Goal: Information Seeking & Learning: Find specific fact

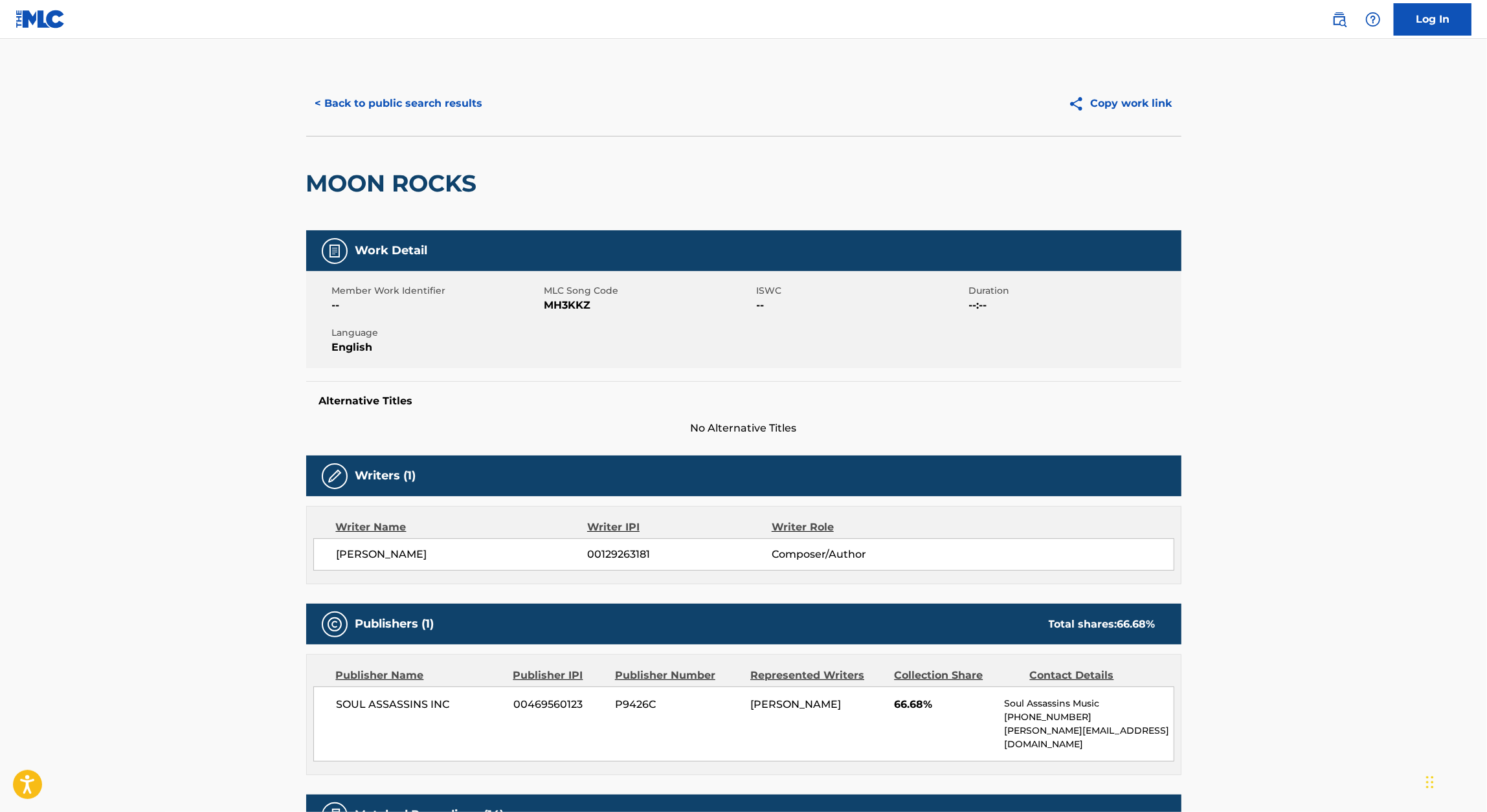
click at [184, 299] on main "< Back to public search results Copy work link MOON ROCKS Work Detail Member Wo…" at bounding box center [744, 696] width 1487 height 1313
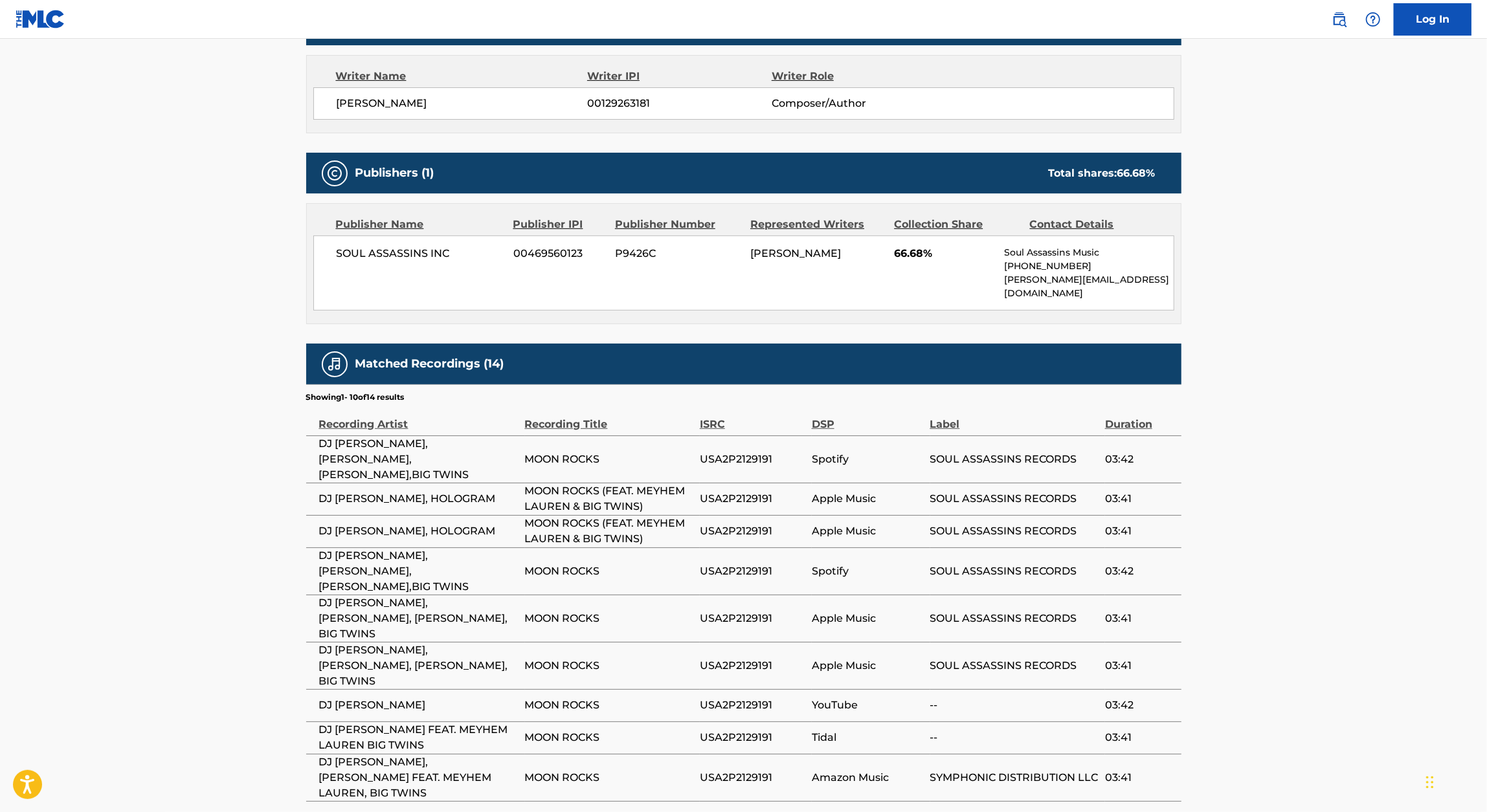
scroll to position [511, 0]
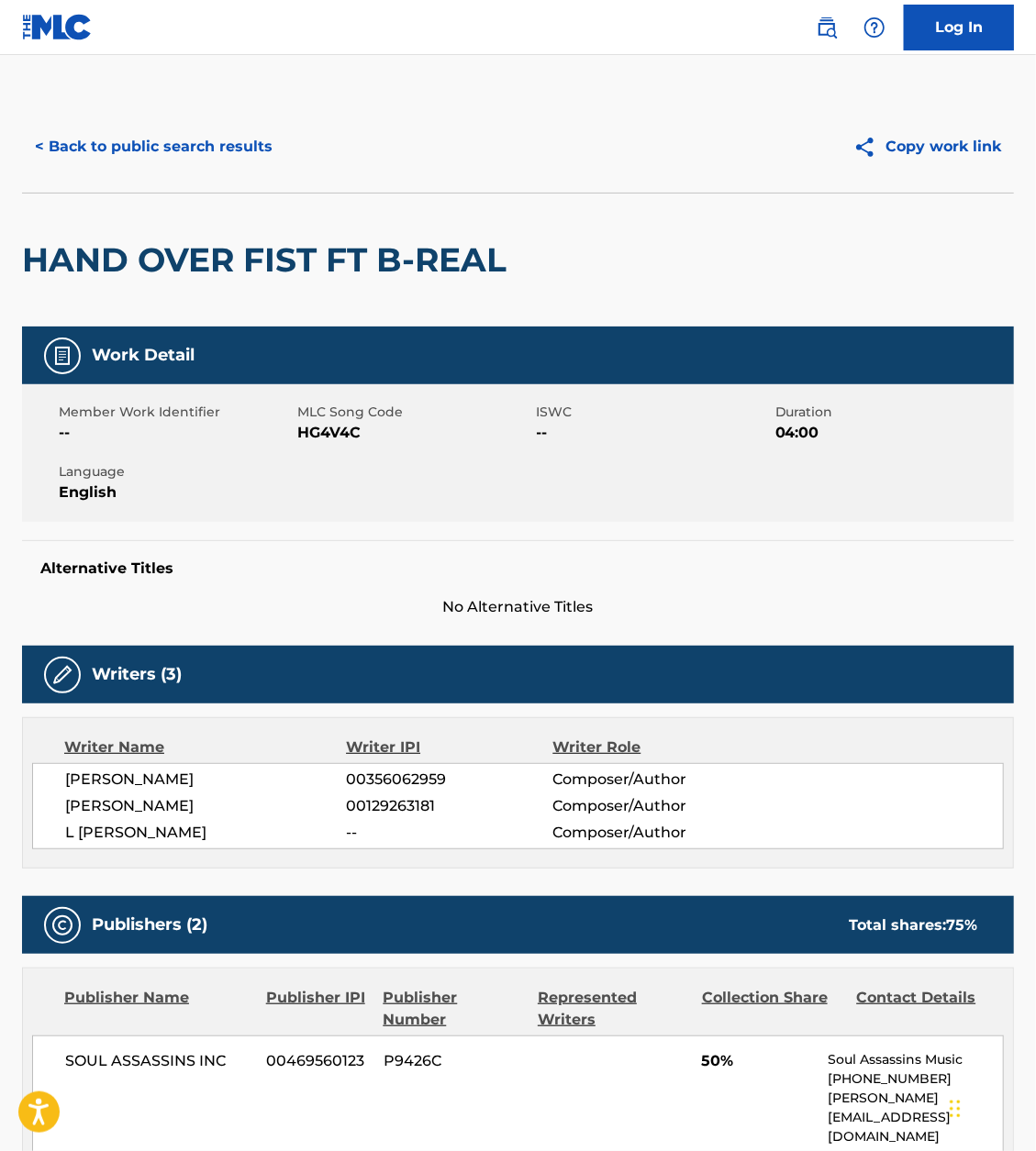
scroll to position [174, 0]
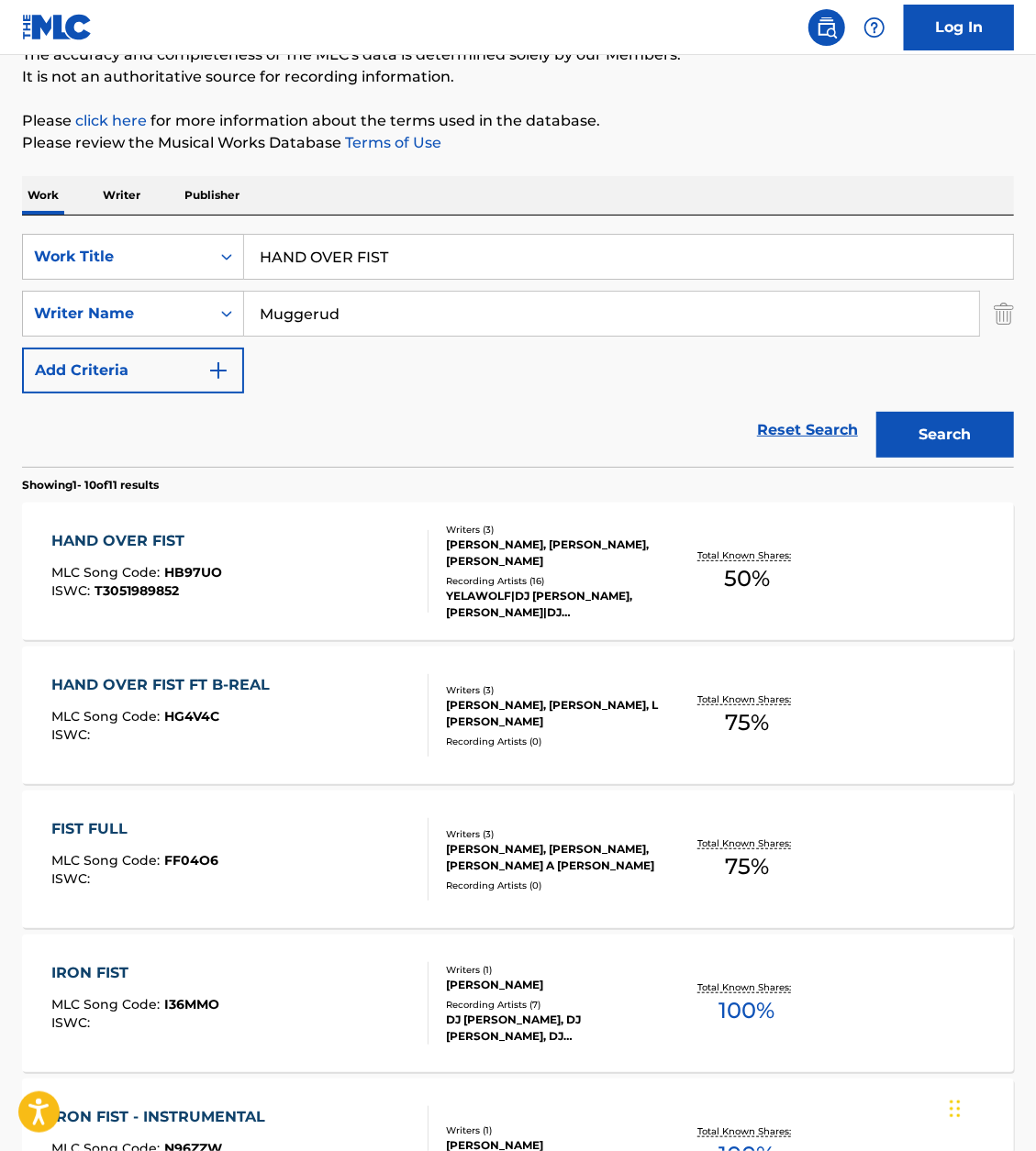
click at [368, 254] on input "HAND OVER FIST" at bounding box center [628, 256] width 769 height 44
paste input "MATADOR"
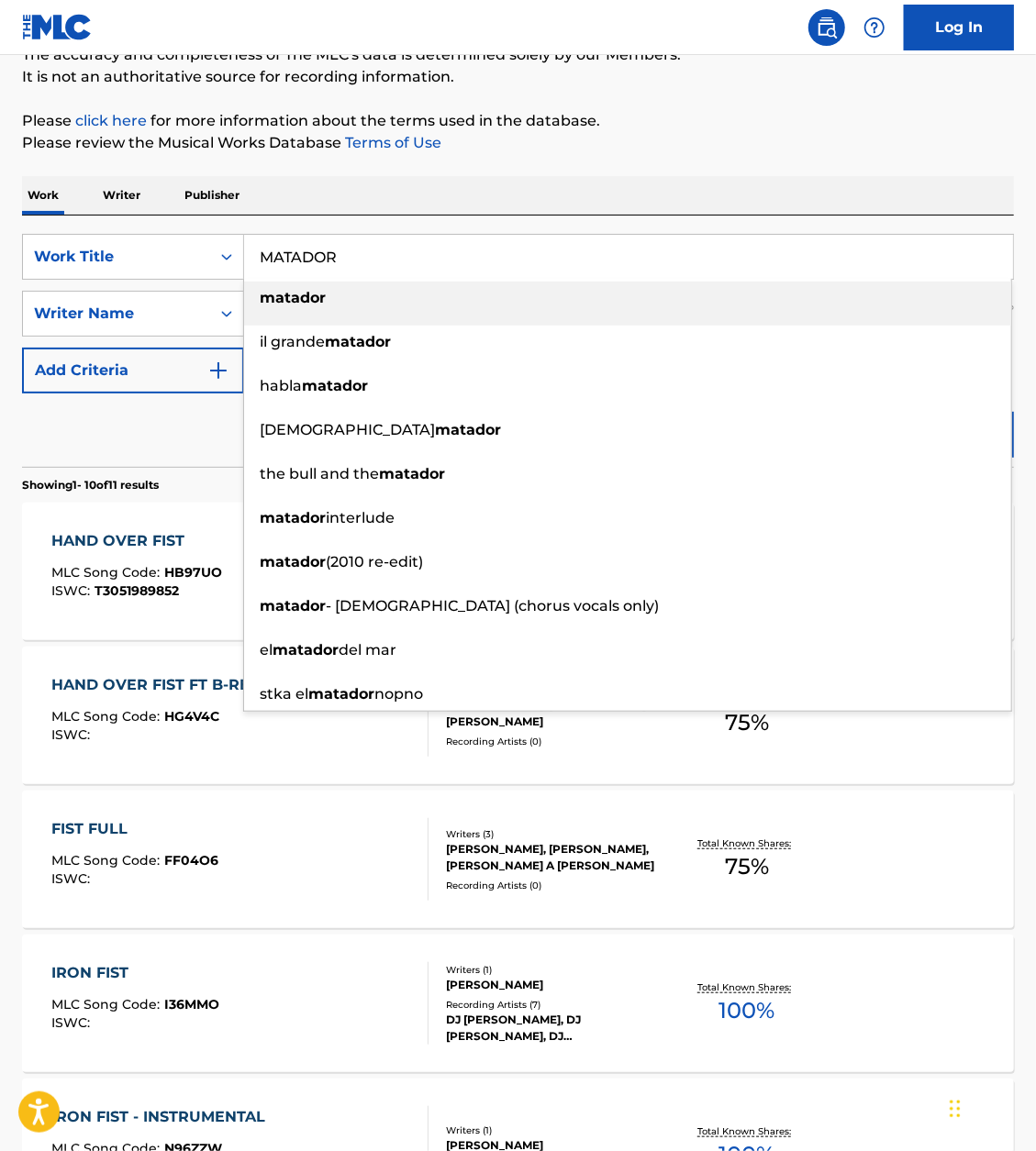
type input "MATADOR"
click at [599, 195] on div "Work Writer Publisher" at bounding box center [517, 195] width 992 height 38
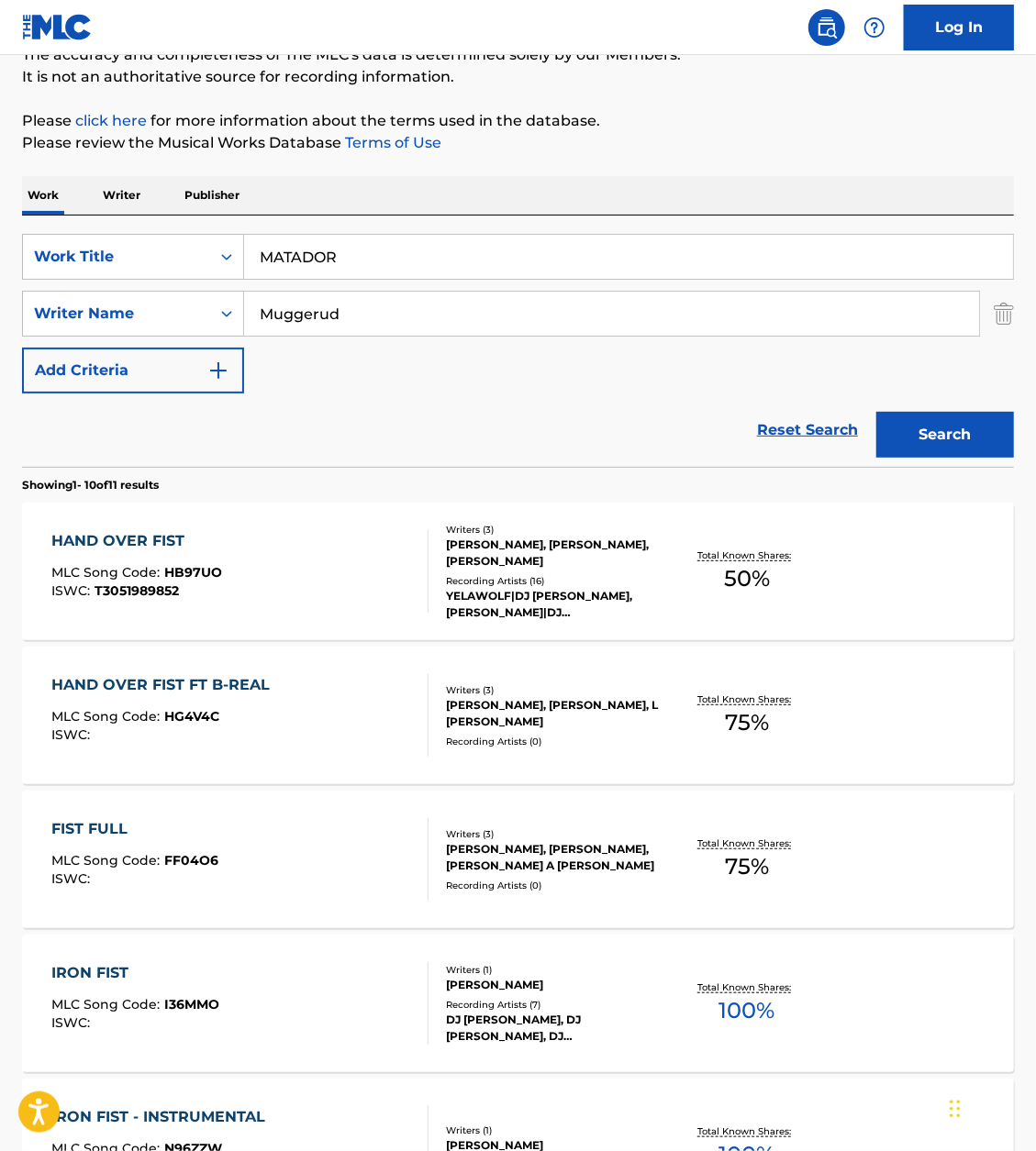
click at [989, 445] on button "Search" at bounding box center [945, 434] width 138 height 46
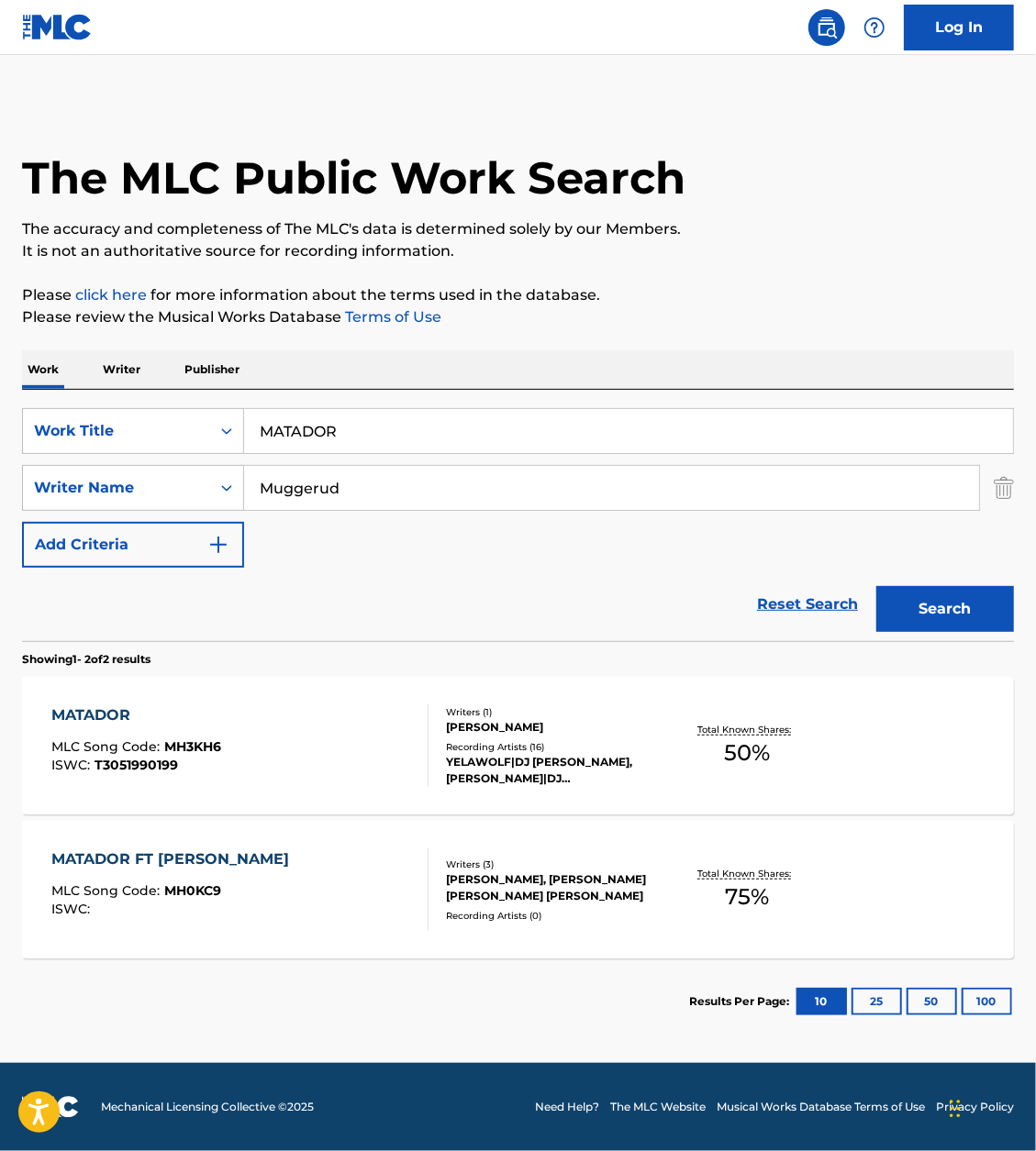
click at [123, 725] on div "MATADOR MLC Song Code : MH3KH6 ISWC : T3051990199" at bounding box center [136, 746] width 170 height 83
click at [83, 860] on div "MATADOR FT CASKEY" at bounding box center [175, 858] width 247 height 22
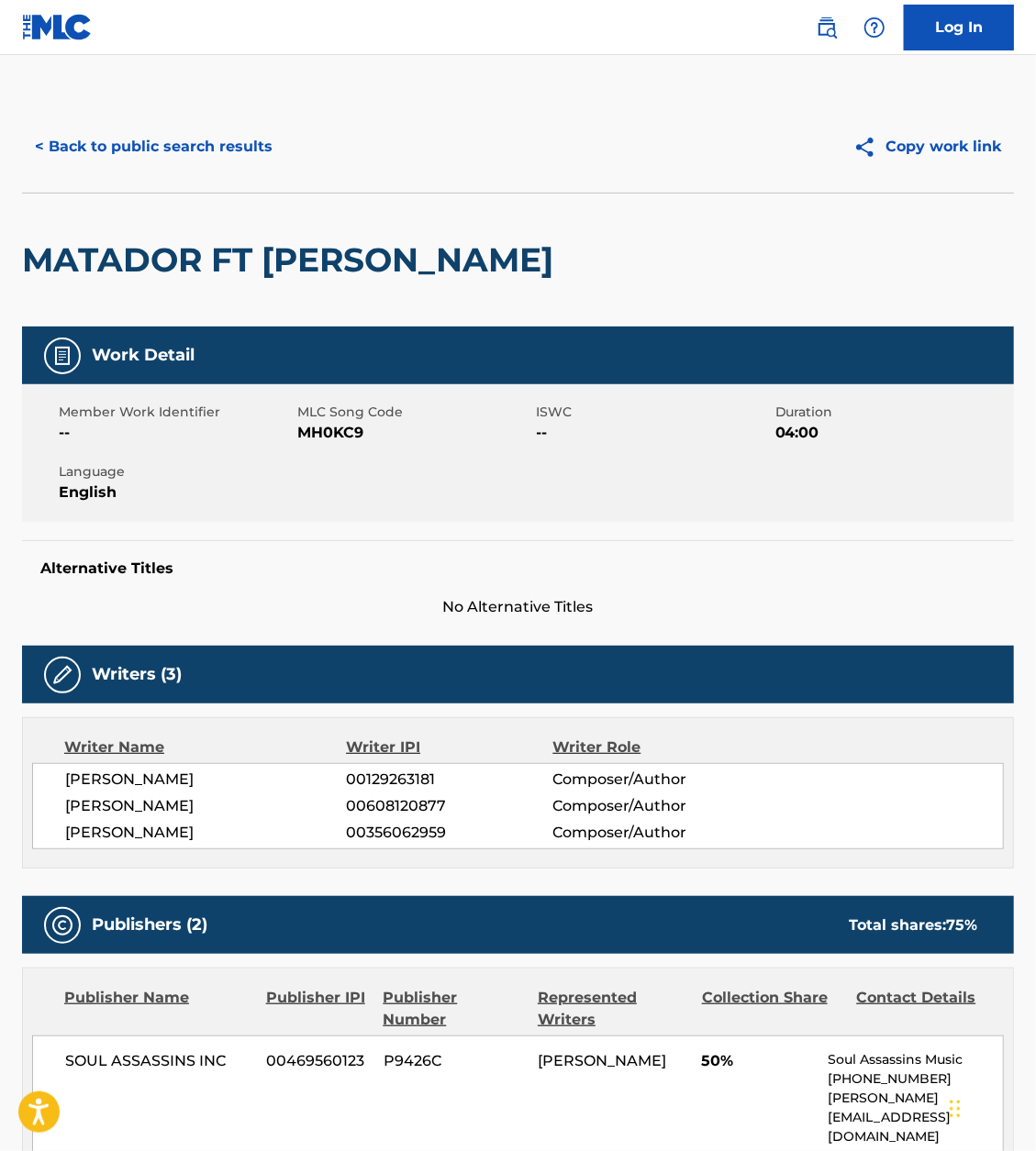
click at [338, 429] on span "MH0KC9" at bounding box center [414, 432] width 234 height 22
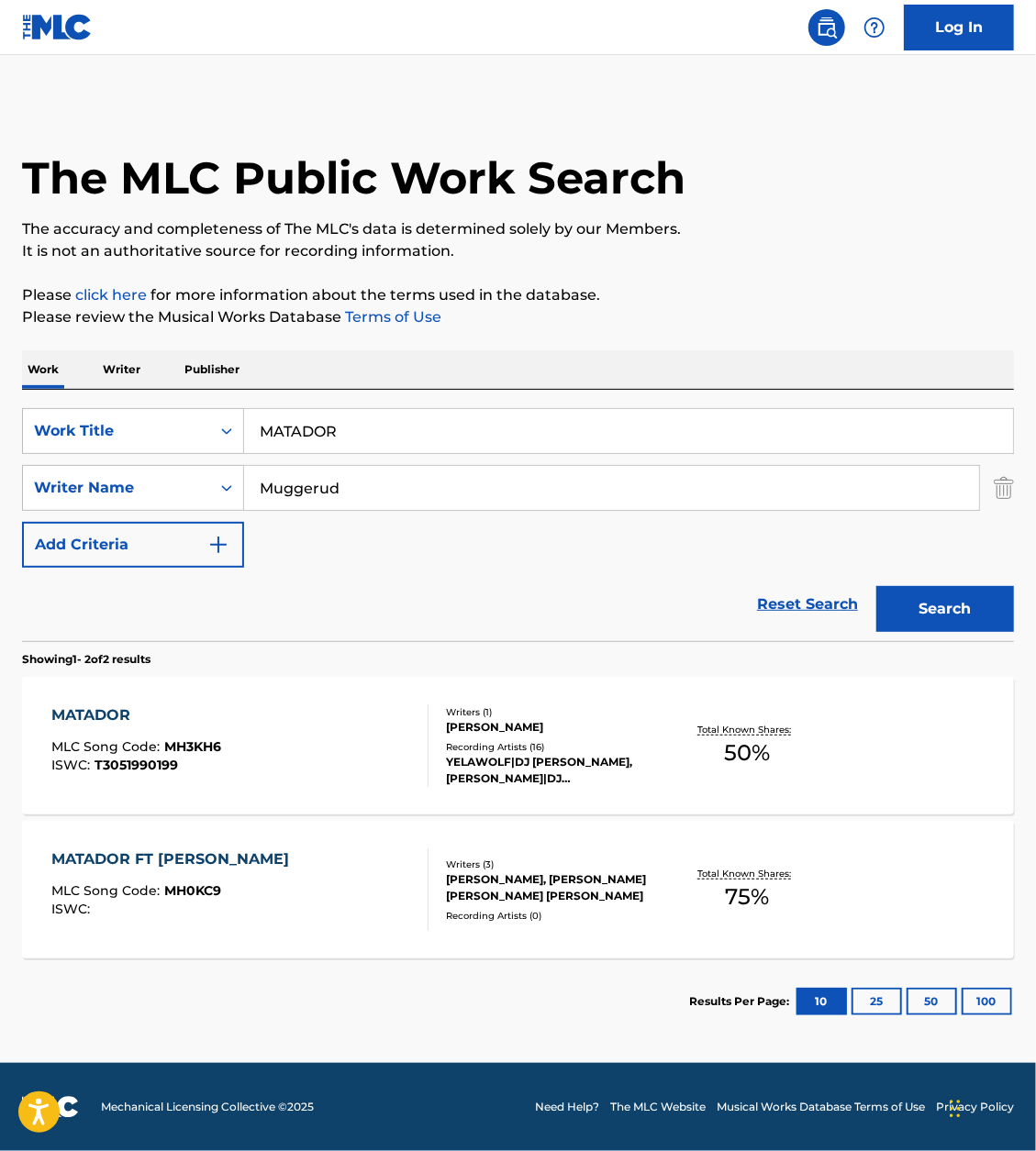
click at [367, 432] on input "MATADOR" at bounding box center [628, 431] width 769 height 44
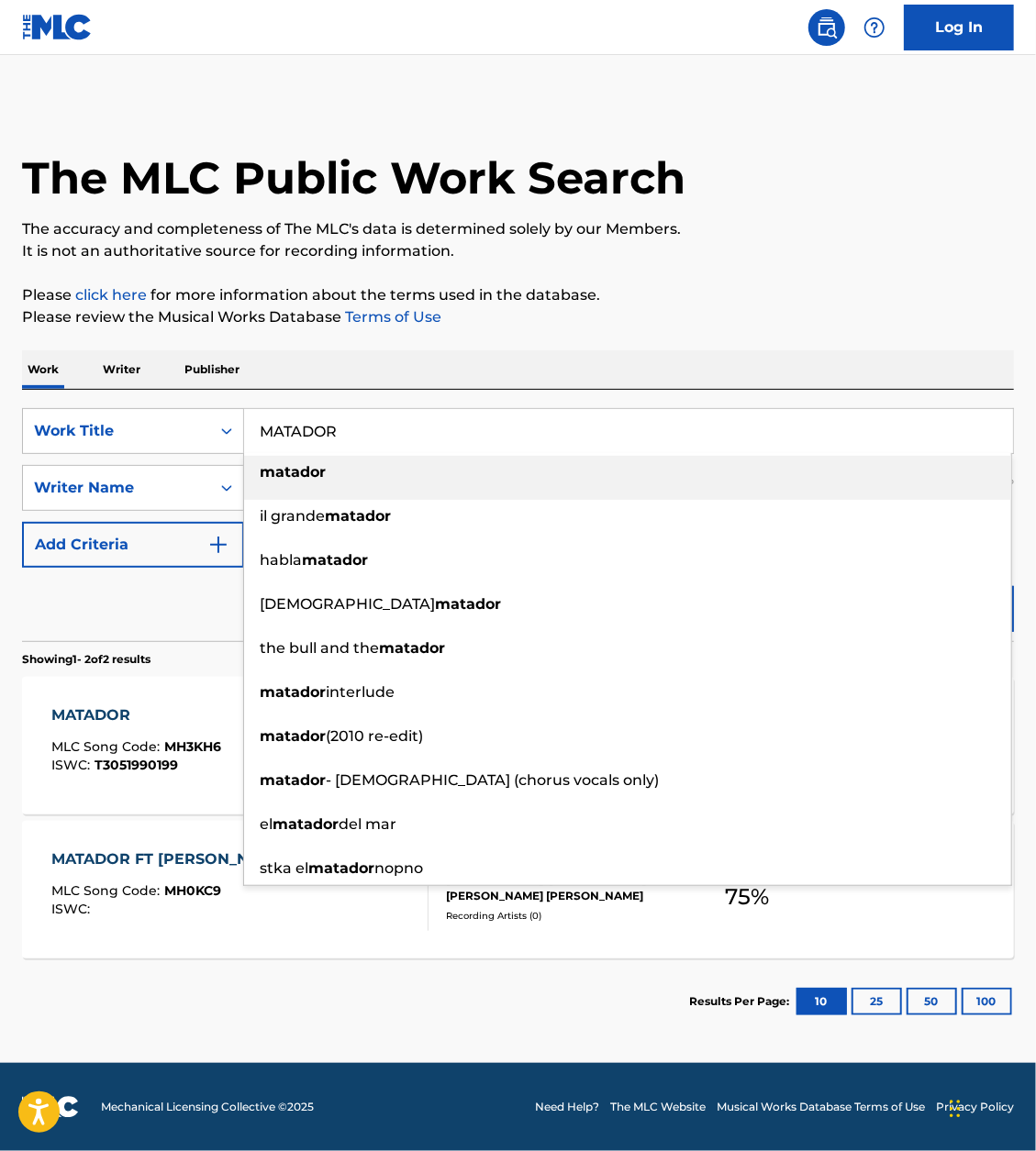
click at [367, 432] on input "MATADOR" at bounding box center [628, 431] width 769 height 44
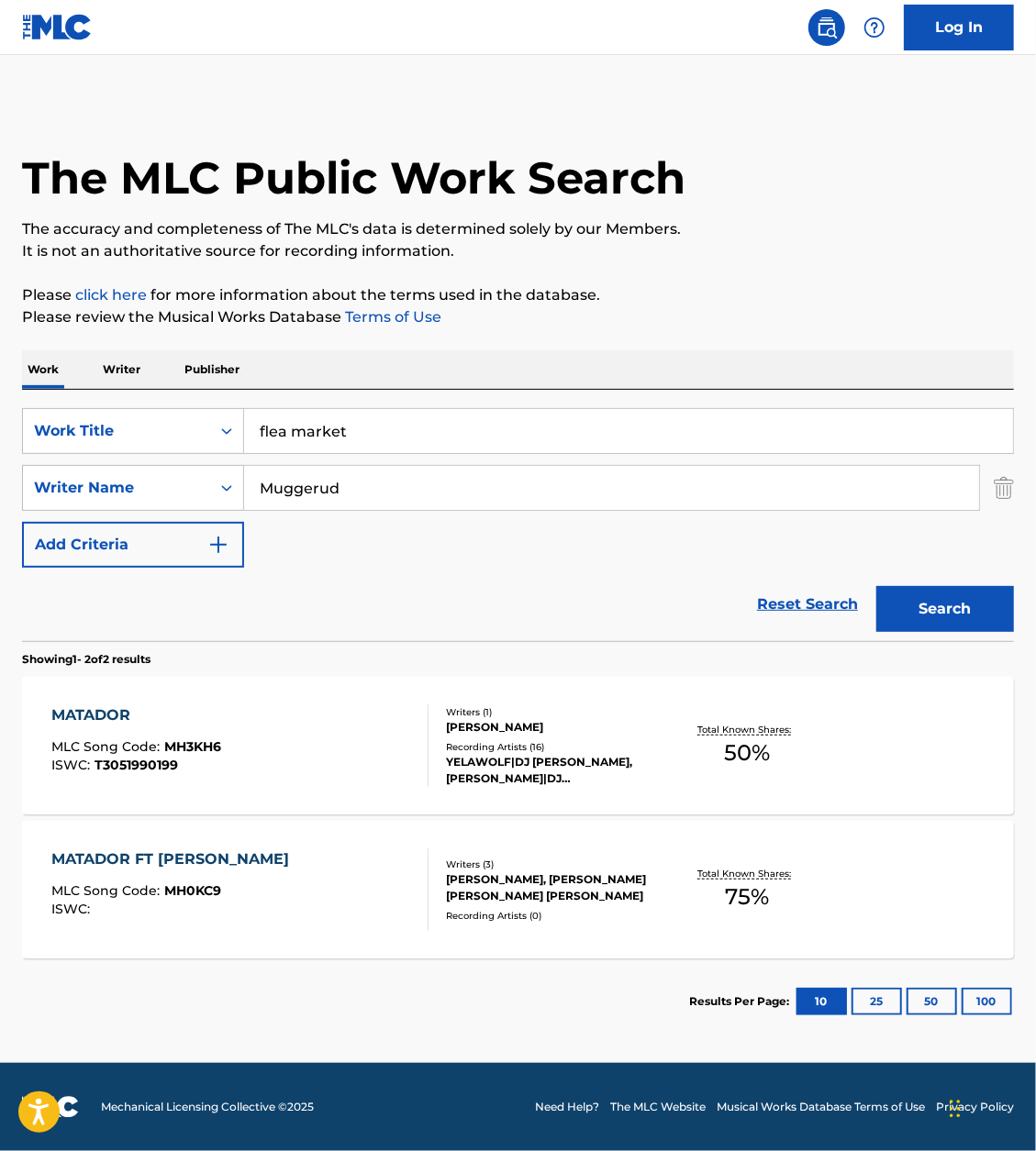
click at [937, 604] on button "Search" at bounding box center [945, 609] width 138 height 46
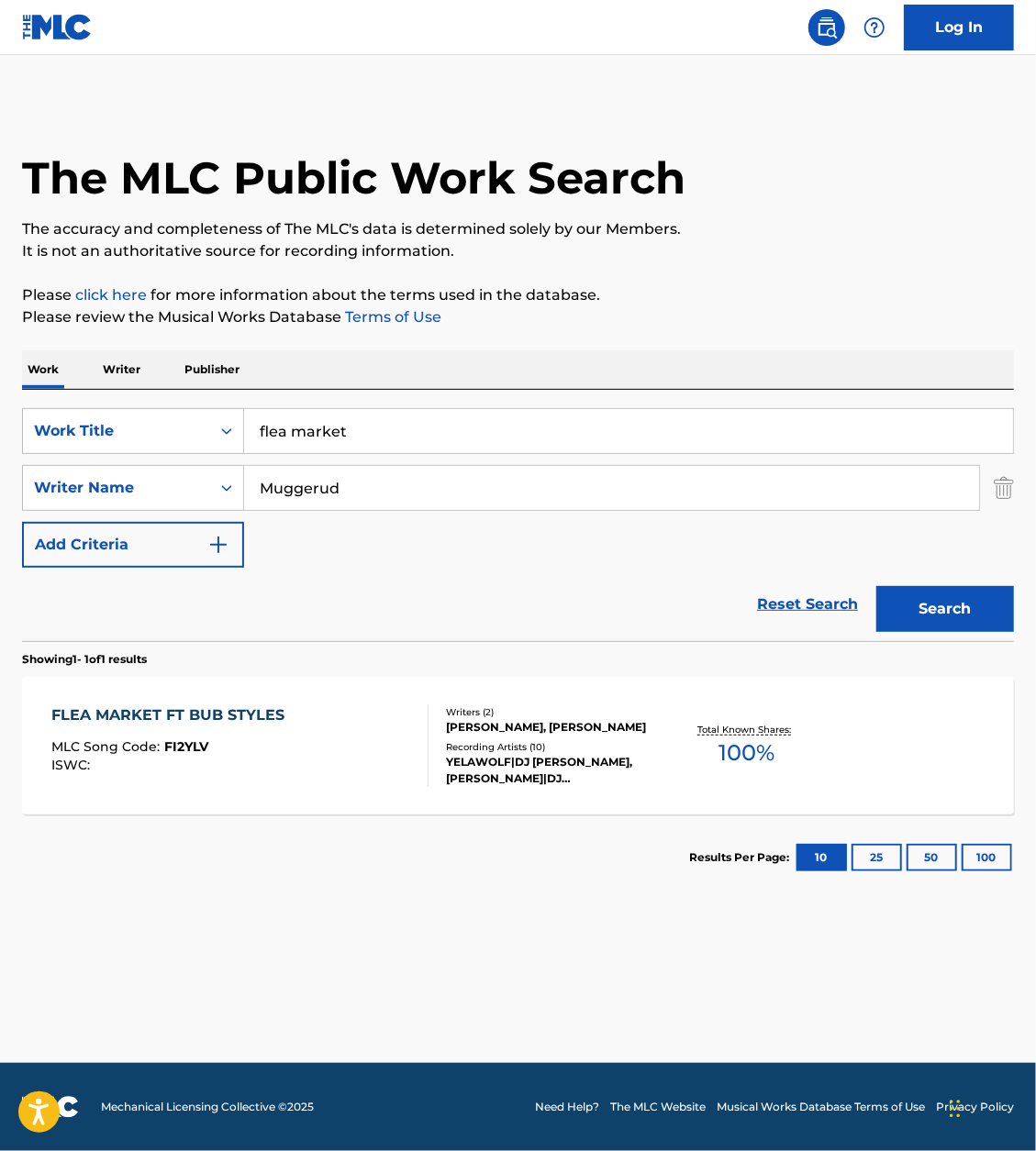
click at [416, 409] on input "flea market" at bounding box center [628, 431] width 769 height 44
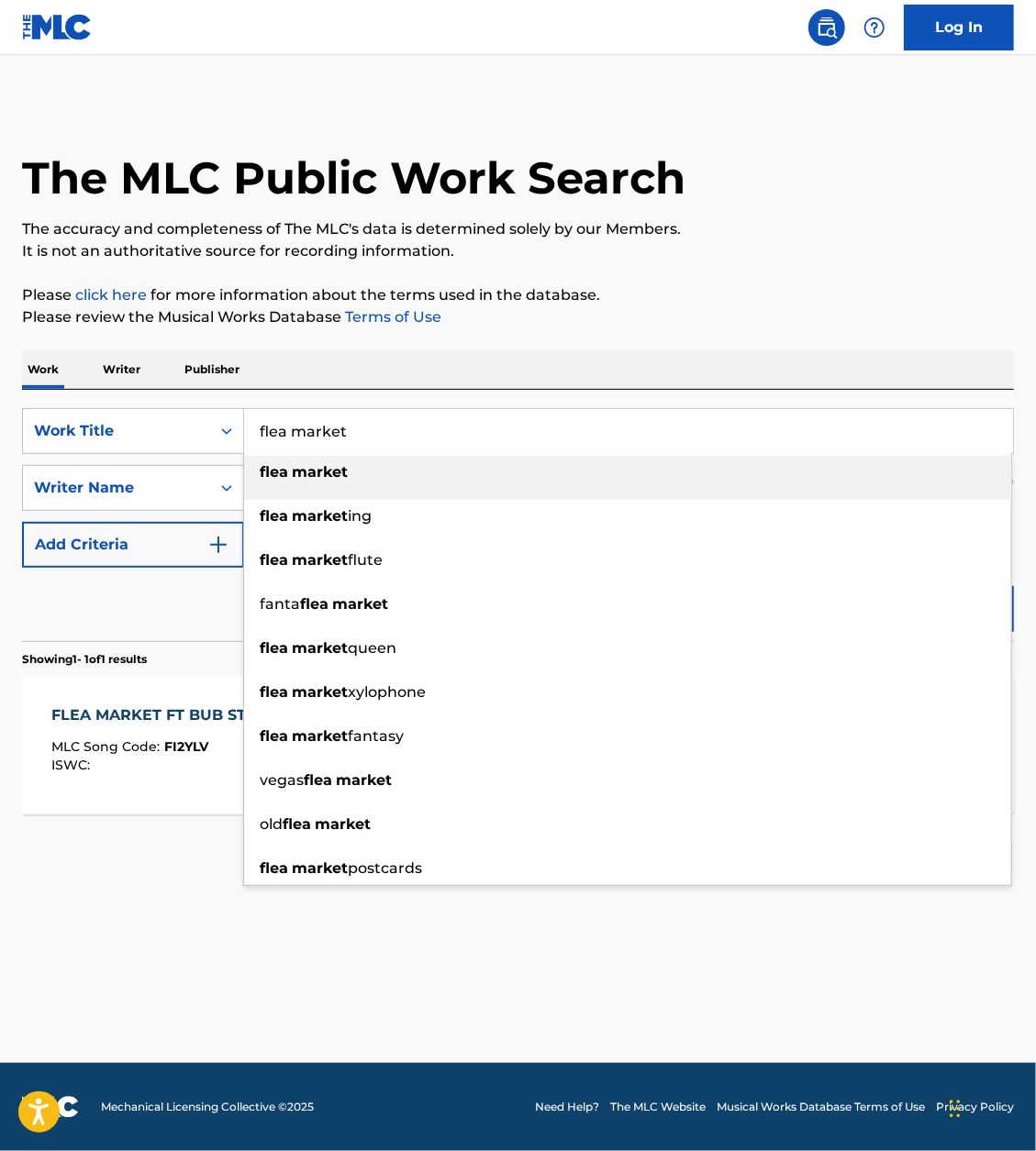
click at [416, 409] on input "flea market" at bounding box center [628, 431] width 769 height 44
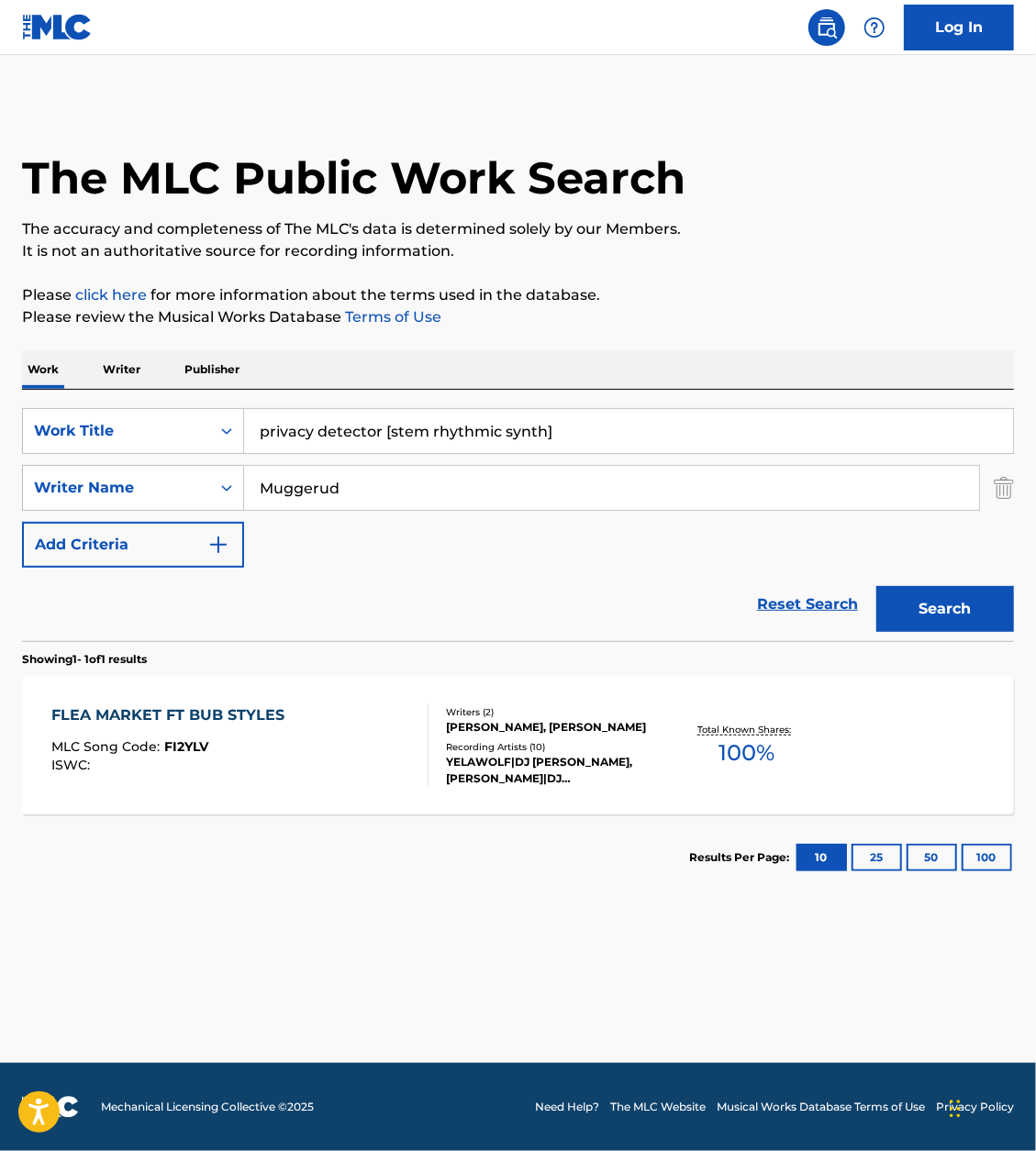
drag, startPoint x: 315, startPoint y: 430, endPoint x: 891, endPoint y: 417, distance: 576.1
click at [891, 417] on input "privacy detector [stem rhythmic synth]" at bounding box center [628, 431] width 769 height 44
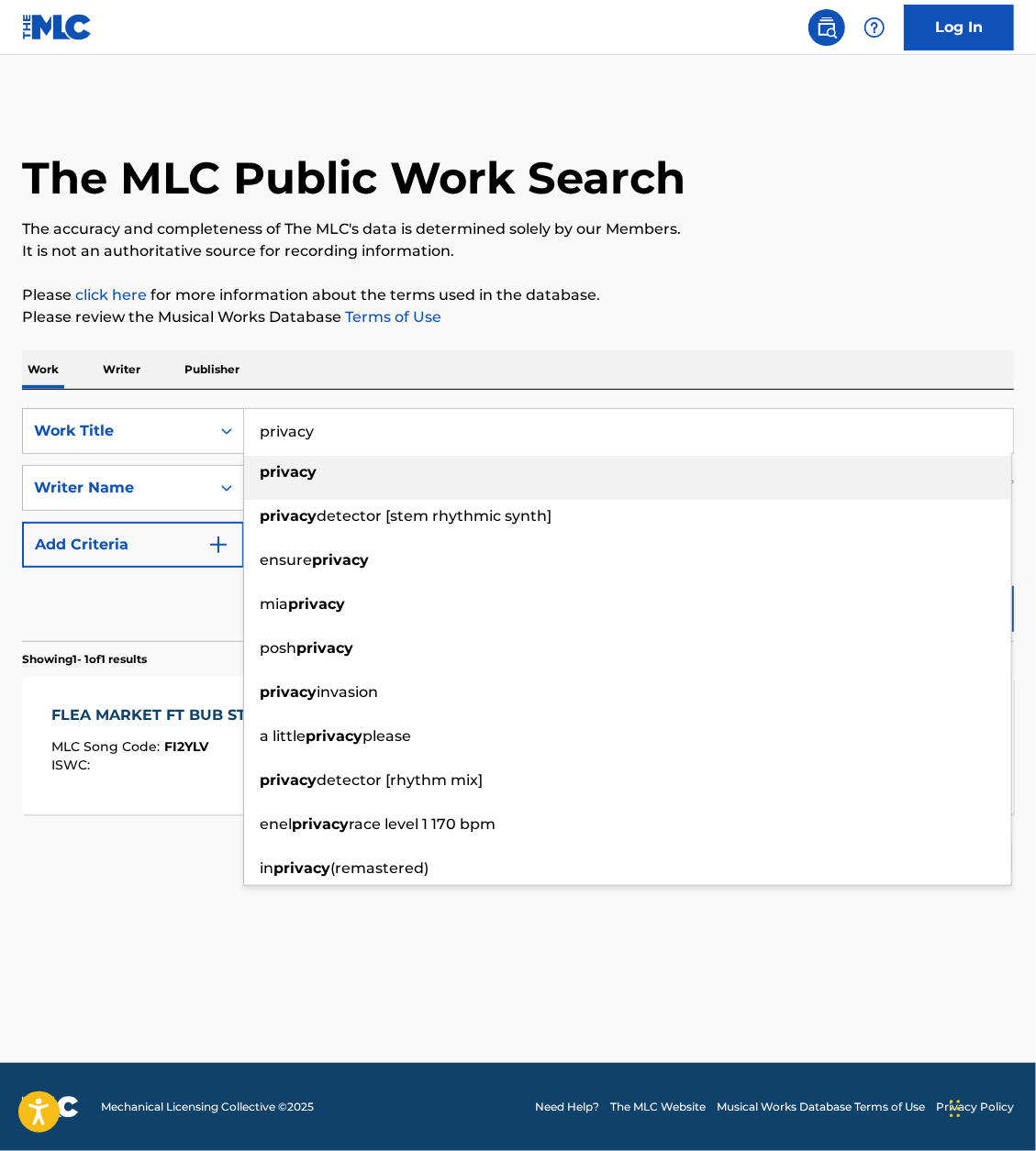
type input "privacy"
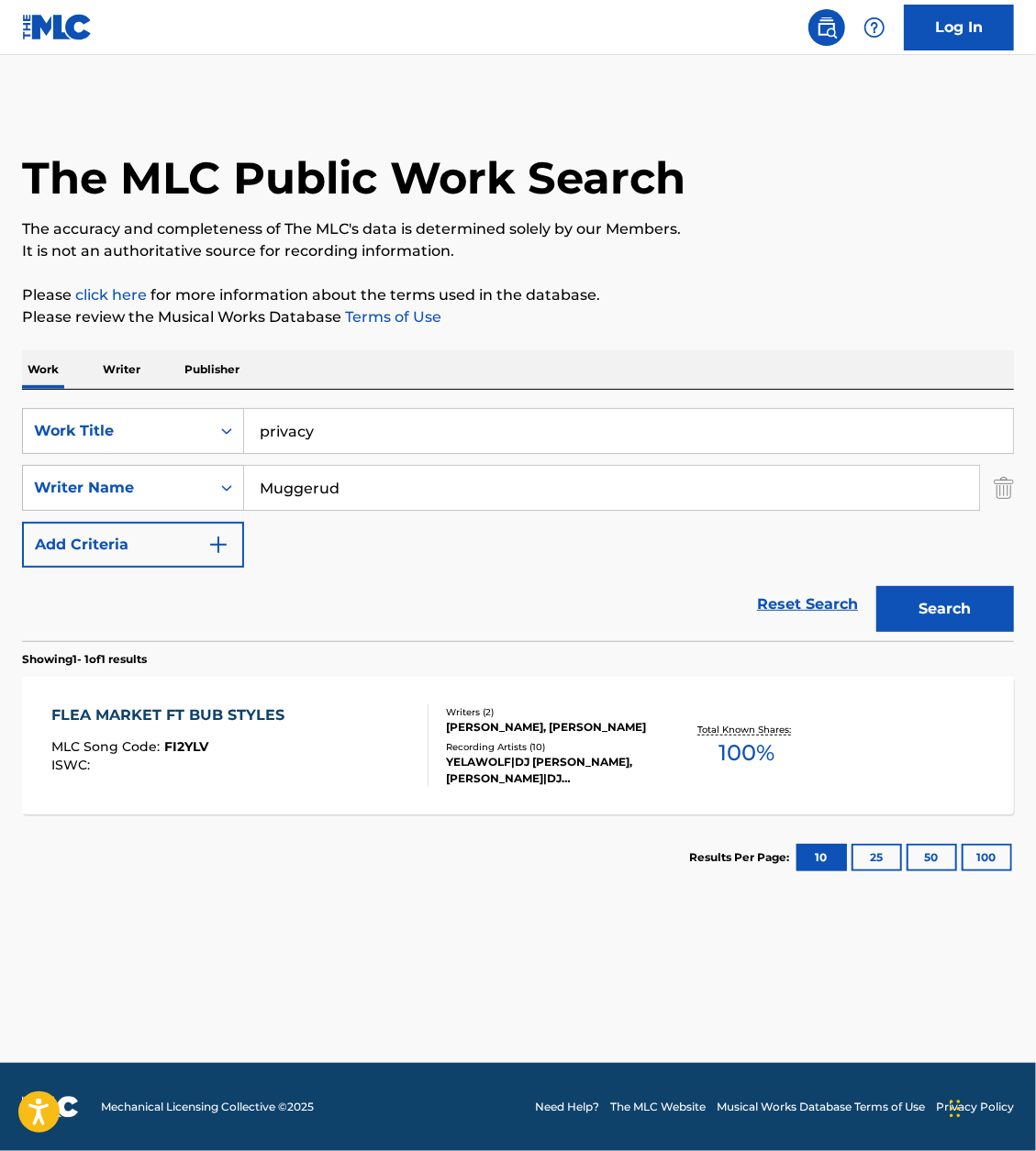
click at [823, 295] on p "Please click here for more information about the terms used in the database." at bounding box center [517, 295] width 992 height 22
click at [923, 594] on button "Search" at bounding box center [945, 609] width 138 height 46
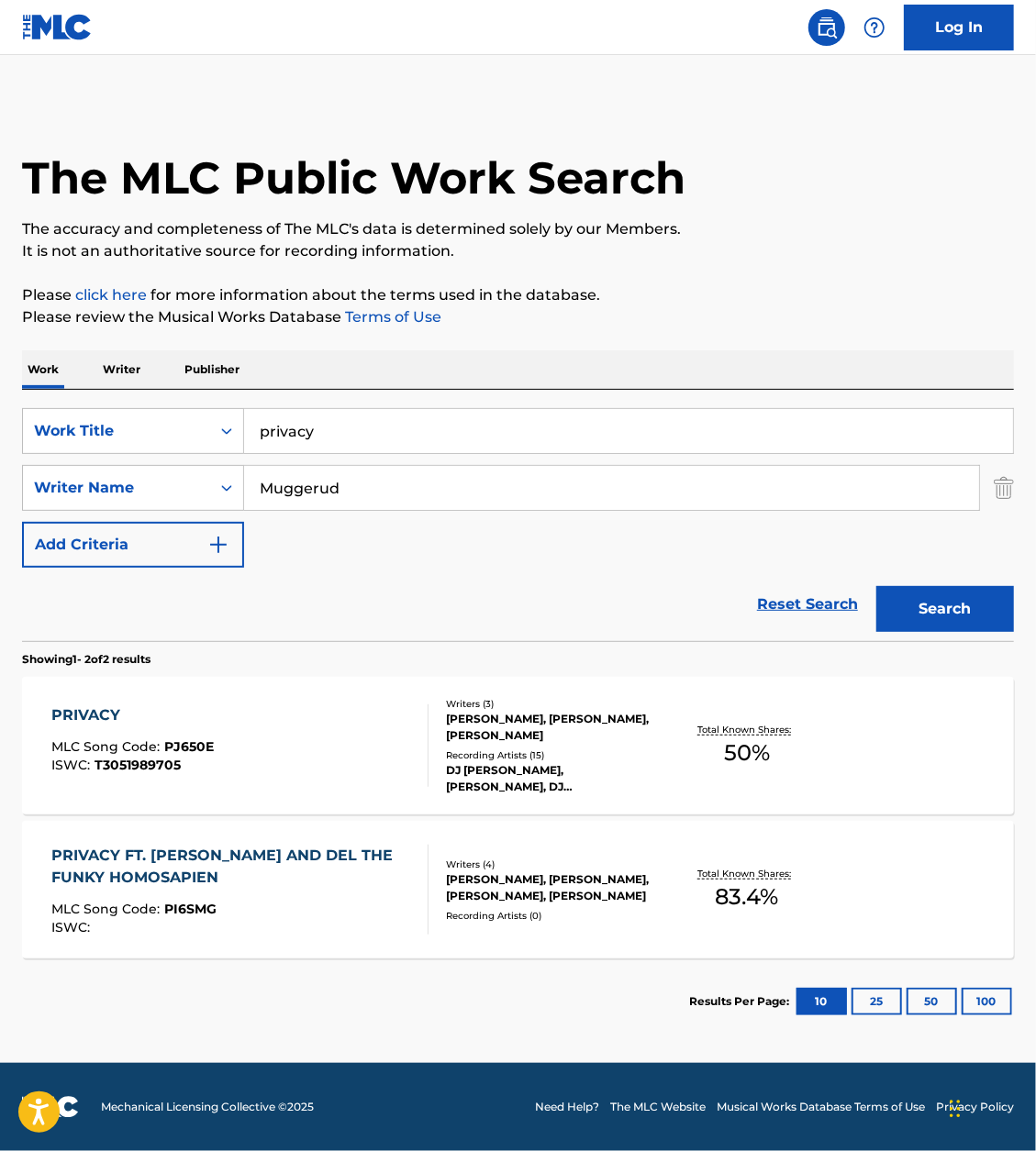
click at [291, 854] on div "PRIVACY FT. DJ PAUL AND DEL THE FUNKY HOMOSAPIEN" at bounding box center [232, 866] width 361 height 44
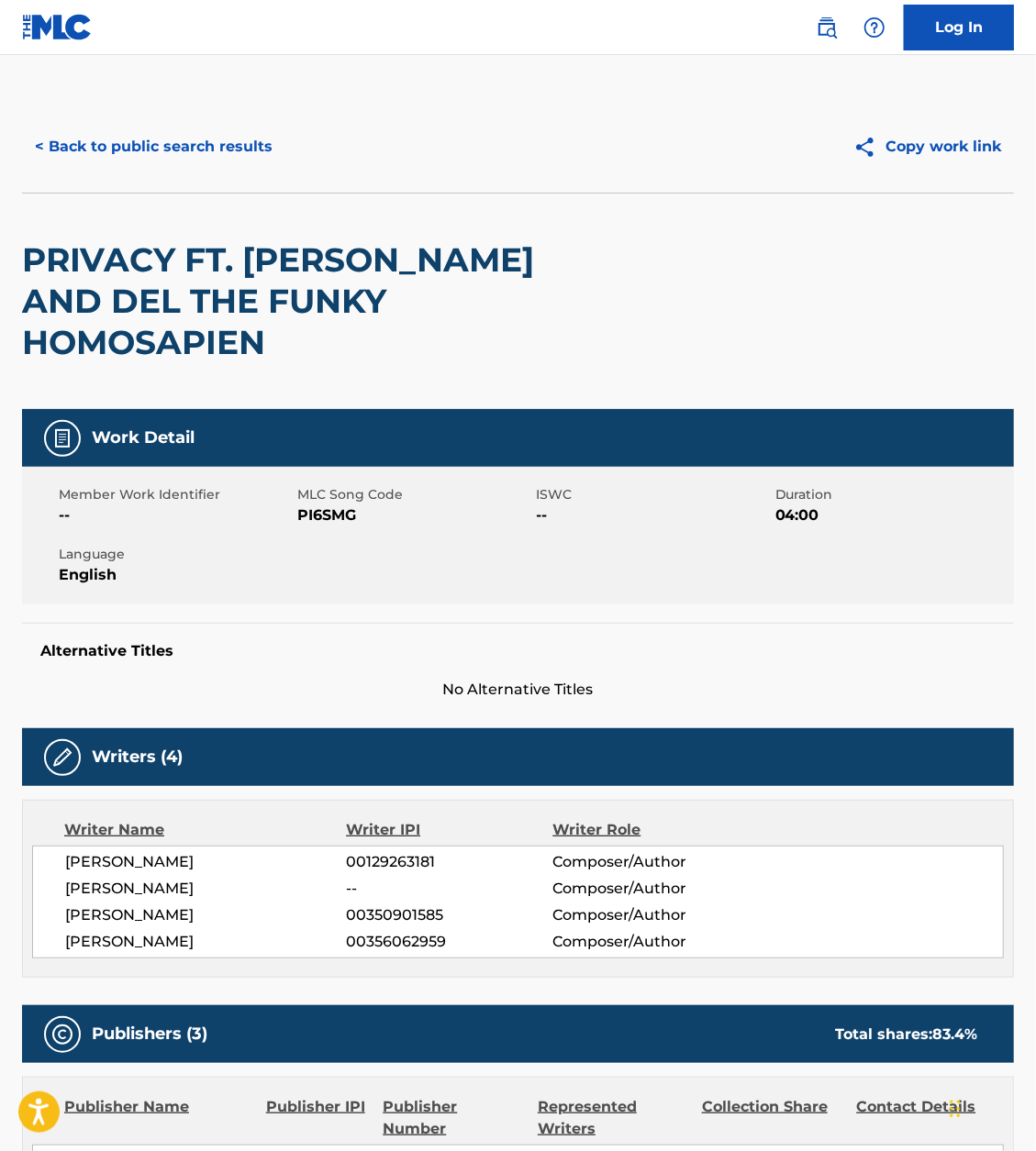
click at [342, 303] on h2 "PRIVACY FT. DJ PAUL AND DEL THE FUNKY HOMOSAPIEN" at bounding box center [319, 301] width 595 height 124
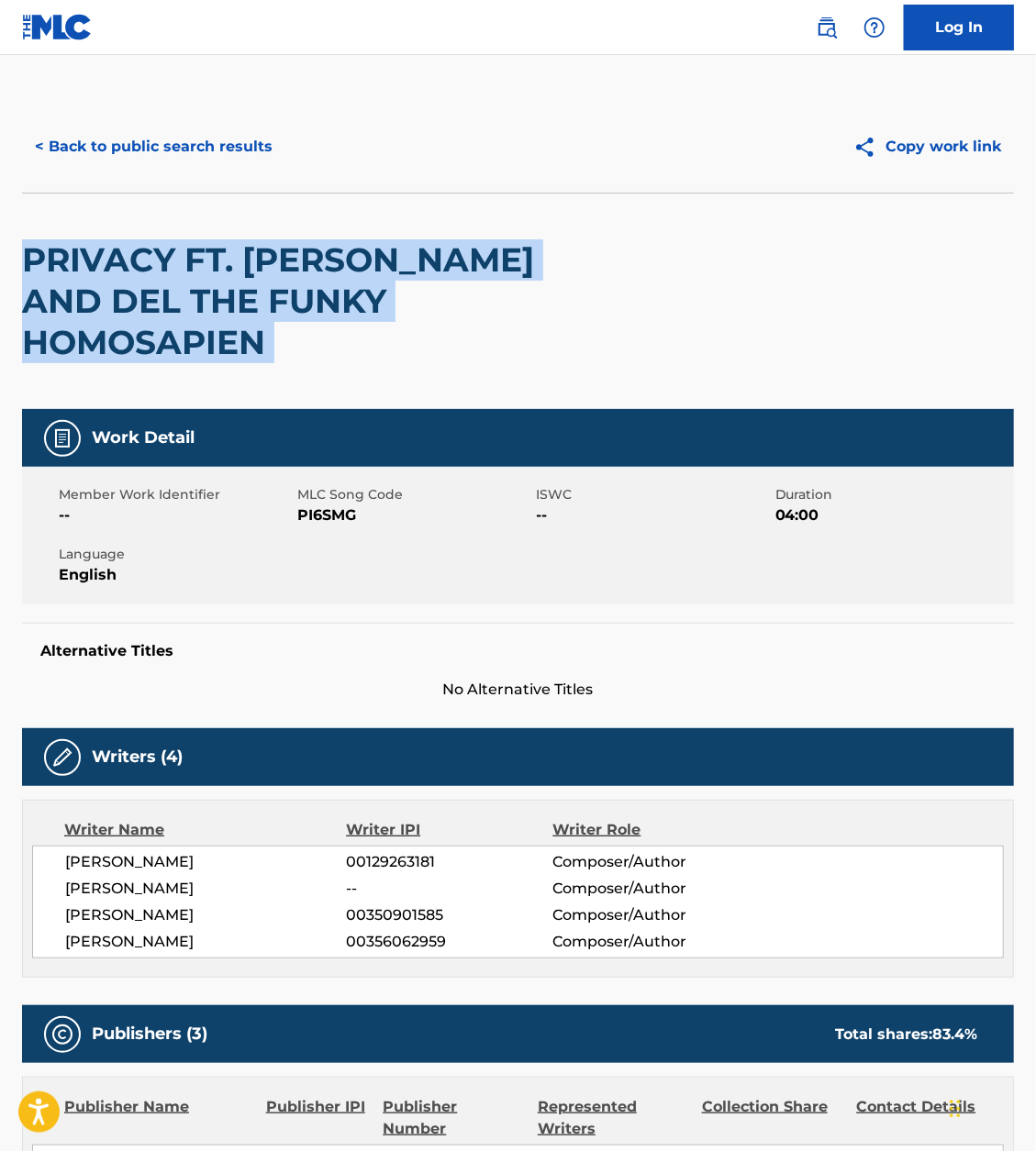
click at [342, 303] on h2 "PRIVACY FT. DJ PAUL AND DEL THE FUNKY HOMOSAPIEN" at bounding box center [319, 301] width 595 height 124
copy div "PRIVACY FT. DJ PAUL AND DEL THE FUNKY HOMOSAPIEN"
click at [332, 505] on span "PI6SMG" at bounding box center [414, 515] width 234 height 22
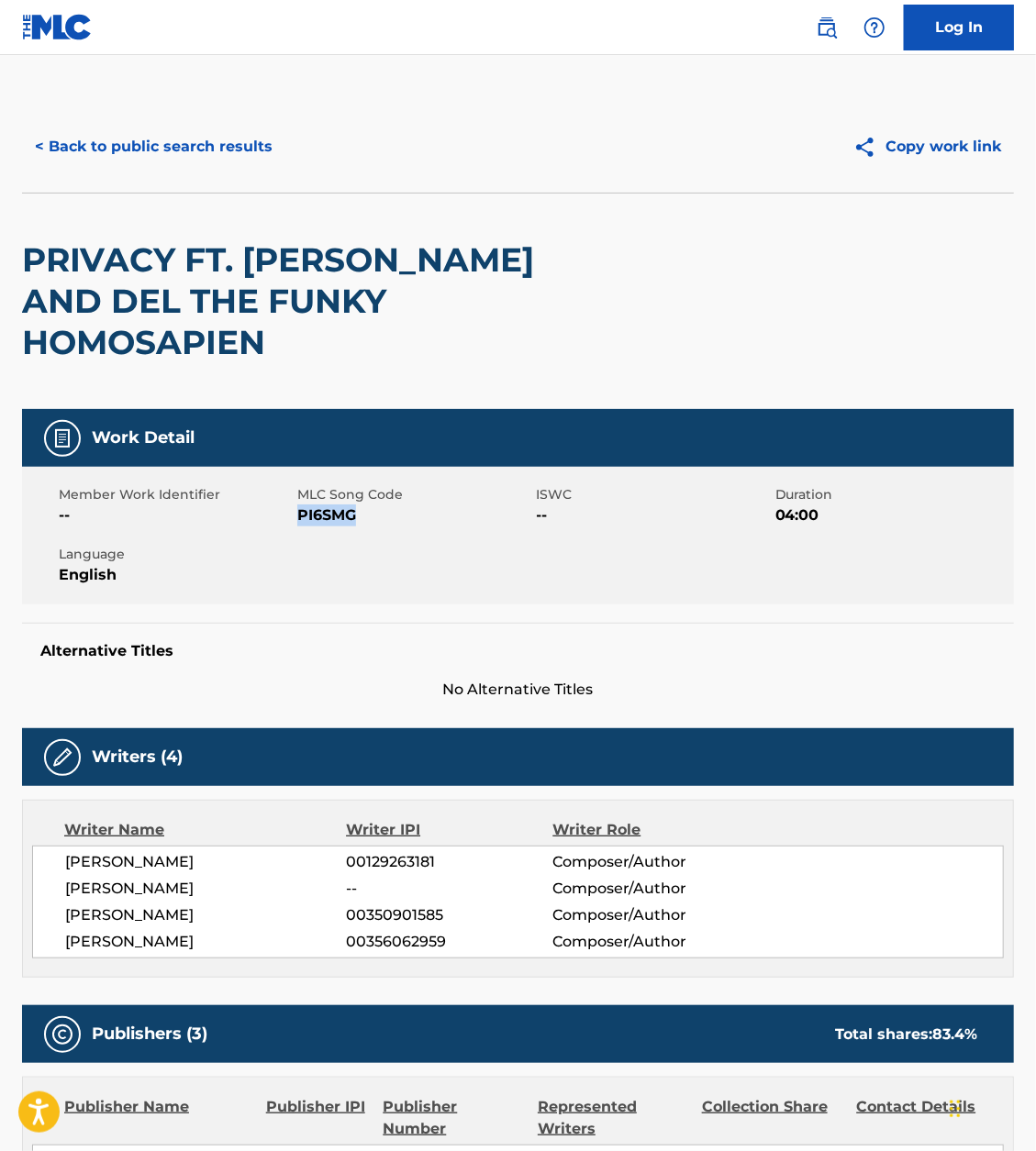
click at [332, 505] on span "PI6SMG" at bounding box center [414, 515] width 234 height 22
copy span "PI6SMG"
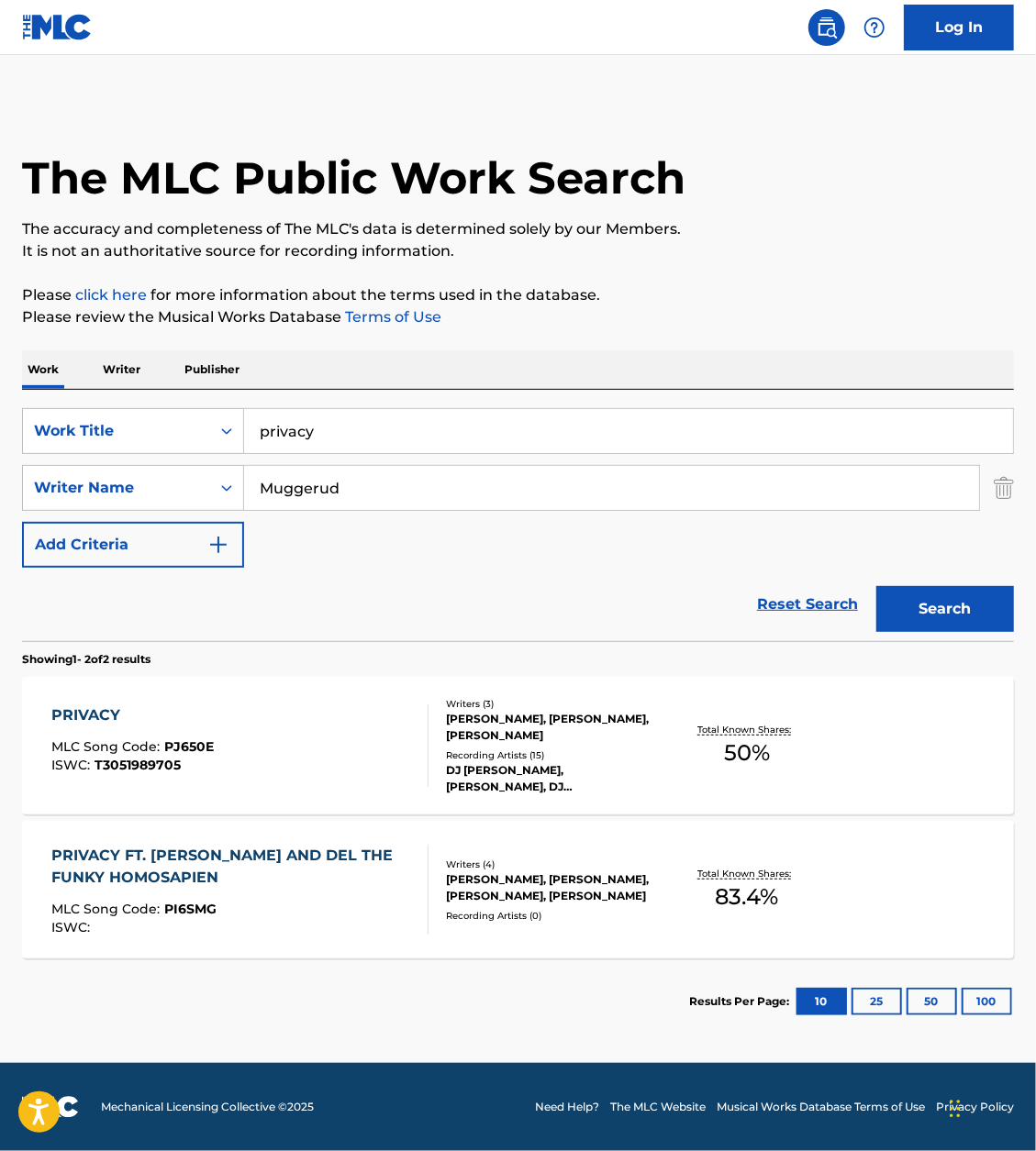
click at [101, 712] on div "PRIVACY" at bounding box center [132, 715] width 162 height 22
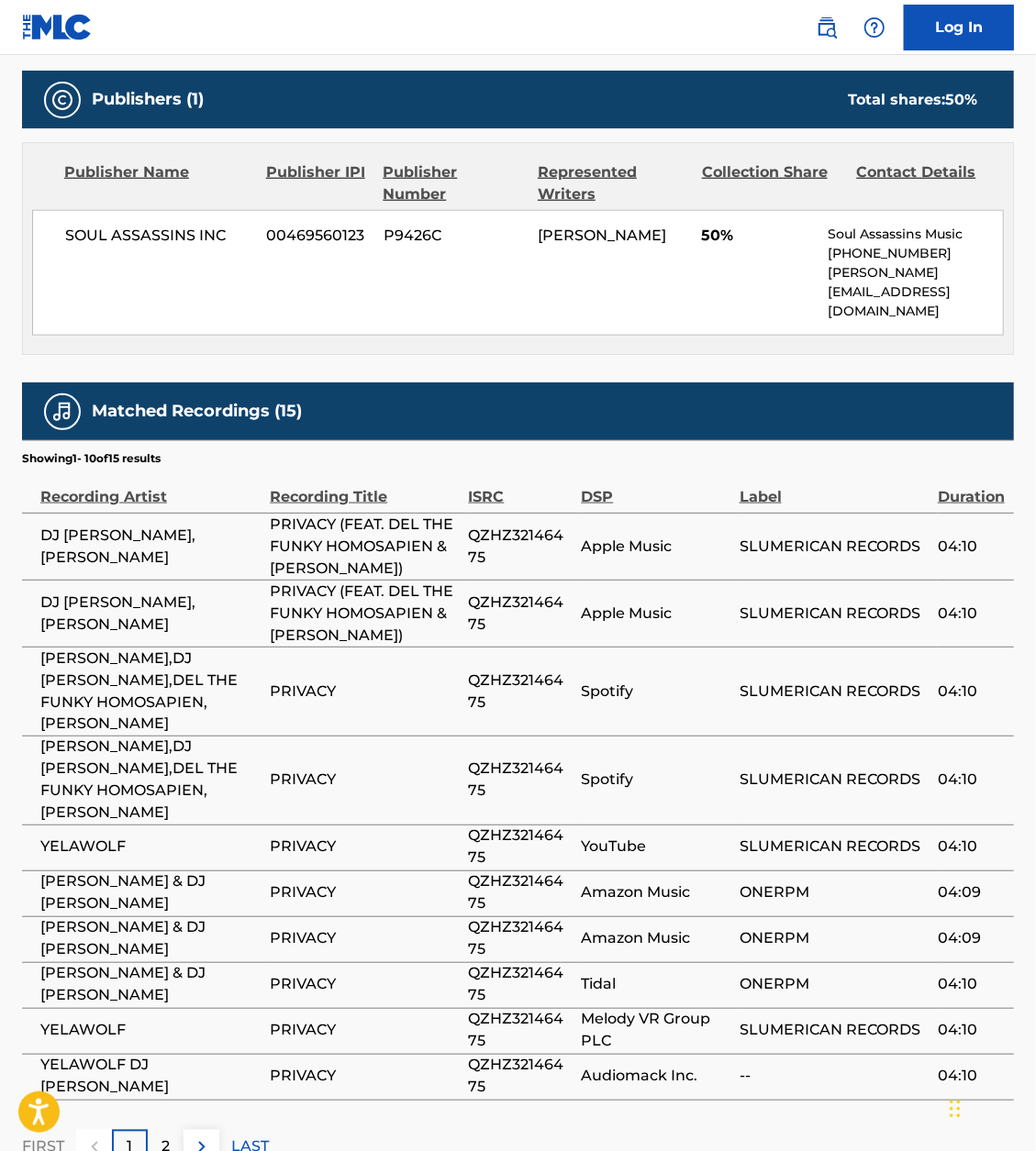
scroll to position [841, 0]
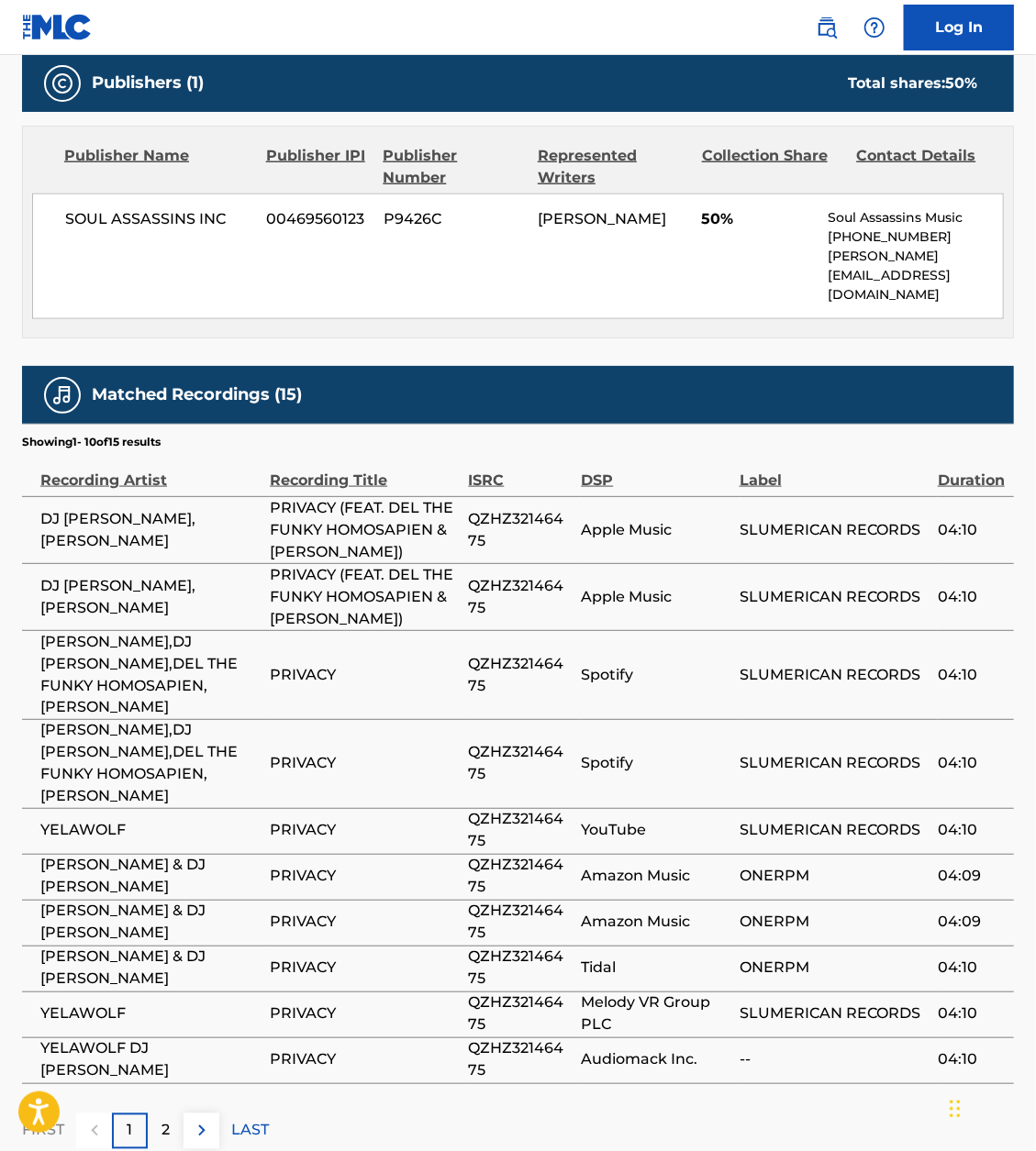
click at [520, 653] on span "QZHZ32146475" at bounding box center [520, 674] width 103 height 44
copy div "QZHZ32146475"
click at [157, 1113] on div "2" at bounding box center [165, 1131] width 36 height 36
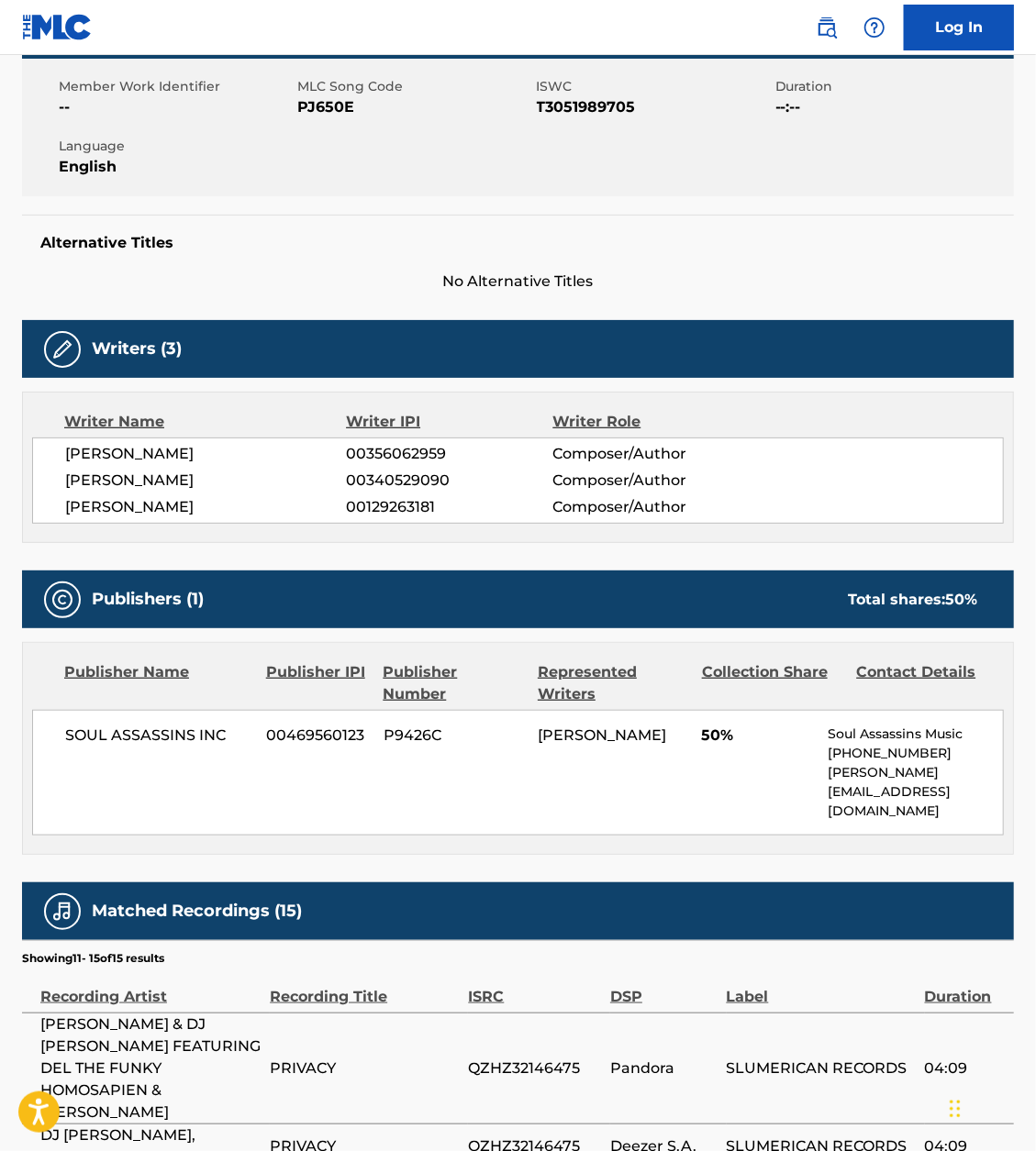
scroll to position [598, 0]
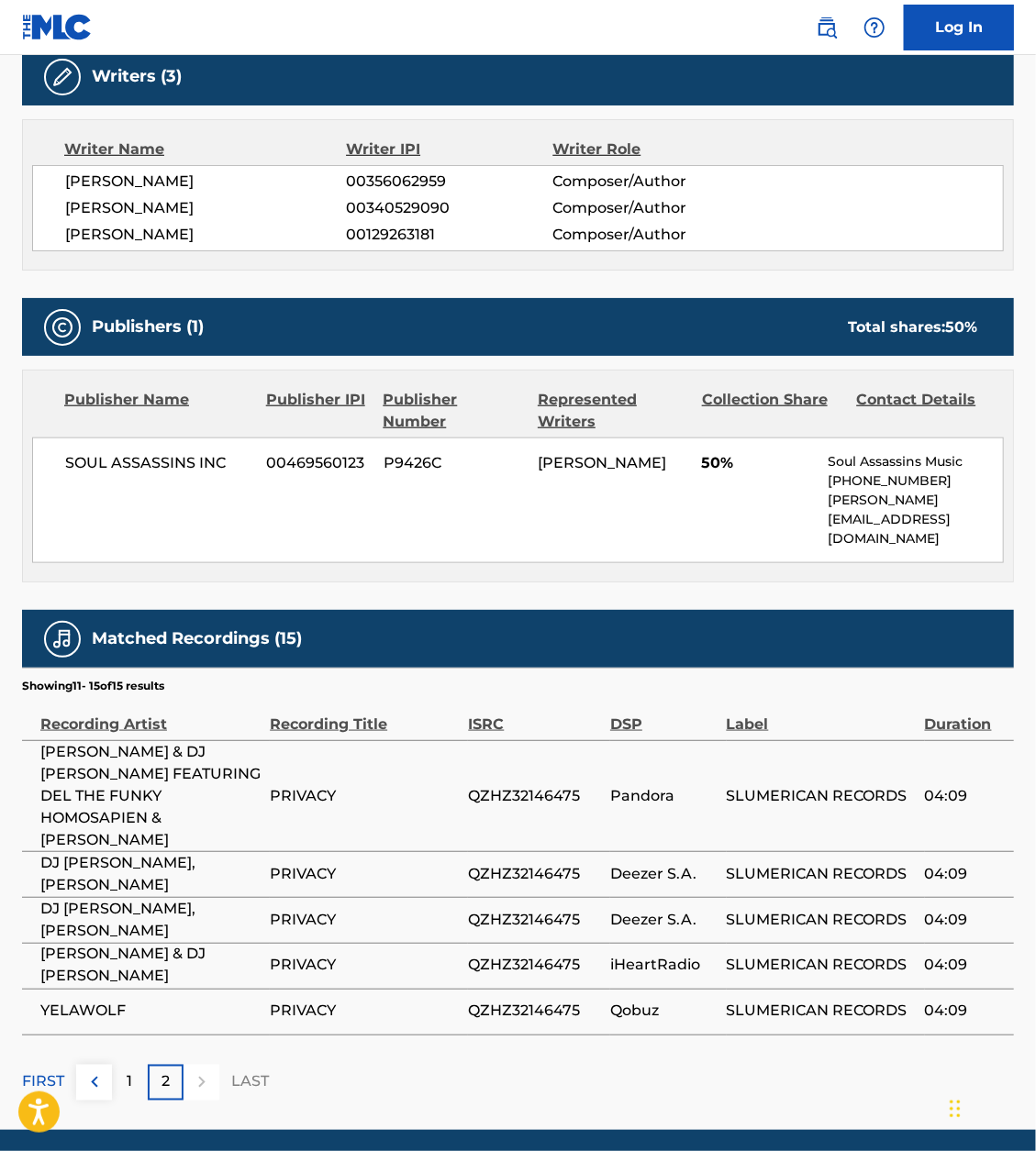
click at [130, 1071] on p "1" at bounding box center [130, 1082] width 6 height 22
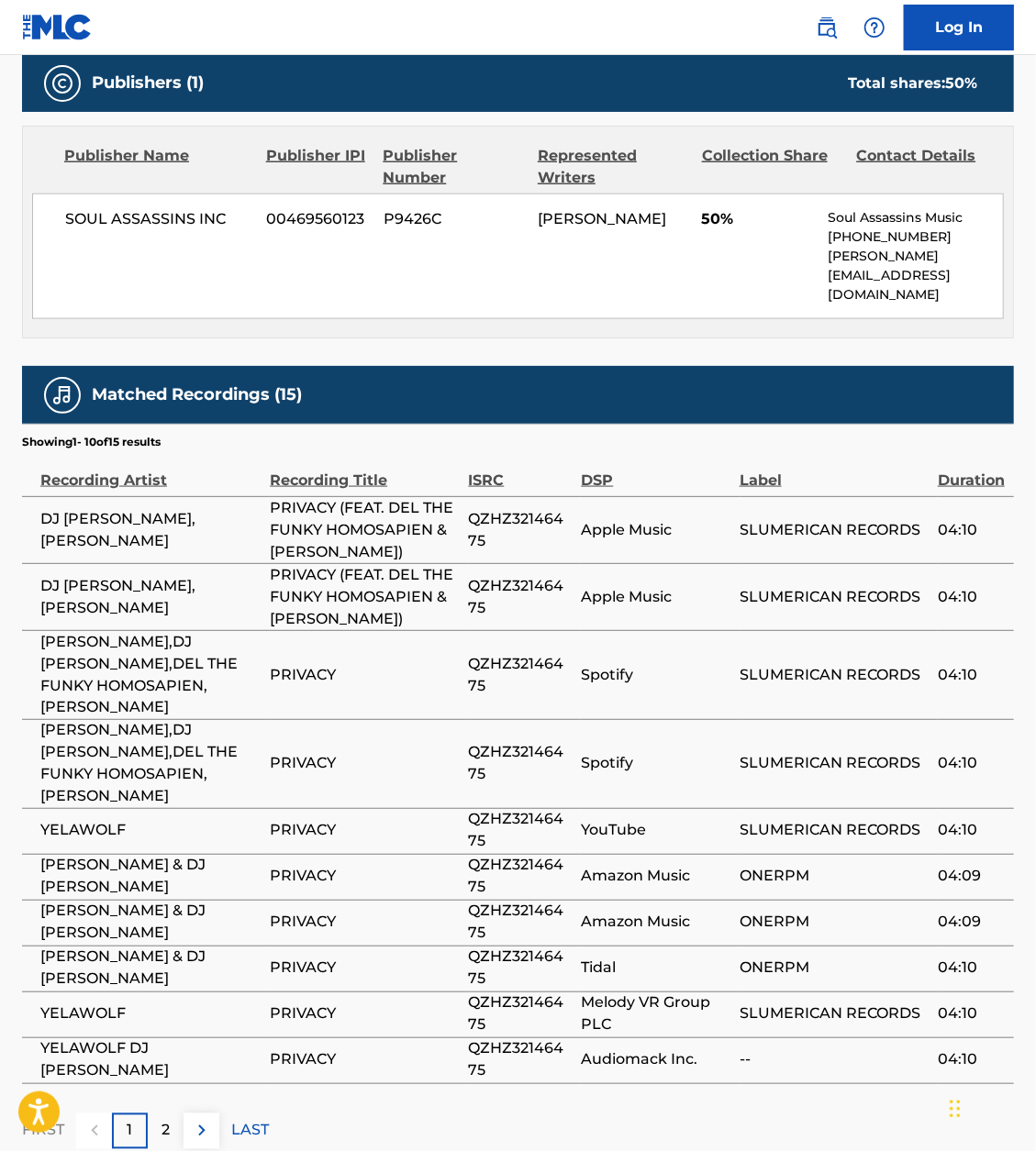
scroll to position [889, 0]
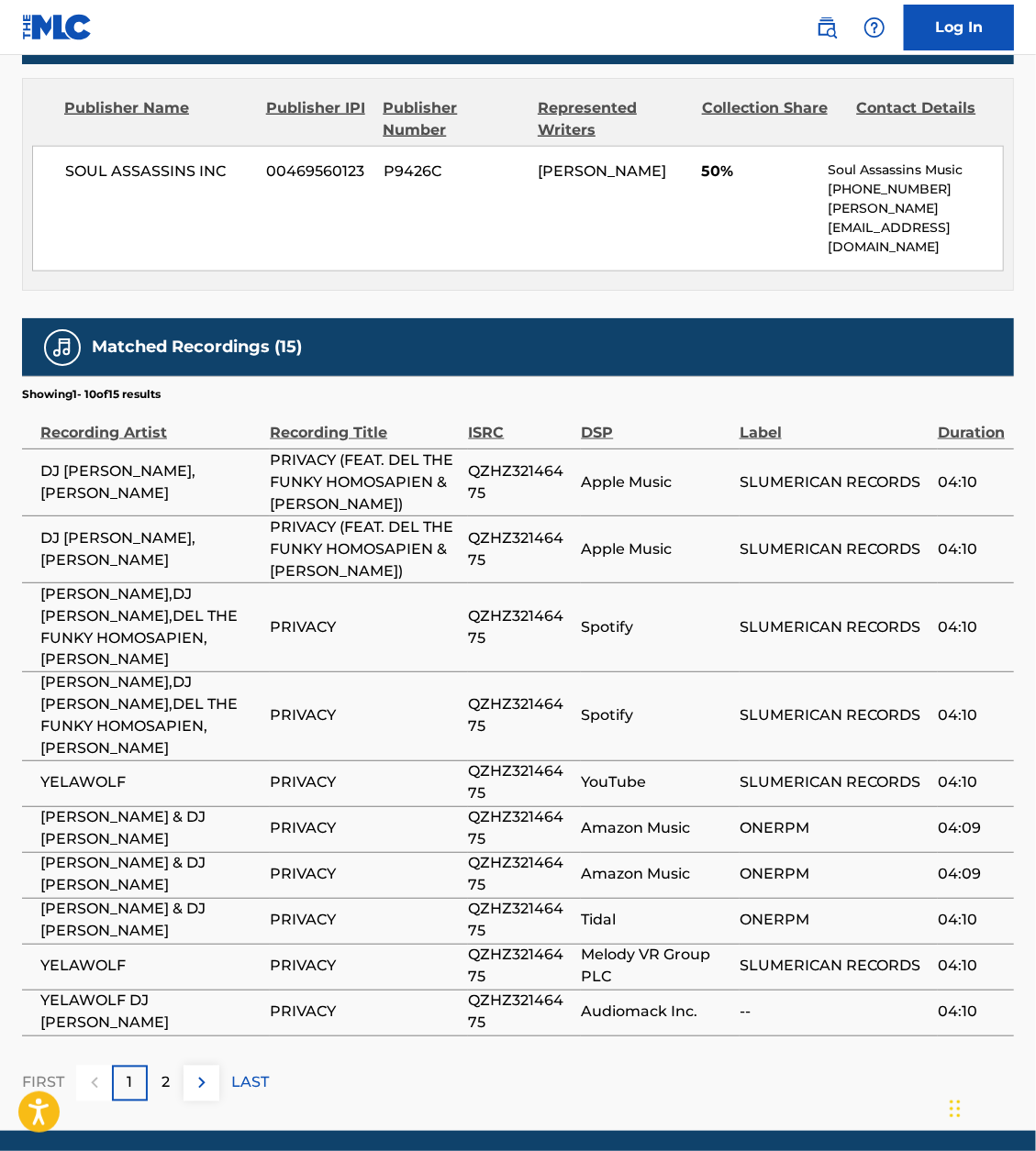
click at [162, 1072] on p "2" at bounding box center [165, 1083] width 8 height 22
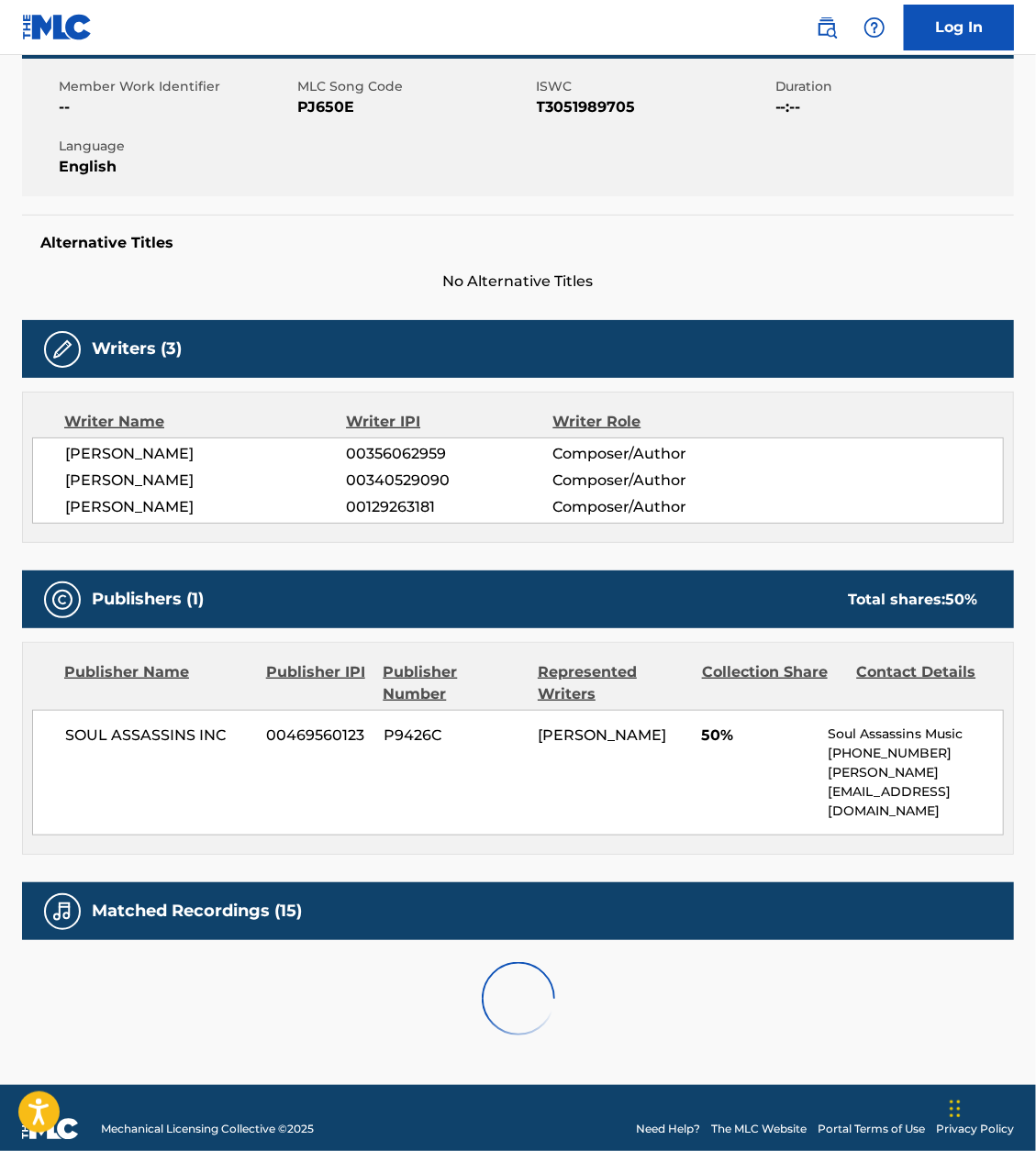
scroll to position [598, 0]
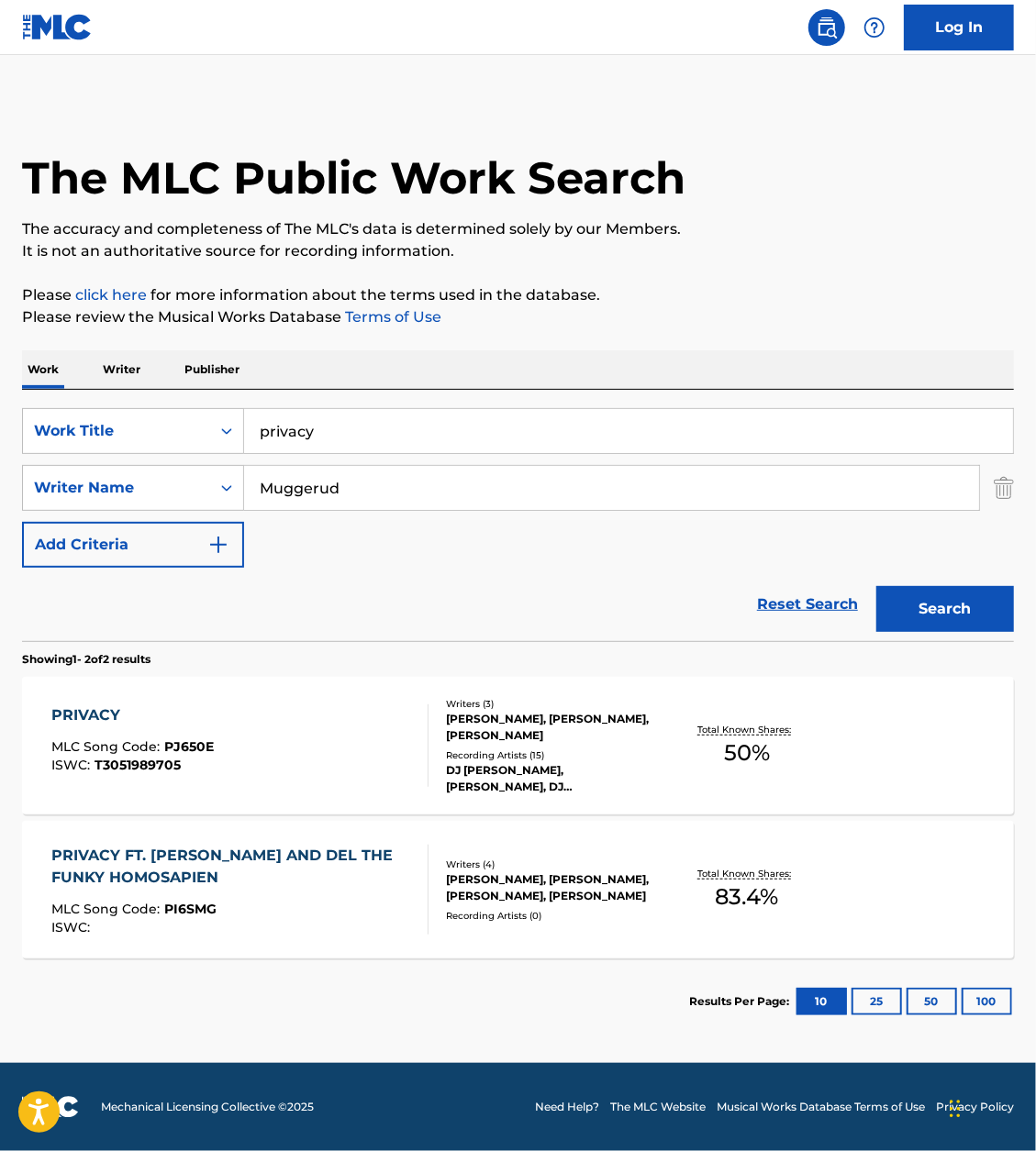
click at [272, 869] on div "PRIVACY FT. DJ PAUL AND DEL THE FUNKY HOMOSAPIEN" at bounding box center [232, 866] width 361 height 44
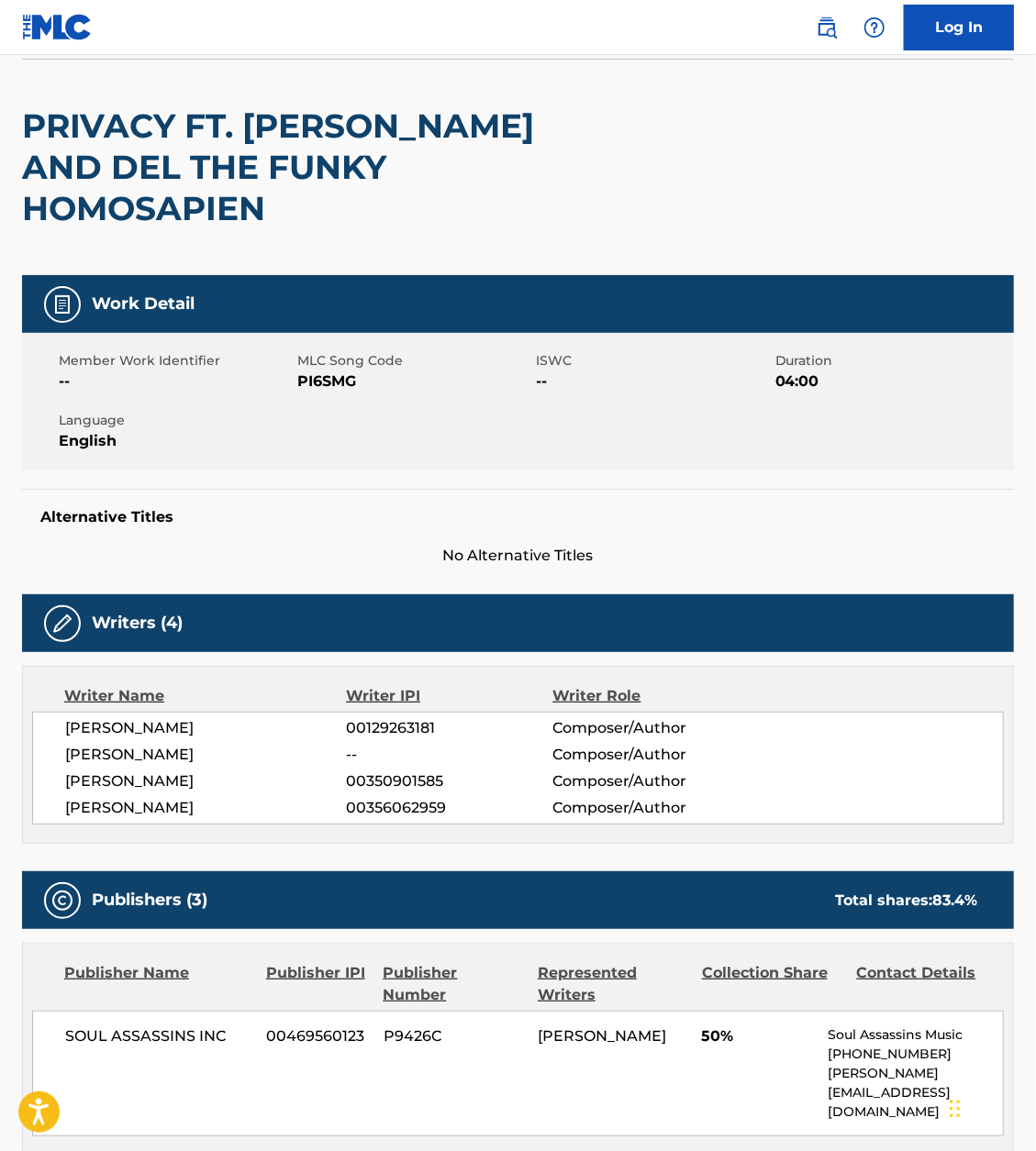
scroll to position [137, 0]
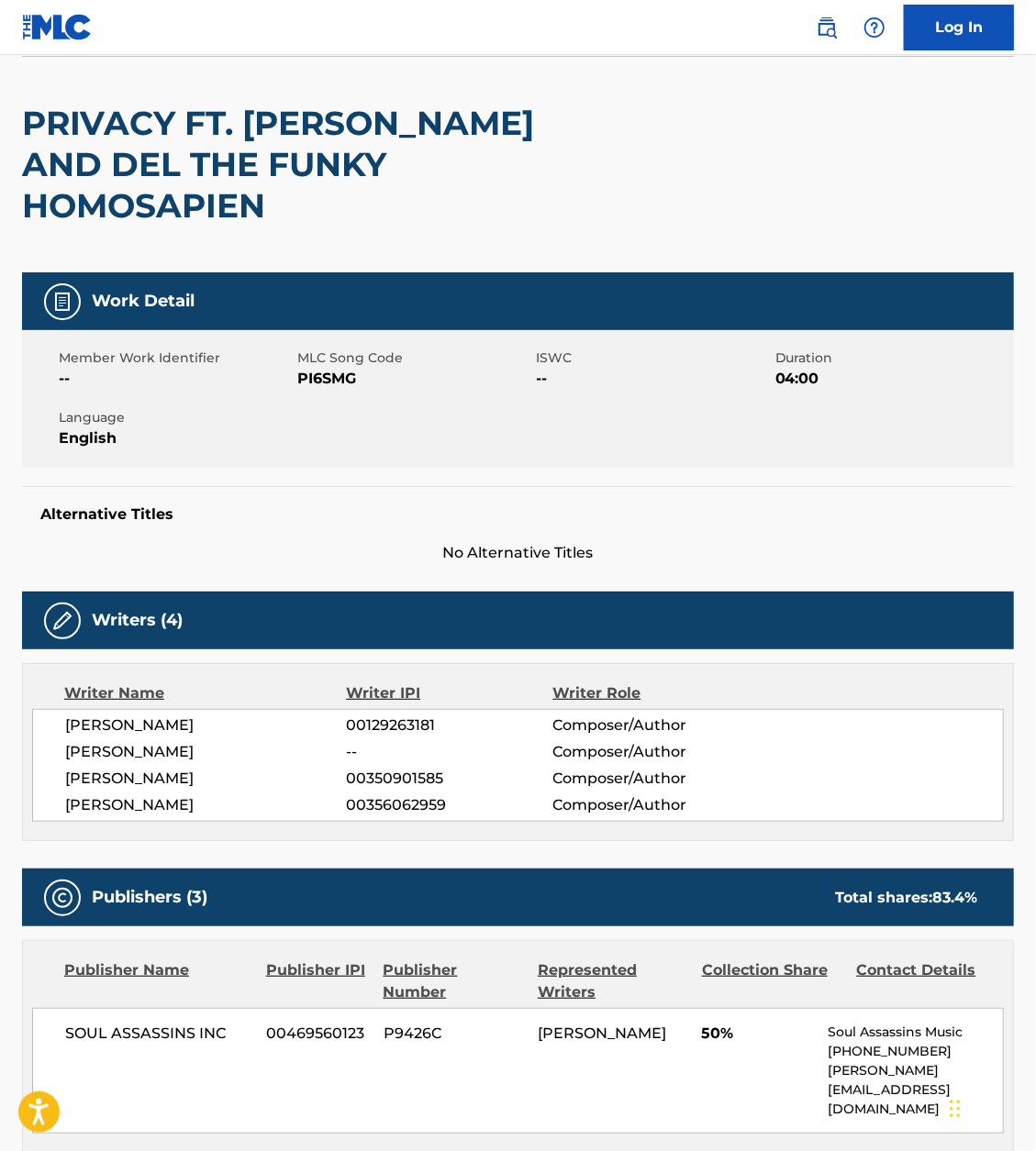
click at [160, 795] on span "MICHAEL WAYNE ATHA" at bounding box center [206, 805] width 282 height 22
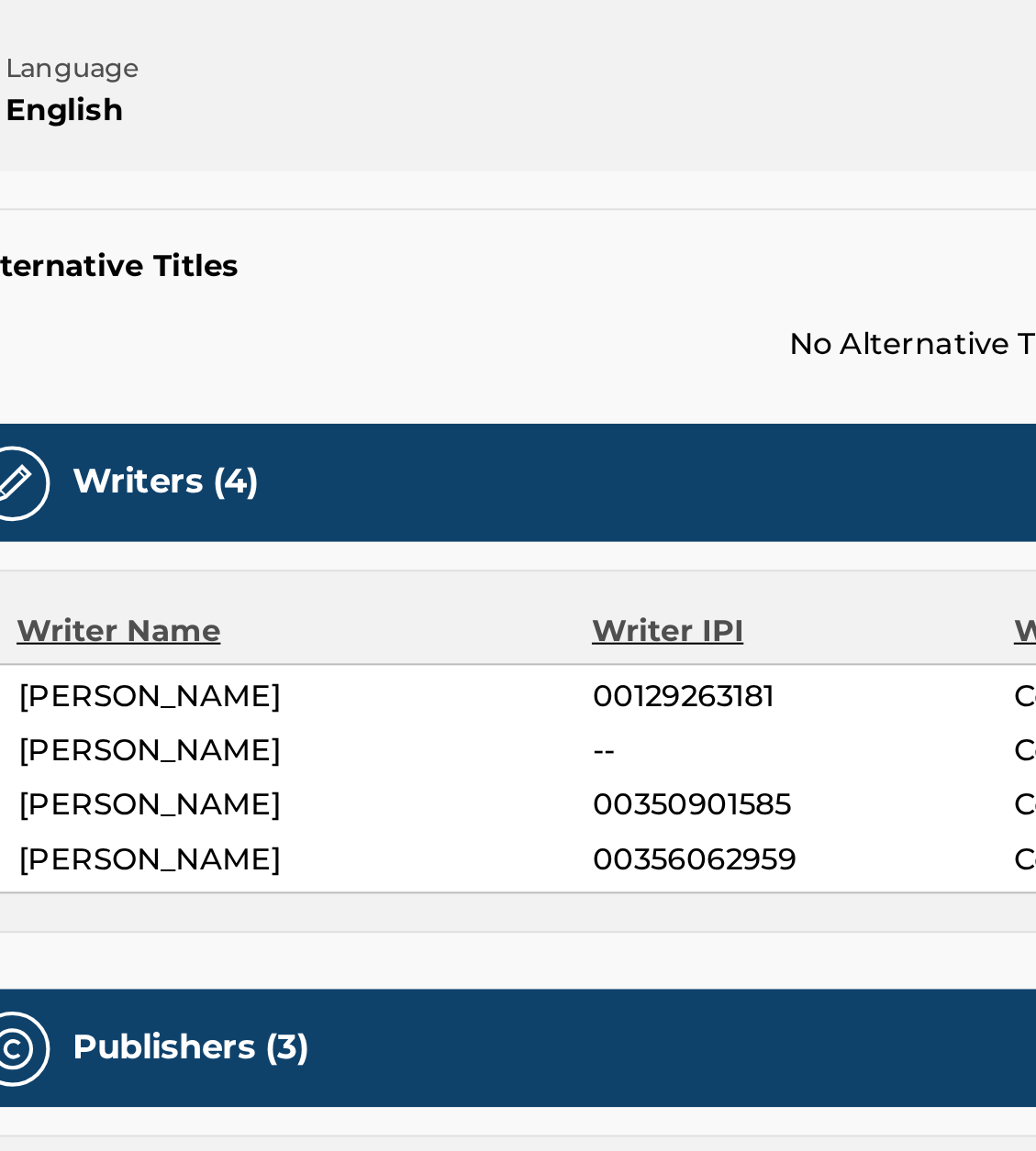
click at [110, 795] on span "MICHAEL WAYNE ATHA" at bounding box center [206, 805] width 282 height 22
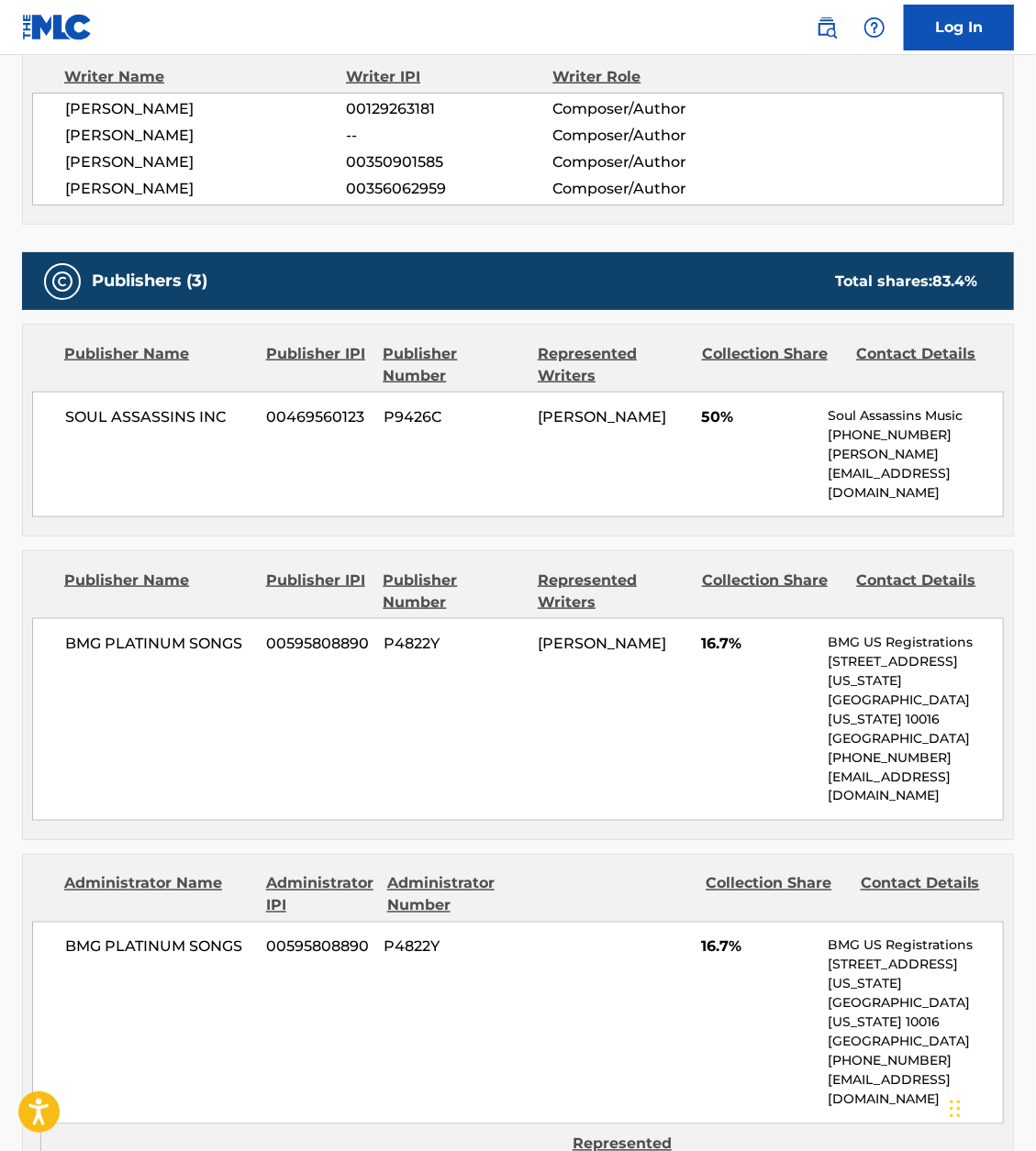
scroll to position [735, 0]
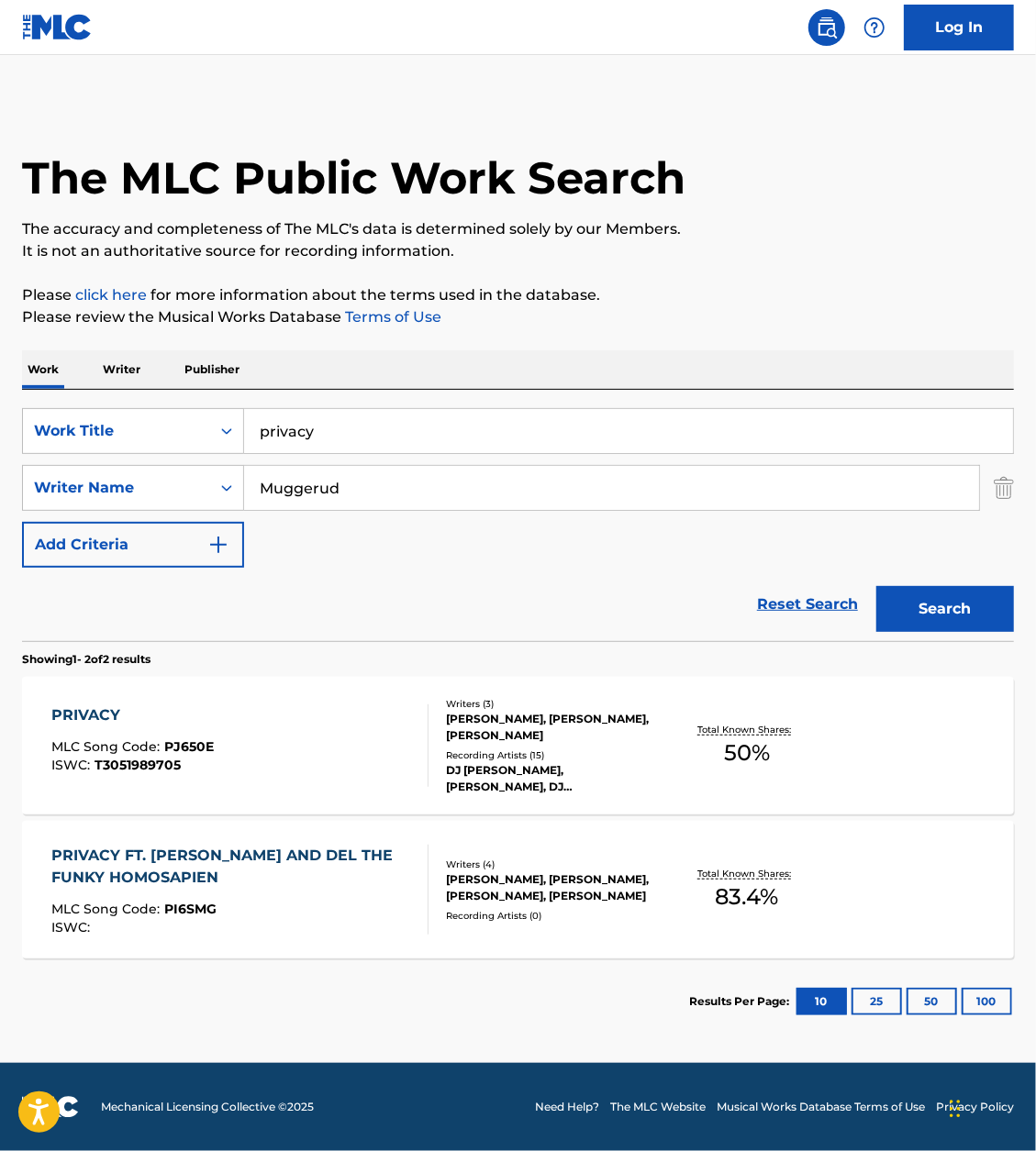
click at [79, 719] on div "PRIVACY" at bounding box center [132, 715] width 162 height 22
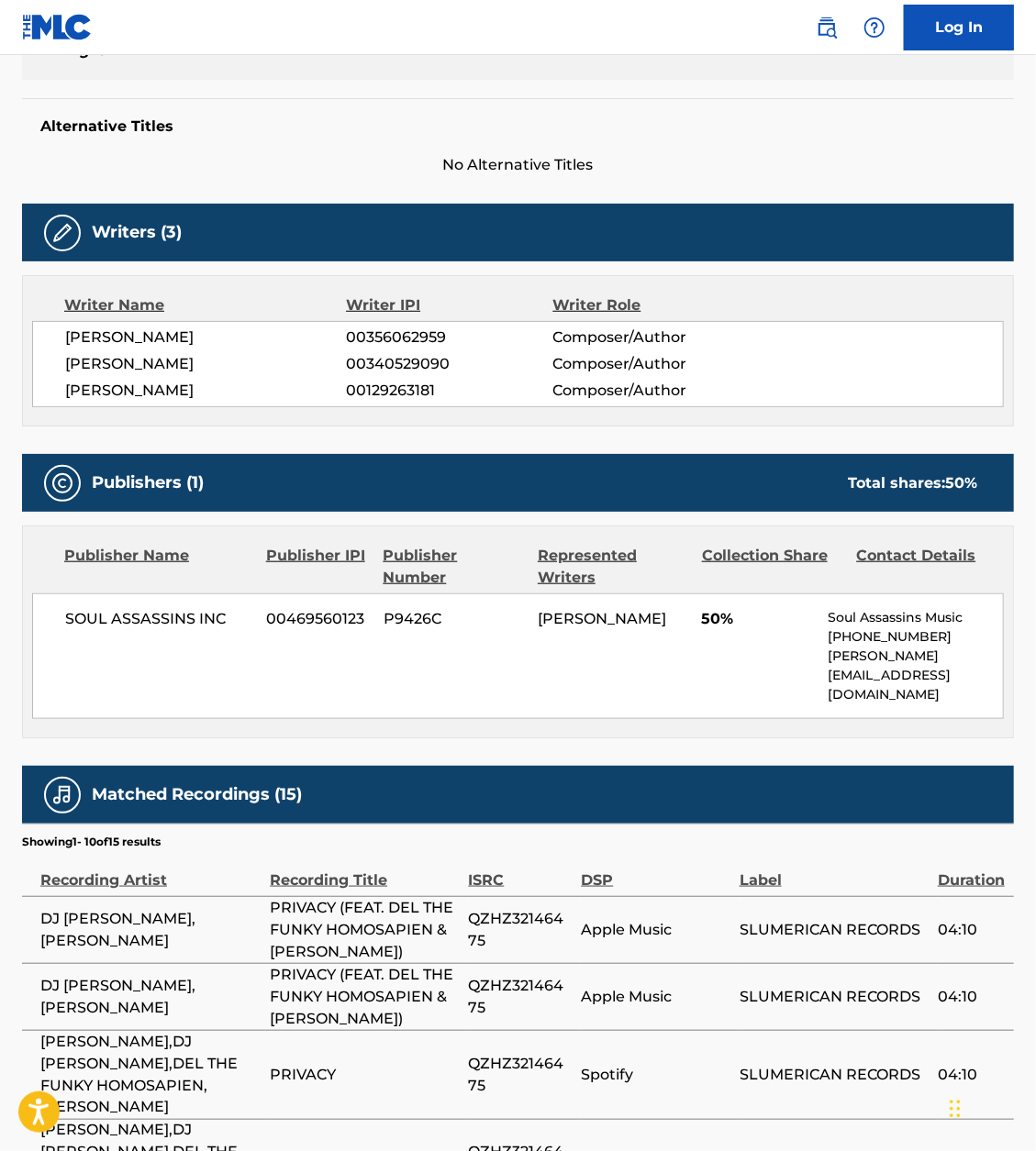
scroll to position [432, 0]
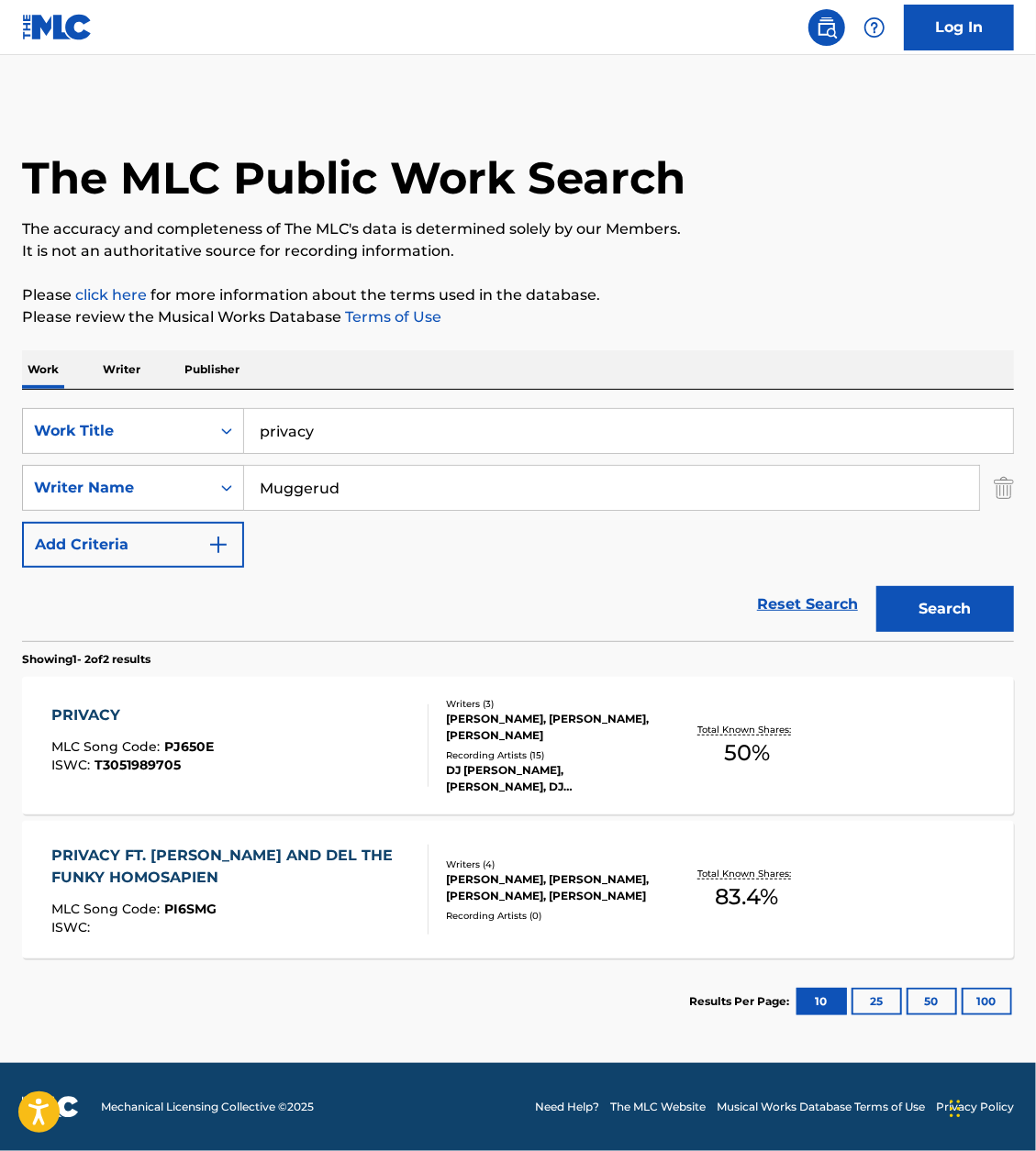
click at [193, 862] on div "PRIVACY FT. DJ PAUL AND DEL THE FUNKY HOMOSAPIEN" at bounding box center [232, 866] width 361 height 44
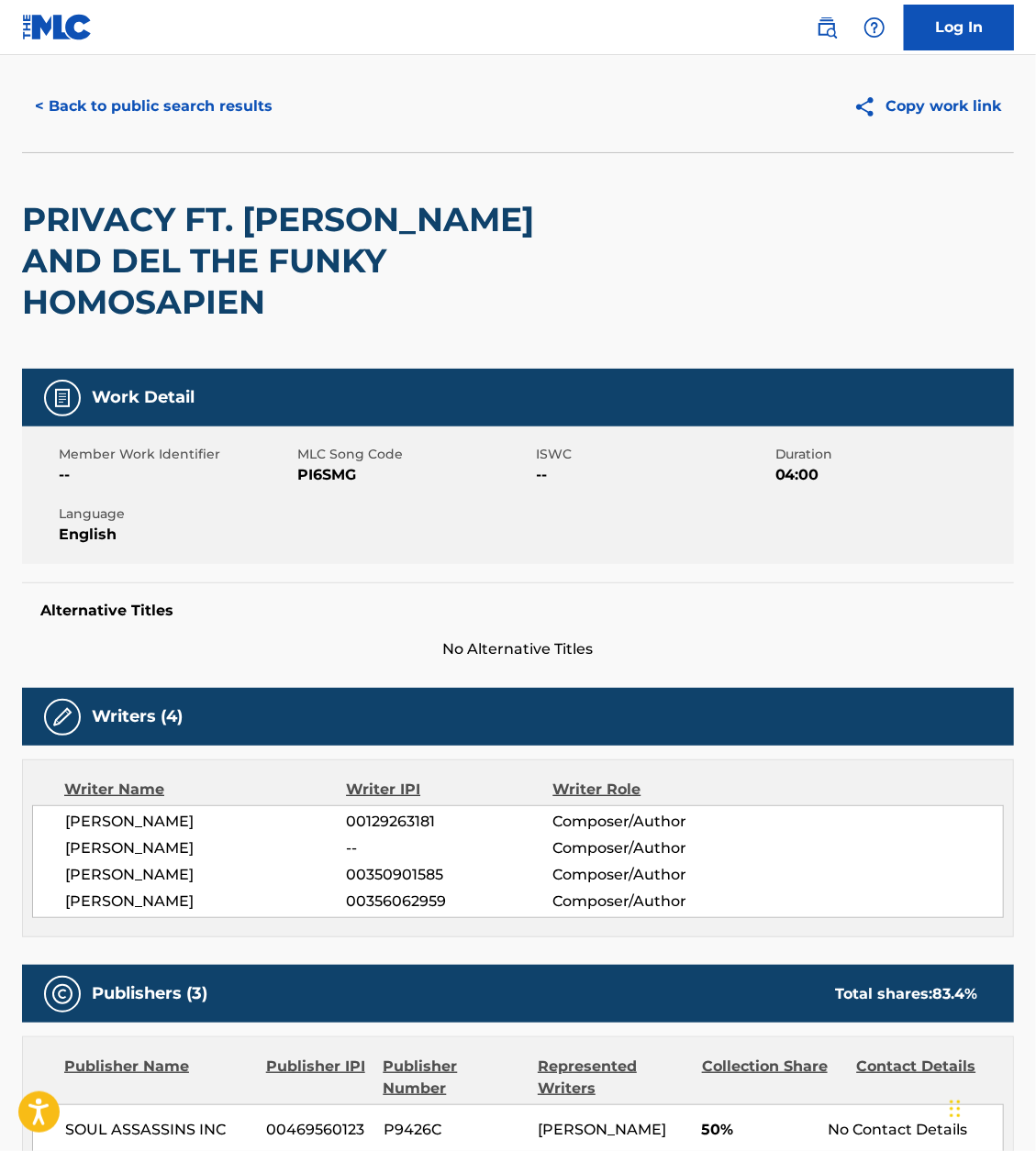
scroll to position [46, 0]
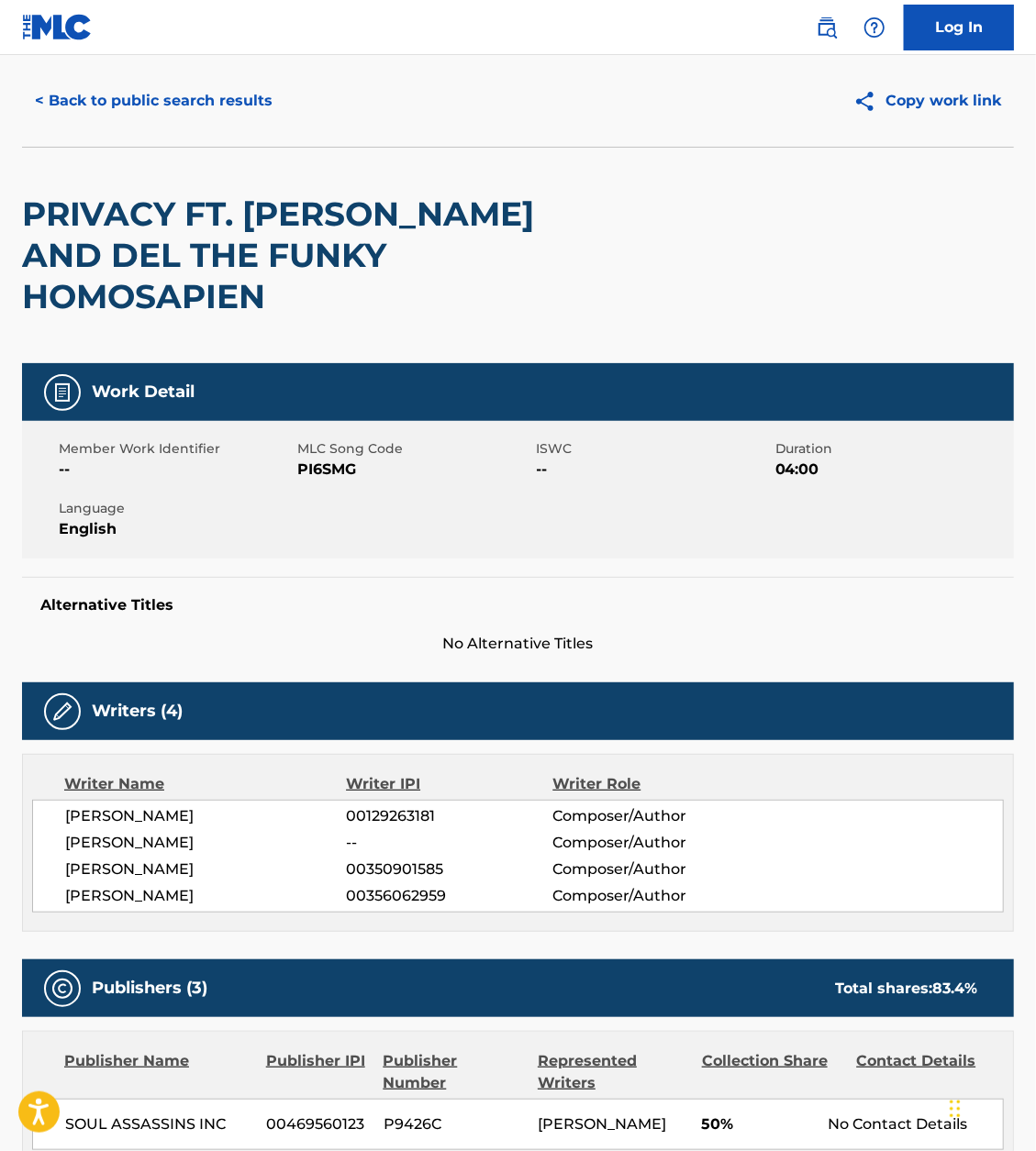
drag, startPoint x: 231, startPoint y: 822, endPoint x: 39, endPoint y: 824, distance: 192.0
click at [39, 824] on div "LARRY E MUGGERUD 00129263181 Composer/Author TEREN JONES -- Composer/Author PAU…" at bounding box center [517, 856] width 971 height 113
copy span "PAUL D BEAUREGARD"
click at [388, 858] on span "00350901585" at bounding box center [450, 869] width 206 height 22
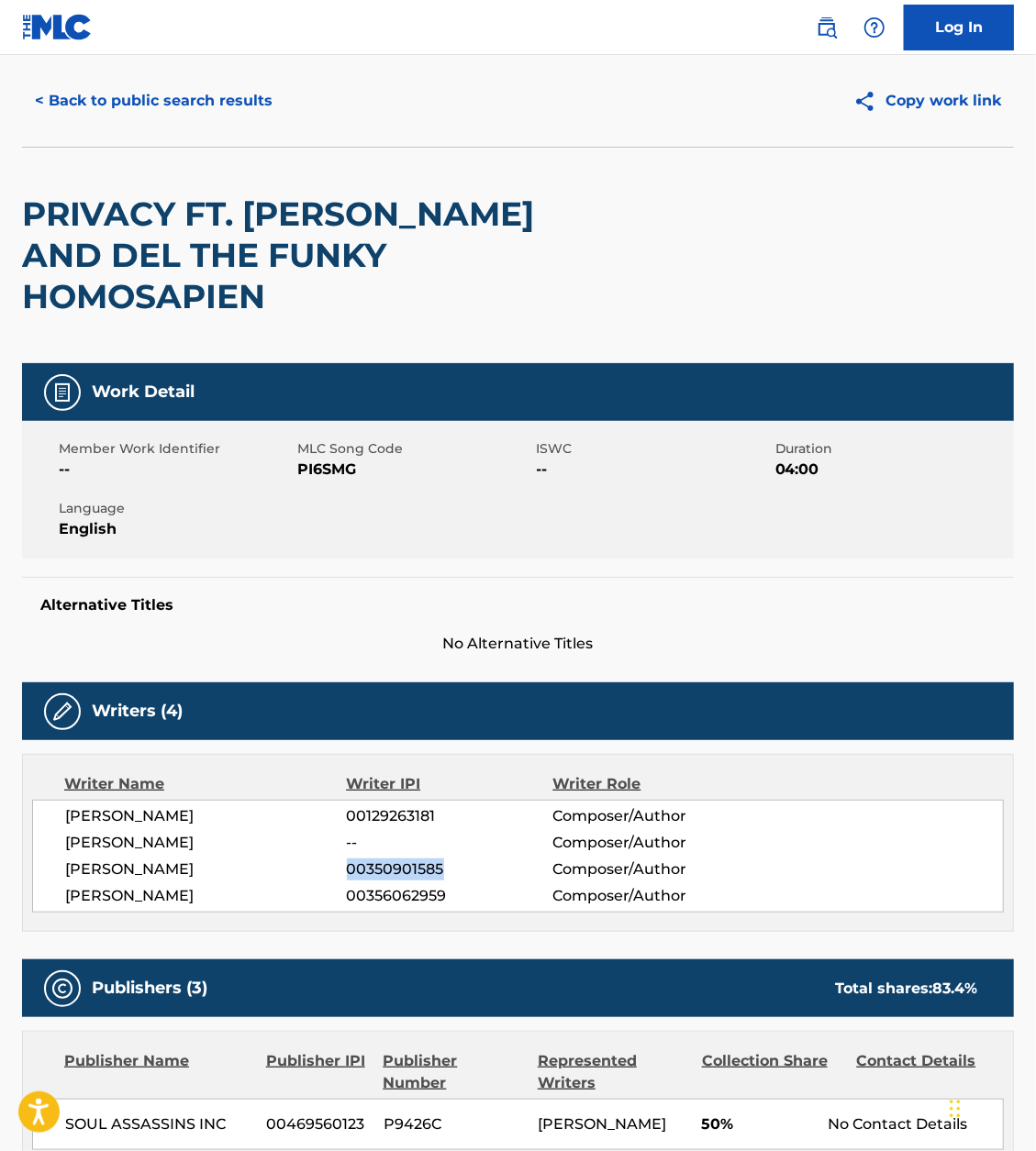
click at [388, 858] on span "00350901585" at bounding box center [450, 869] width 206 height 22
copy div "00350901585"
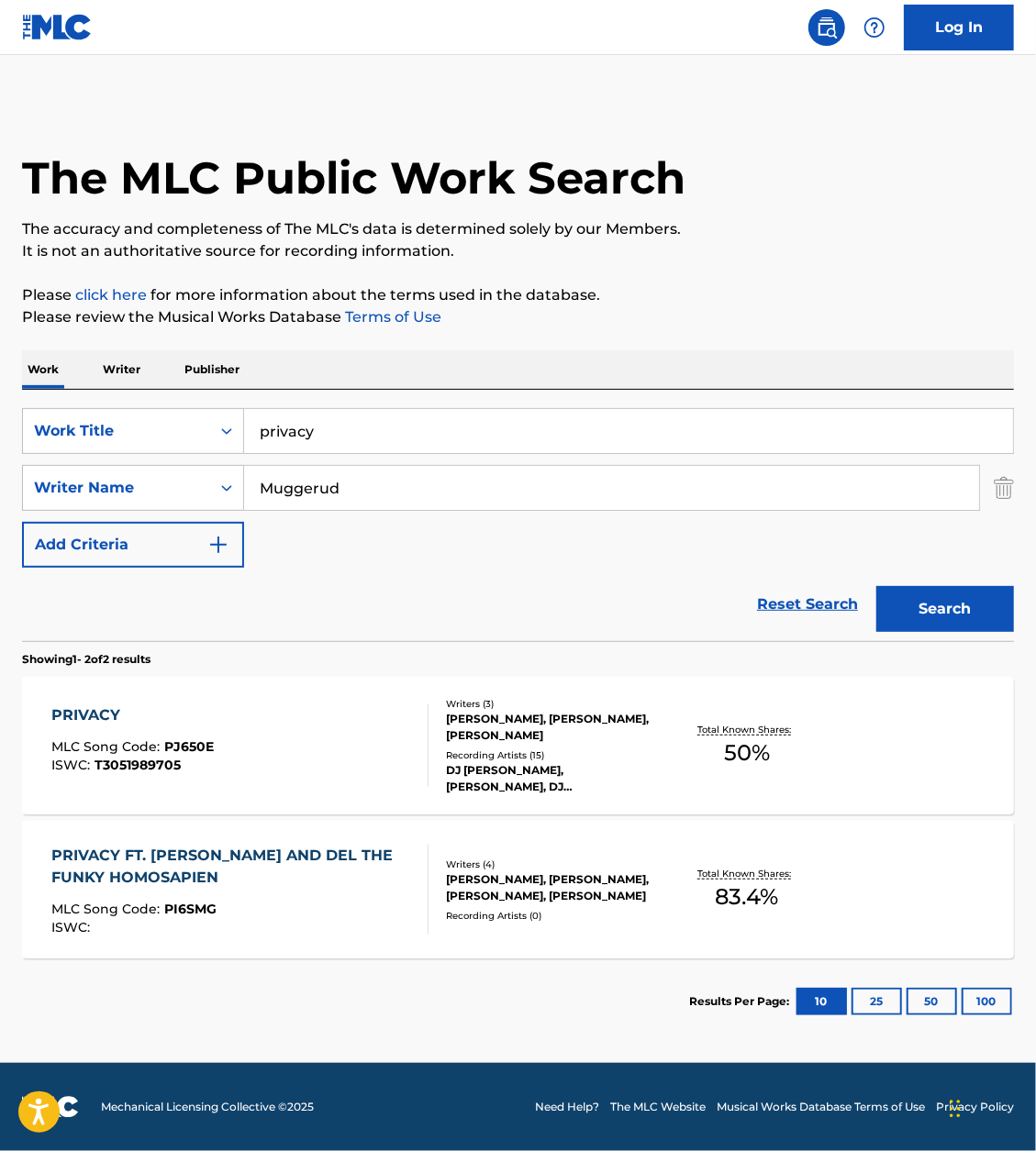
click at [360, 904] on div "MLC Song Code : PI6SMG" at bounding box center [232, 912] width 361 height 19
click at [376, 443] on input "privacy" at bounding box center [628, 431] width 769 height 44
click at [358, 429] on input "broom dust" at bounding box center [628, 431] width 769 height 44
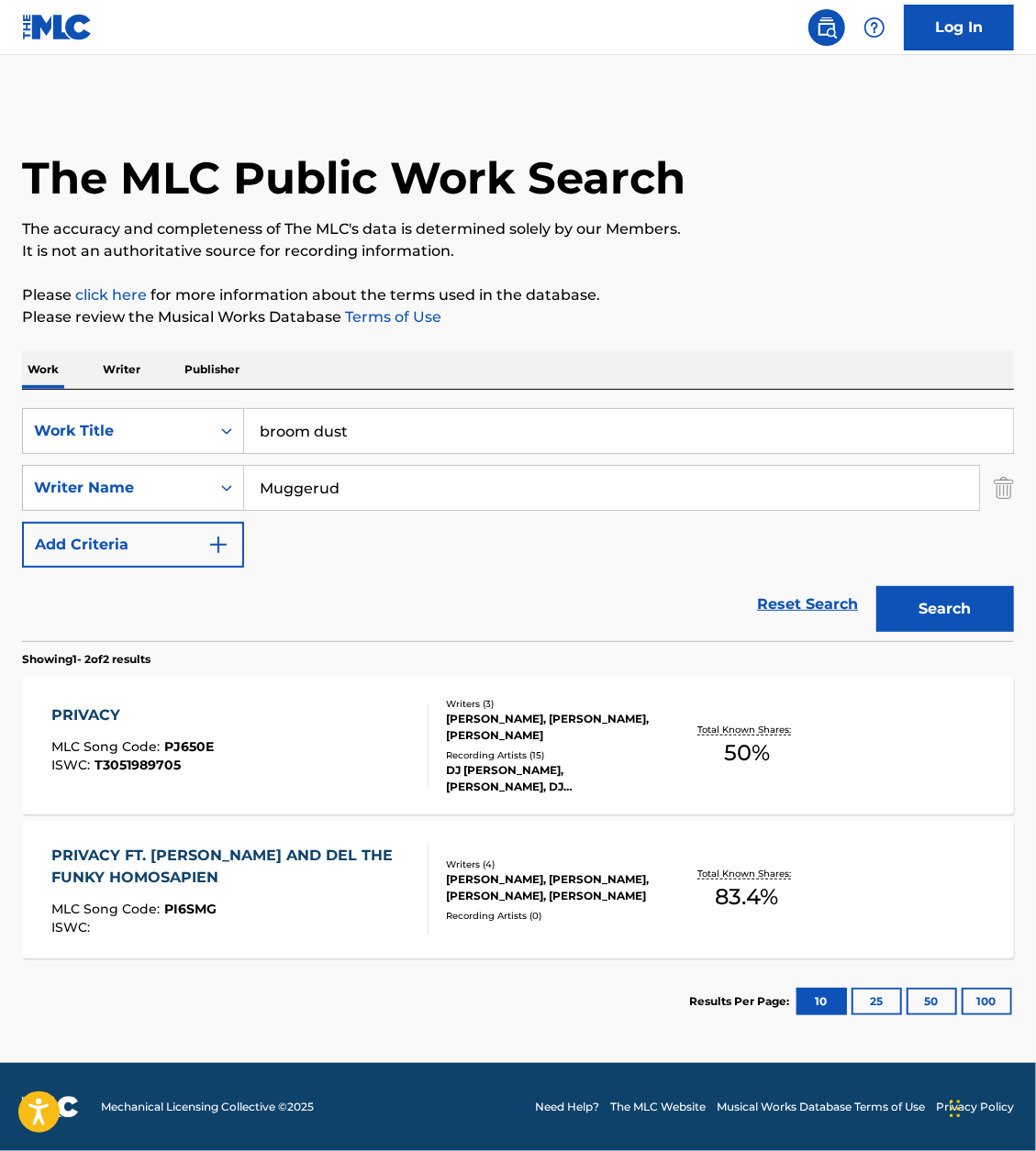
click at [358, 429] on input "broom dust" at bounding box center [628, 431] width 769 height 44
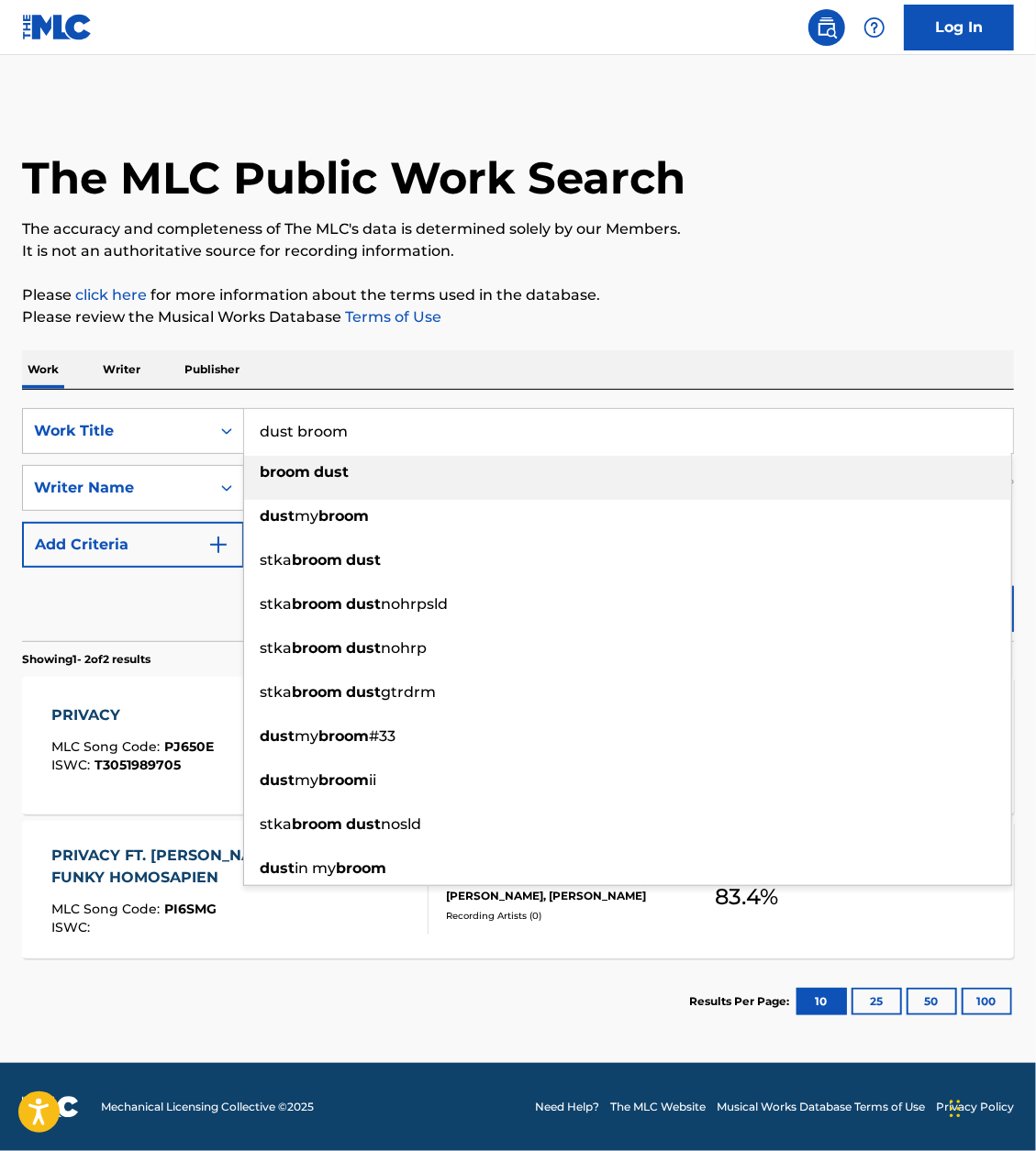
type input "dust broom"
click at [917, 280] on div "The MLC Public Work Search The accuracy and completeness of The MLC's data is d…" at bounding box center [518, 573] width 1036 height 944
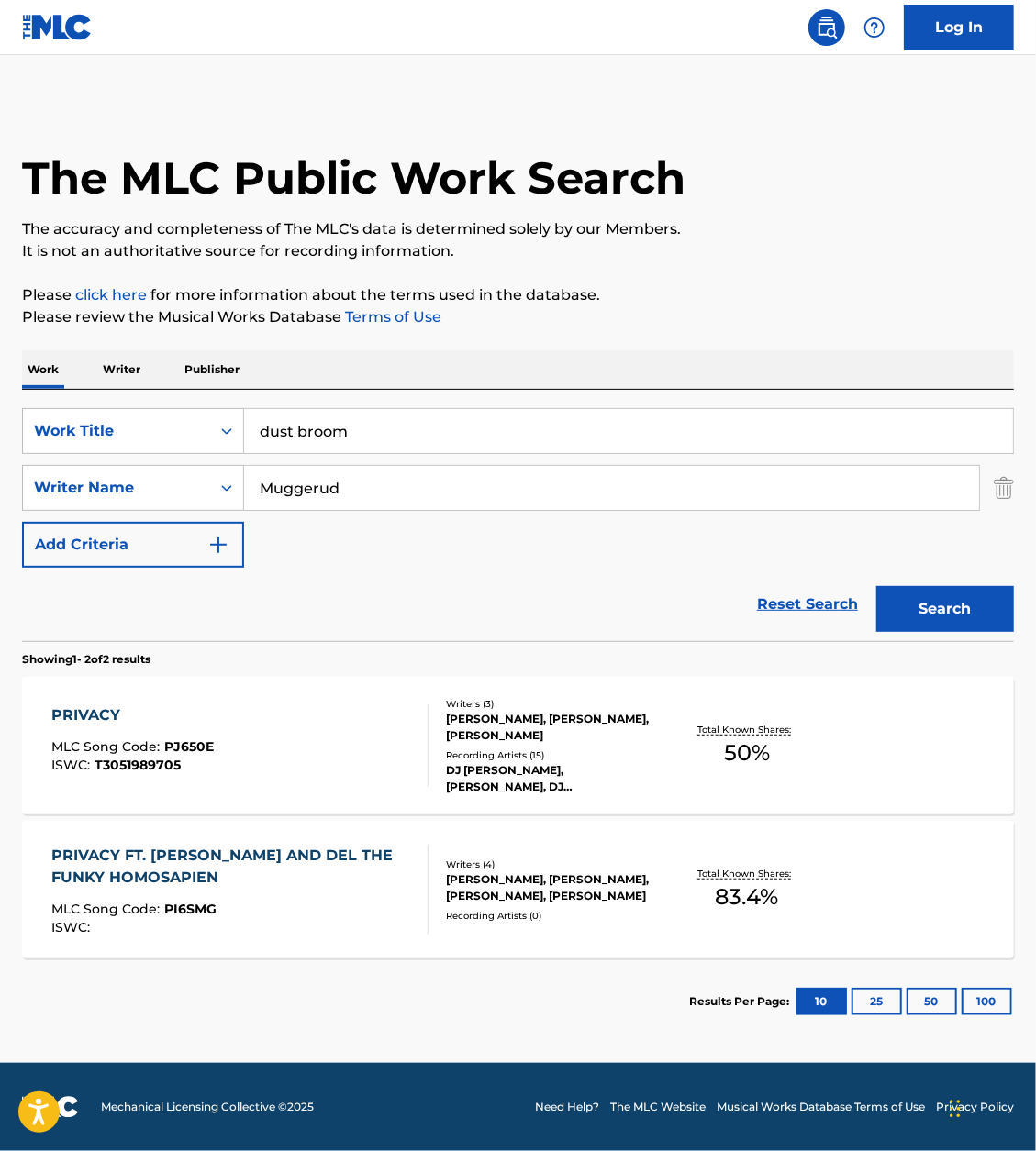
click at [918, 594] on button "Search" at bounding box center [945, 609] width 138 height 46
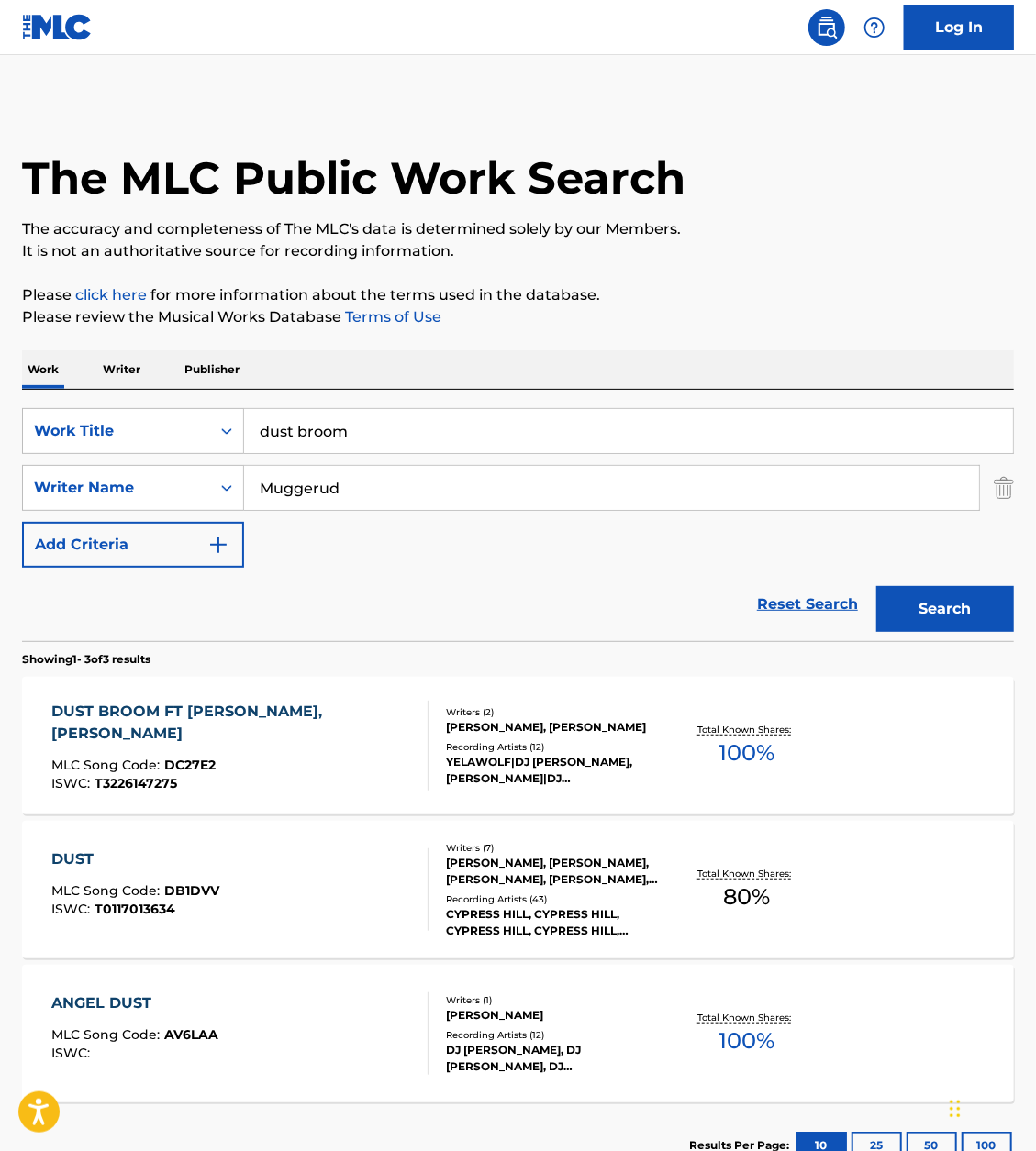
click at [302, 717] on div "DUST BROOM FT LIL CHRISTIAN ROSE, SEMI SAM LEE" at bounding box center [232, 722] width 361 height 44
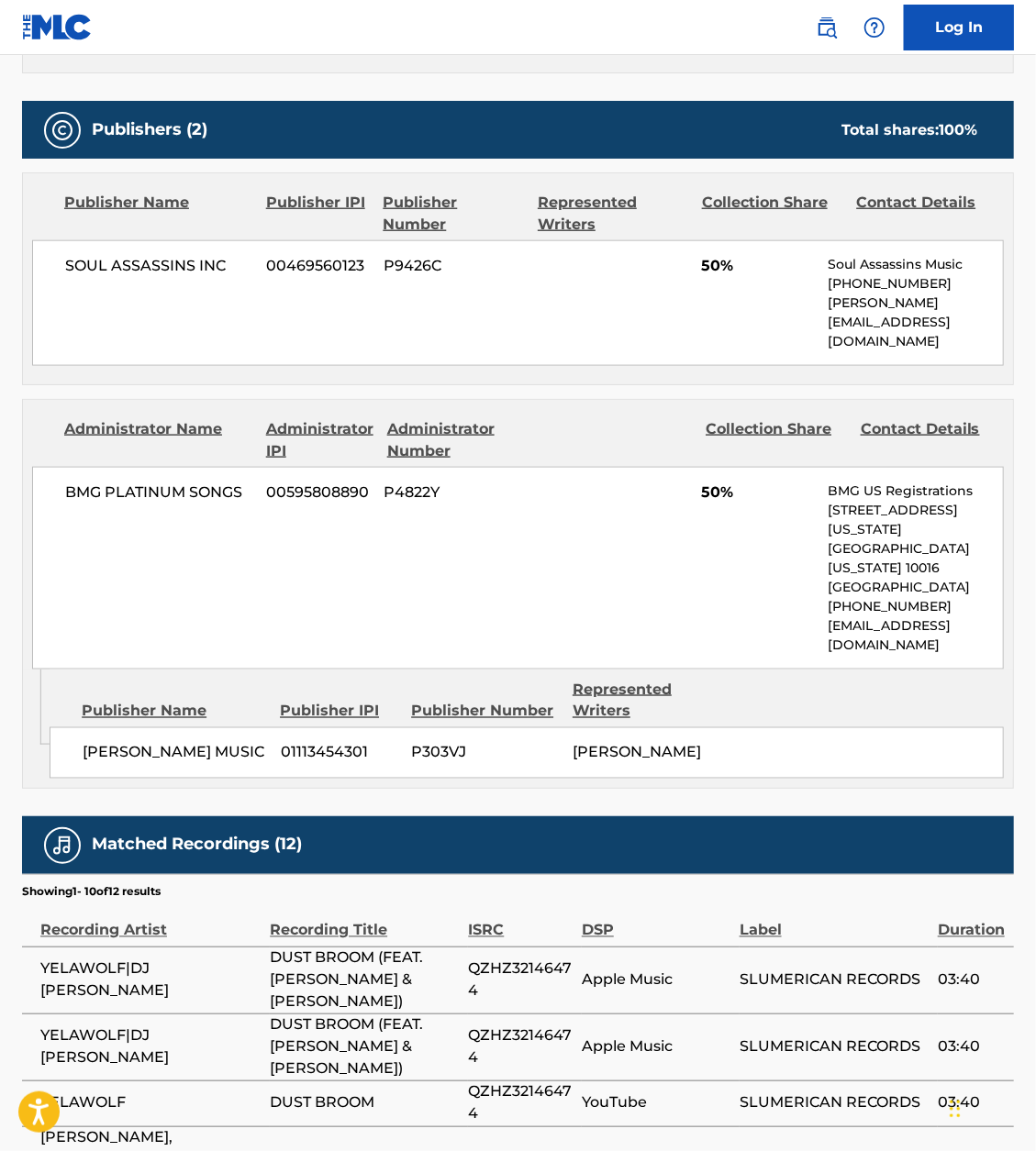
scroll to position [849, 0]
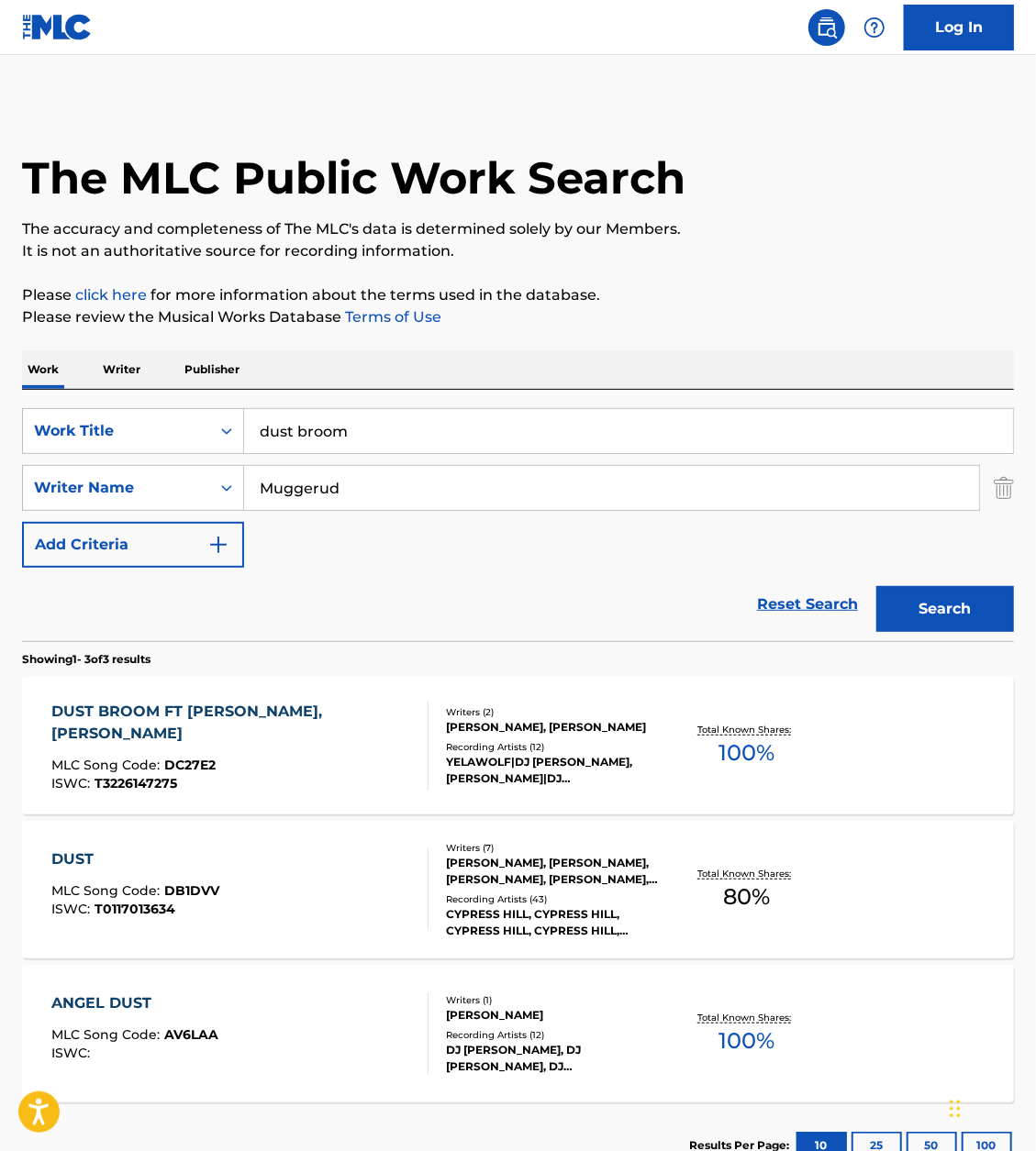
click at [429, 432] on input "dust broom" at bounding box center [628, 431] width 769 height 44
paste input "Rammellzee - Intro"
type input "Rammellzee - Intro"
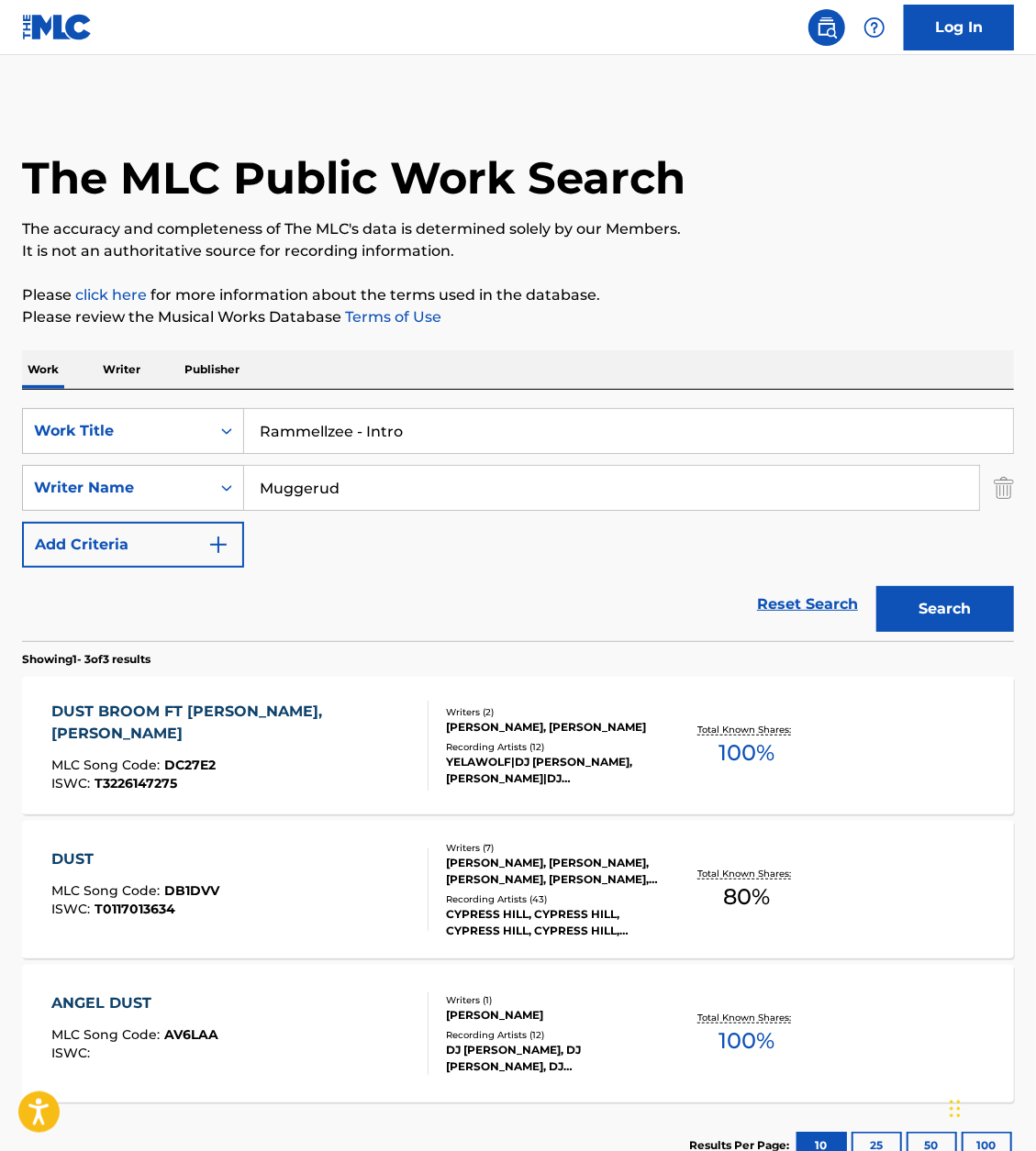
click at [725, 329] on div "The MLC Public Work Search The accuracy and completeness of The MLC's data is d…" at bounding box center [518, 644] width 1036 height 1087
click at [937, 597] on button "Search" at bounding box center [945, 609] width 138 height 46
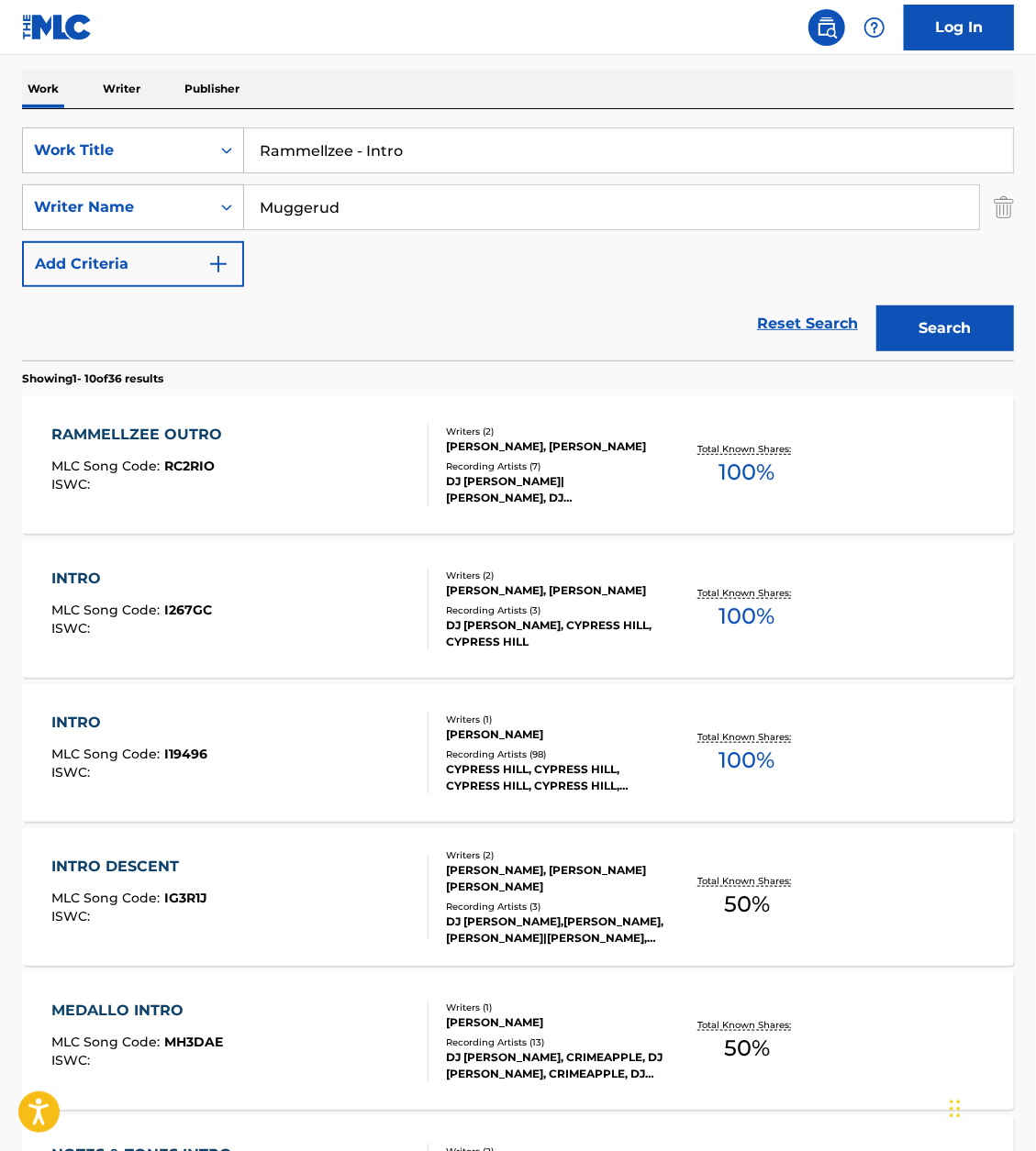
scroll to position [266, 0]
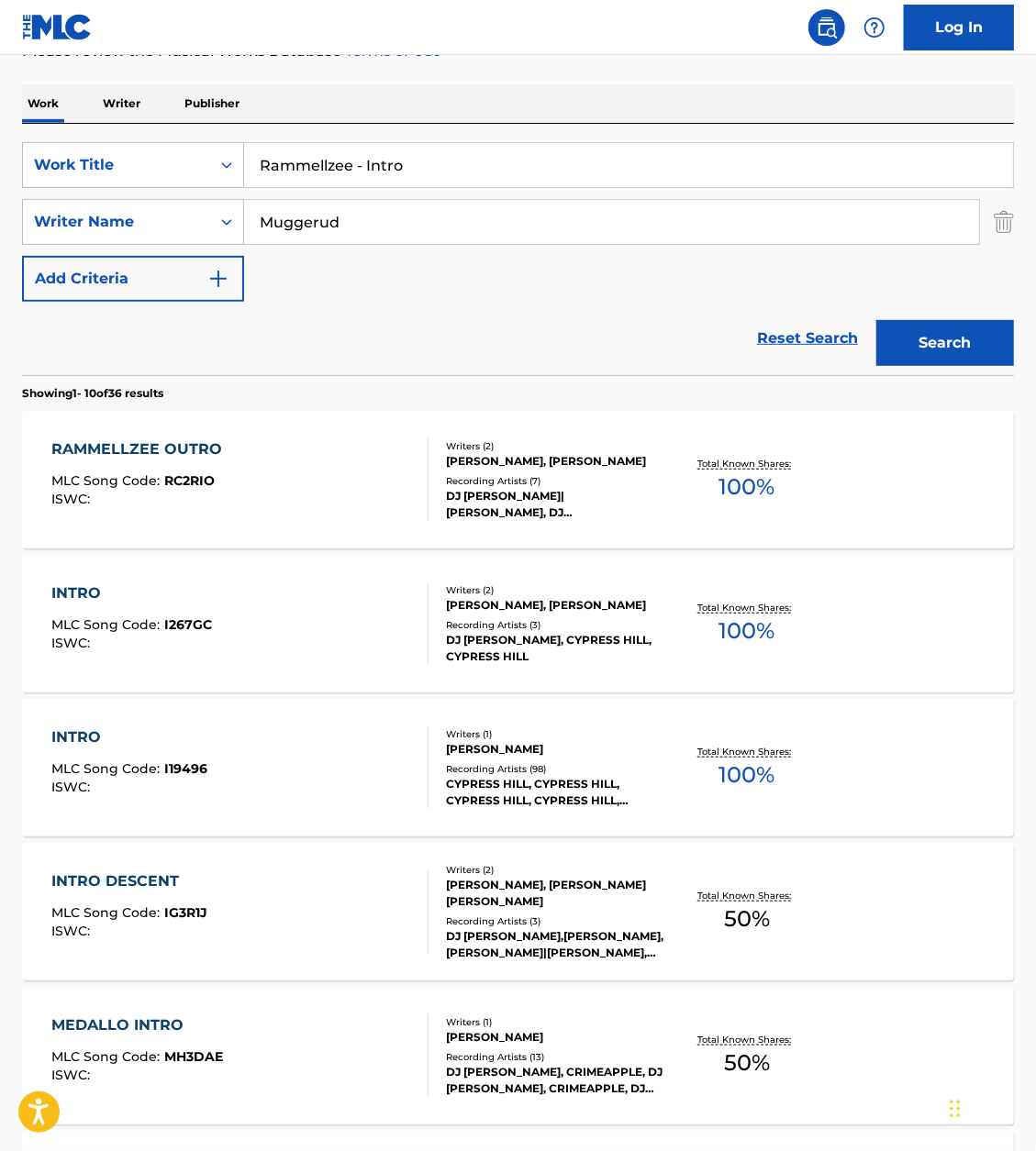
click at [209, 744] on div "INTRO MLC Song Code : I19496 ISWC :" at bounding box center [240, 767] width 377 height 83
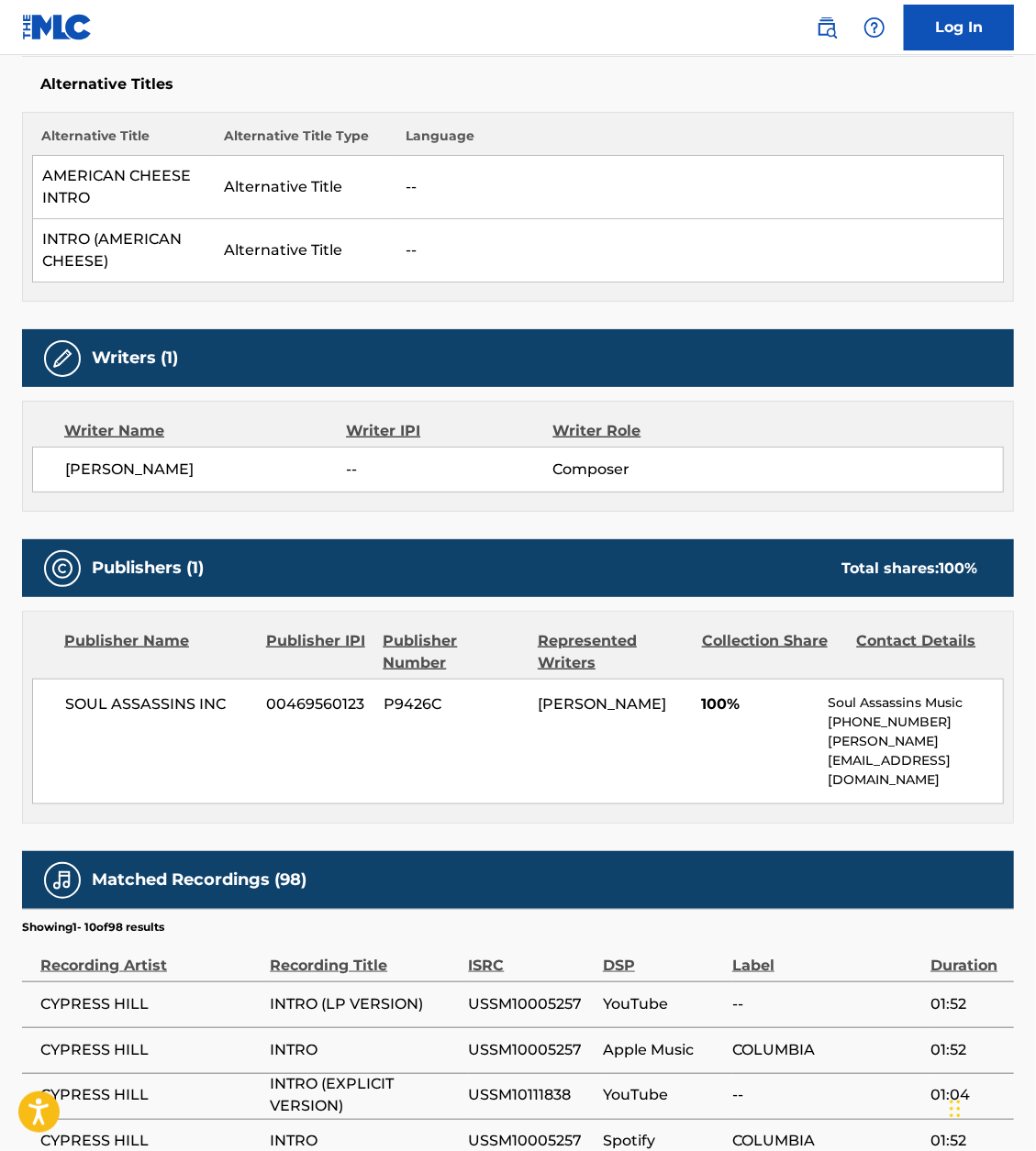
scroll to position [488, 0]
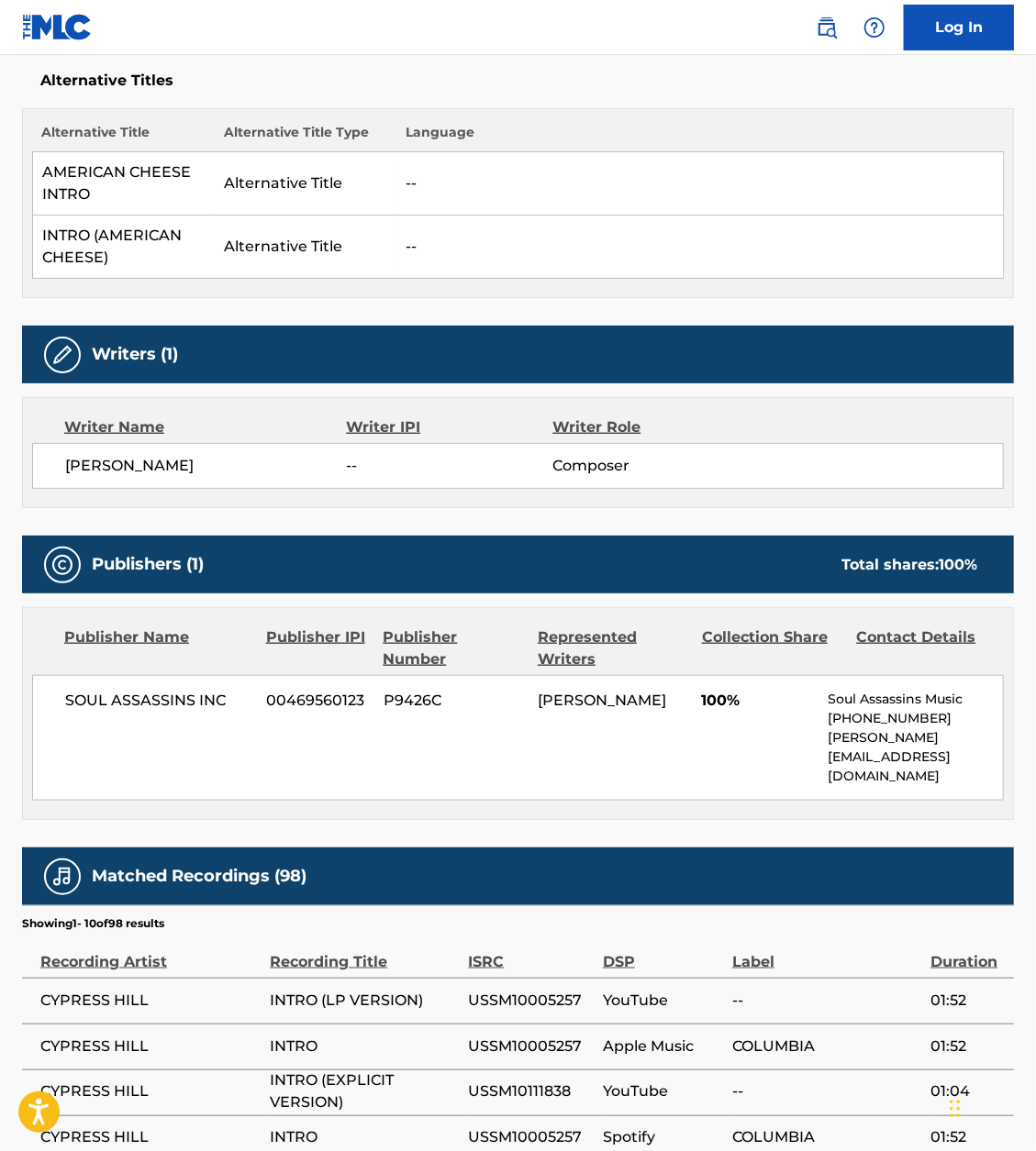
scroll to position [266, 0]
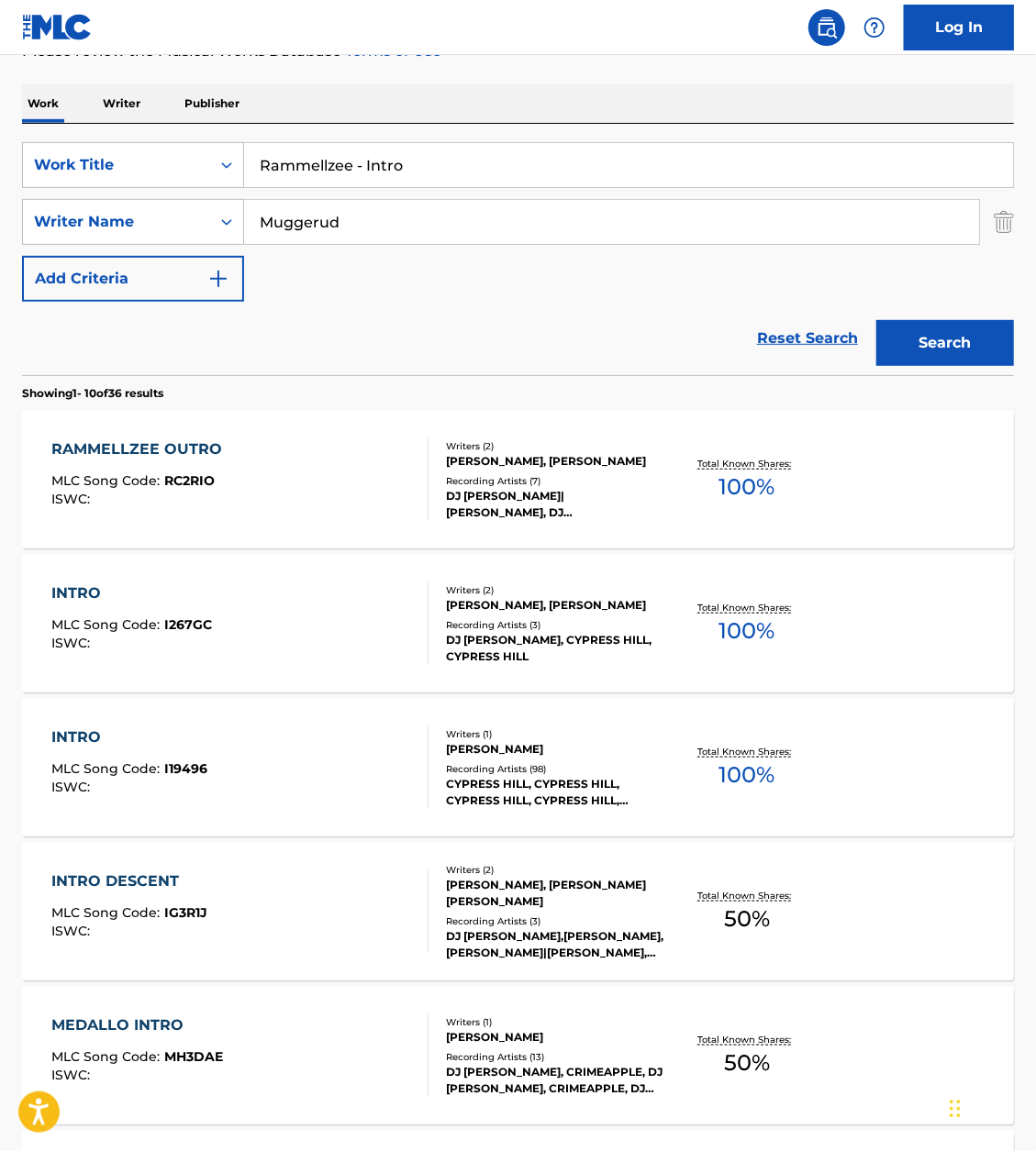
click at [177, 595] on div "INTRO" at bounding box center [131, 593] width 160 height 22
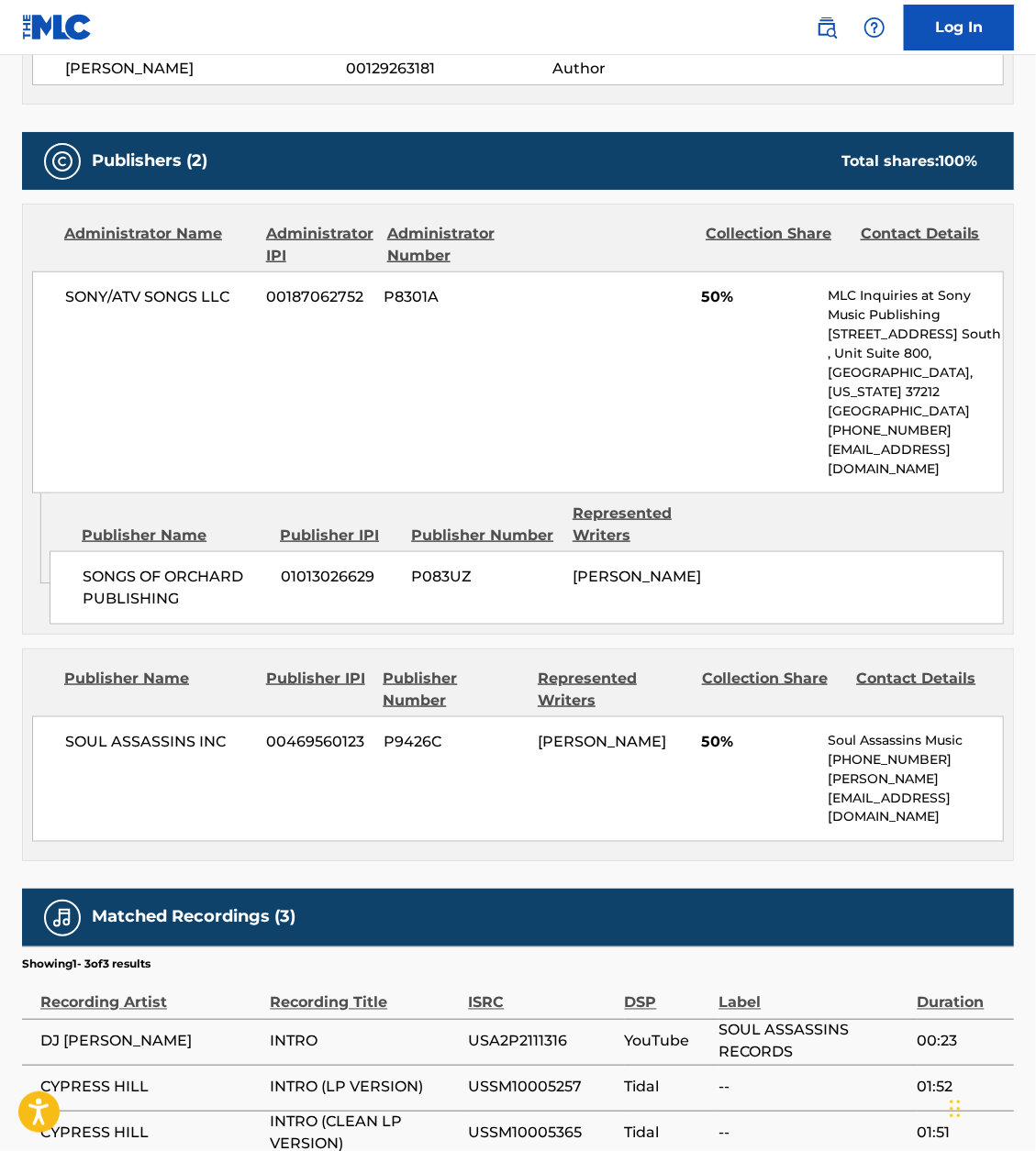
scroll to position [738, 0]
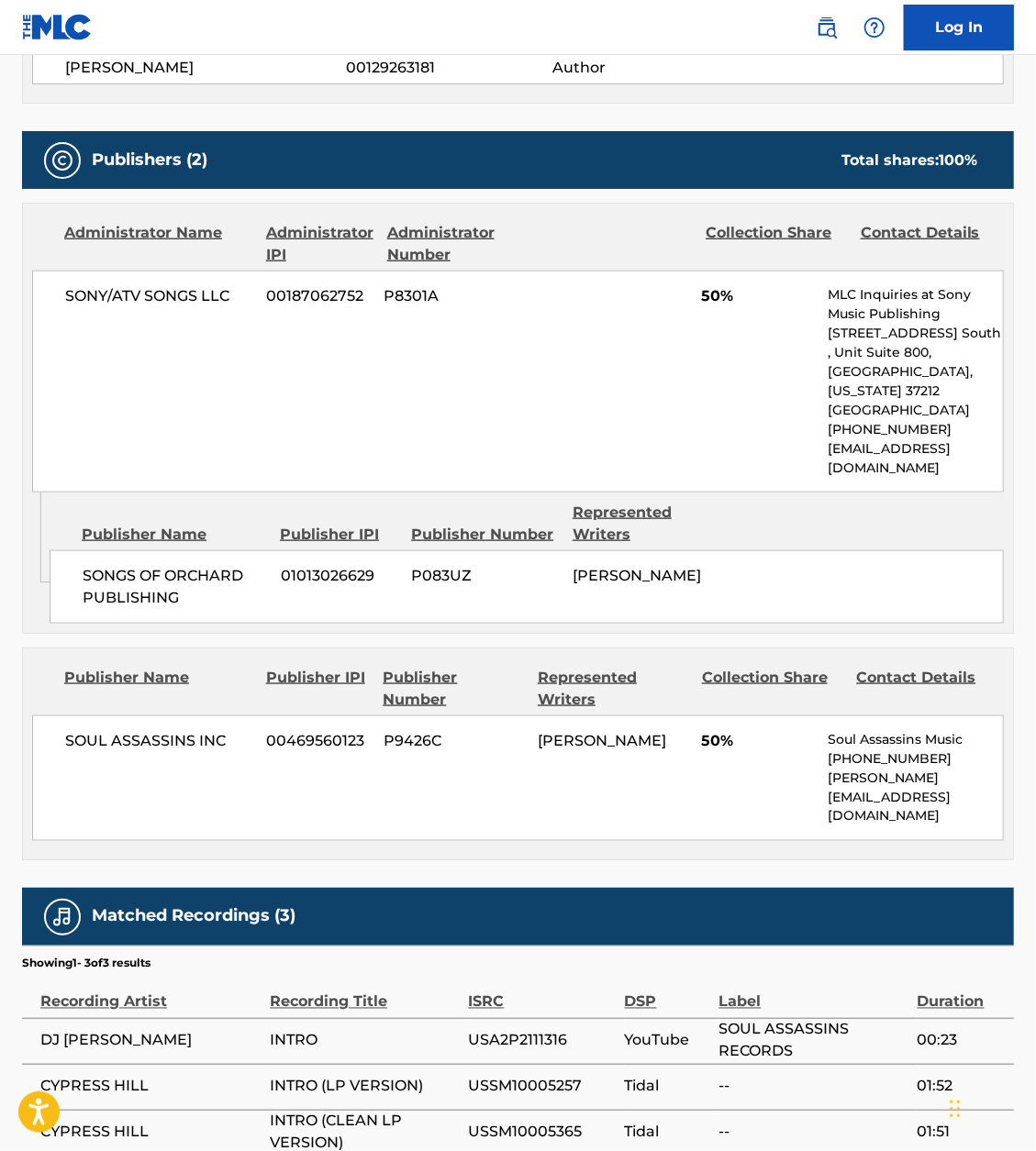
scroll to position [266, 0]
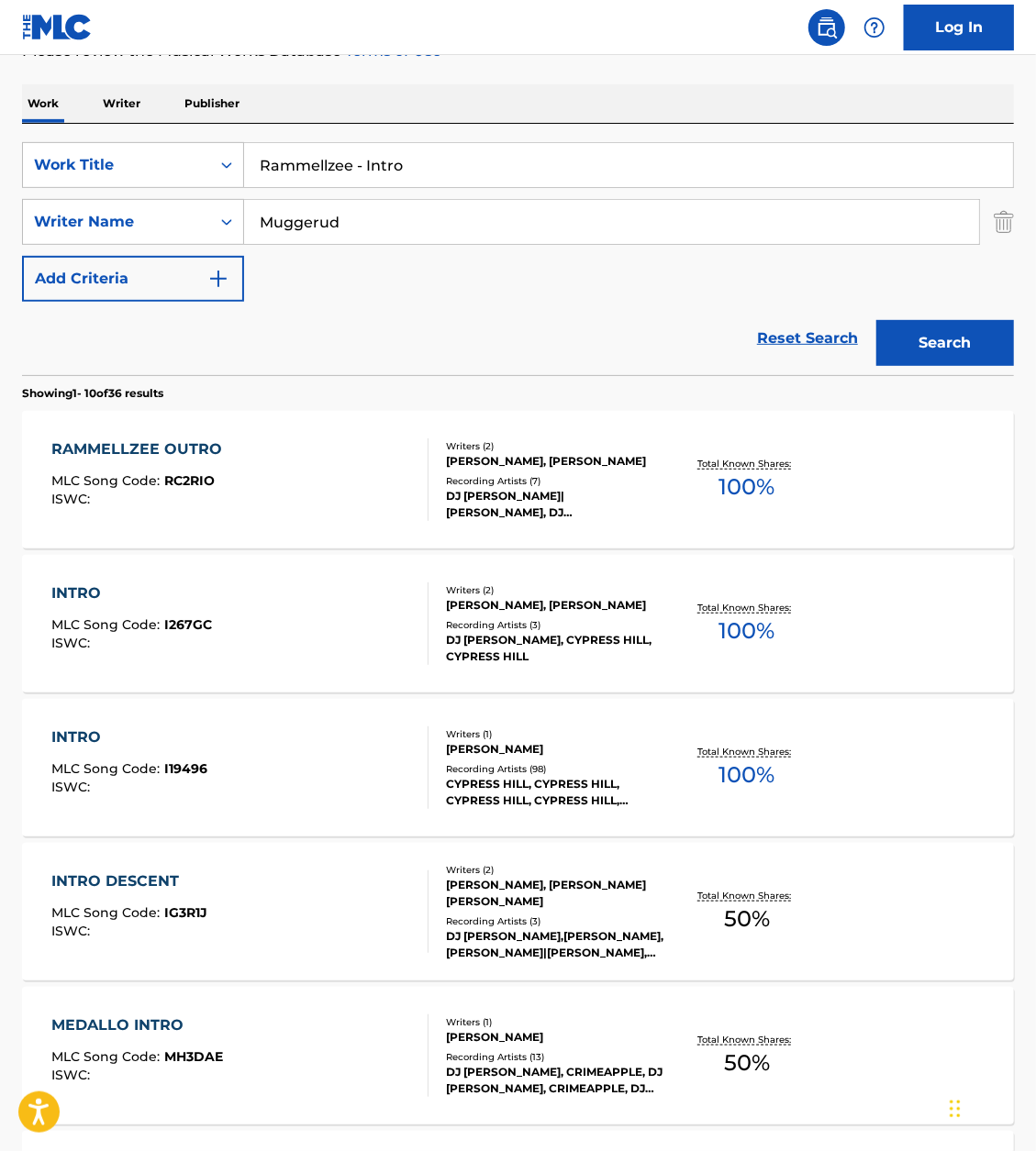
click at [165, 438] on div "RAMMELLZEE OUTRO" at bounding box center [142, 448] width 180 height 22
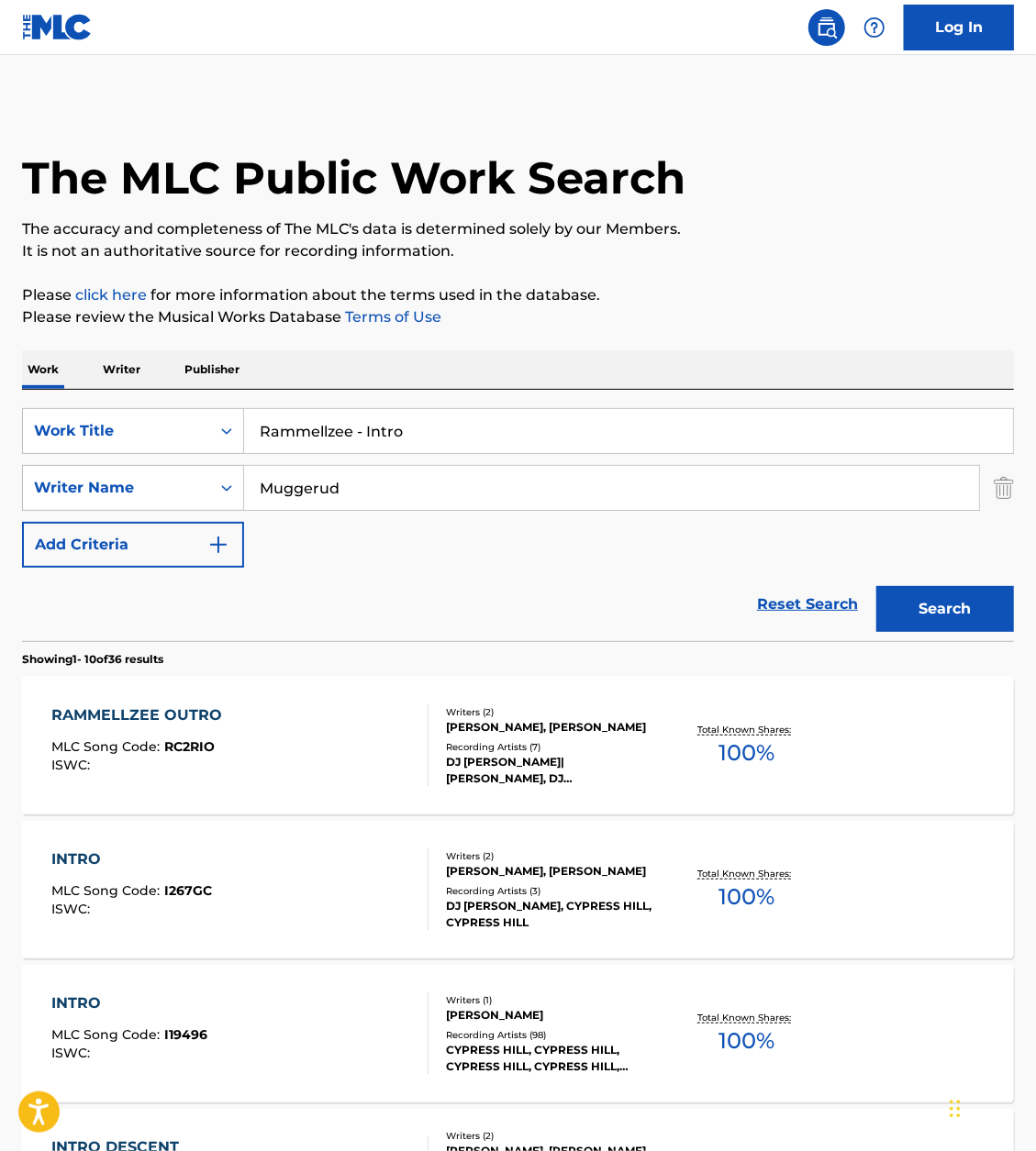
scroll to position [266, 0]
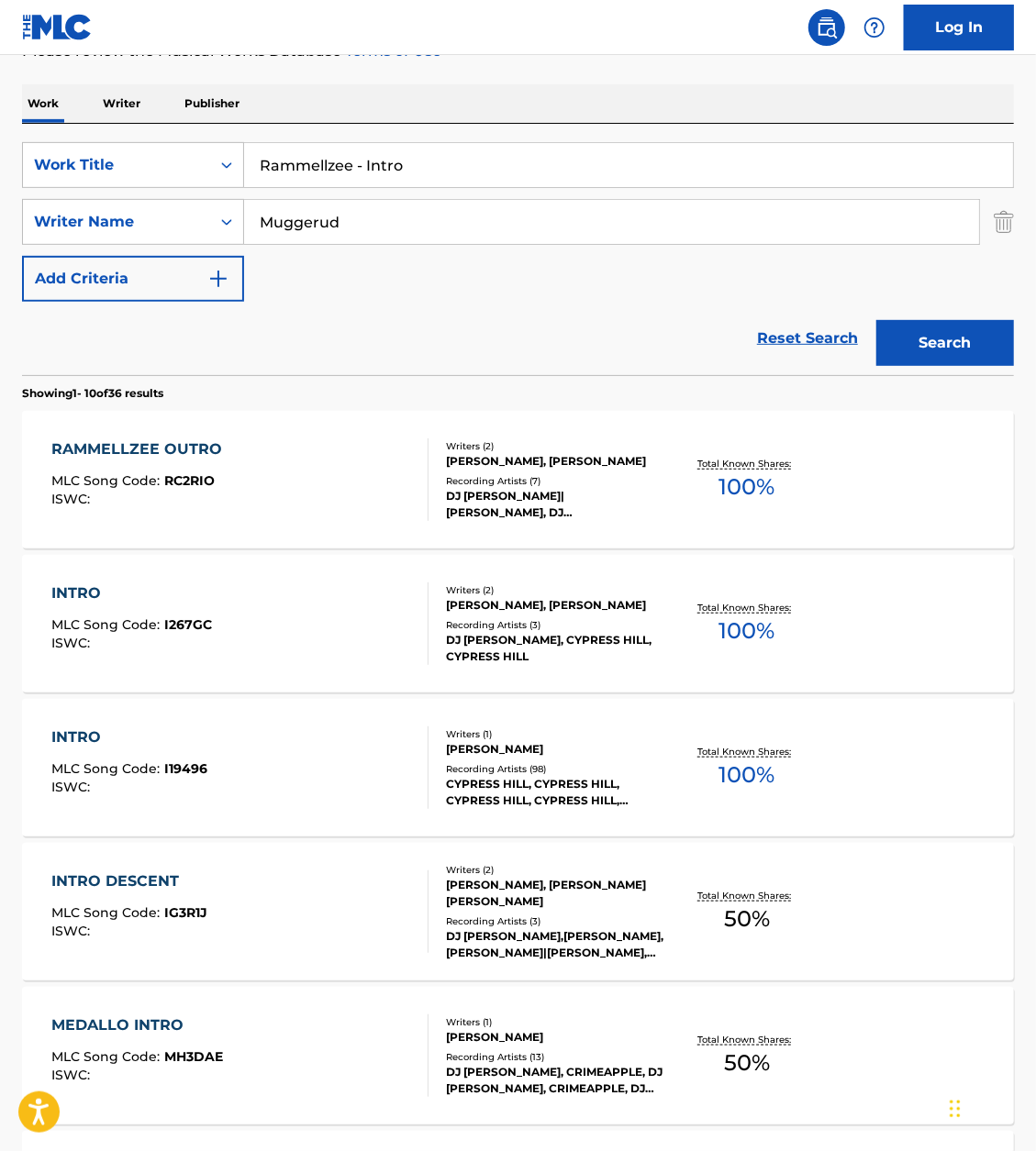
click at [96, 605] on div "INTRO MLC Song Code : I267GC ISWC :" at bounding box center [131, 624] width 160 height 83
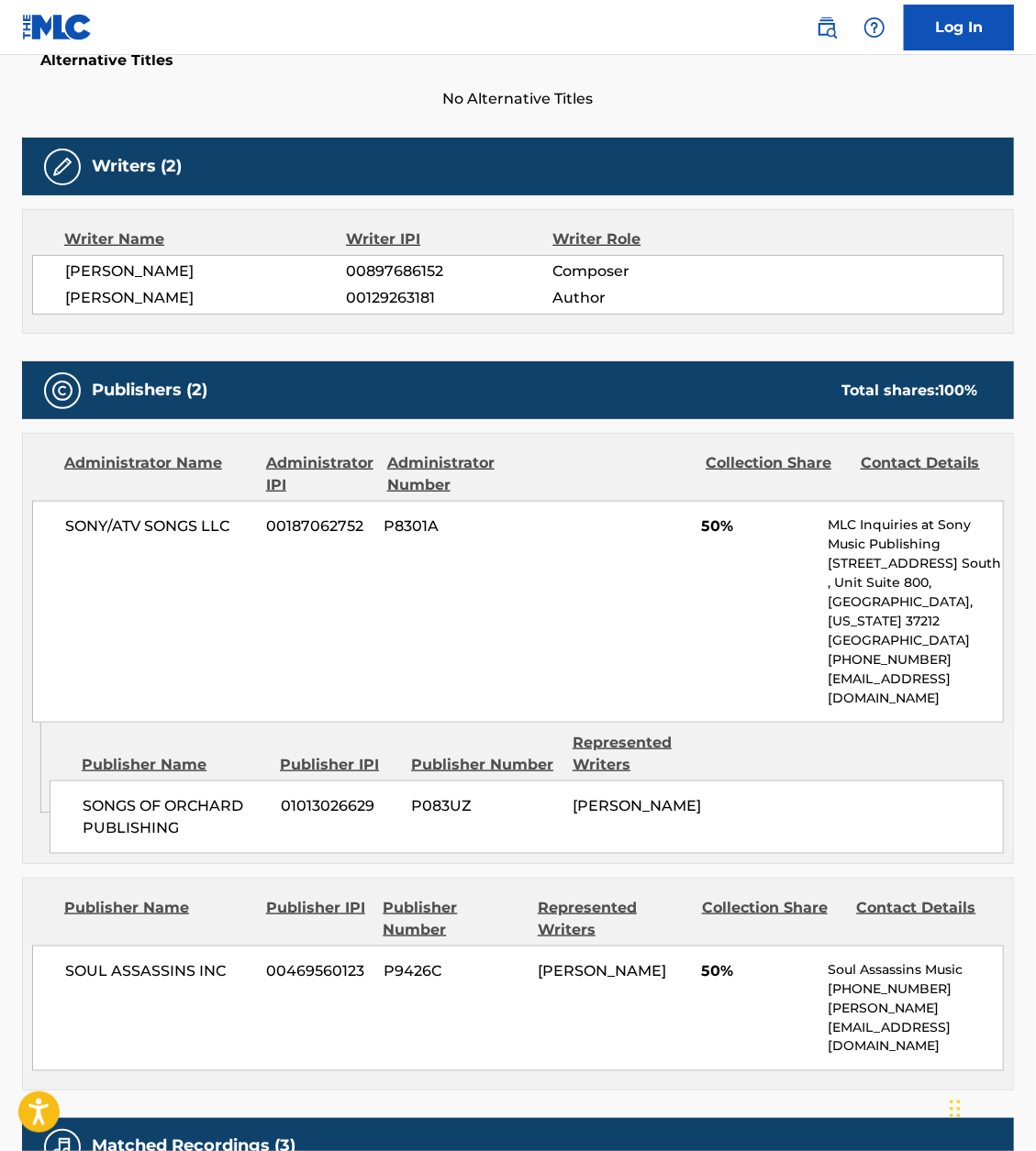
scroll to position [796, 0]
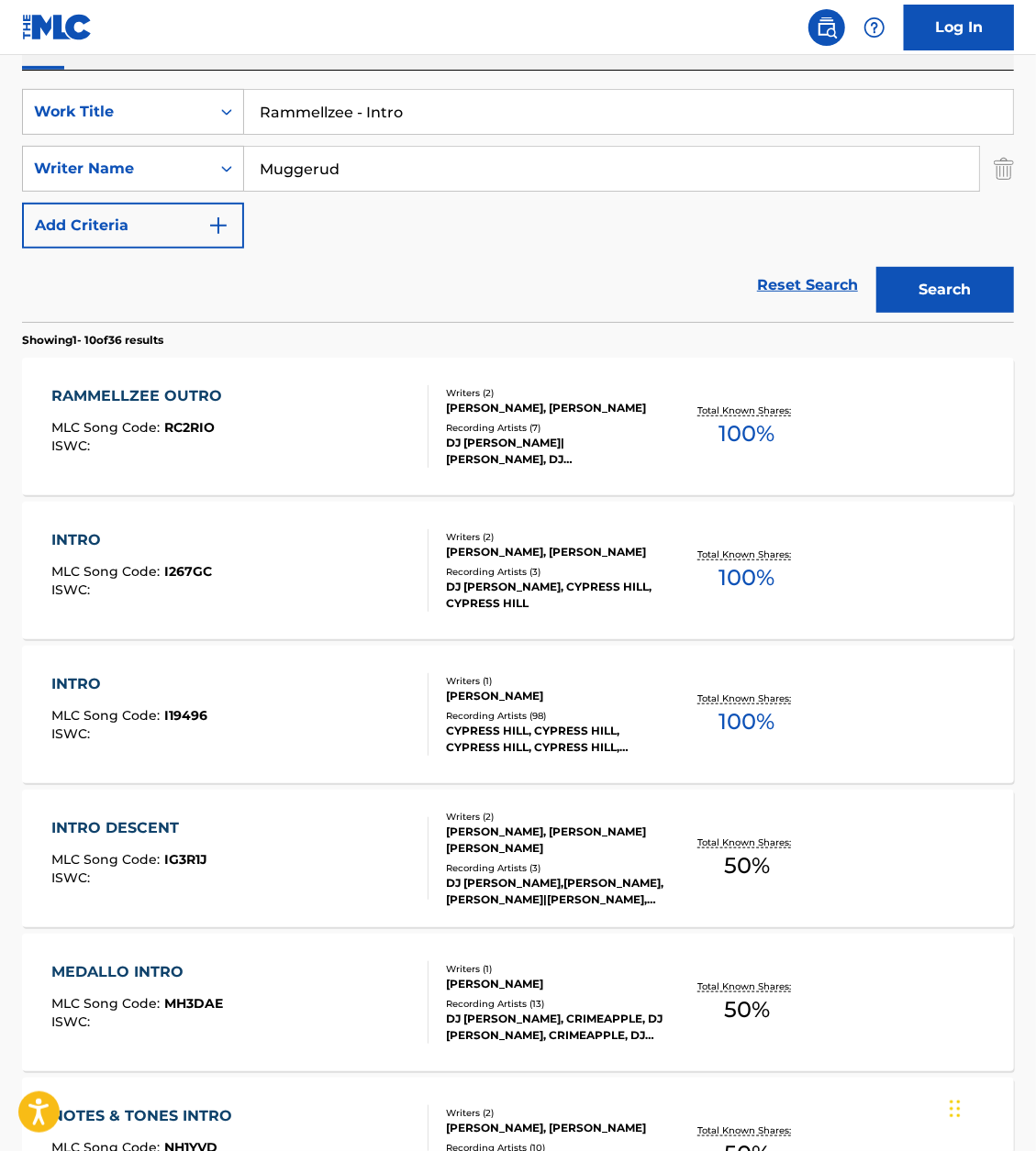
scroll to position [137, 0]
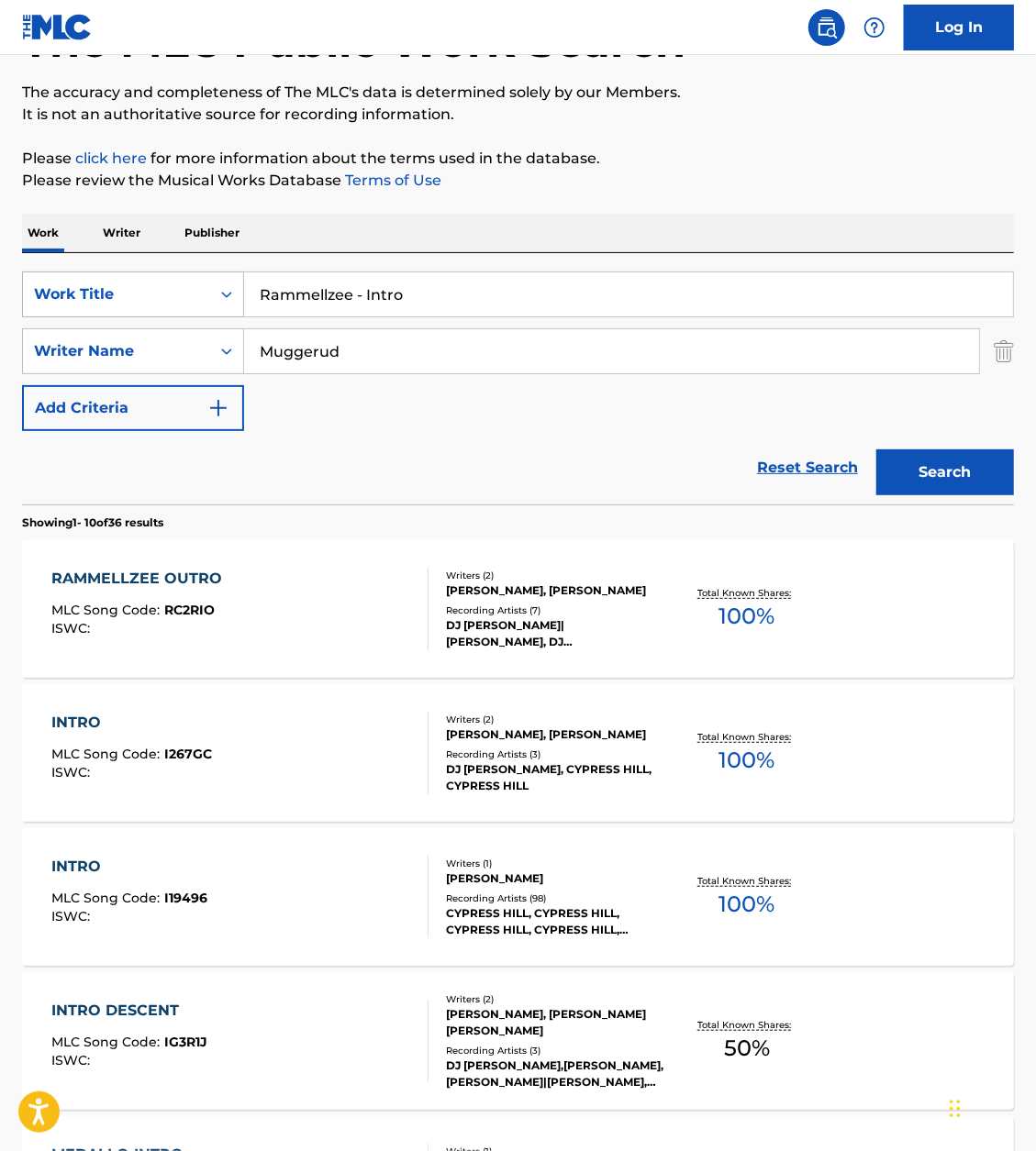
drag, startPoint x: 372, startPoint y: 293, endPoint x: 138, endPoint y: 285, distance: 234.1
click at [138, 285] on div "SearchWithCriteria57f30e77-21a0-41f3-92db-28978edf2331 Work Title Rammellzee - …" at bounding box center [517, 294] width 992 height 46
type input "intro"
click at [876, 449] on button "Search" at bounding box center [945, 472] width 138 height 46
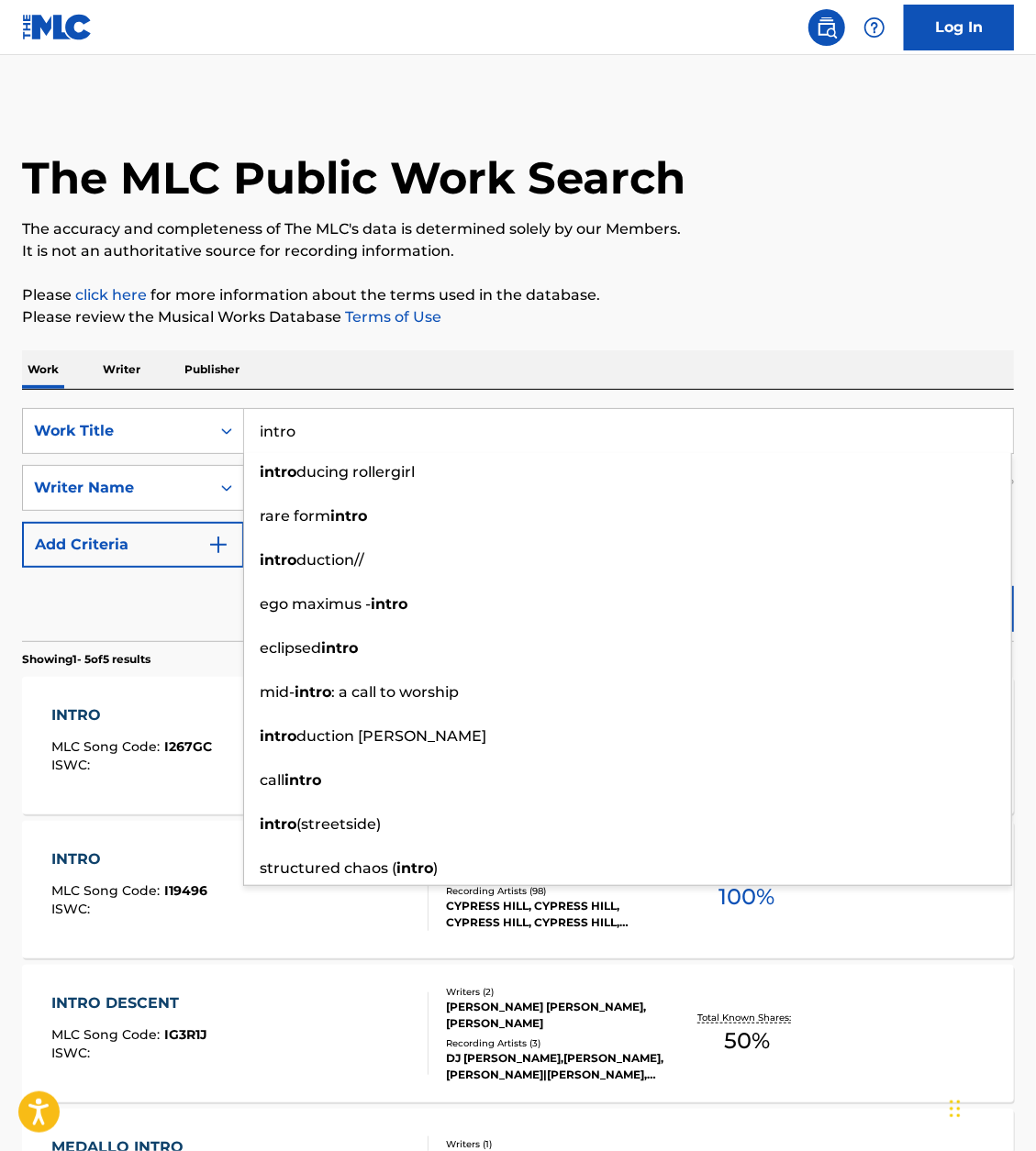
click at [627, 269] on div "The MLC Public Work Search The accuracy and completeness of The MLC's data is d…" at bounding box center [518, 789] width 1036 height 1375
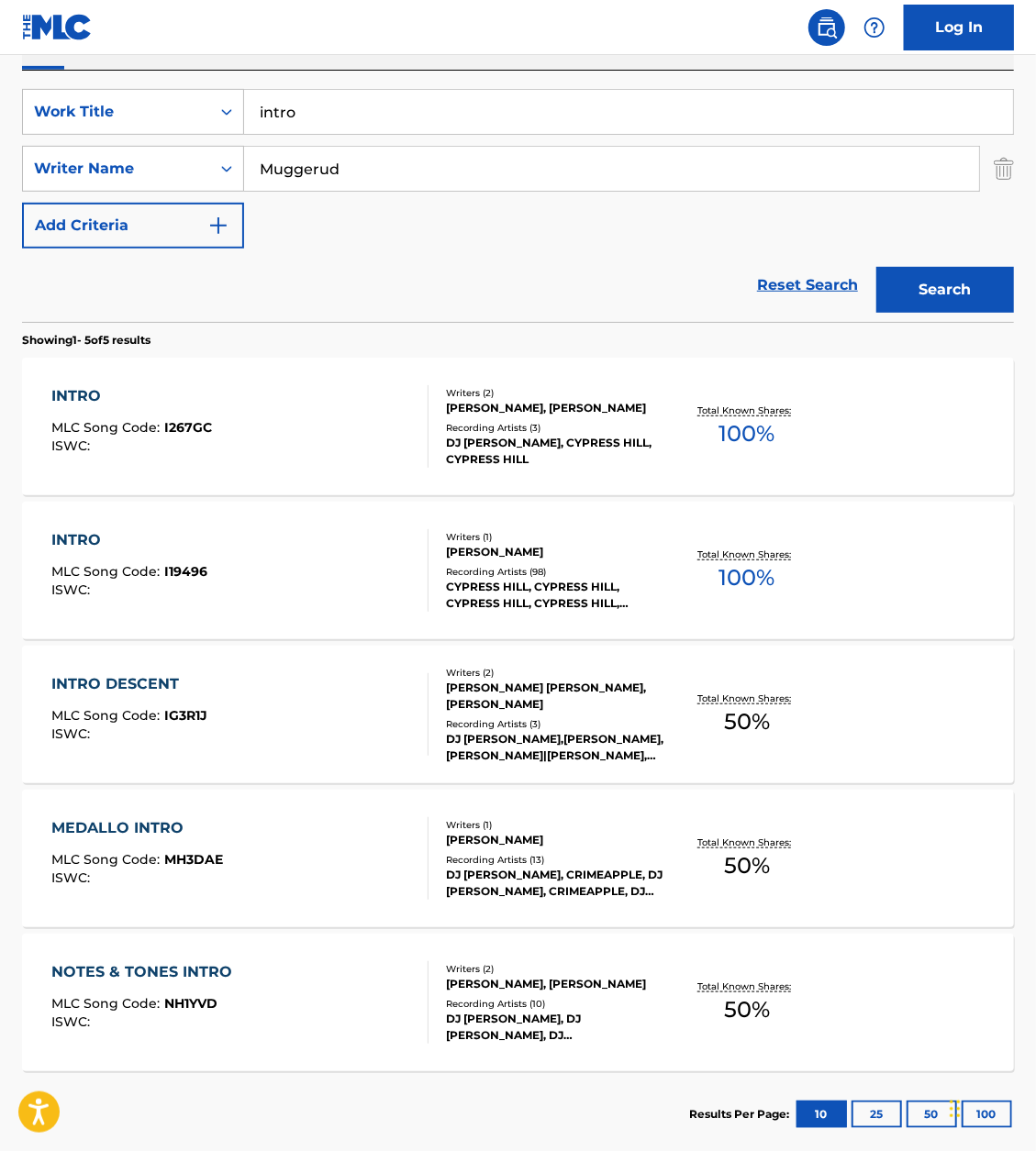
scroll to position [335, 0]
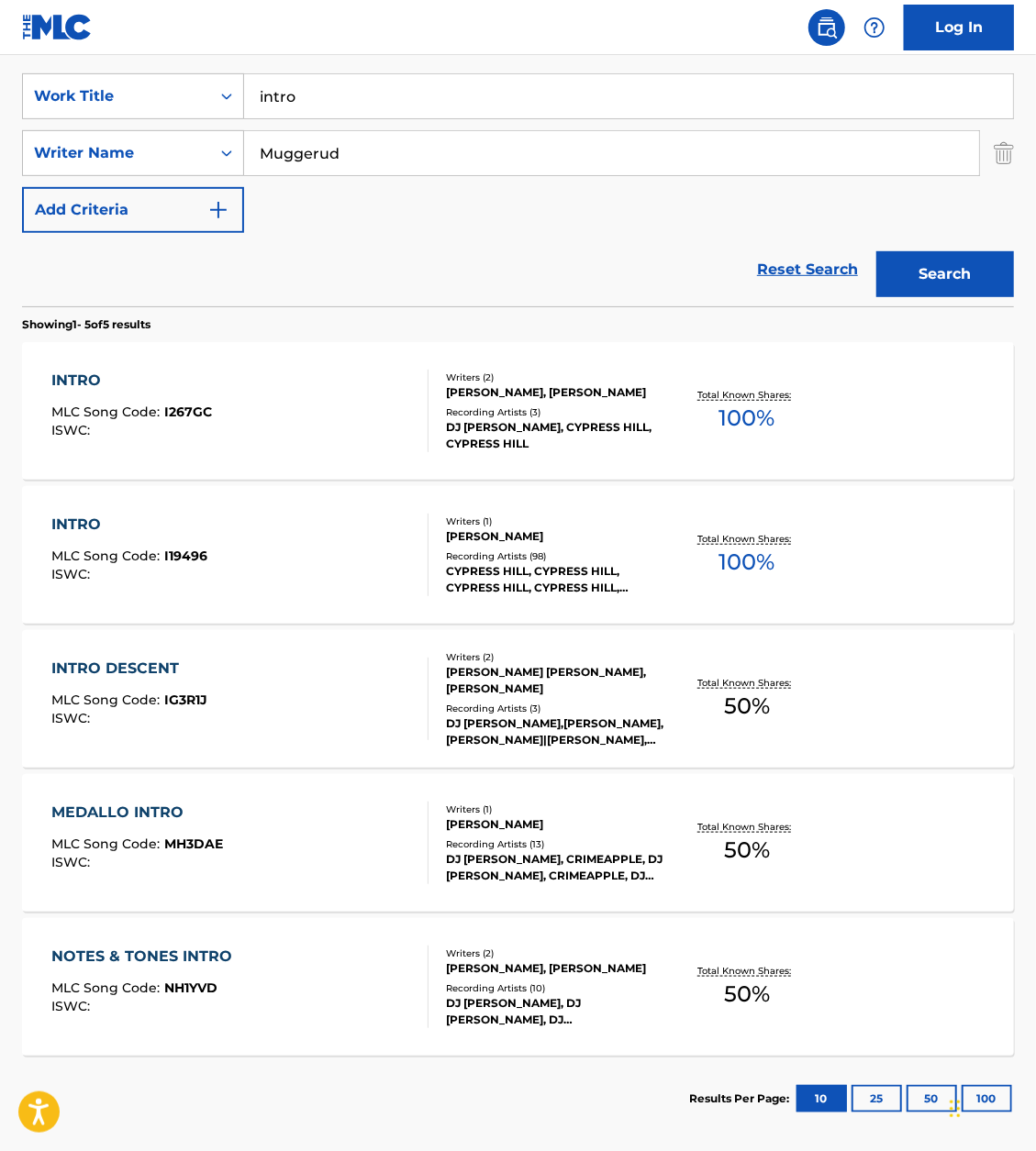
click at [79, 378] on div "INTRO" at bounding box center [131, 380] width 160 height 22
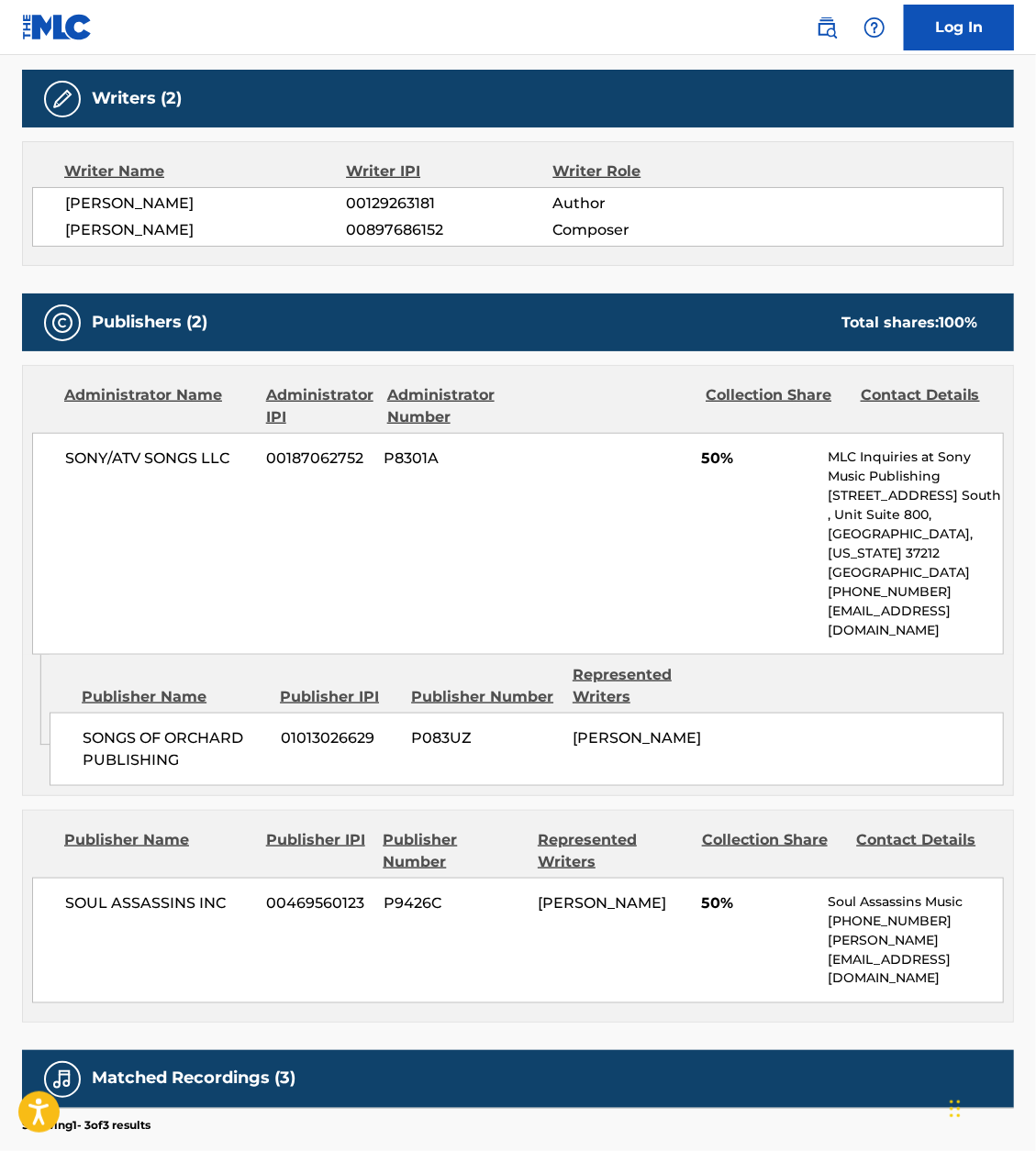
scroll to position [796, 0]
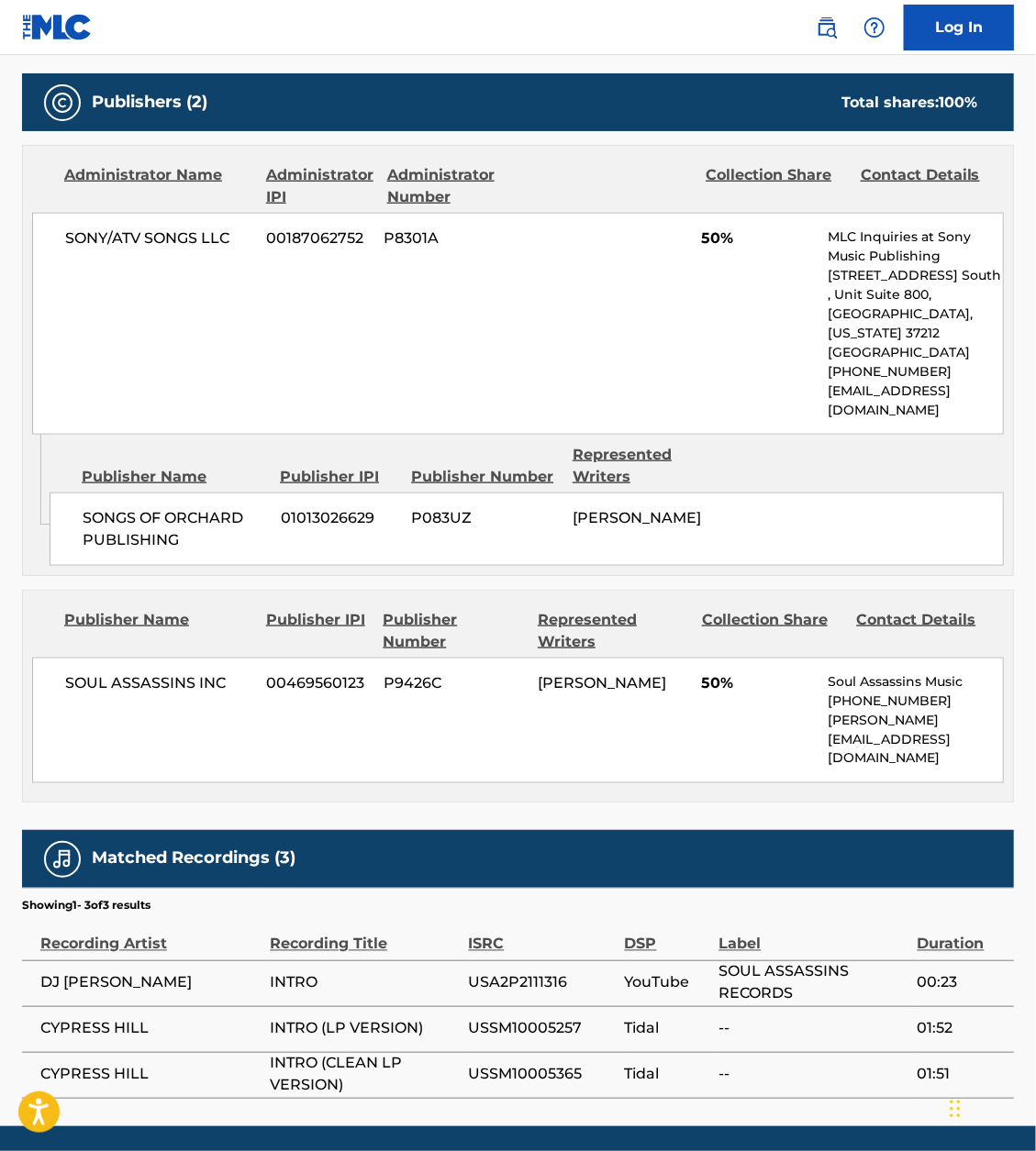
click at [530, 1018] on span "USSM10005257" at bounding box center [541, 1028] width 146 height 22
copy div "USSM10005257"
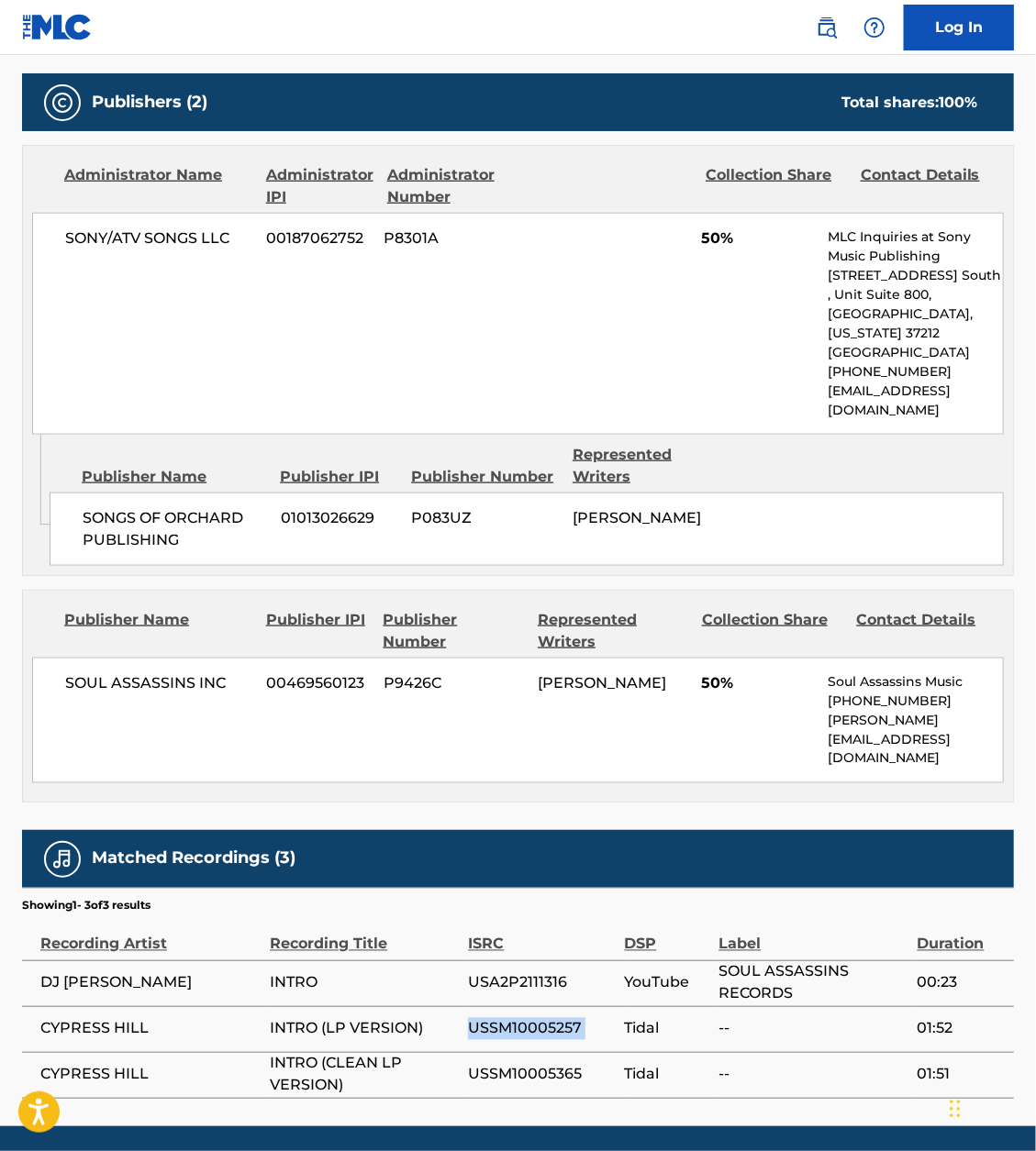
click at [514, 1064] on span "USSM10005365" at bounding box center [541, 1074] width 146 height 22
copy div "USSM10005365"
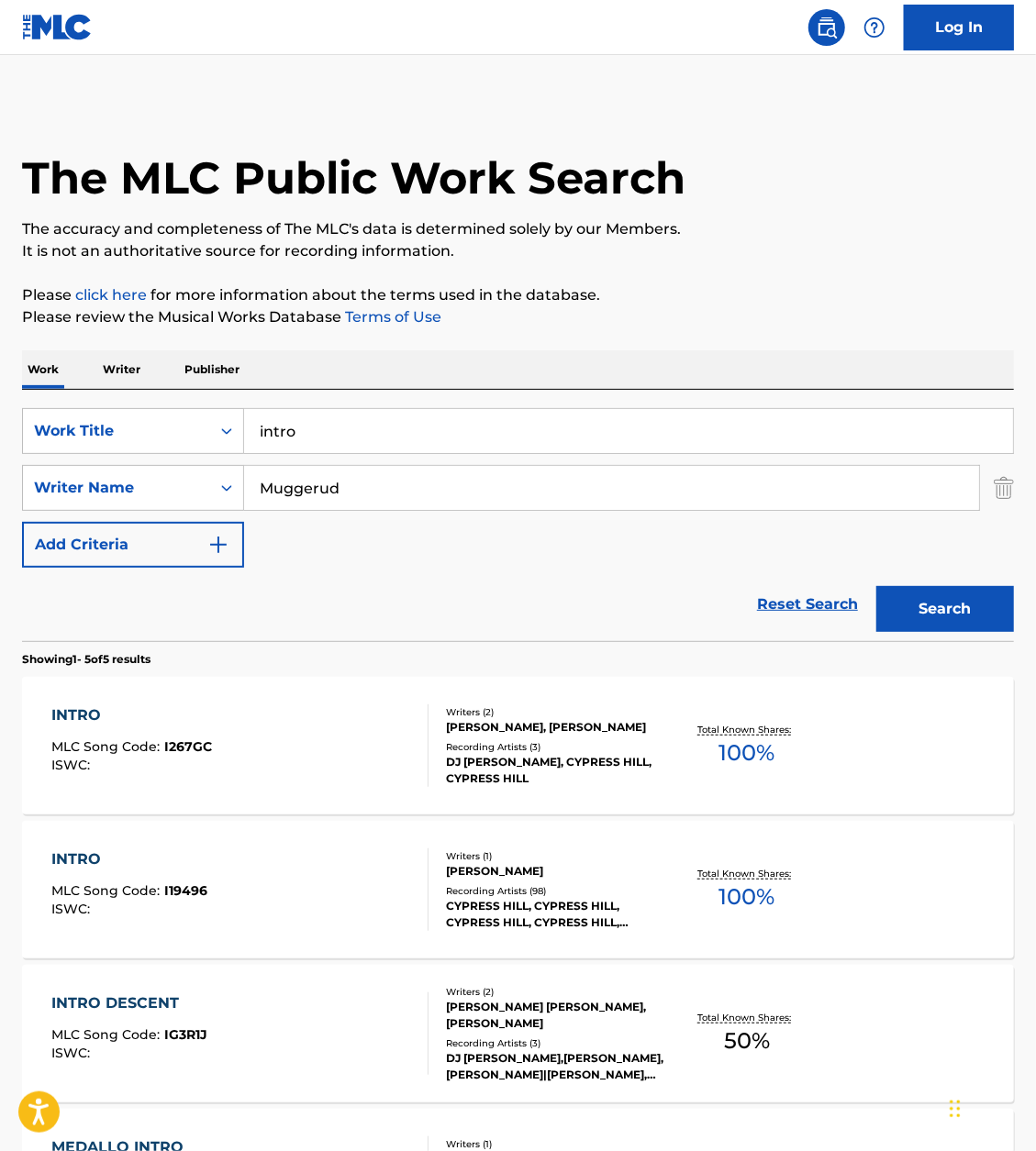
click at [355, 436] on input "intro" at bounding box center [628, 431] width 769 height 44
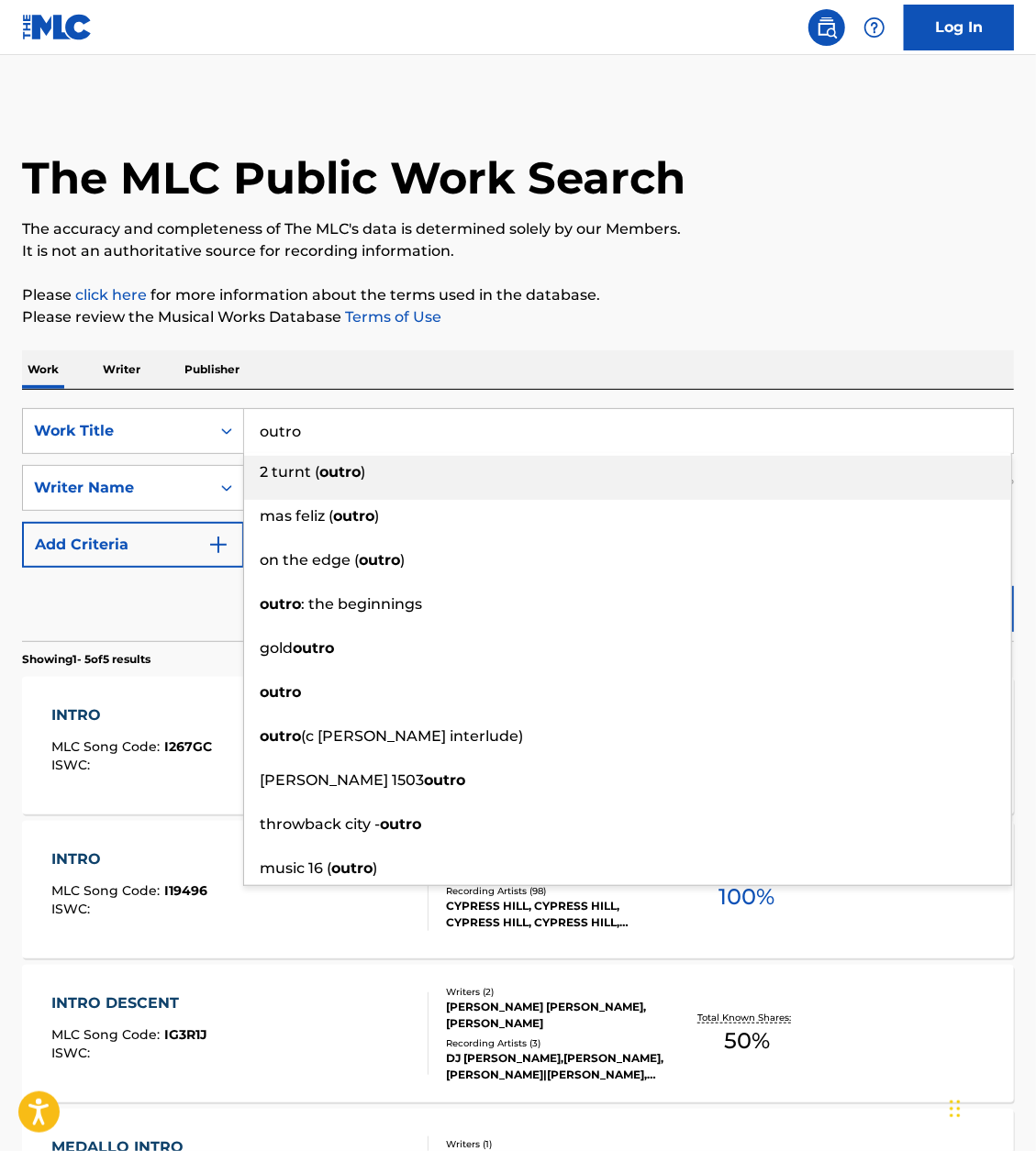
type input "outro"
click at [685, 324] on p "Please review the Musical Works Database Terms of Use" at bounding box center [517, 317] width 992 height 22
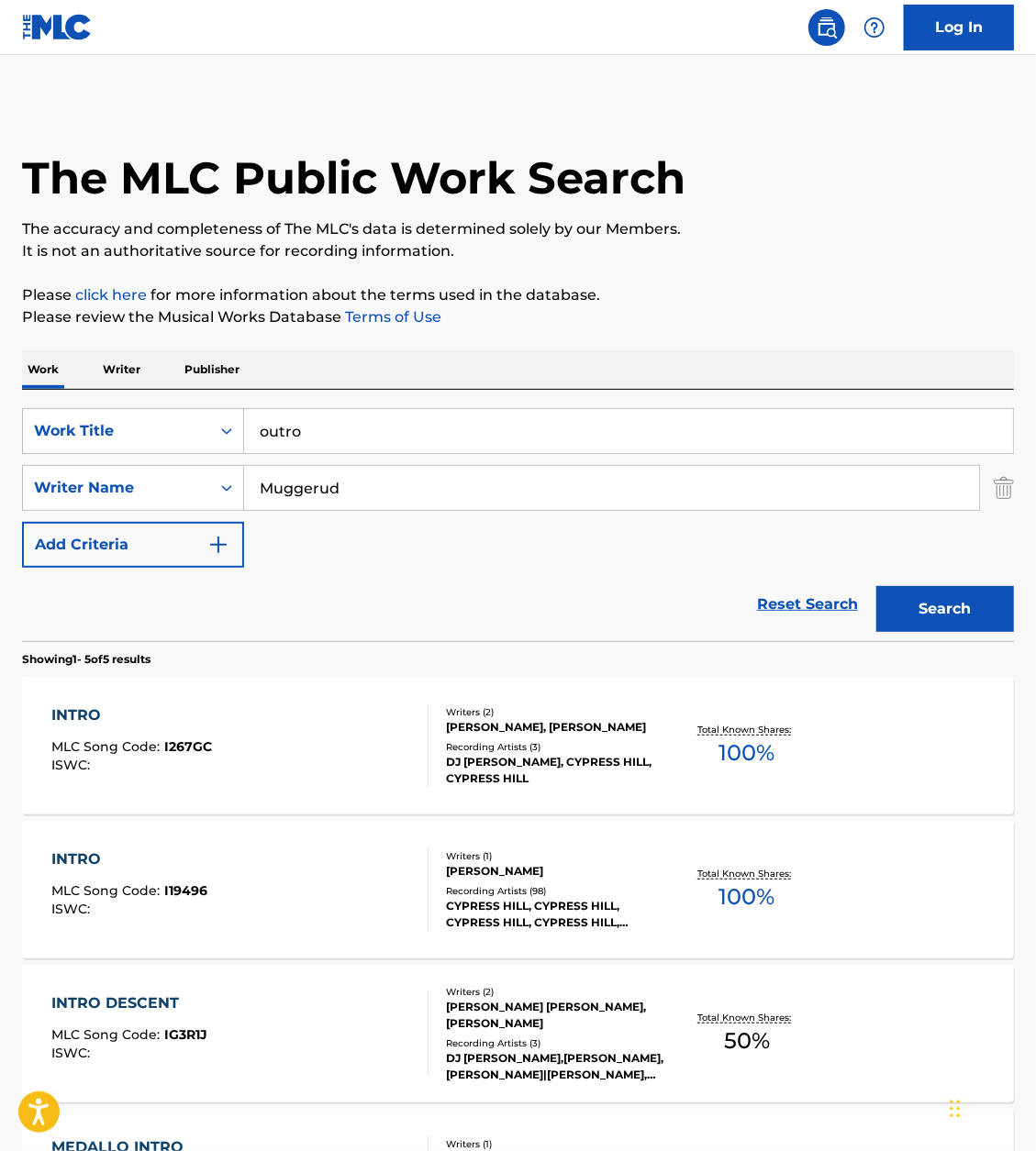
click at [936, 598] on button "Search" at bounding box center [945, 609] width 138 height 46
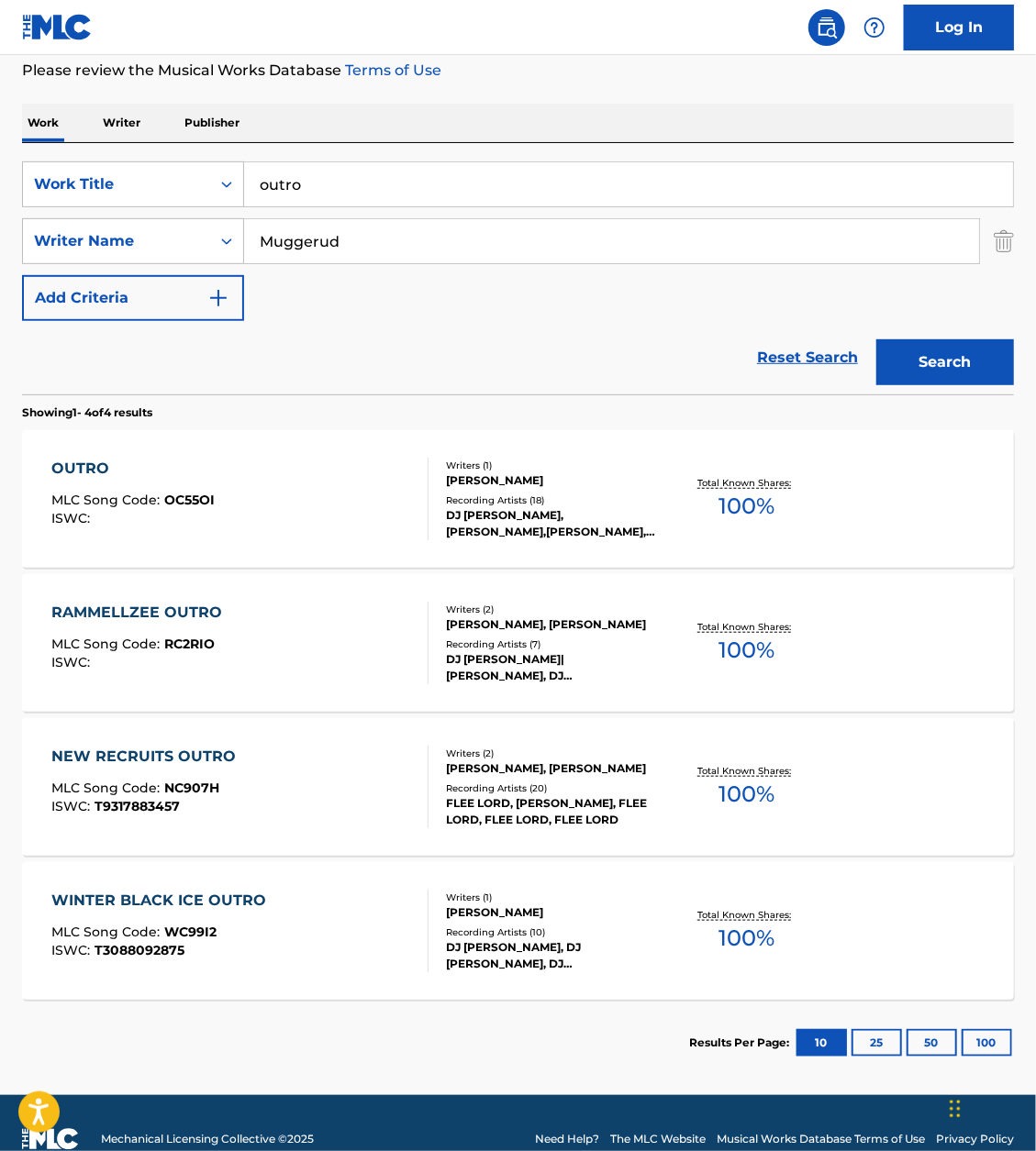
scroll to position [251, 0]
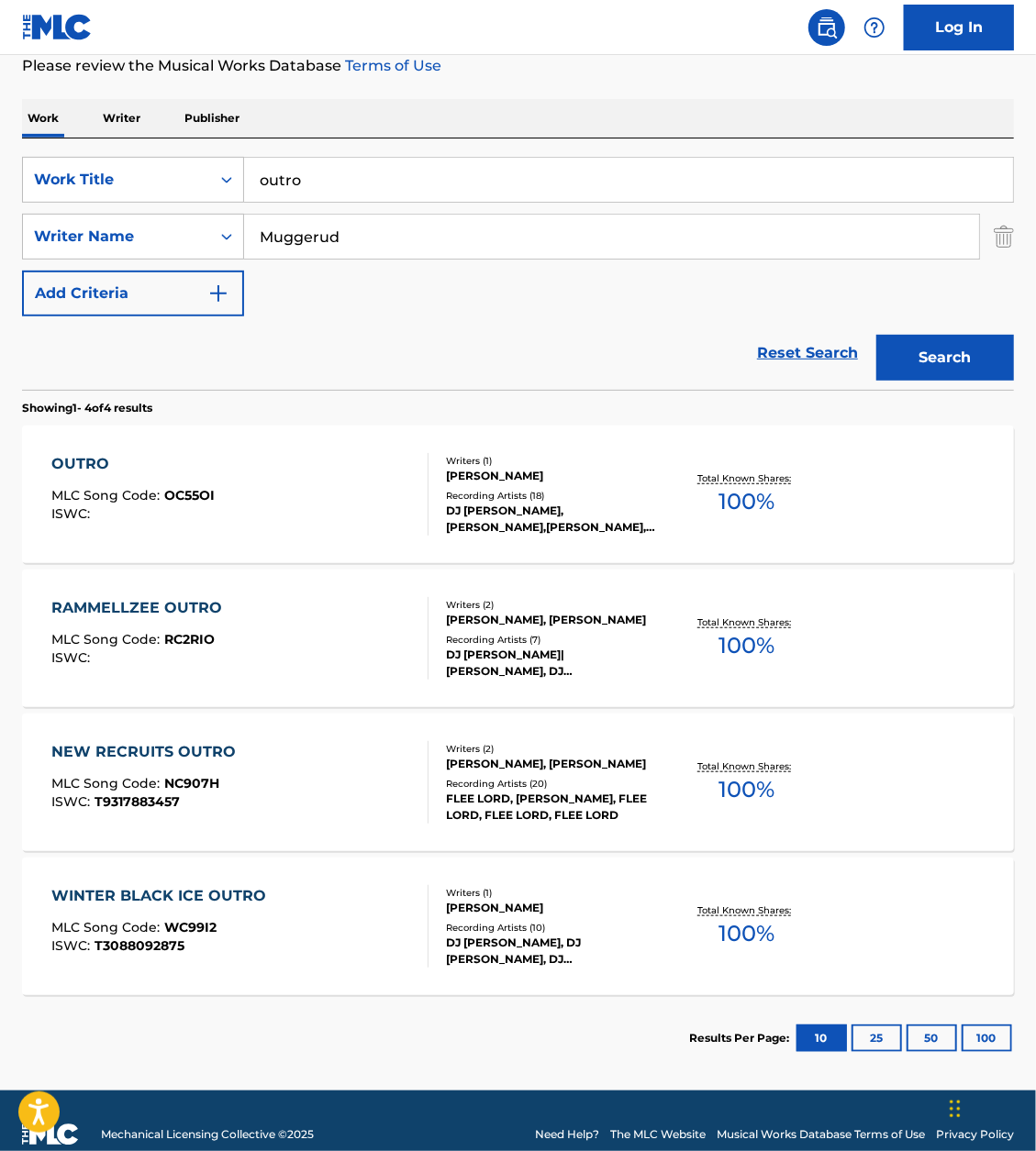
click at [190, 606] on div "RAMMELLZEE OUTRO" at bounding box center [142, 607] width 180 height 22
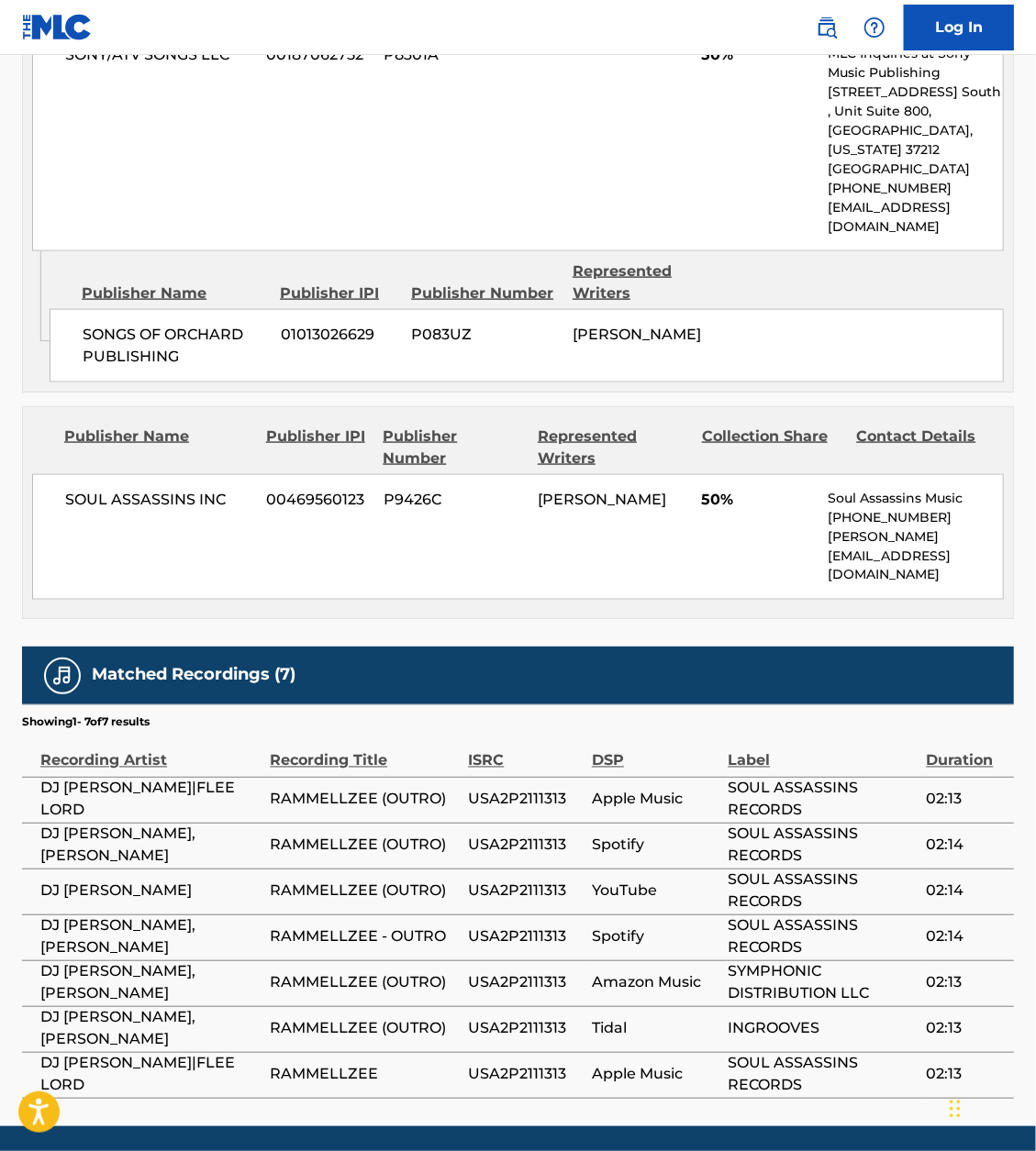
scroll to position [979, 0]
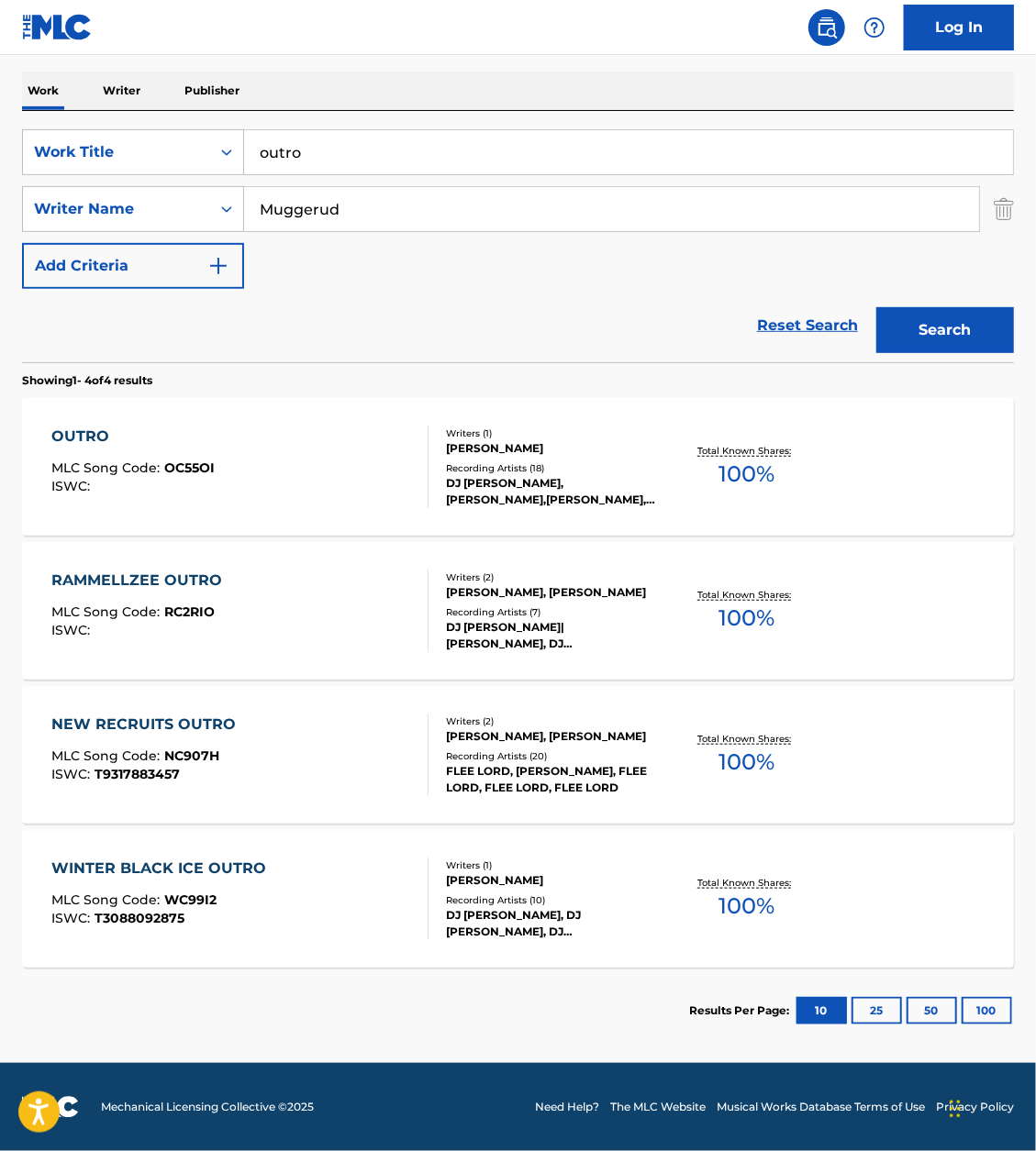
click at [540, 158] on input "outro" at bounding box center [628, 152] width 769 height 44
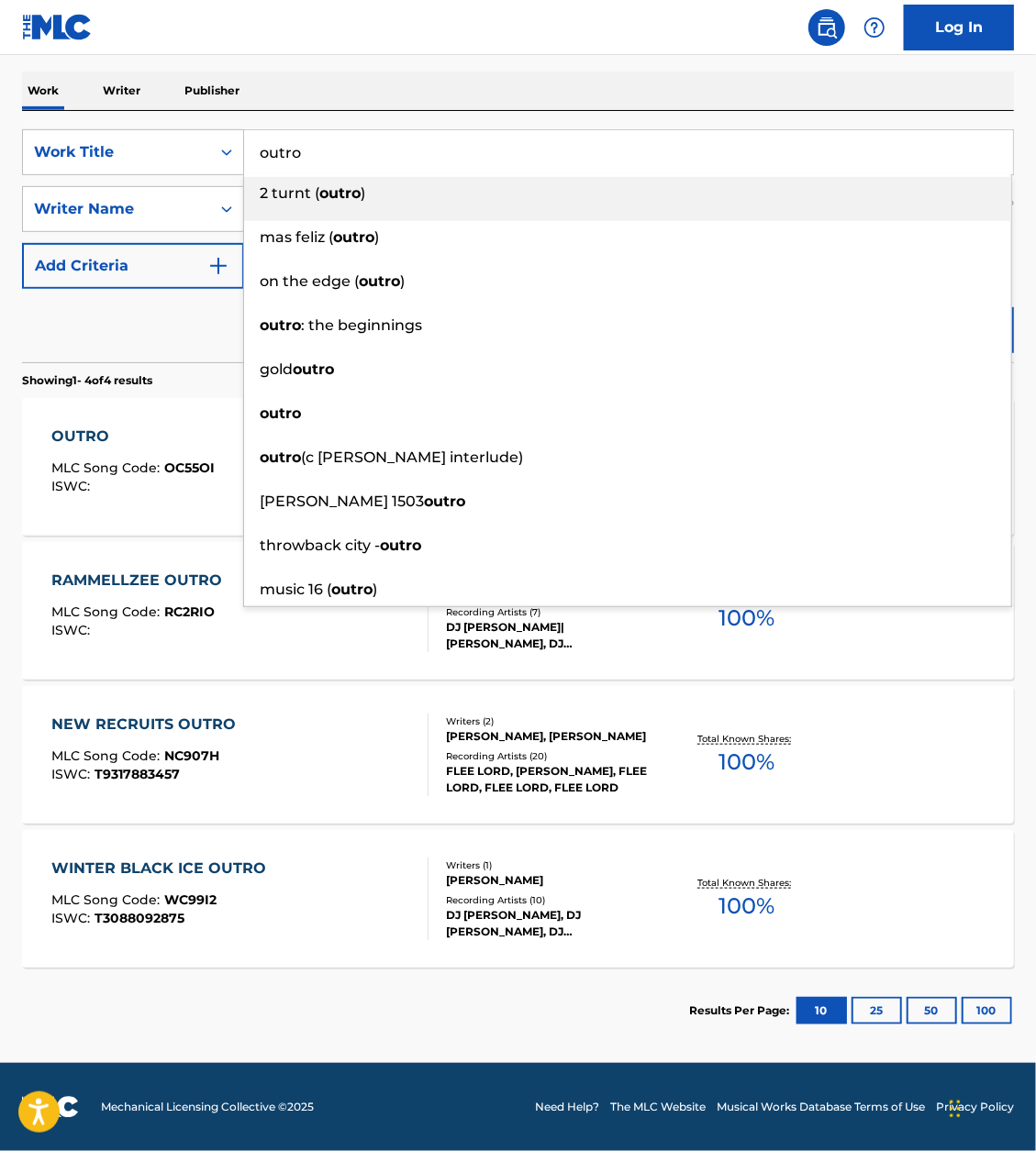
paste input "MANSION IN THE GHETTO"
click at [645, 98] on div "Work Writer Publisher" at bounding box center [517, 90] width 992 height 38
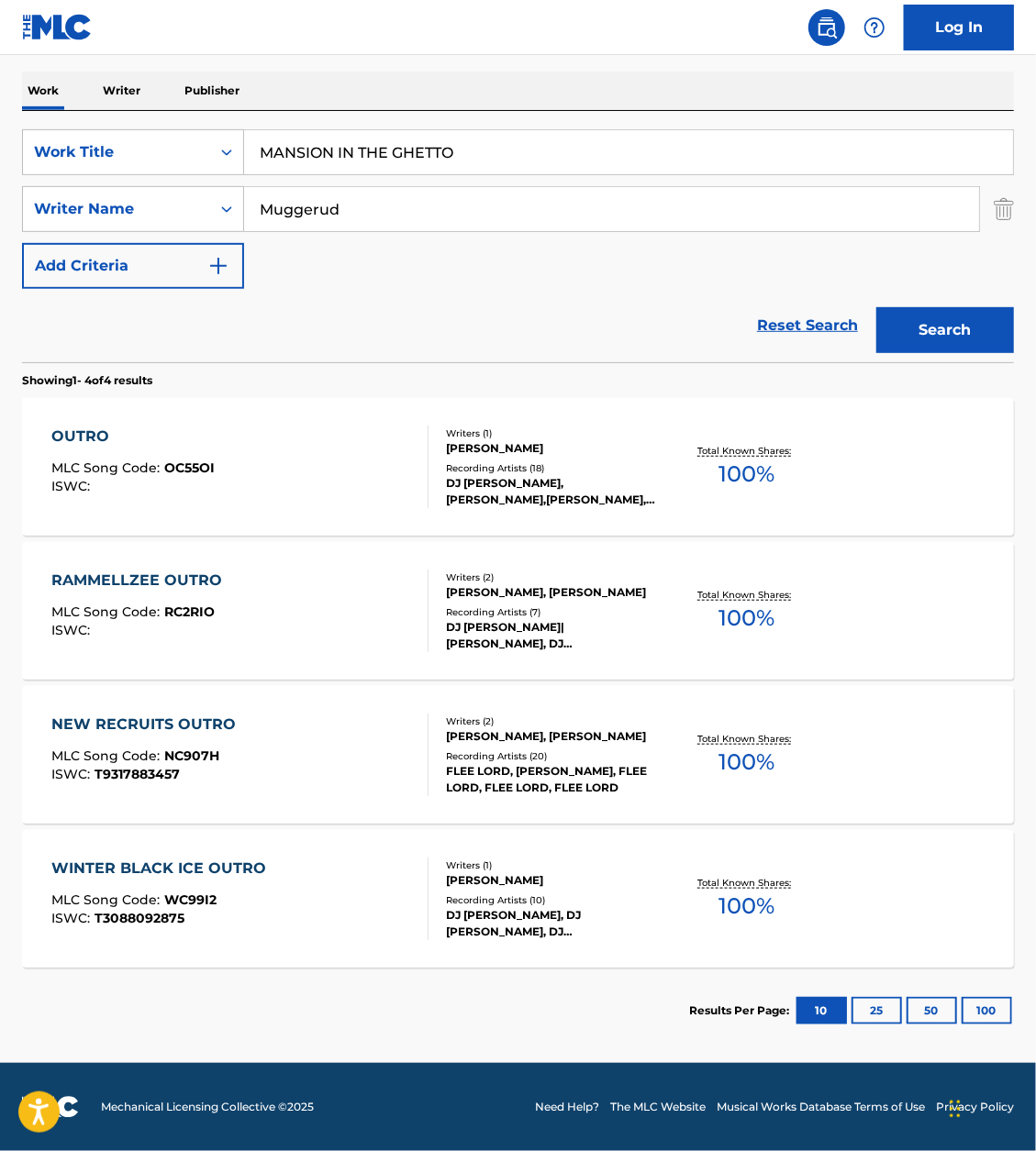
click at [1003, 347] on button "Search" at bounding box center [945, 330] width 138 height 46
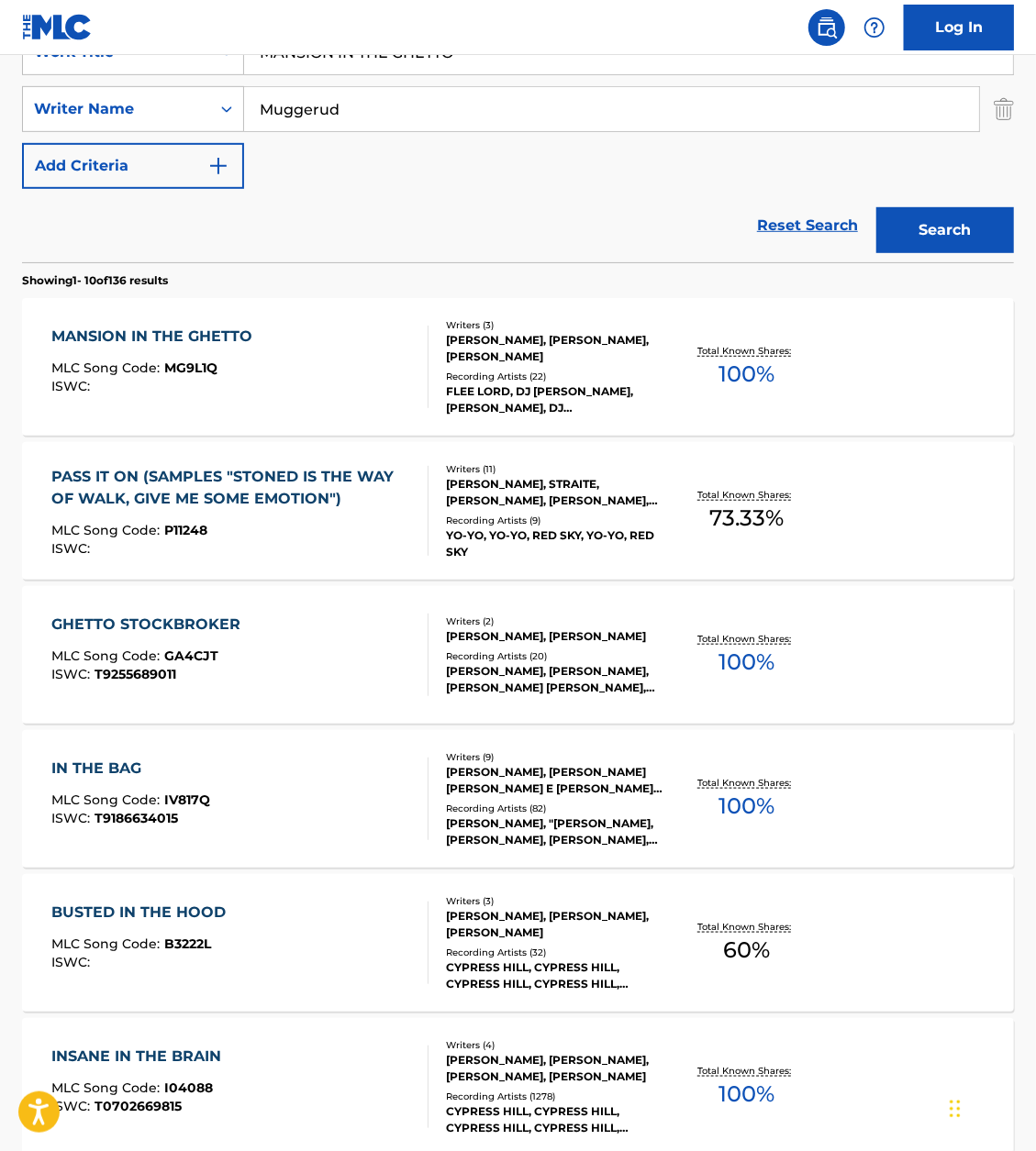
scroll to position [0, 0]
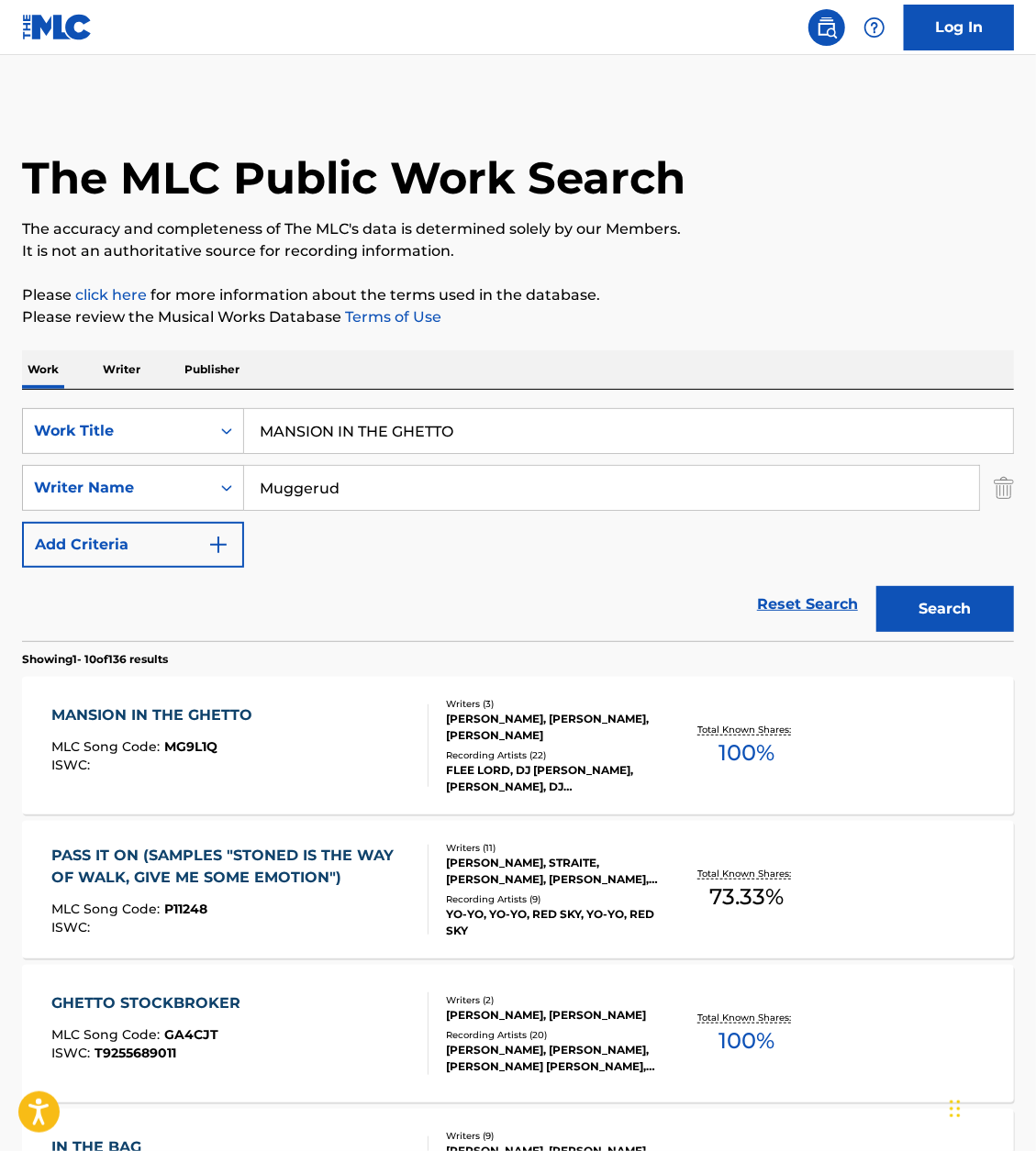
click at [296, 416] on input "MANSION IN THE GHETTO" at bounding box center [628, 431] width 769 height 44
paste input "INCANTATION"
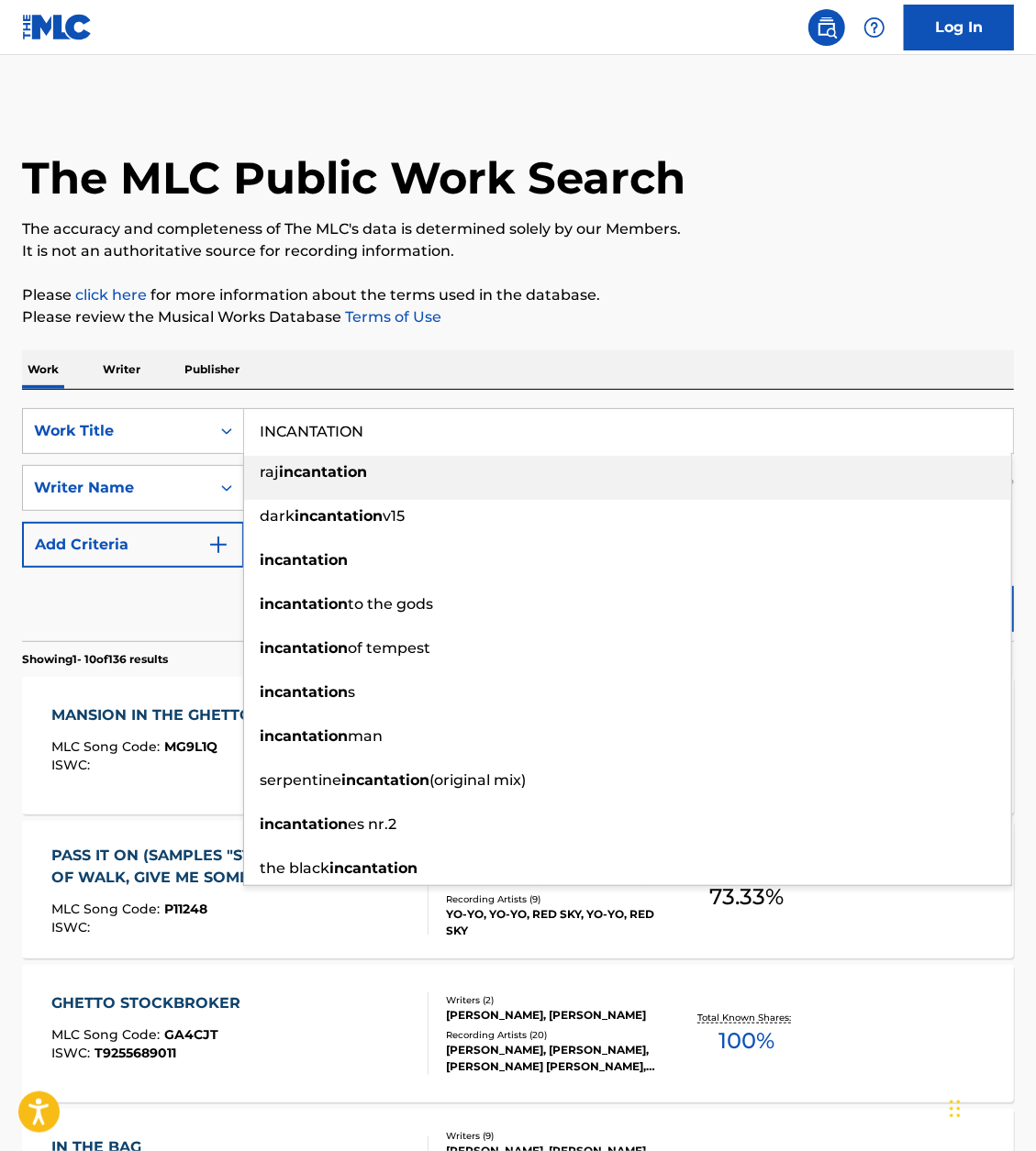
type input "INCANTATION"
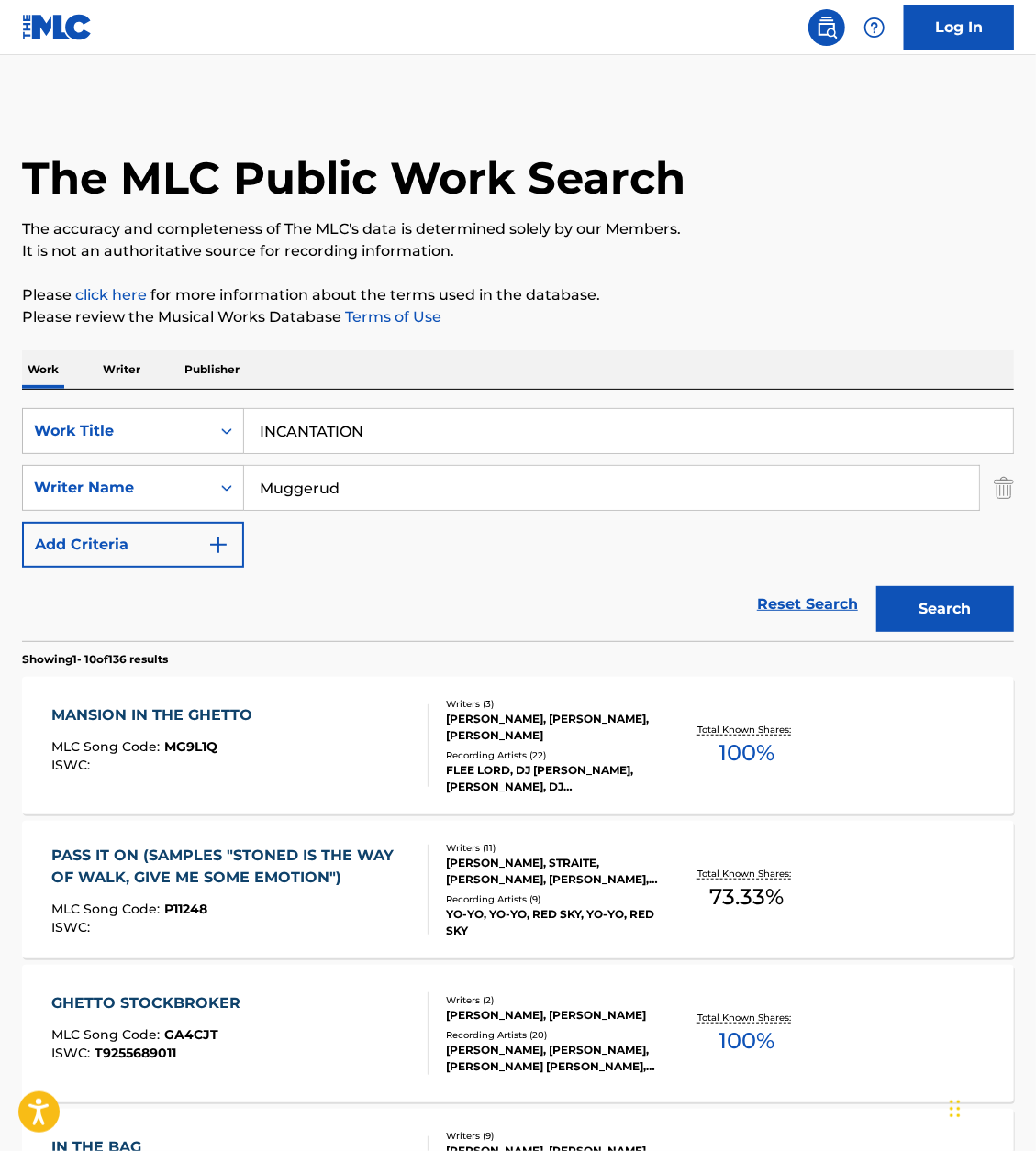
click at [442, 386] on div "Work Writer Publisher" at bounding box center [517, 369] width 992 height 38
click at [967, 615] on button "Search" at bounding box center [945, 609] width 138 height 46
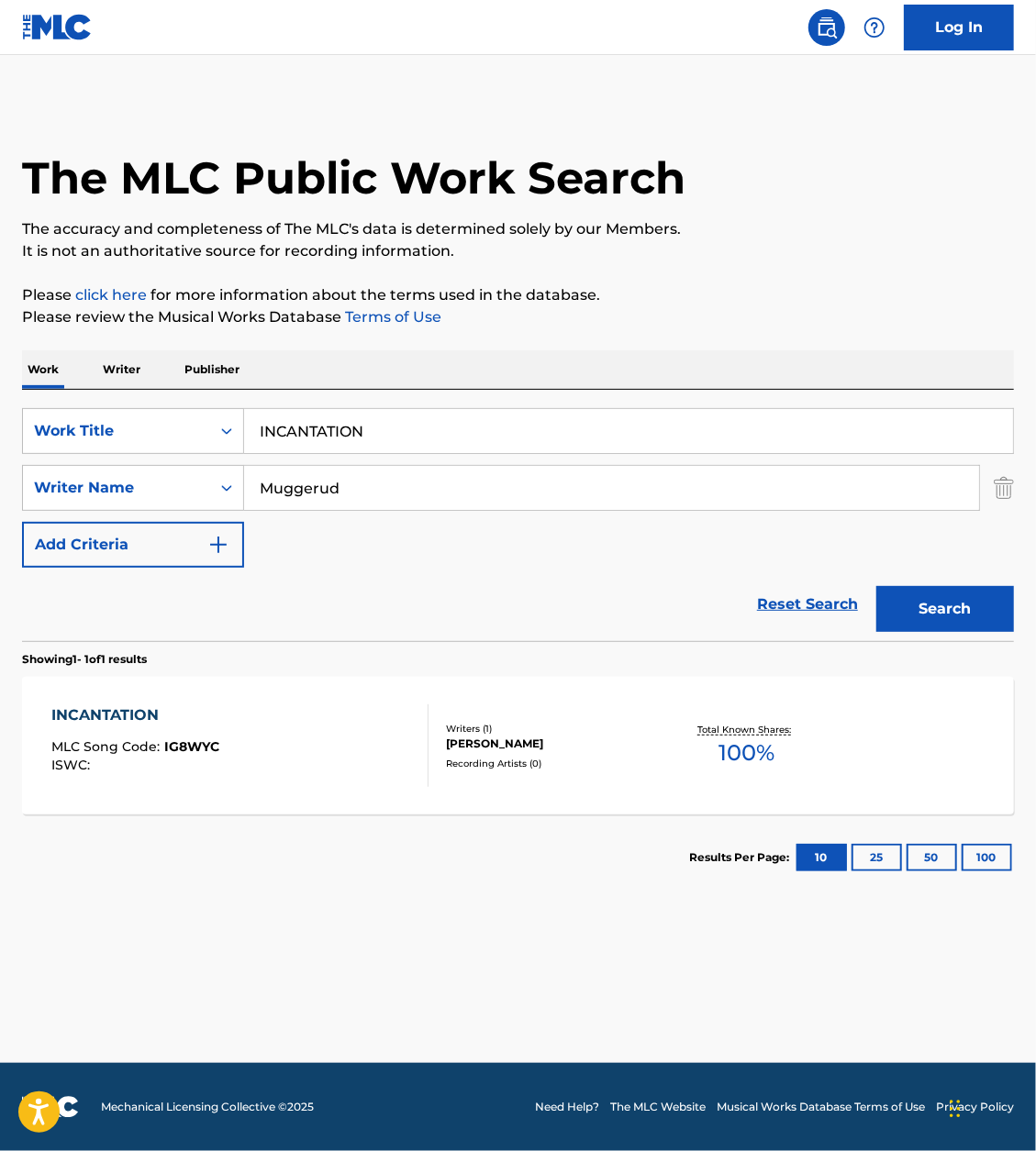
click at [232, 692] on div "INCANTATION MLC Song Code : IG8WYC ISWC : Writers ( 1 ) LARRY E MUGGERUD Record…" at bounding box center [517, 746] width 992 height 138
click at [415, 422] on input "INCANTATION" at bounding box center [628, 431] width 769 height 44
click at [411, 427] on input "INCANTATION" at bounding box center [628, 431] width 769 height 44
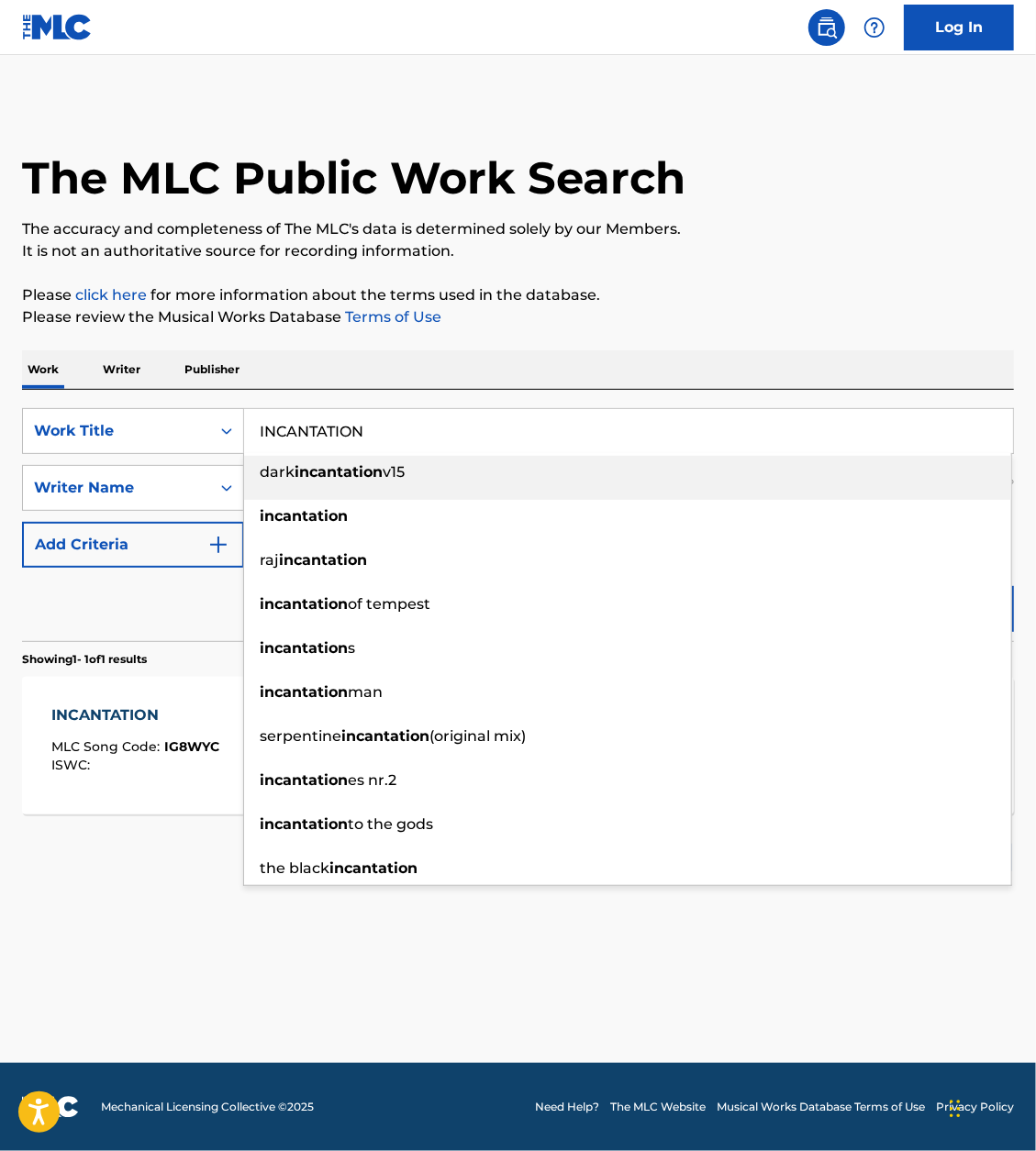
click at [411, 427] on input "INCANTATION" at bounding box center [628, 431] width 769 height 44
paste input "NIGRUM MORTEM"
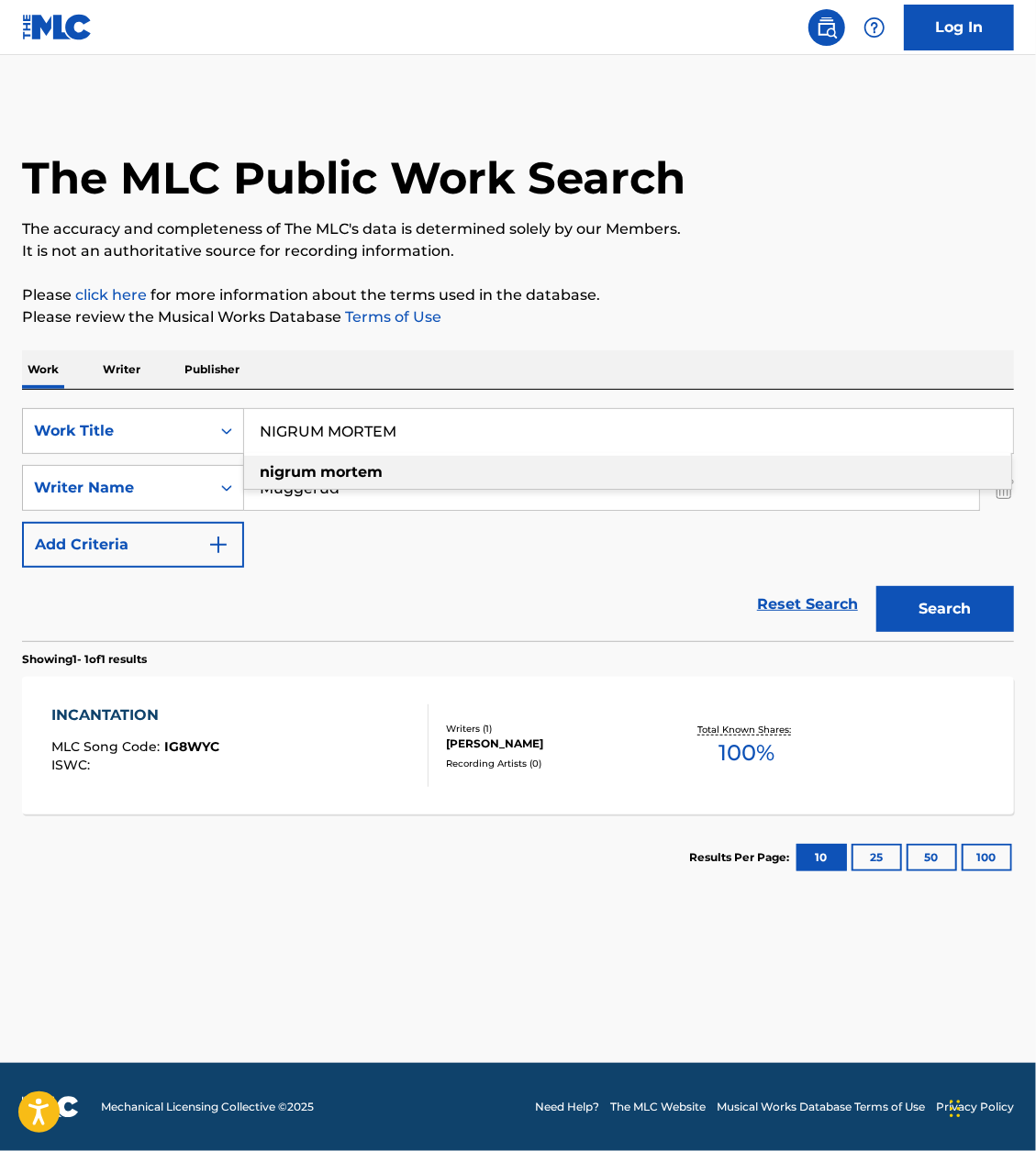
type input "NIGRUM MORTEM"
click at [653, 317] on p "Please review the Musical Works Database Terms of Use" at bounding box center [517, 317] width 992 height 22
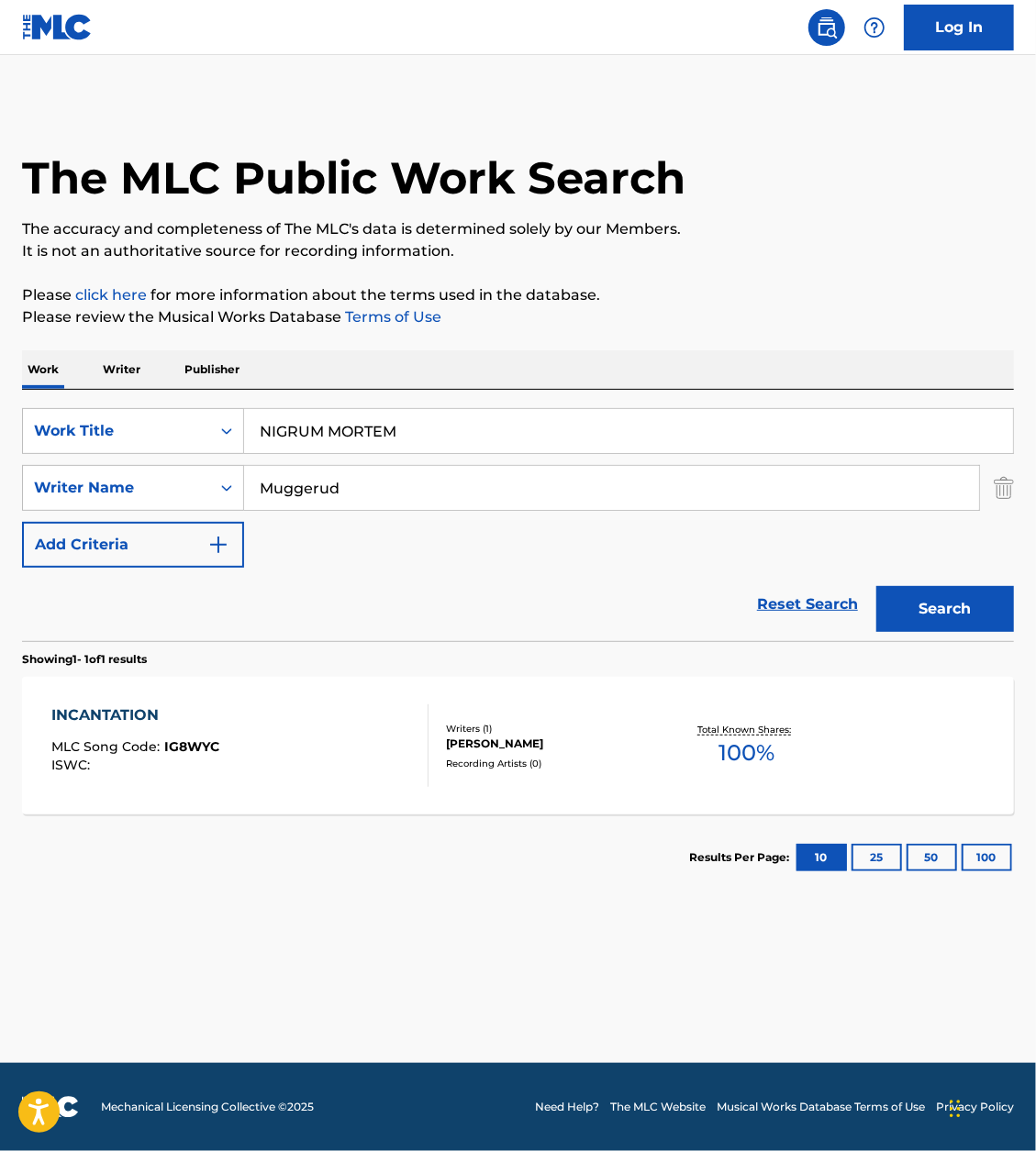
click at [947, 617] on button "Search" at bounding box center [945, 609] width 138 height 46
click at [404, 726] on div "NIGRUM MORTEM MLC Song Code : NG55LW ISWC :" at bounding box center [240, 746] width 377 height 83
click at [541, 389] on div "SearchWithCriteria57f30e77-21a0-41f3-92db-28978edf2331 Work Title NIGRUM MORTEM…" at bounding box center [517, 515] width 992 height 251
click at [541, 413] on input "NIGRUM MORTEM" at bounding box center [628, 431] width 769 height 44
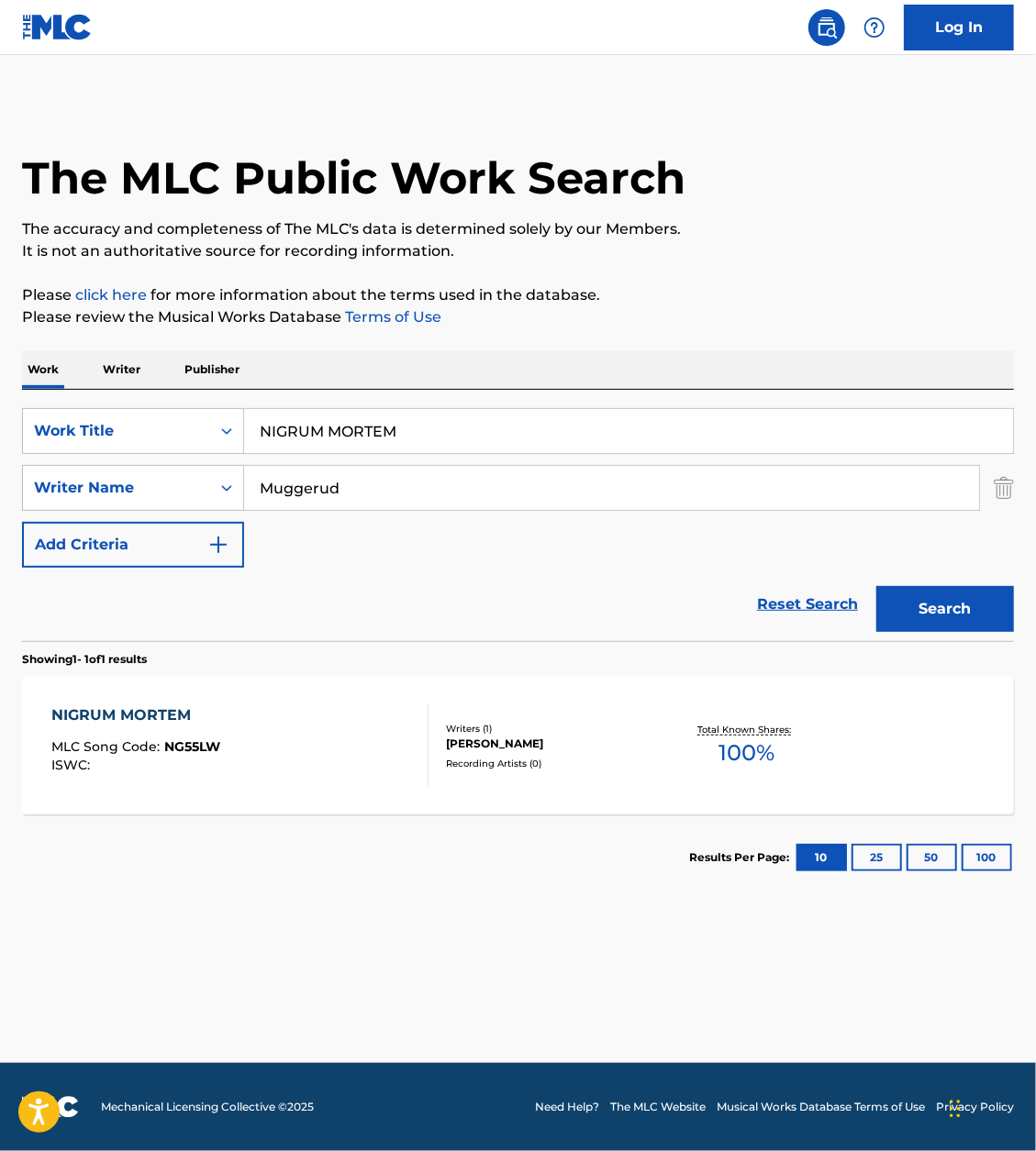
click at [541, 413] on input "NIGRUM MORTEM" at bounding box center [628, 431] width 769 height 44
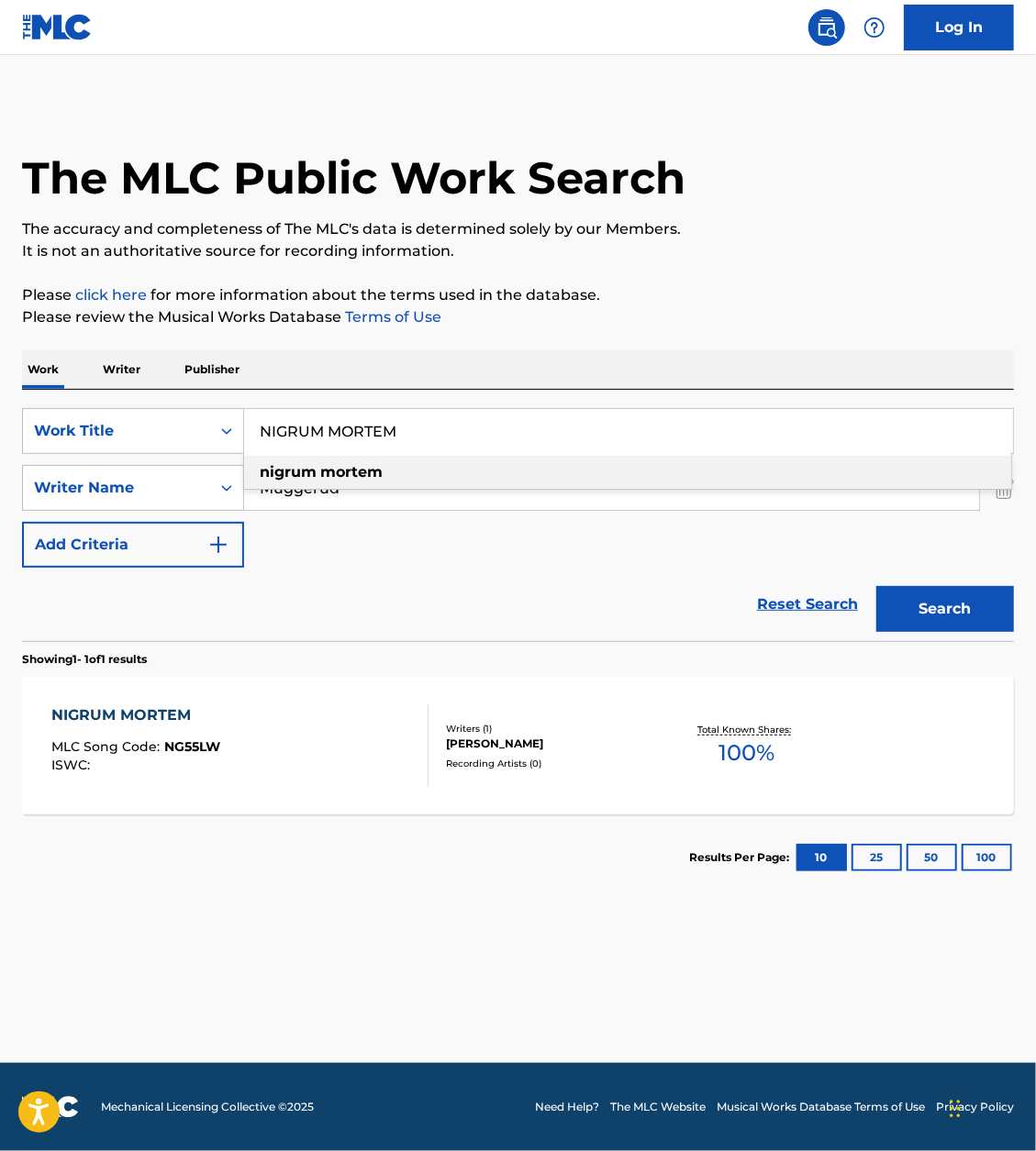
paste input "LIBER NULL"
type input "LIBER NULL"
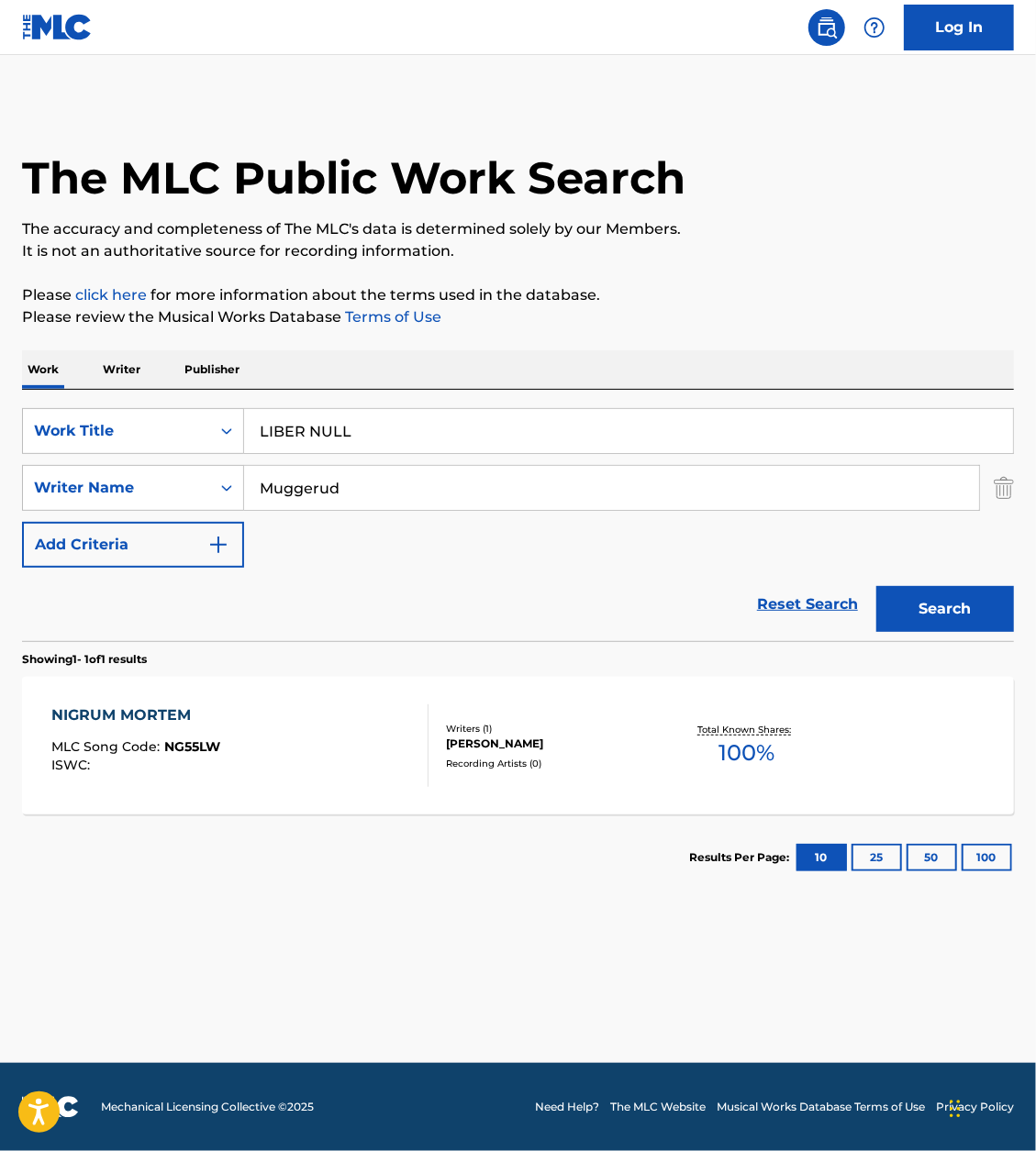
click at [846, 304] on p "Please click here for more information about the terms used in the database." at bounding box center [517, 295] width 992 height 22
click at [974, 622] on button "Search" at bounding box center [945, 609] width 138 height 46
click at [389, 720] on div "LIBER NULL MLC Song Code : LF04VB ISWC :" at bounding box center [240, 746] width 377 height 83
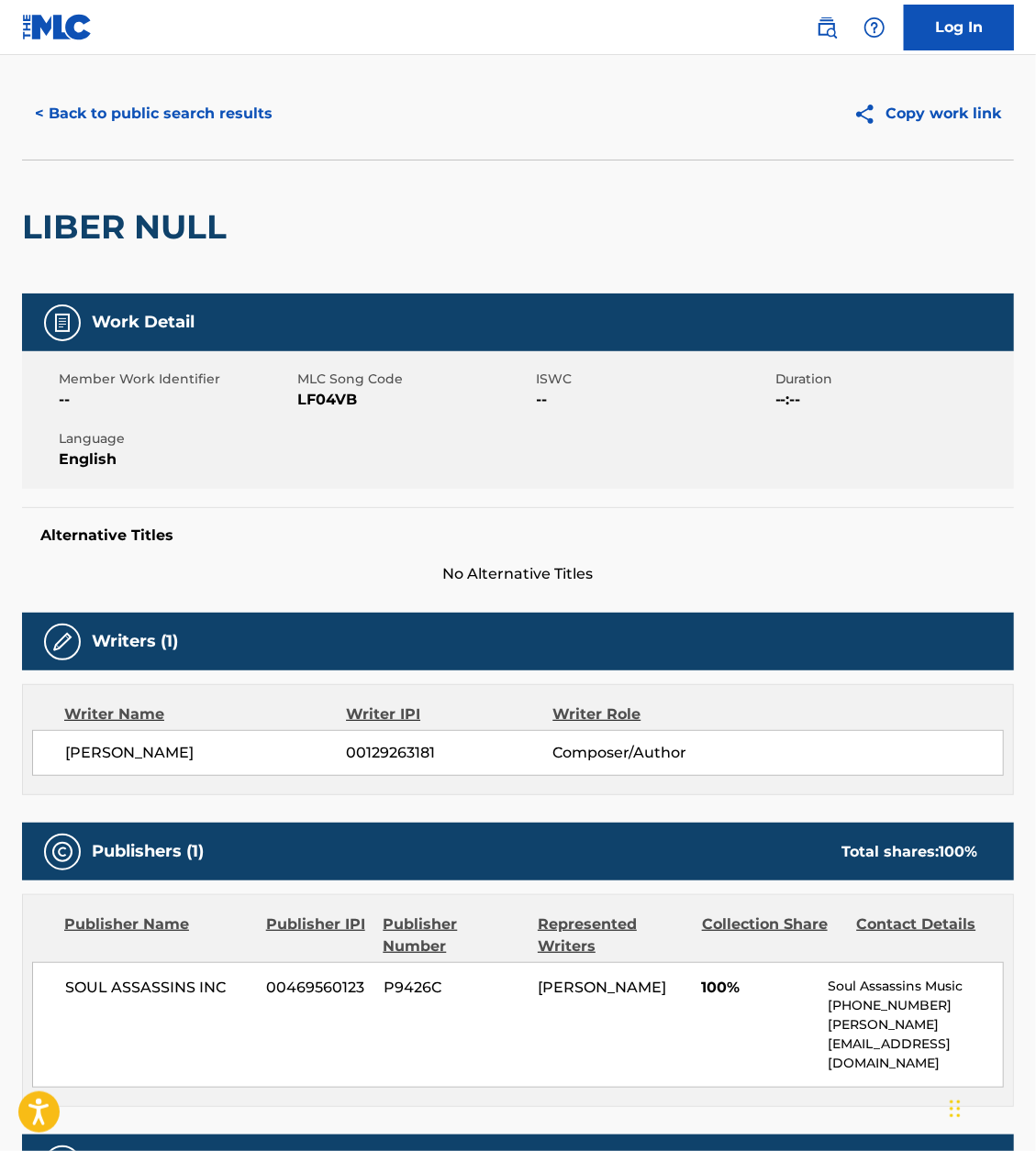
scroll to position [50, 0]
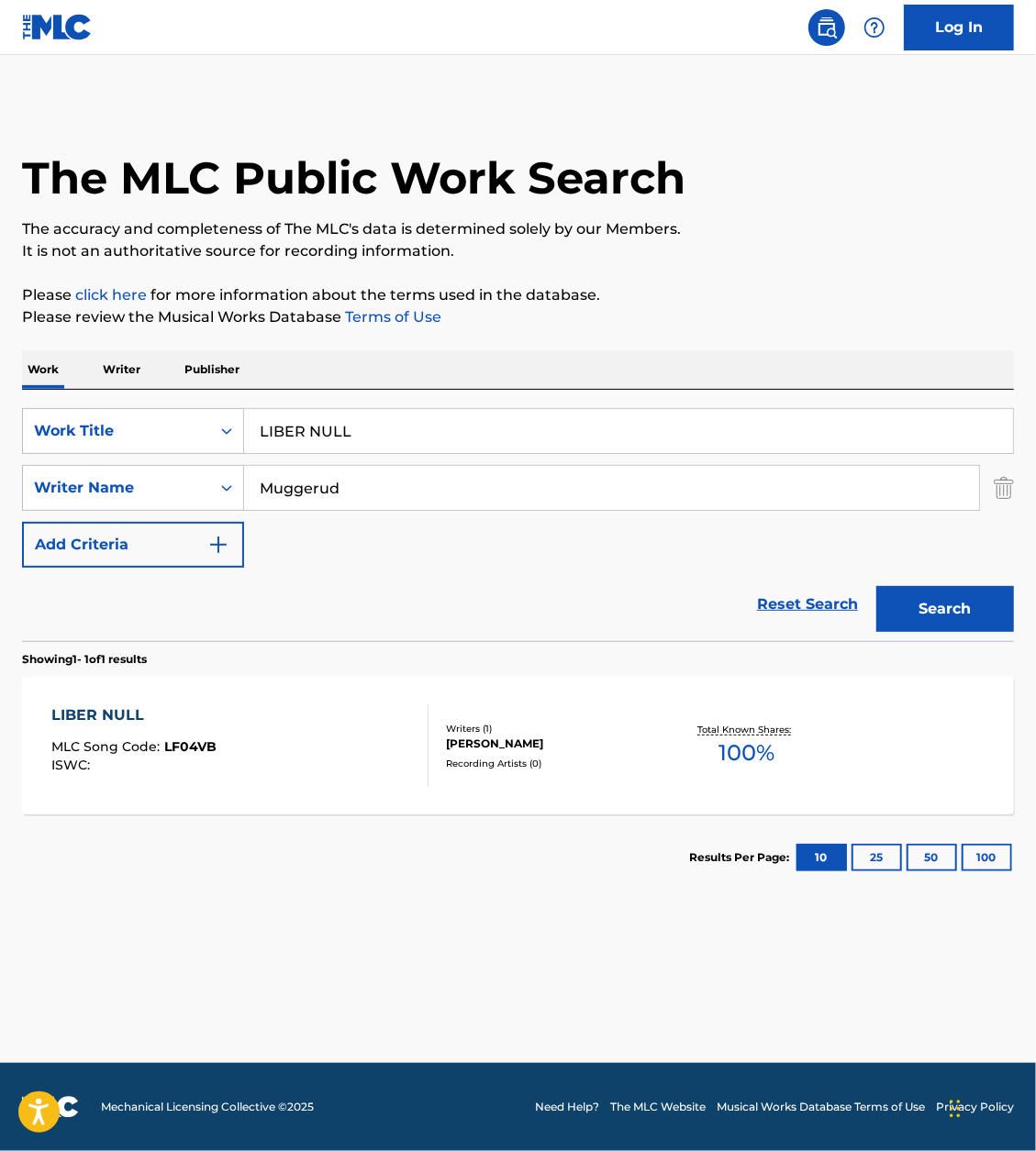
click at [484, 439] on input "LIBER NULL" at bounding box center [628, 431] width 769 height 44
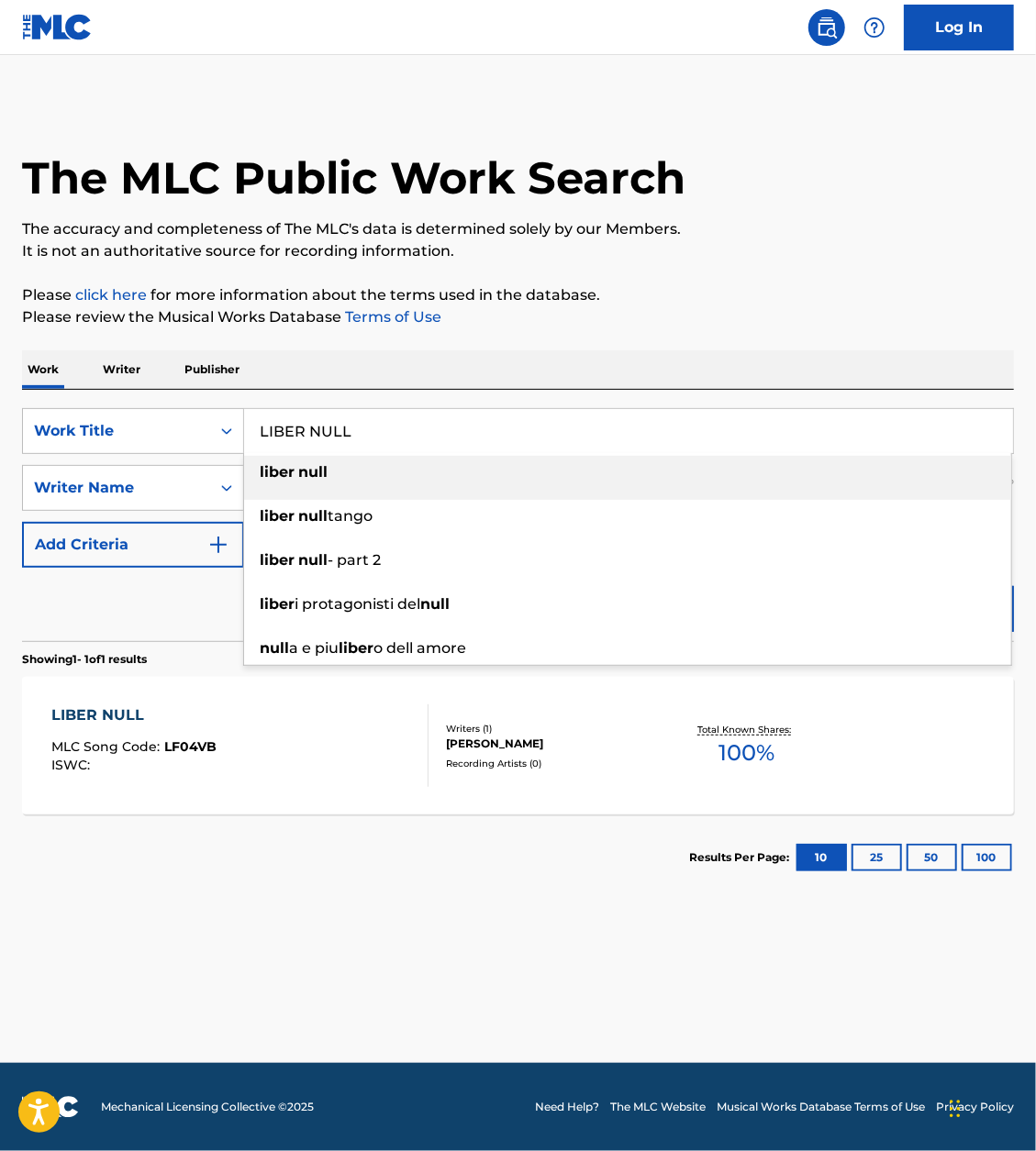
paste input "JAPANESE SPACE PROGRAM"
type input "JAPANESE SPACE PROGRAM"
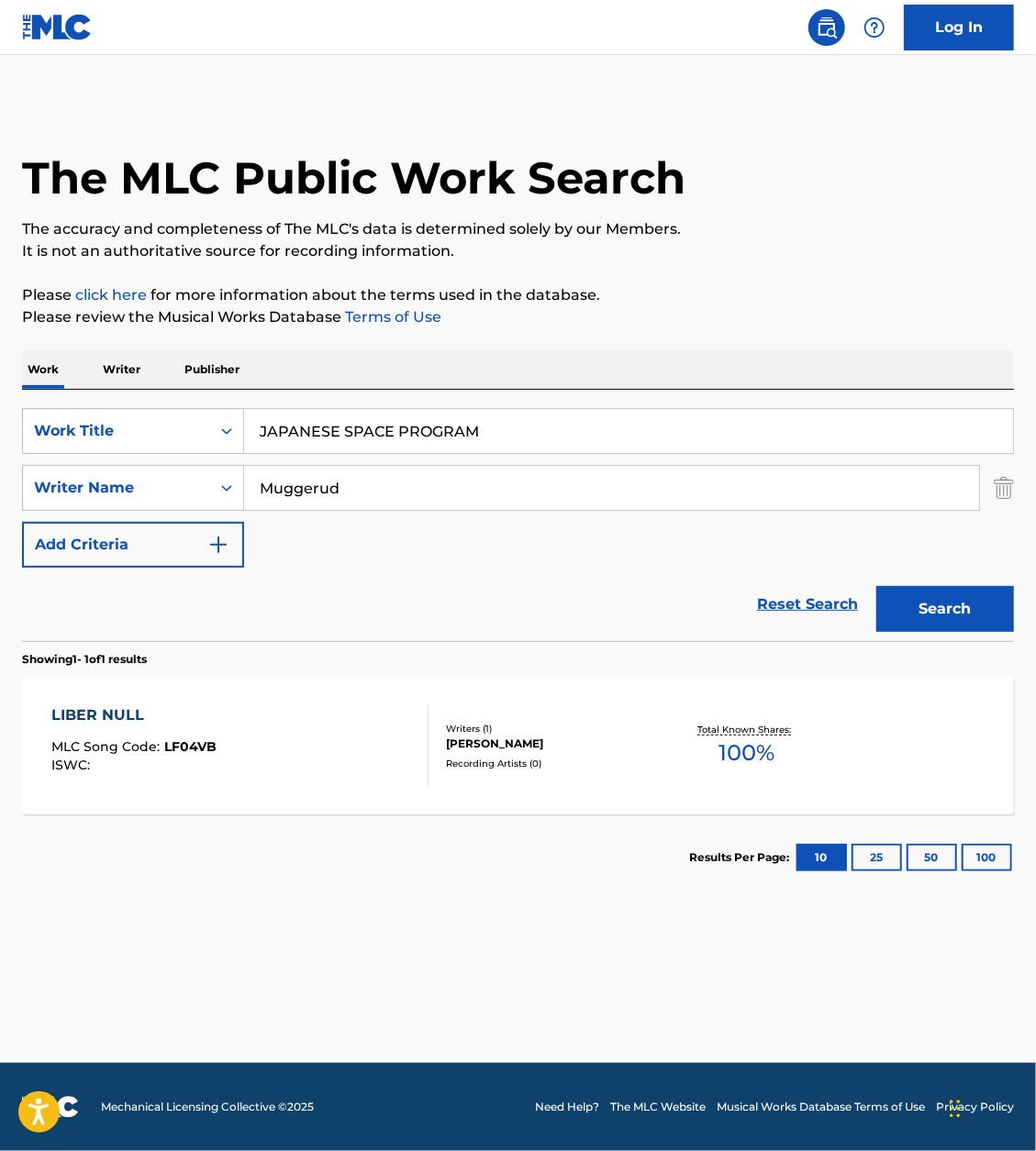
click at [871, 304] on p "Please click here for more information about the terms used in the database." at bounding box center [517, 295] width 992 height 22
click at [990, 620] on button "Search" at bounding box center [945, 609] width 138 height 46
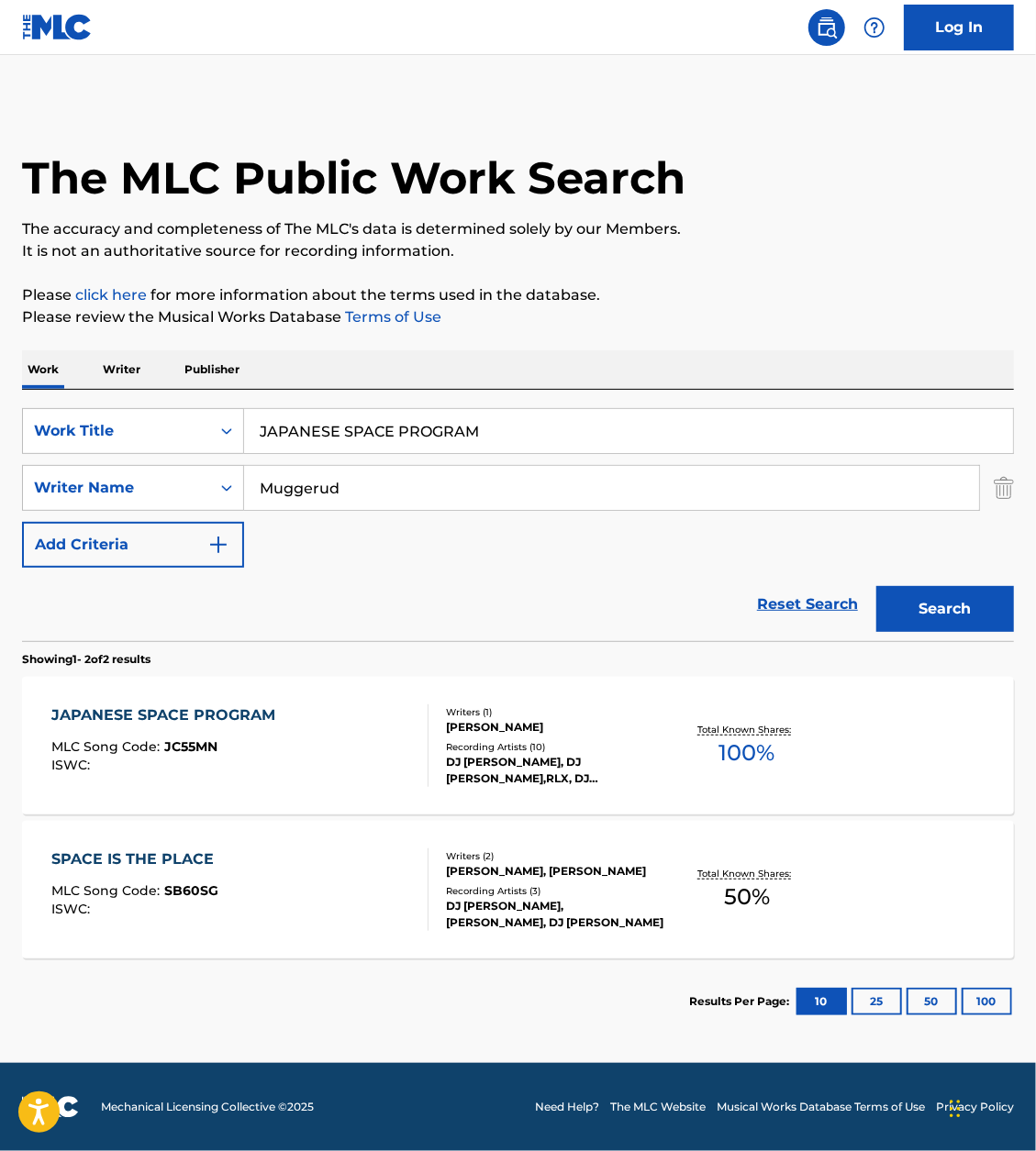
click at [285, 726] on div "JAPANESE SPACE PROGRAM MLC Song Code : JC55MN ISWC :" at bounding box center [240, 746] width 377 height 83
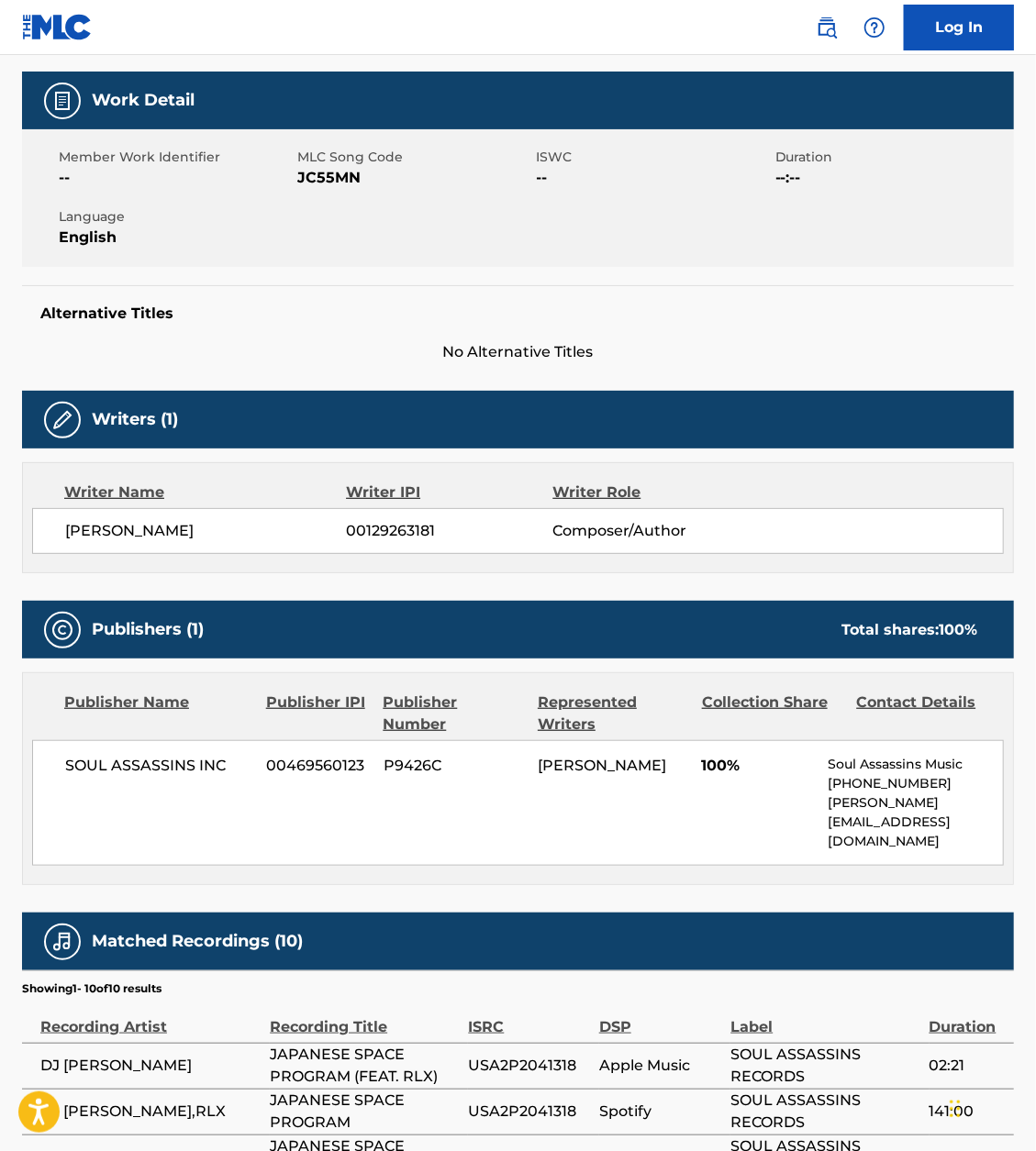
scroll to position [334, 0]
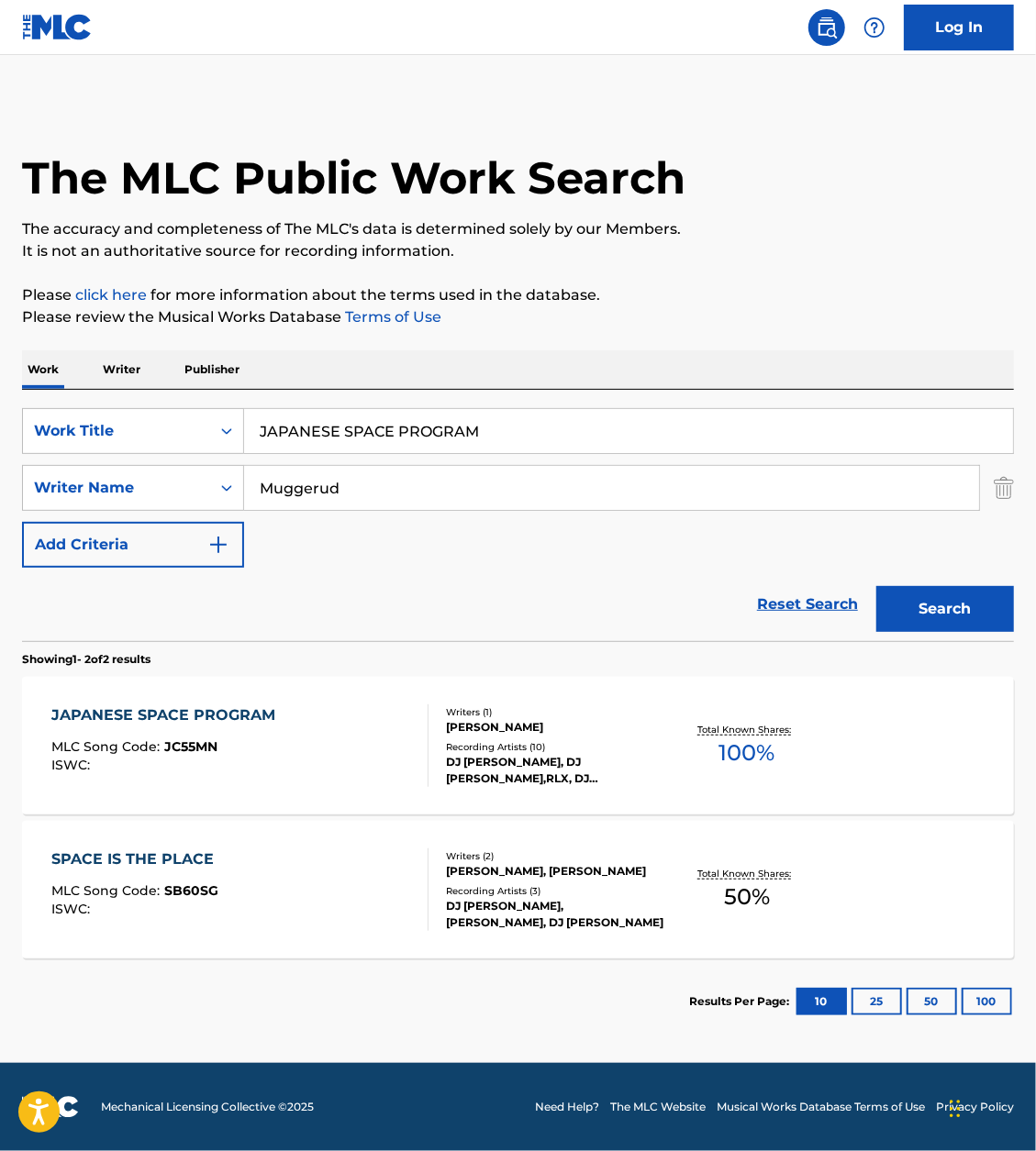
click at [475, 455] on div "SearchWithCriteria57f30e77-21a0-41f3-92db-28978edf2331 Work Title JAPANESE SPAC…" at bounding box center [517, 488] width 992 height 159
click at [483, 442] on input "JAPANESE SPACE PROGRAM" at bounding box center [628, 431] width 769 height 44
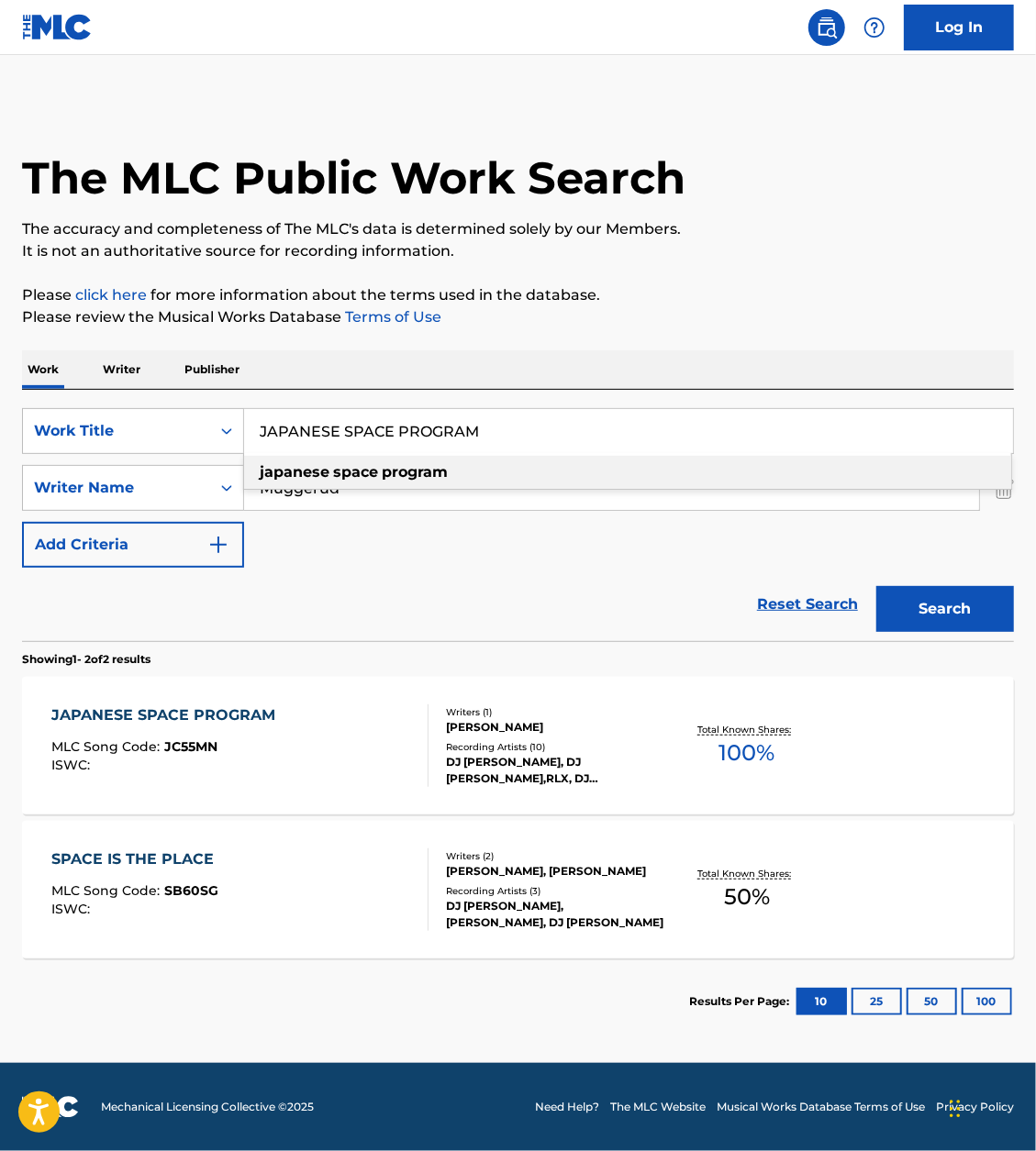
paste input "FOOD ON MY FORK"
type input "FOOD ON MY FORK"
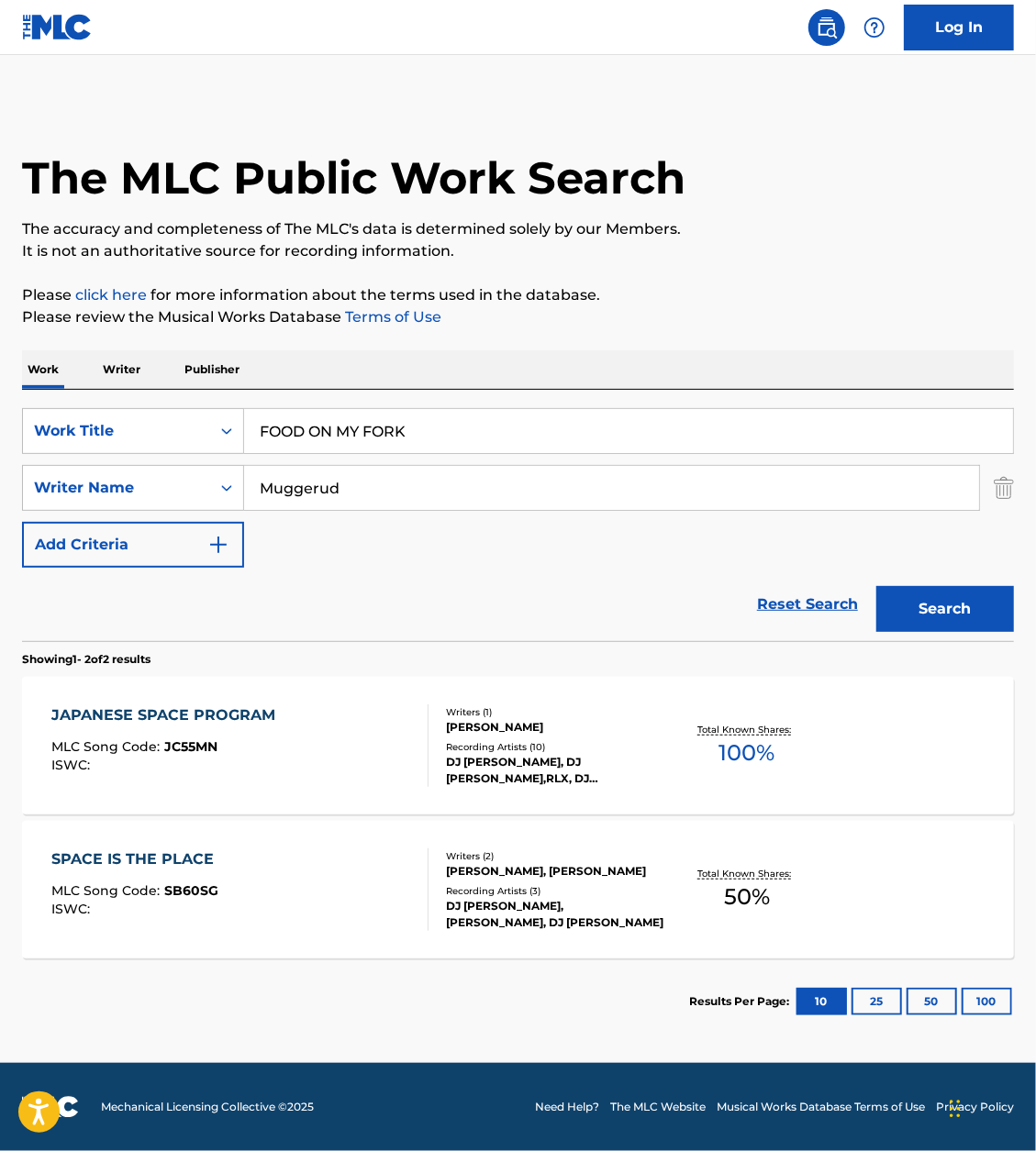
click at [655, 364] on div "Work Writer Publisher" at bounding box center [517, 369] width 992 height 38
click at [903, 599] on button "Search" at bounding box center [945, 609] width 138 height 46
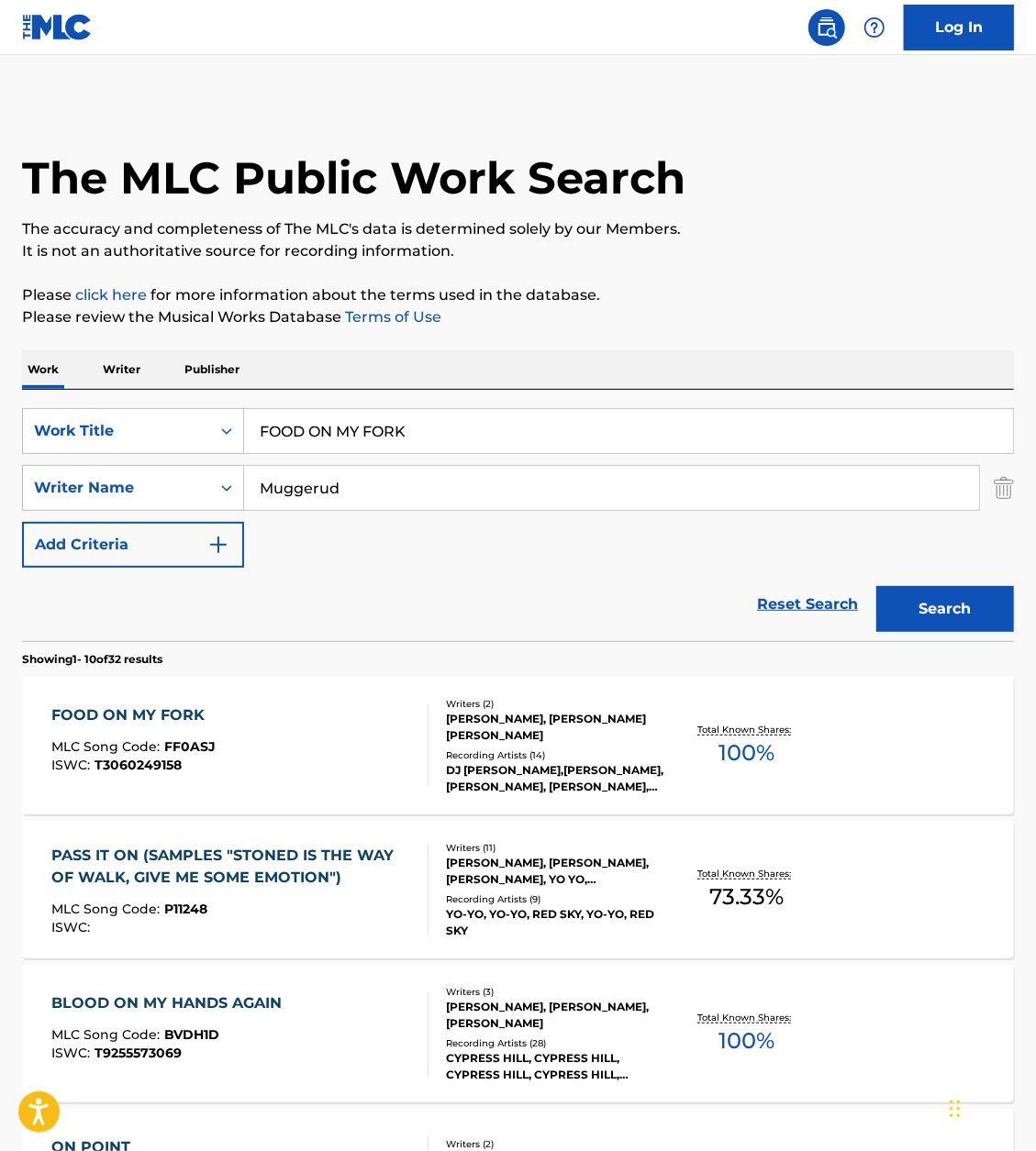
click at [226, 721] on div "FOOD ON MY FORK MLC Song Code : FF0ASJ ISWC : T3060249158" at bounding box center [240, 746] width 377 height 83
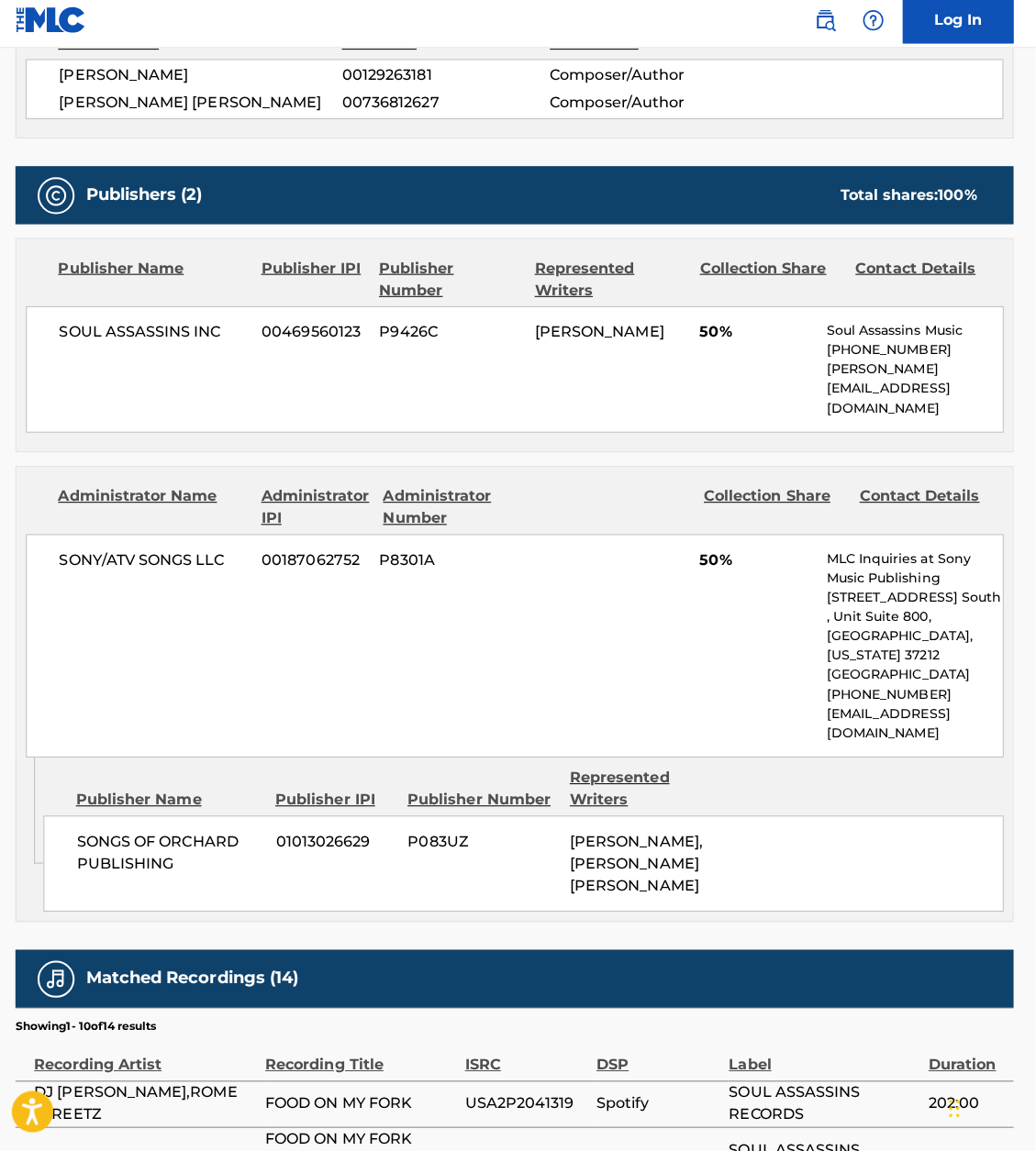
scroll to position [700, 0]
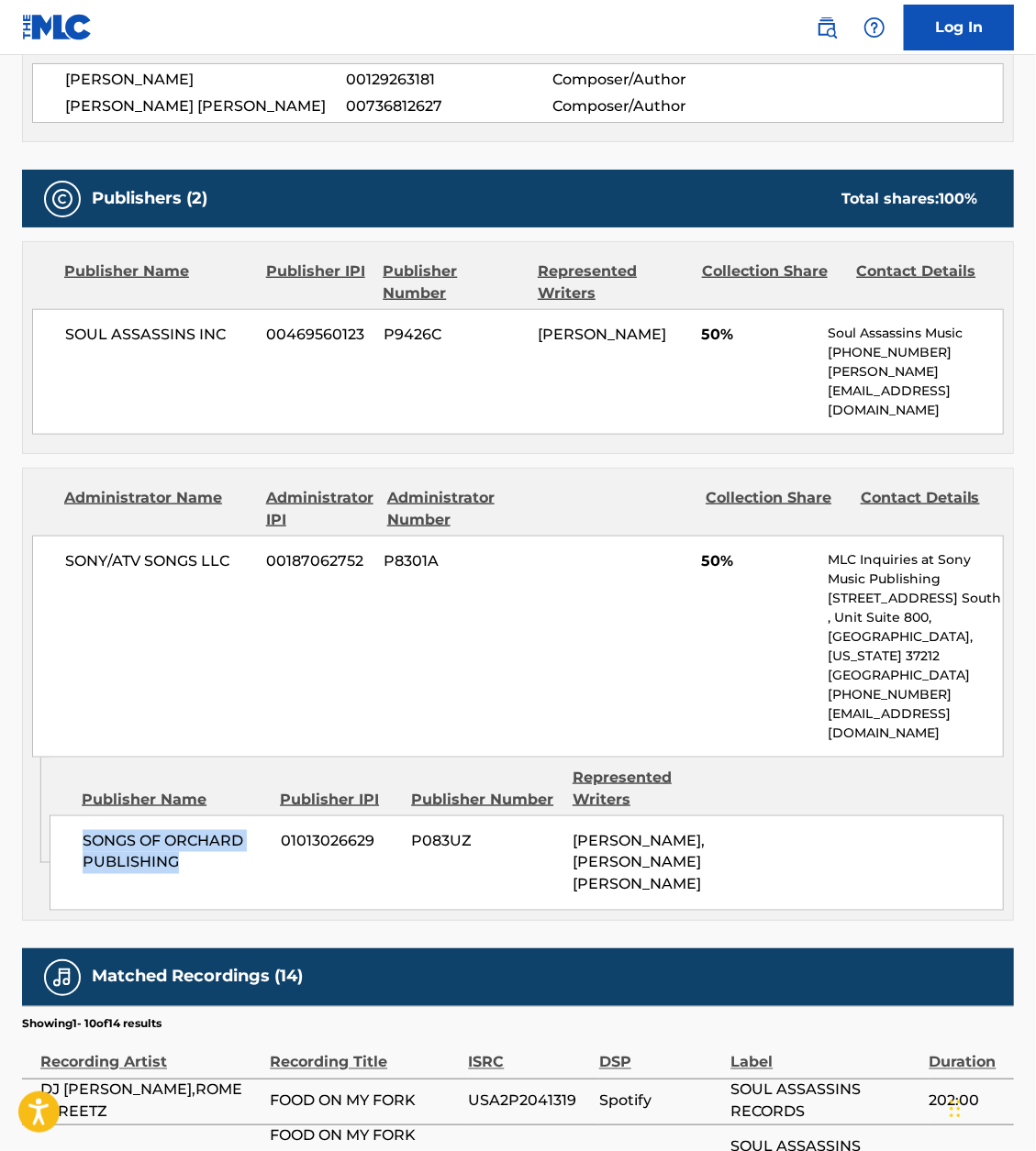
drag, startPoint x: 79, startPoint y: 780, endPoint x: 198, endPoint y: 804, distance: 121.4
click at [198, 815] on div "SONGS OF ORCHARD PUBLISHING 01013026629 P083UZ LARRY E MUGGERUD, JEROME ANTHONY…" at bounding box center [526, 863] width 954 height 96
copy span "SONGS OF ORCHARD PUBLISHING"
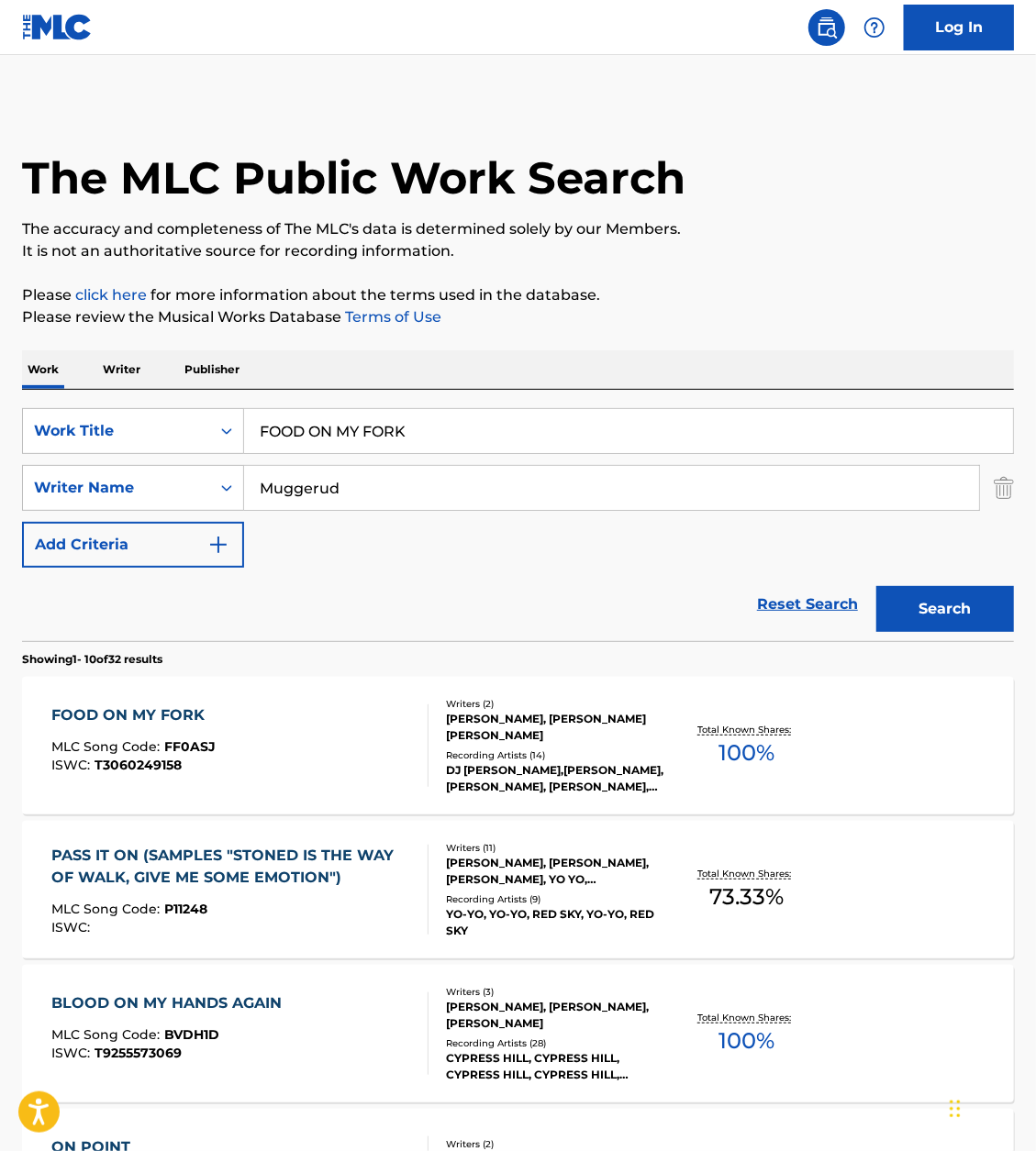
click at [375, 430] on input "FOOD ON MY FORK" at bounding box center [628, 431] width 769 height 44
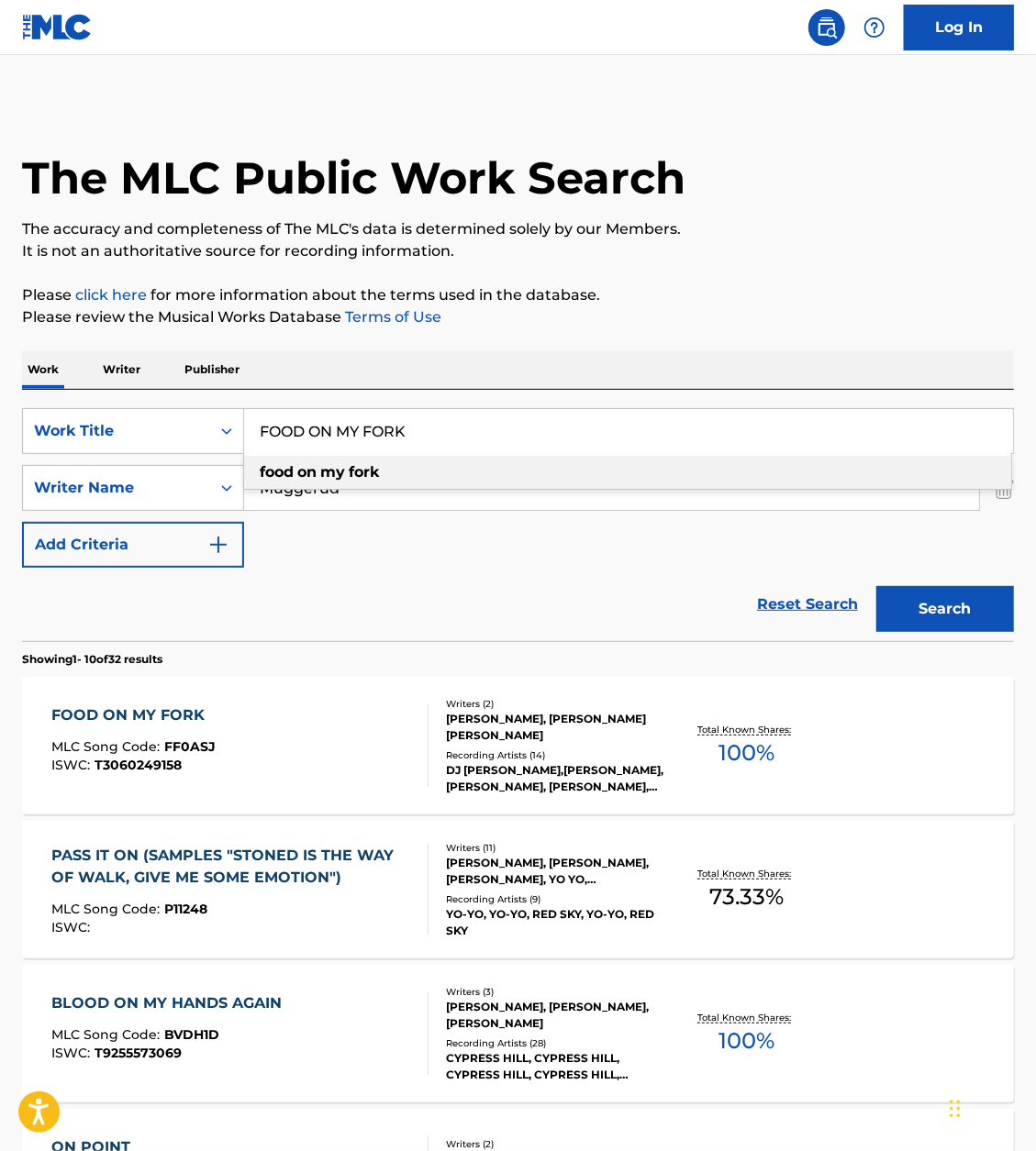
paste input "jansport"
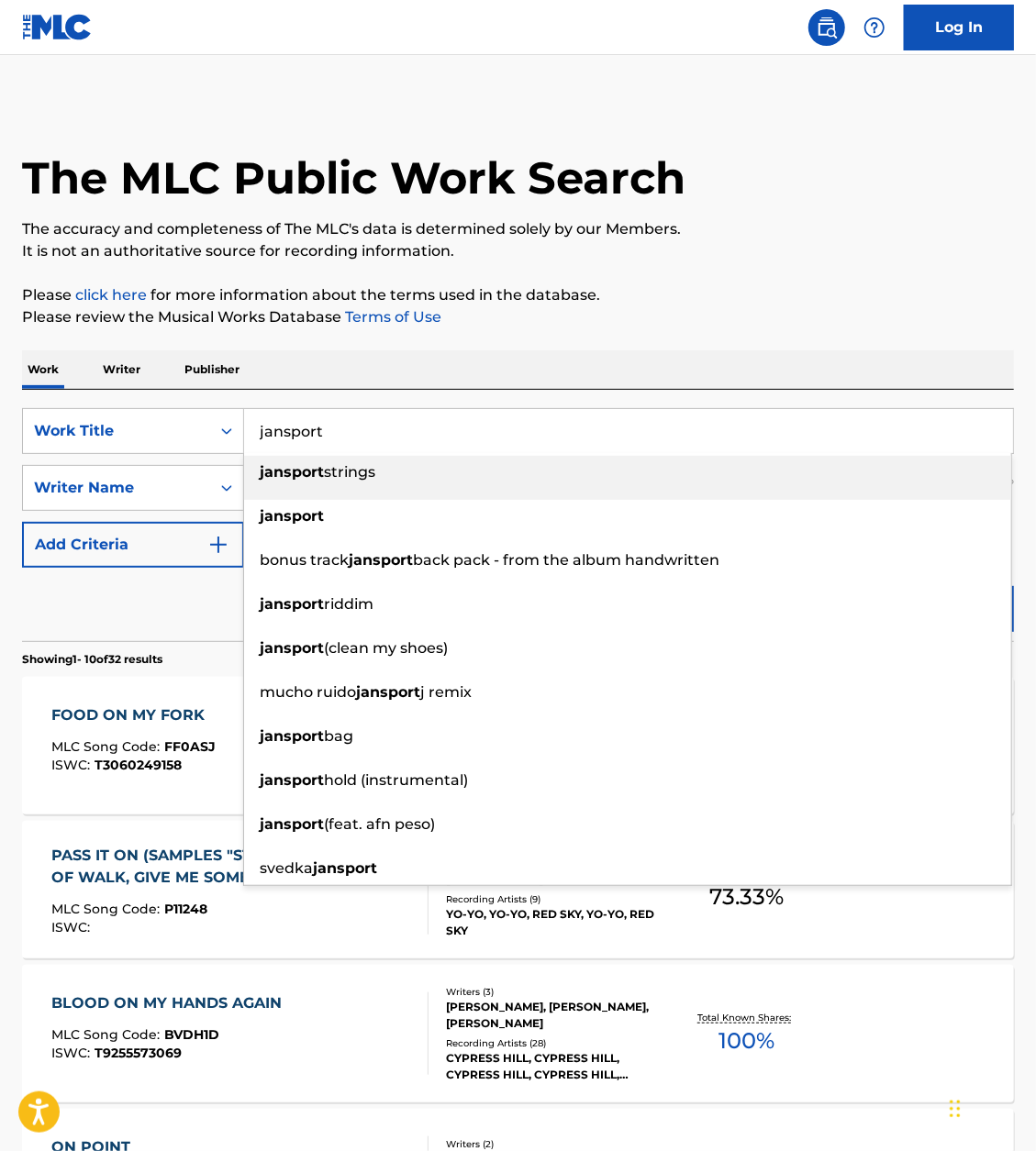
type input "jansport"
click at [747, 343] on div "The MLC Public Work Search The accuracy and completeness of The MLC's data is d…" at bounding box center [518, 1153] width 1036 height 2104
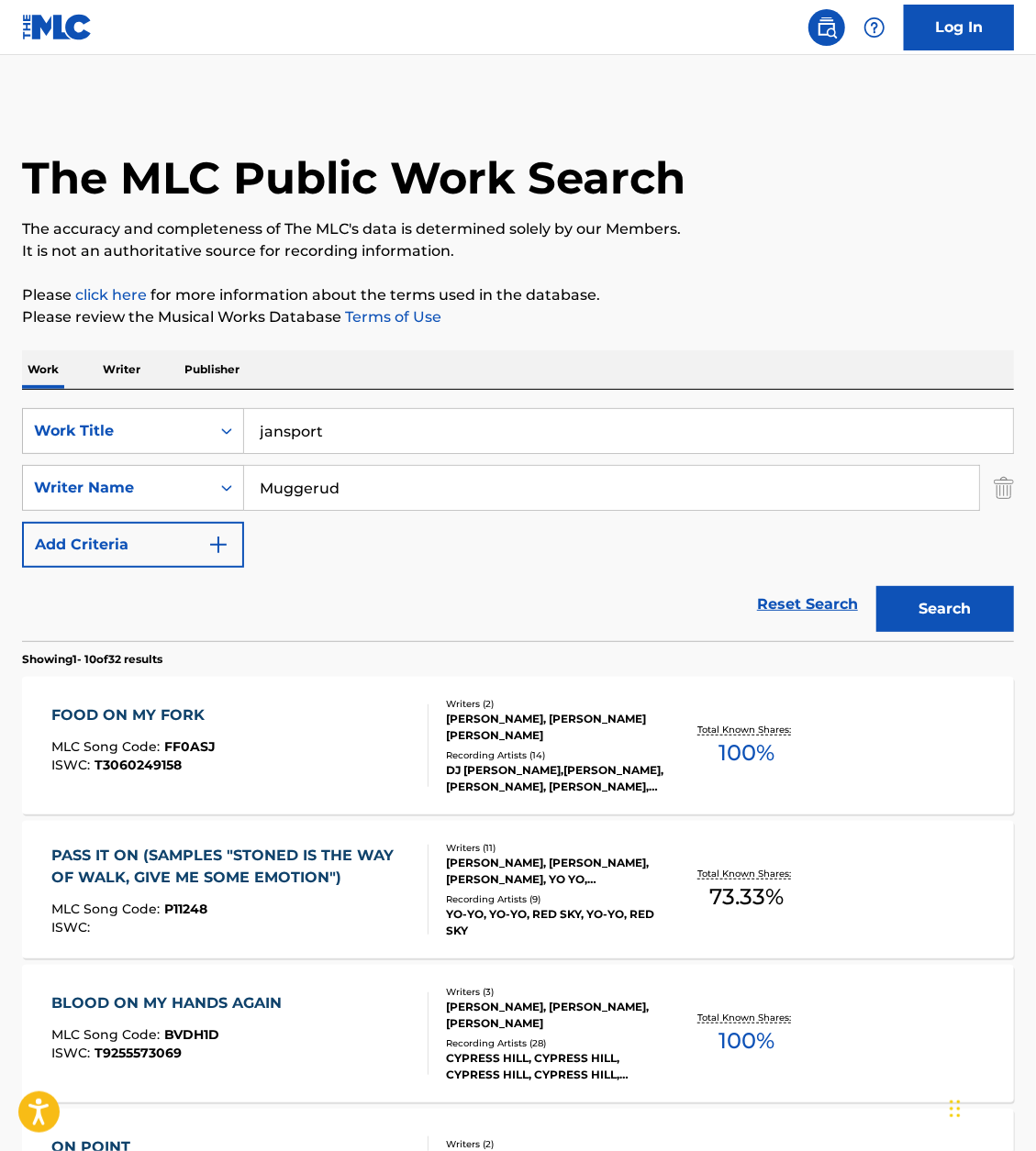
click at [968, 614] on button "Search" at bounding box center [945, 609] width 138 height 46
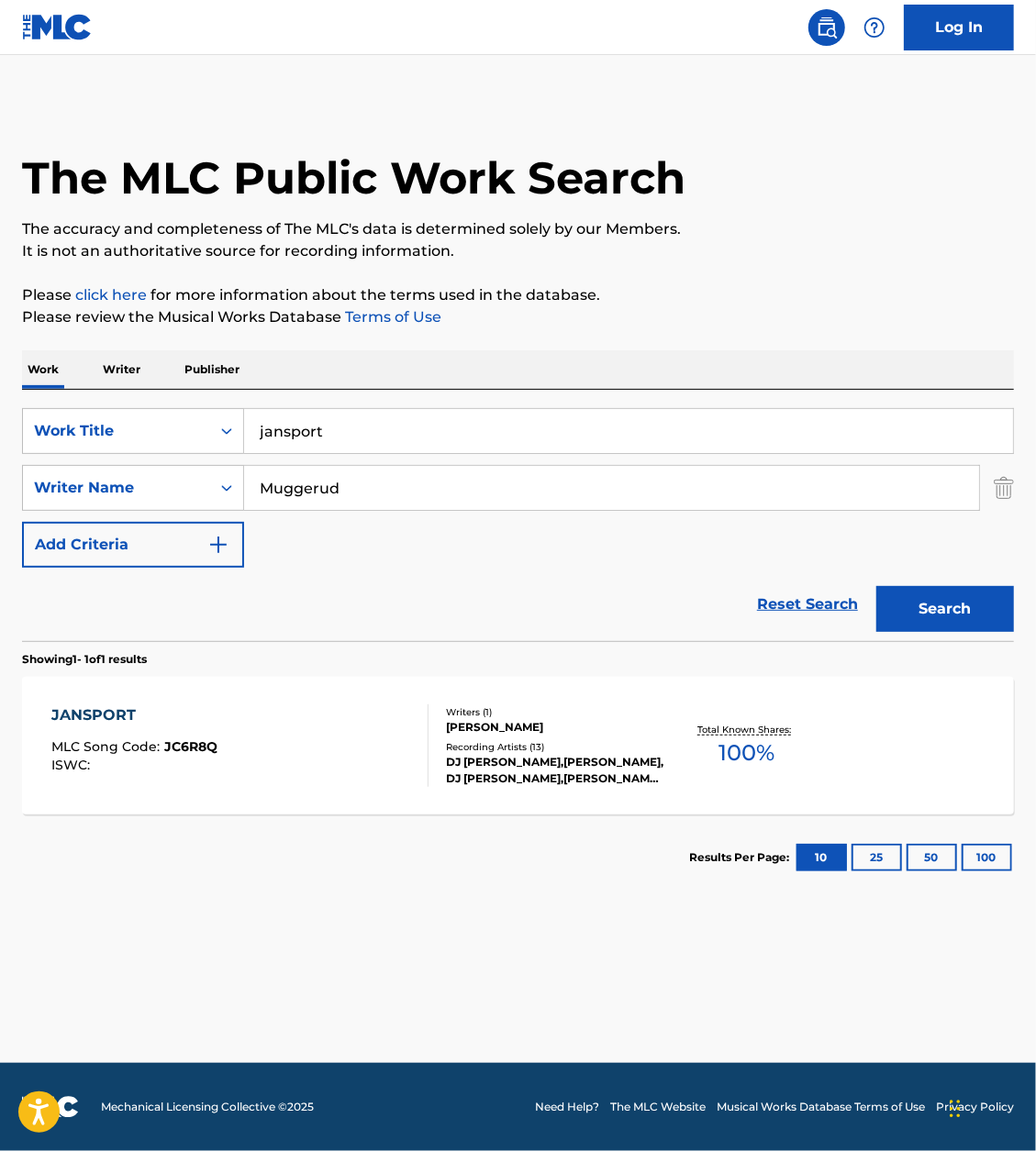
click at [176, 759] on div "ISWC :" at bounding box center [134, 765] width 166 height 14
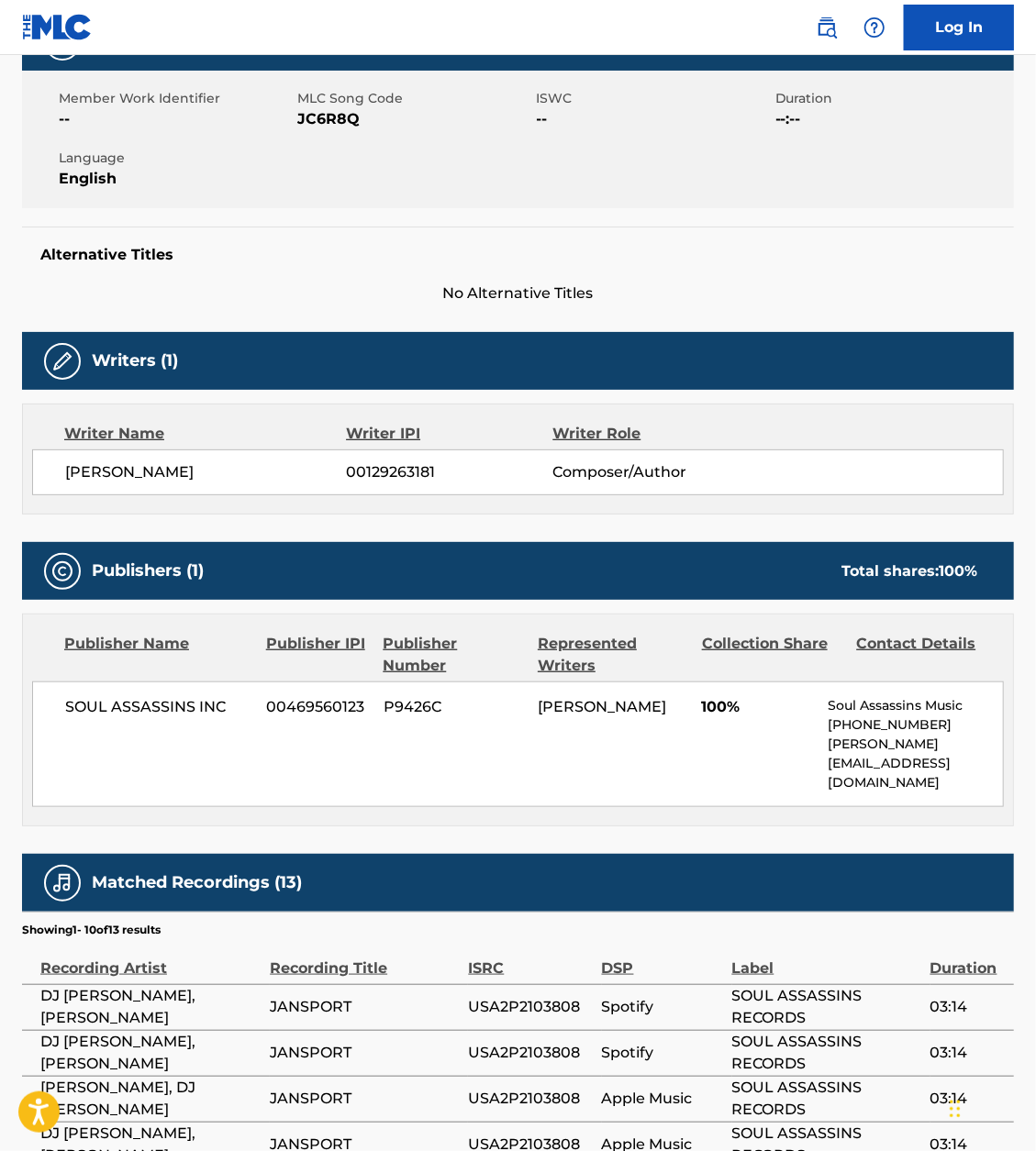
scroll to position [321, 0]
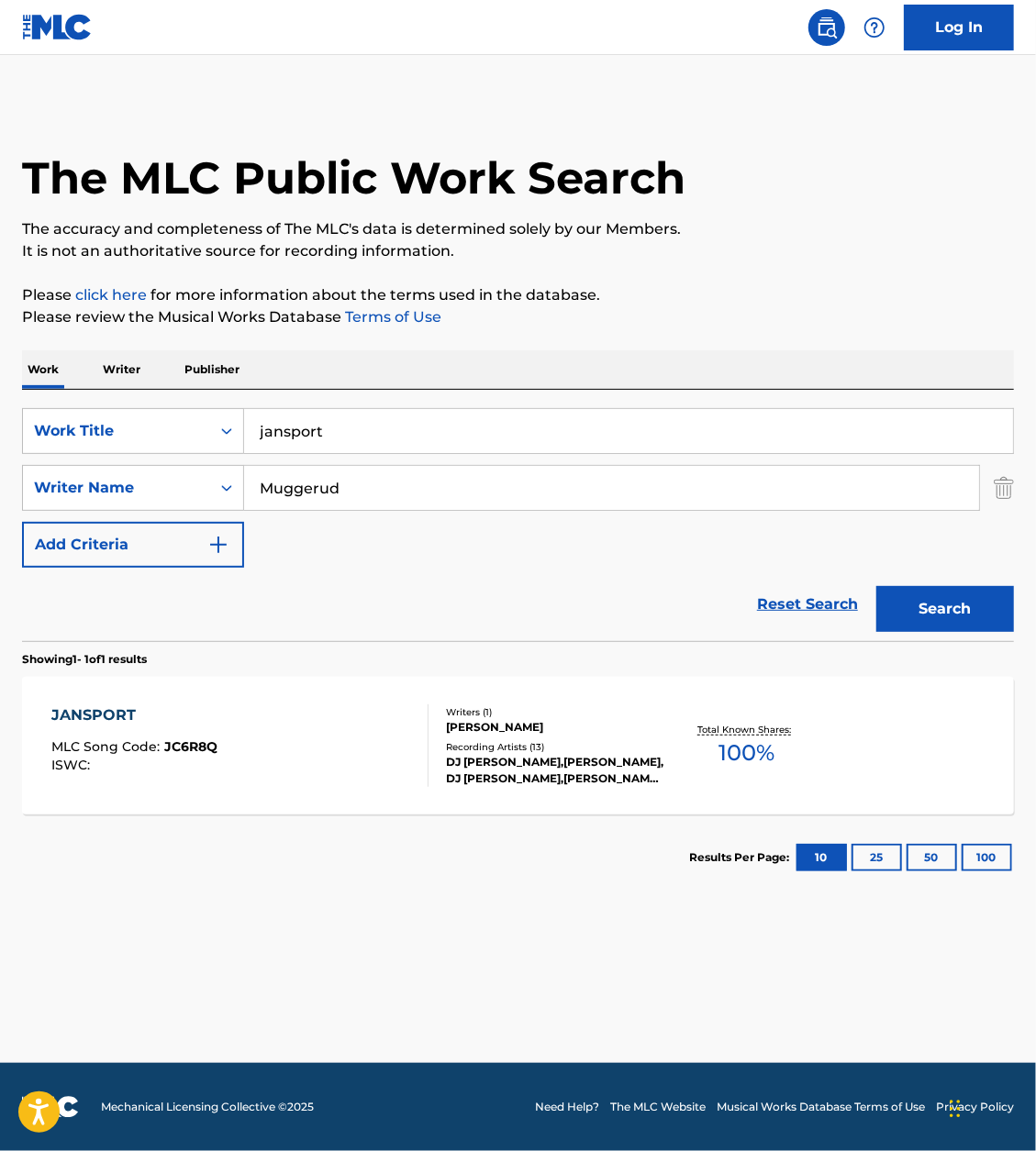
click at [397, 411] on input "jansport" at bounding box center [628, 431] width 769 height 44
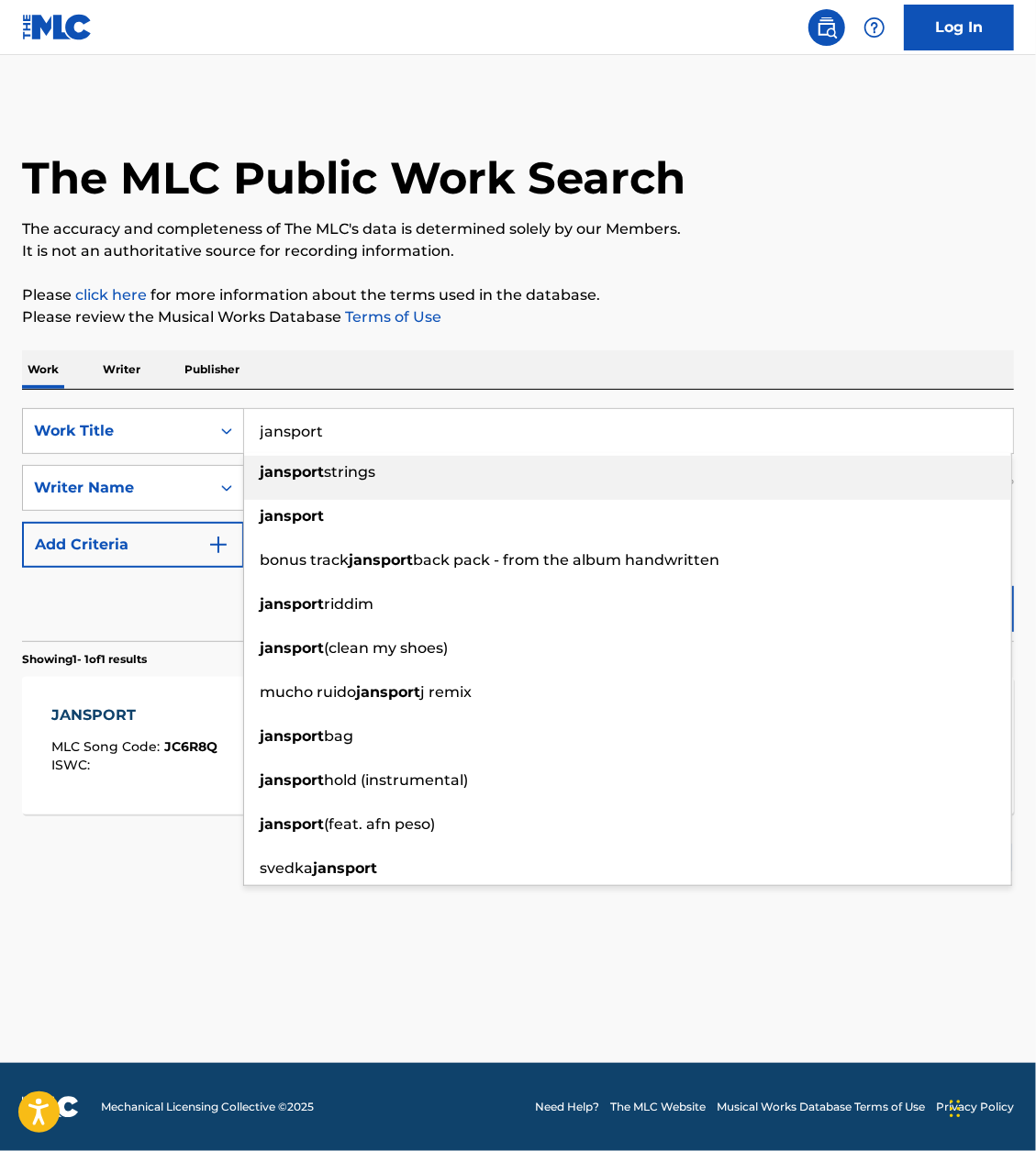
paste input "MONEY ON YA HEAD"
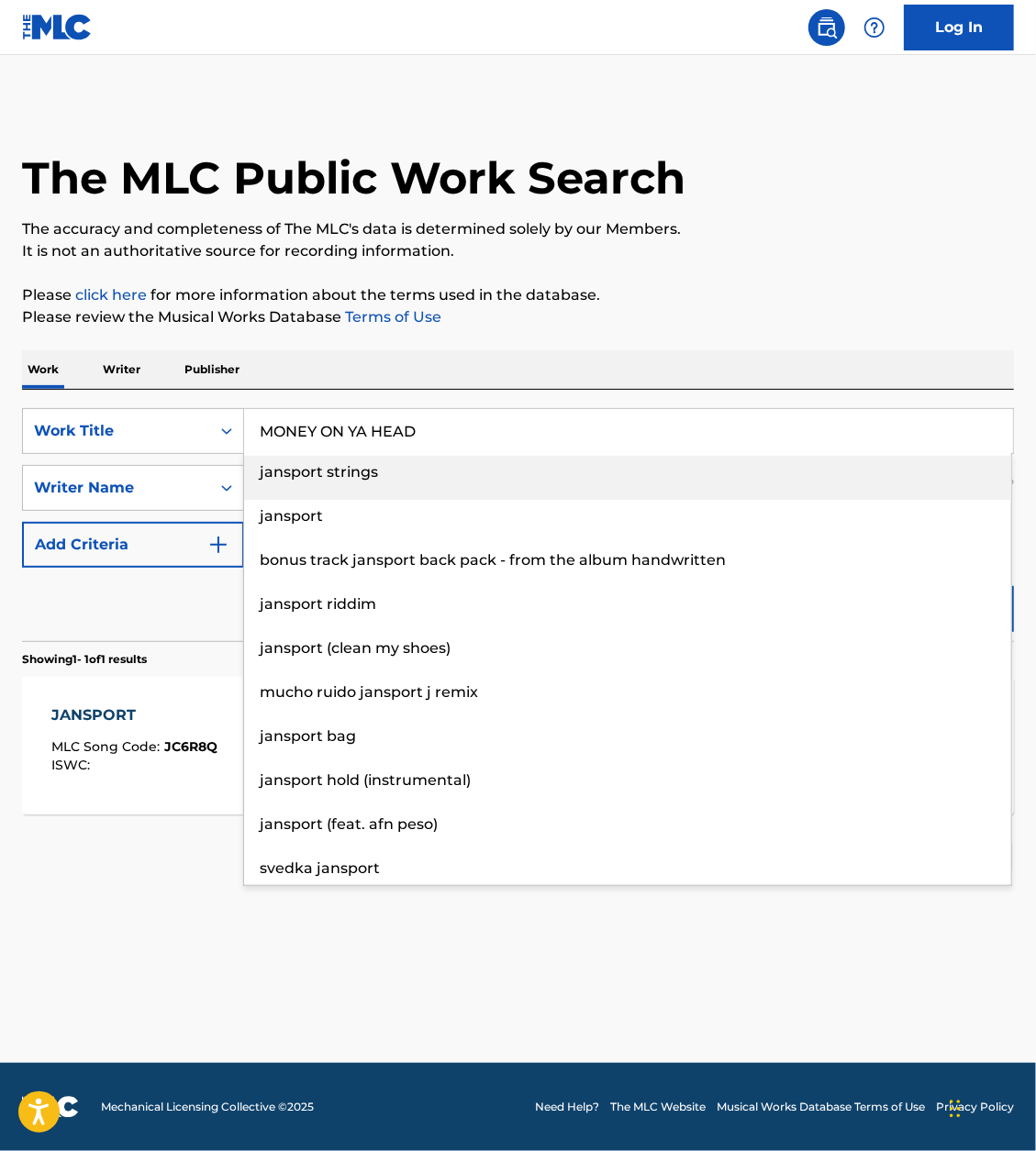
type input "MONEY ON YA HEAD"
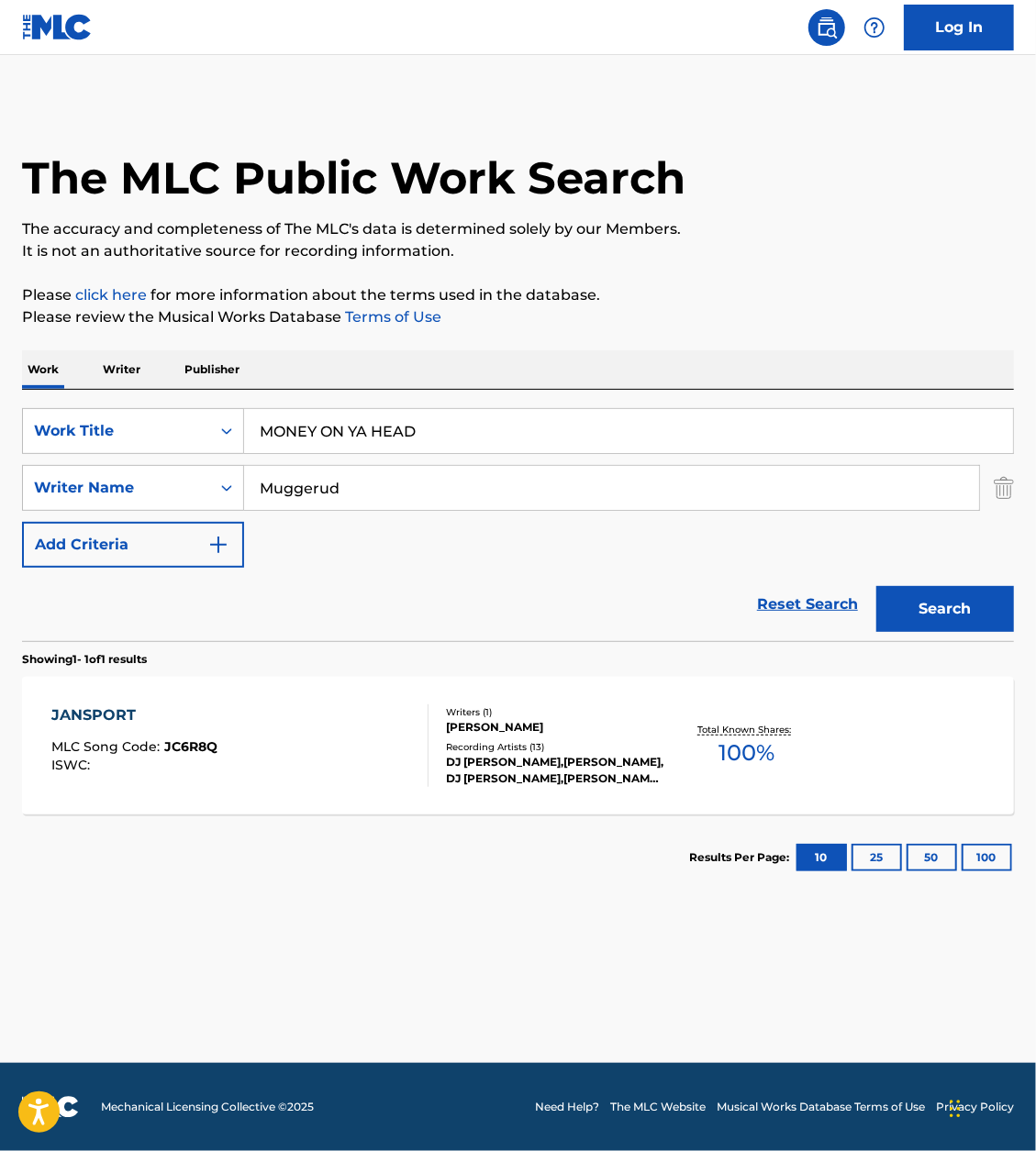
click at [773, 339] on div "The MLC Public Work Search The accuracy and completeness of The MLC's data is d…" at bounding box center [518, 501] width 1036 height 800
click at [940, 626] on button "Search" at bounding box center [945, 609] width 138 height 46
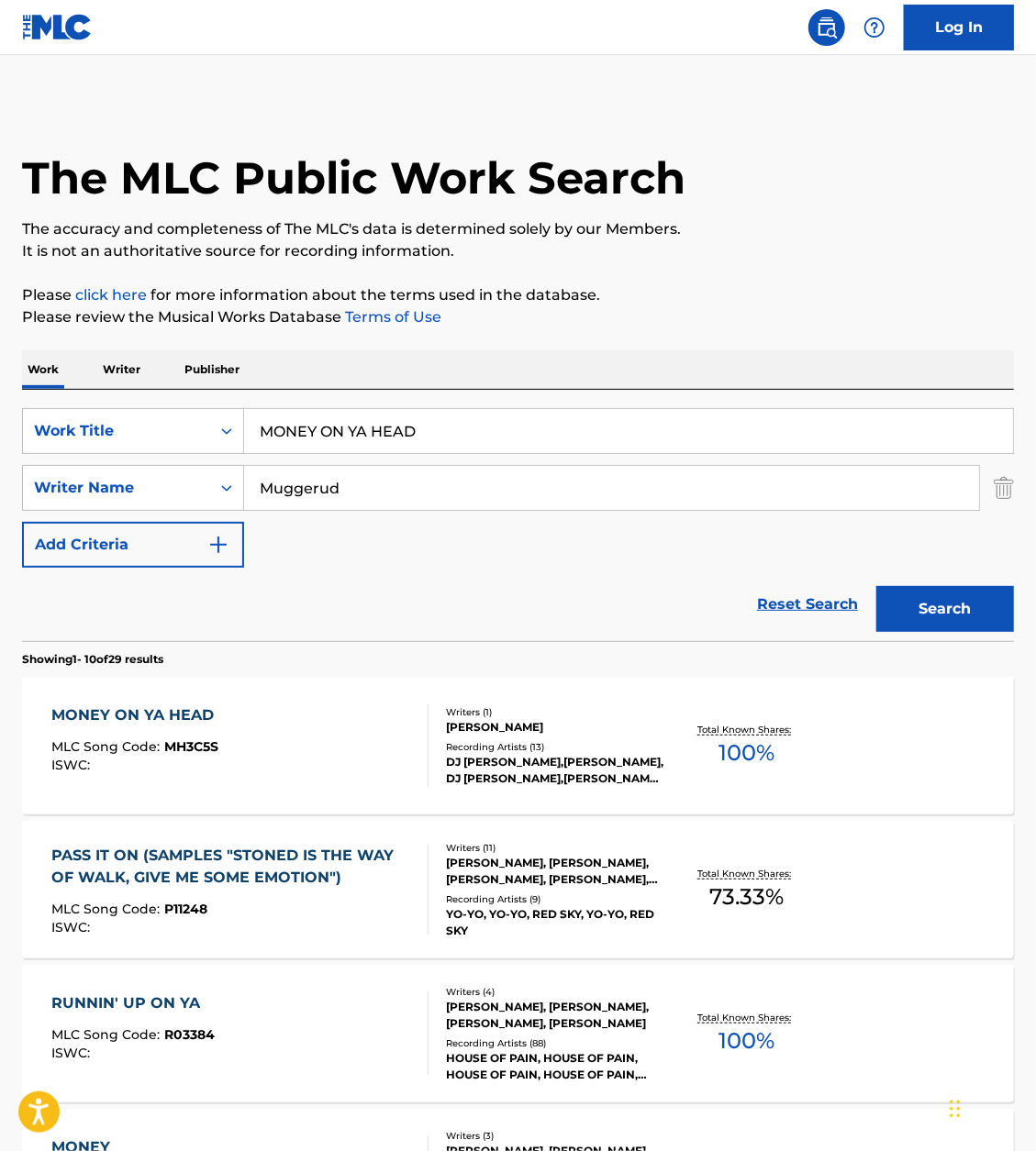
click at [219, 718] on div "MONEY ON YA HEAD" at bounding box center [137, 715] width 172 height 22
click at [475, 451] on input "MONEY ON YA HEAD" at bounding box center [628, 431] width 769 height 44
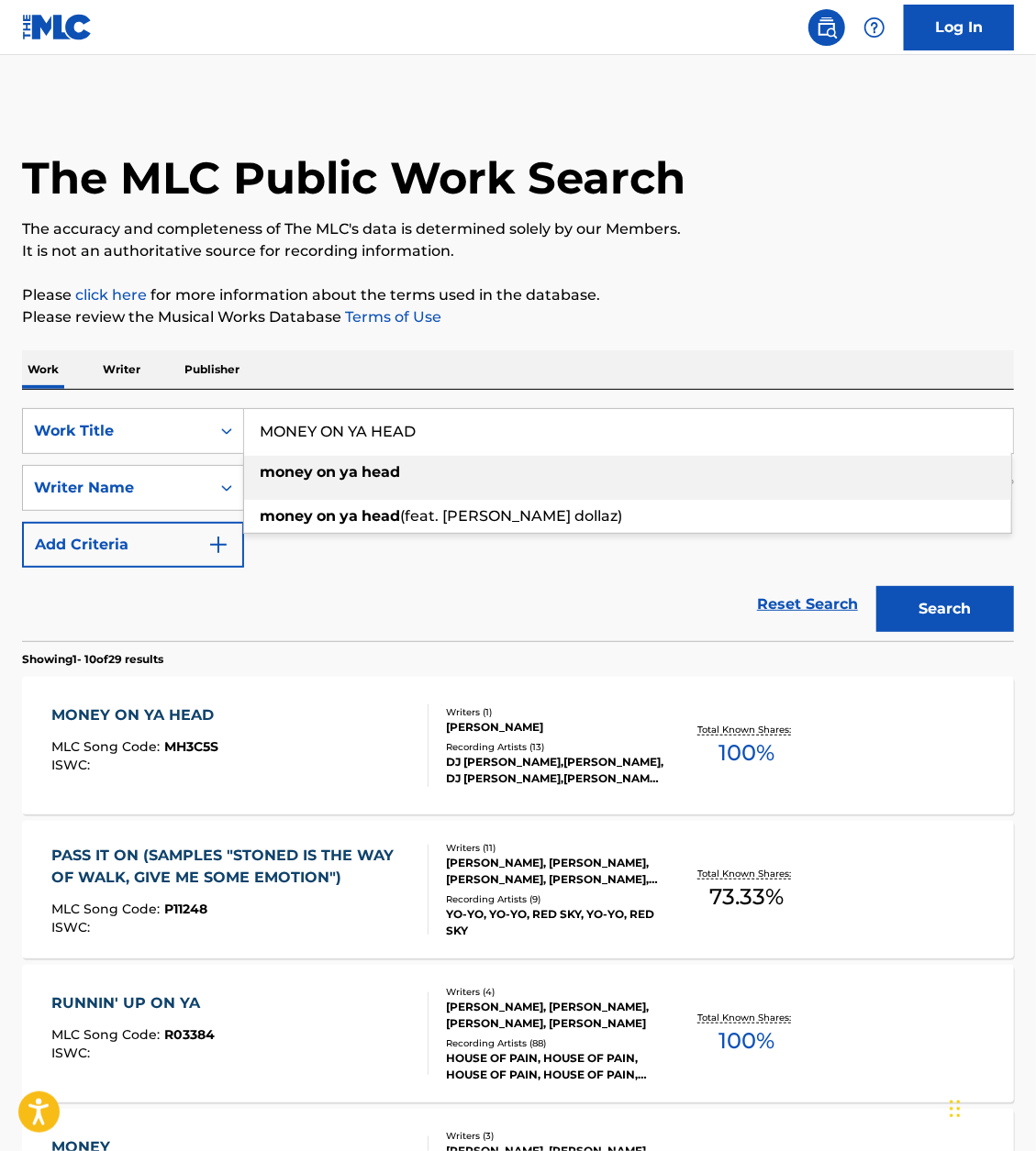
click at [465, 446] on input "MONEY ON YA HEAD" at bounding box center [628, 431] width 769 height 44
click at [503, 433] on input "MONEY ON YA HEAD" at bounding box center [628, 431] width 769 height 44
paste input "kilogram"
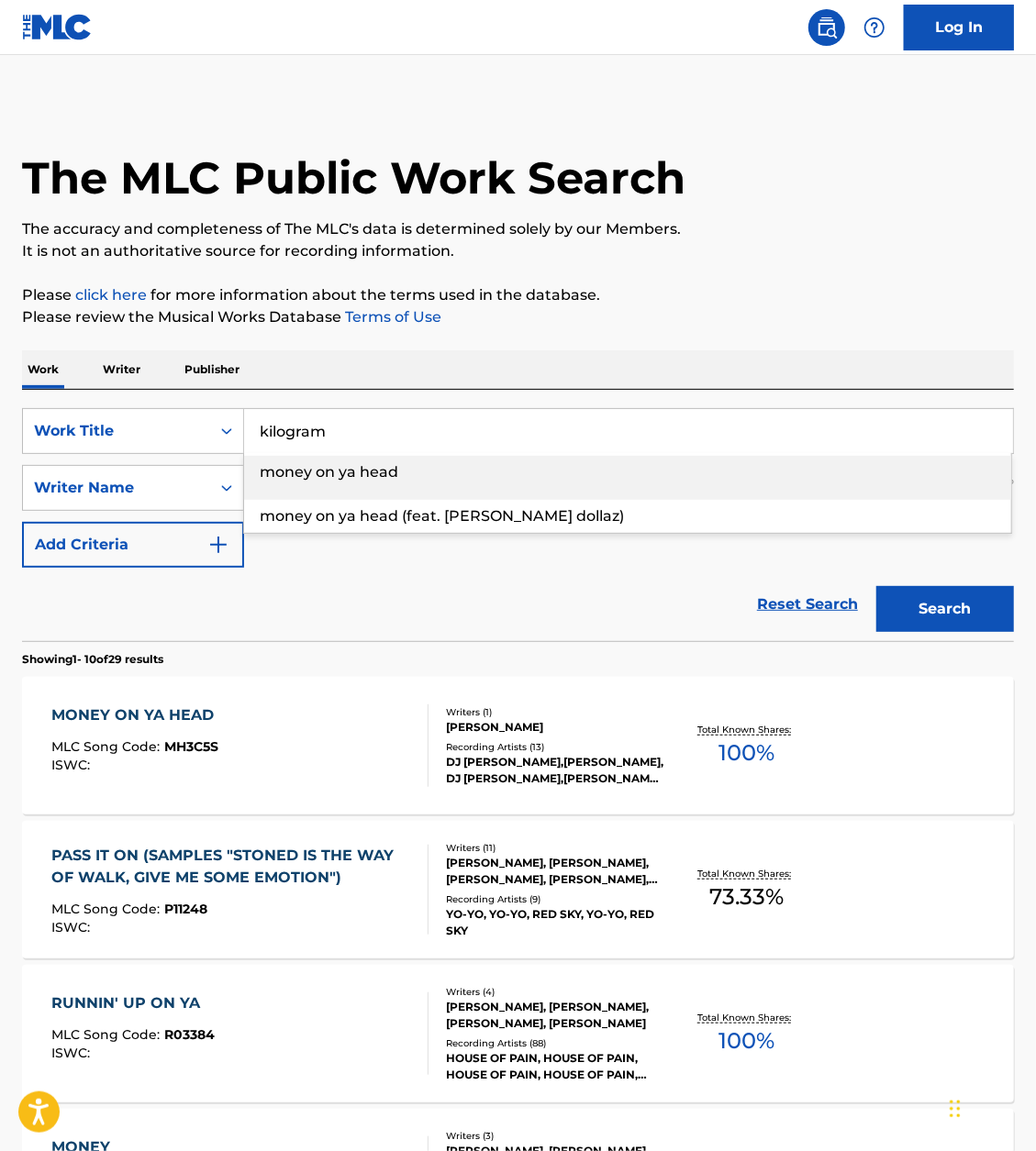
type input "kilogram"
click at [777, 346] on div "The MLC Public Work Search The accuracy and completeness of The MLC's data is d…" at bounding box center [518, 1153] width 1036 height 2104
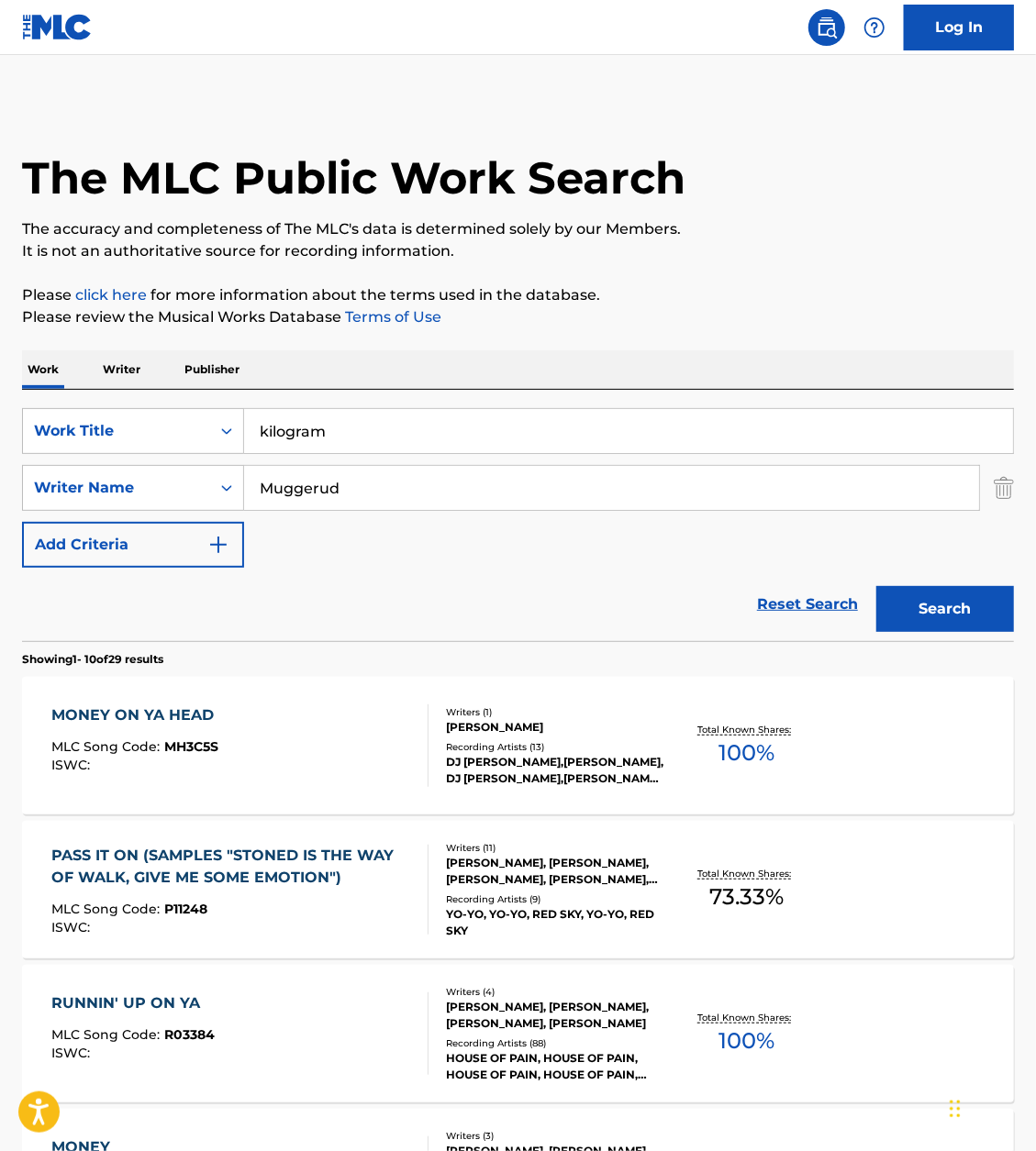
click at [1001, 614] on button "Search" at bounding box center [945, 609] width 138 height 46
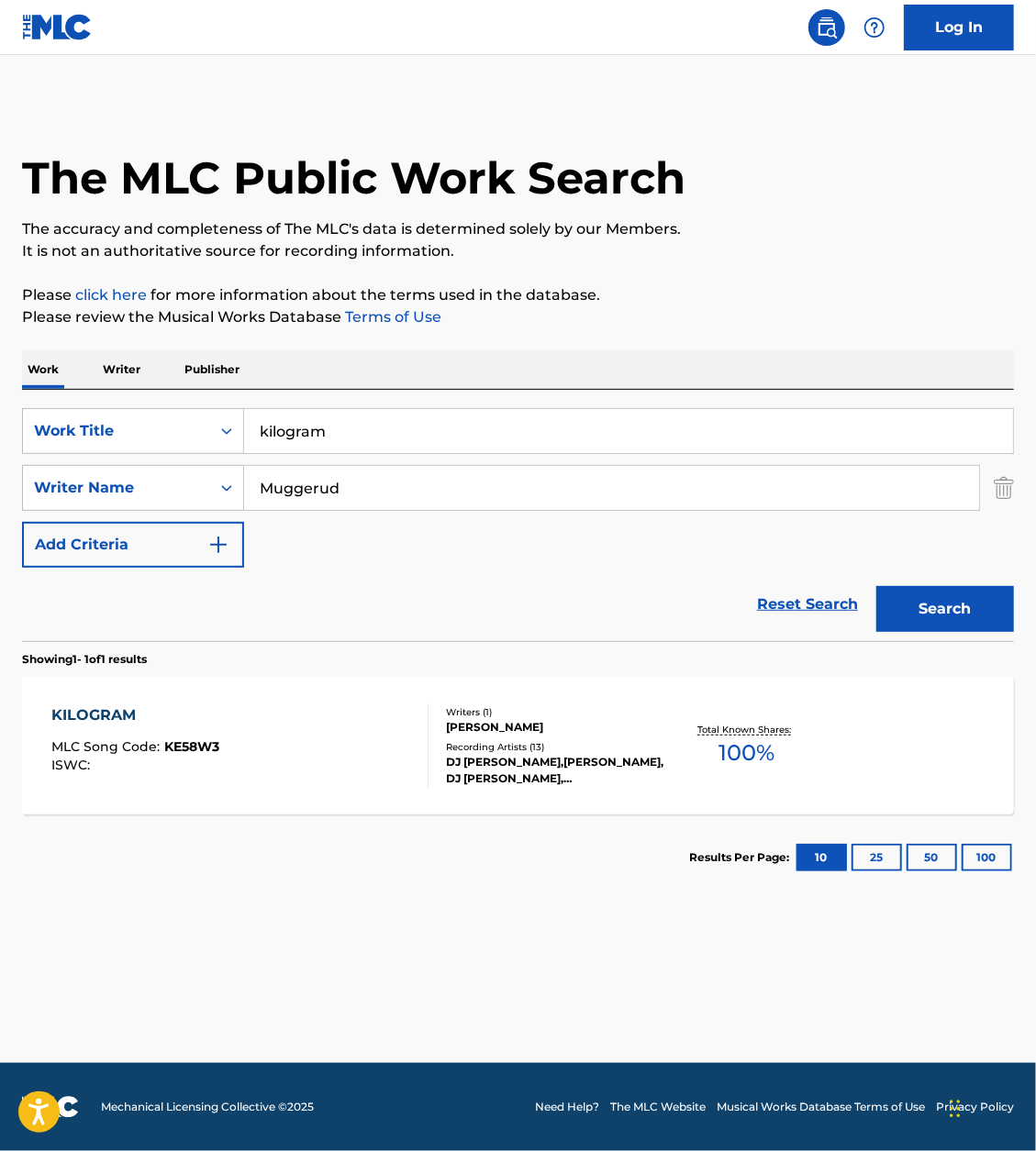
click at [331, 695] on div "KILOGRAM MLC Song Code : KE58W3 ISWC : Writers ( 1 ) LARRY E MUGGERUD Recording…" at bounding box center [517, 746] width 992 height 138
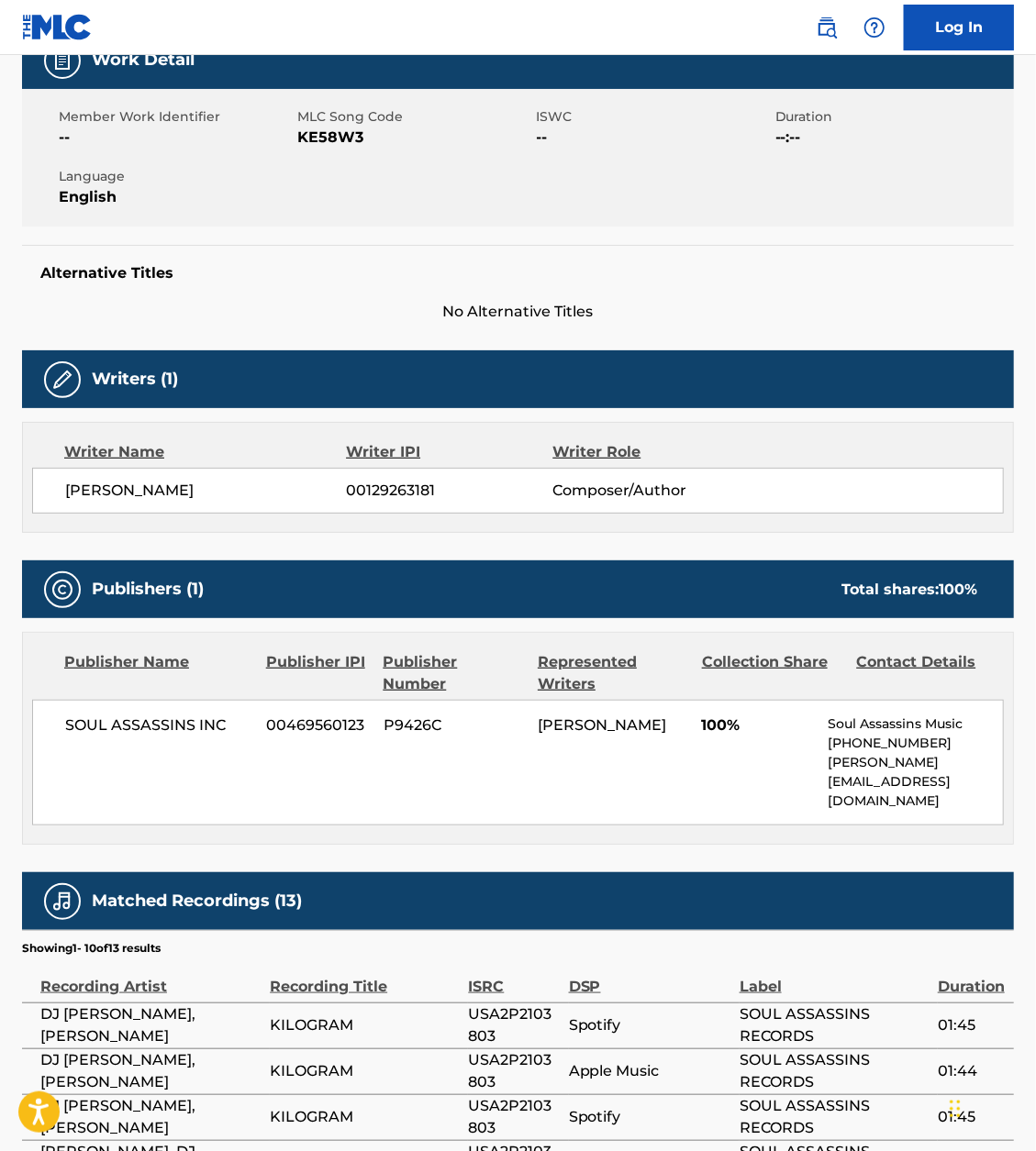
scroll to position [305, 0]
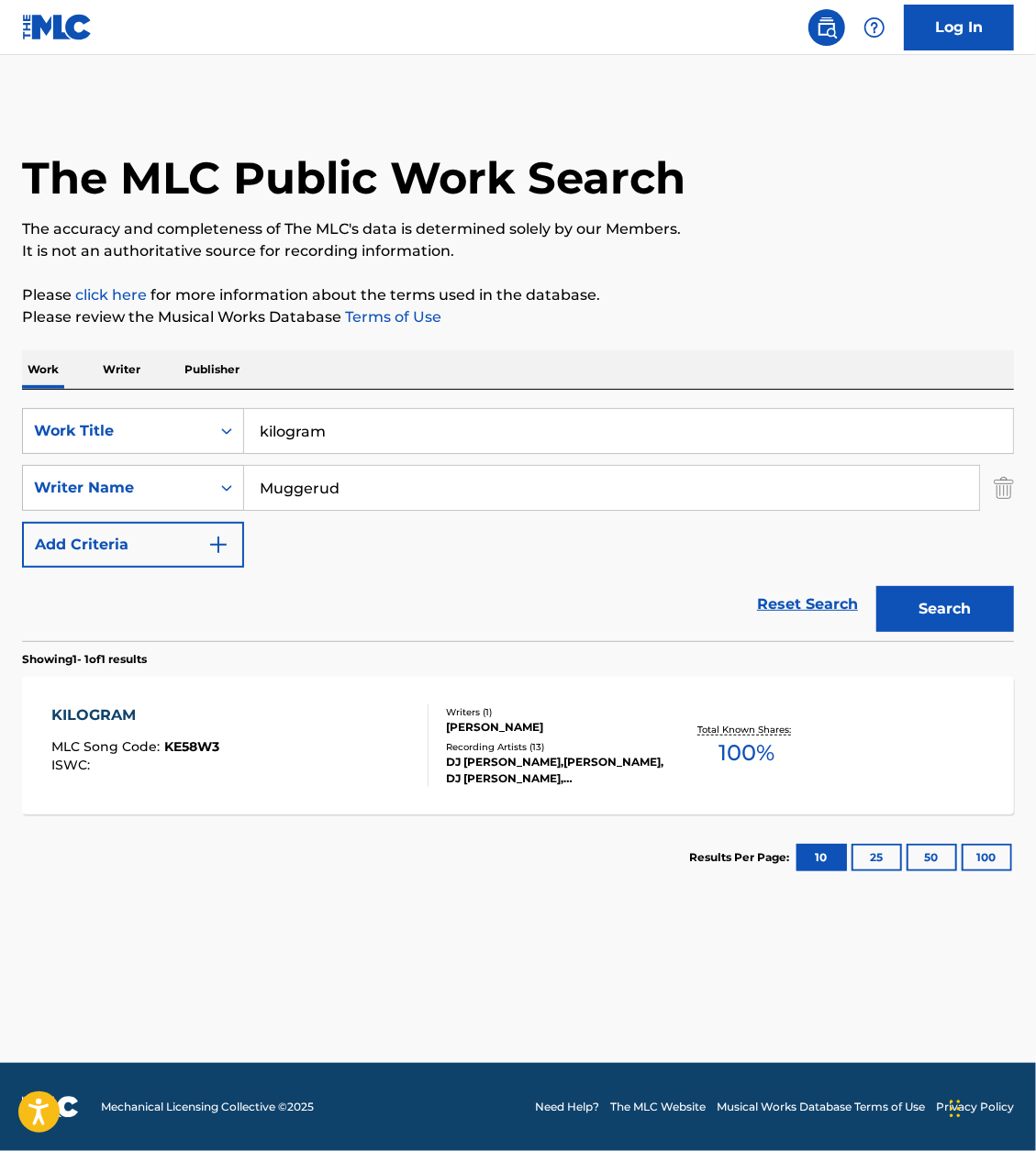
click at [391, 453] on div "SearchWithCriteria57f30e77-21a0-41f3-92db-28978edf2331 Work Title kilogram Sear…" at bounding box center [517, 488] width 992 height 159
click at [396, 442] on input "kilogram" at bounding box center [628, 431] width 769 height 44
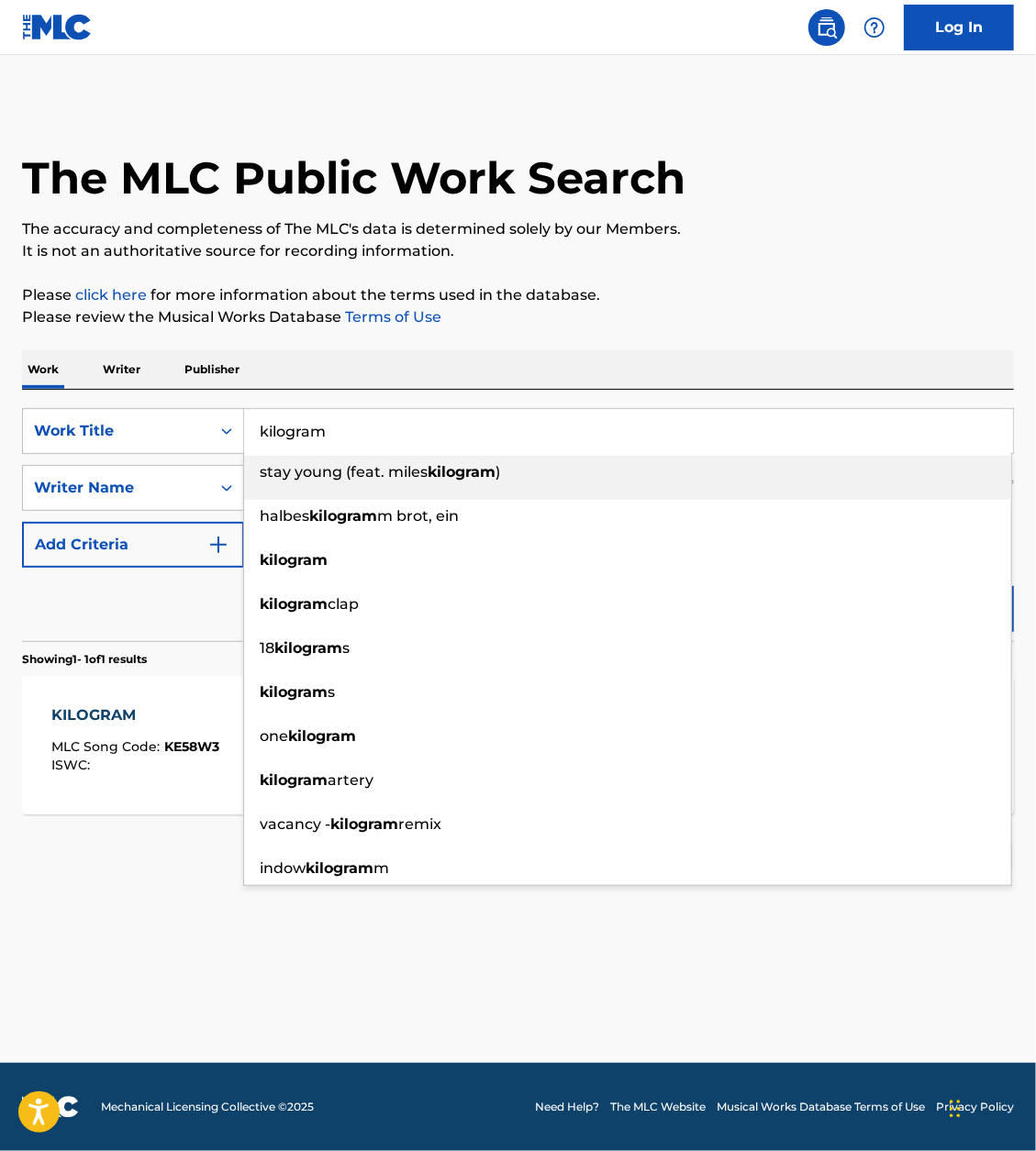
paste input "jabba jaws"
type input "jabba jaws"
click at [773, 314] on p "Please review the Musical Works Database Terms of Use" at bounding box center [517, 317] width 992 height 22
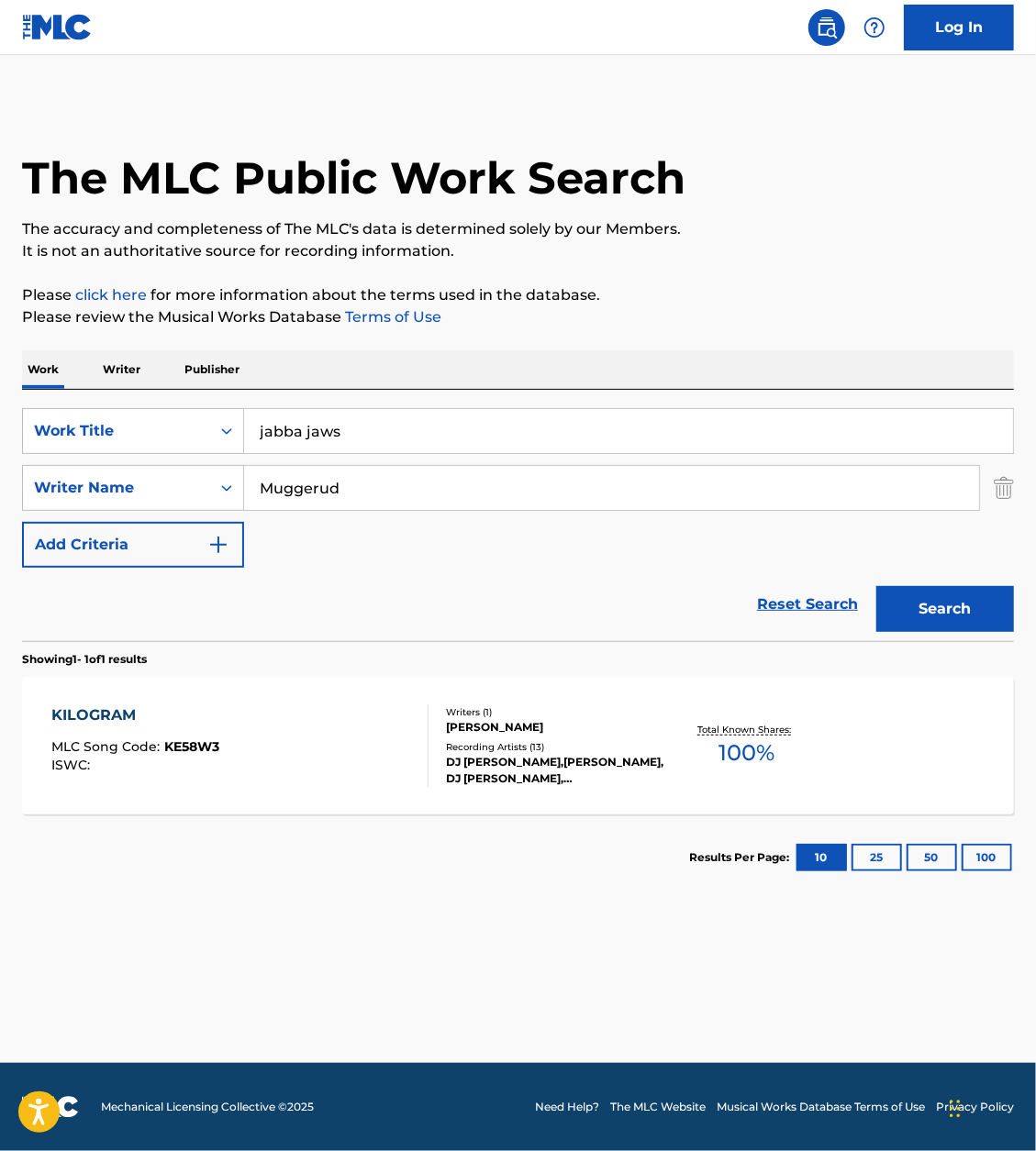
click at [978, 613] on button "Search" at bounding box center [945, 609] width 138 height 46
click at [347, 732] on div "JABBA JAWS MLC Song Code : JC5B1C ISWC :" at bounding box center [240, 746] width 377 height 83
click at [411, 438] on input "jabba jaws" at bounding box center [628, 431] width 769 height 44
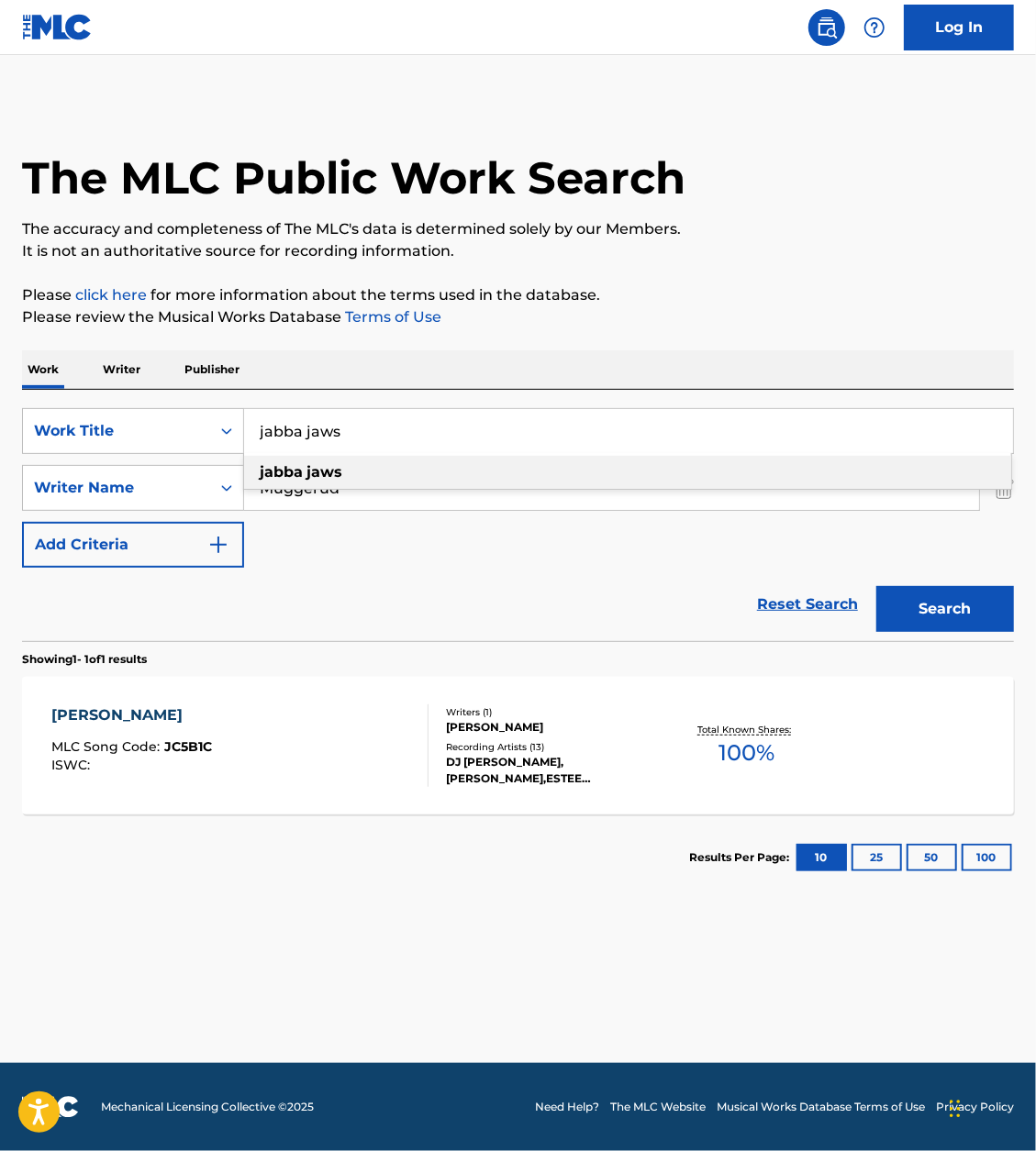
click at [411, 438] on input "jabba jaws" at bounding box center [628, 431] width 769 height 44
click at [411, 439] on input "jabba jaws" at bounding box center [628, 431] width 769 height 44
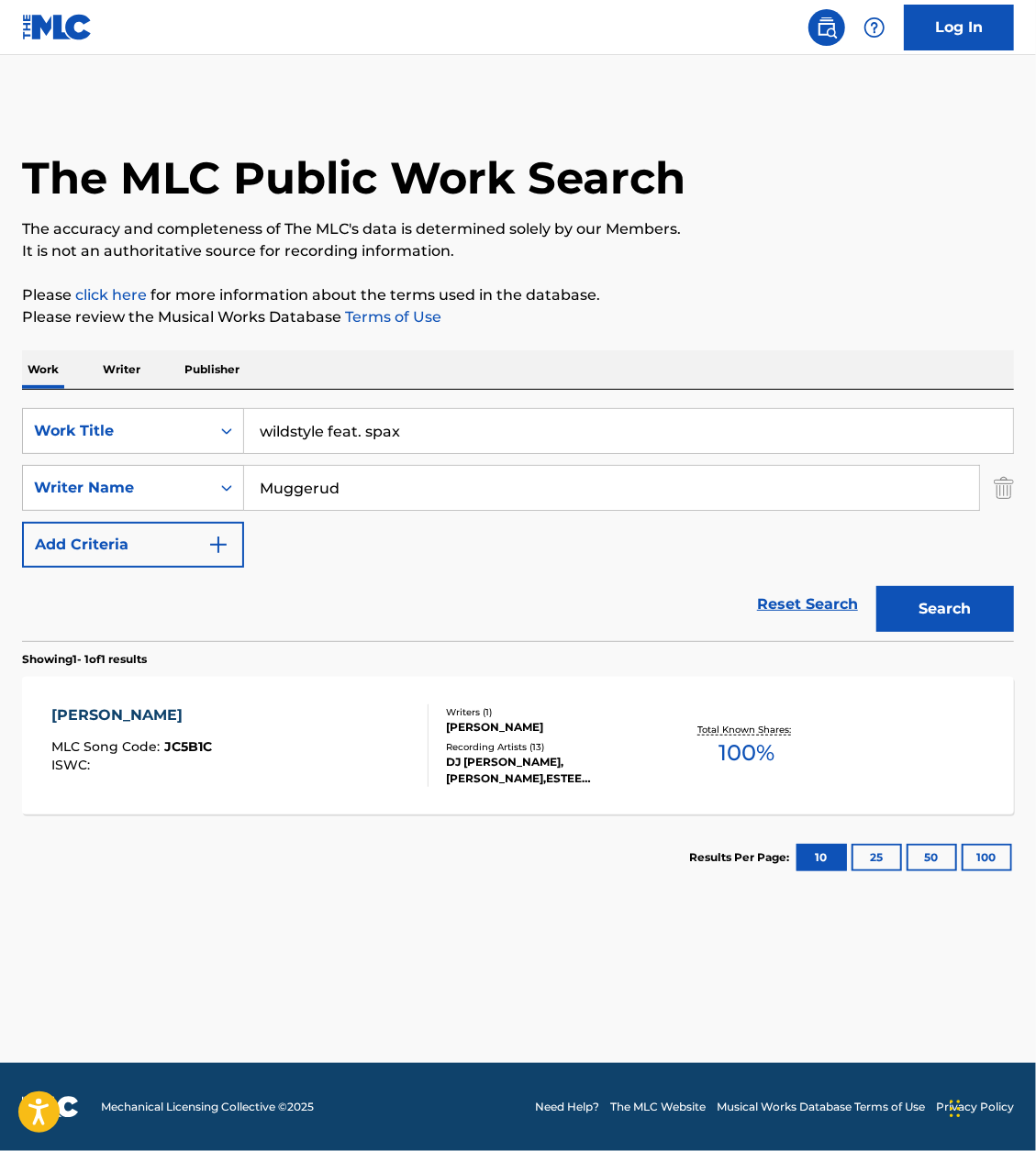
drag, startPoint x: 327, startPoint y: 428, endPoint x: 579, endPoint y: 428, distance: 252.0
click at [566, 428] on input "wildstyle feat. spax" at bounding box center [628, 431] width 769 height 44
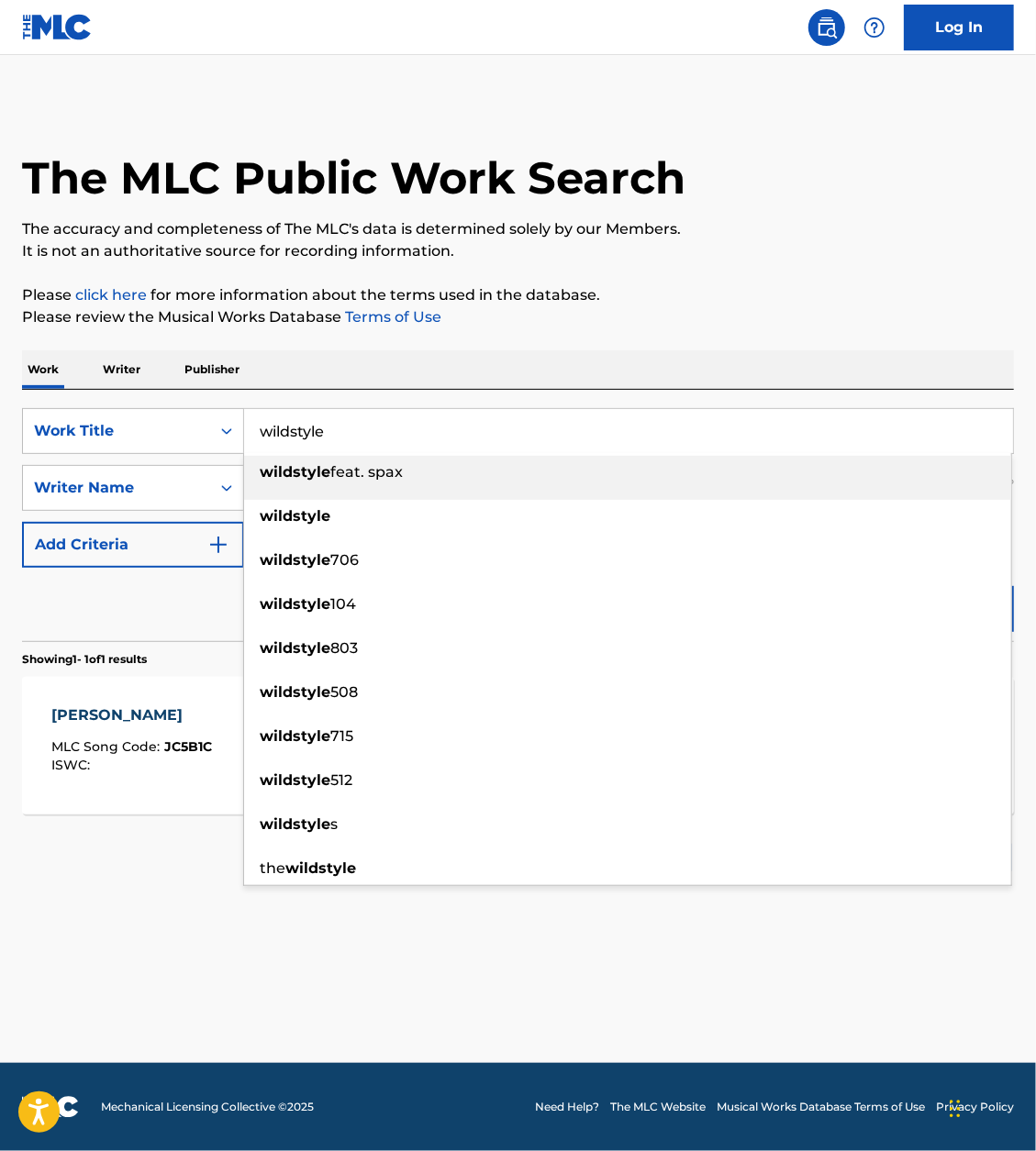
click at [688, 364] on div "Work Writer Publisher" at bounding box center [517, 369] width 992 height 38
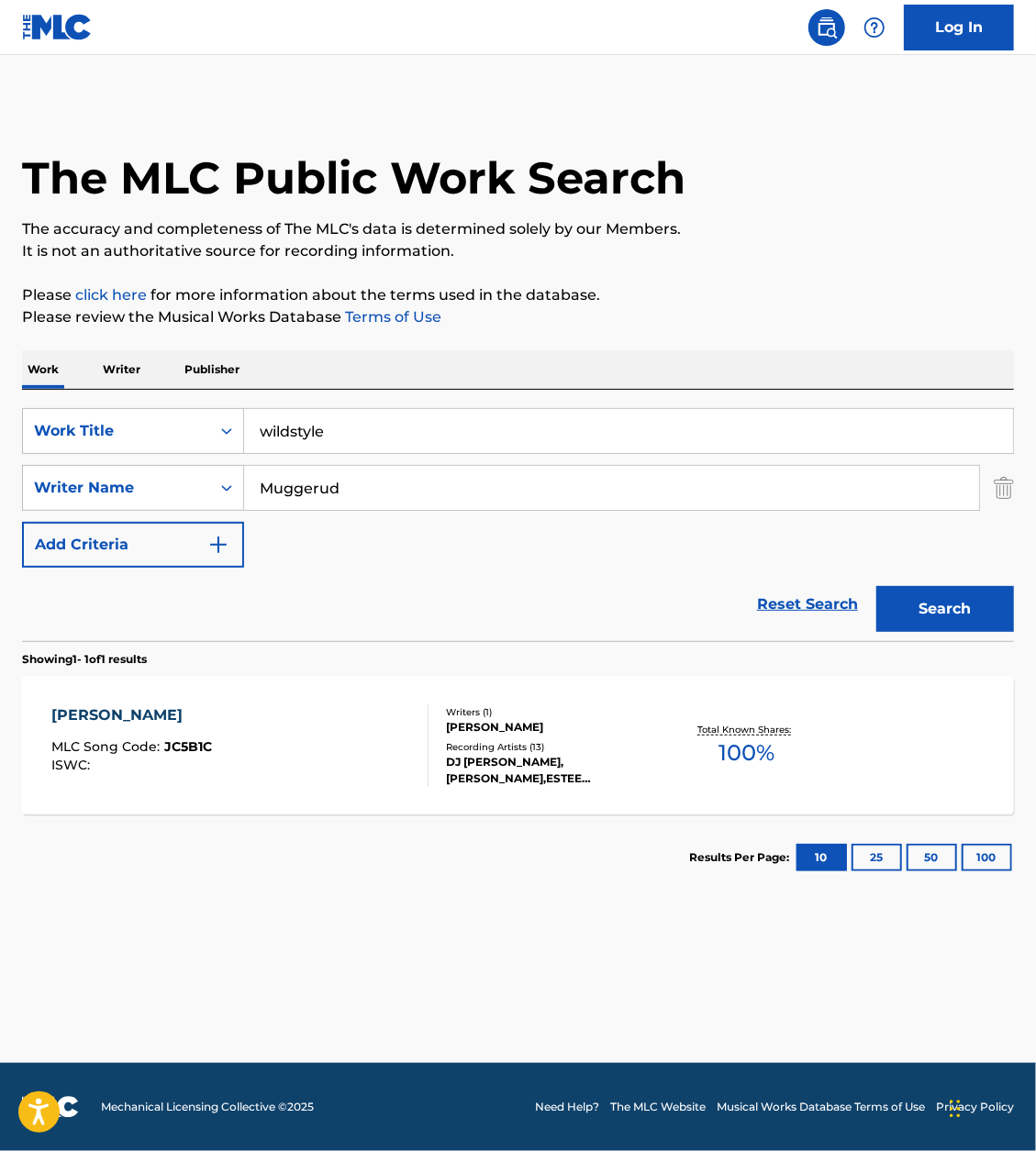
click at [945, 593] on button "Search" at bounding box center [945, 609] width 138 height 46
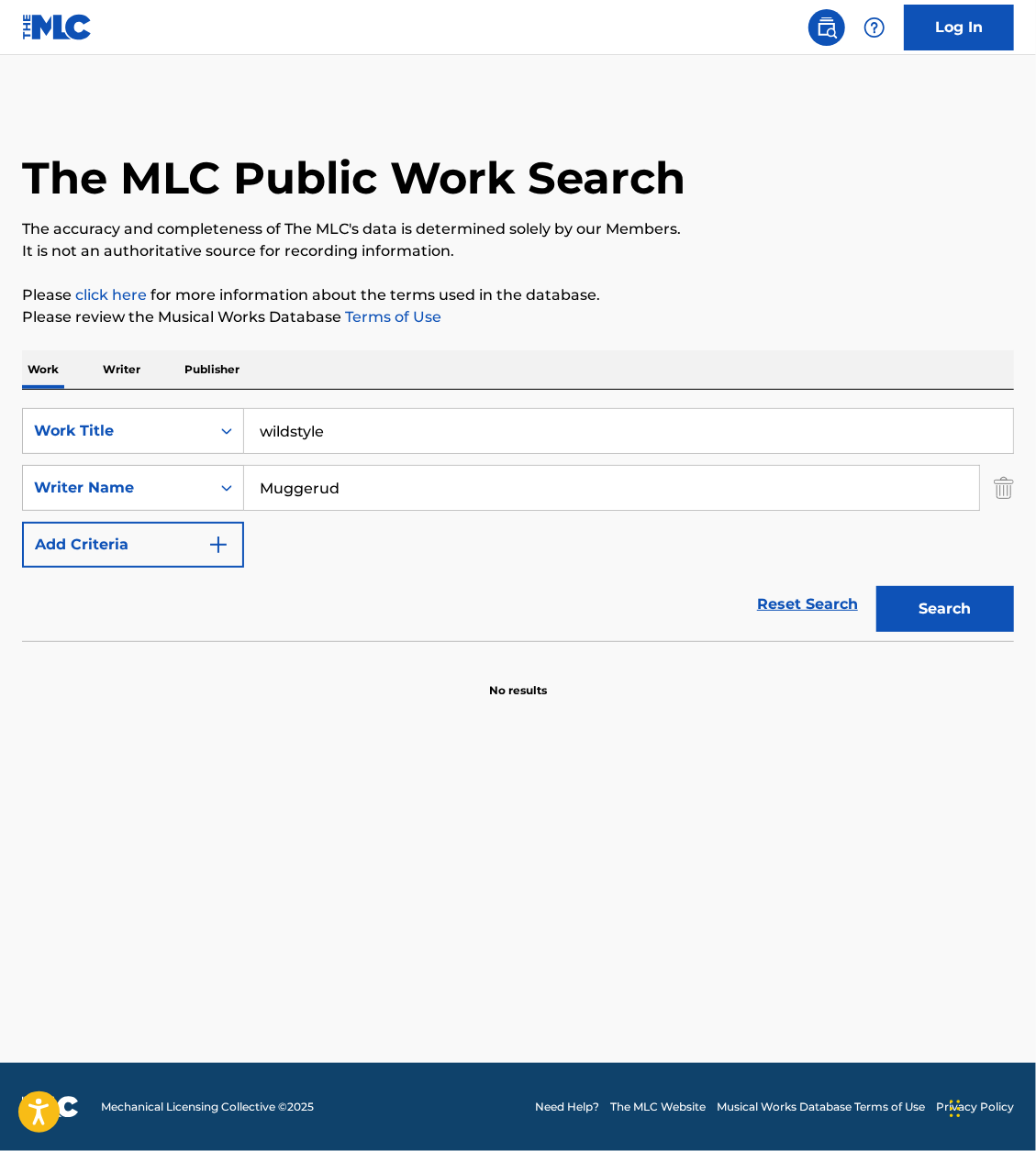
click at [933, 623] on button "Search" at bounding box center [945, 609] width 138 height 46
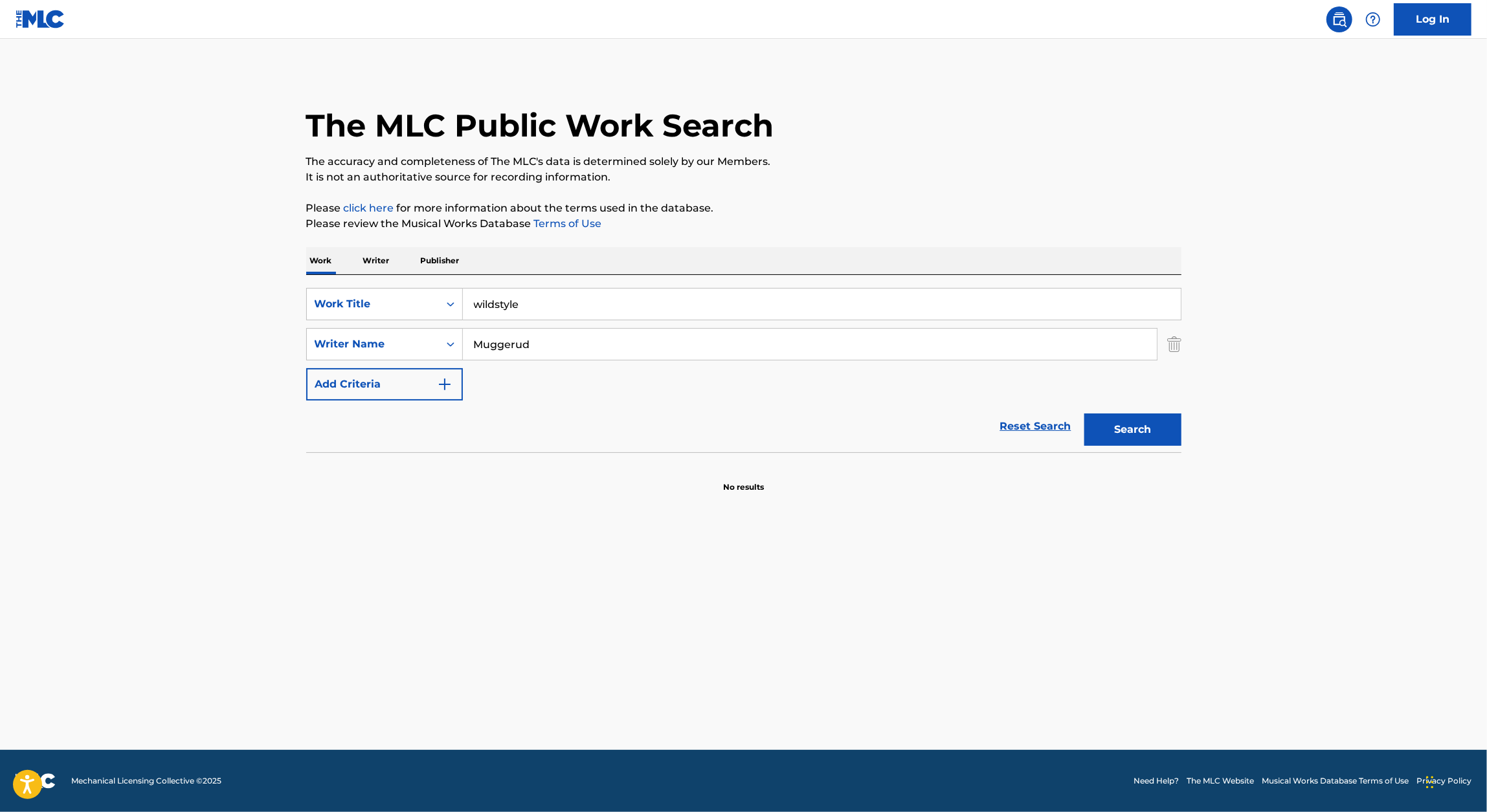
click at [573, 307] on input "wildstyle" at bounding box center [822, 304] width 718 height 31
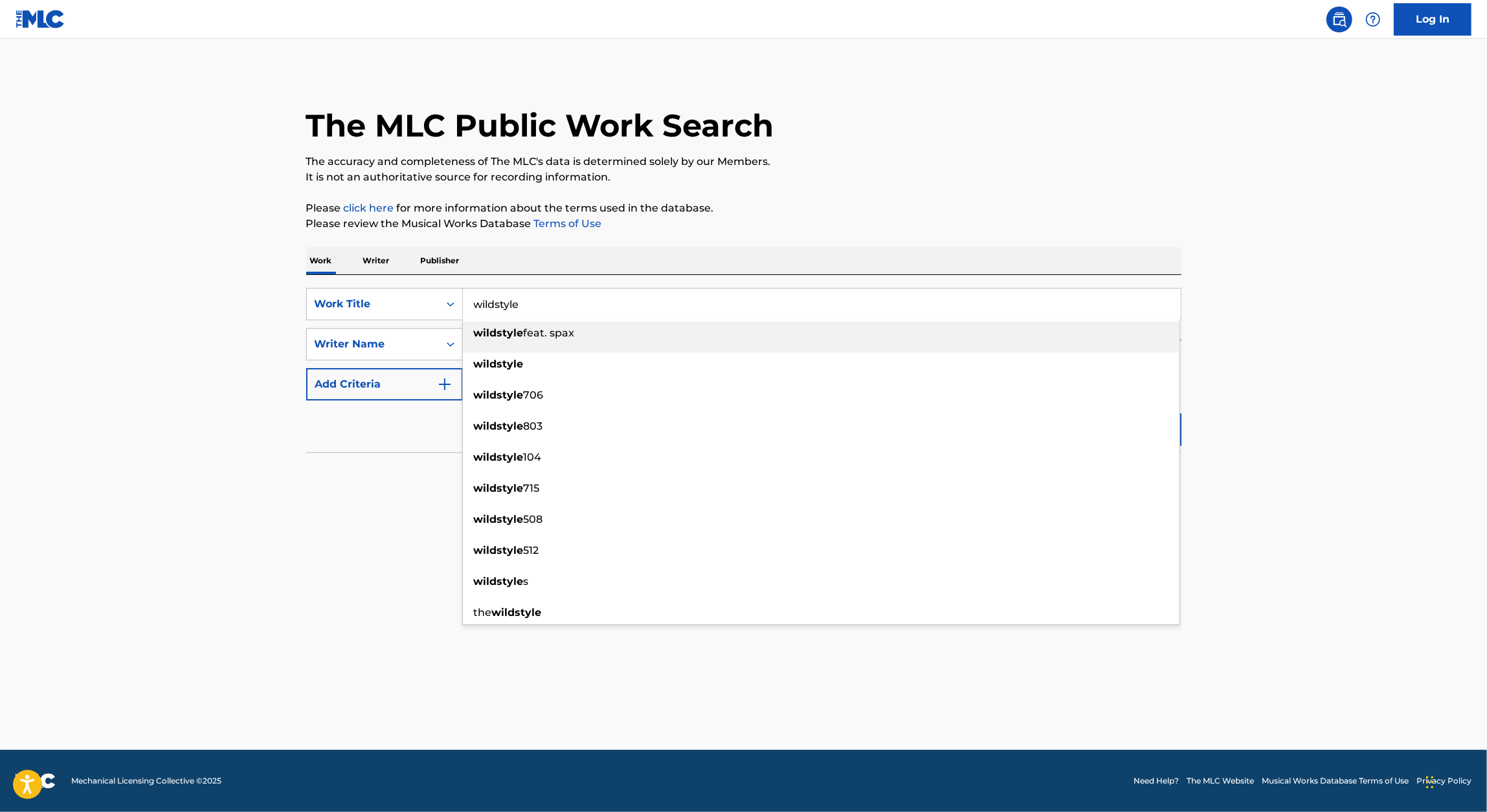
paste input "COBRA COMMANDO"
type input "COBRA COMMANDO"
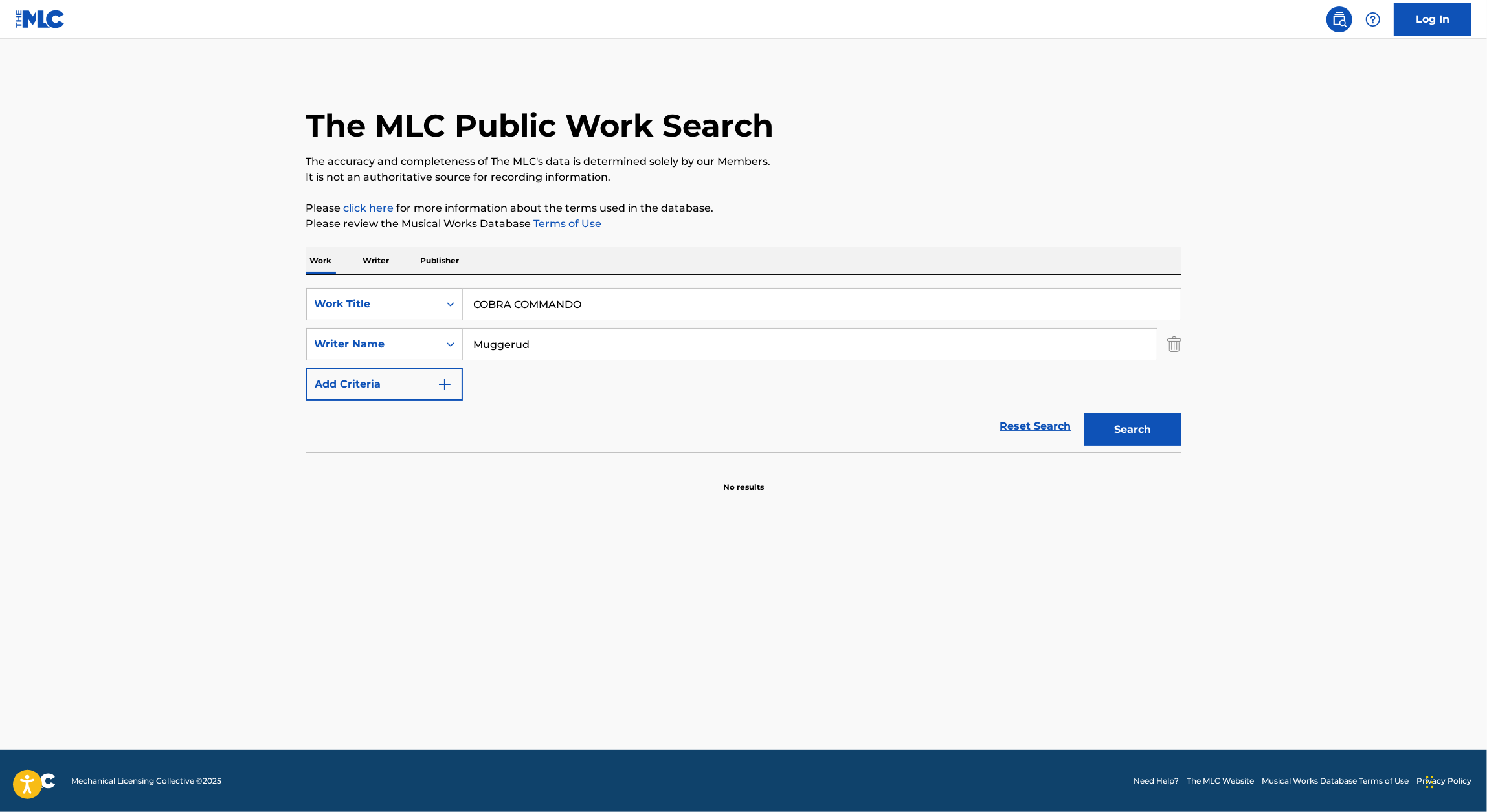
click at [730, 163] on p "The accuracy and completeness of The MLC's data is determined solely by our Mem…" at bounding box center [744, 161] width 875 height 15
click at [730, 429] on button "Search" at bounding box center [1133, 429] width 97 height 32
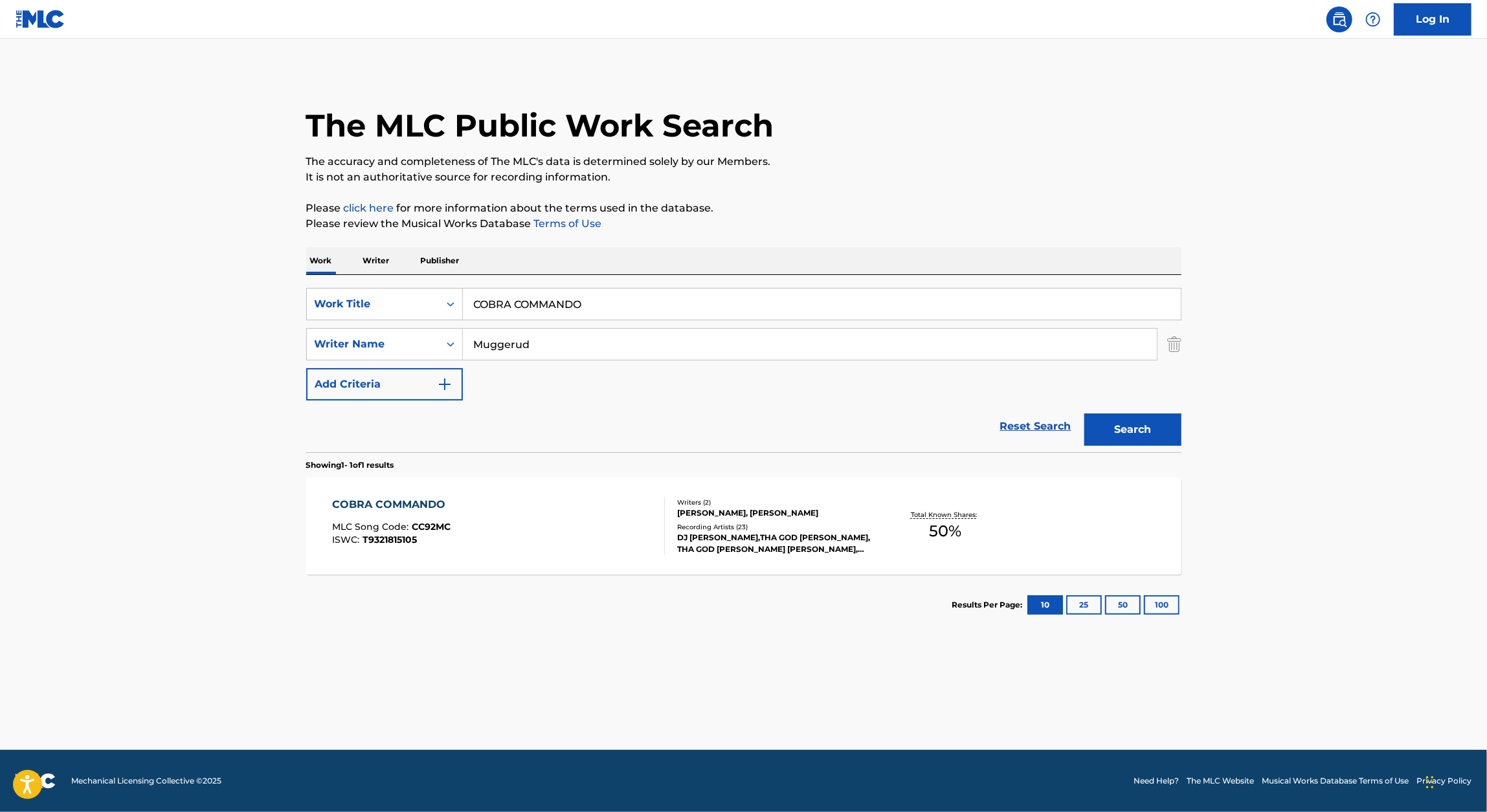
click at [458, 506] on div "COBRA COMMANDO MLC Song Code : CC92MC ISWC : T9321815105" at bounding box center [499, 526] width 333 height 58
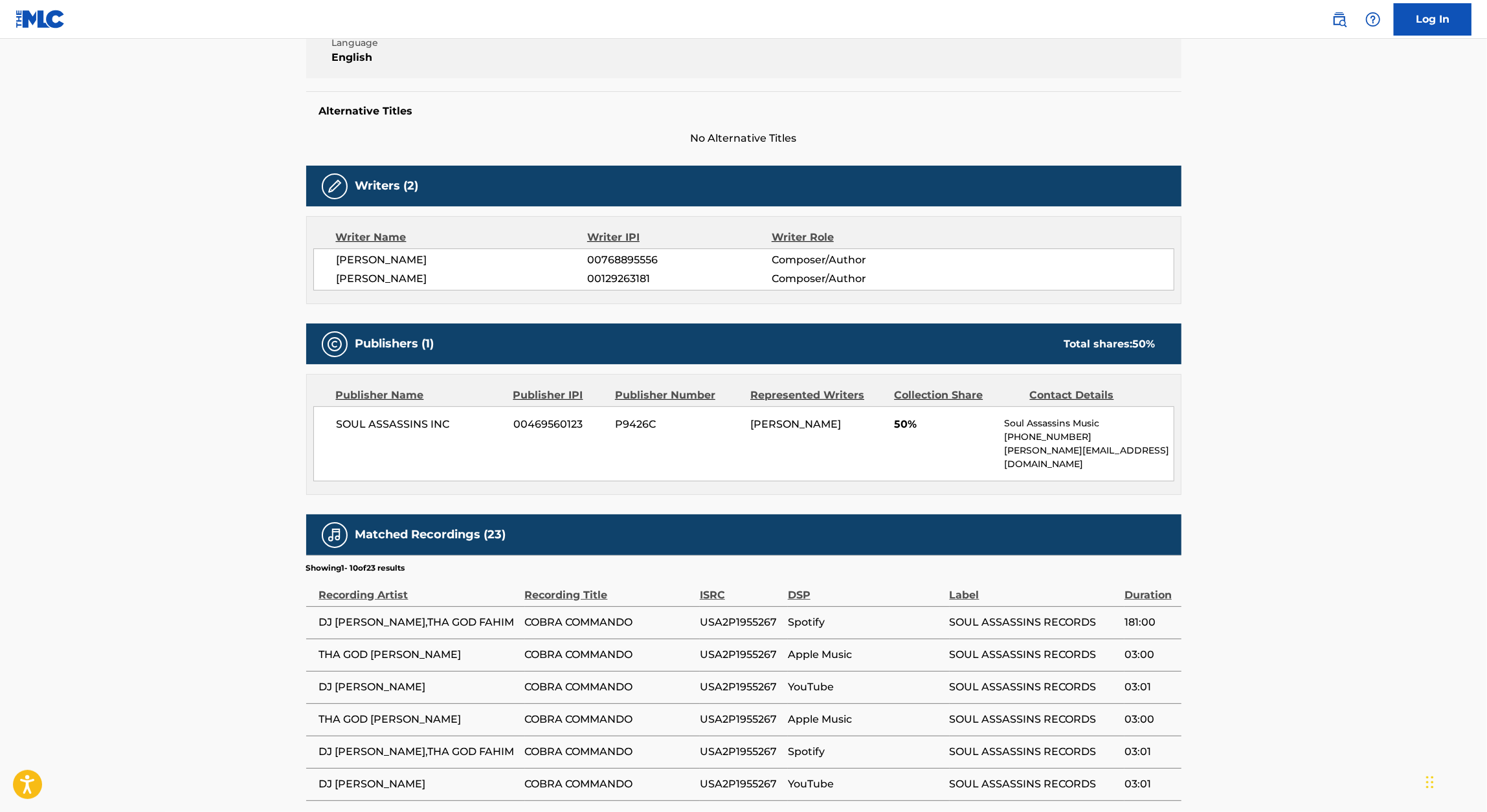
scroll to position [301, 0]
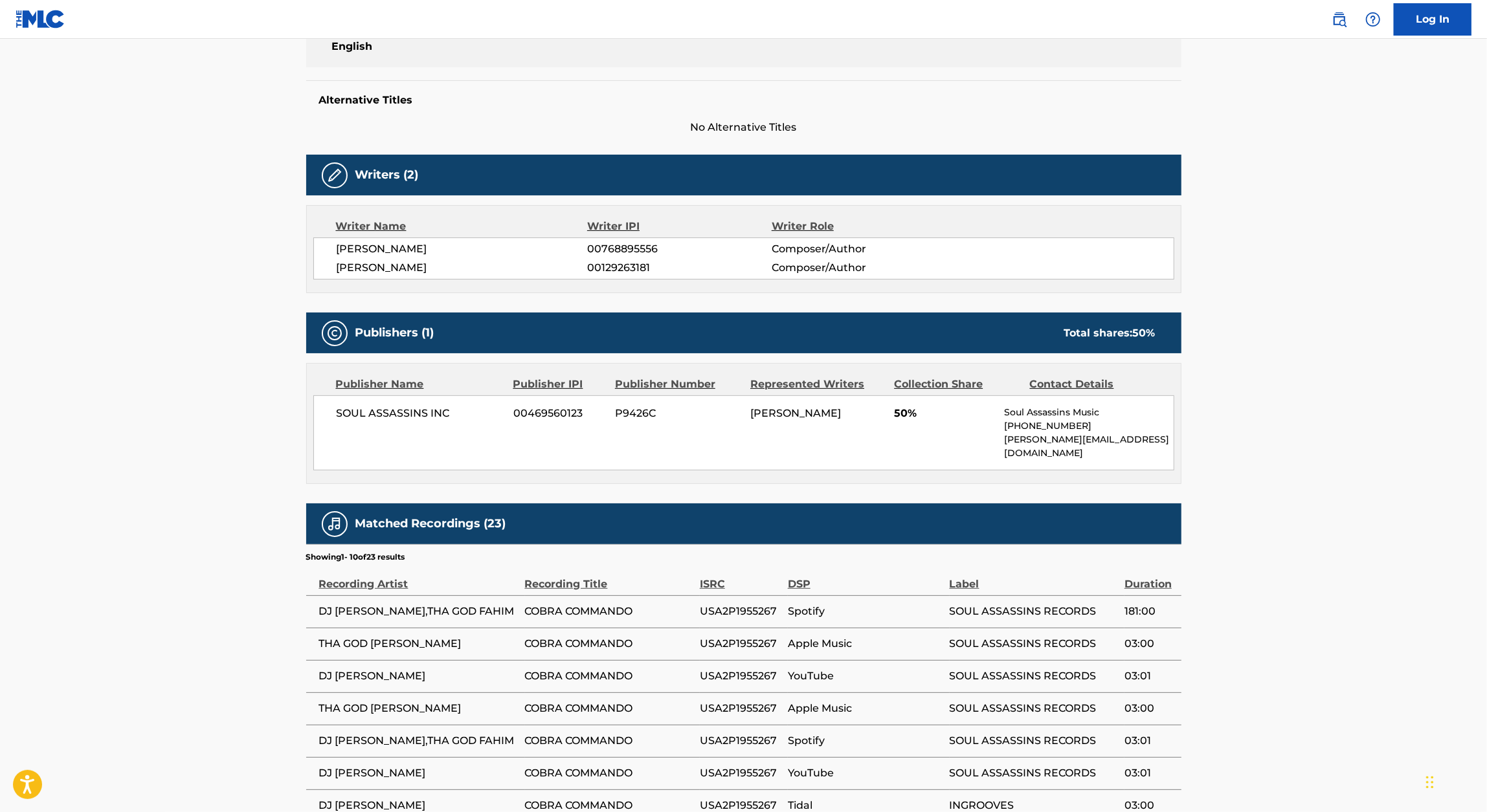
click at [625, 251] on span "00768895556" at bounding box center [679, 249] width 184 height 15
copy span "00768895556"
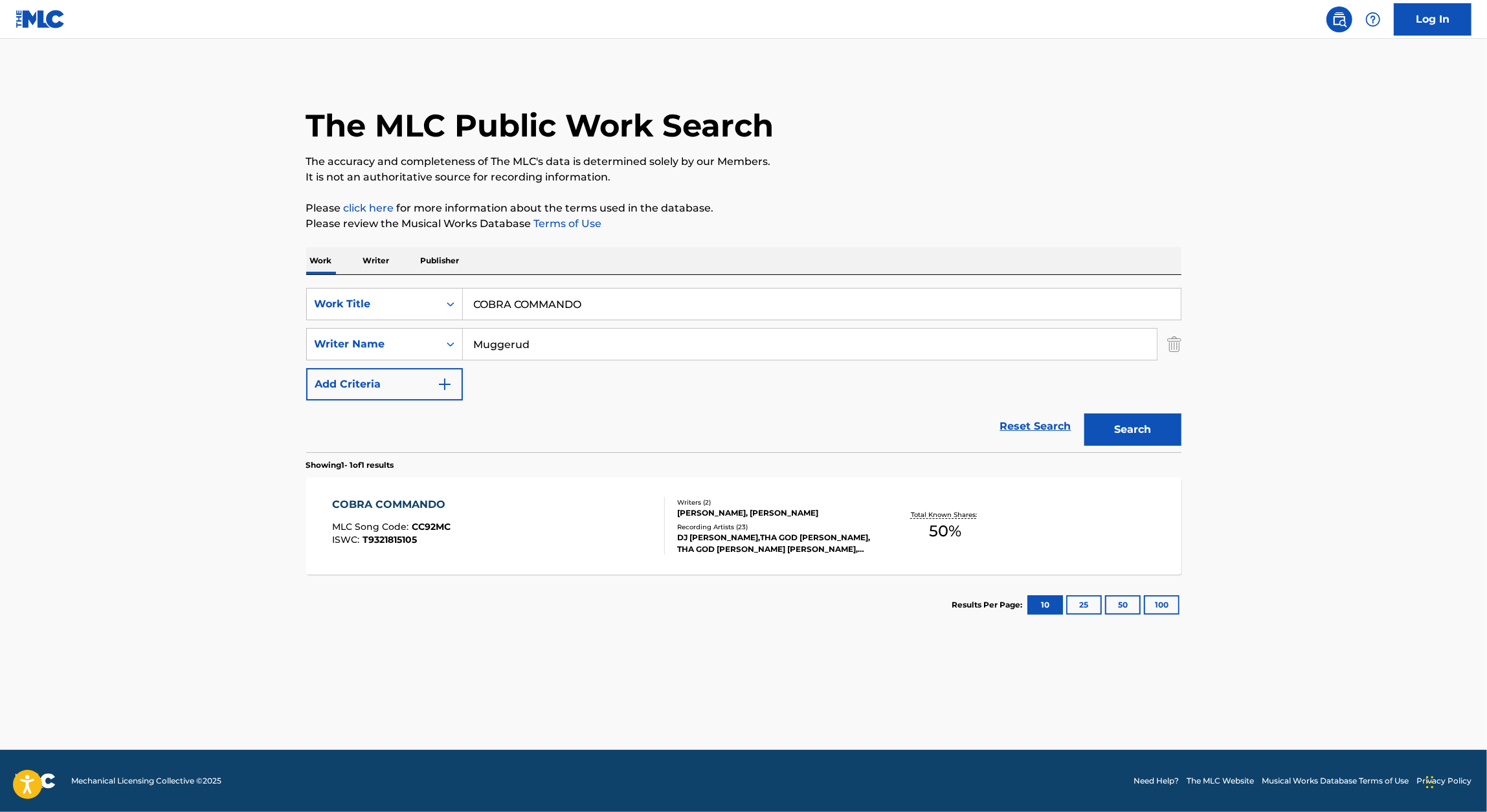
click at [552, 301] on input "COBRA COMMANDO" at bounding box center [822, 304] width 718 height 31
paste input "BLACK TALONS"
type input "BLACK TALONS"
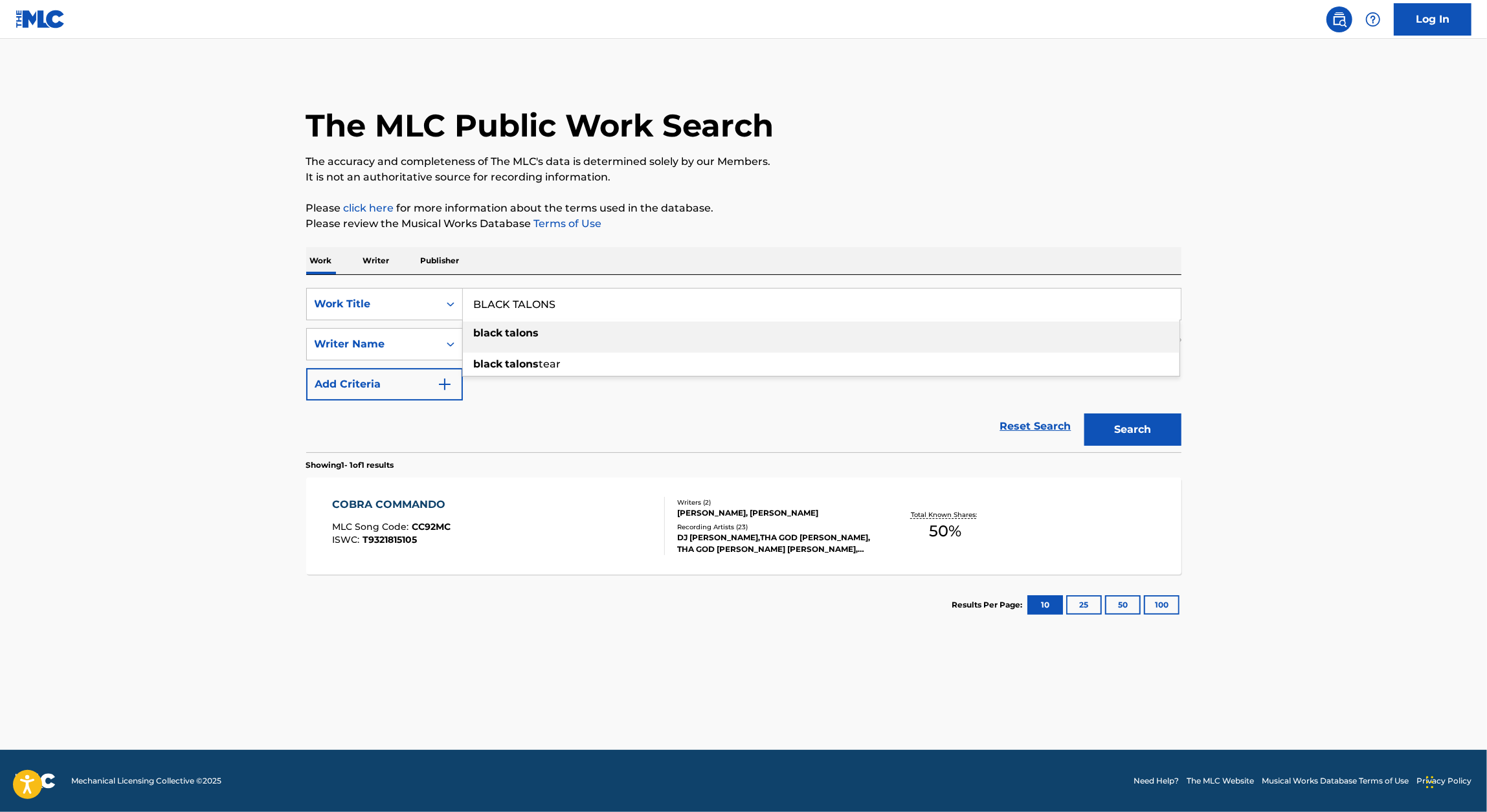
click at [730, 188] on div "The MLC Public Work Search The accuracy and completeness of The MLC's data is d…" at bounding box center [744, 353] width 906 height 564
click at [730, 425] on button "Search" at bounding box center [1133, 429] width 97 height 32
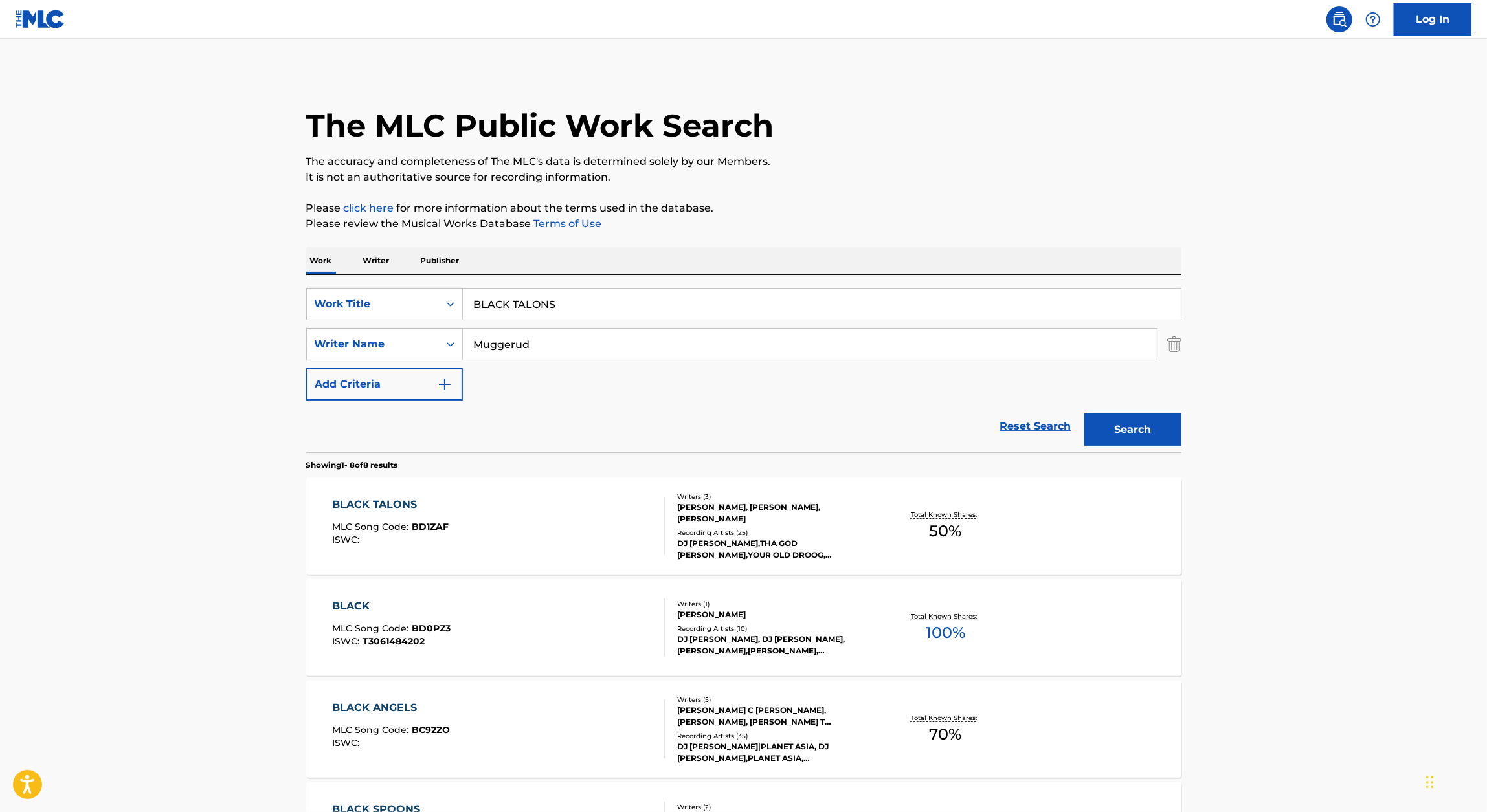
click at [387, 509] on div "BLACK TALONS" at bounding box center [391, 504] width 117 height 15
click at [520, 297] on input "BLACK TALONS" at bounding box center [822, 304] width 718 height 31
paste input "GAUNTLET"
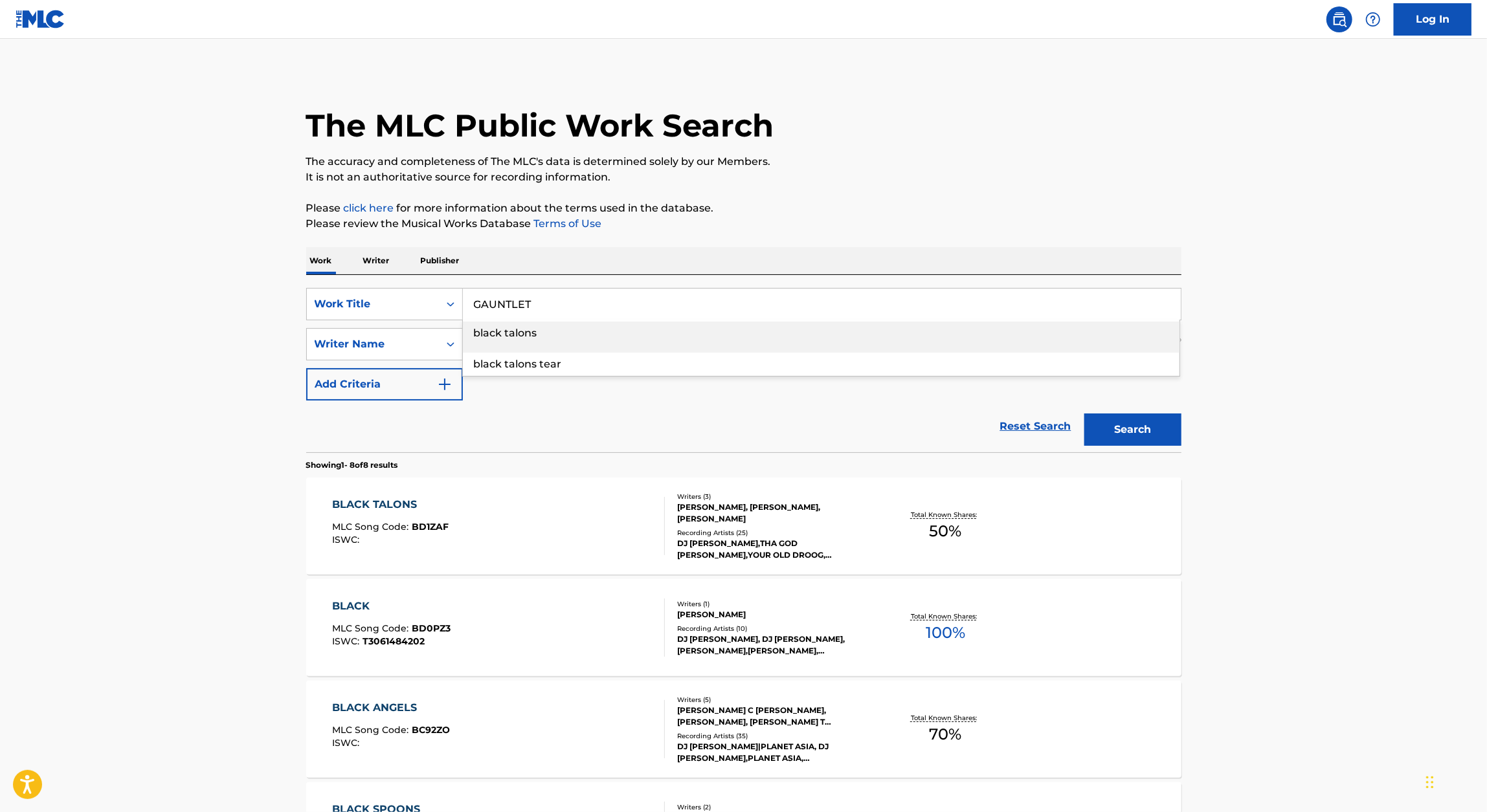
type input "GAUNTLET"
click at [730, 204] on p "Please click here for more information about the terms used in the database." at bounding box center [744, 208] width 875 height 15
click at [730, 423] on button "Search" at bounding box center [1133, 429] width 97 height 32
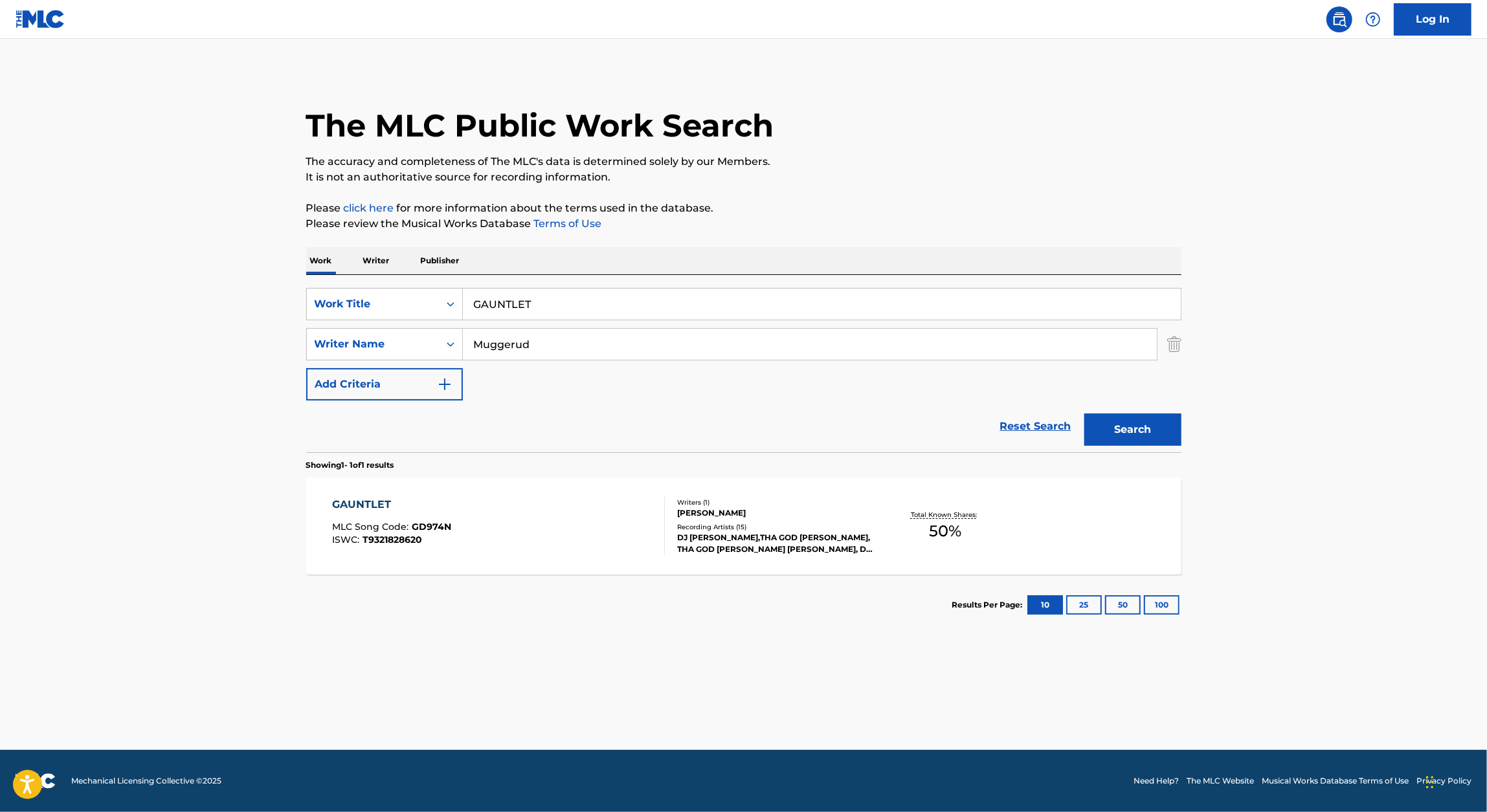
click at [442, 509] on div "GAUNTLET" at bounding box center [392, 504] width 119 height 15
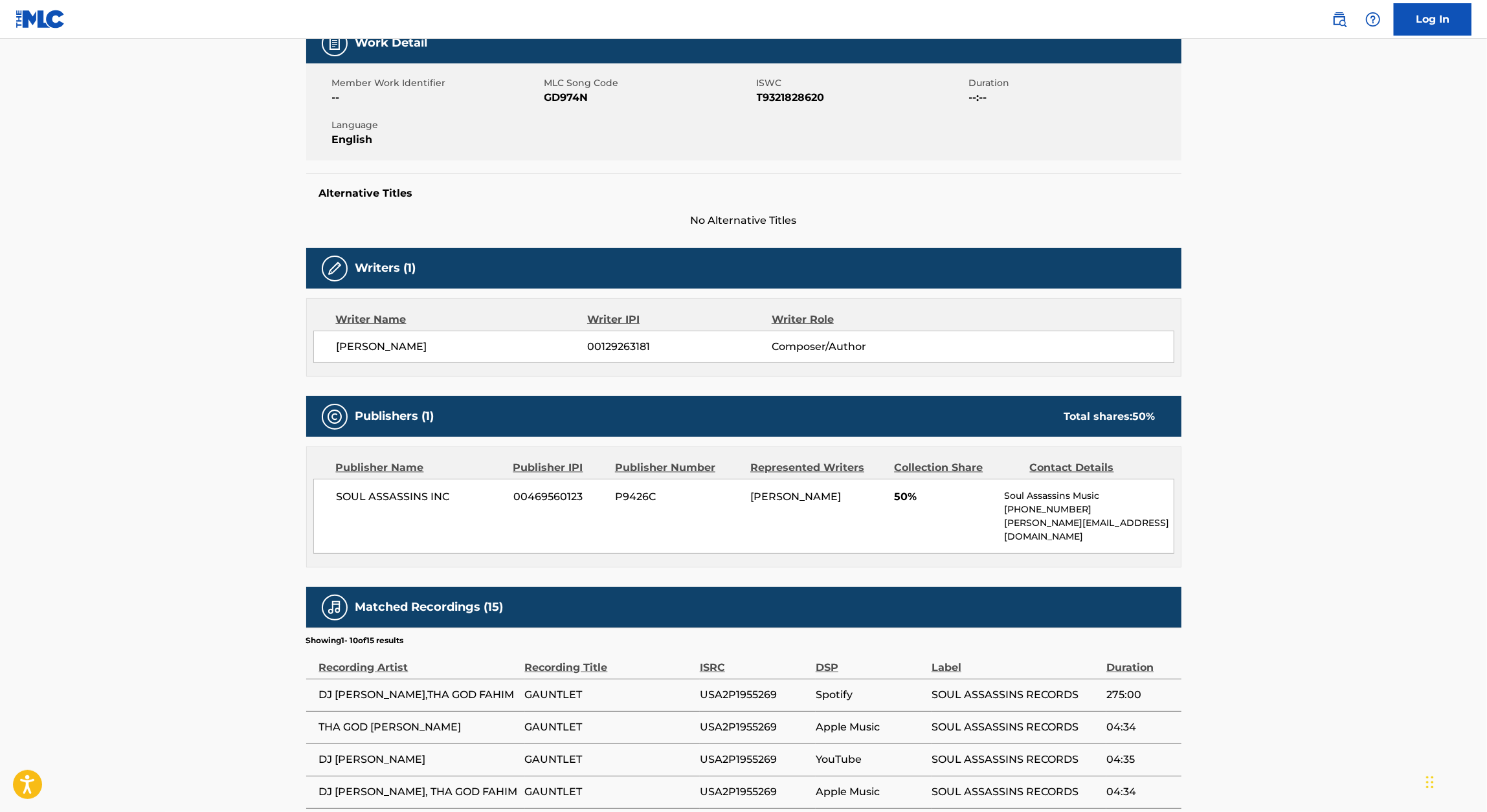
scroll to position [216, 0]
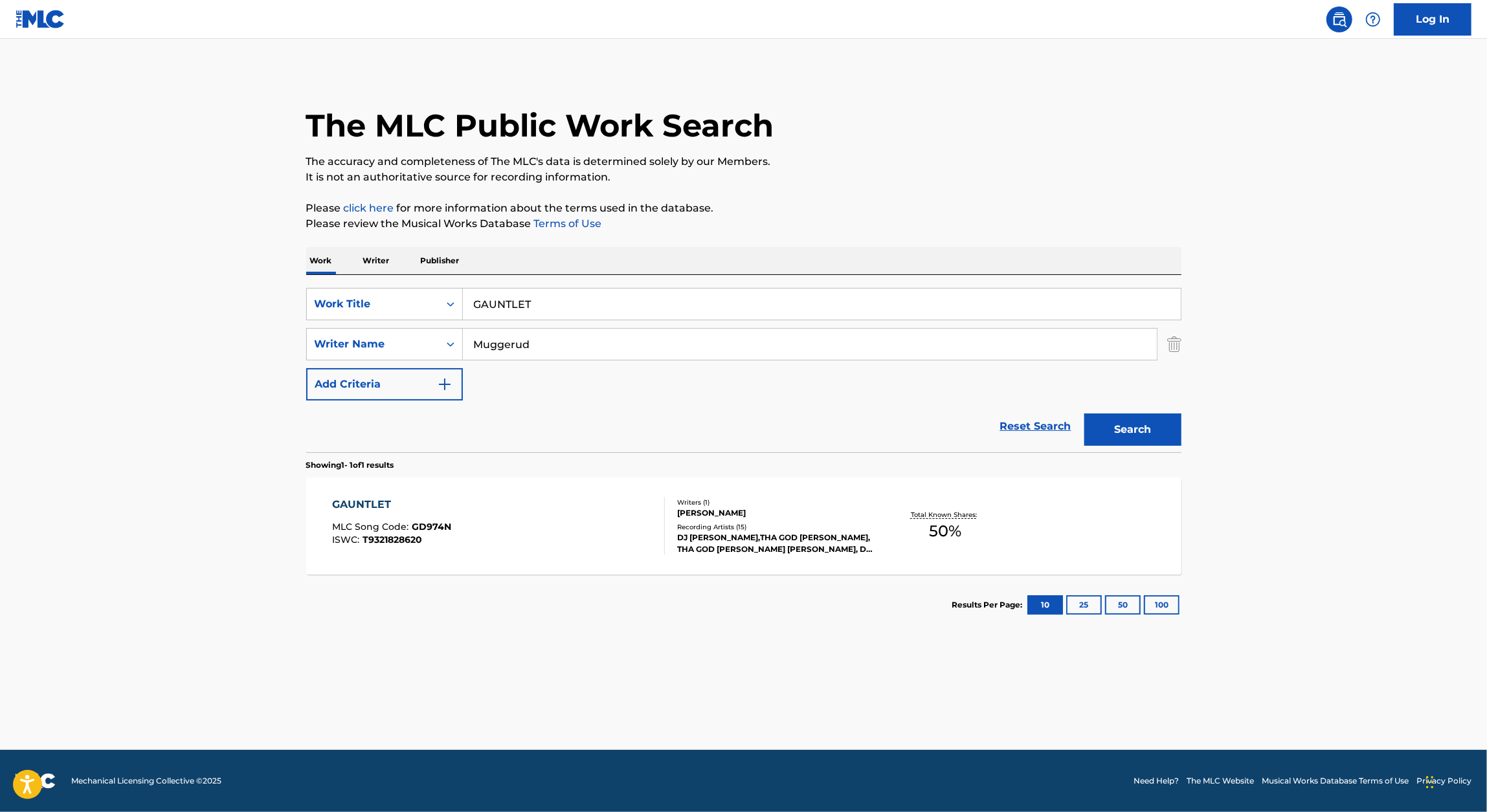
click at [497, 293] on input "GAUNTLET" at bounding box center [822, 304] width 718 height 31
paste input "TALES FROM THE FIRE HOUSE"
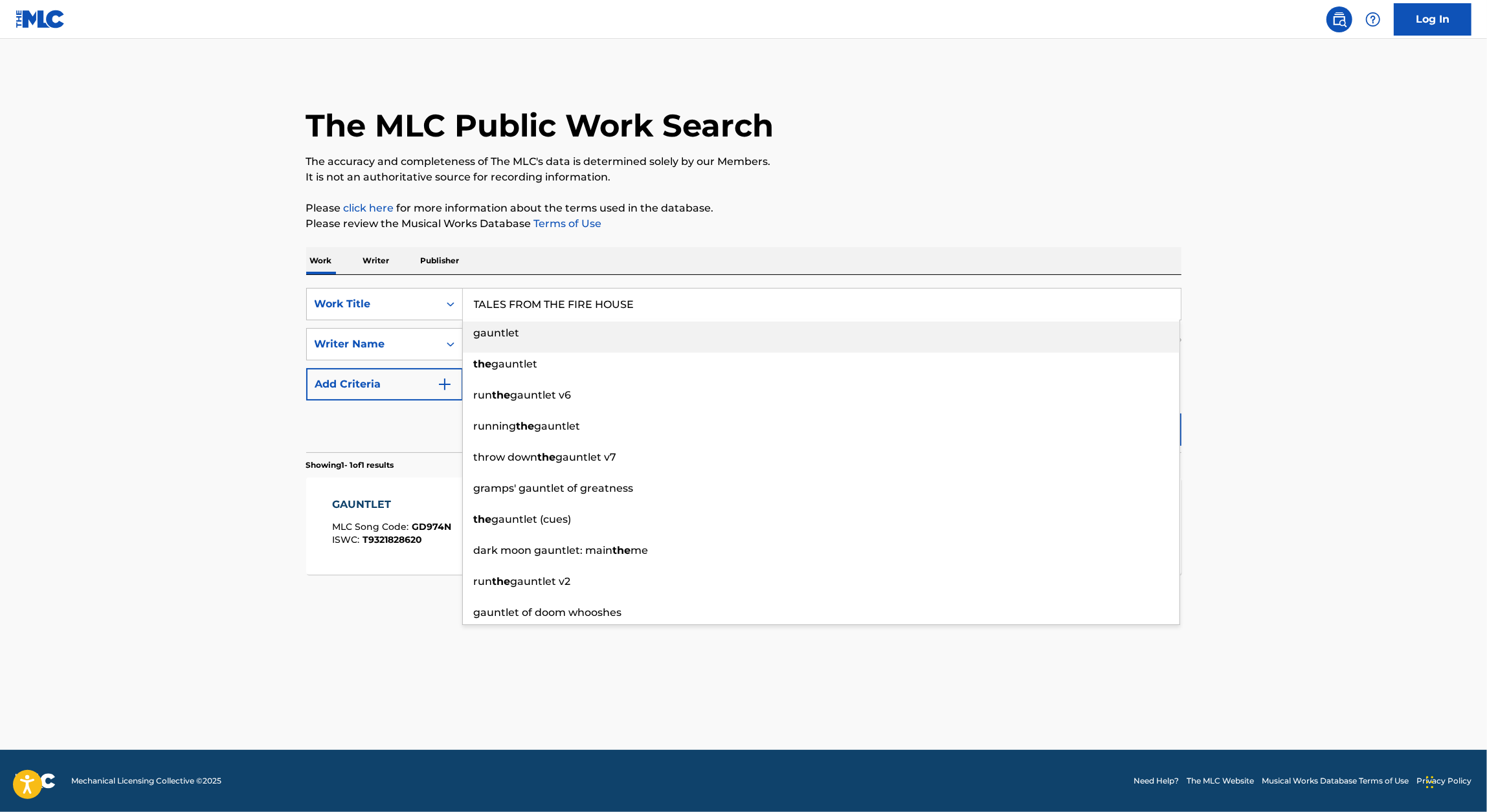
type input "TALES FROM THE FIRE HOUSE"
click at [730, 239] on div "The MLC Public Work Search The accuracy and completeness of The MLC's data is d…" at bounding box center [744, 353] width 906 height 564
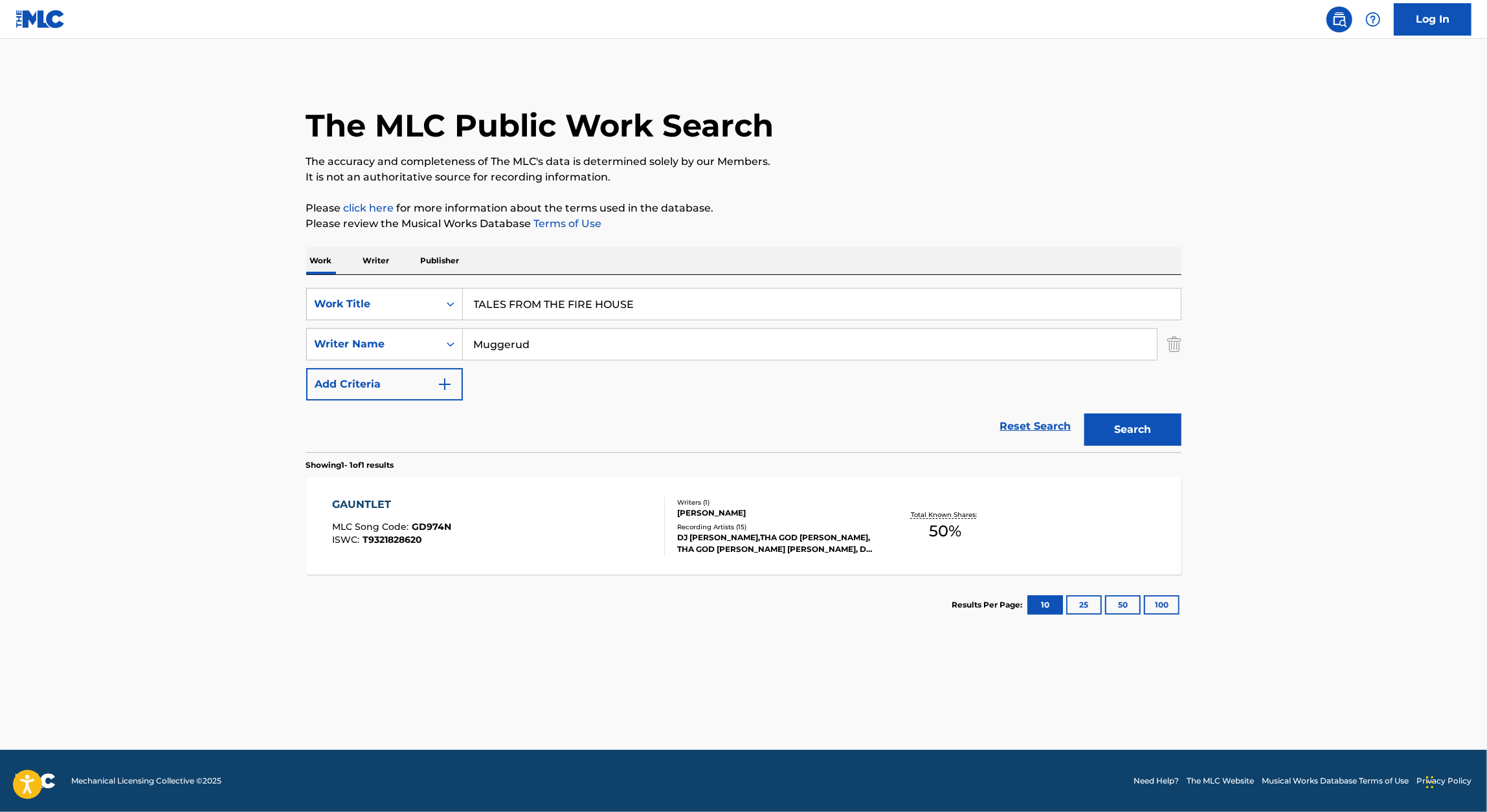
click at [730, 435] on button "Search" at bounding box center [1133, 429] width 97 height 32
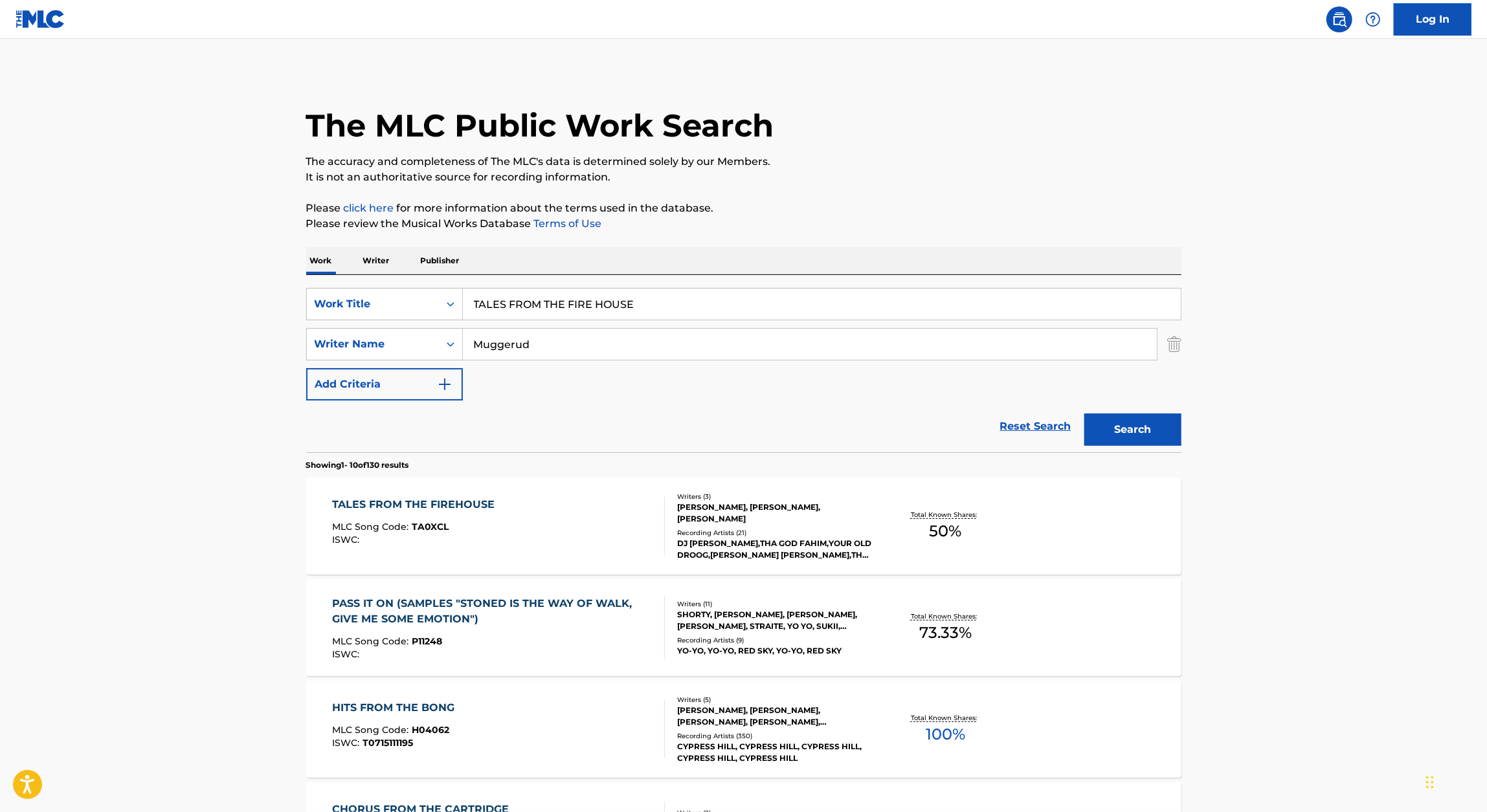
click at [459, 495] on div "TALES FROM THE FIREHOUSE MLC Song Code : TA0XCL ISWC : Writers ( 3 ) LARRY E MU…" at bounding box center [744, 526] width 875 height 97
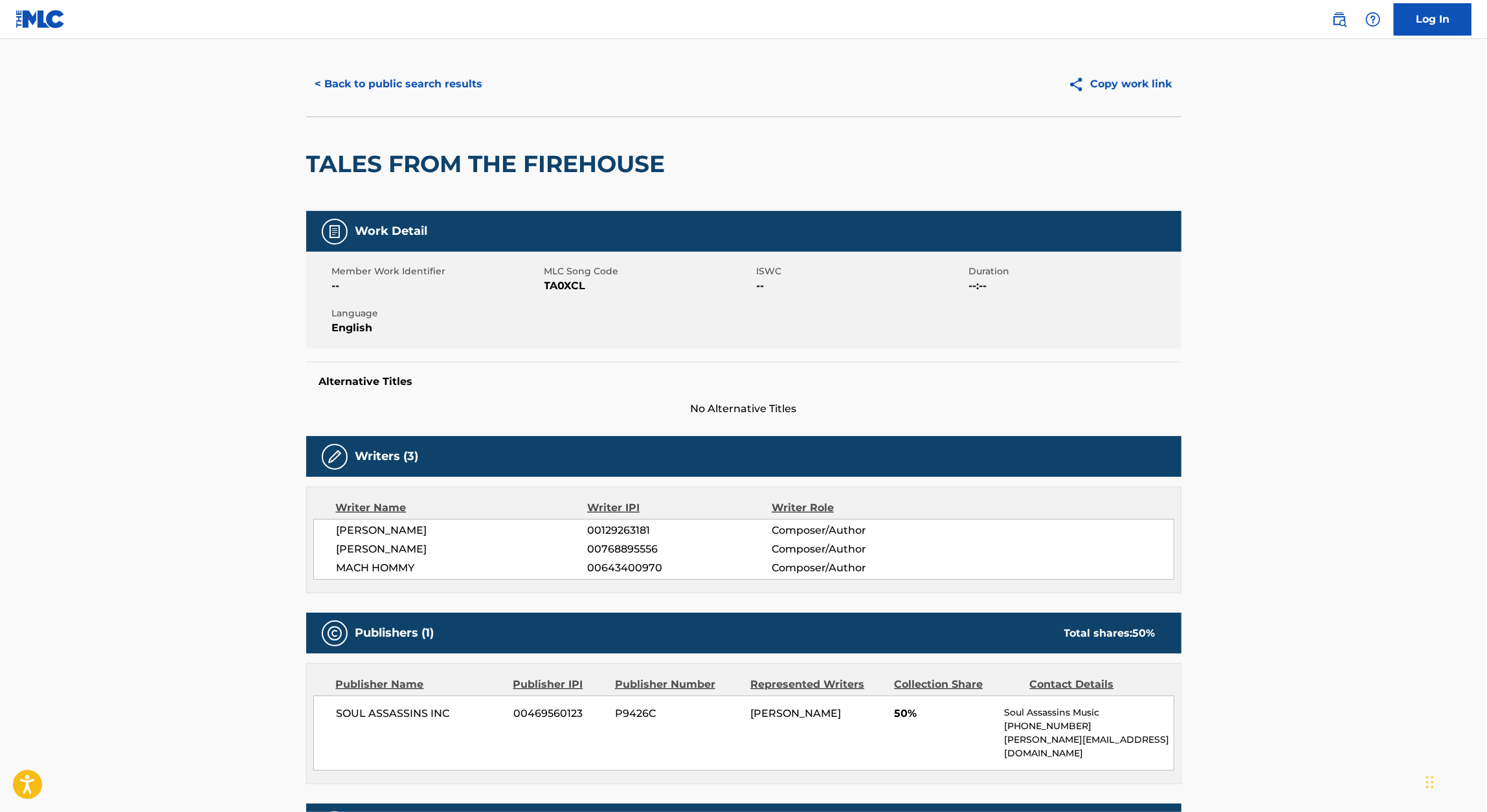
scroll to position [18, 0]
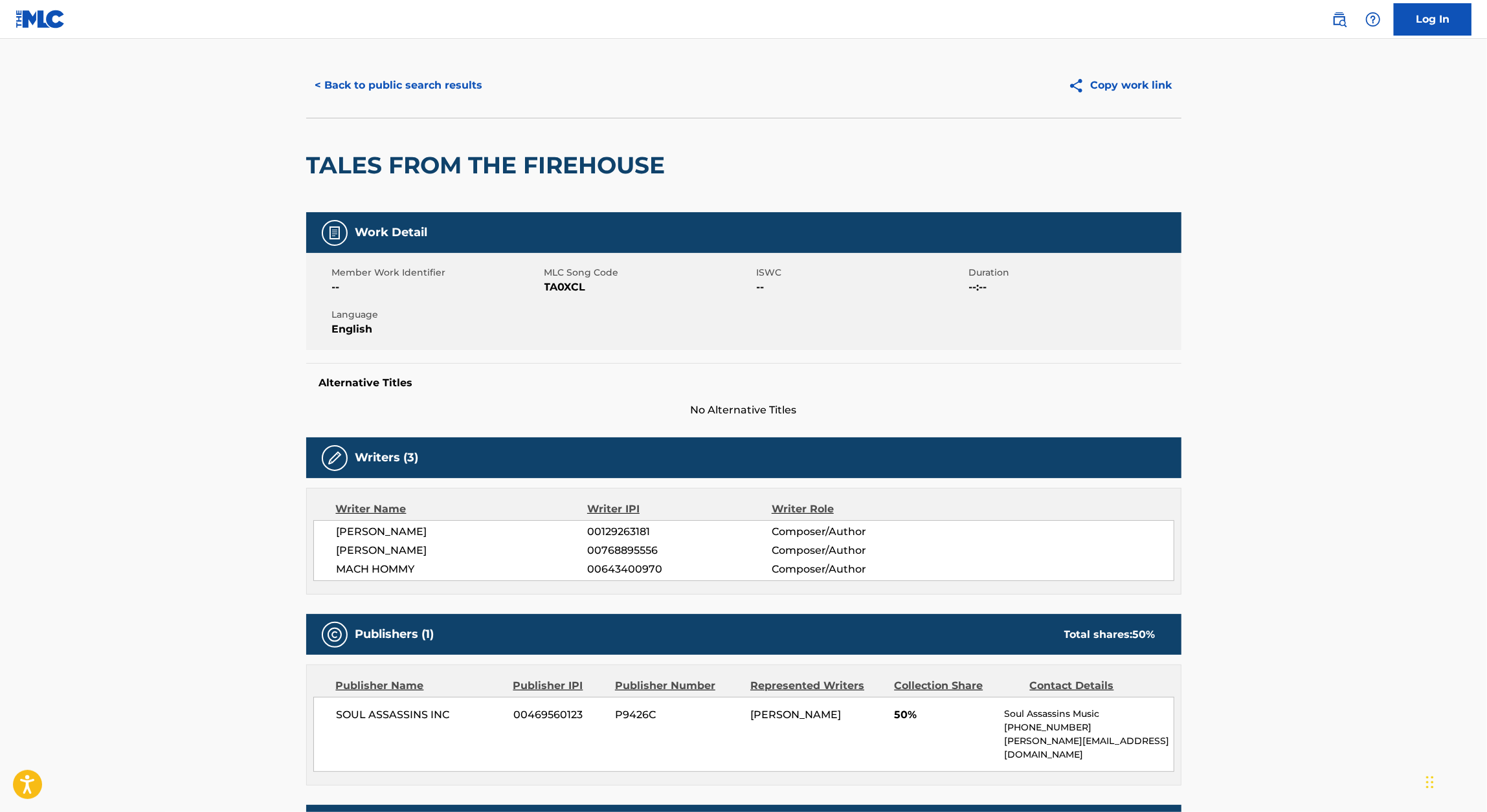
click at [223, 141] on main "< Back to public search results Copy work link TALES FROM THE FIREHOUSE Work De…" at bounding box center [744, 706] width 1487 height 1371
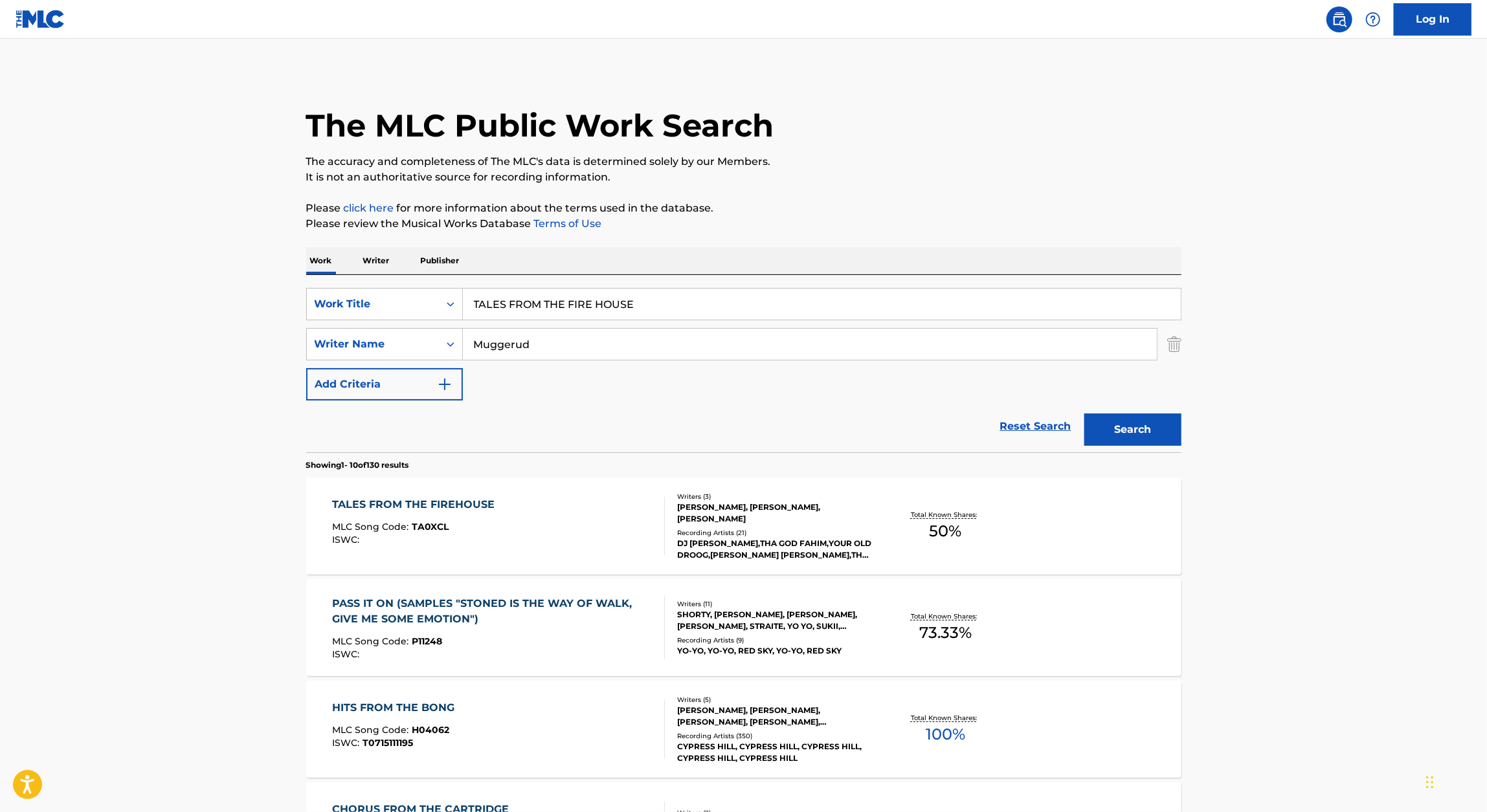
click at [561, 290] on input "TALES FROM THE FIRE HOUSE" at bounding box center [822, 304] width 718 height 31
type input "no more 2 for 5"
click at [730, 242] on div "The MLC Public Work Search The accuracy and completeness of The MLC's data is d…" at bounding box center [744, 813] width 906 height 1484
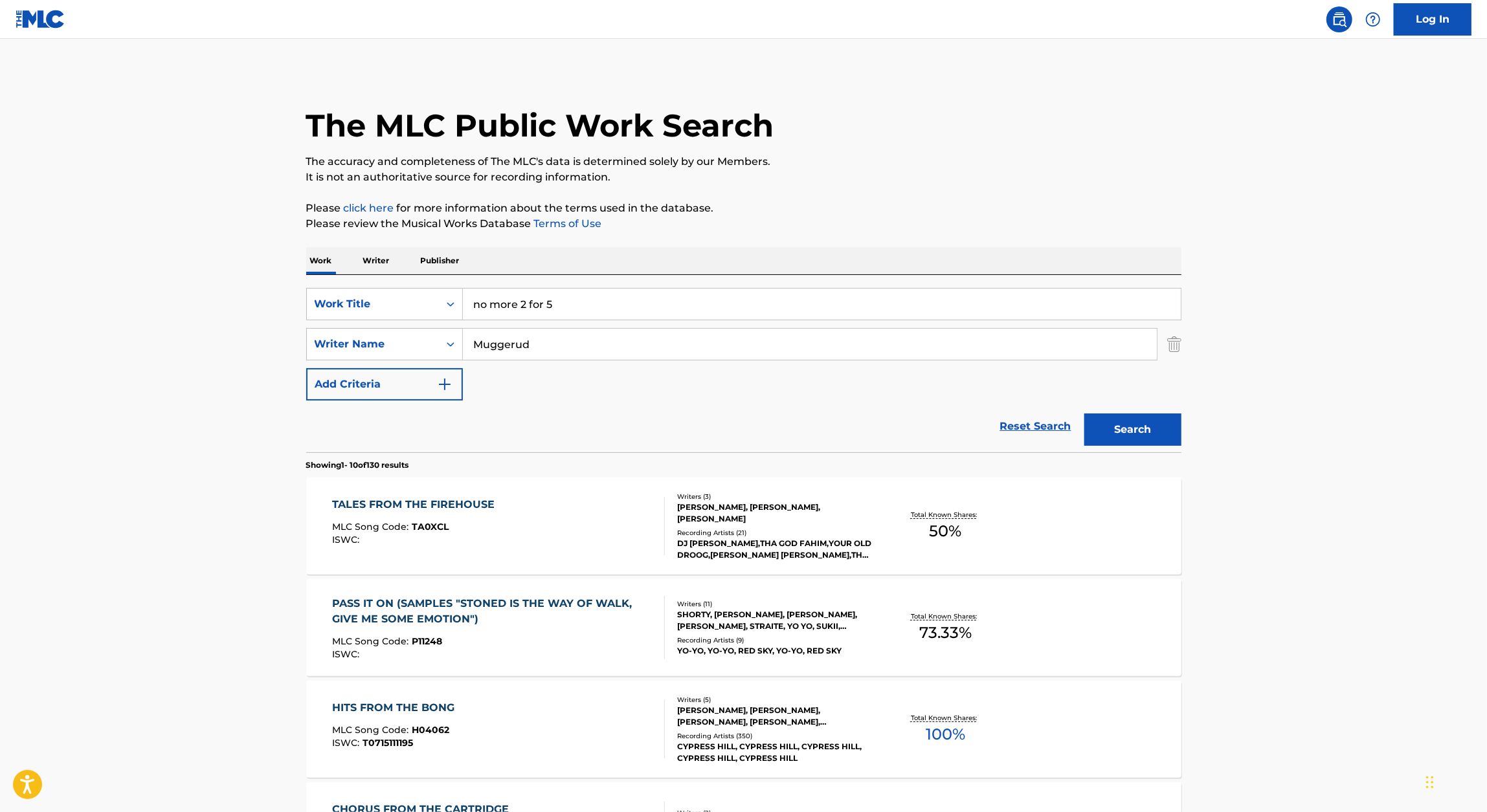
click at [730, 419] on button "Search" at bounding box center [1133, 429] width 97 height 32
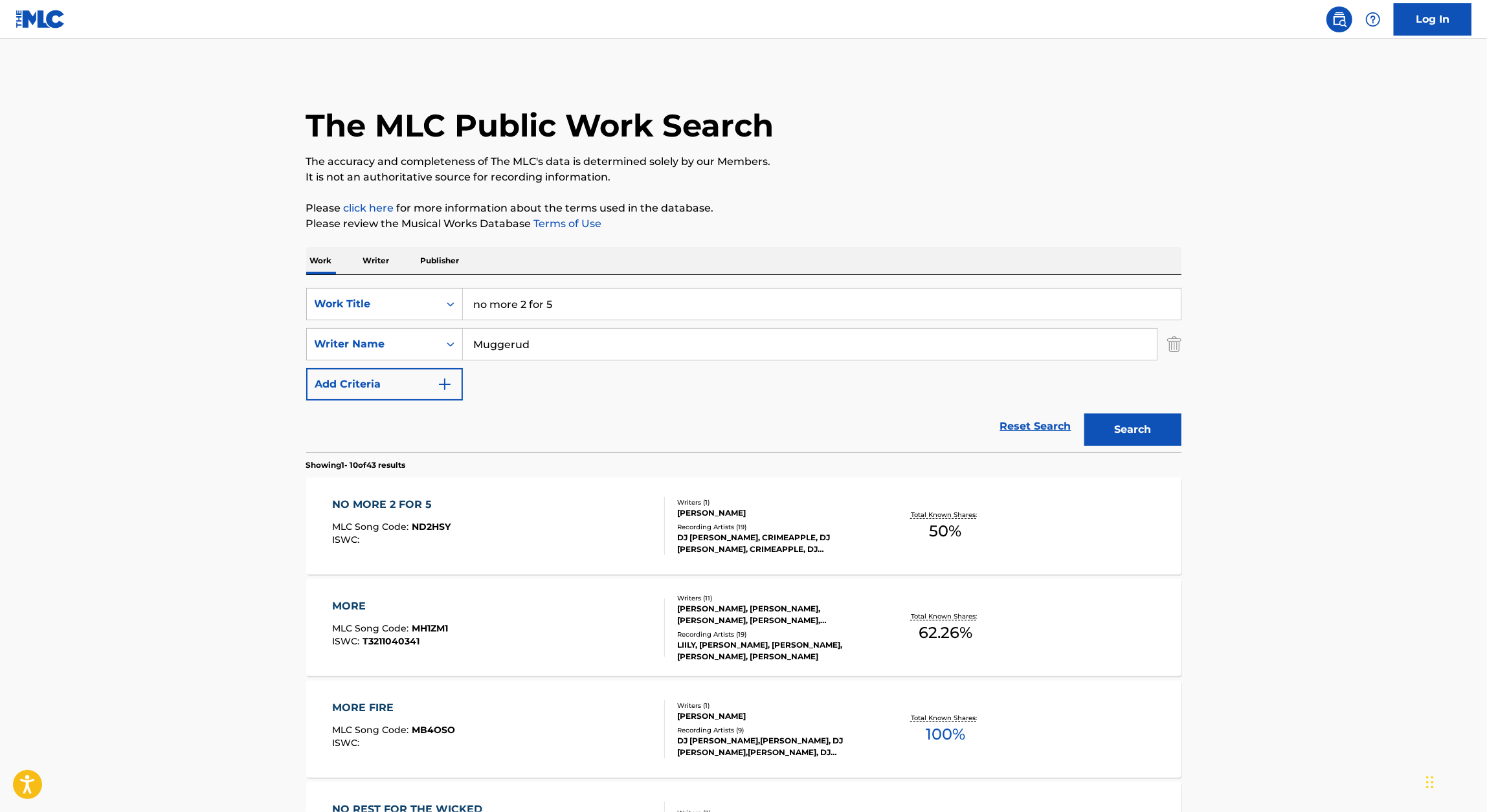
click at [415, 498] on div "NO MORE 2 FOR 5" at bounding box center [391, 504] width 119 height 15
click at [581, 306] on input "no more 2 for 5" at bounding box center [822, 304] width 718 height 31
paste input "TELLIN ME LIES"
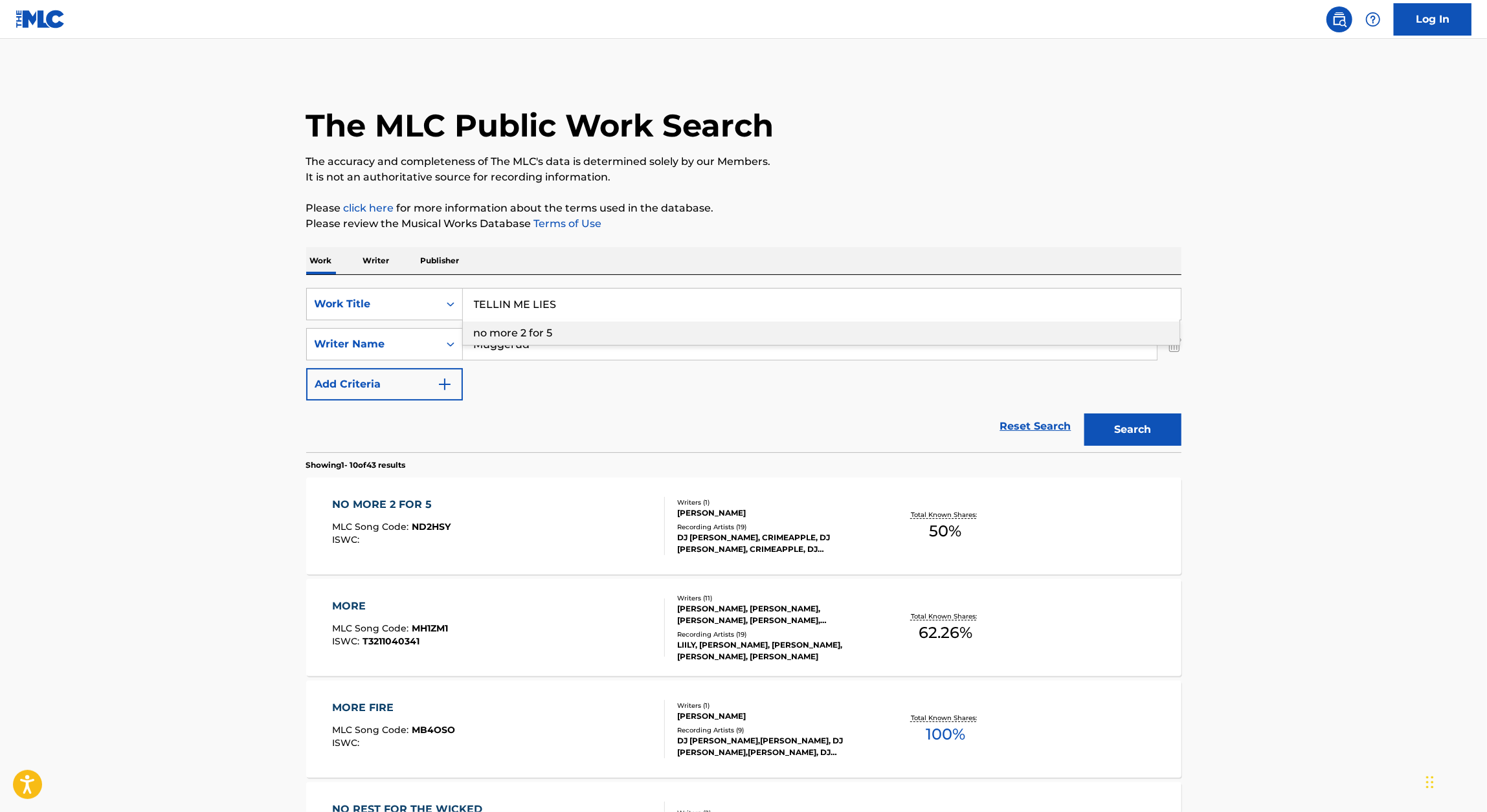
type input "TELLIN ME LIES"
click at [730, 122] on div "The MLC Public Work Search" at bounding box center [744, 118] width 875 height 95
click at [730, 428] on button "Search" at bounding box center [1133, 429] width 97 height 32
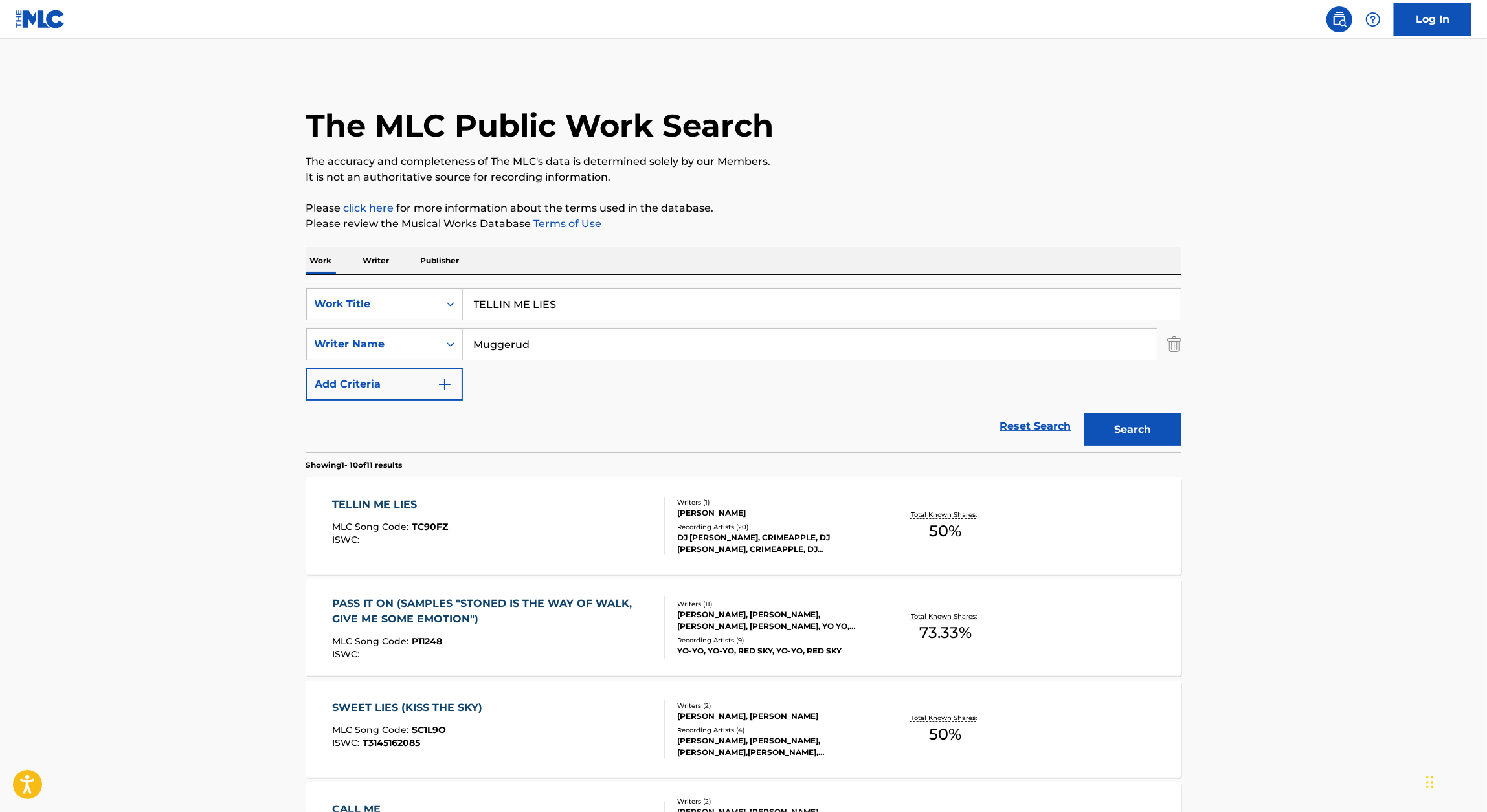
click at [415, 514] on div "TELLIN ME LIES MLC Song Code : TC90FZ ISWC :" at bounding box center [390, 526] width 116 height 58
click at [528, 322] on div "SearchWithCriteria57f30e77-21a0-41f3-92db-28978edf2331 Work Title TELLIN ME LIE…" at bounding box center [744, 344] width 875 height 113
click at [555, 304] on input "TELLIN ME LIES" at bounding box center [822, 304] width 718 height 31
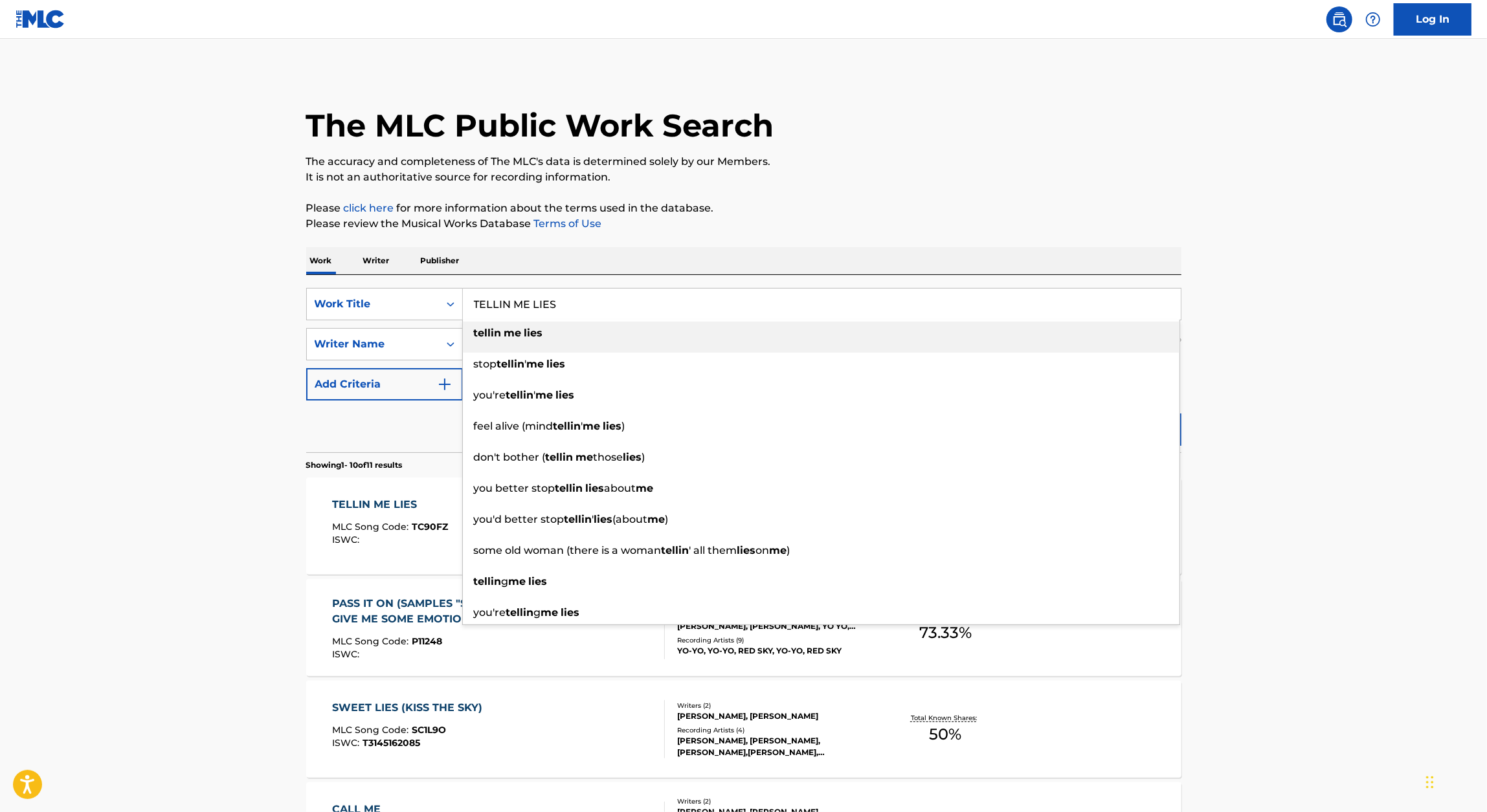
paste input "SPENT CASING"
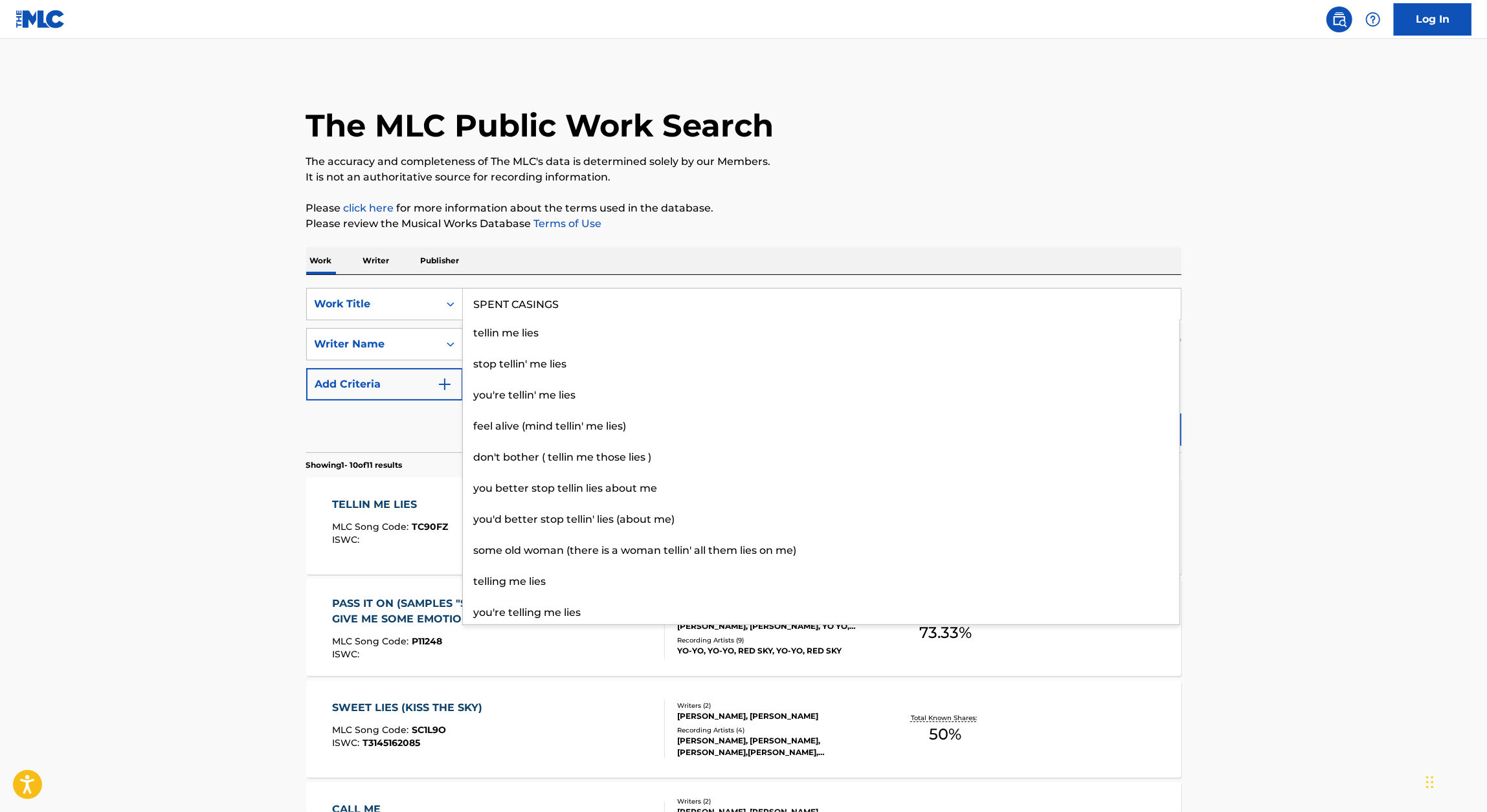
type input "SPENT CASINGS"
click at [730, 267] on div "Work Writer Publisher" at bounding box center [744, 260] width 875 height 27
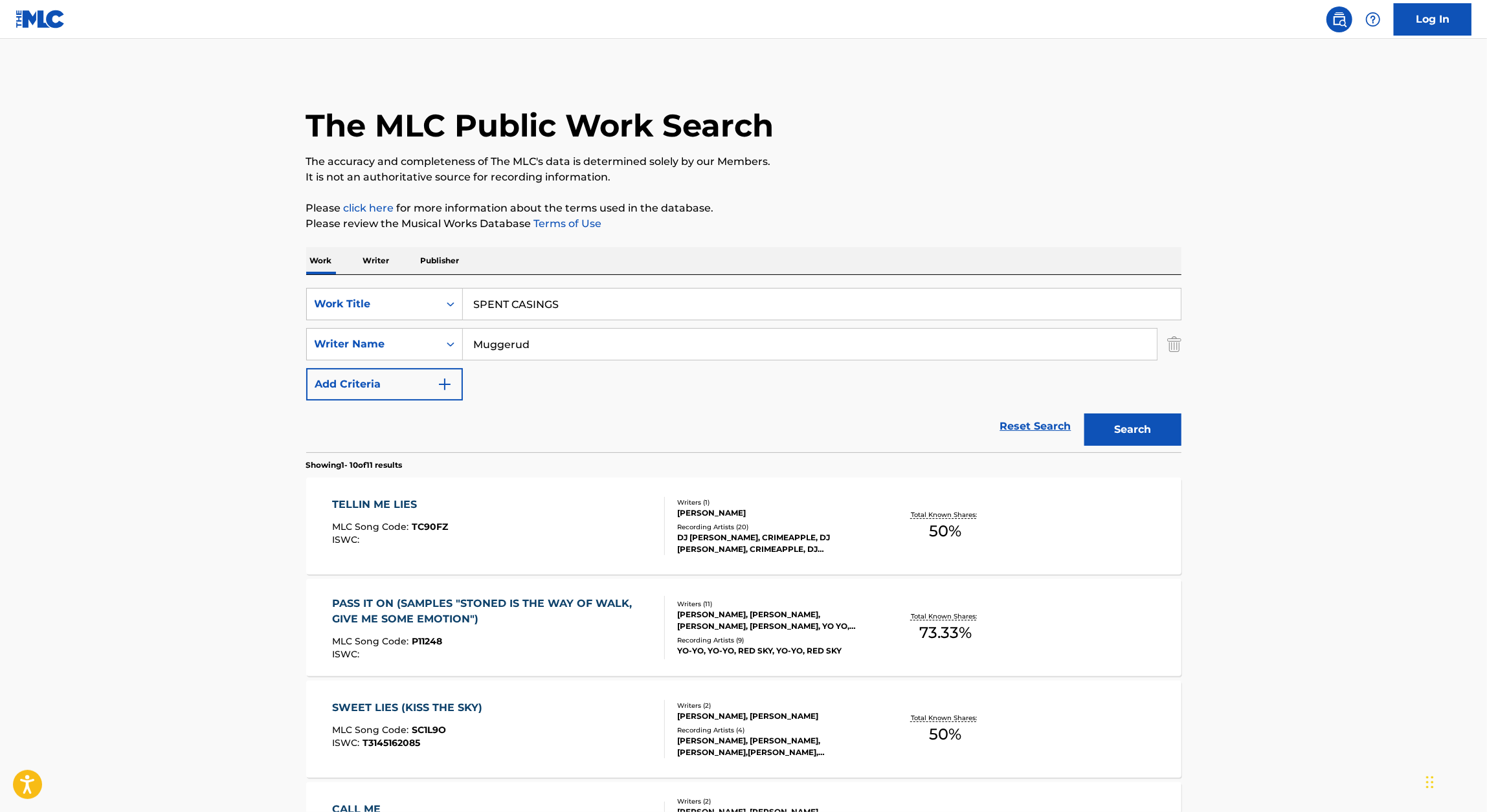
click at [730, 437] on button "Search" at bounding box center [1133, 429] width 97 height 32
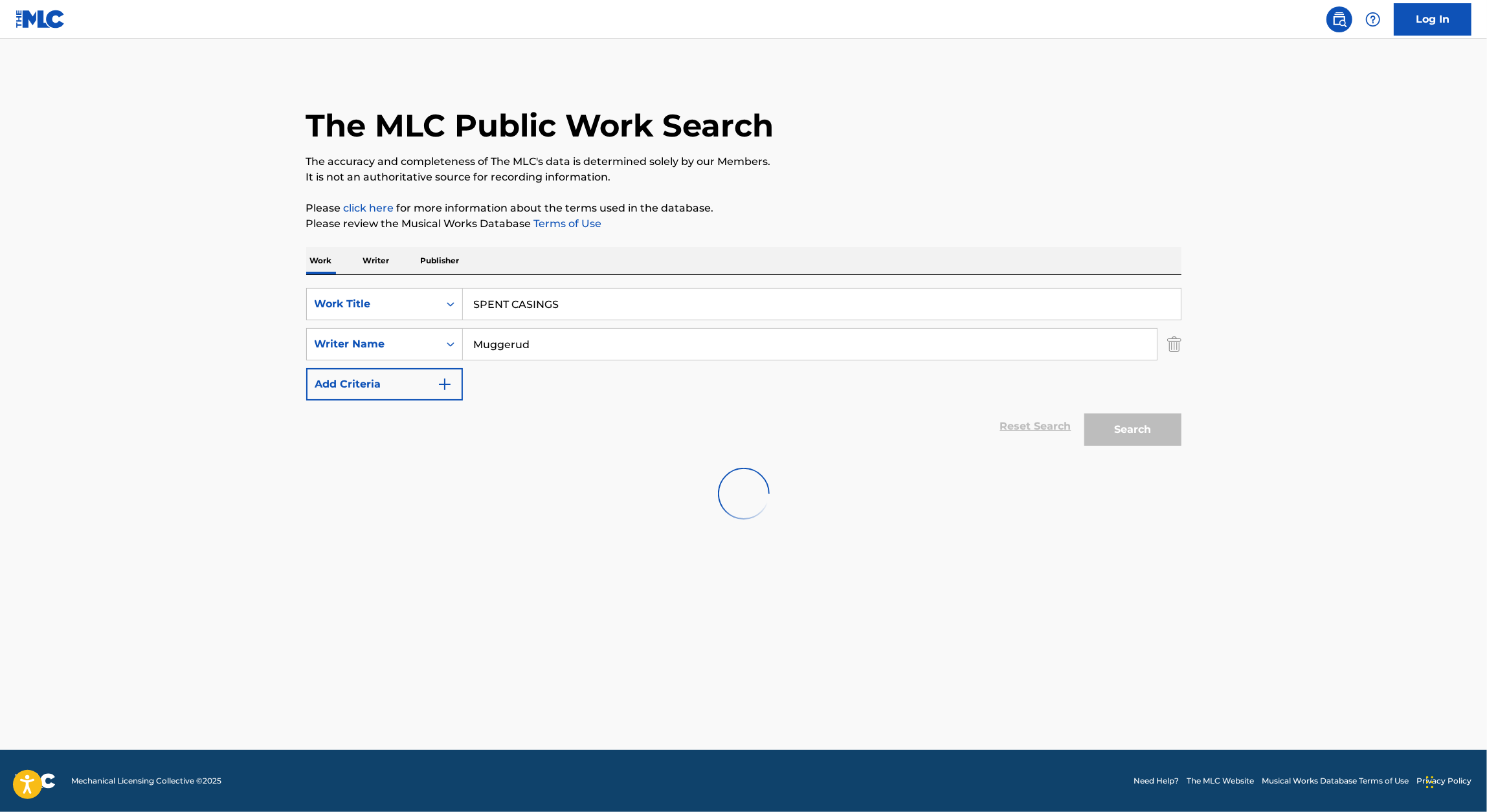
click at [698, 306] on input "SPENT CASINGS" at bounding box center [822, 304] width 718 height 31
click at [730, 203] on p "Please click here for more information about the terms used in the database." at bounding box center [744, 208] width 875 height 15
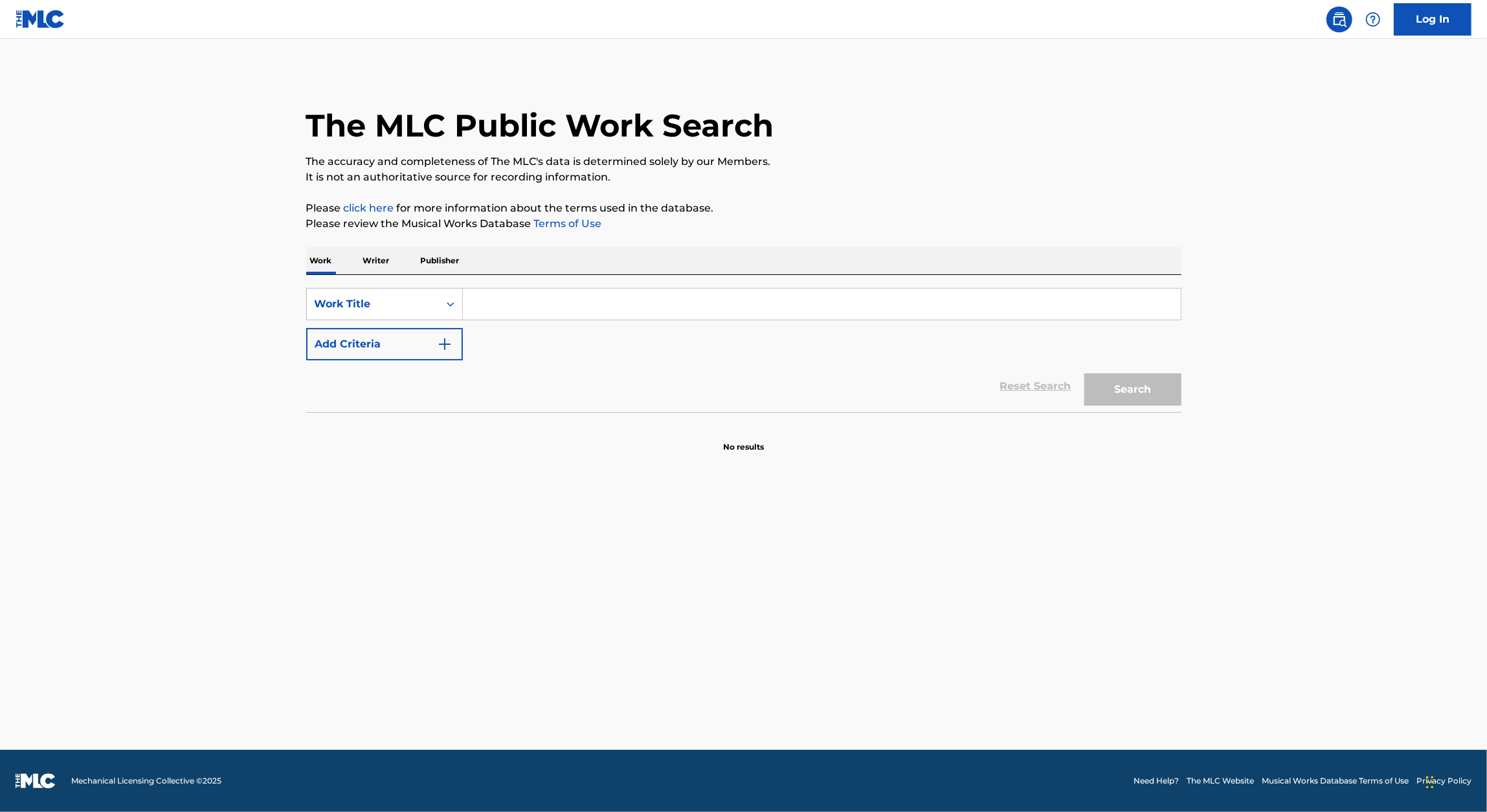
click at [492, 295] on input "Search Form" at bounding box center [822, 304] width 718 height 31
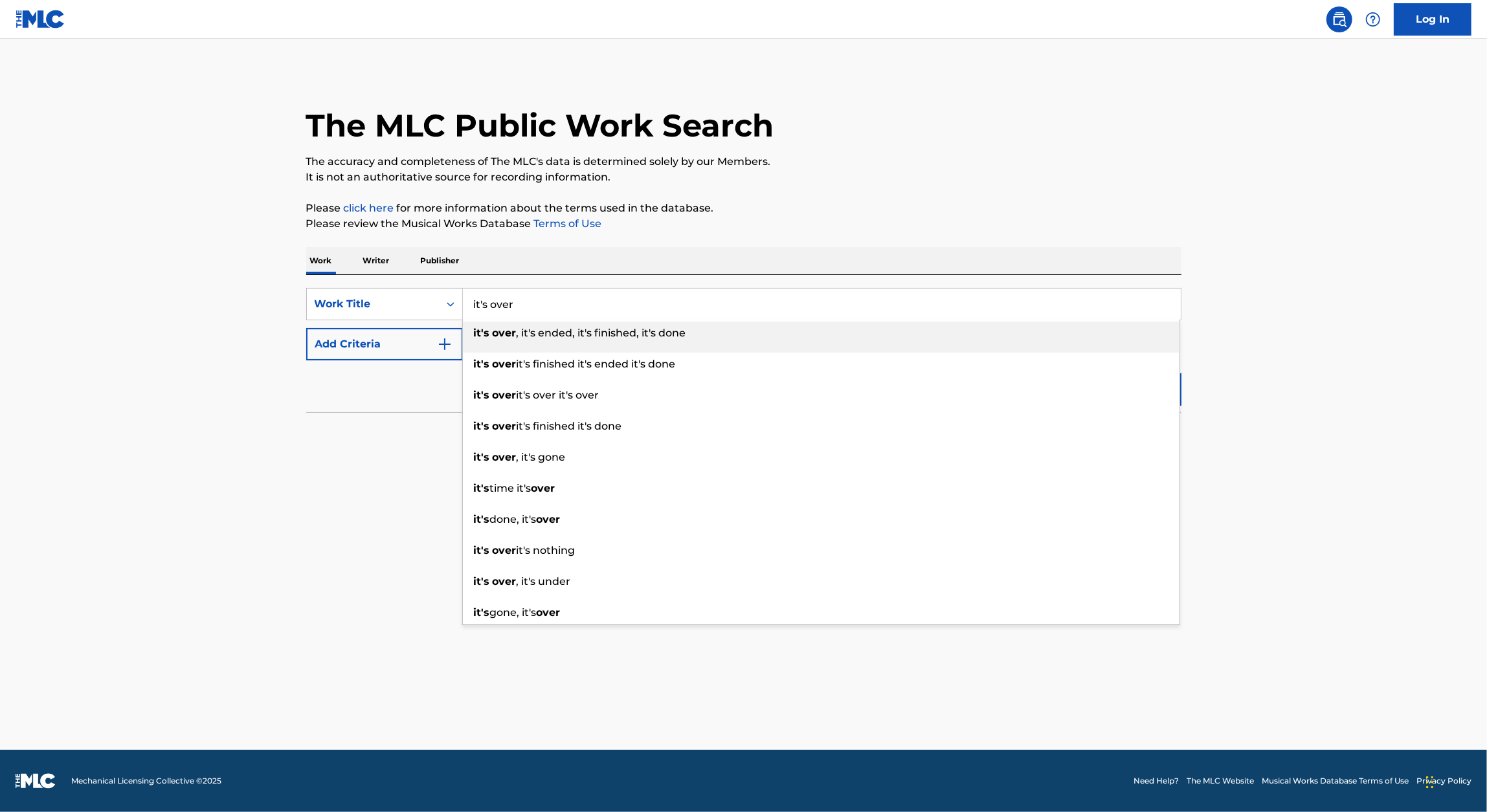
type input "it's over"
click at [598, 218] on link "Terms of Use" at bounding box center [567, 223] width 71 height 13
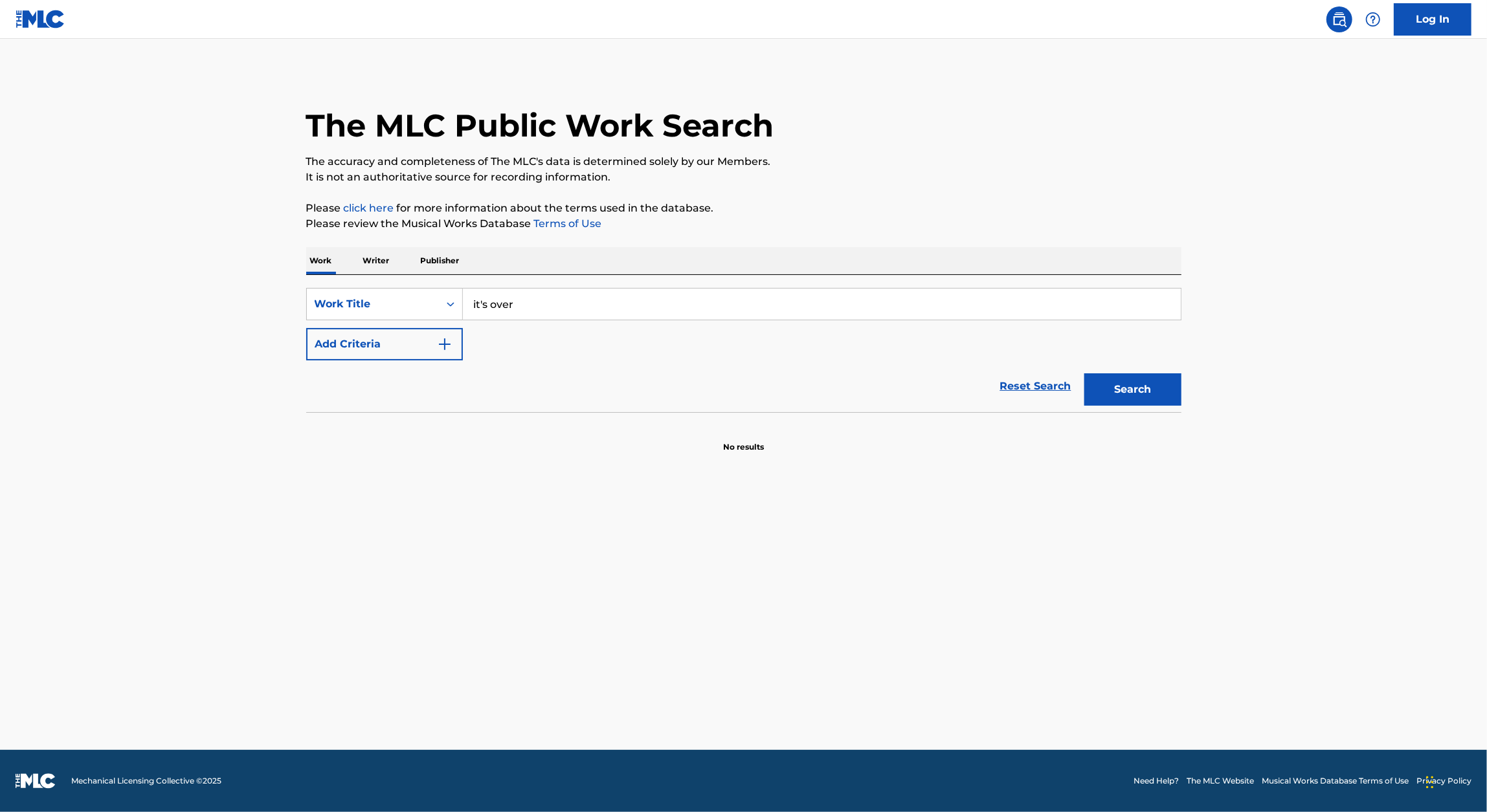
click at [432, 357] on button "Add Criteria" at bounding box center [384, 344] width 157 height 32
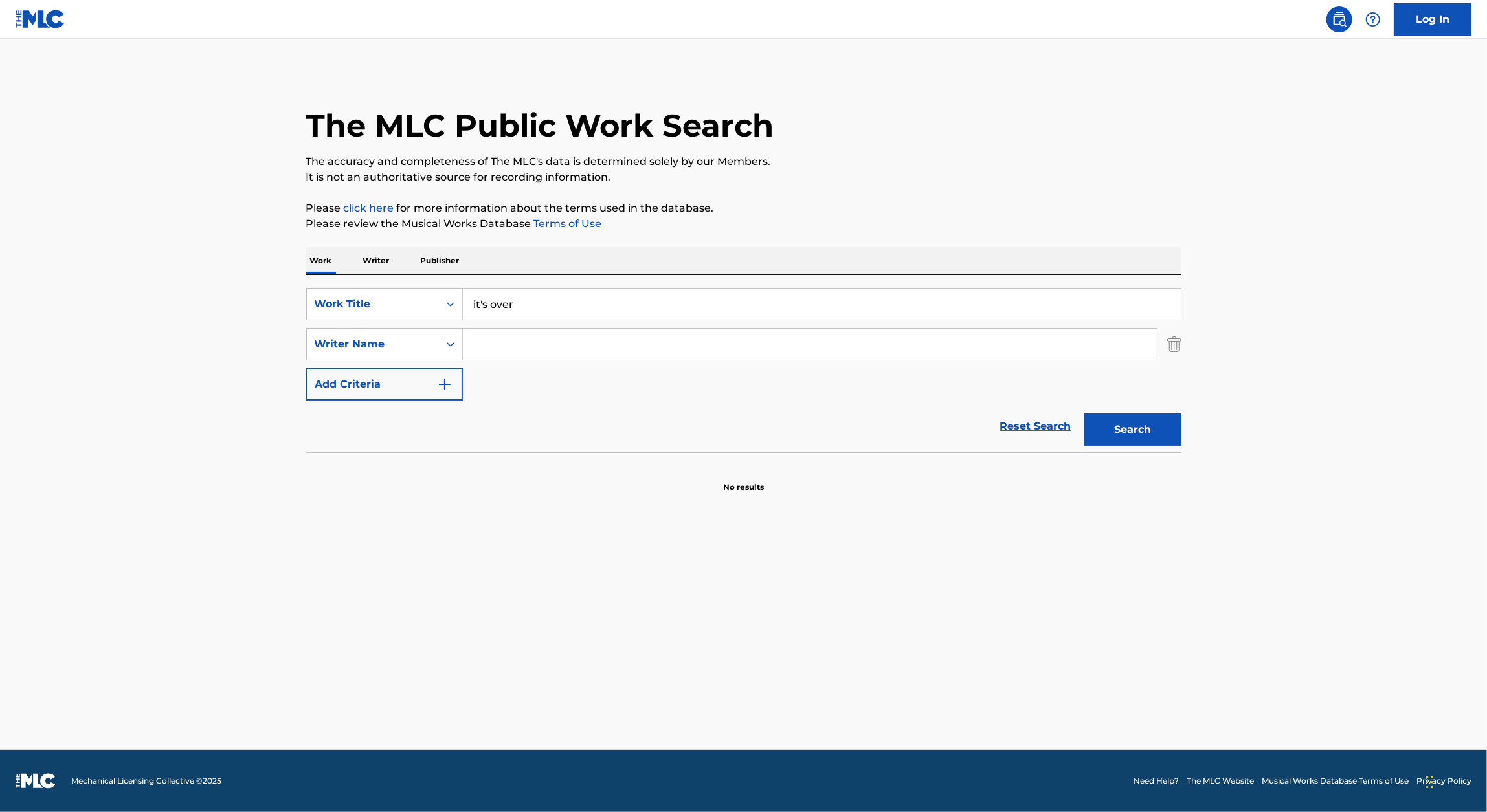
click at [515, 356] on input "Search Form" at bounding box center [810, 344] width 694 height 31
type input "Muggerud"
click at [1160, 417] on button "Search" at bounding box center [1133, 429] width 97 height 32
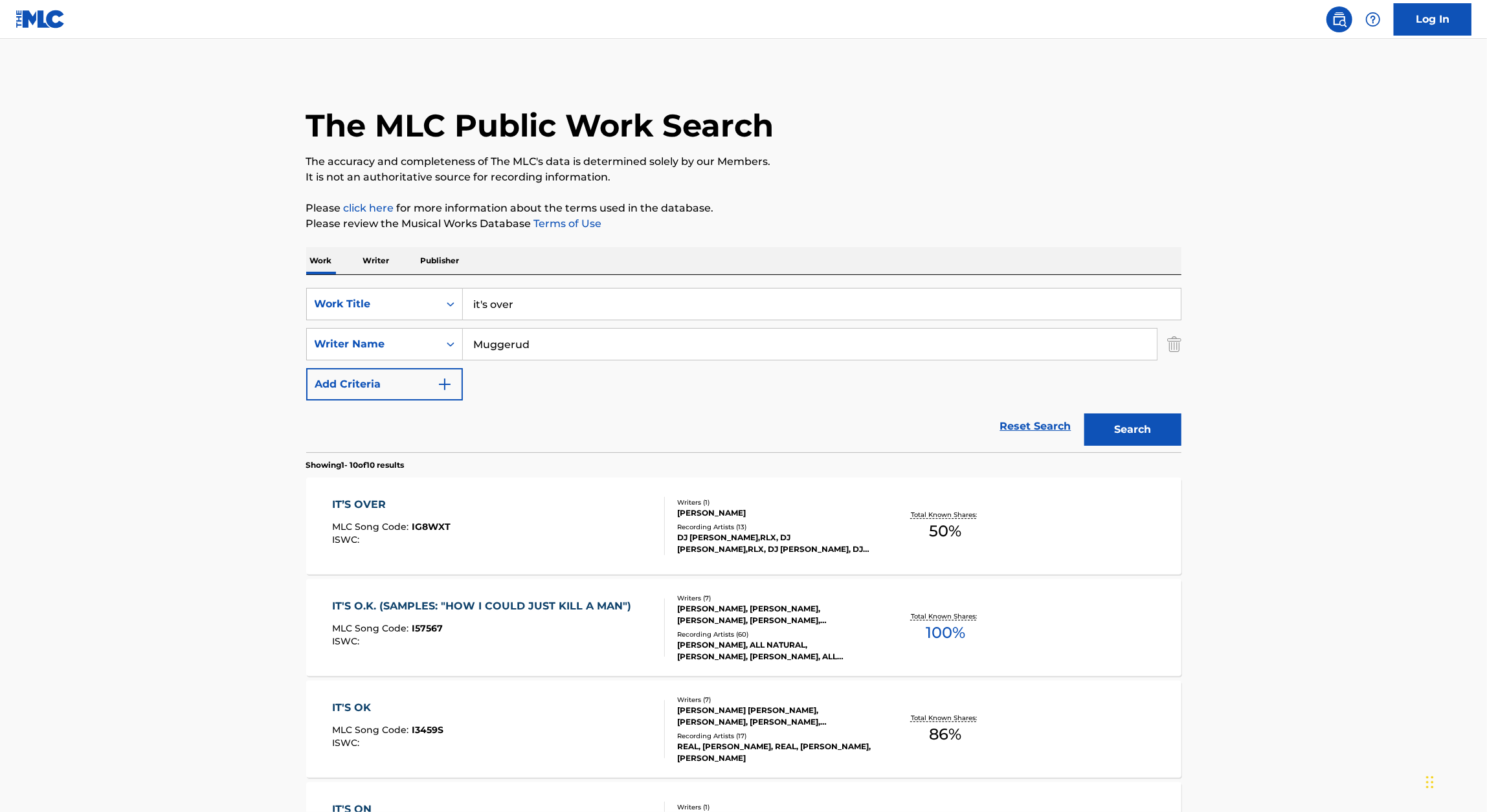
click at [403, 509] on div "IT’S OVER" at bounding box center [391, 504] width 119 height 15
click at [559, 311] on input "it's over" at bounding box center [822, 304] width 718 height 31
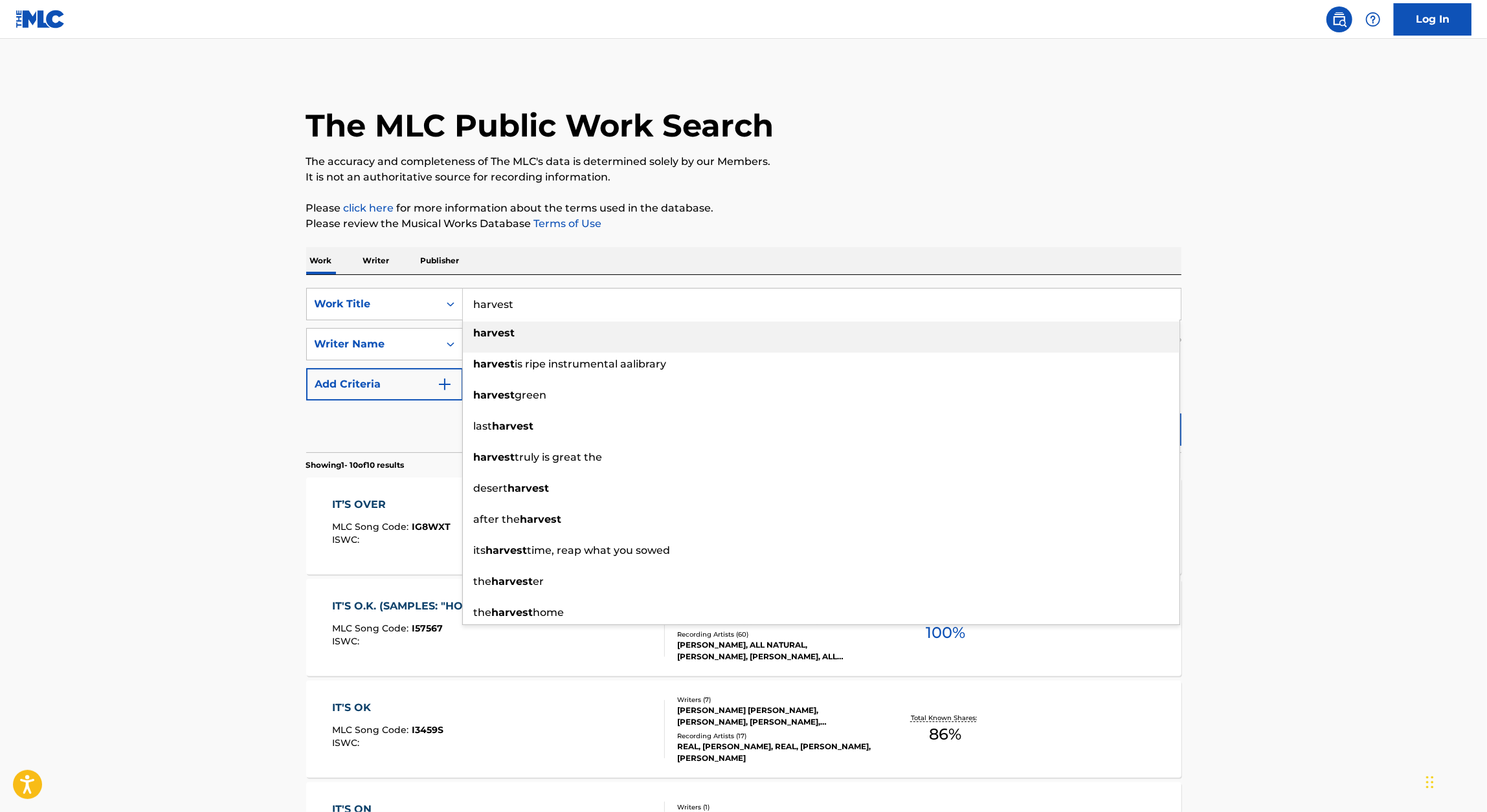
type input "harvest"
click at [1116, 185] on div "The MLC Public Work Search The accuracy and completeness of The MLC's data is d…" at bounding box center [744, 811] width 906 height 1478
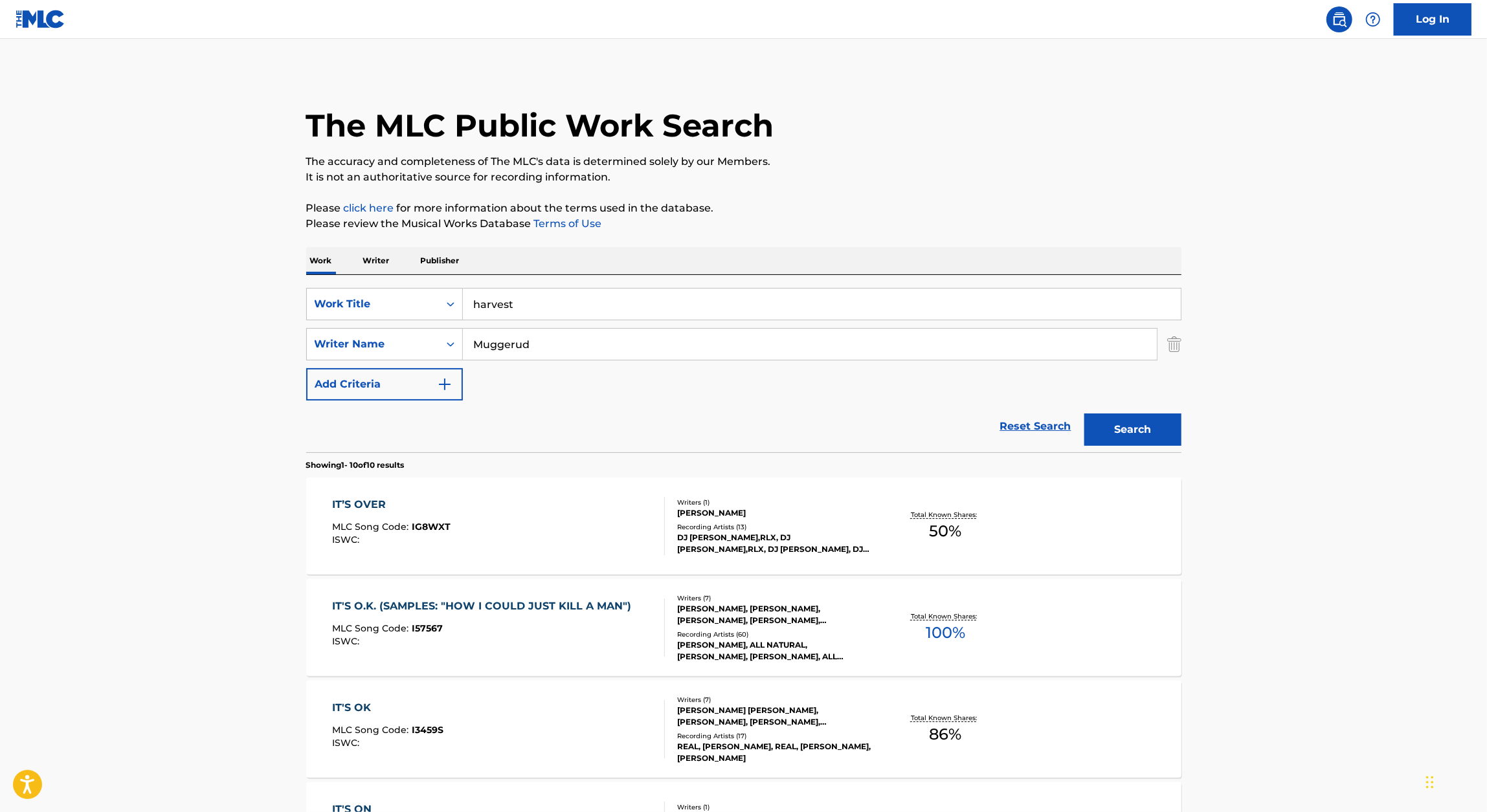
click at [1131, 422] on button "Search" at bounding box center [1133, 429] width 97 height 32
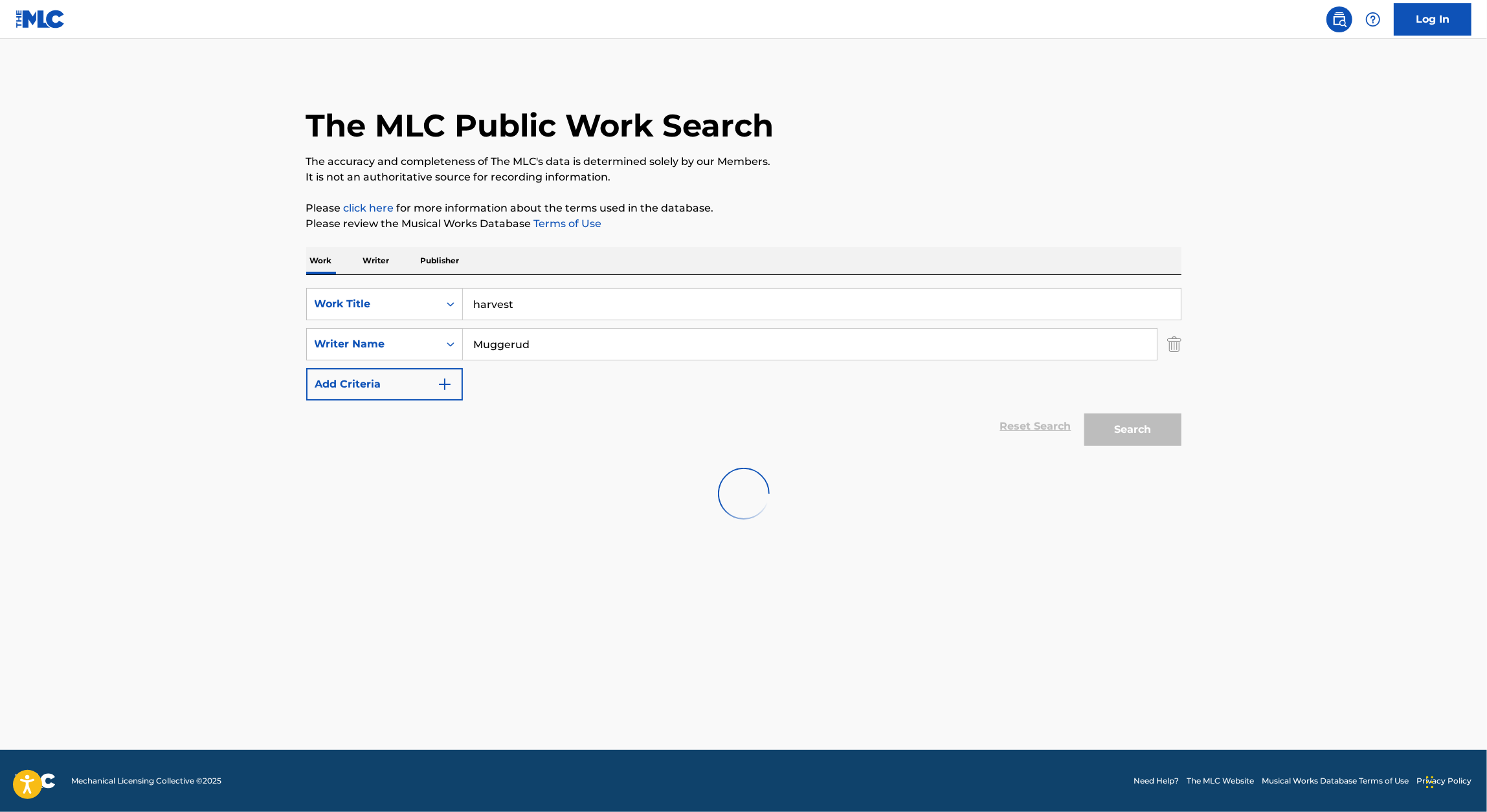
click at [783, 352] on input "Muggerud" at bounding box center [810, 344] width 694 height 31
click at [552, 302] on input "harvest" at bounding box center [822, 304] width 718 height 31
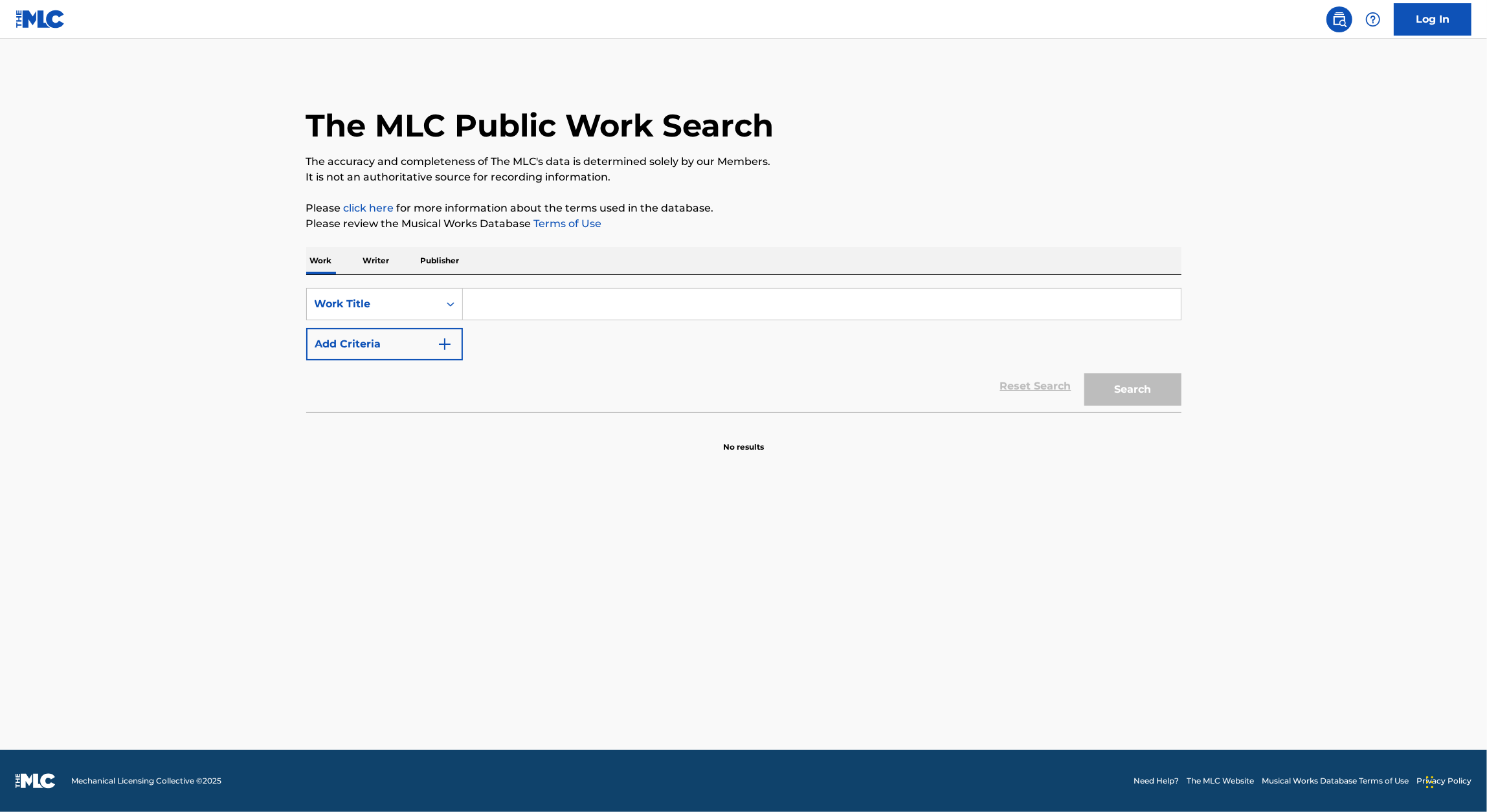
click at [518, 309] on input "Search Form" at bounding box center [822, 304] width 718 height 31
click at [429, 340] on button "Add Criteria" at bounding box center [384, 344] width 157 height 32
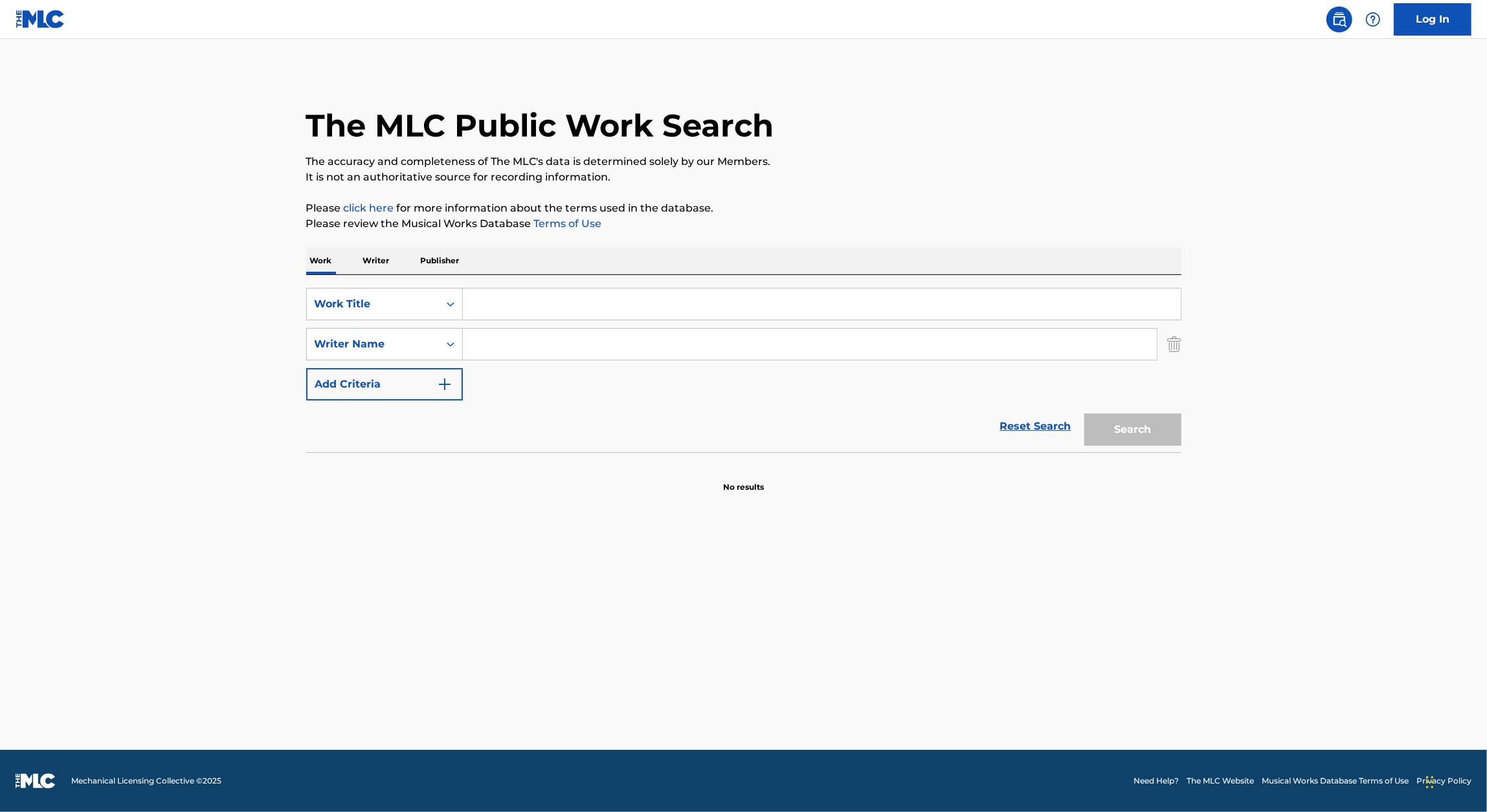
click at [489, 319] on input "Search Form" at bounding box center [822, 304] width 718 height 31
paste input "Xavier Riviera BMI 1026692659"
type input "Xavier Riviera BMI 1026692659"
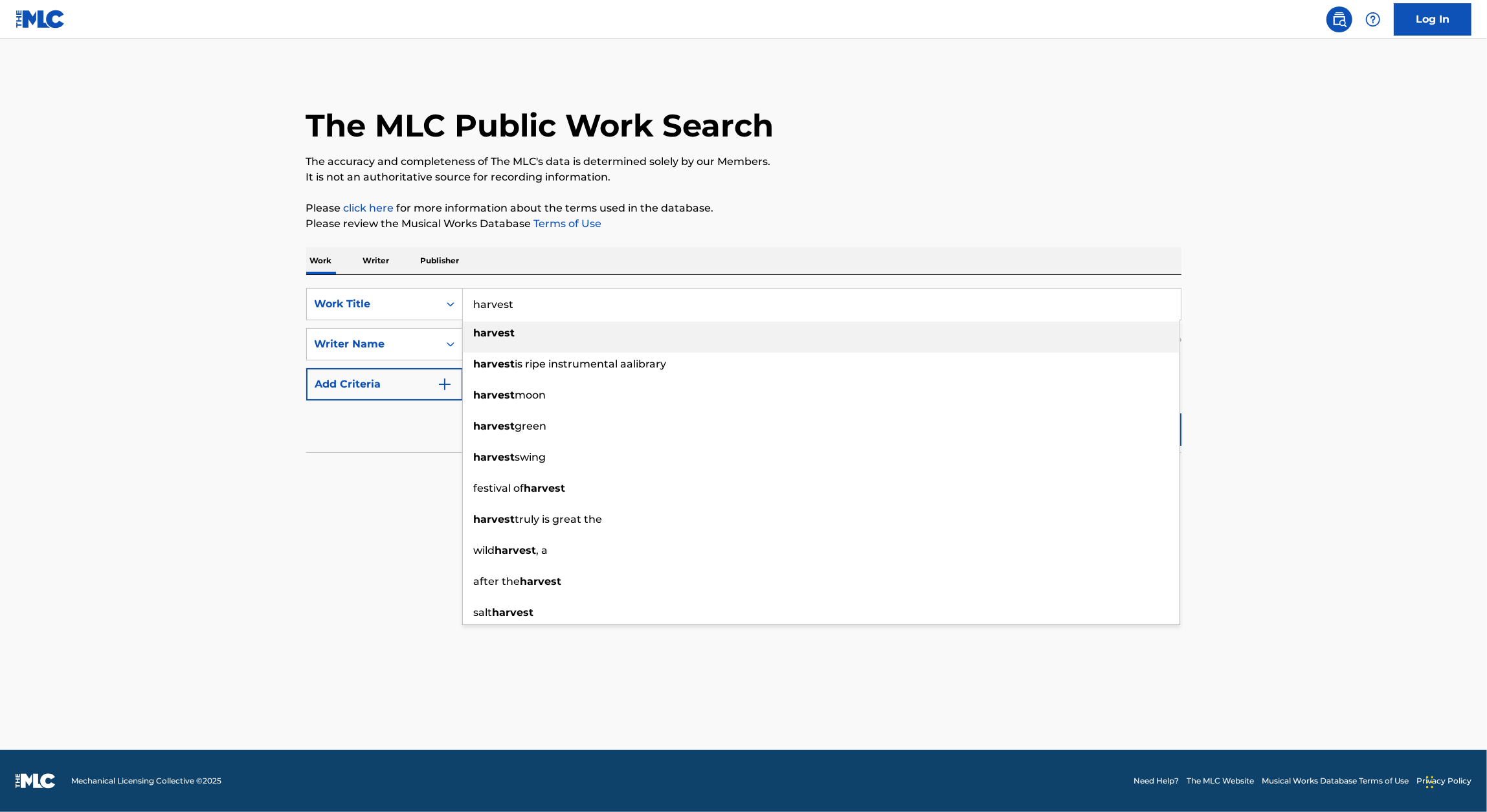
type input "harvest"
click at [714, 269] on div "Work Writer Publisher" at bounding box center [744, 260] width 875 height 27
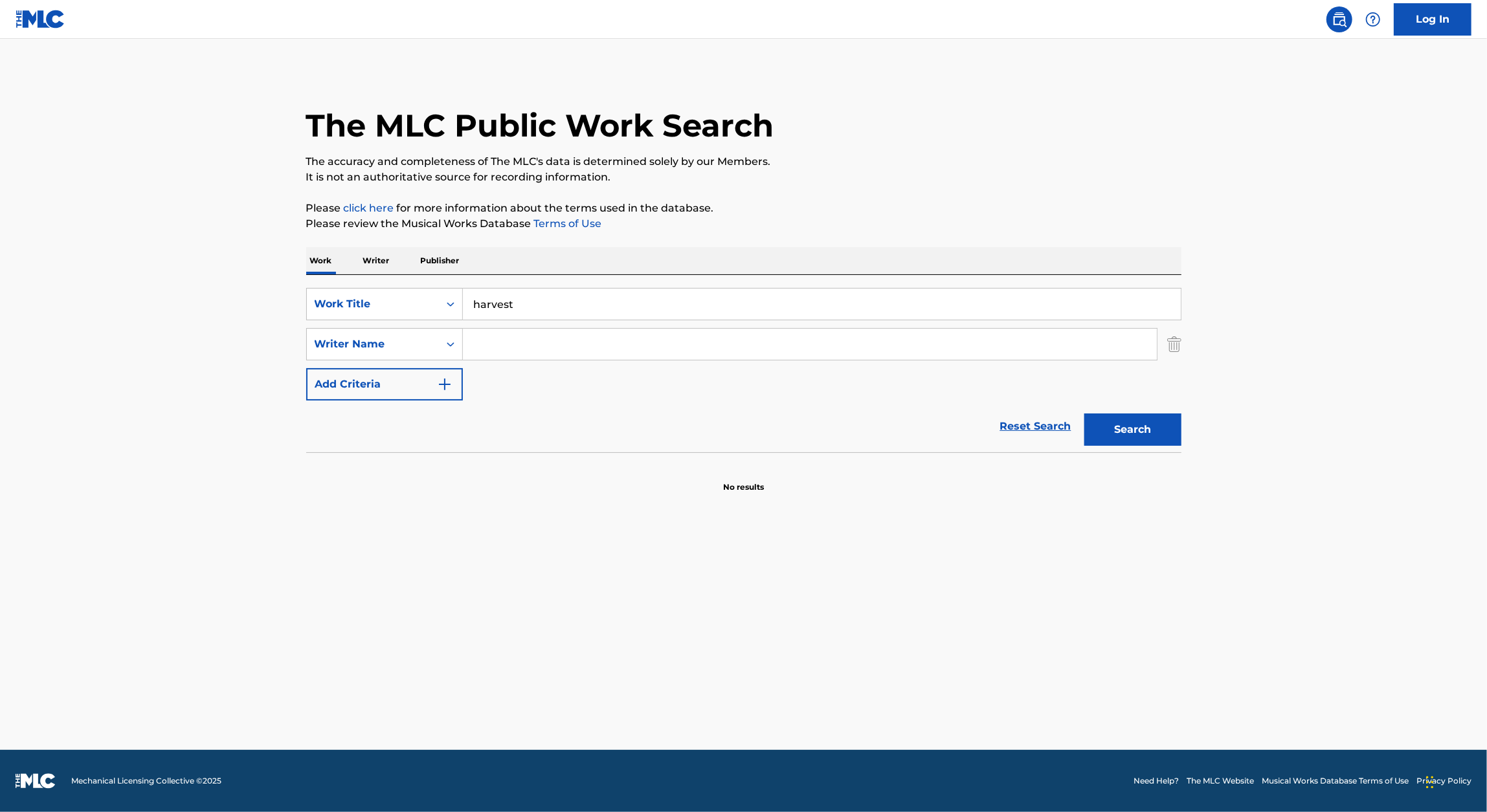
click at [491, 351] on input "Search Form" at bounding box center [810, 344] width 694 height 31
type input "Muggerud"
click at [1129, 435] on button "Search" at bounding box center [1133, 429] width 97 height 32
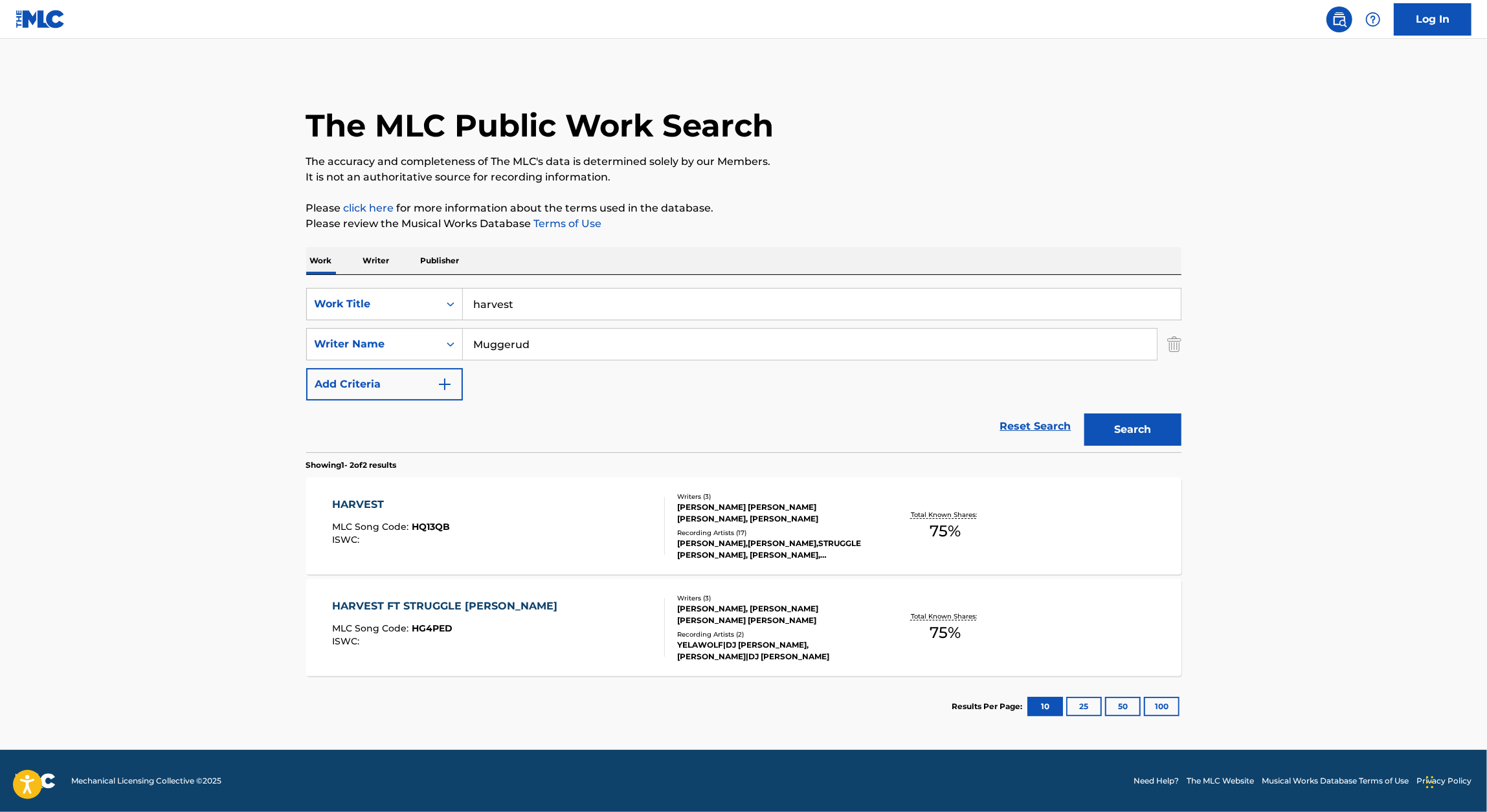
click at [543, 319] on input "harvest" at bounding box center [822, 304] width 718 height 31
click at [543, 319] on div "harvest" at bounding box center [822, 304] width 718 height 31
click at [543, 320] on div "Search Form" at bounding box center [822, 320] width 718 height 0
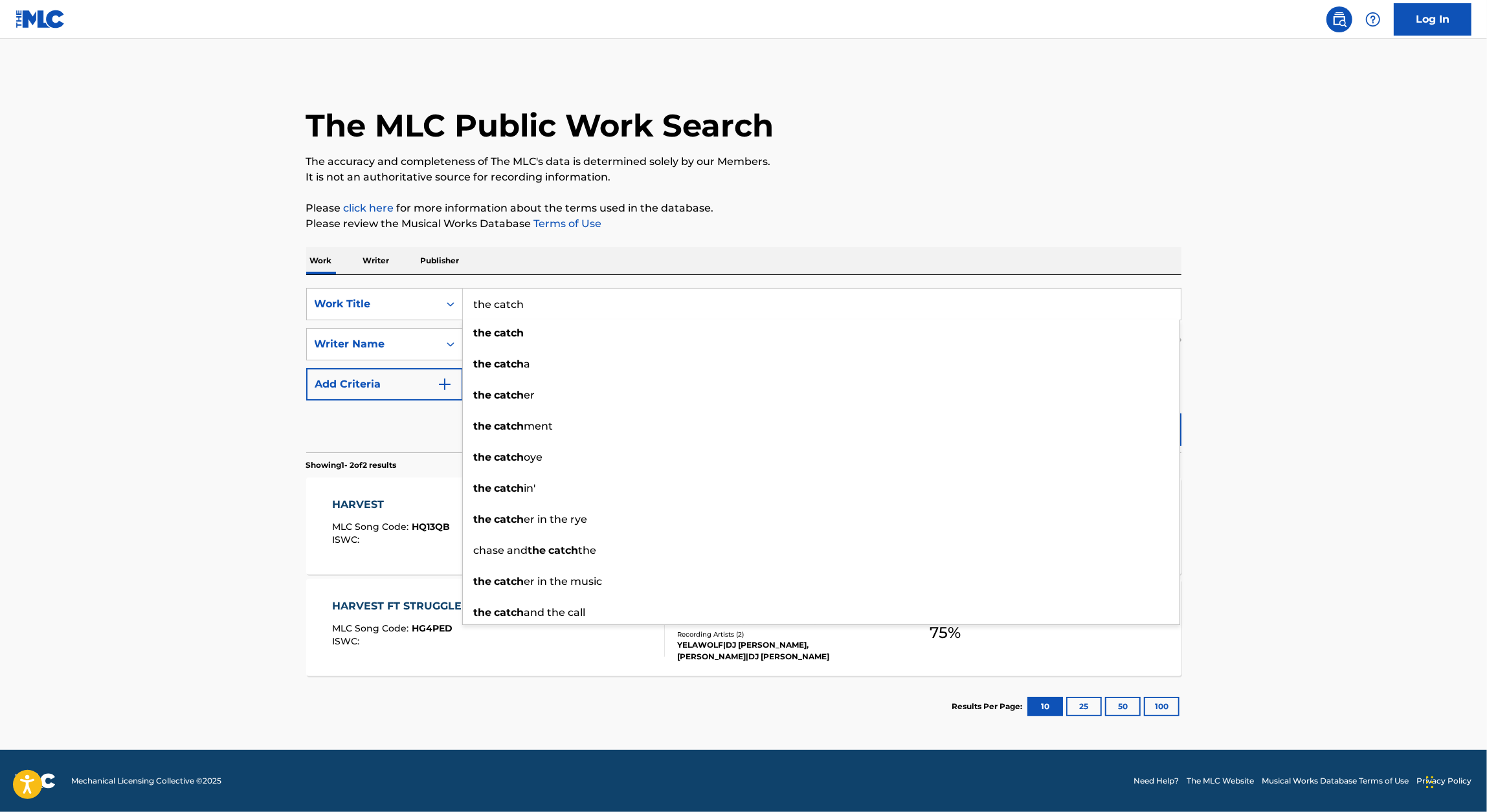
type input "the catch"
click at [987, 148] on div "The MLC Public Work Search" at bounding box center [744, 118] width 875 height 95
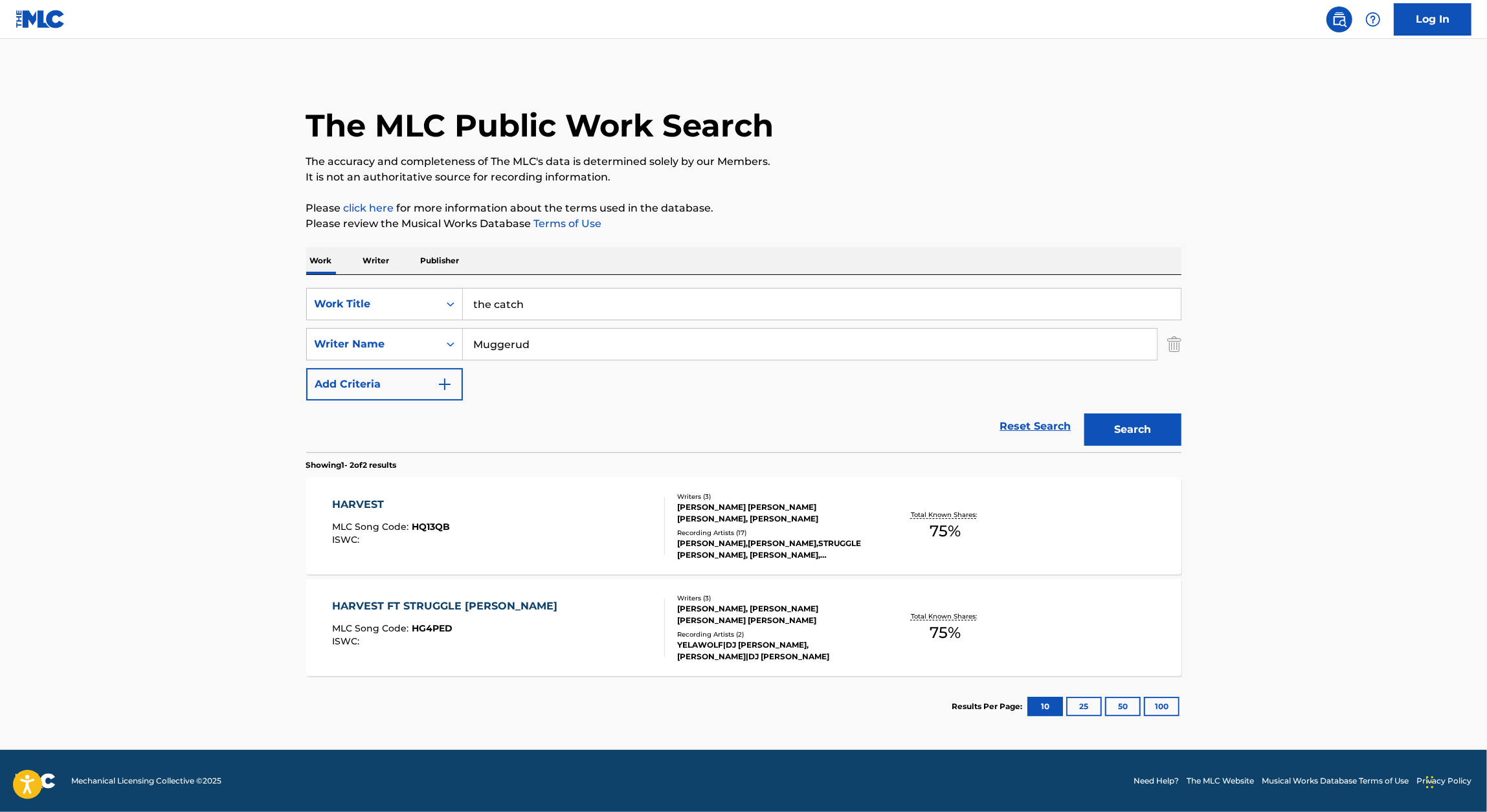
click at [1112, 431] on button "Search" at bounding box center [1133, 429] width 97 height 32
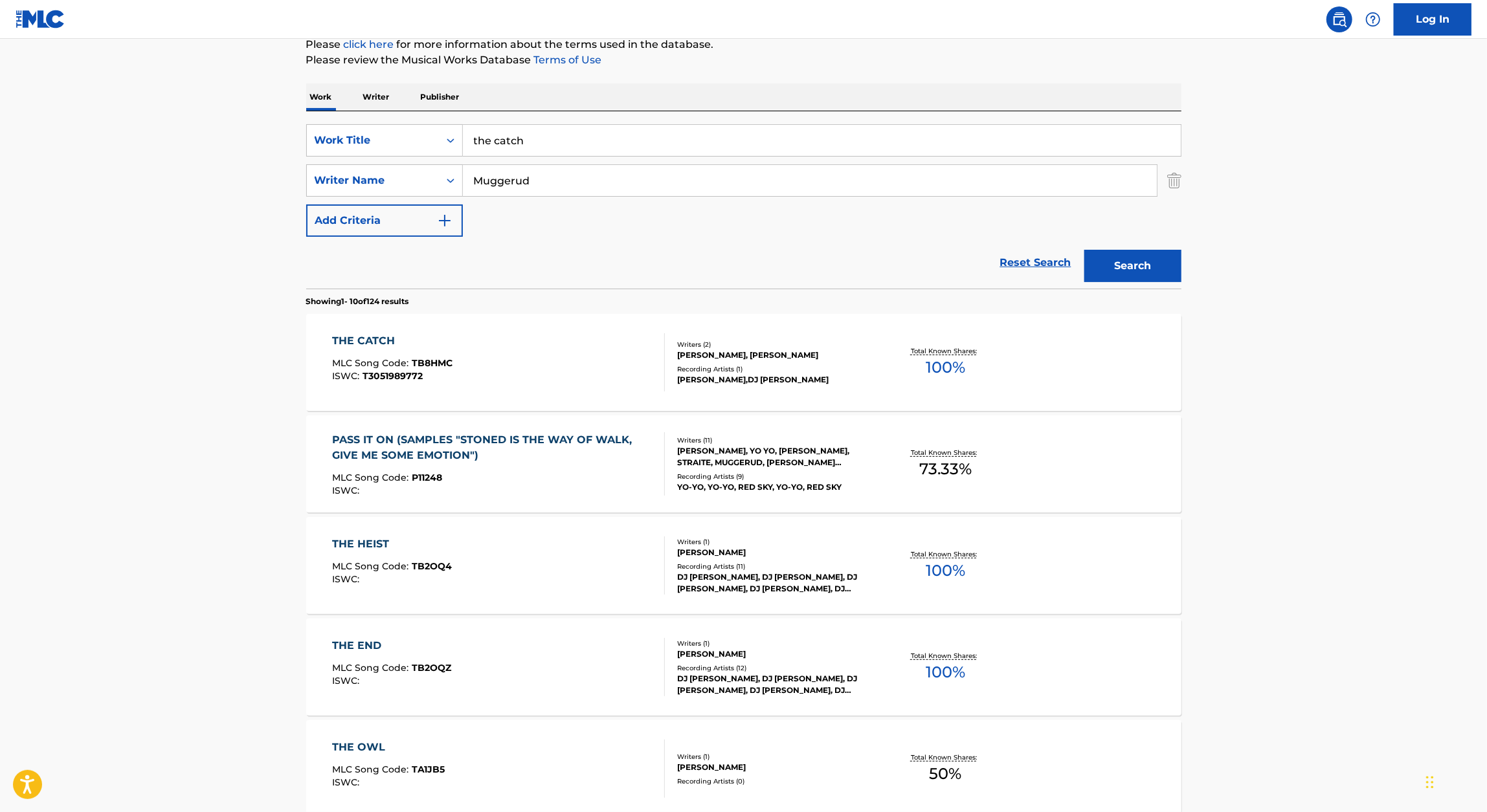
scroll to position [180, 0]
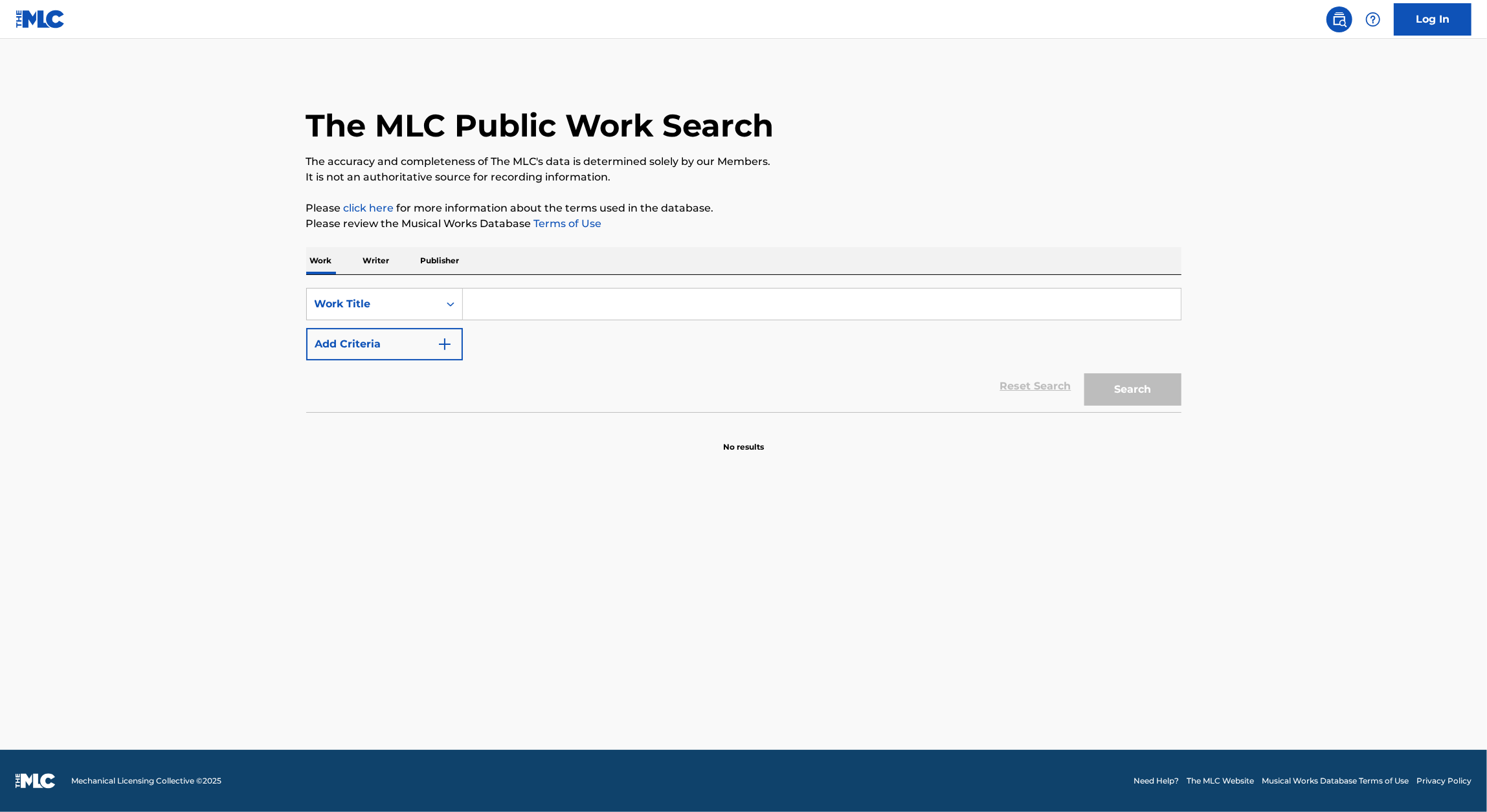
click at [589, 298] on input "Search Form" at bounding box center [822, 304] width 718 height 31
paste input "SPENT CASINGS"
type input "SPENT CASINGS"
click at [412, 341] on button "Add Criteria" at bounding box center [384, 344] width 157 height 32
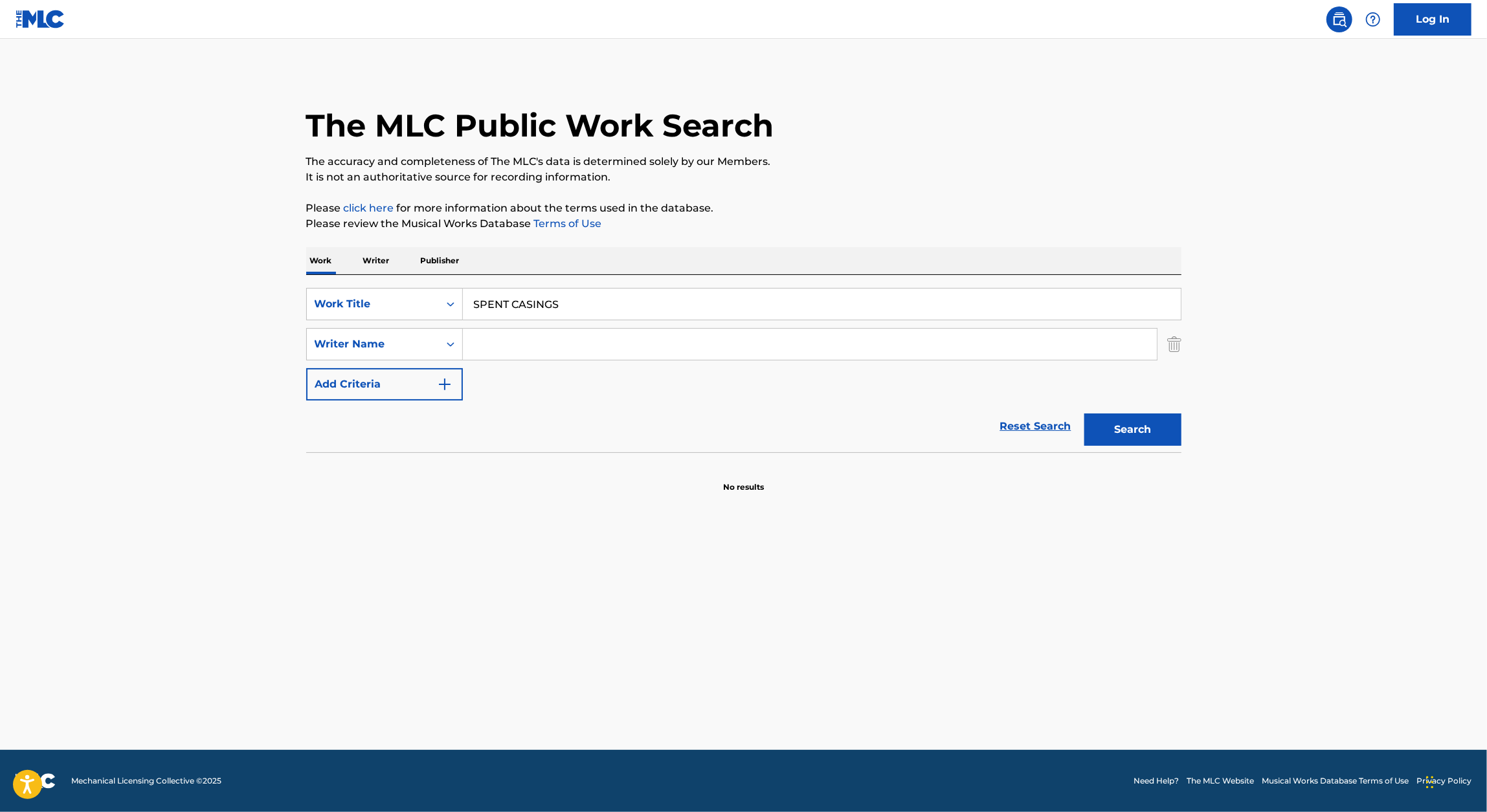
click at [561, 363] on div "SearchWithCriteria76fecbf6-7d70-431e-84be-3934bd1a47d1 Work Title SPENT CASINGS…" at bounding box center [744, 344] width 875 height 113
click at [579, 350] on input "Search Form" at bounding box center [810, 344] width 694 height 31
type input "Muggerud"
click at [1160, 422] on button "Search" at bounding box center [1133, 429] width 97 height 32
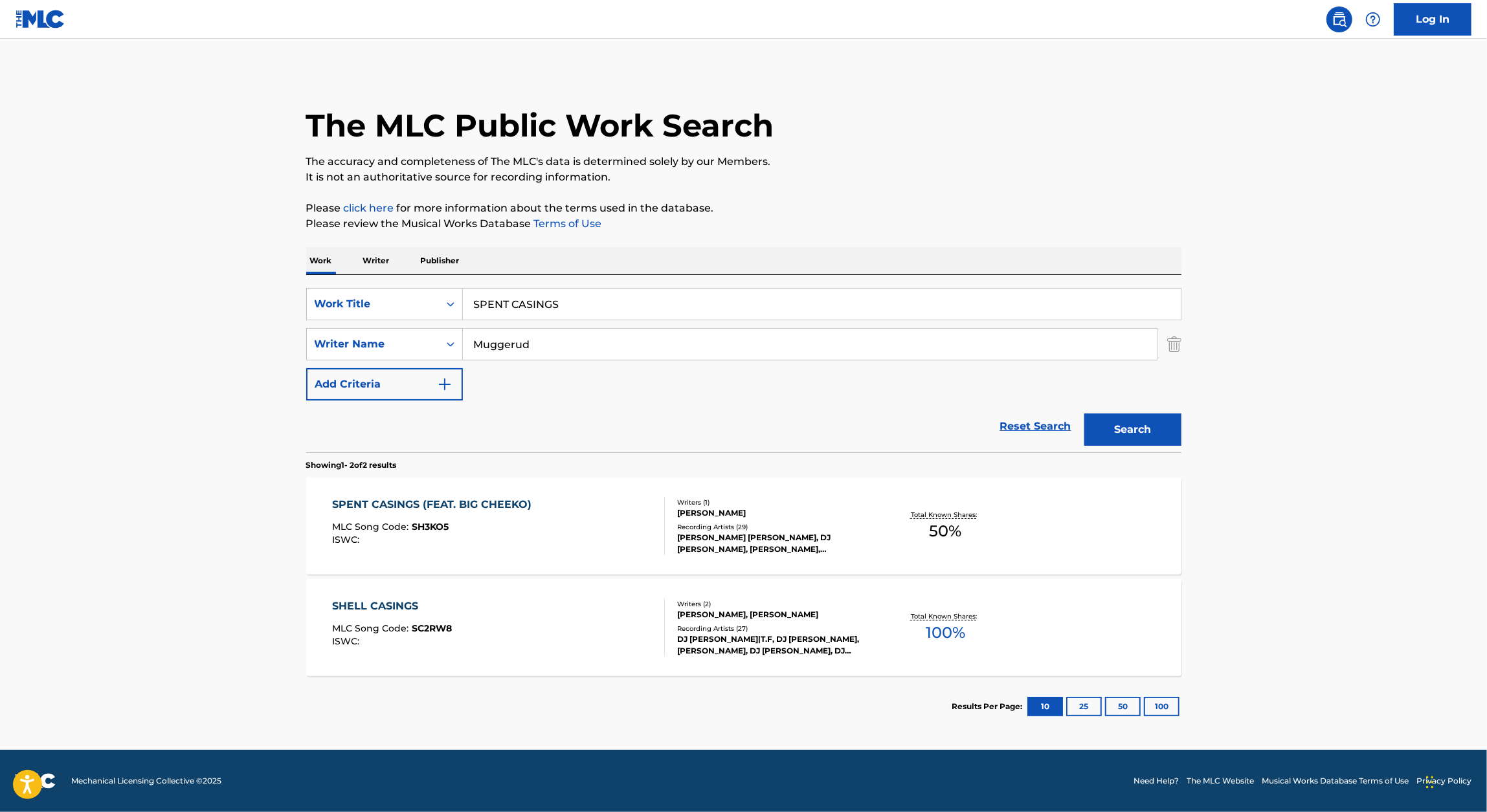
click at [507, 508] on div "SPENT CASINGS (FEAT. BIG CHEEKO)" at bounding box center [435, 504] width 206 height 15
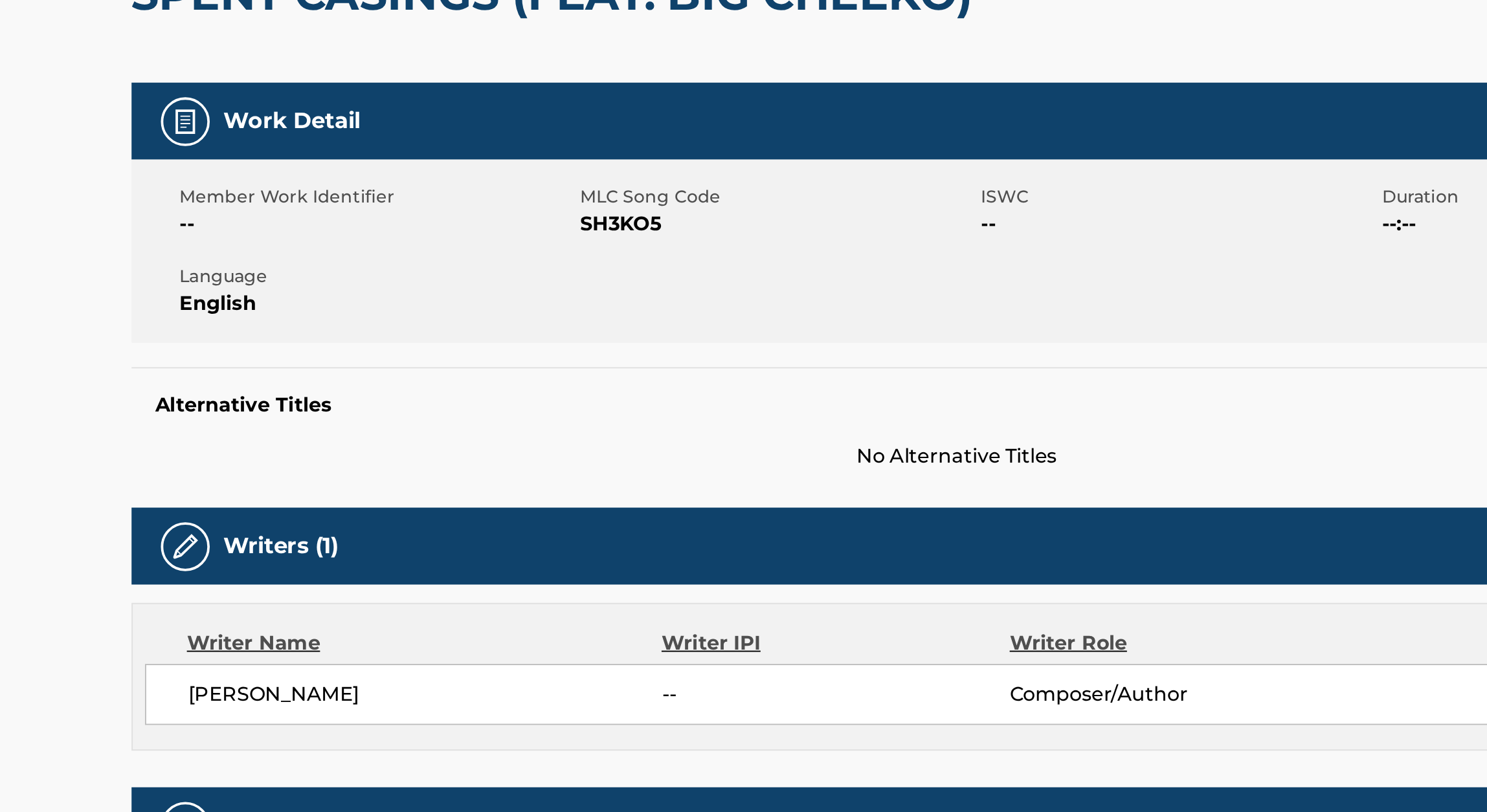
scroll to position [78, 0]
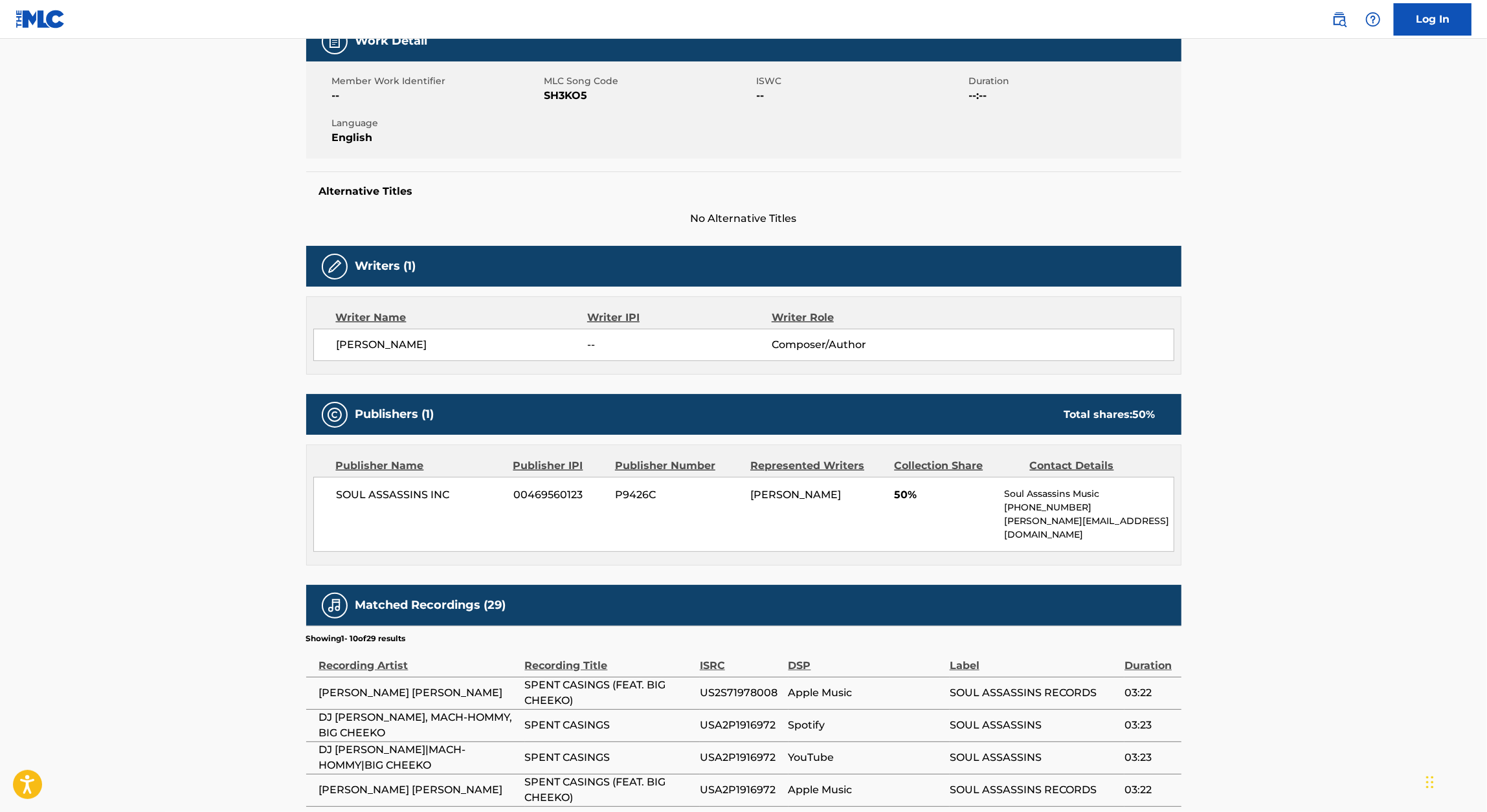
scroll to position [228, 0]
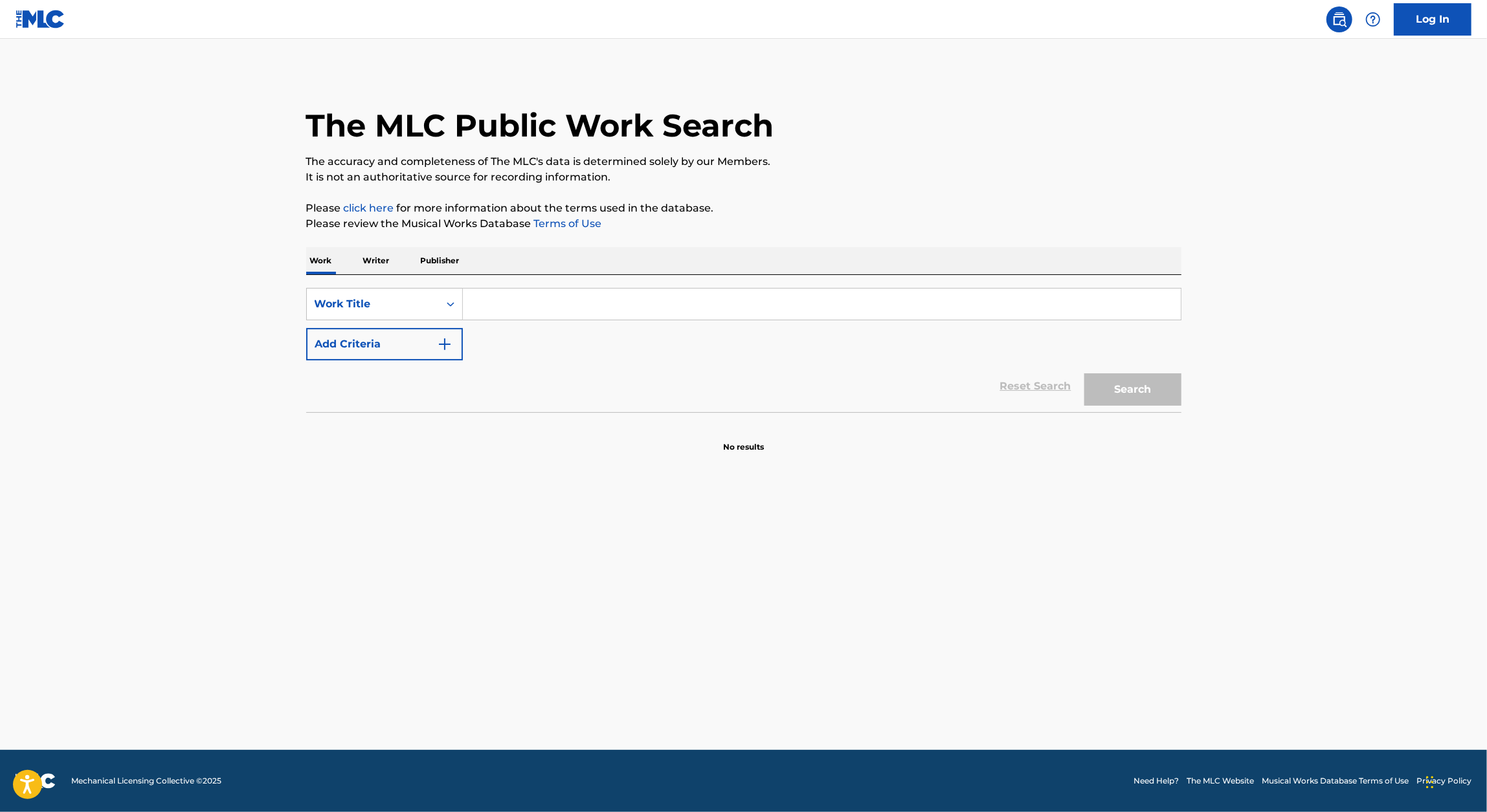
click at [495, 298] on input "Search Form" at bounding box center [822, 304] width 718 height 31
paste input "MAMI WATA"
type input "MAMI WATA"
click at [412, 336] on button "Add Criteria" at bounding box center [384, 344] width 157 height 32
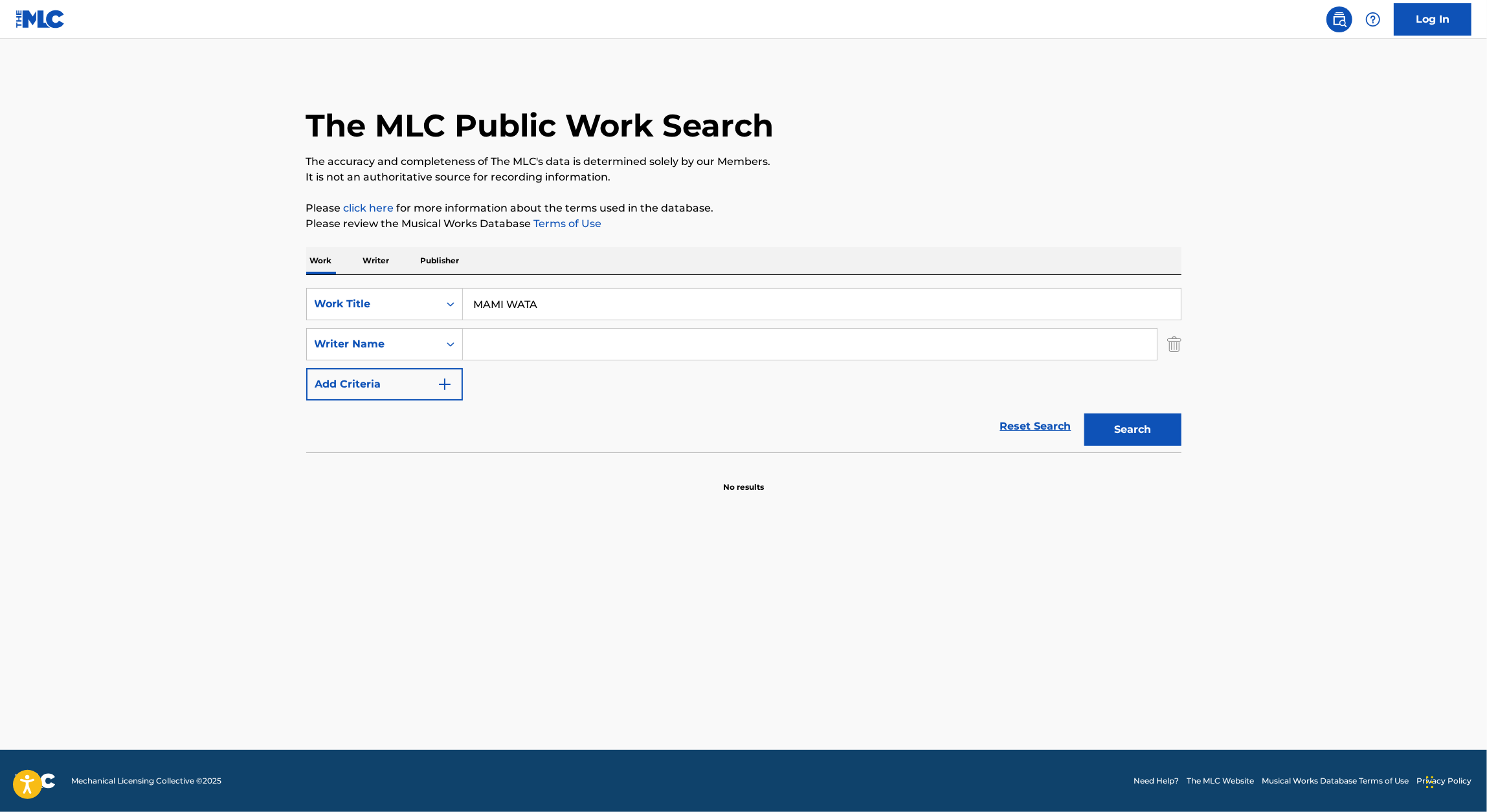
click at [506, 338] on input "Search Form" at bounding box center [810, 344] width 694 height 31
type input "Muggerud"
click at [1135, 427] on button "Search" at bounding box center [1133, 429] width 97 height 32
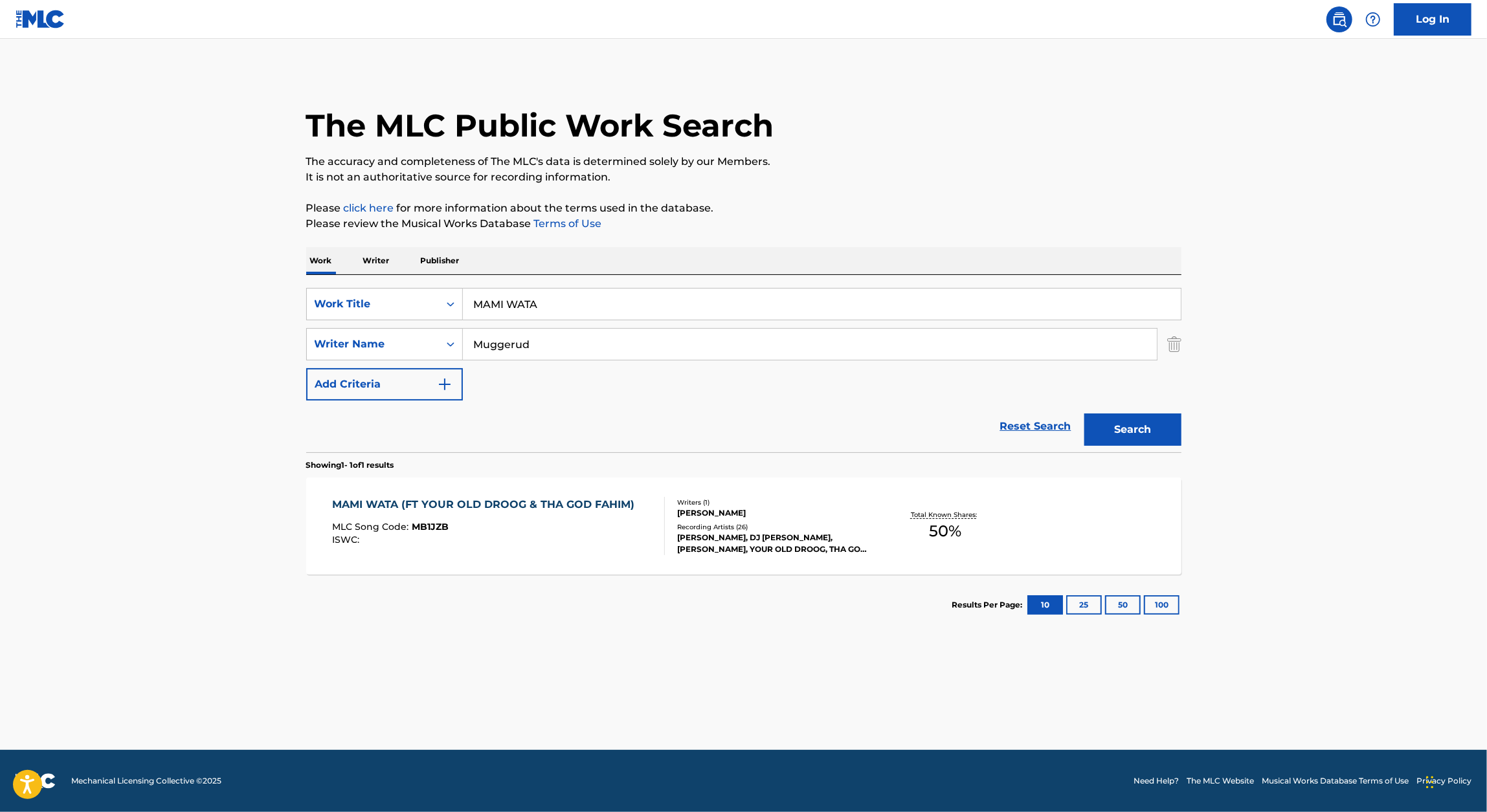
click at [432, 505] on div "MAMI WATA (FT YOUR OLD DROOG & THA GOD FAHIM)" at bounding box center [487, 504] width 309 height 15
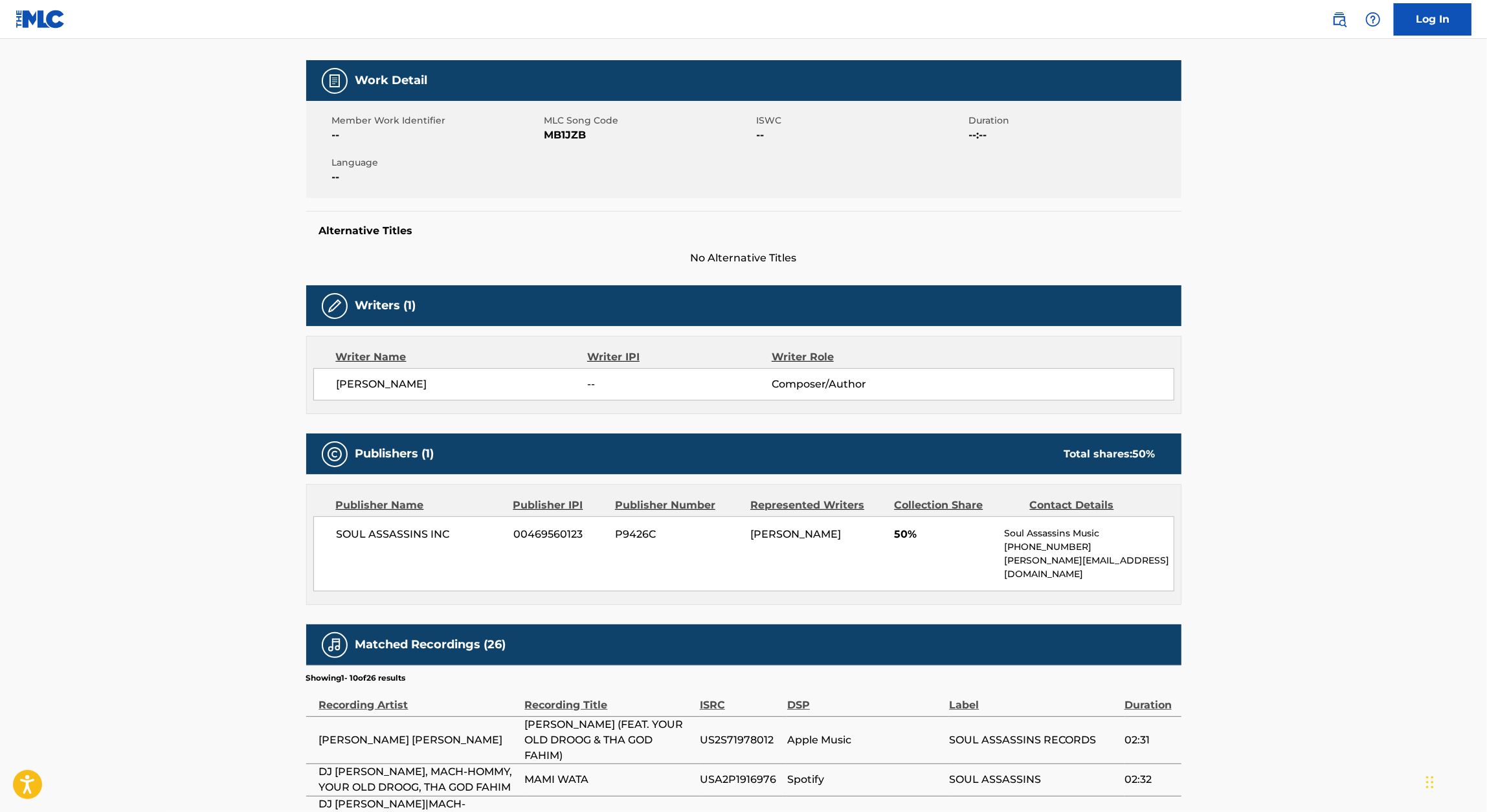
scroll to position [201, 0]
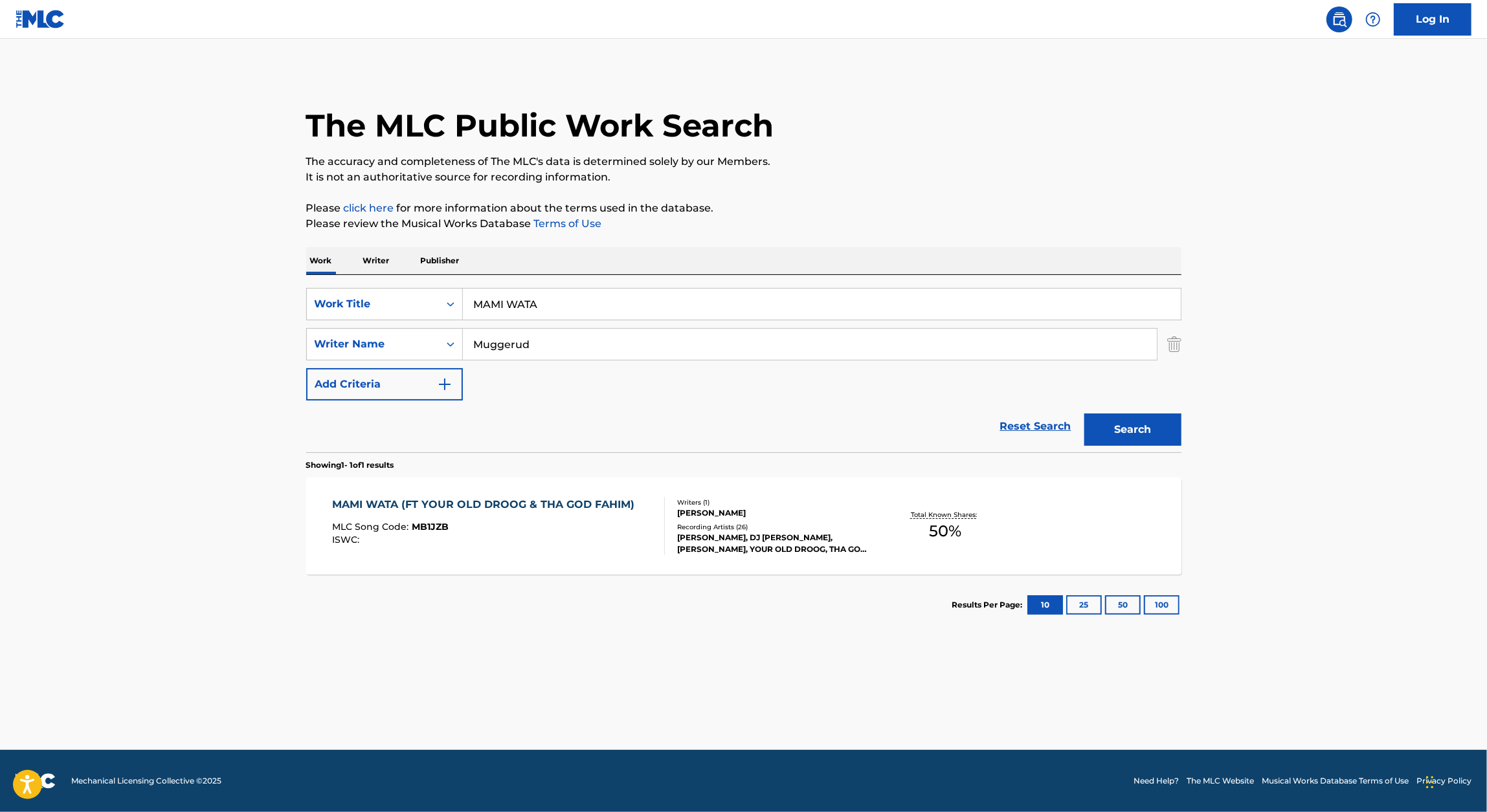
click at [561, 314] on input "MAMI WATA" at bounding box center [822, 304] width 718 height 31
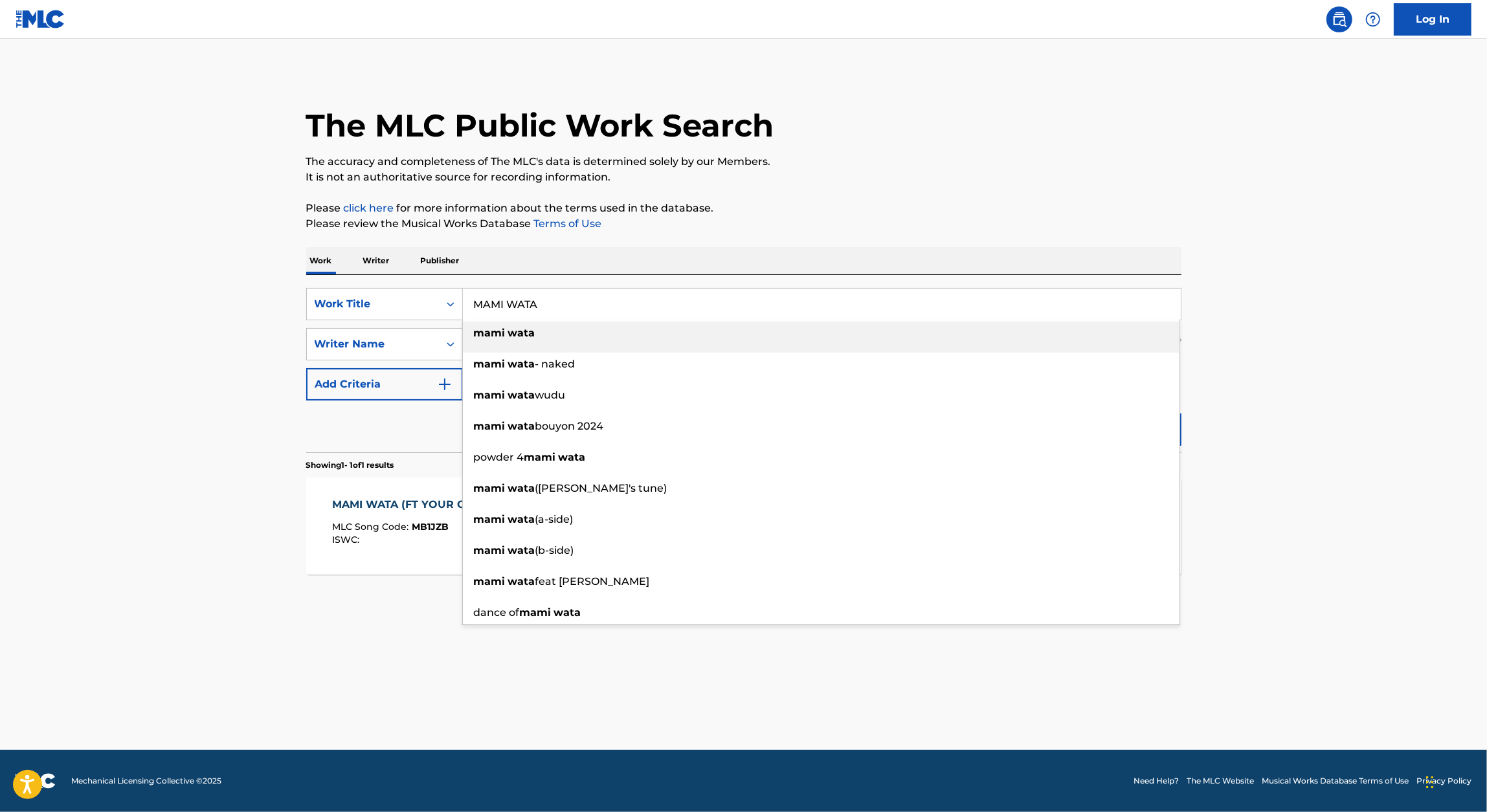
paste input "crack wars"
type input "crack wars"
click at [871, 230] on p "Please review the Musical Works Database Terms of Use" at bounding box center [744, 224] width 875 height 15
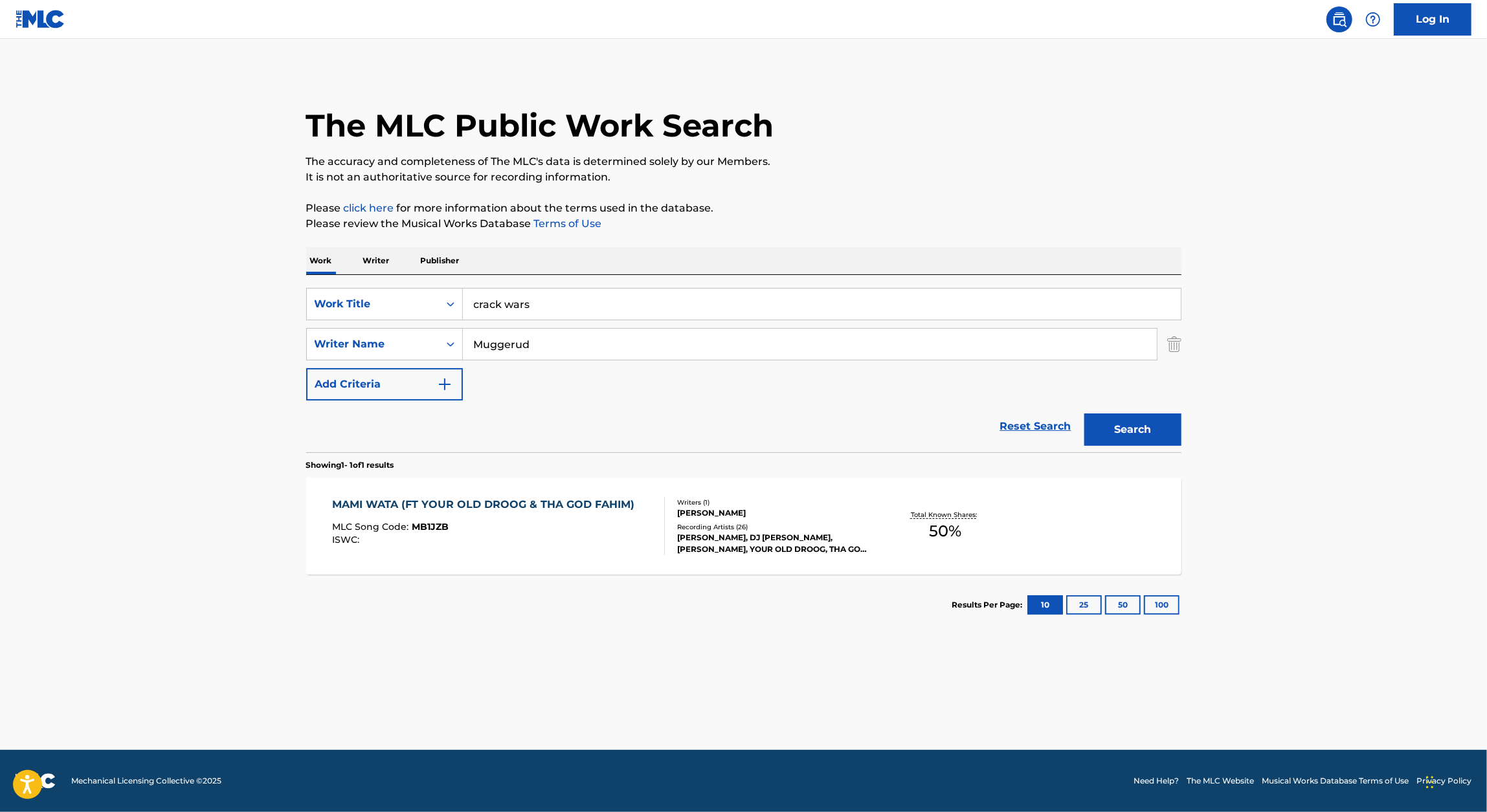
click at [1157, 429] on button "Search" at bounding box center [1133, 429] width 97 height 32
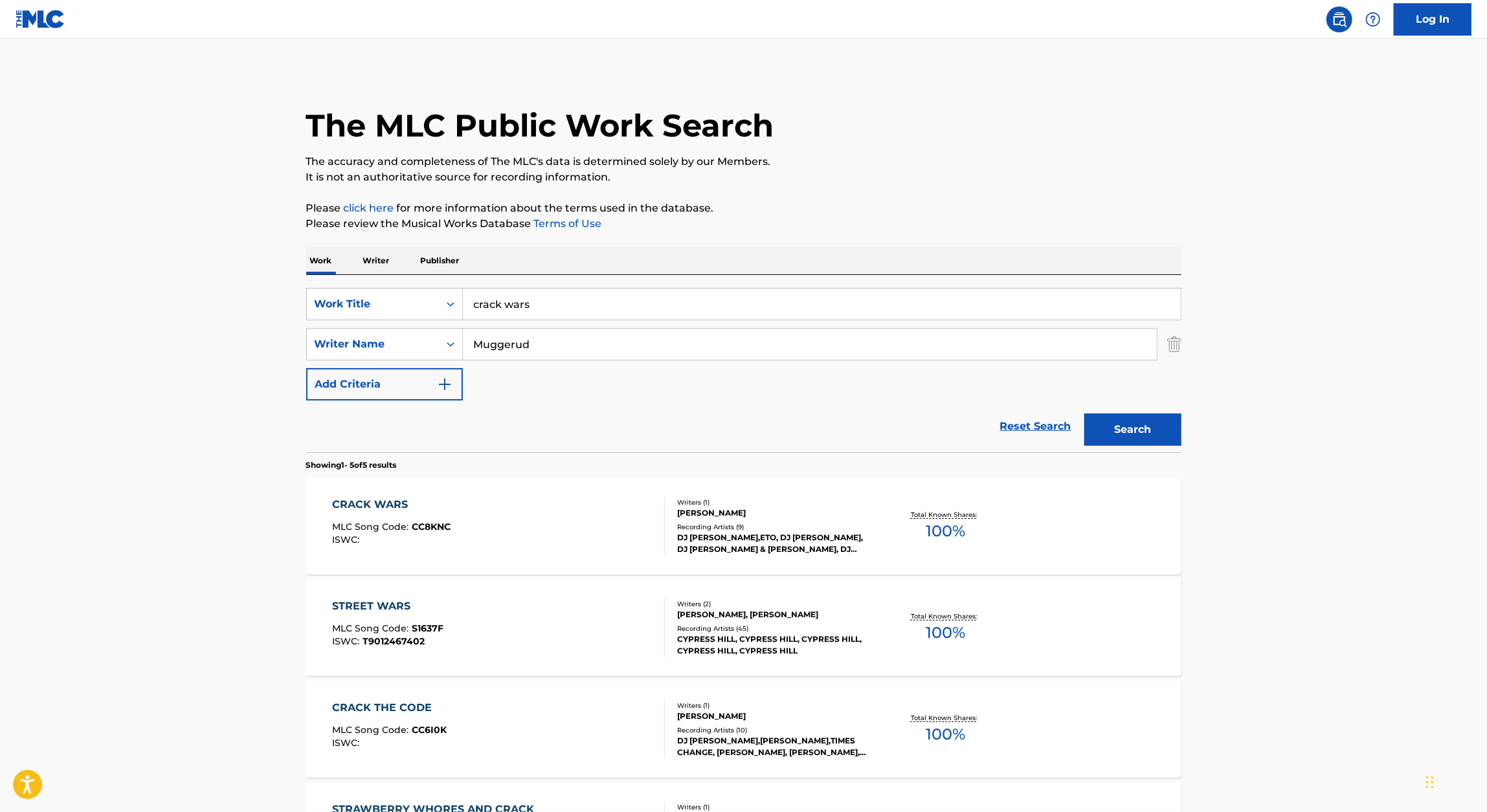
click at [403, 512] on div "CRACK WARS MLC Song Code : CC8KNC ISWC :" at bounding box center [391, 526] width 119 height 58
click at [582, 291] on input "crack wars" at bounding box center [822, 304] width 718 height 31
paste input "HOLY WINE"
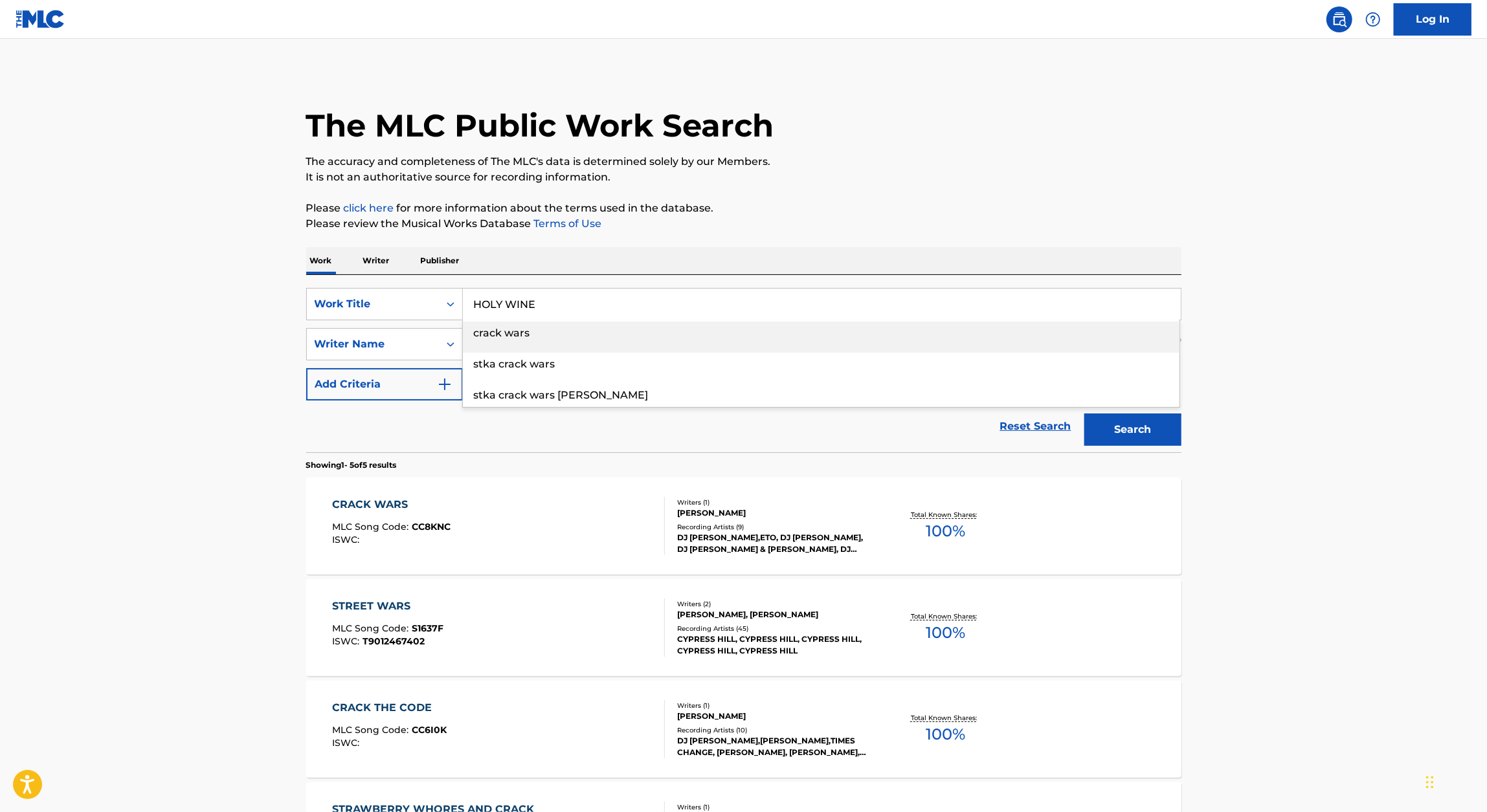
type input "HOLY WINE"
click at [885, 238] on div "The MLC Public Work Search The accuracy and completeness of The MLC's data is d…" at bounding box center [744, 557] width 906 height 970
click at [1086, 422] on button "Search" at bounding box center [1133, 429] width 97 height 32
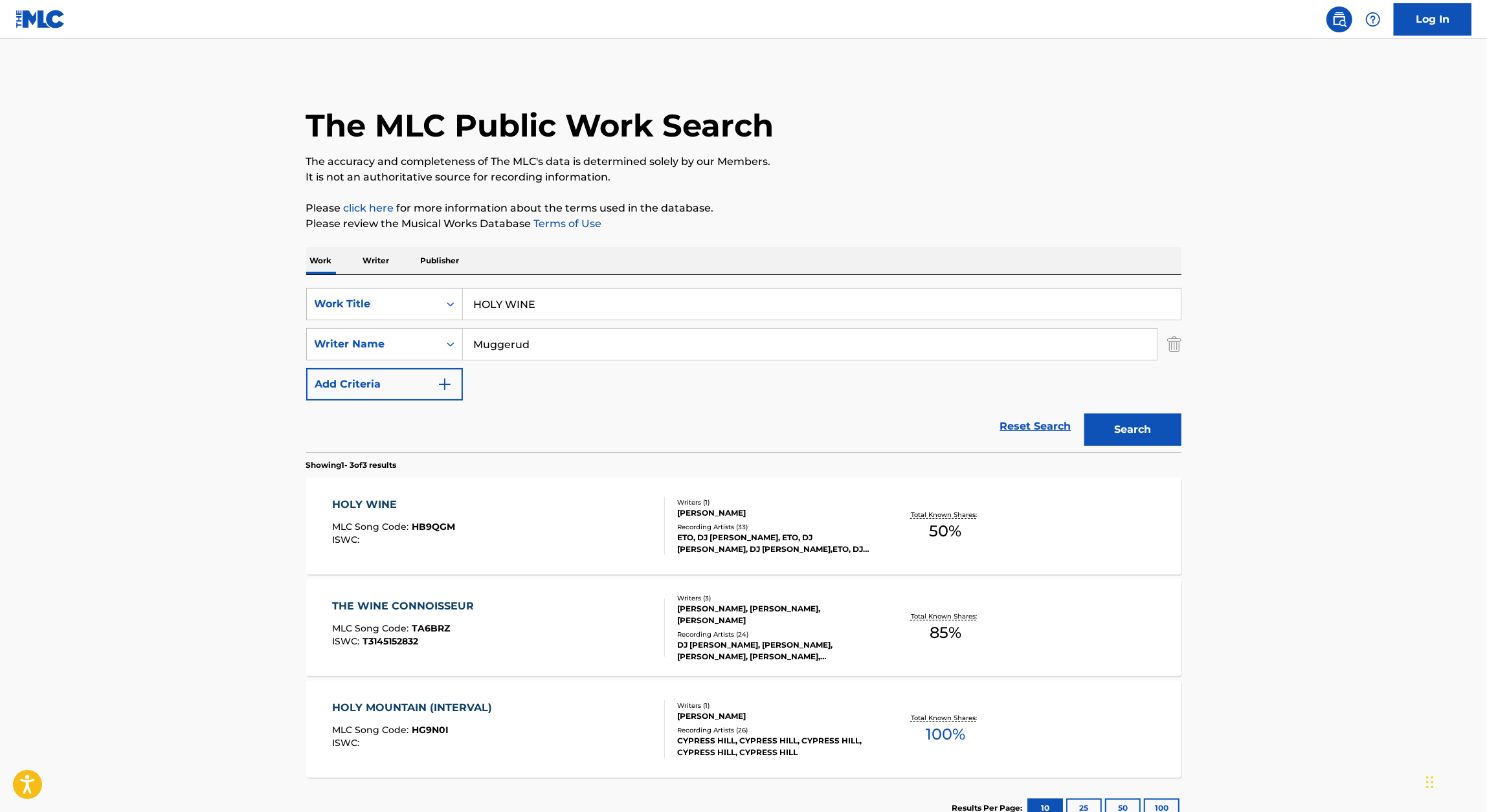
click at [408, 500] on div "HOLY WINE" at bounding box center [394, 504] width 123 height 15
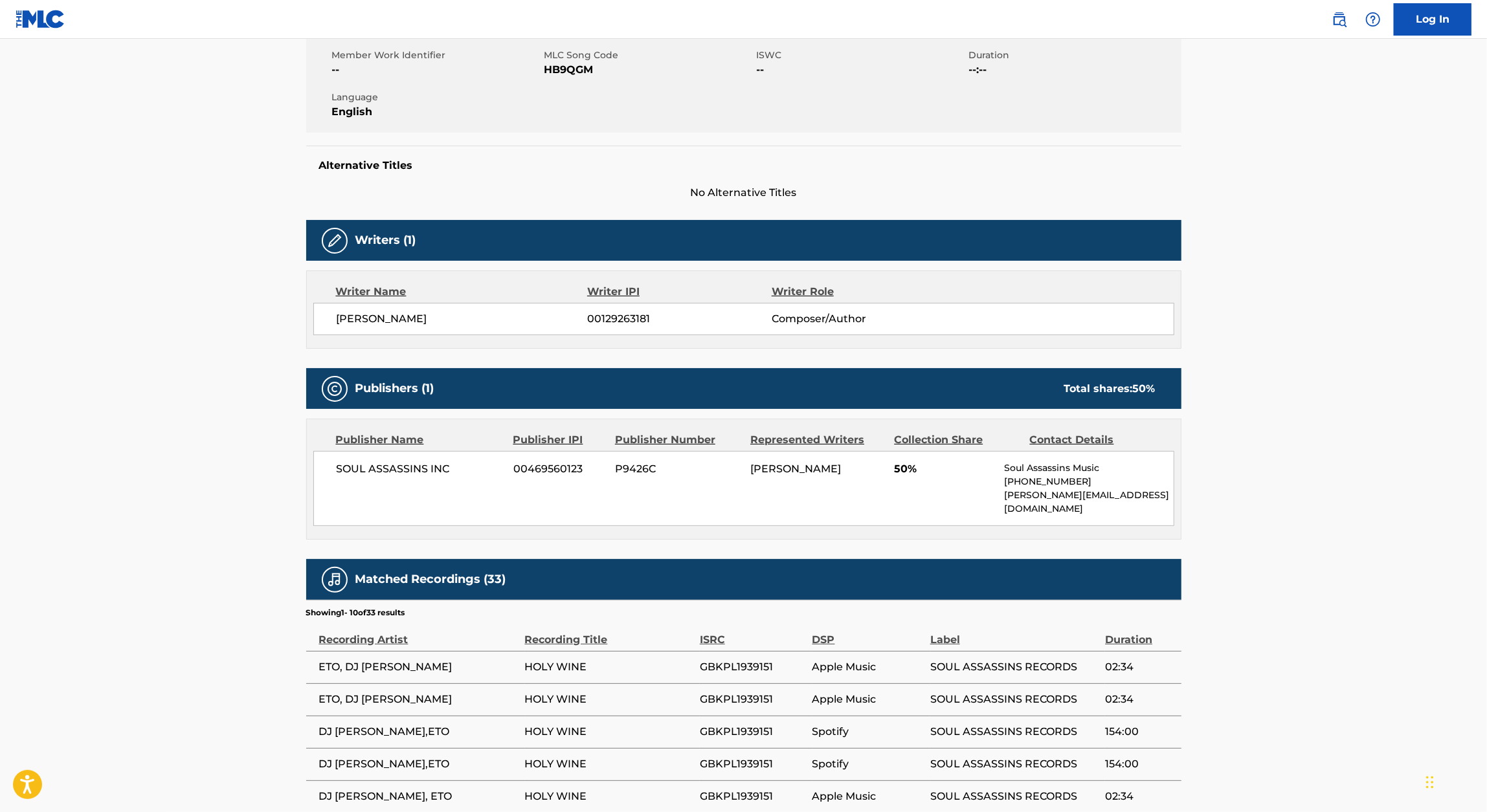
scroll to position [244, 0]
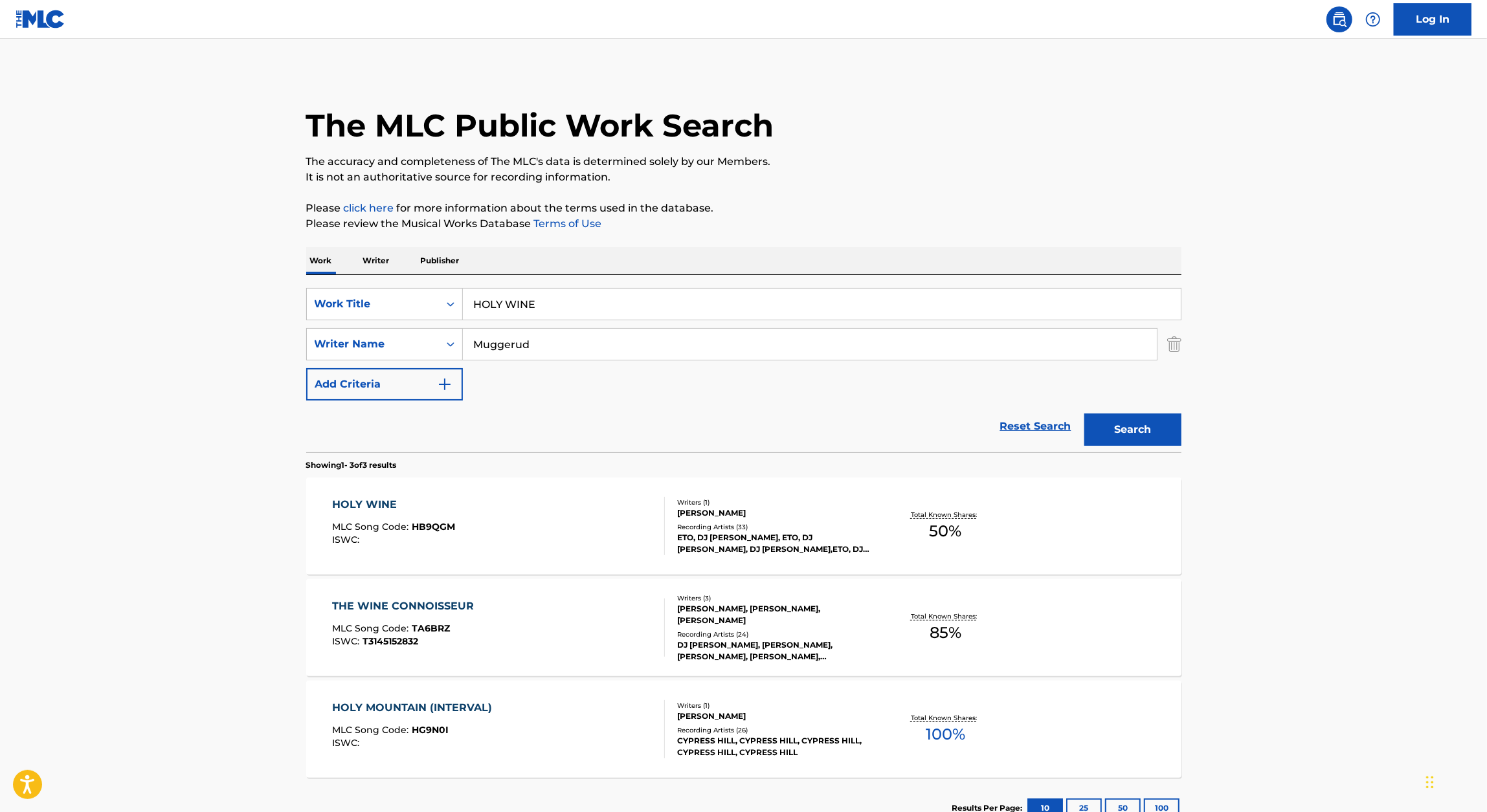
click at [559, 308] on input "HOLY WINE" at bounding box center [822, 304] width 718 height 31
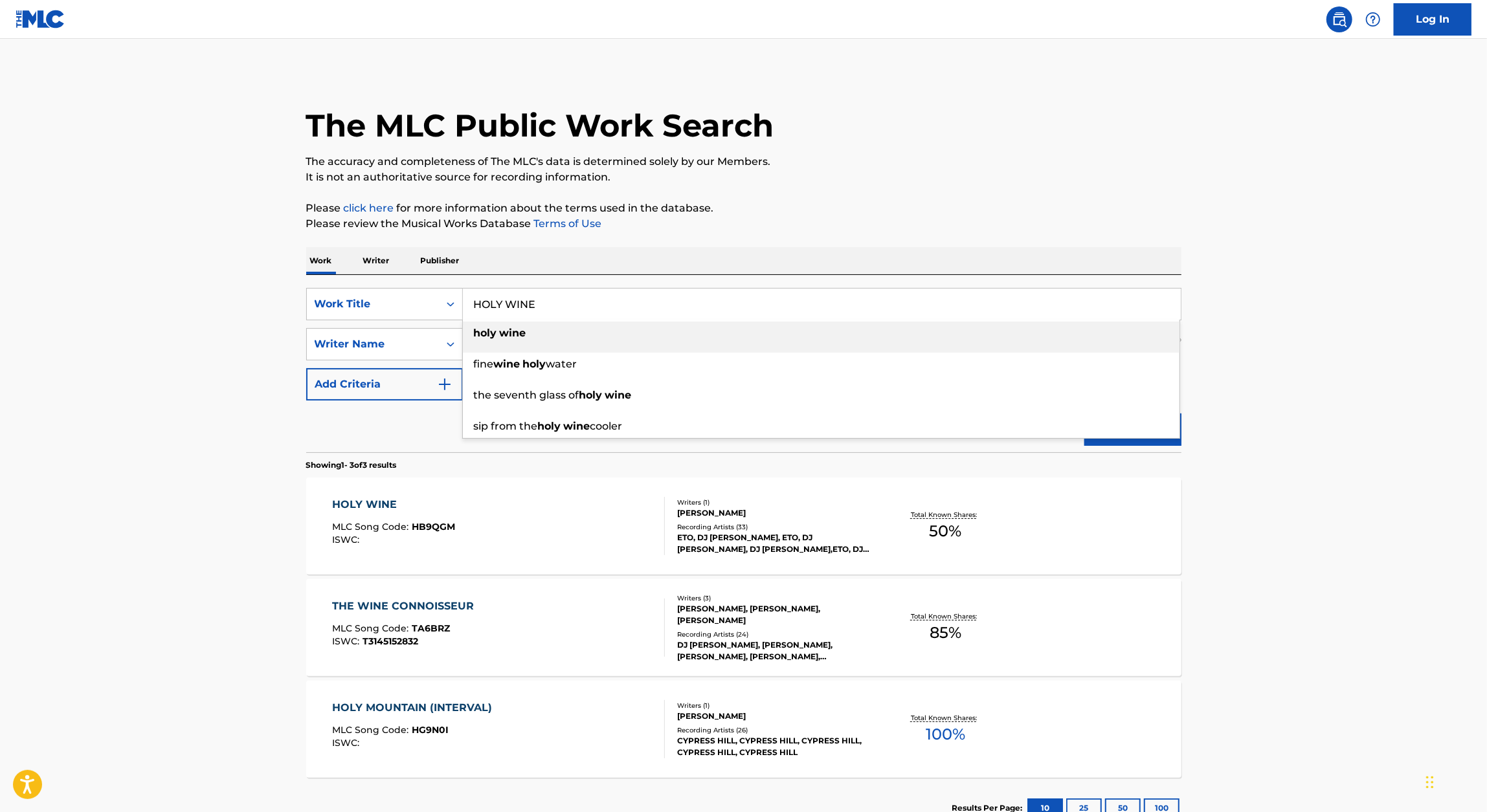
paste input "ROSES"
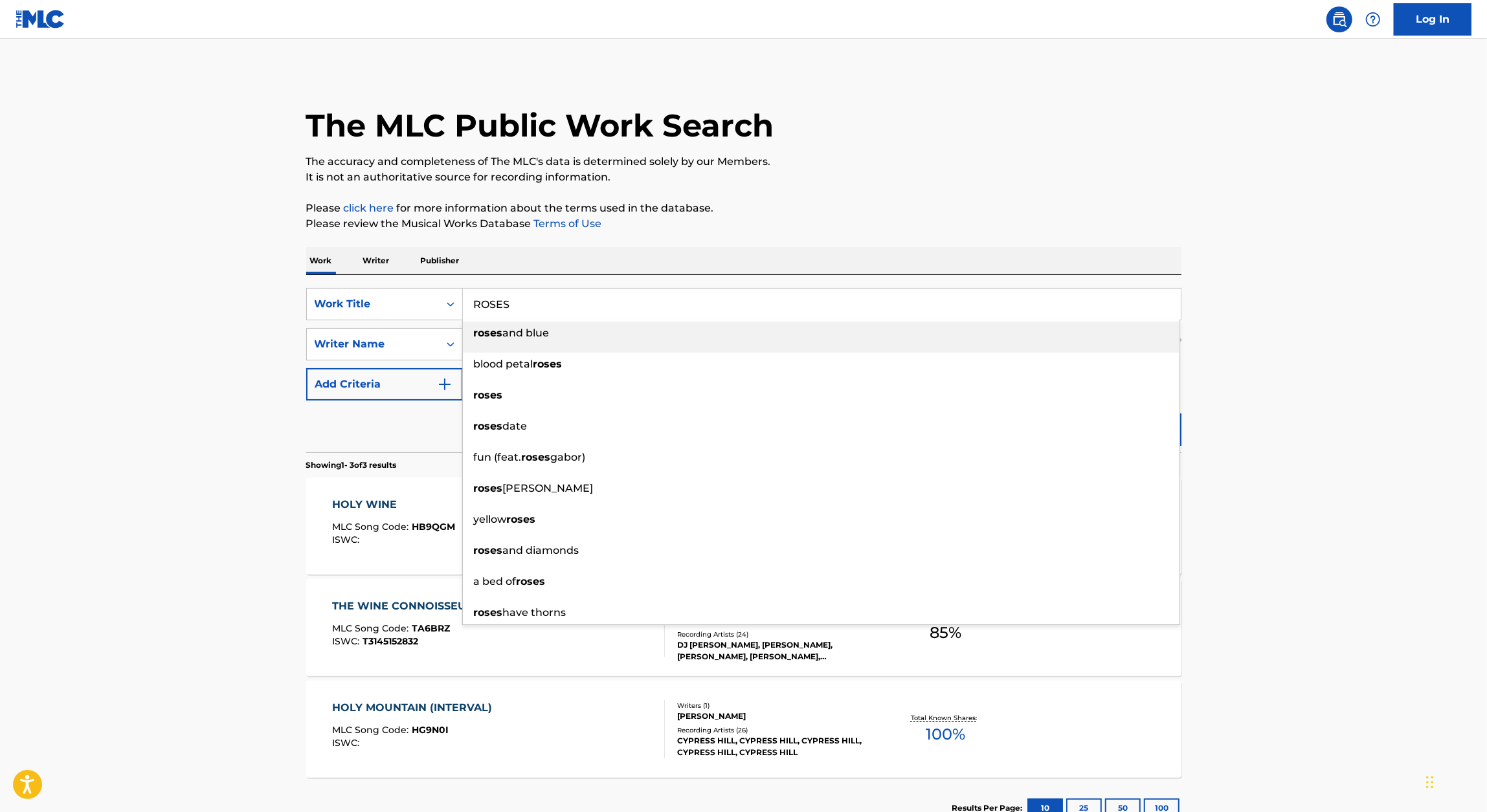
type input "ROSES"
drag, startPoint x: 960, startPoint y: 198, endPoint x: 951, endPoint y: 198, distance: 9.0
click at [960, 198] on div "The MLC Public Work Search The accuracy and completeness of The MLC's data is d…" at bounding box center [744, 455] width 906 height 767
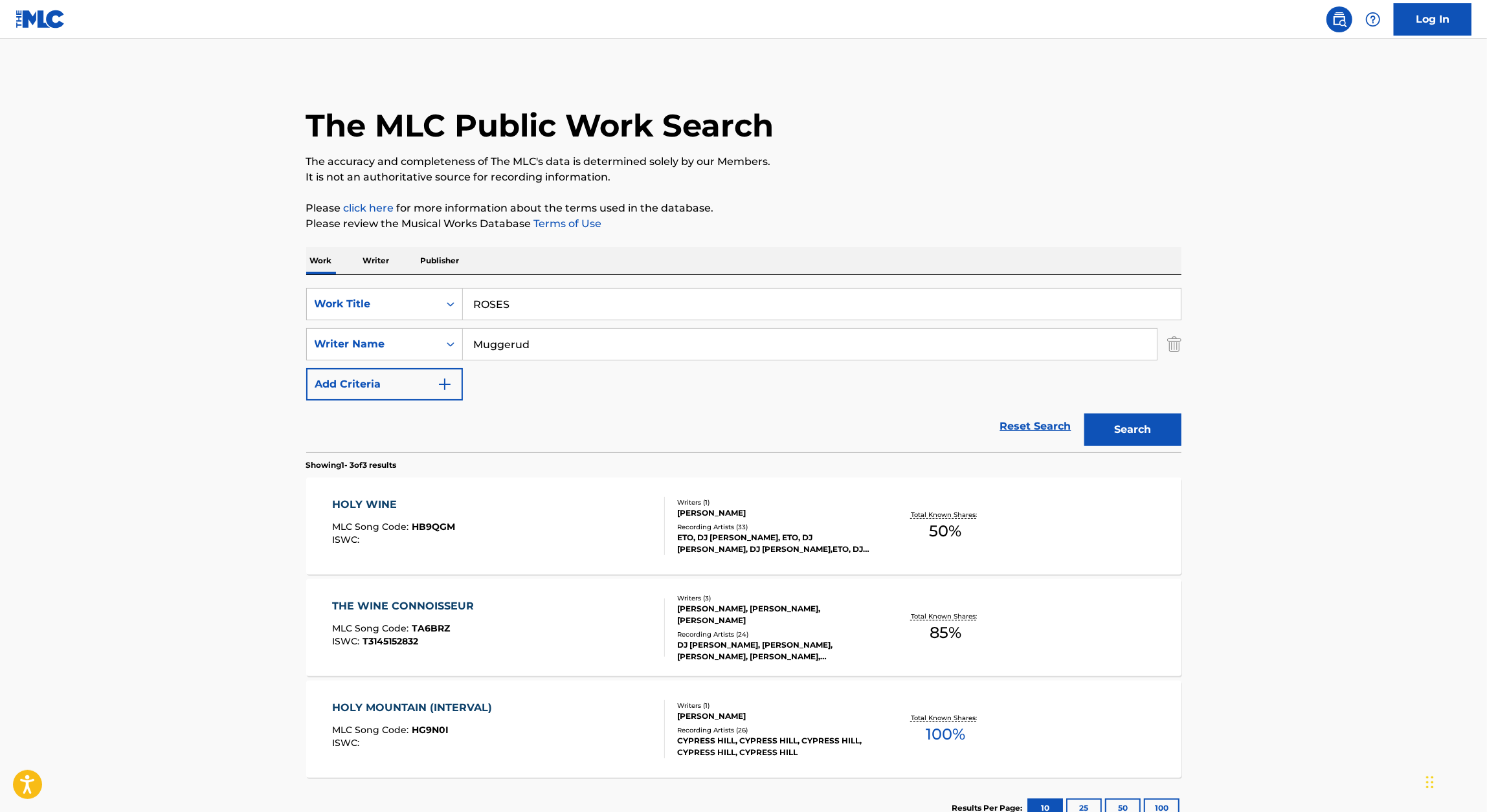
click at [1129, 396] on div "SearchWithCriteria66ca12c1-3b0a-4dcf-b2ed-8a1d96fe696a Work Title ROSES SearchW…" at bounding box center [744, 344] width 875 height 113
click at [1127, 408] on div "Search" at bounding box center [1129, 426] width 103 height 52
click at [1124, 414] on button "Search" at bounding box center [1133, 429] width 97 height 32
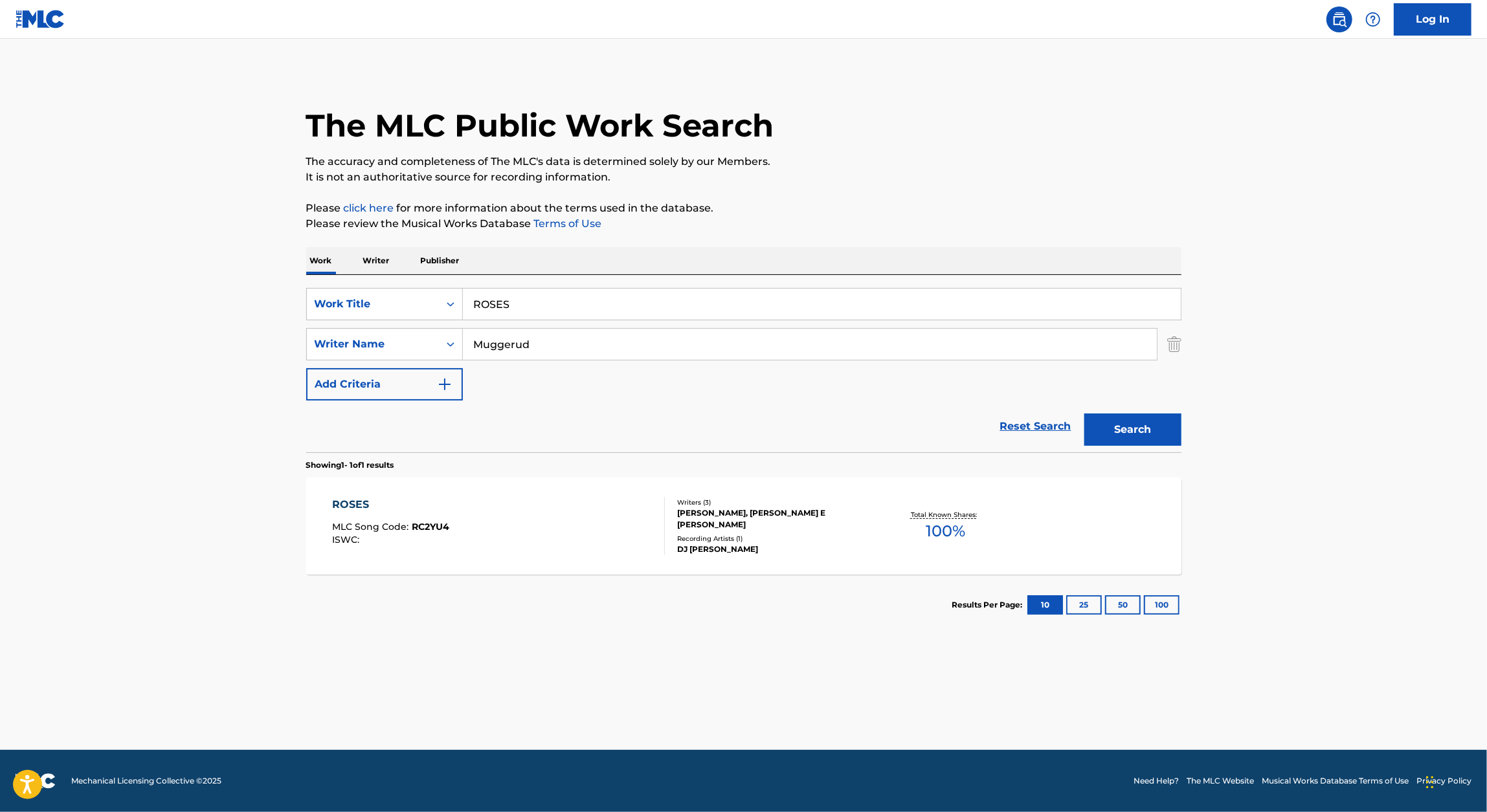
click at [424, 515] on div "ROSES MLC Song Code : RC2YU4 ISWC :" at bounding box center [391, 526] width 117 height 58
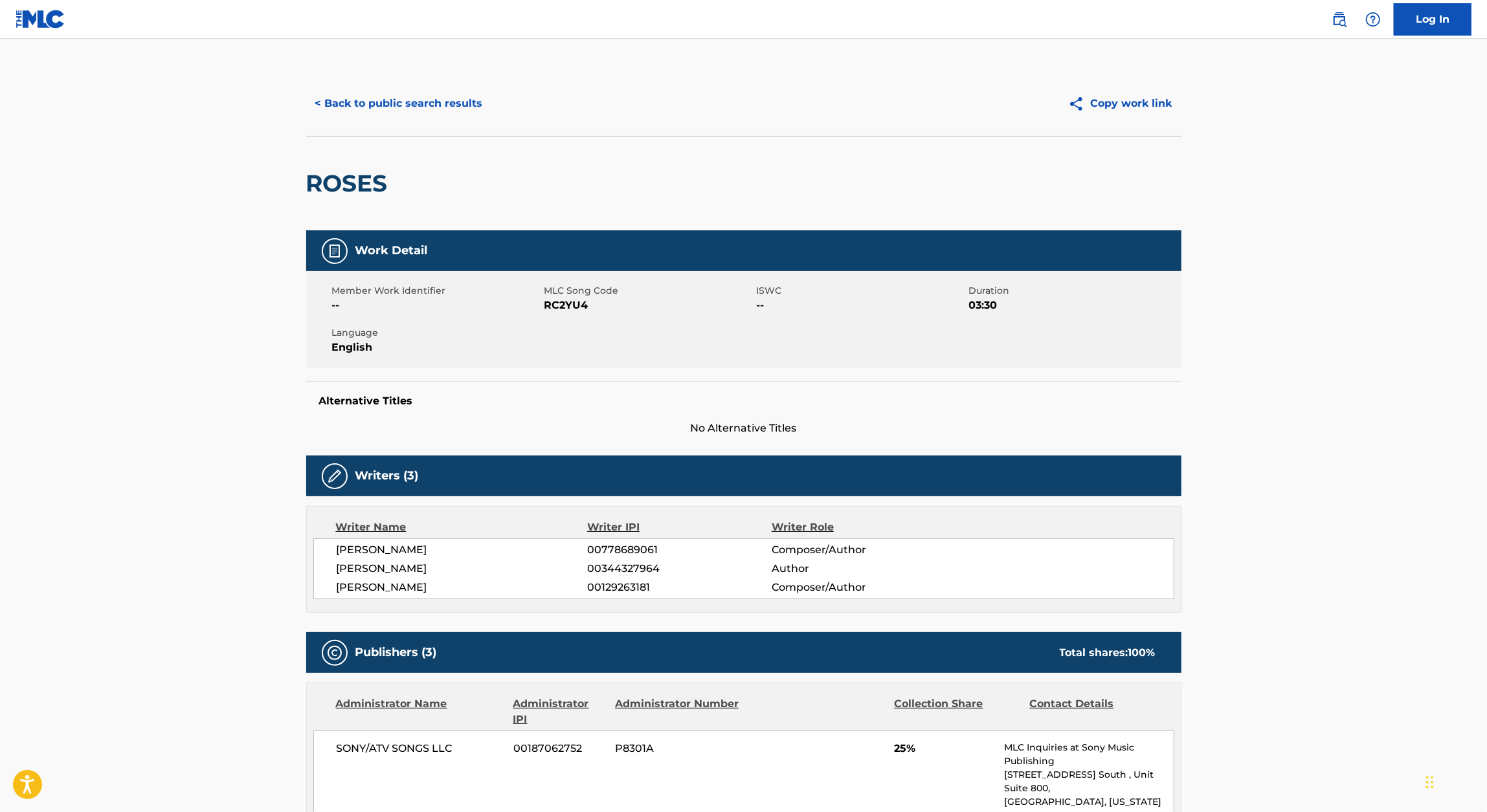
click at [567, 308] on span "RC2YU4" at bounding box center [649, 305] width 209 height 15
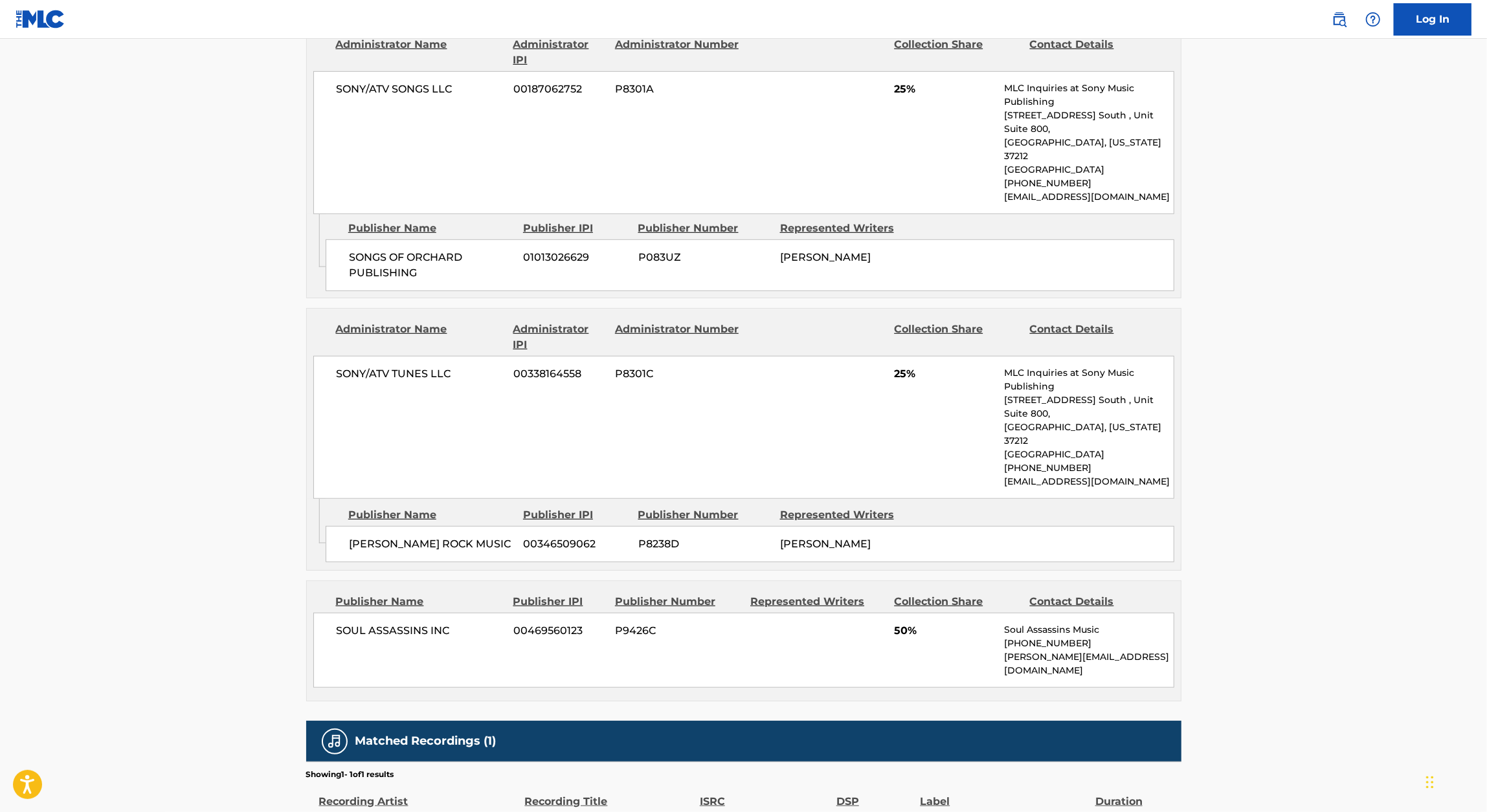
scroll to position [701, 0]
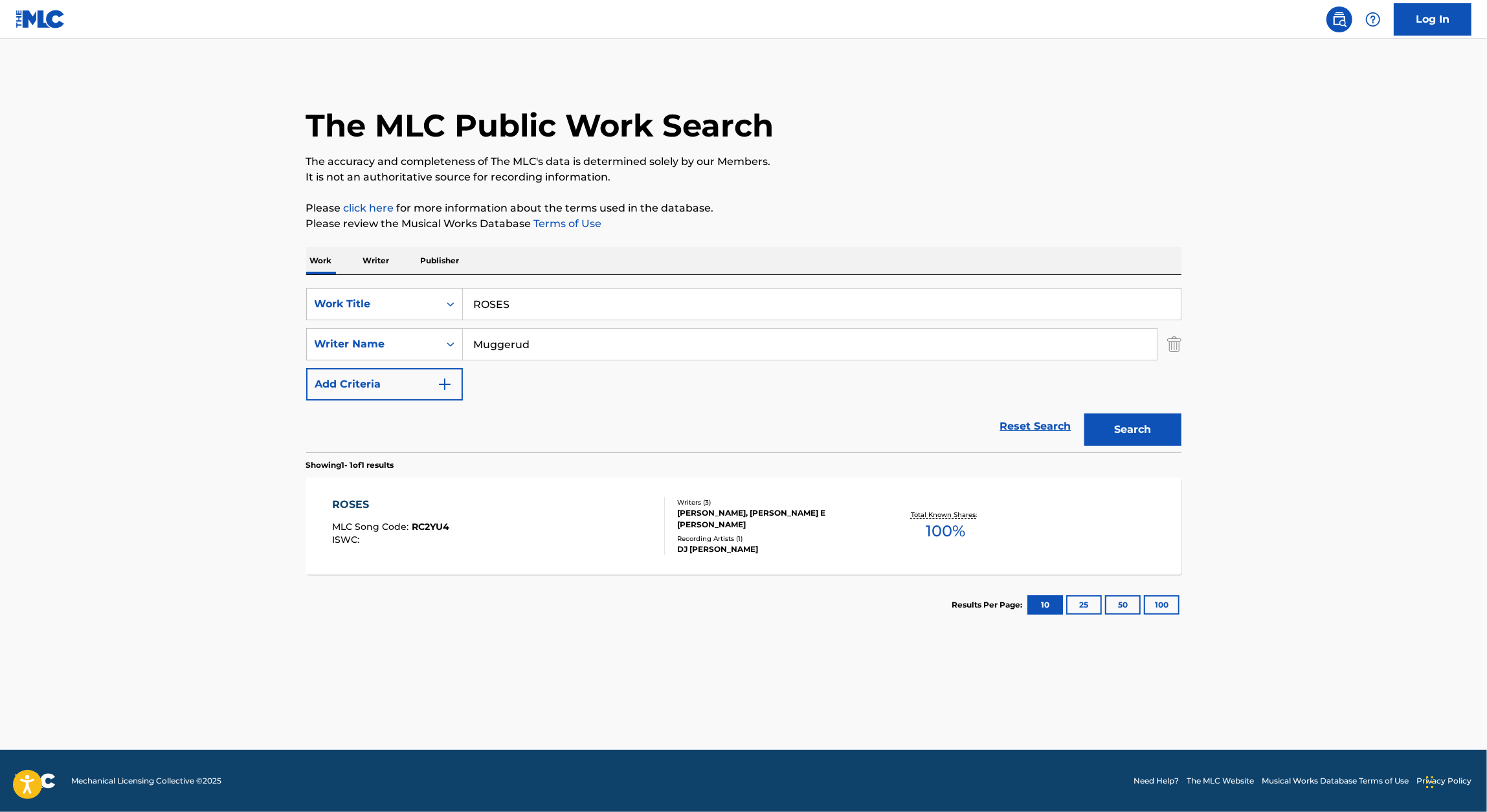
click at [361, 504] on div "ROSES" at bounding box center [391, 504] width 117 height 15
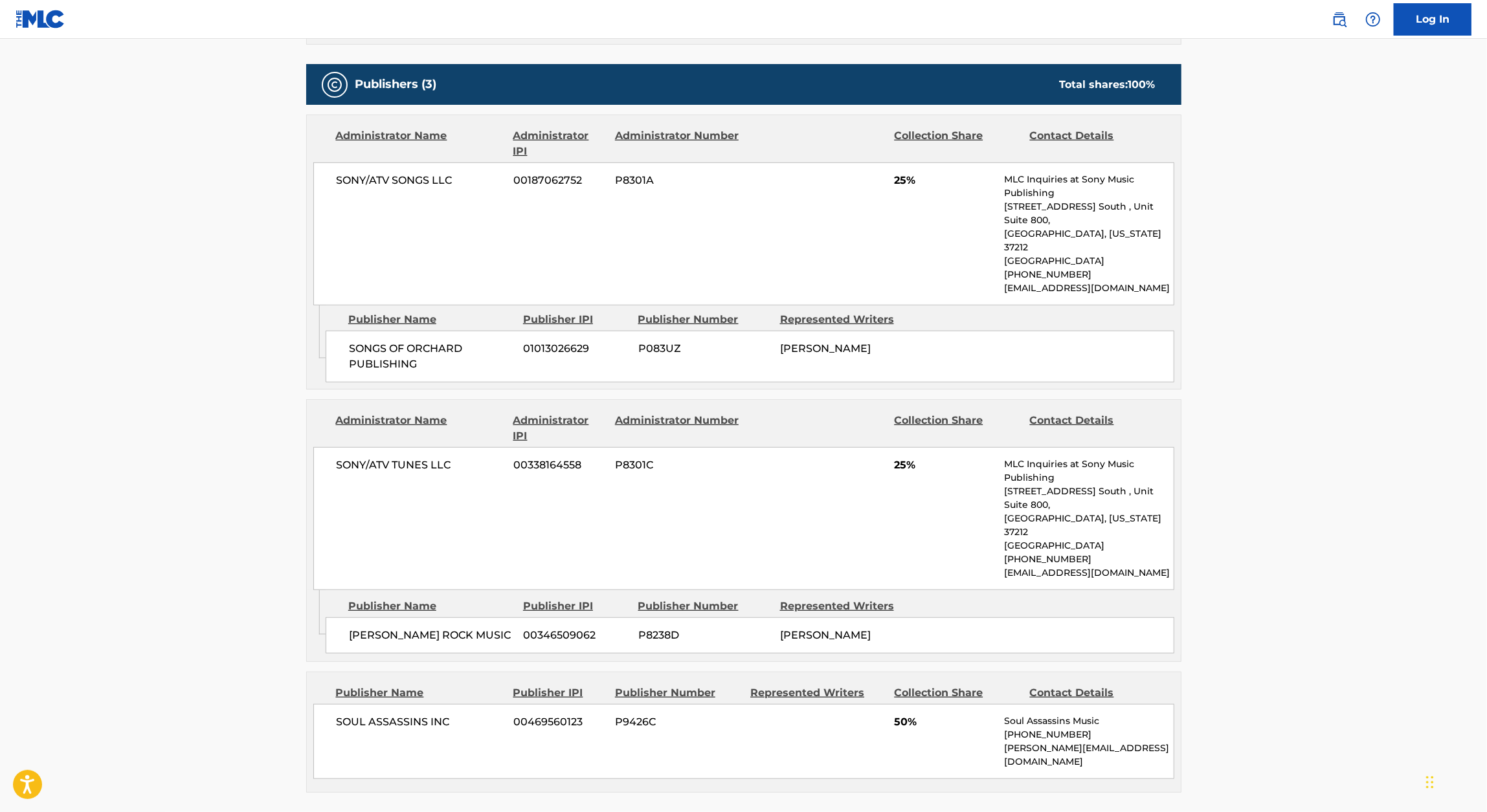
scroll to position [701, 0]
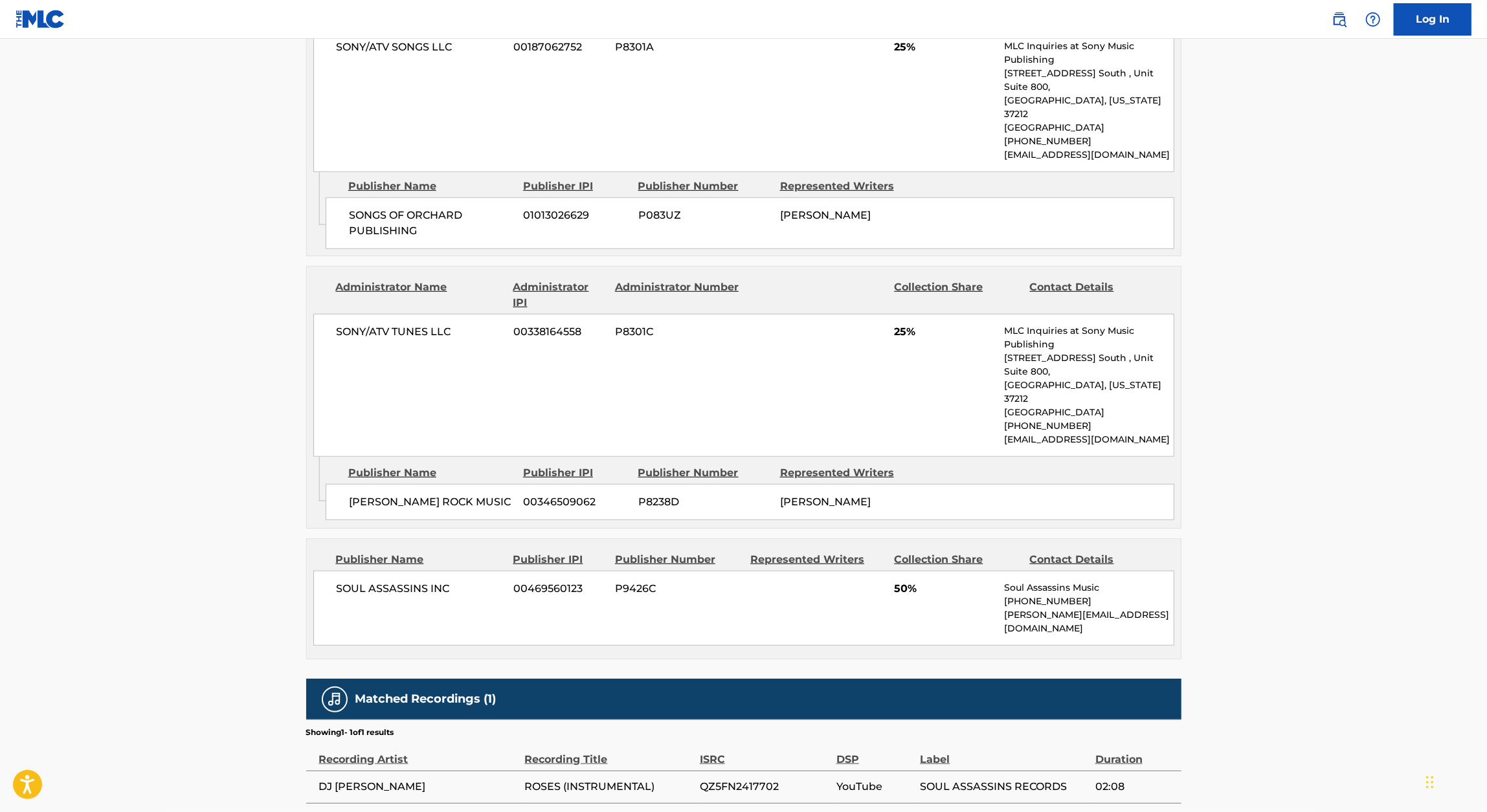
click at [738, 779] on span "QZ5FN2417702" at bounding box center [765, 786] width 130 height 15
copy span "QZ5FN2417702"
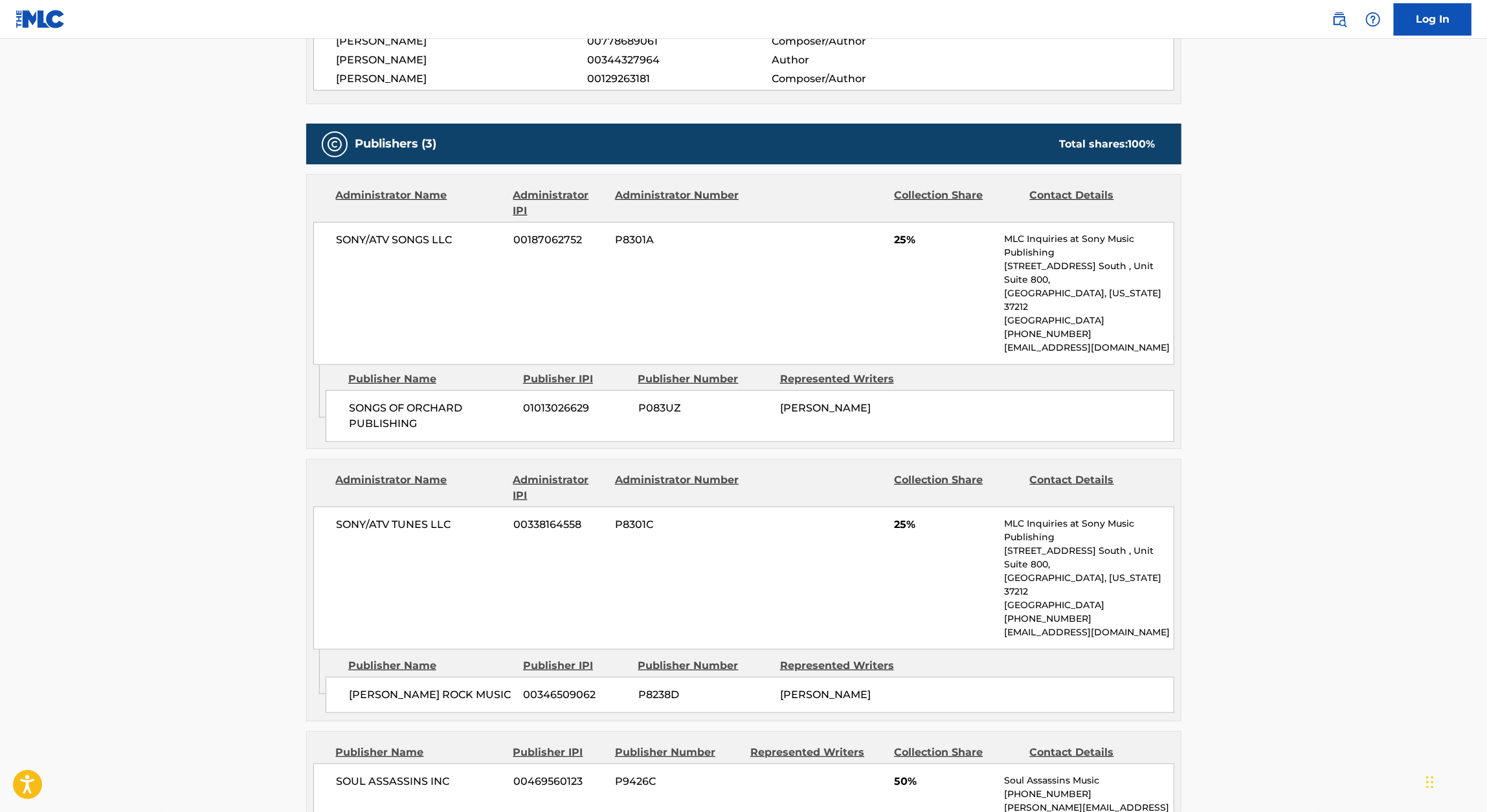
scroll to position [0, 0]
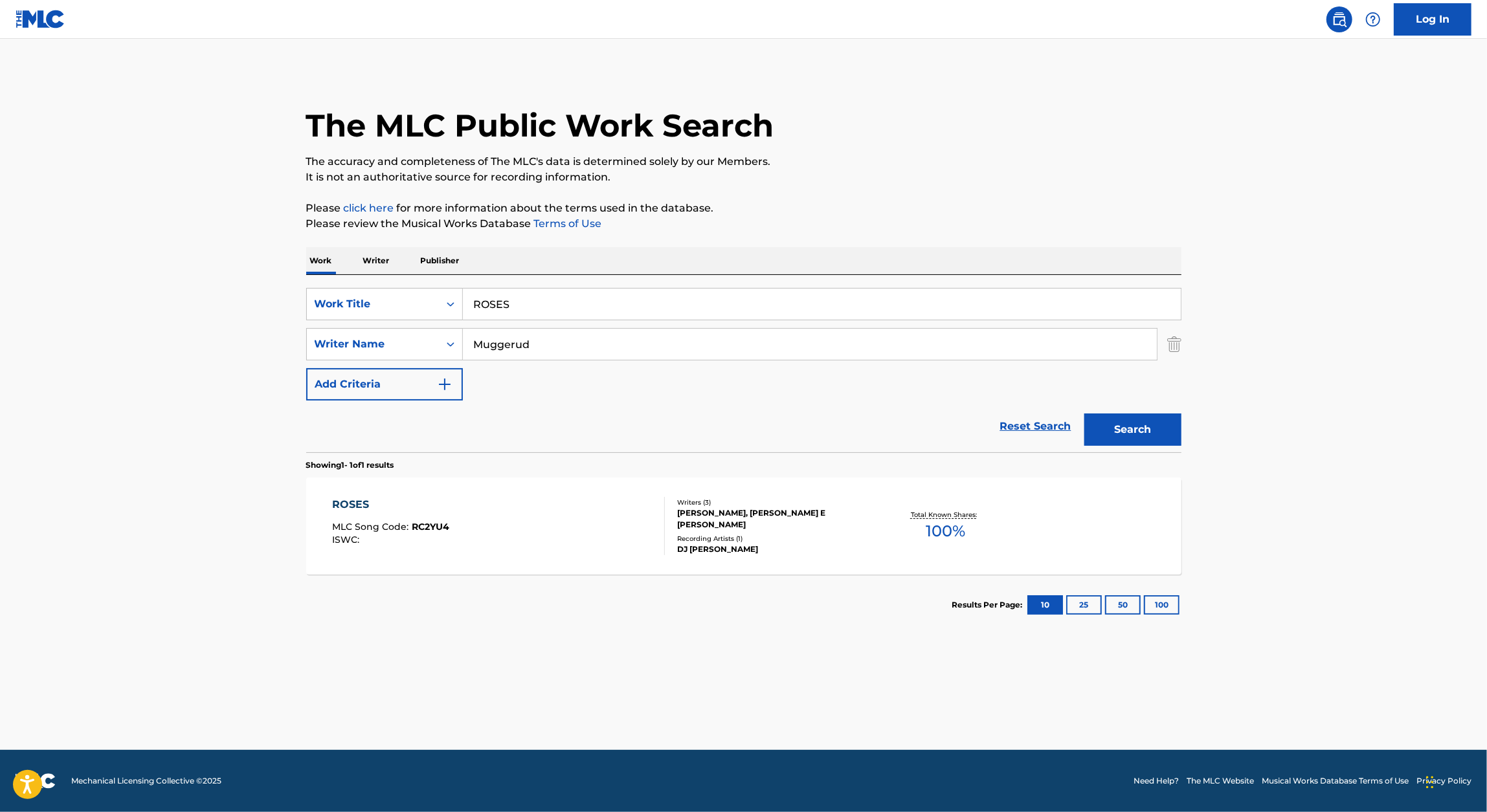
click at [511, 292] on input "ROSES" at bounding box center [822, 304] width 718 height 31
paste input "STILL MOBBIN"
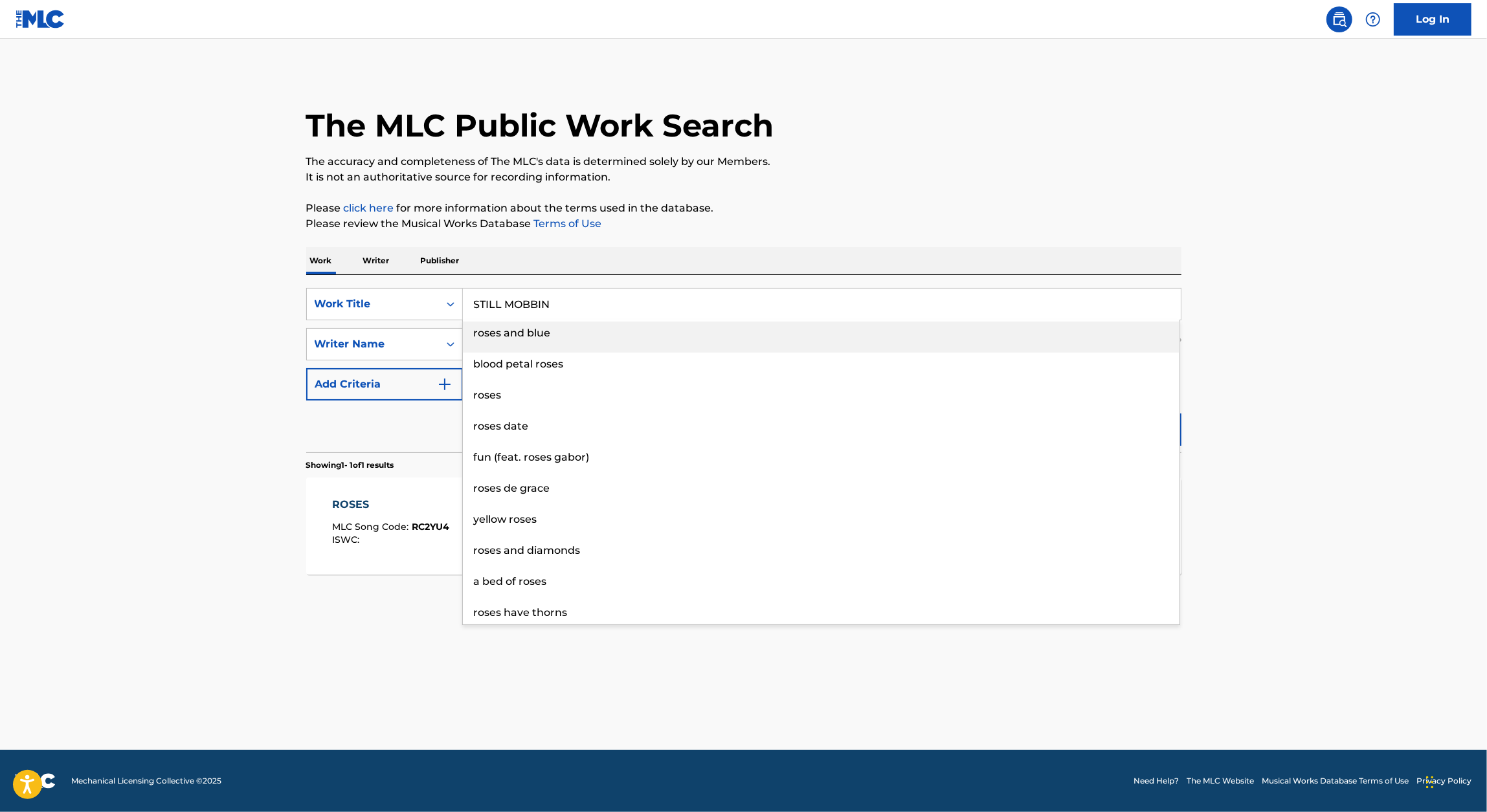
type input "STILL MOBBIN"
click at [1062, 265] on div "Work Writer Publisher" at bounding box center [744, 260] width 875 height 27
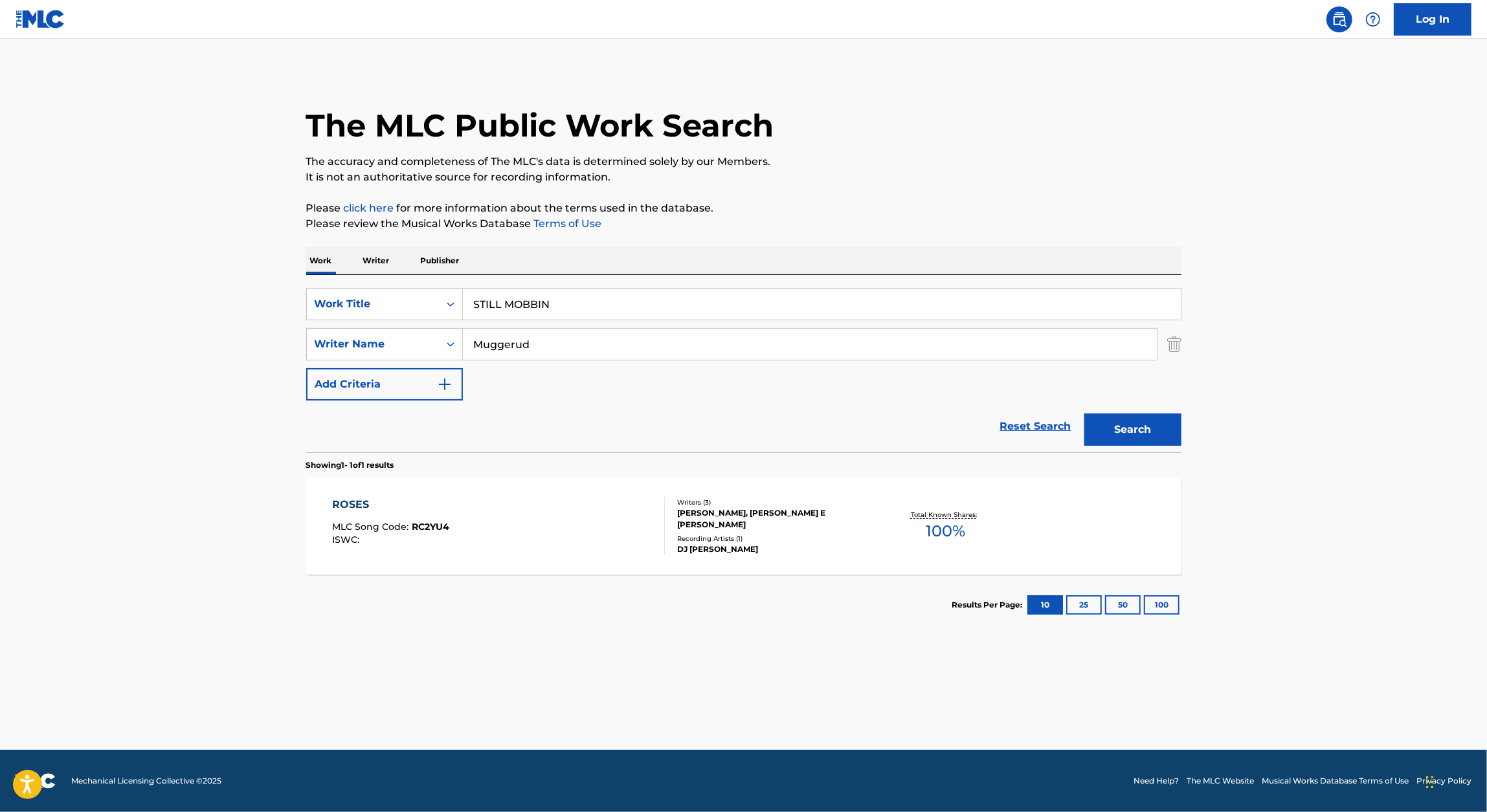
click at [1157, 444] on button "Search" at bounding box center [1133, 429] width 97 height 32
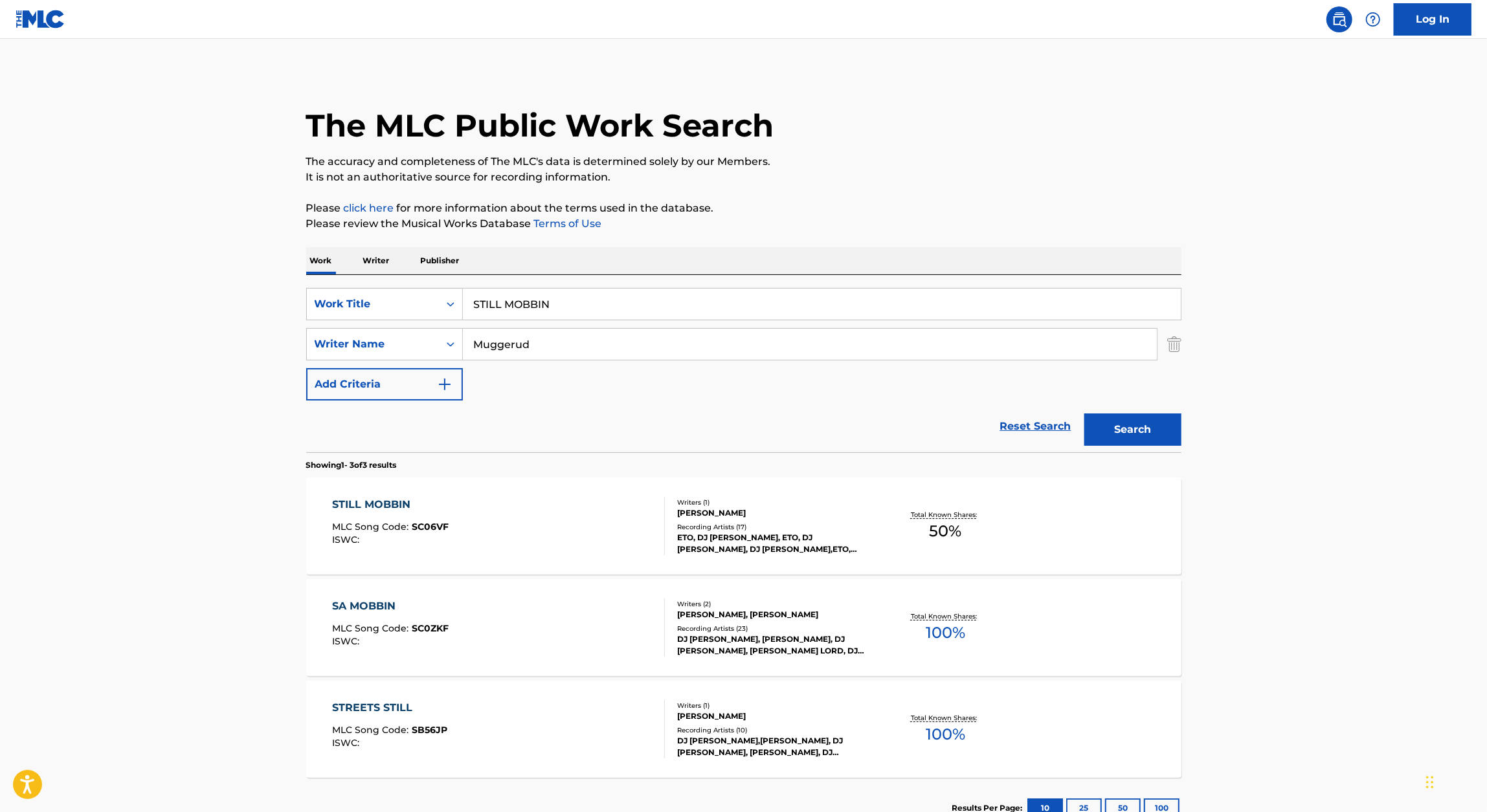
click at [478, 511] on div "STILL MOBBIN MLC Song Code : SC06VF ISWC :" at bounding box center [499, 526] width 333 height 58
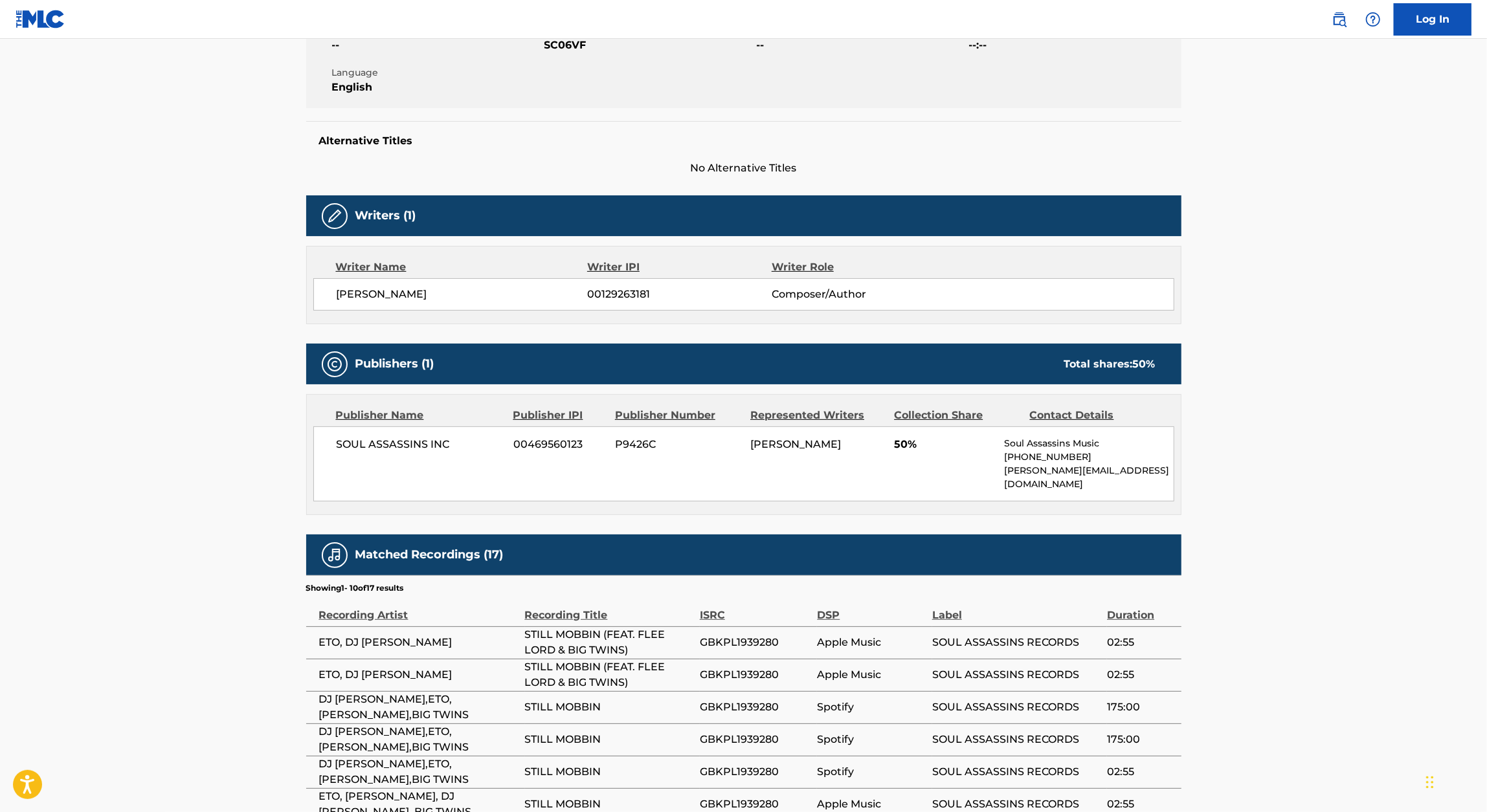
scroll to position [511, 0]
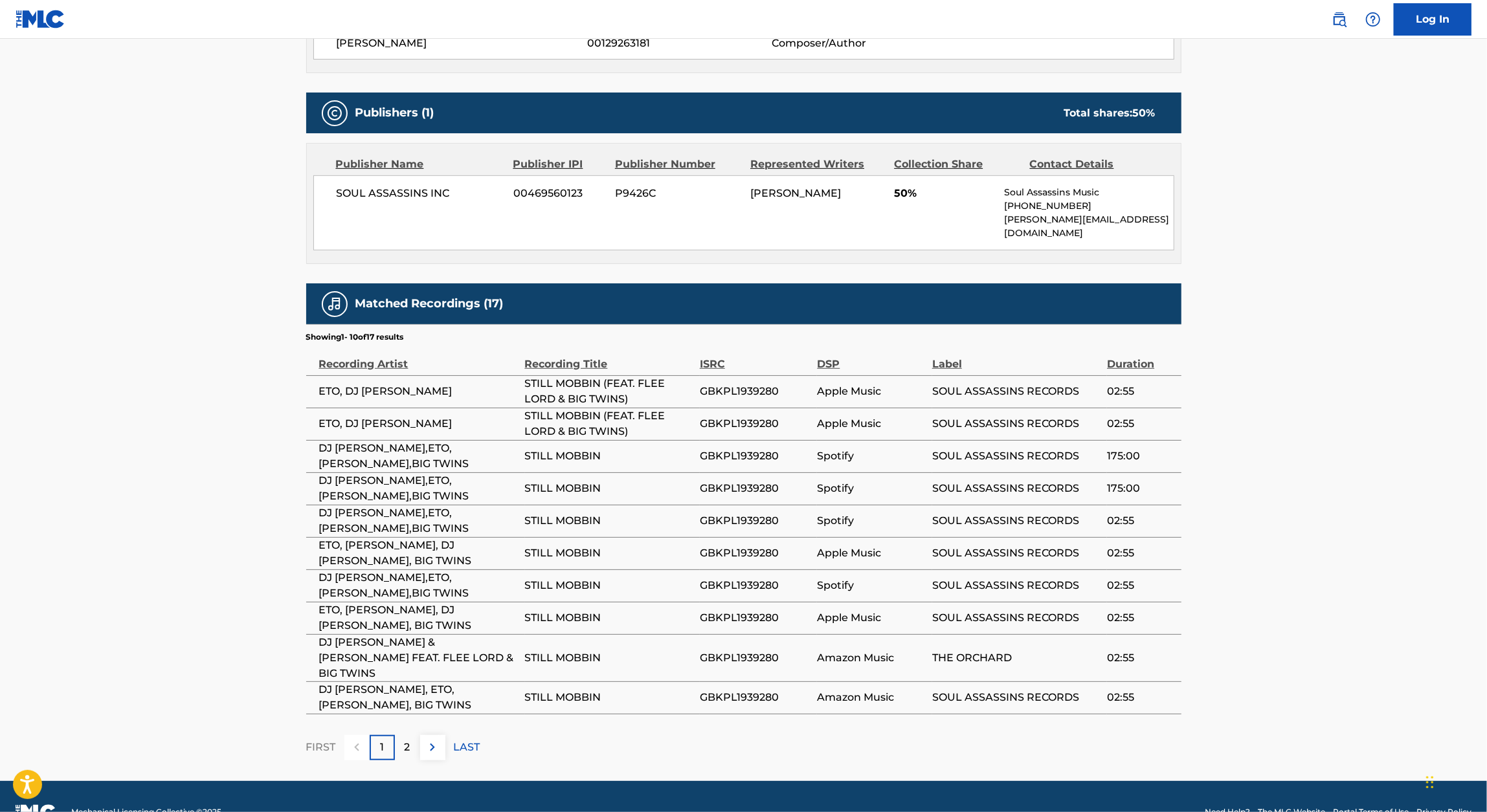
click at [749, 416] on span "GBKPL1939280" at bounding box center [755, 424] width 111 height 15
copy div "GBKPL1939280"
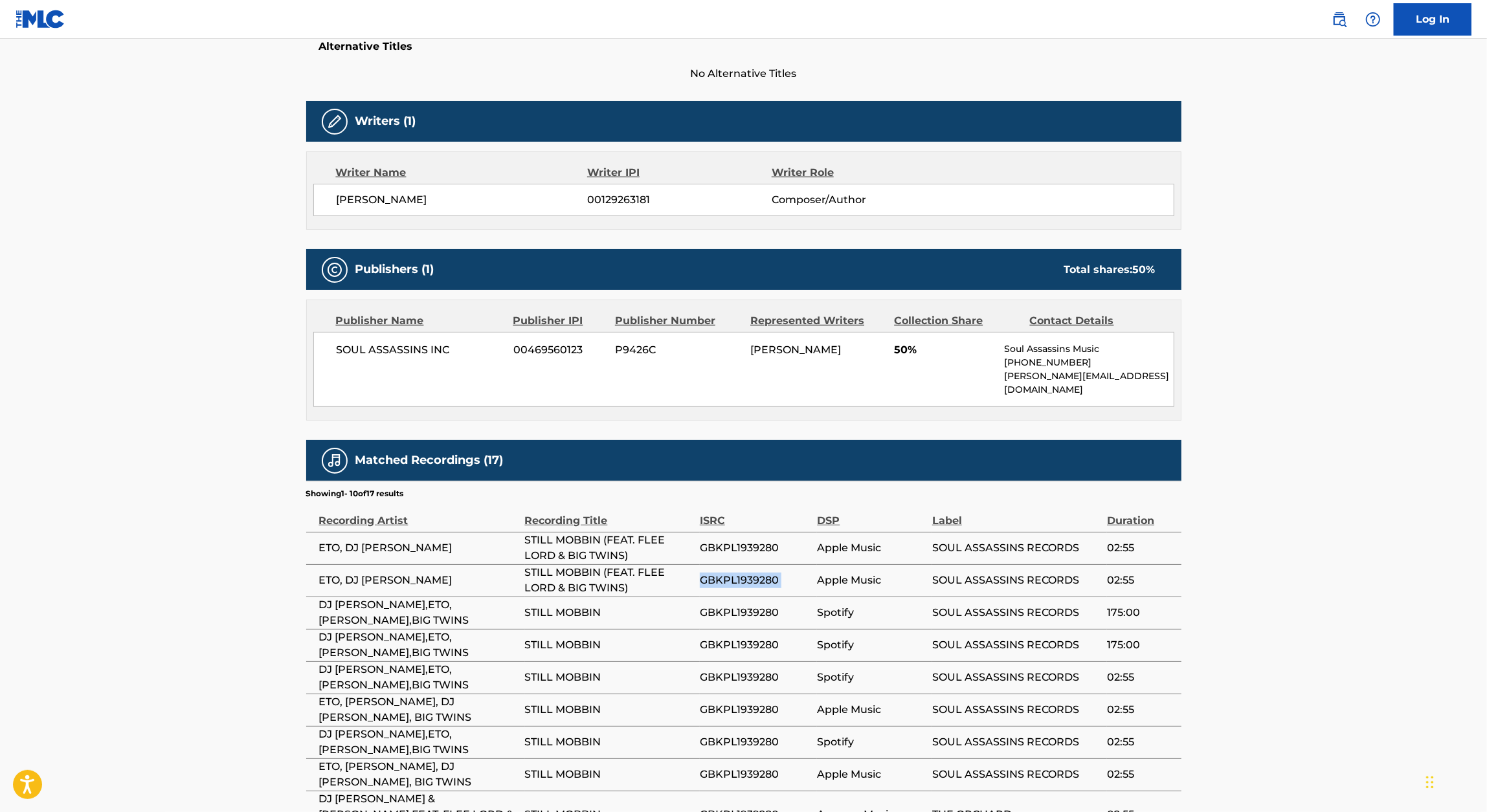
scroll to position [400, 0]
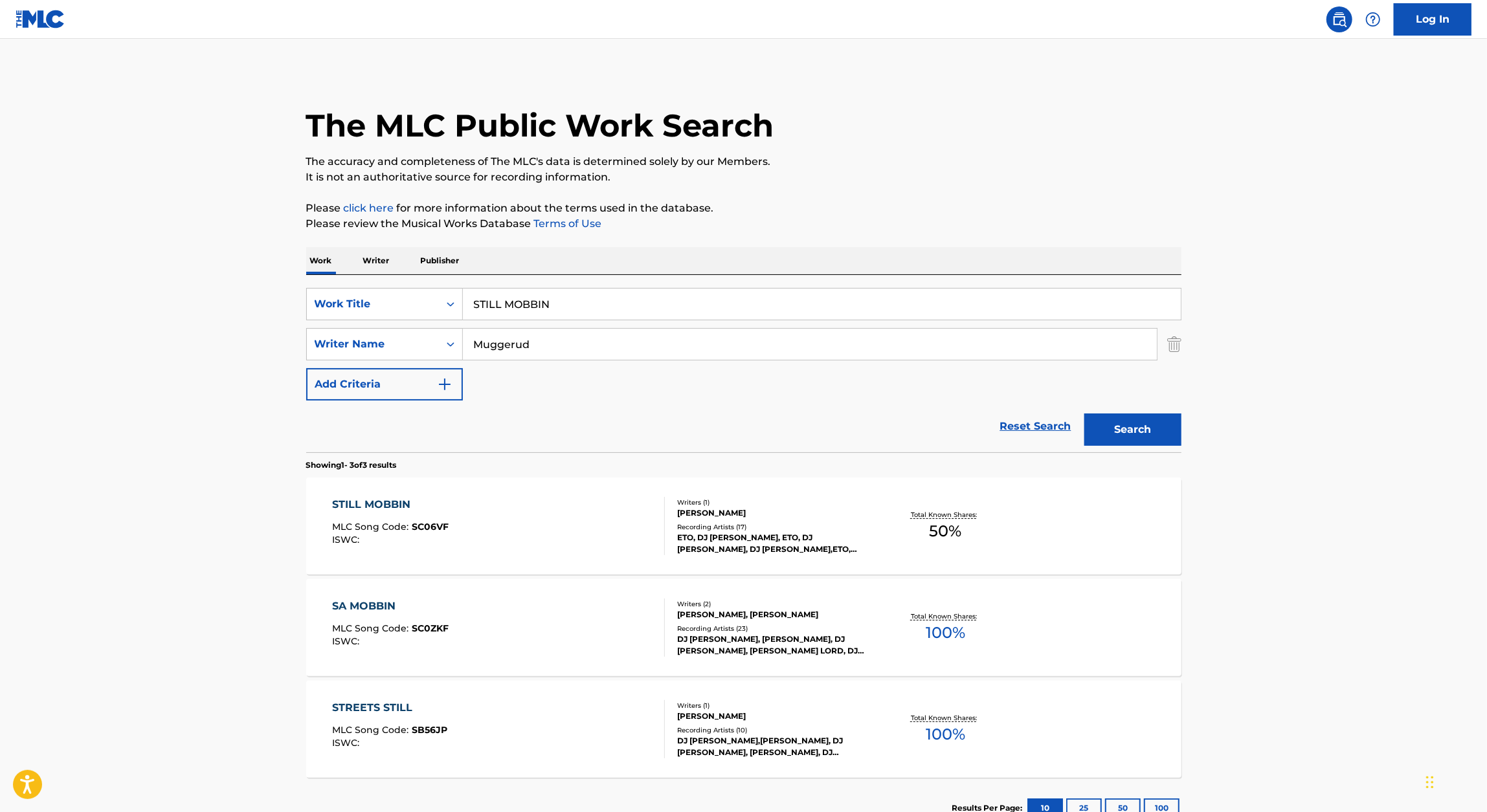
click at [542, 293] on input "STILL MOBBIN" at bounding box center [822, 304] width 718 height 31
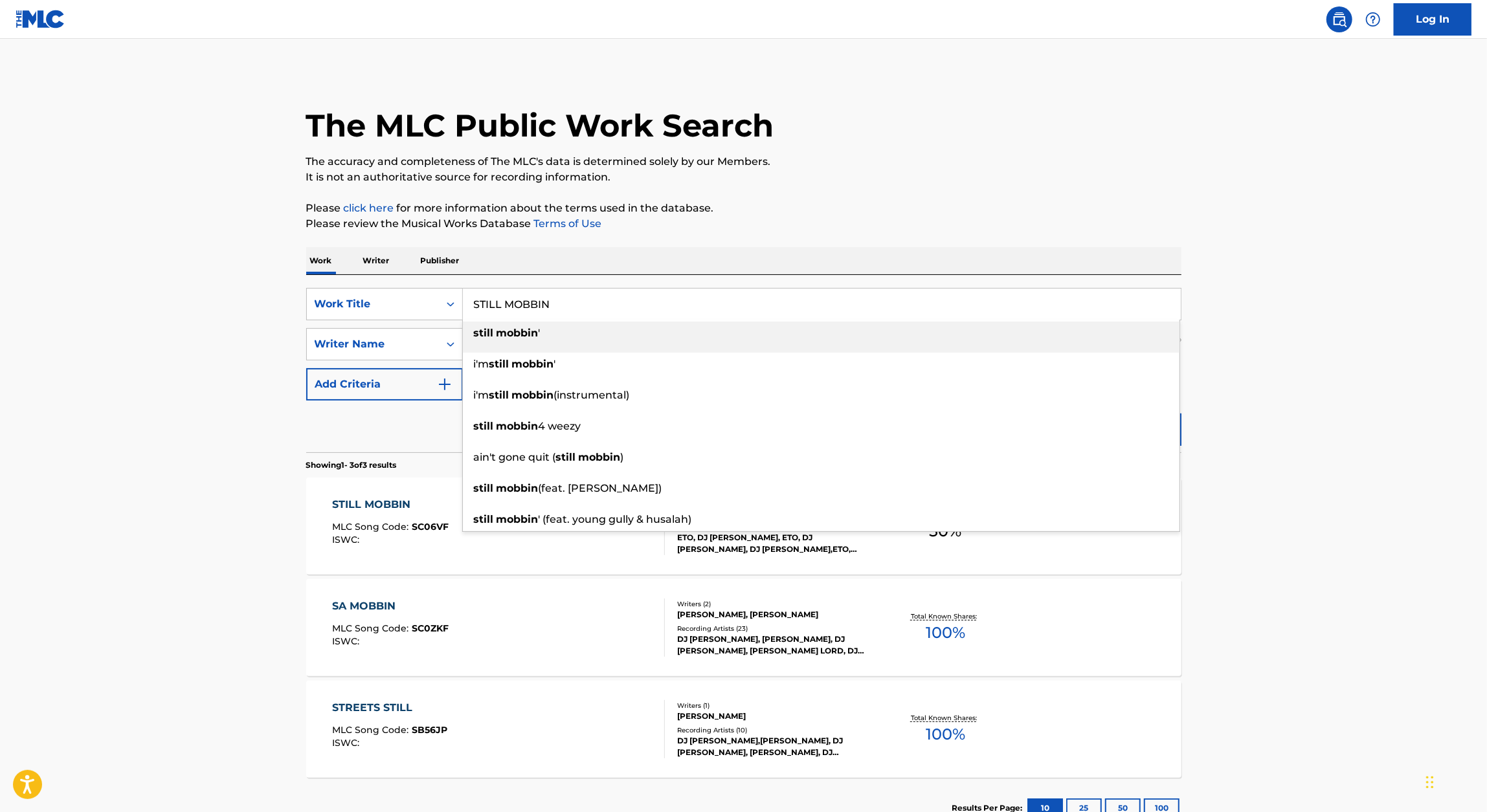
paste input "Abdulraheem, Jamel ASCAP 811193859"
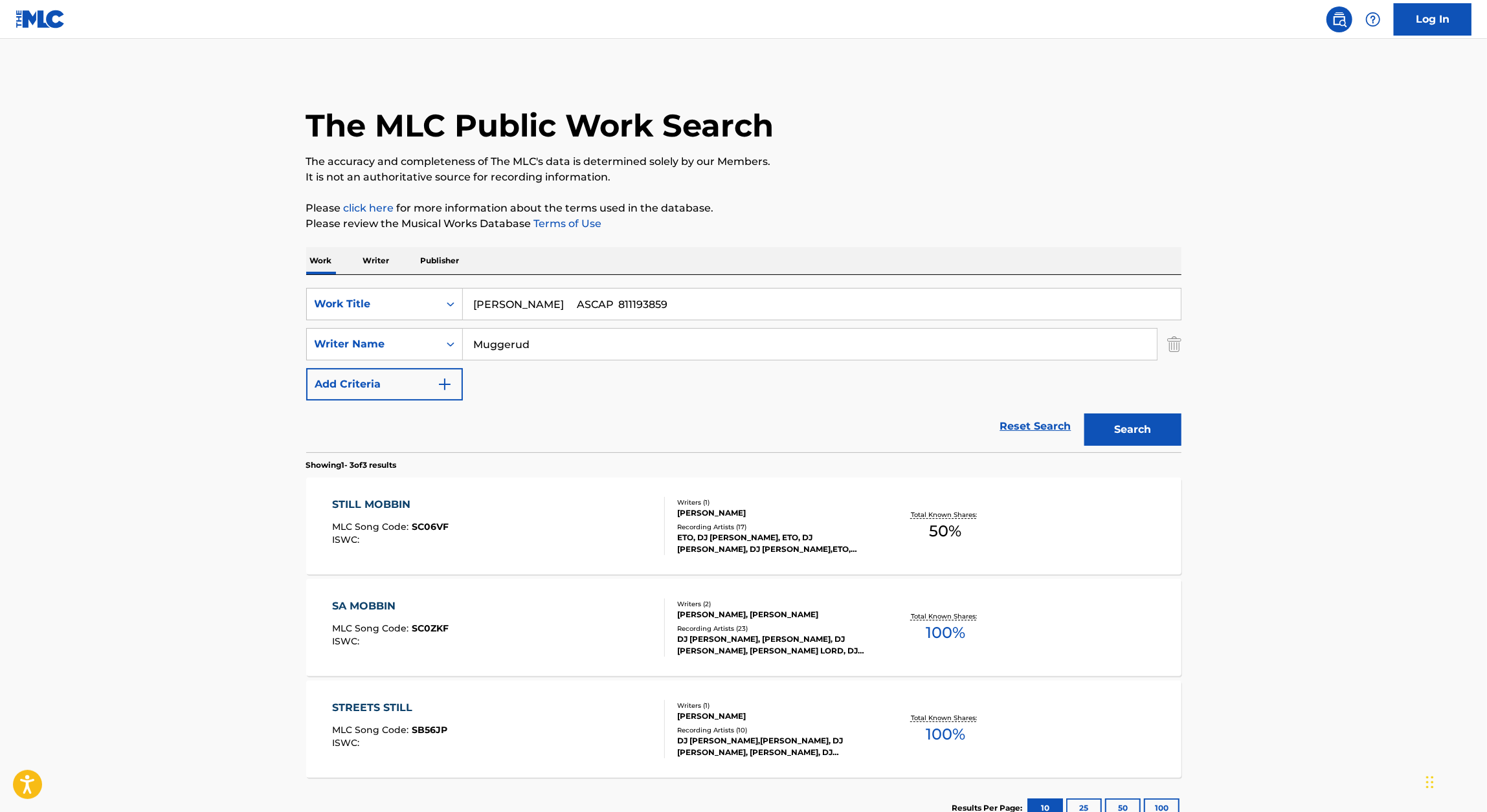
click at [1188, 246] on div "The MLC Public Work Search The accuracy and completeness of The MLC's data is d…" at bounding box center [744, 455] width 906 height 767
click at [886, 298] on input "Abdulraheem, Jamel ASCAP 811193859" at bounding box center [822, 304] width 718 height 31
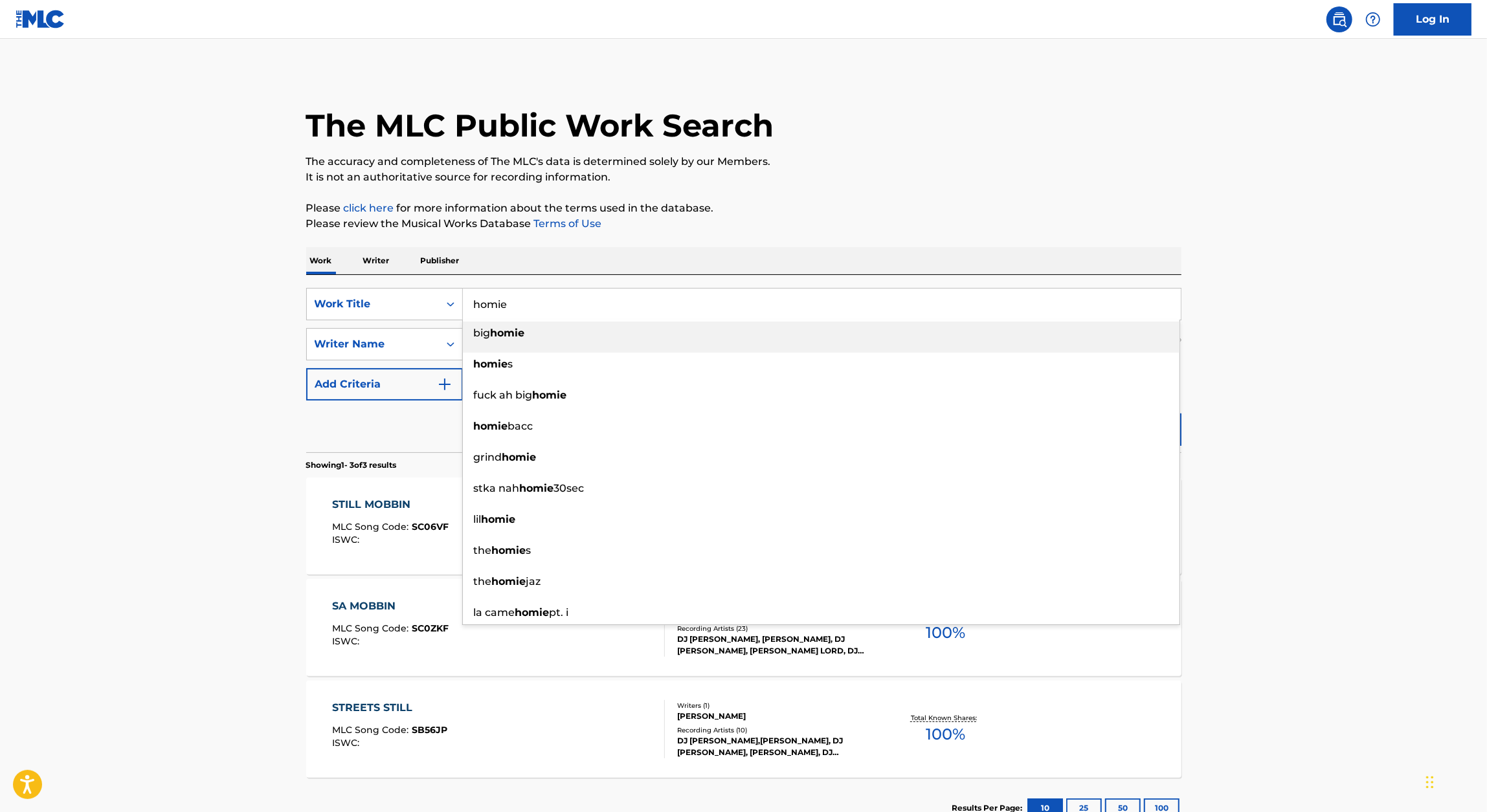
type input "homie"
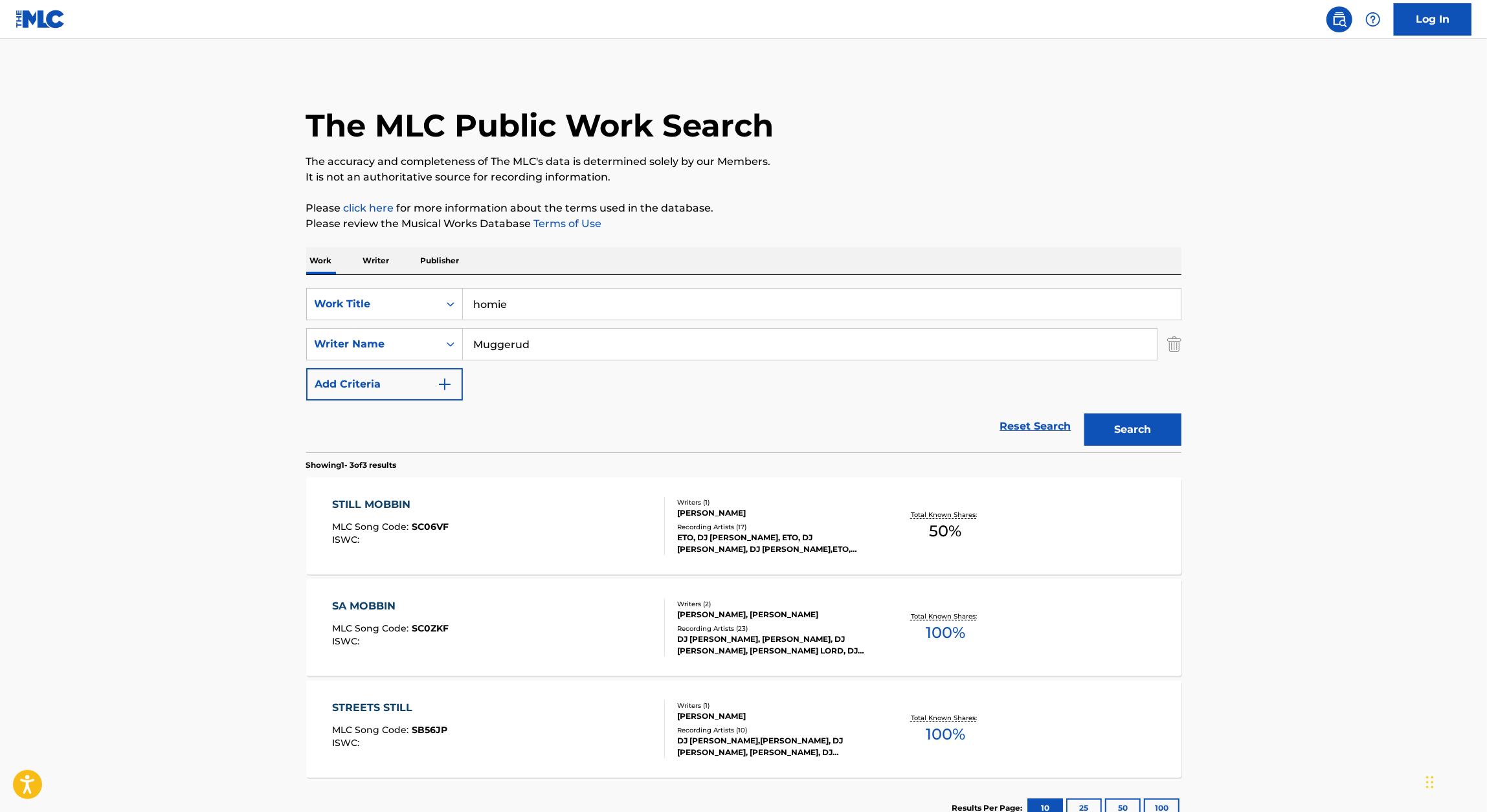
click at [836, 183] on p "It is not an authoritative source for recording information." at bounding box center [744, 177] width 875 height 15
click at [1139, 420] on button "Search" at bounding box center [1133, 429] width 97 height 32
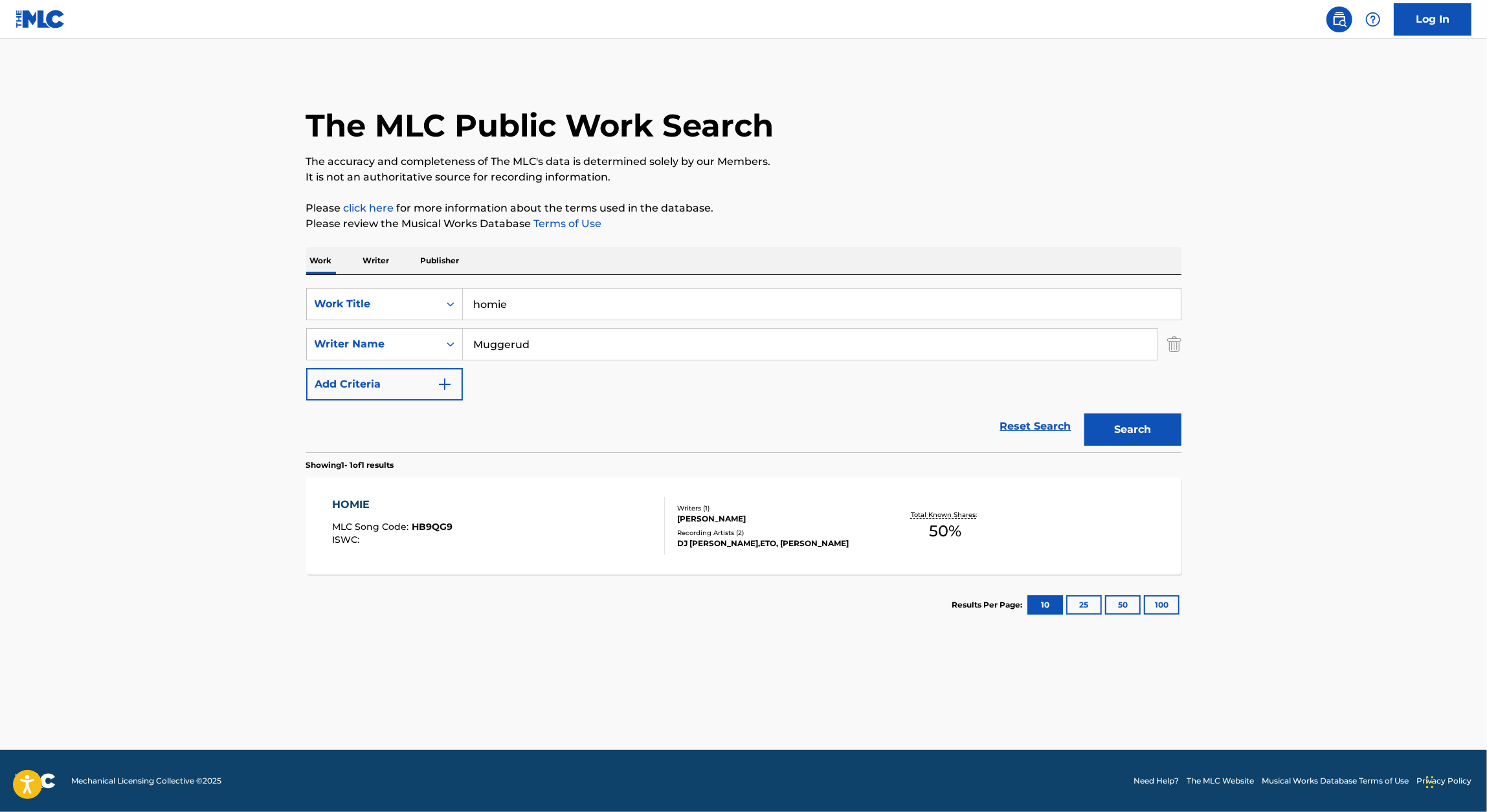
click at [414, 510] on div "HOMIE" at bounding box center [393, 504] width 120 height 15
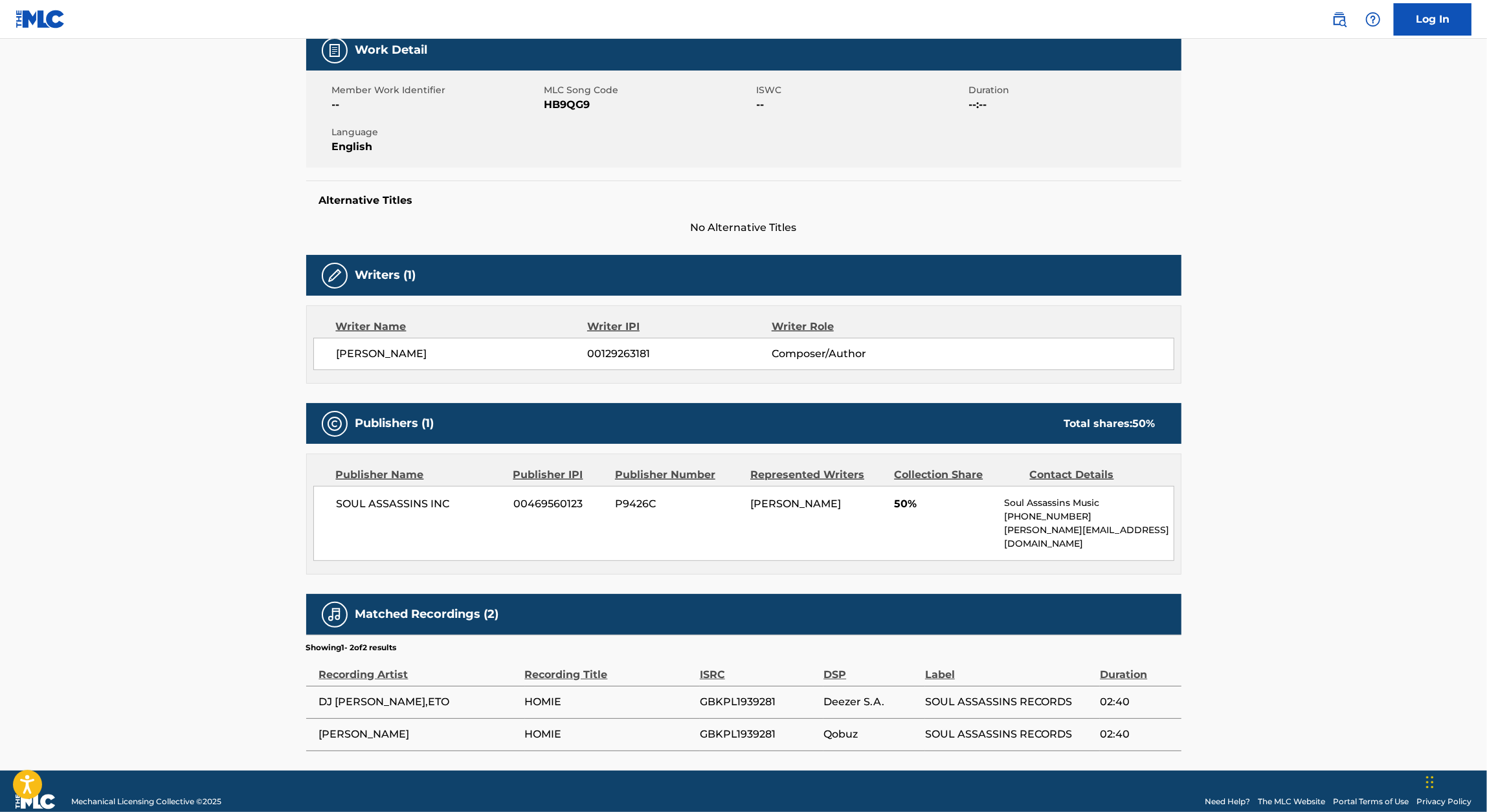
scroll to position [206, 0]
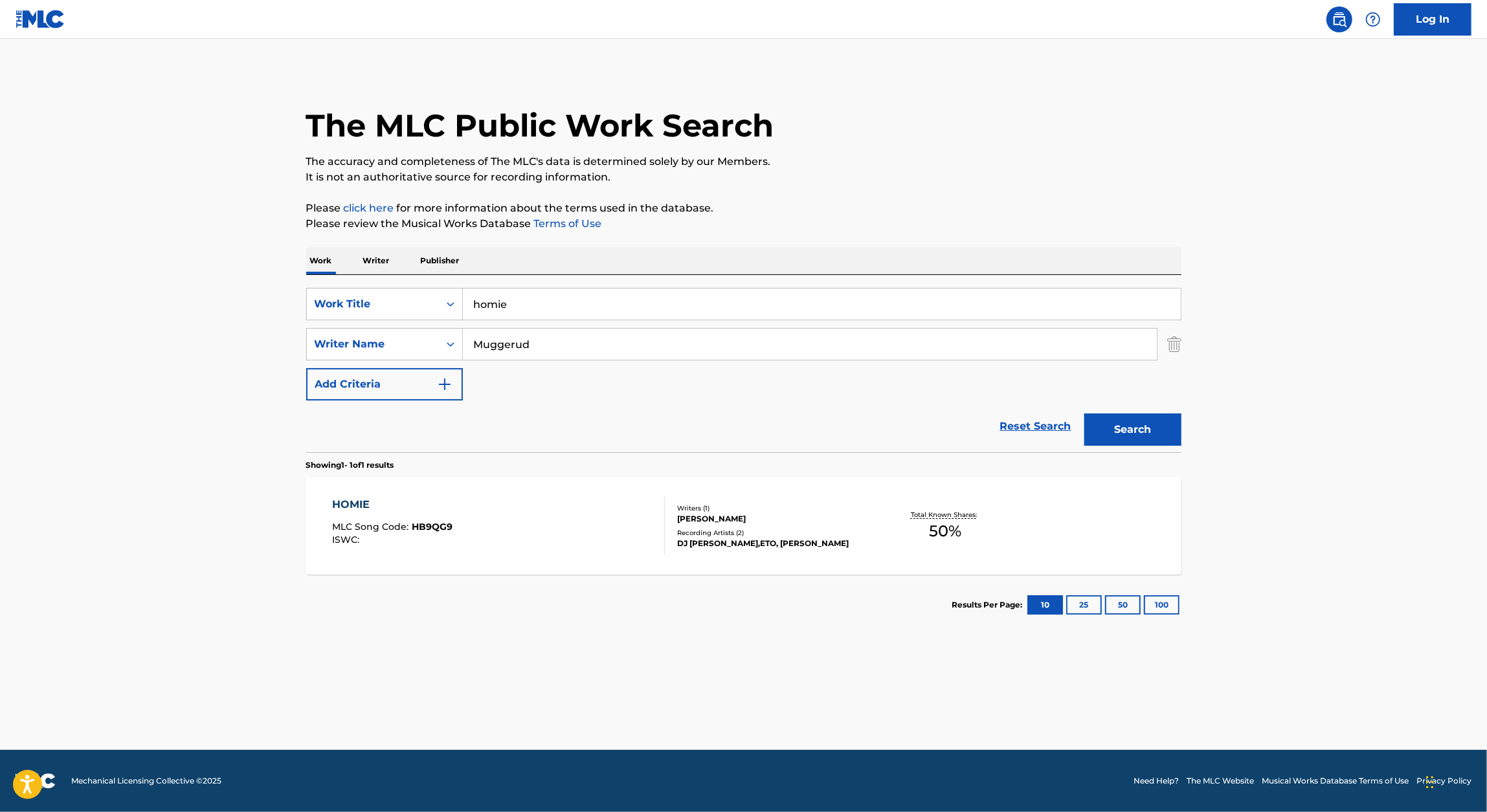
click at [614, 300] on input "homie" at bounding box center [822, 304] width 718 height 31
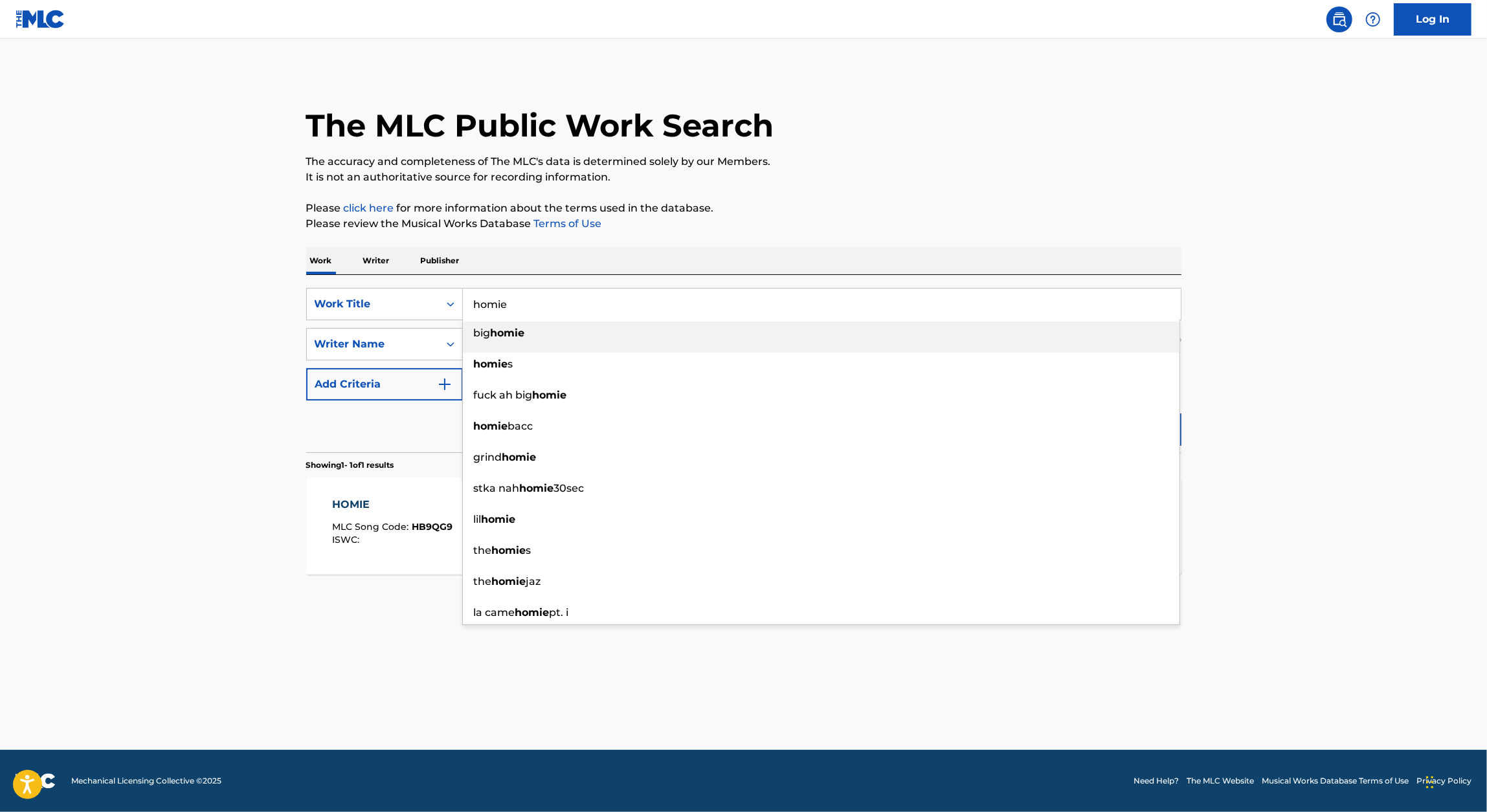
paste input "TIO INTERLUDE"
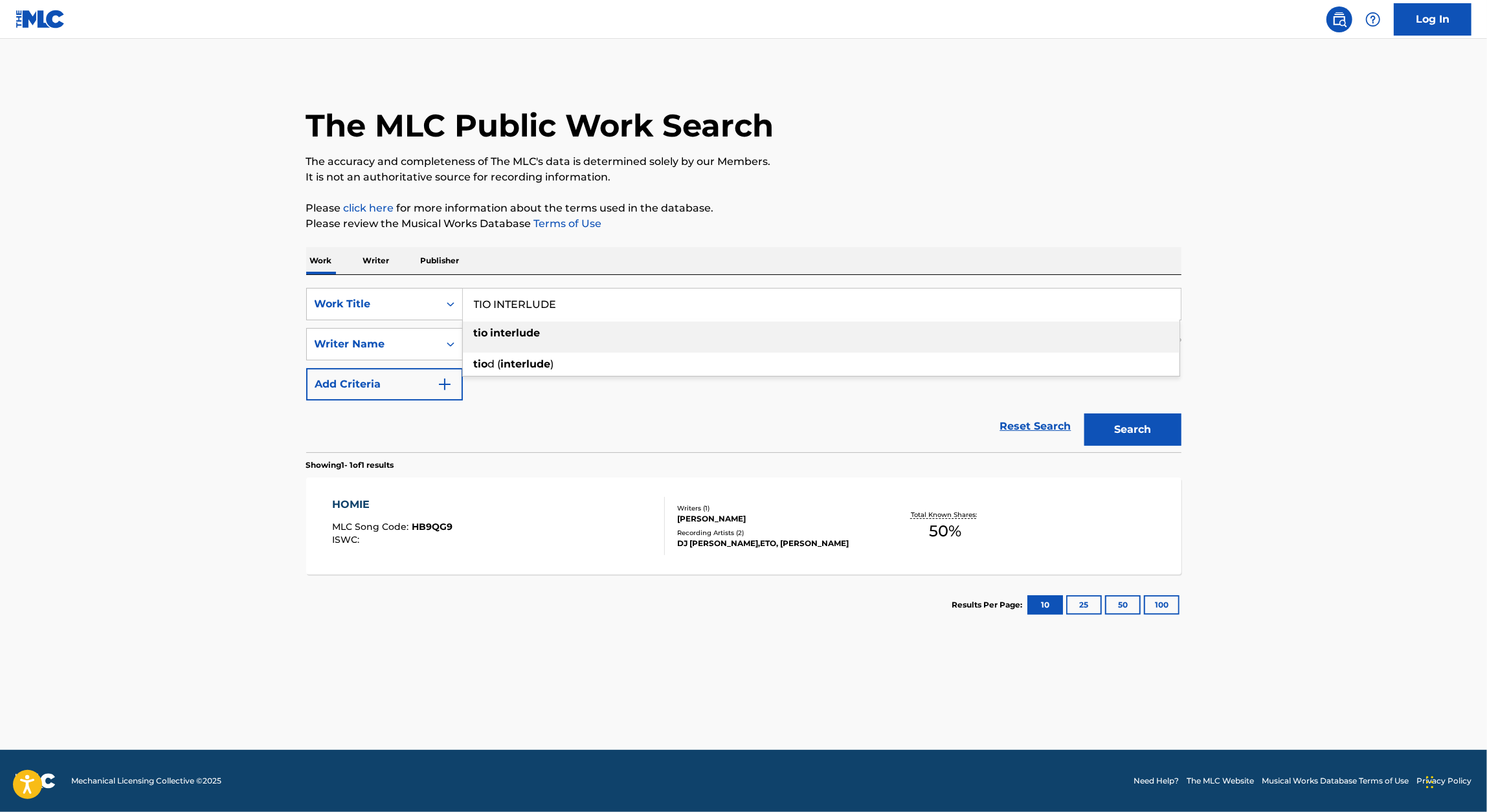
type input "TIO INTERLUDE"
click at [949, 151] on div "The MLC Public Work Search" at bounding box center [744, 118] width 875 height 95
click at [1126, 412] on div "Search" at bounding box center [1129, 426] width 103 height 52
click at [1123, 426] on button "Search" at bounding box center [1133, 429] width 97 height 32
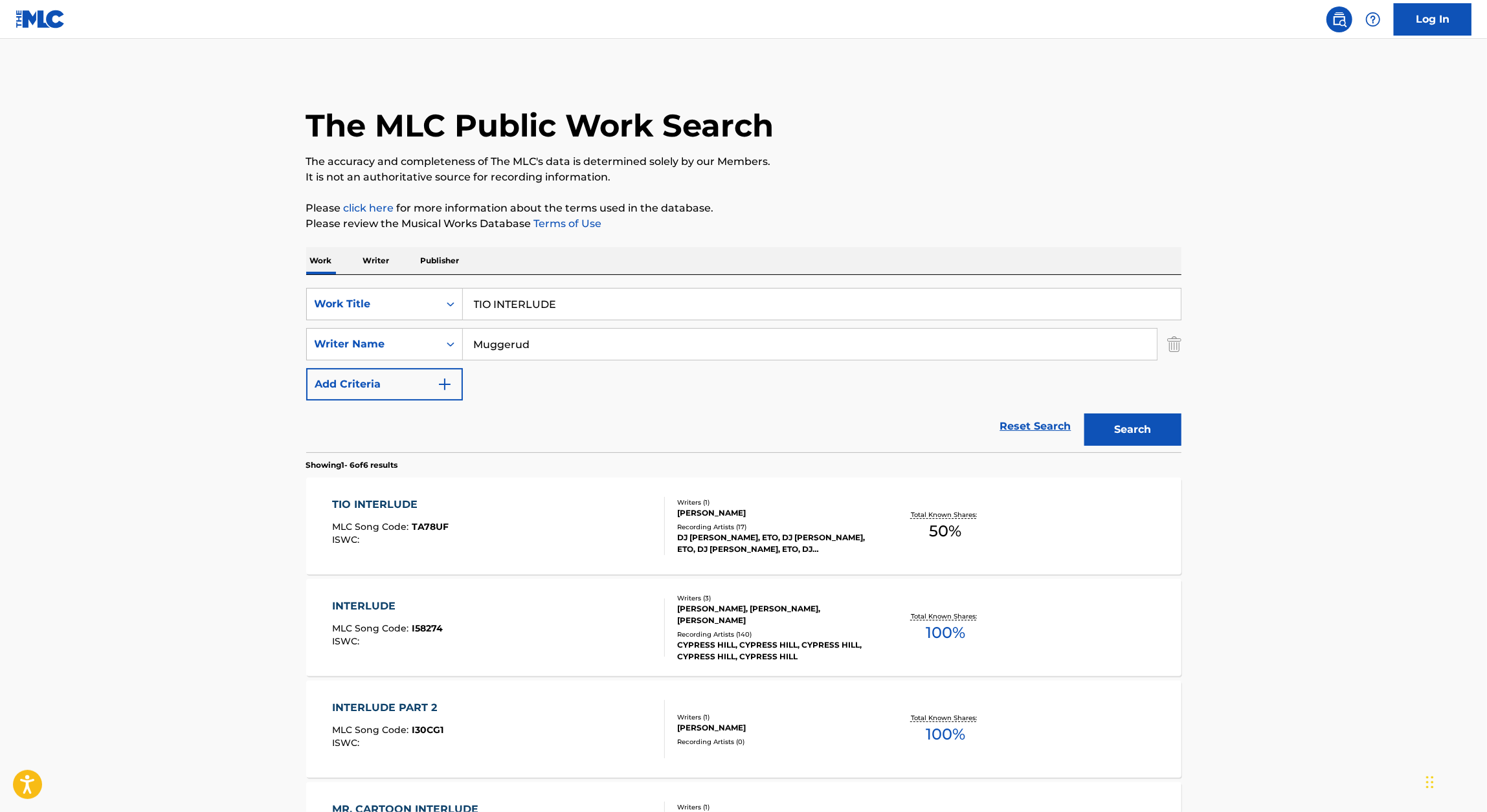
click at [405, 502] on div "TIO INTERLUDE" at bounding box center [391, 504] width 117 height 15
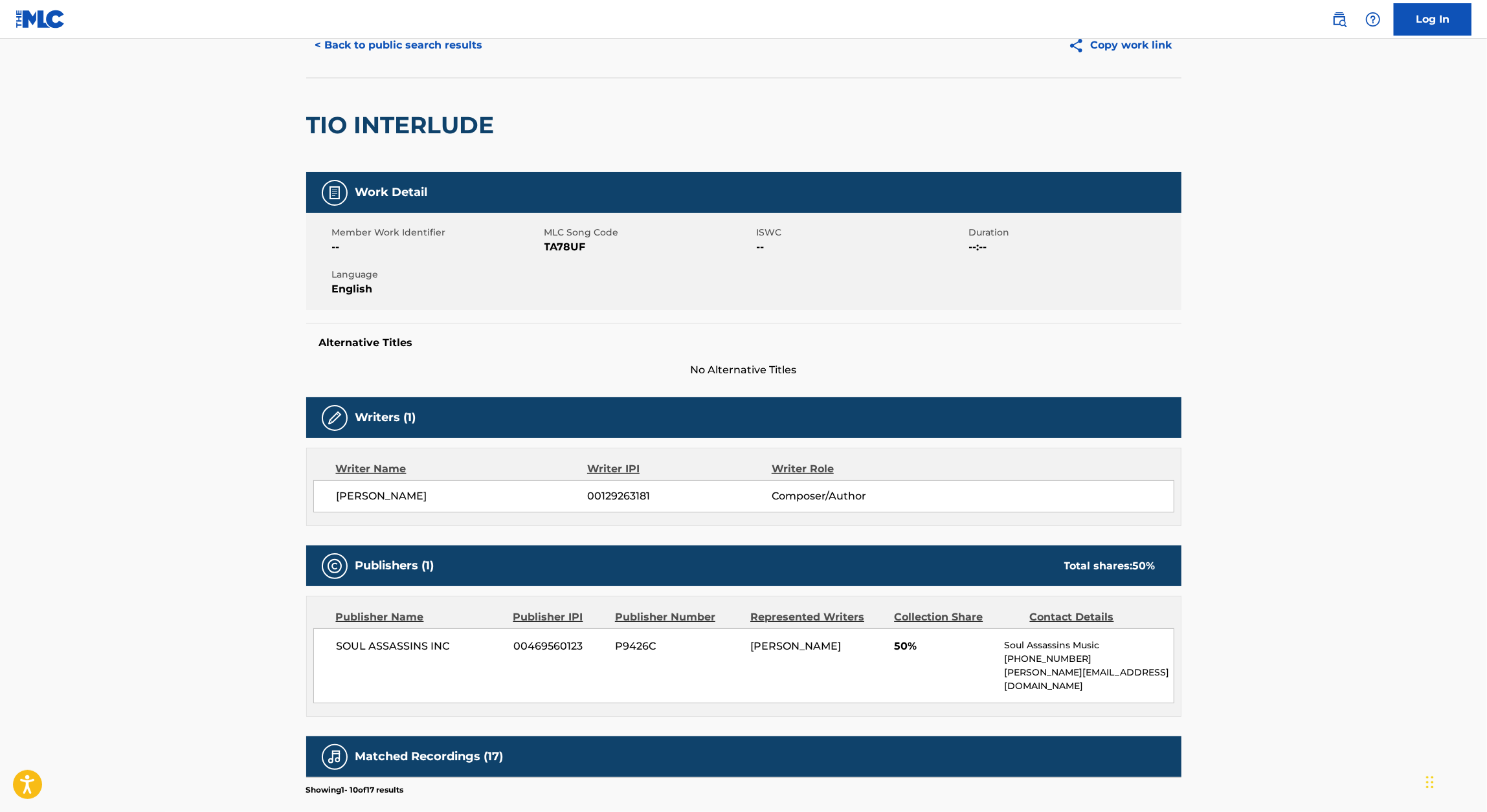
scroll to position [65, 0]
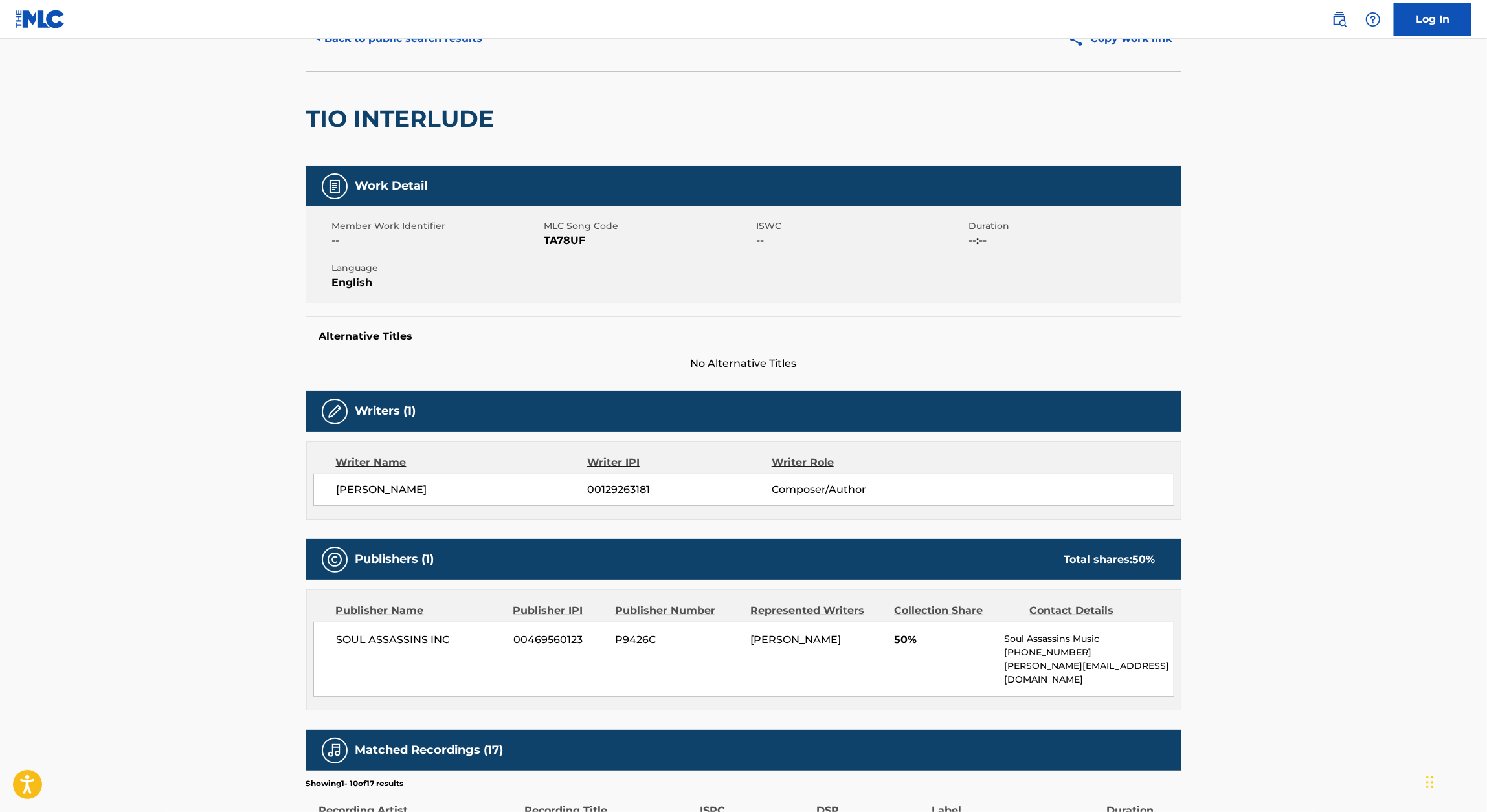
click at [36, 252] on main "< Back to public search results Copy work link TIO INTERLUDE Work Detail Member…" at bounding box center [744, 593] width 1487 height 1238
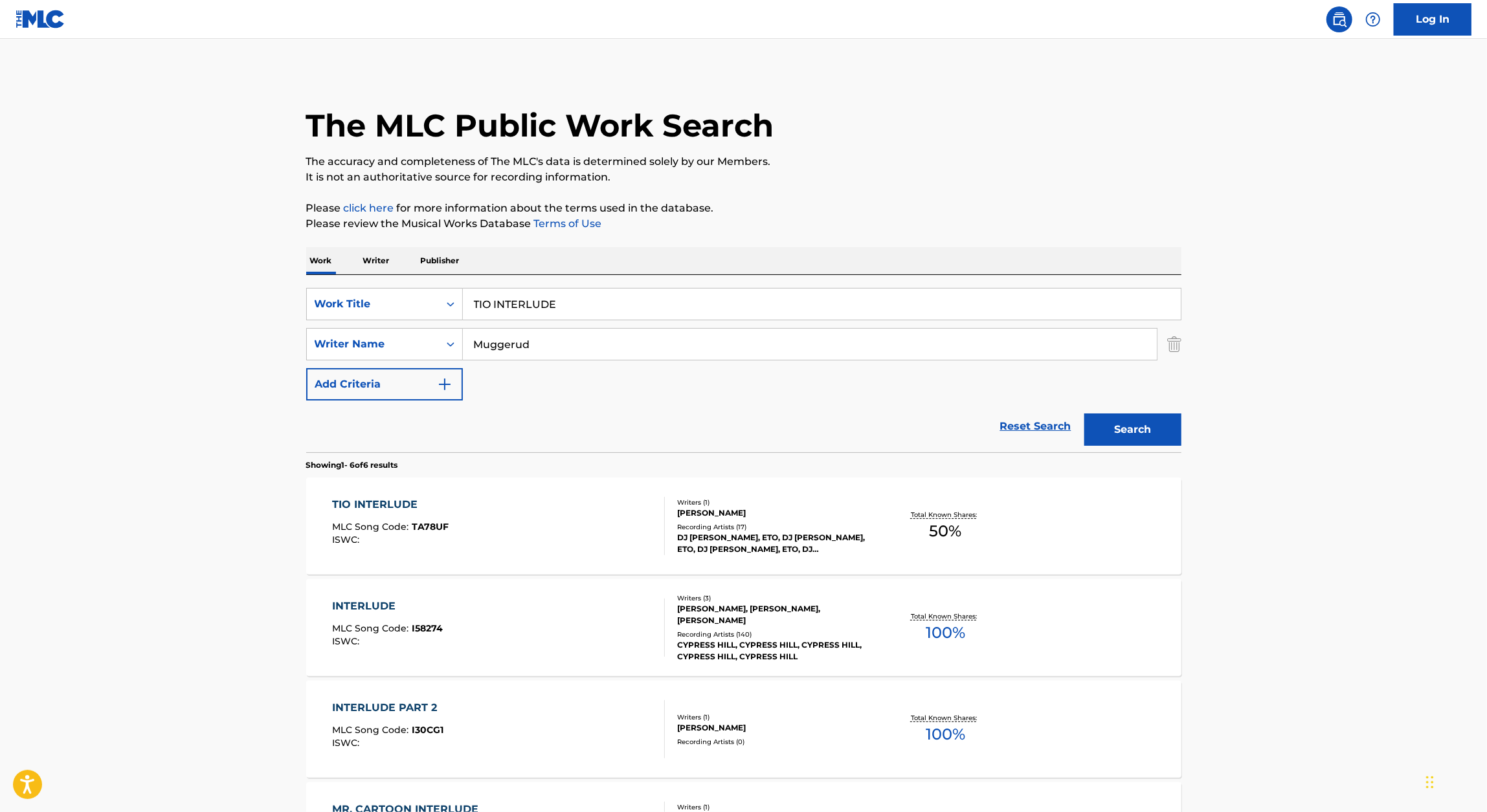
click at [483, 289] on input "TIO INTERLUDE" at bounding box center [822, 304] width 718 height 31
paste input "LAST SUPPER"
type input "LAST SUPPER"
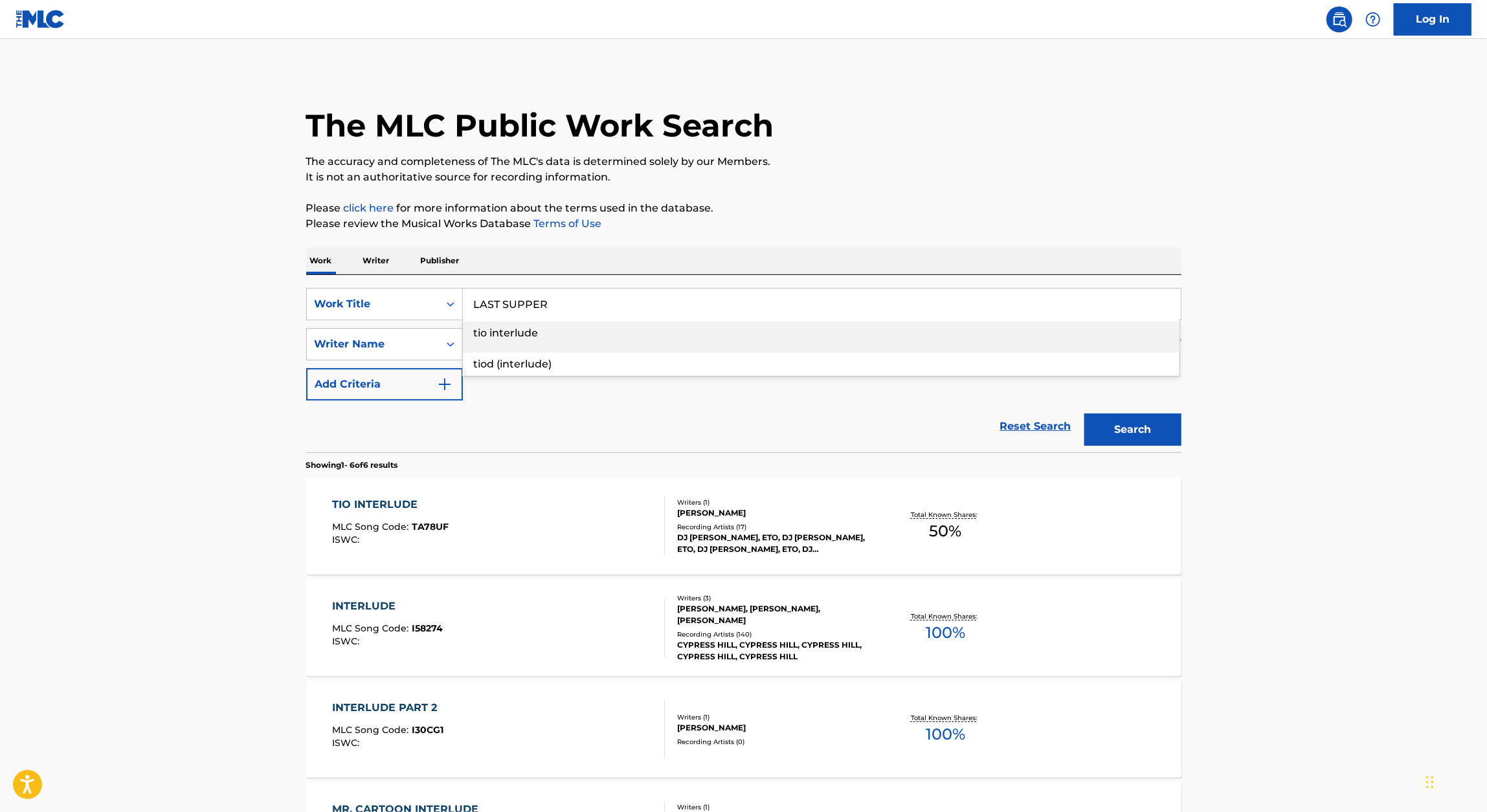
click at [813, 218] on p "Please review the Musical Works Database Terms of Use" at bounding box center [744, 224] width 875 height 15
click at [1118, 441] on button "Search" at bounding box center [1133, 429] width 97 height 32
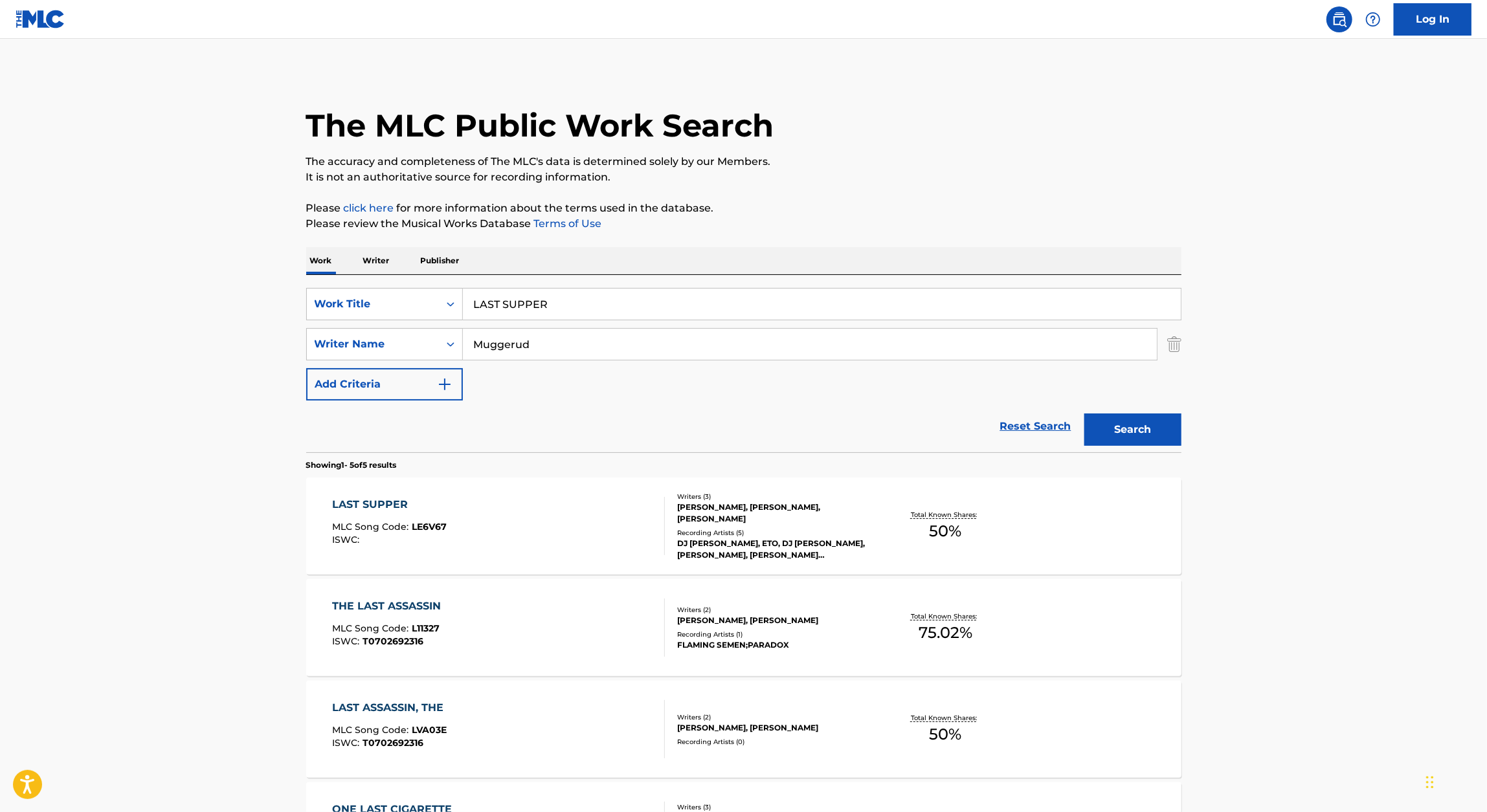
click at [410, 511] on div "LAST SUPPER" at bounding box center [389, 504] width 115 height 15
click at [575, 299] on input "LAST SUPPER" at bounding box center [822, 304] width 718 height 31
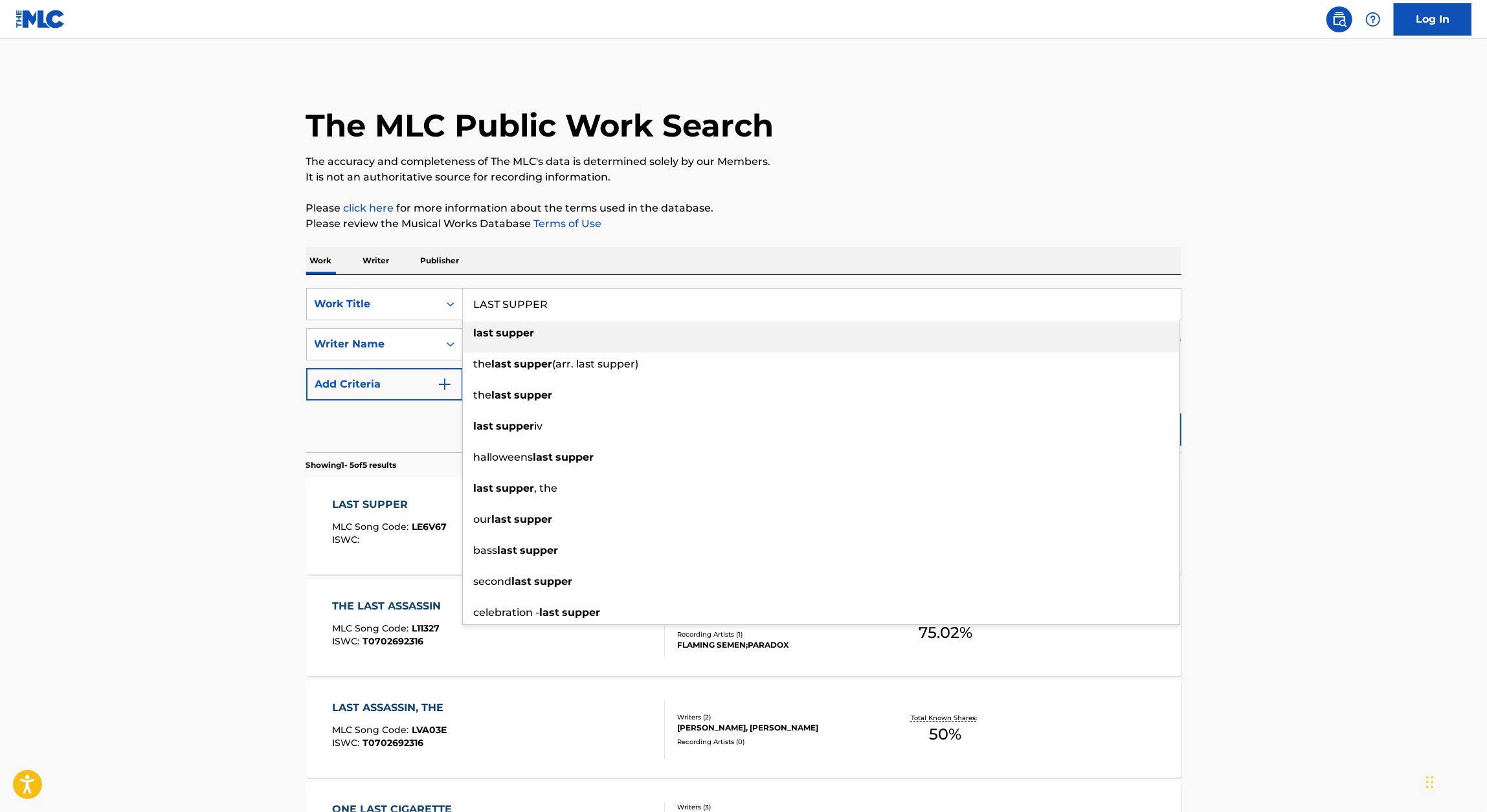
click at [538, 298] on input "LAST SUPPER" at bounding box center [822, 304] width 718 height 31
paste input "https://open.spotify.com/track/49cY1VNfcorty5YMETccjC?si=911091b671b04f82"
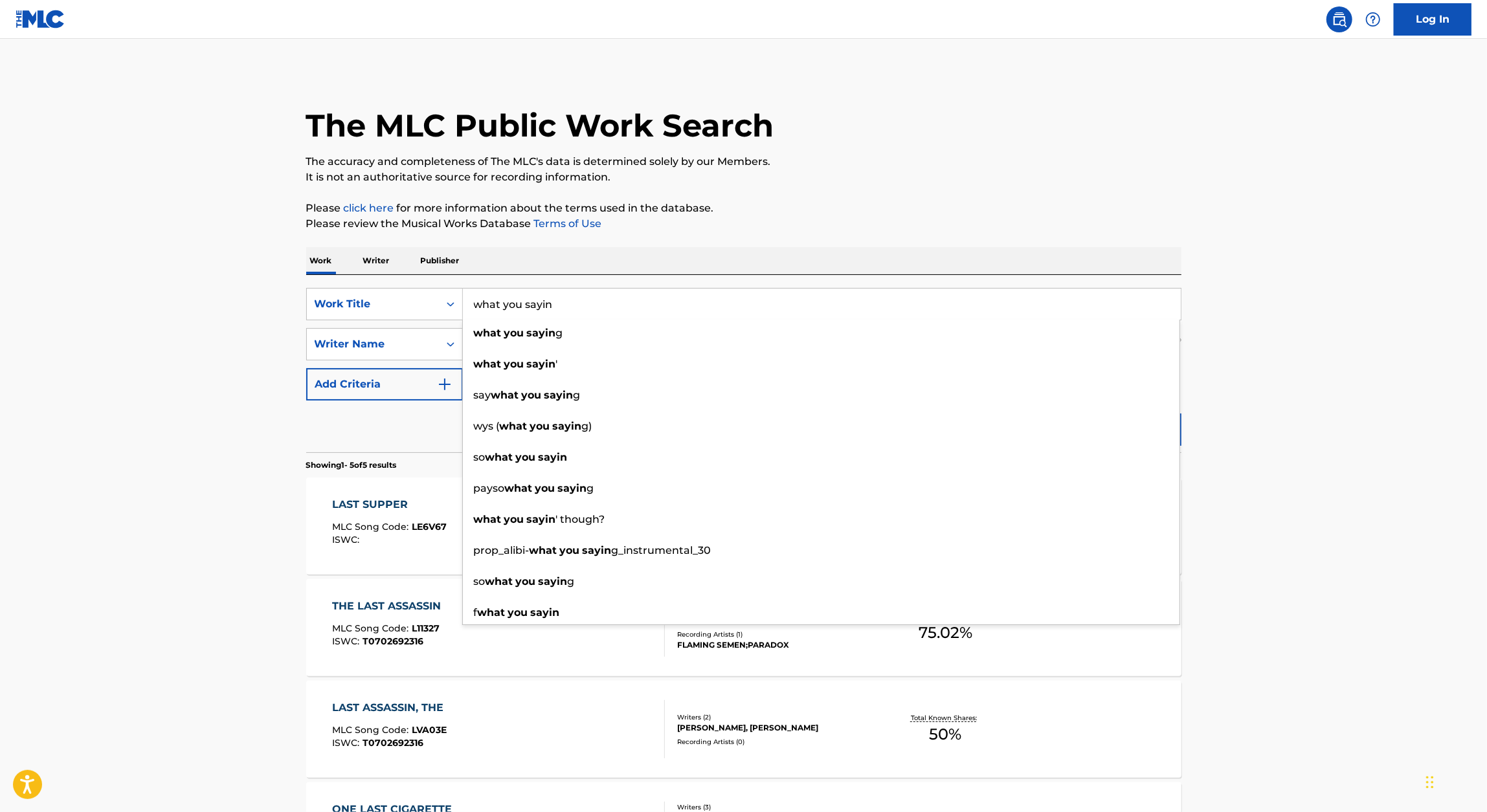
type input "what you sayin"
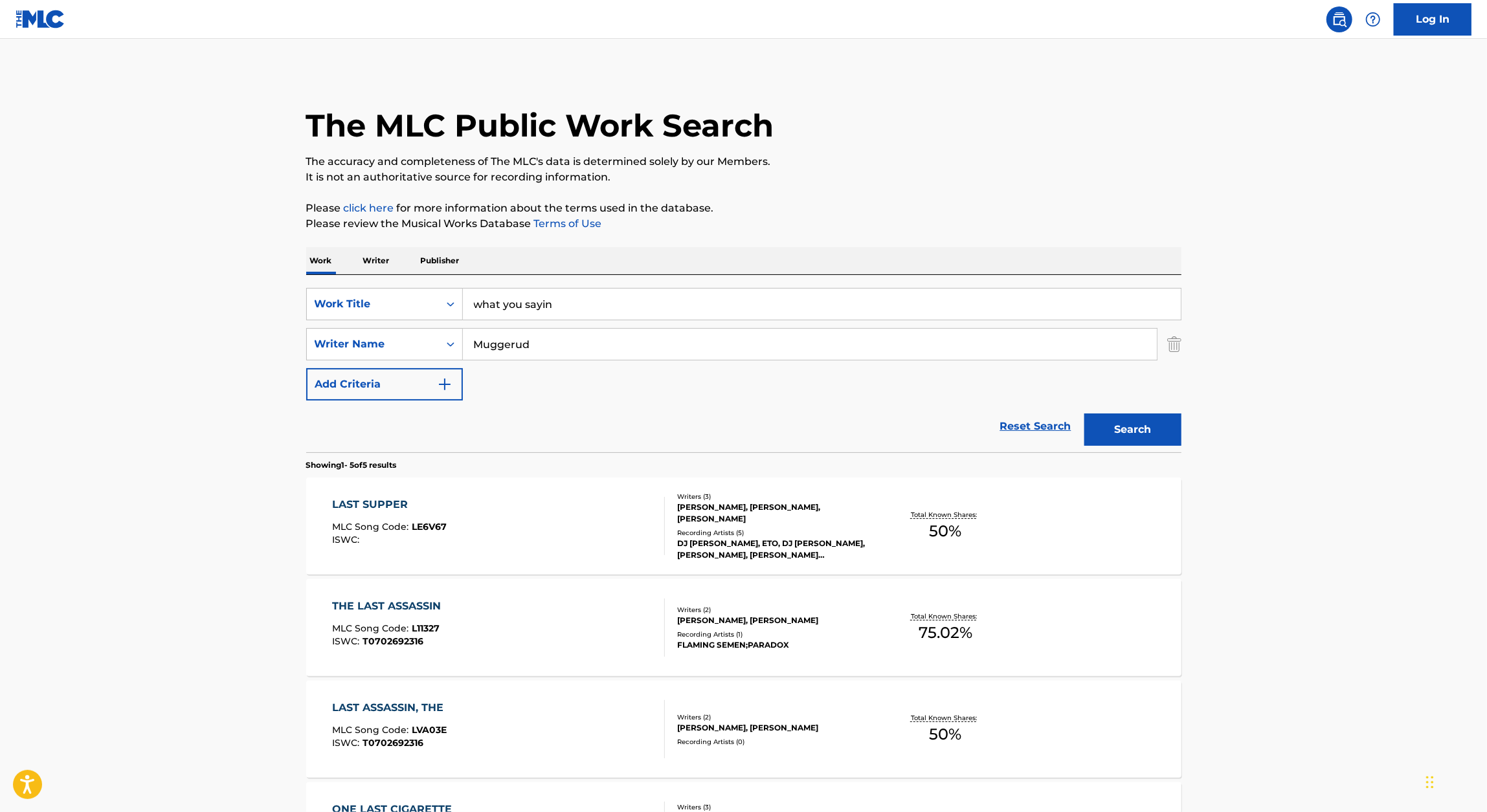
click at [830, 217] on p "Please review the Musical Works Database Terms of Use" at bounding box center [744, 224] width 875 height 15
click at [1159, 424] on button "Search" at bounding box center [1133, 429] width 97 height 32
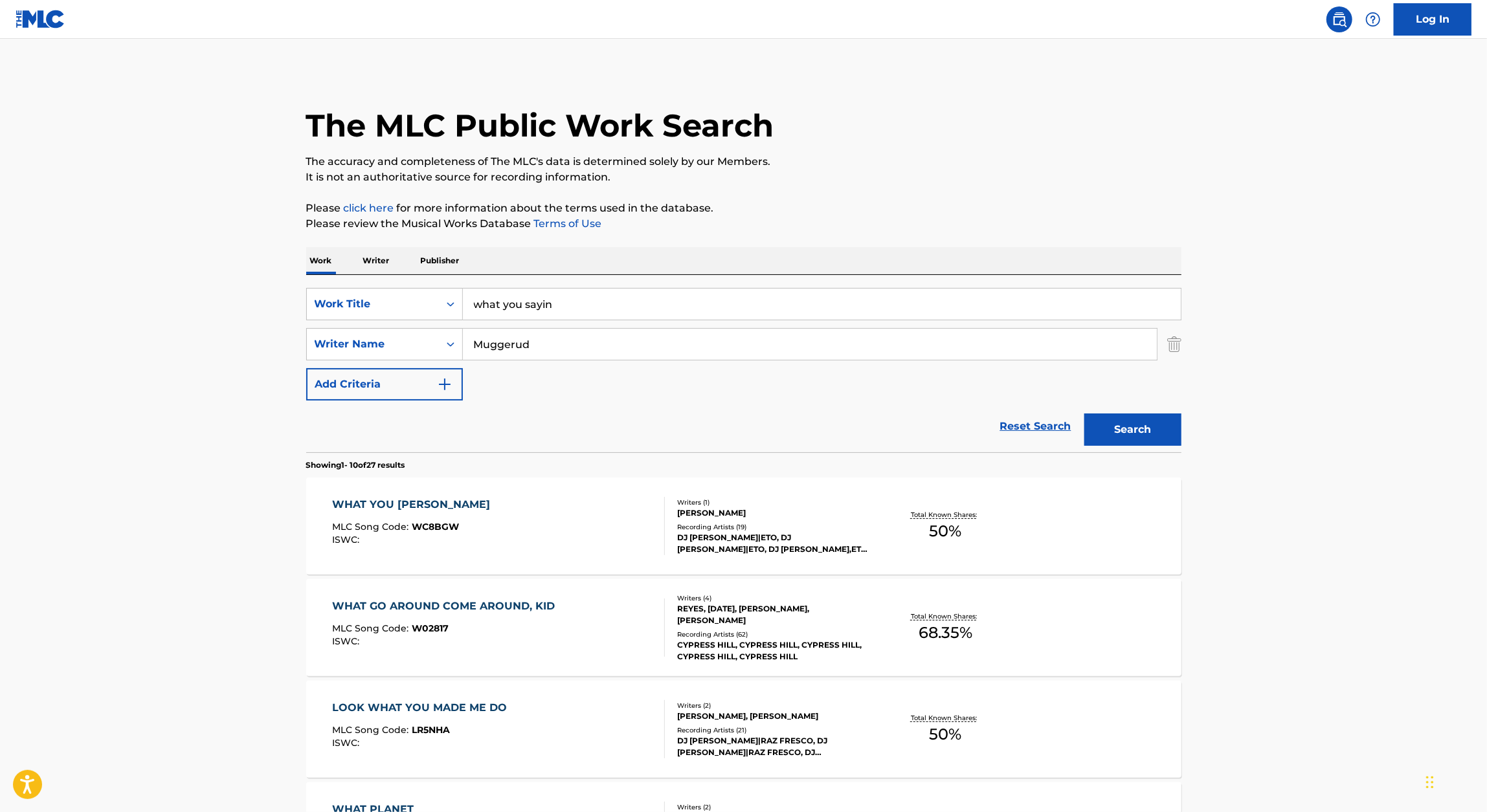
click at [555, 527] on div "WHAT YOU SAYIN MLC Song Code : WC8BGW ISWC :" at bounding box center [499, 526] width 333 height 58
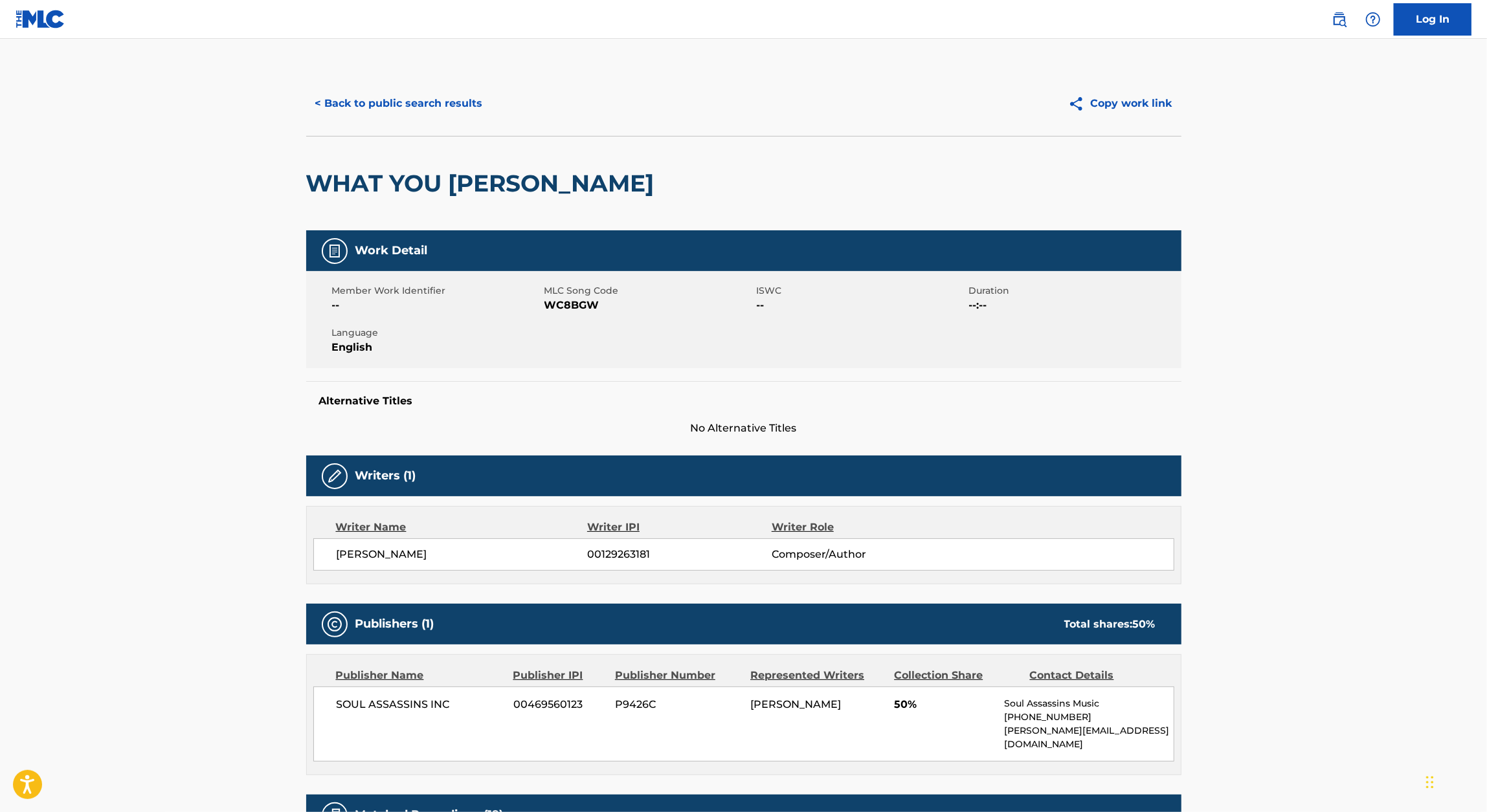
click at [565, 307] on span "WC8BGW" at bounding box center [649, 305] width 209 height 15
copy span "WC8BGW"
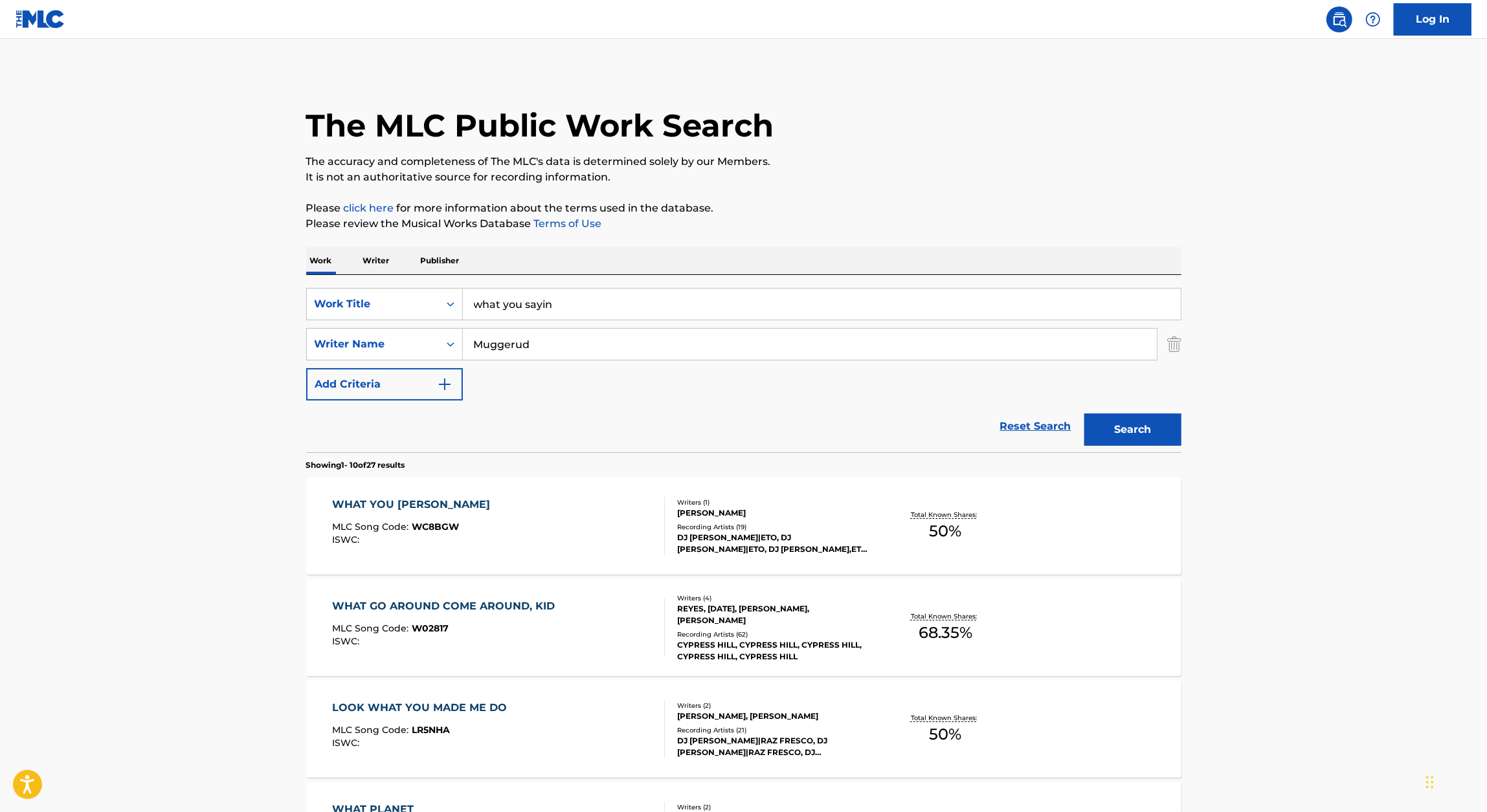
click at [526, 307] on input "what you sayin" at bounding box center [822, 304] width 718 height 31
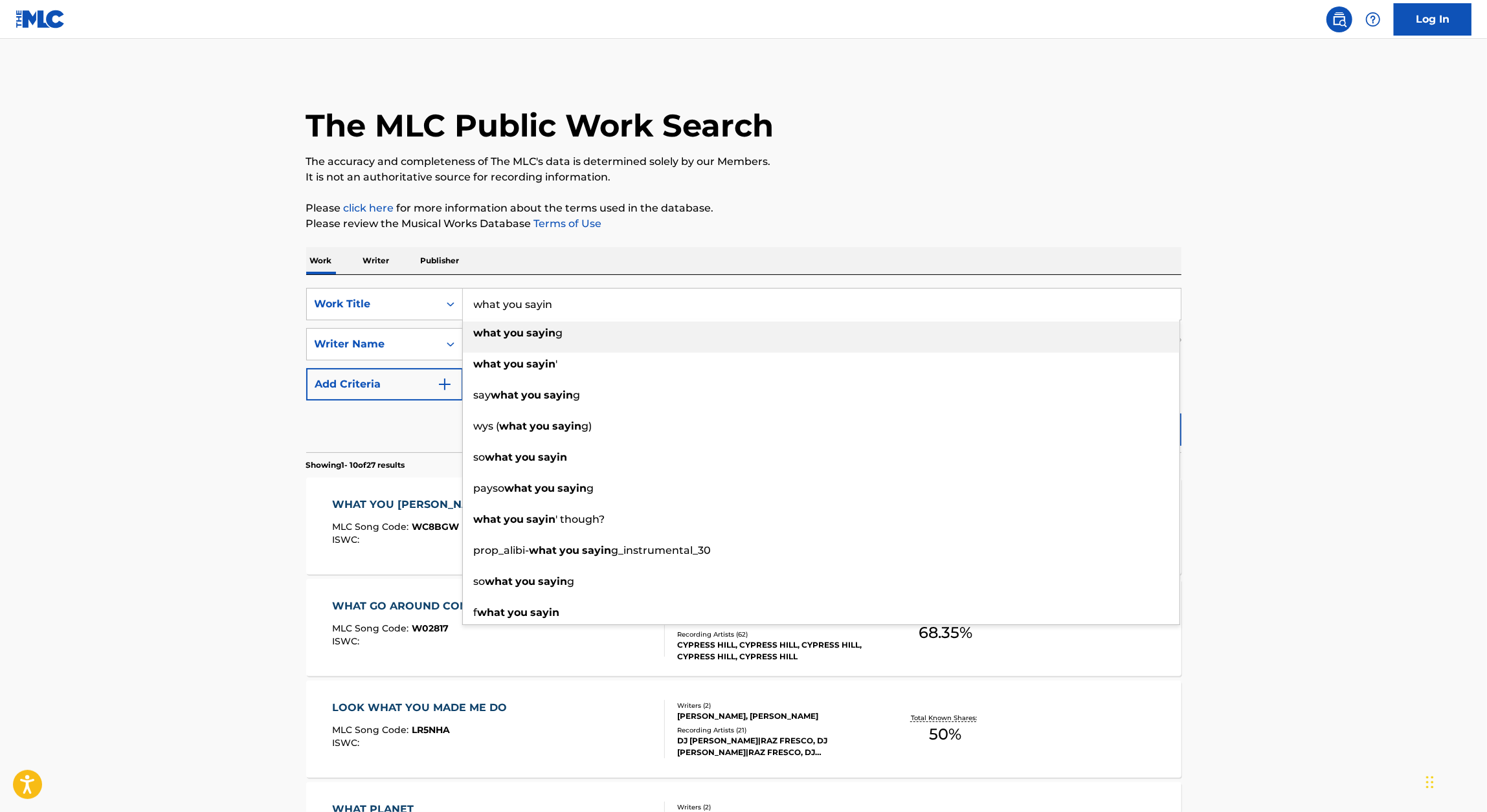
paste input "SHIT I'M ON"
type input "SHIT I'M ON"
click at [1147, 254] on div "Work Writer Publisher" at bounding box center [744, 260] width 875 height 27
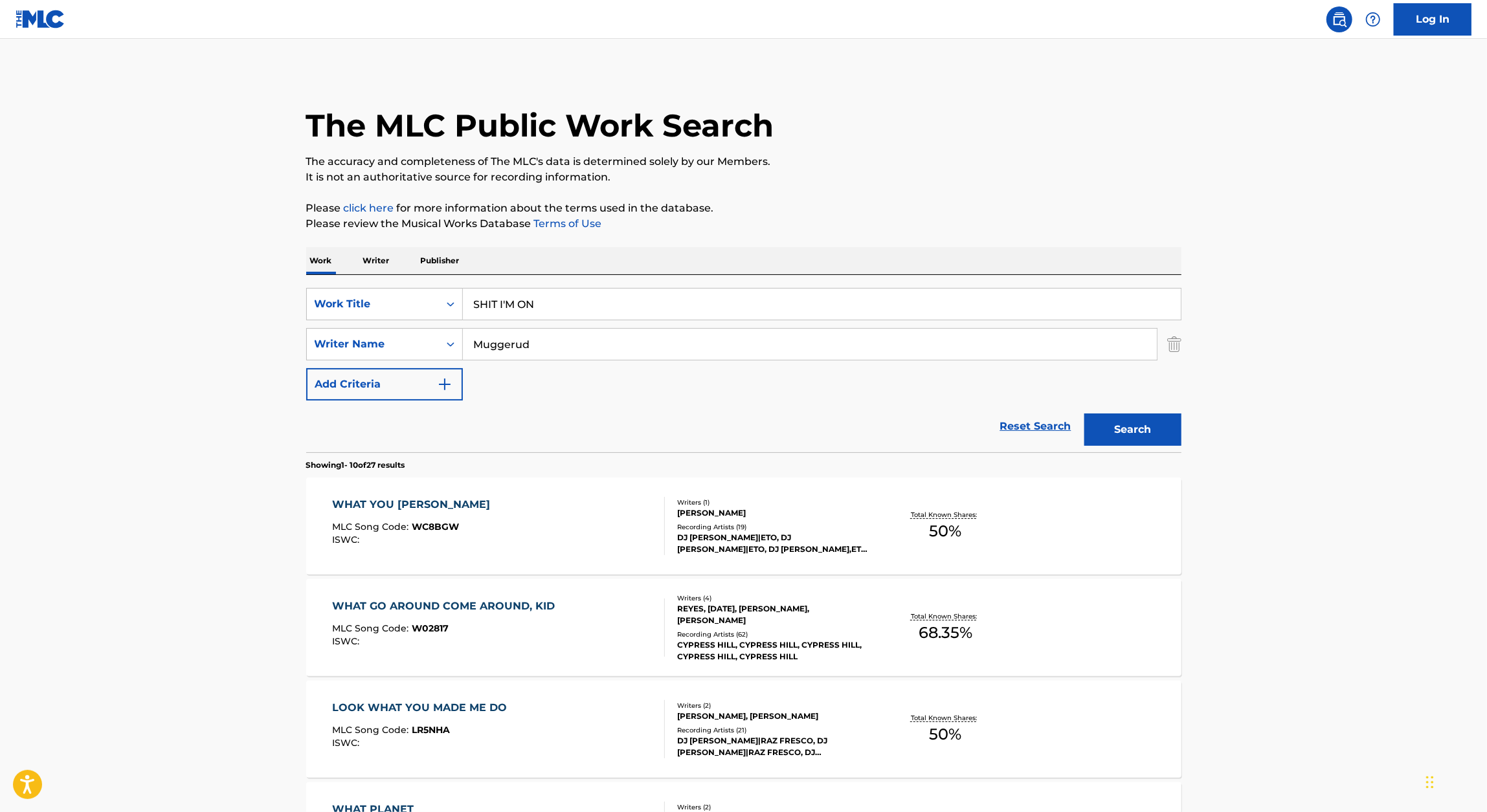
click at [1116, 433] on button "Search" at bounding box center [1133, 429] width 97 height 32
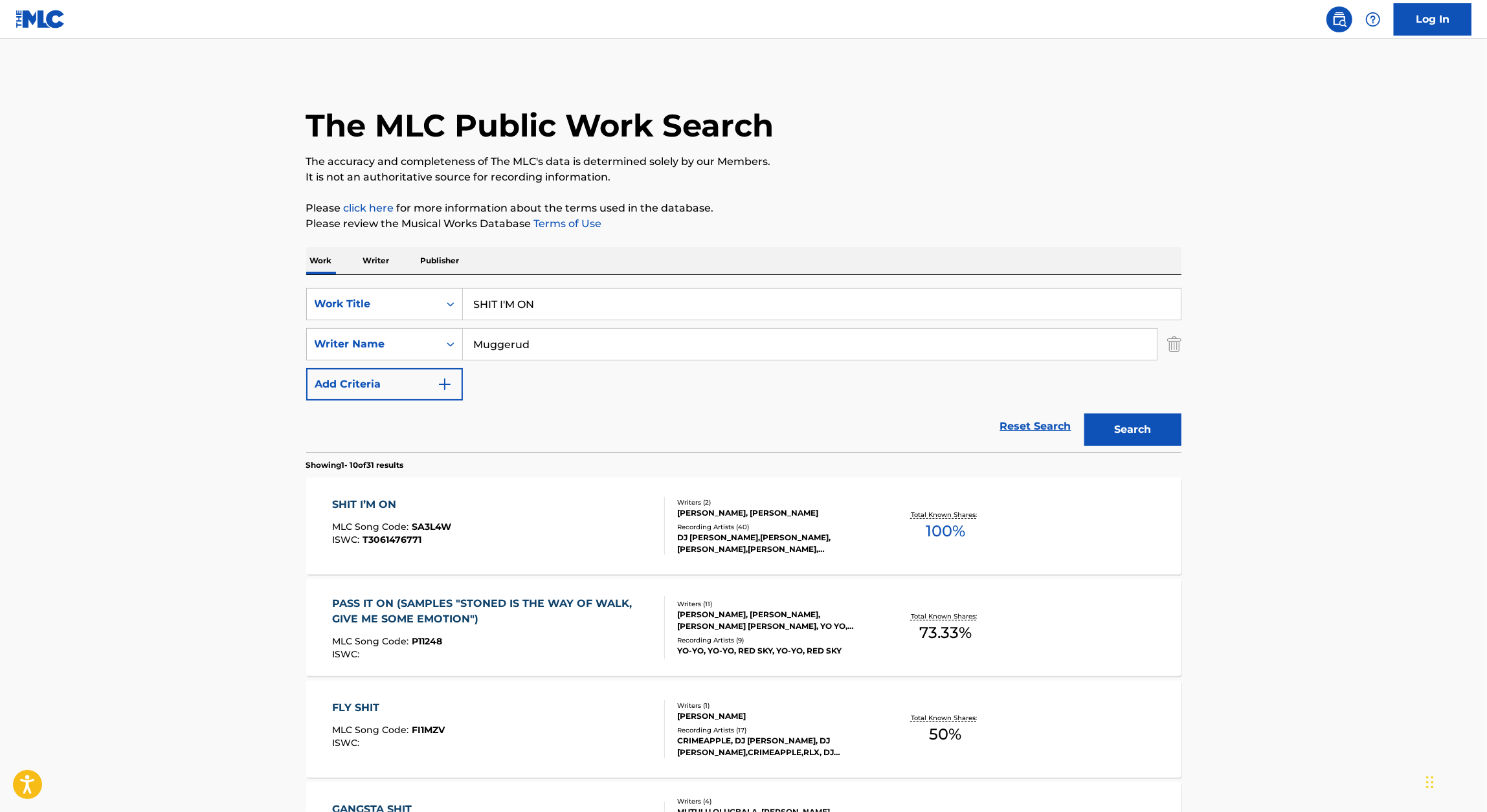
click at [383, 508] on div "SHIT I’M ON" at bounding box center [392, 504] width 119 height 15
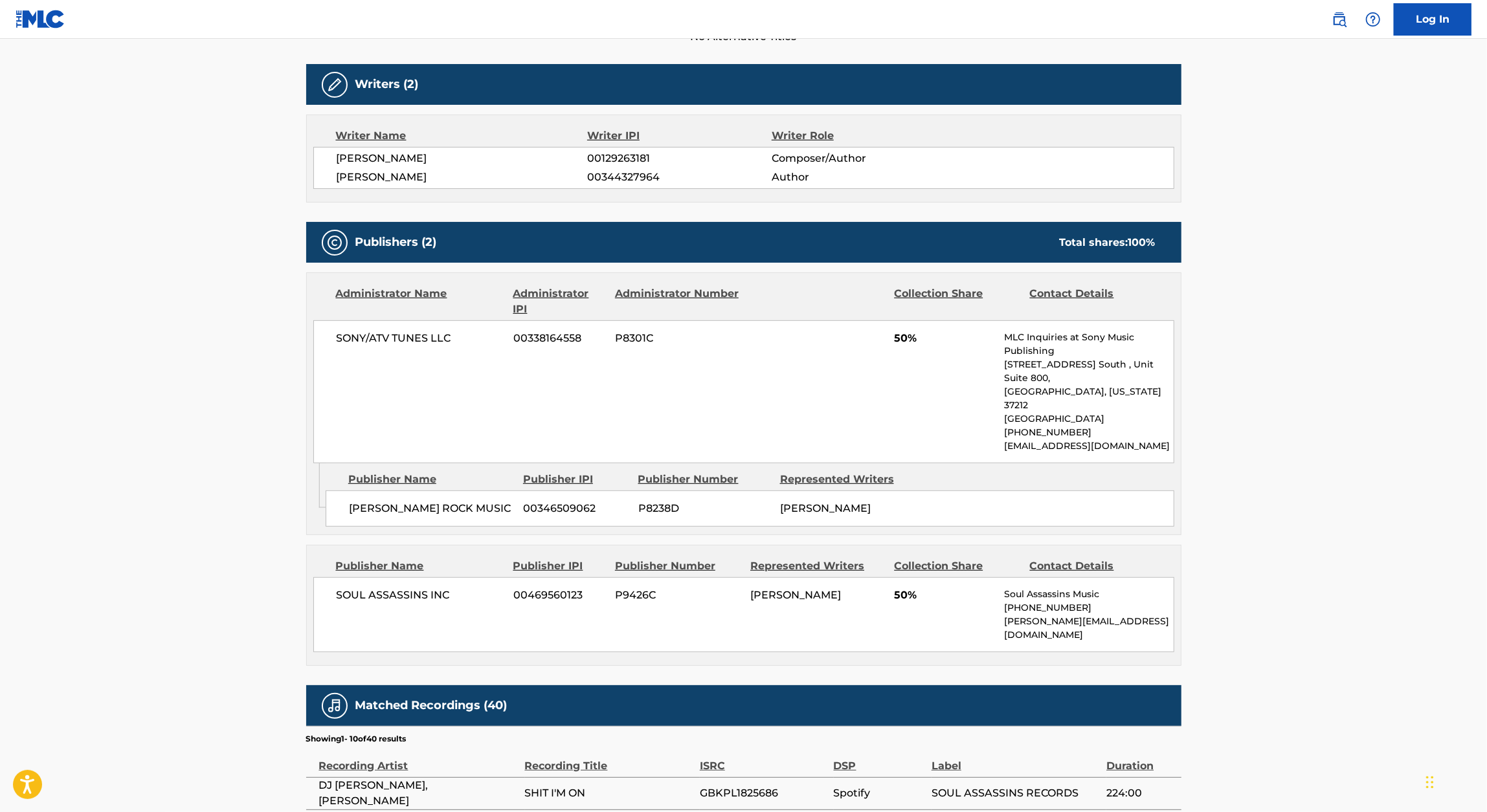
scroll to position [394, 0]
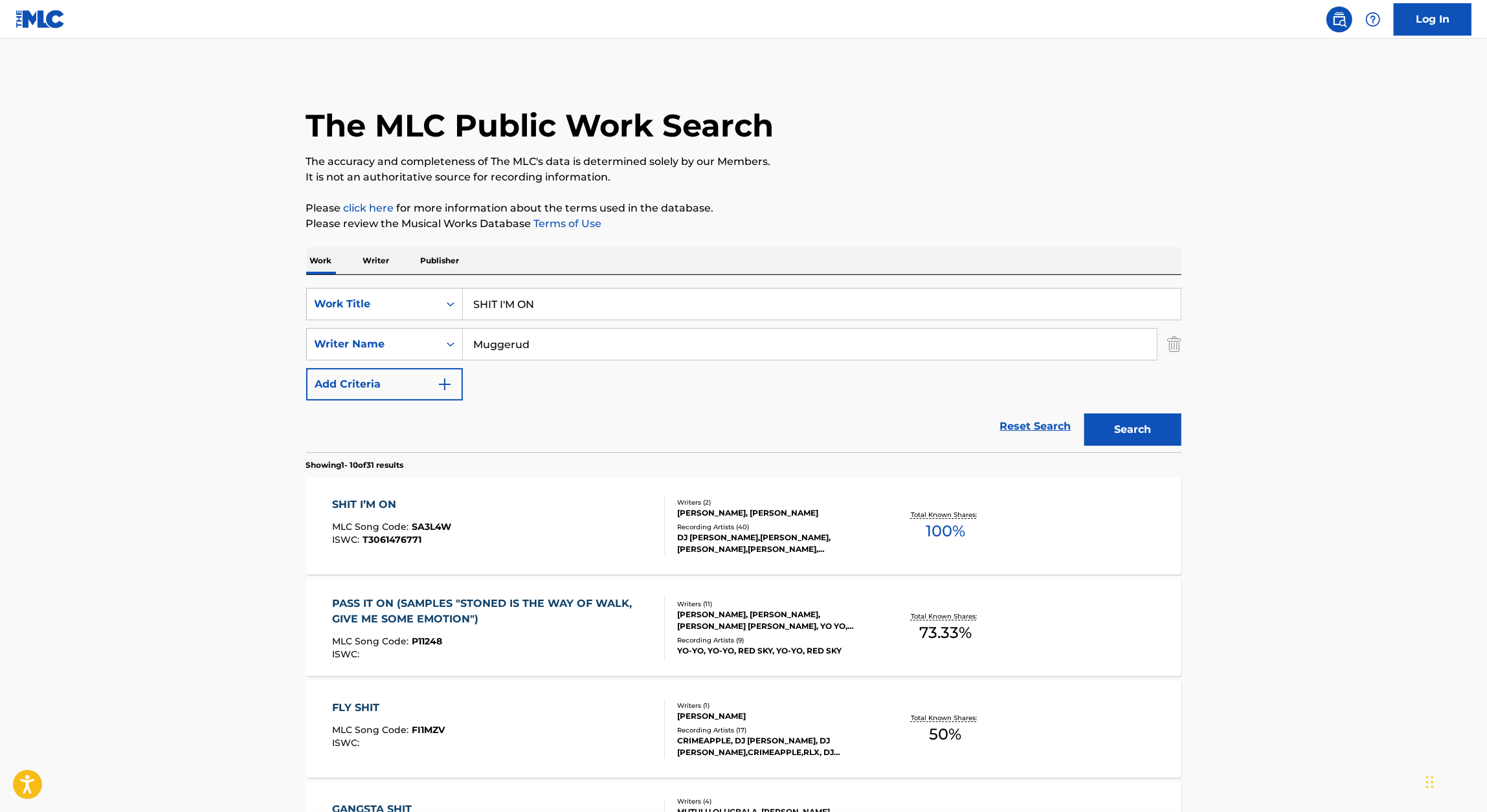
click at [638, 312] on input "SHIT I'M ON" at bounding box center [822, 304] width 718 height 31
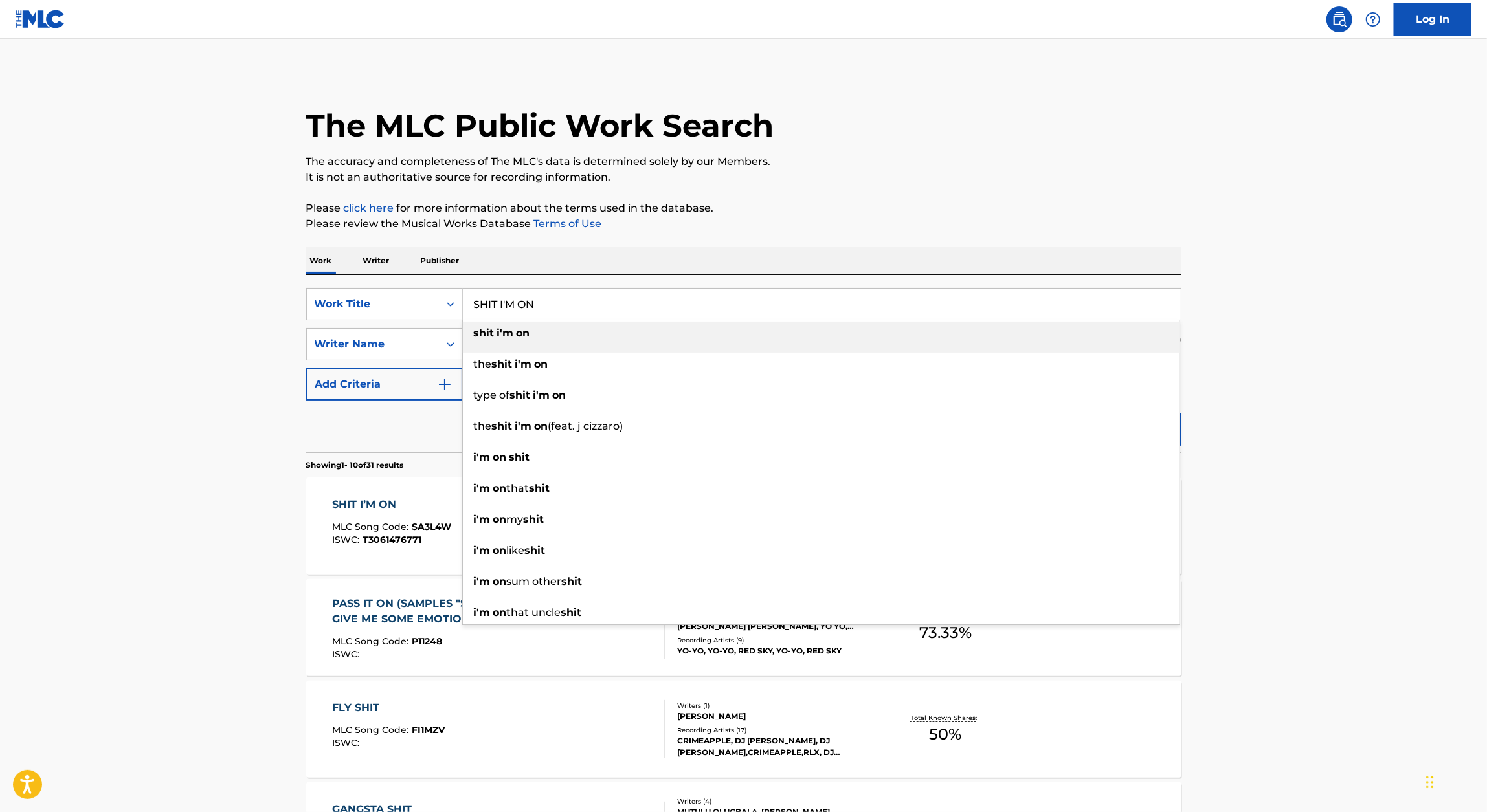
paste input "KAOS THEME"
type input "KAOS THEME"
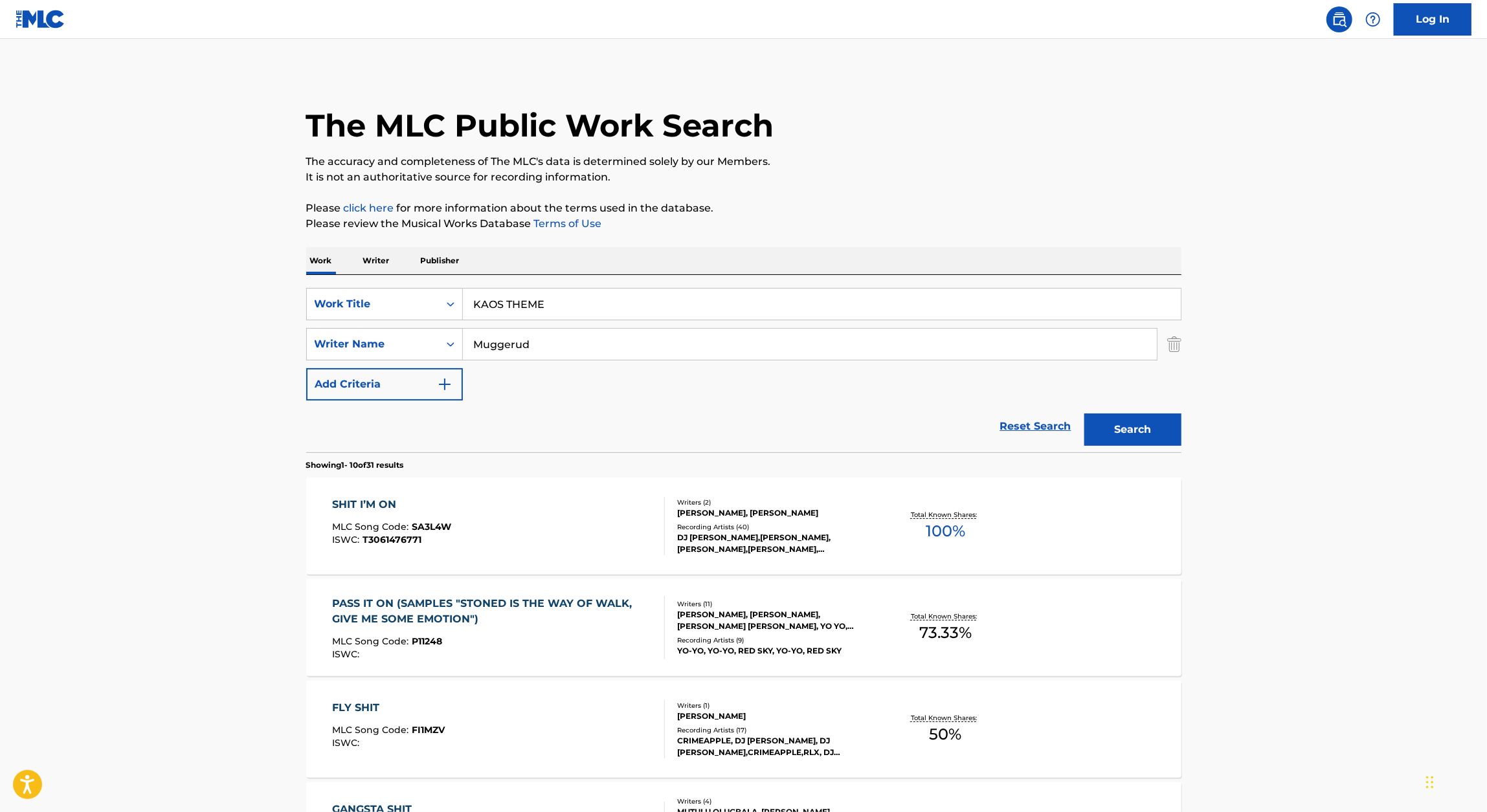
click at [953, 189] on div "The MLC Public Work Search The accuracy and completeness of The MLC's data is d…" at bounding box center [744, 813] width 906 height 1484
click at [1122, 416] on button "Search" at bounding box center [1133, 429] width 97 height 32
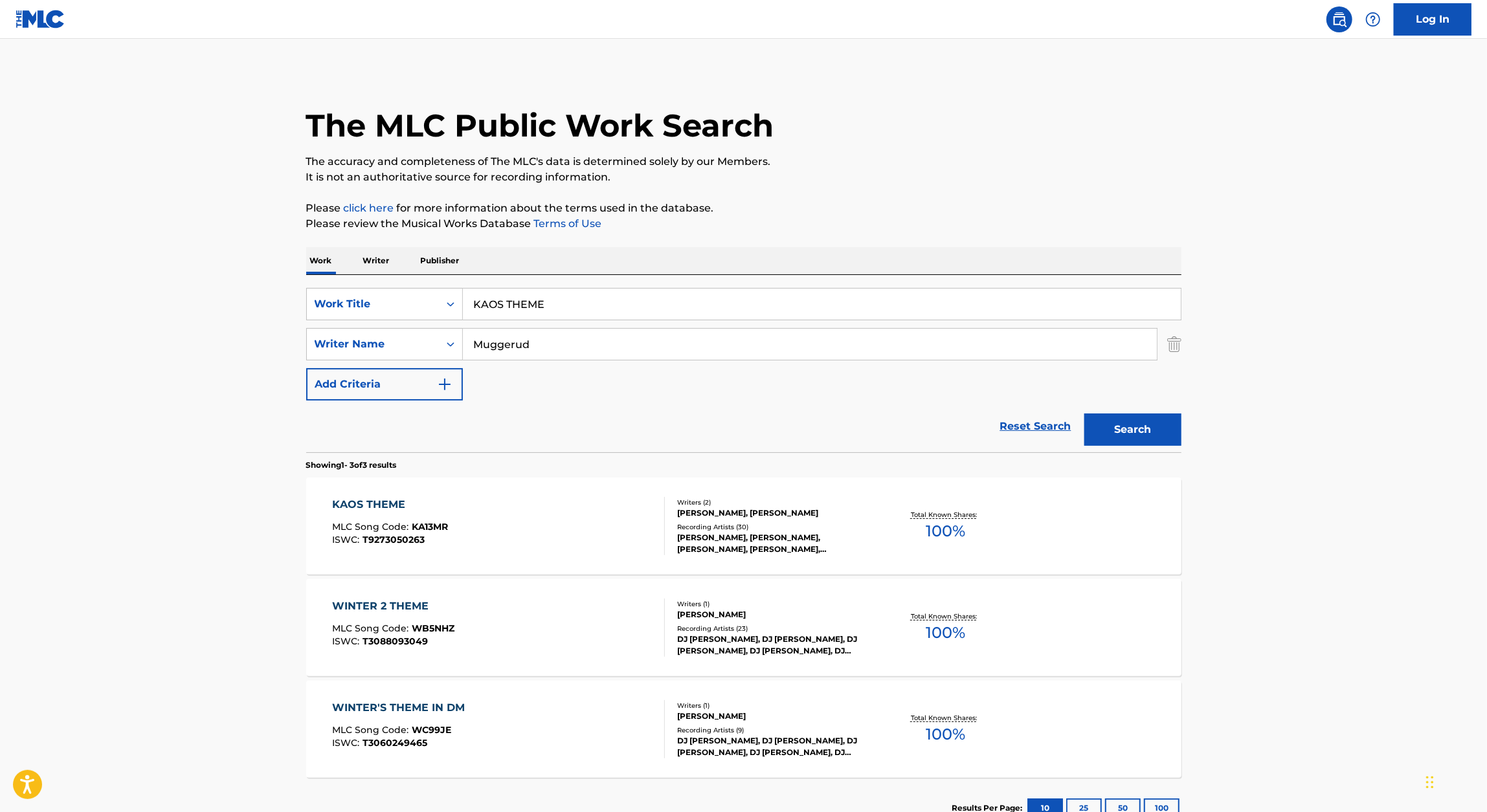
click at [401, 510] on div "KAOS THEME" at bounding box center [390, 504] width 116 height 15
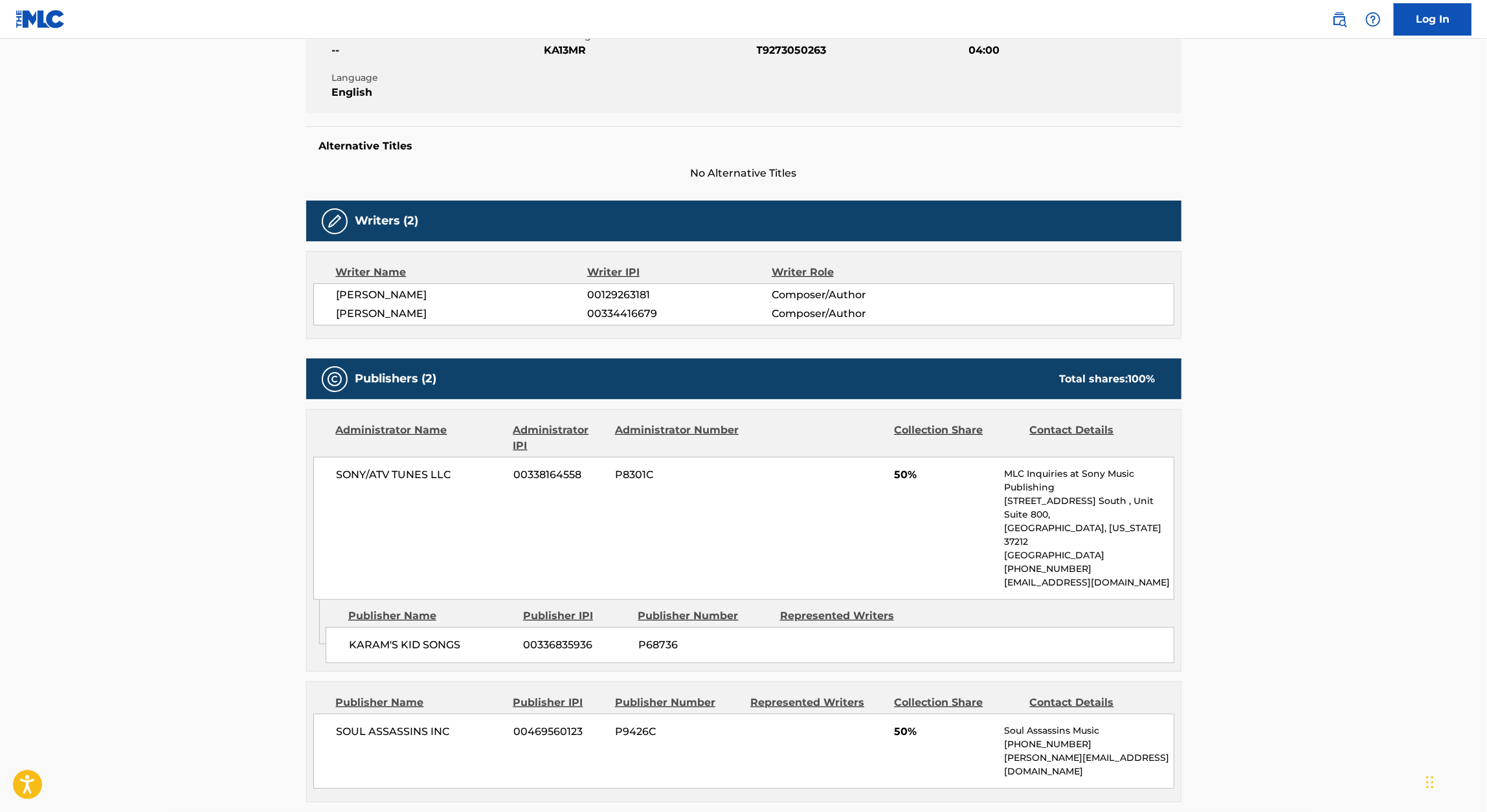
scroll to position [257, 0]
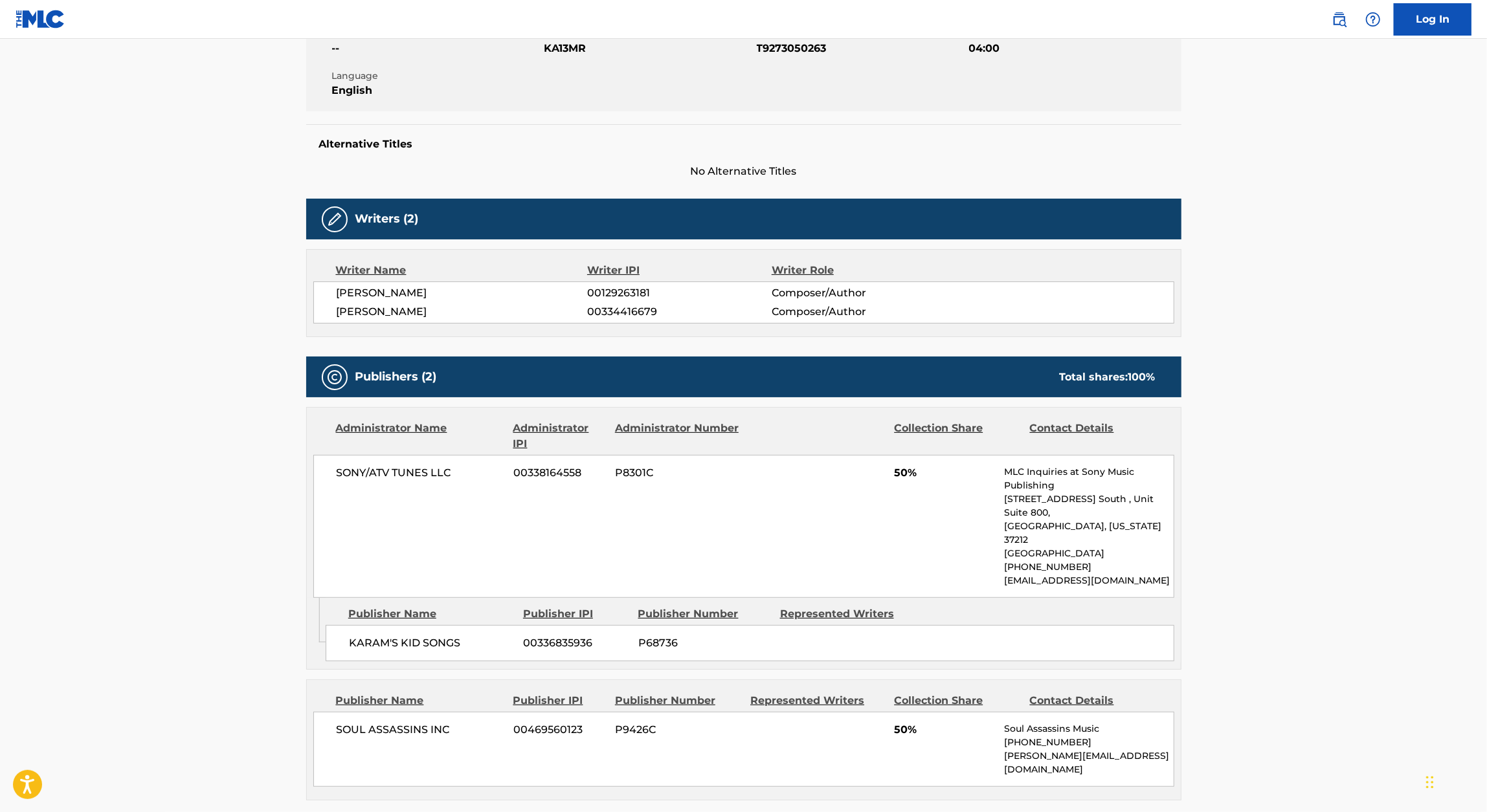
click at [564, 635] on span "00336835936" at bounding box center [576, 643] width 105 height 15
copy span "00336835936"
click at [622, 310] on span "00334416679" at bounding box center [679, 311] width 184 height 15
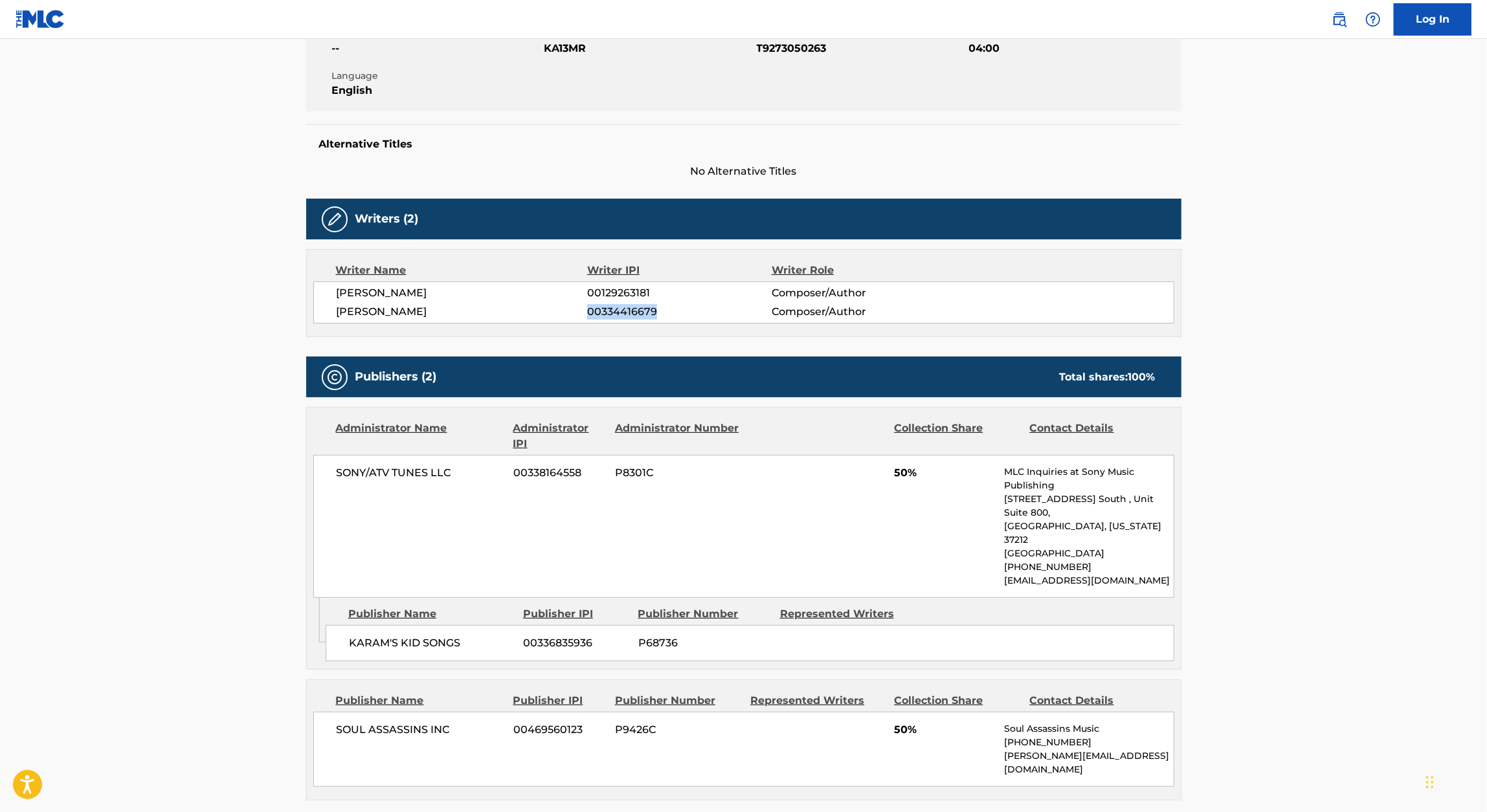
copy span "00334416679"
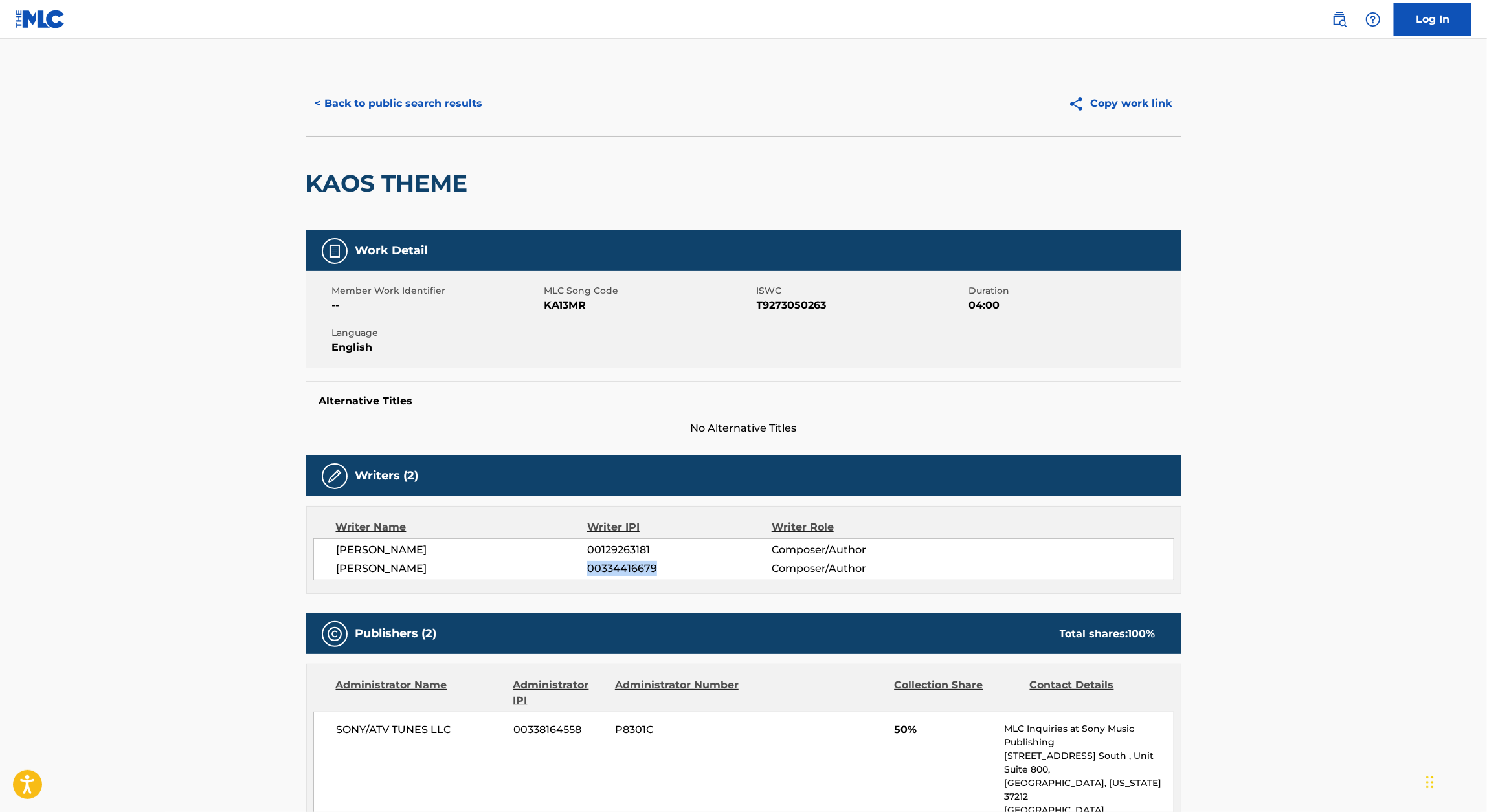
scroll to position [1, 0]
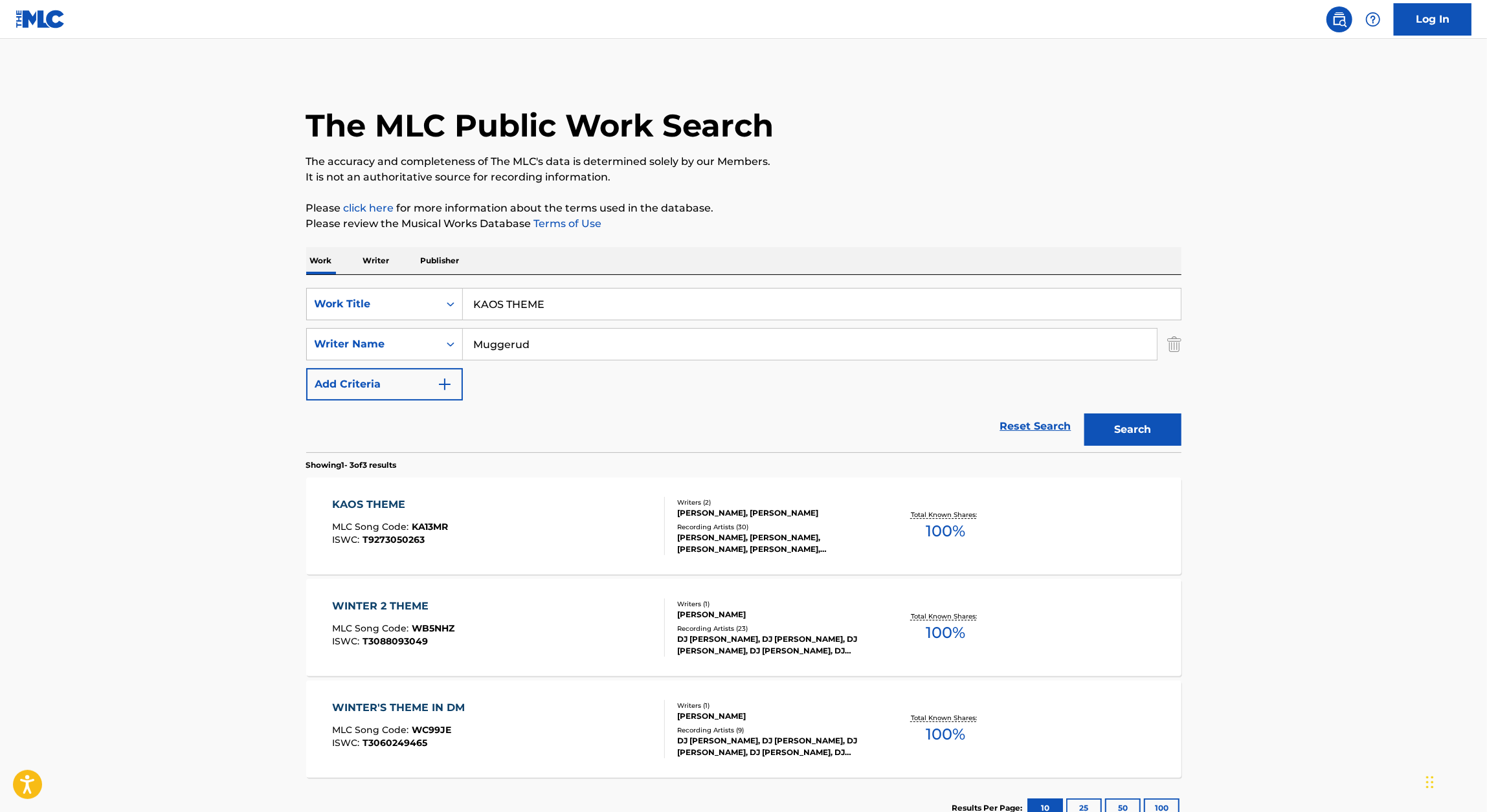
click at [651, 308] on input "KAOS THEME" at bounding box center [822, 304] width 718 height 31
paste input "THE E-TRAIN"
type input "THE E-TRAIN"
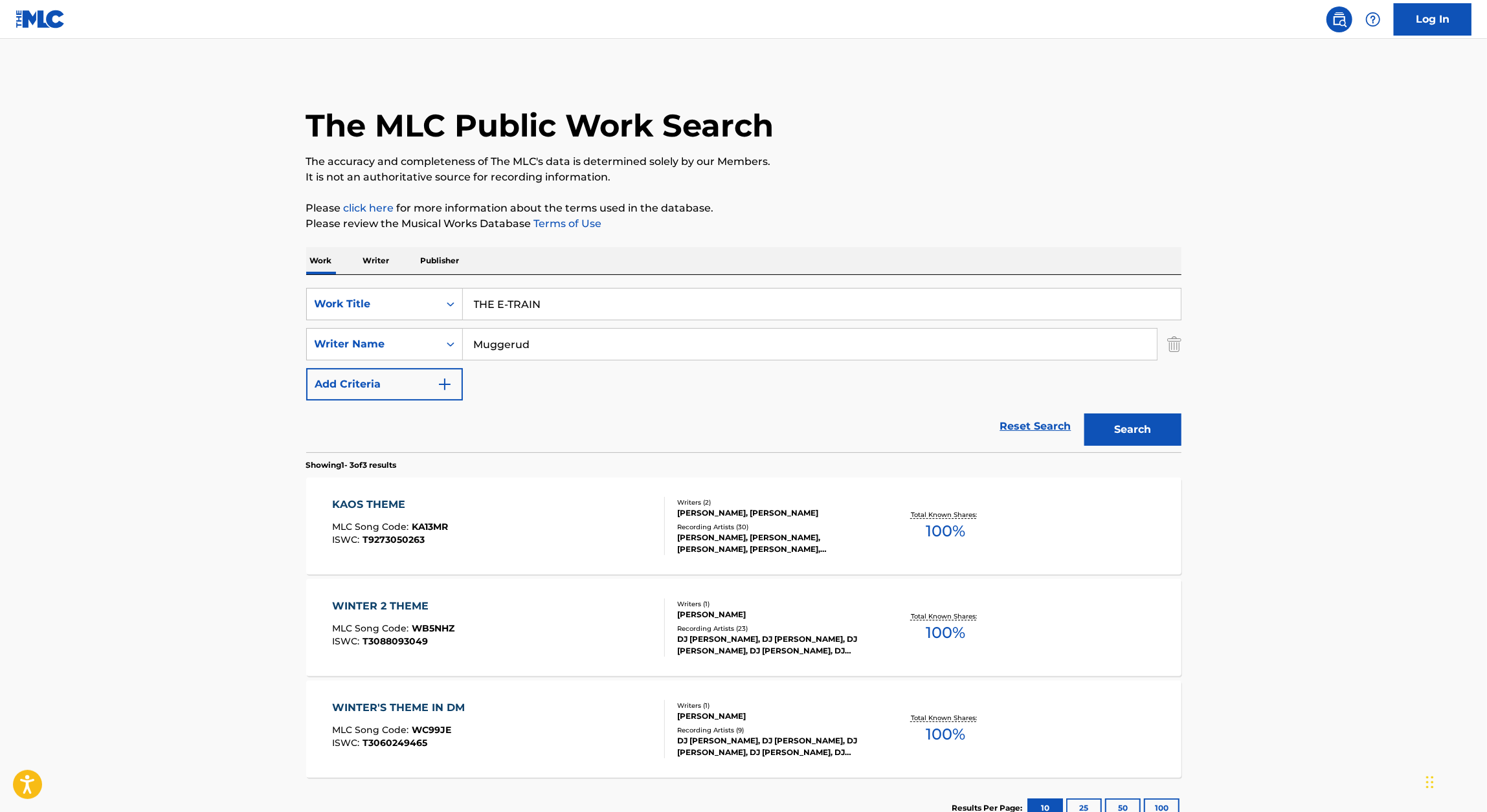
click at [995, 163] on p "The accuracy and completeness of The MLC's data is determined solely by our Mem…" at bounding box center [744, 161] width 875 height 15
click at [1161, 429] on button "Search" at bounding box center [1133, 429] width 97 height 32
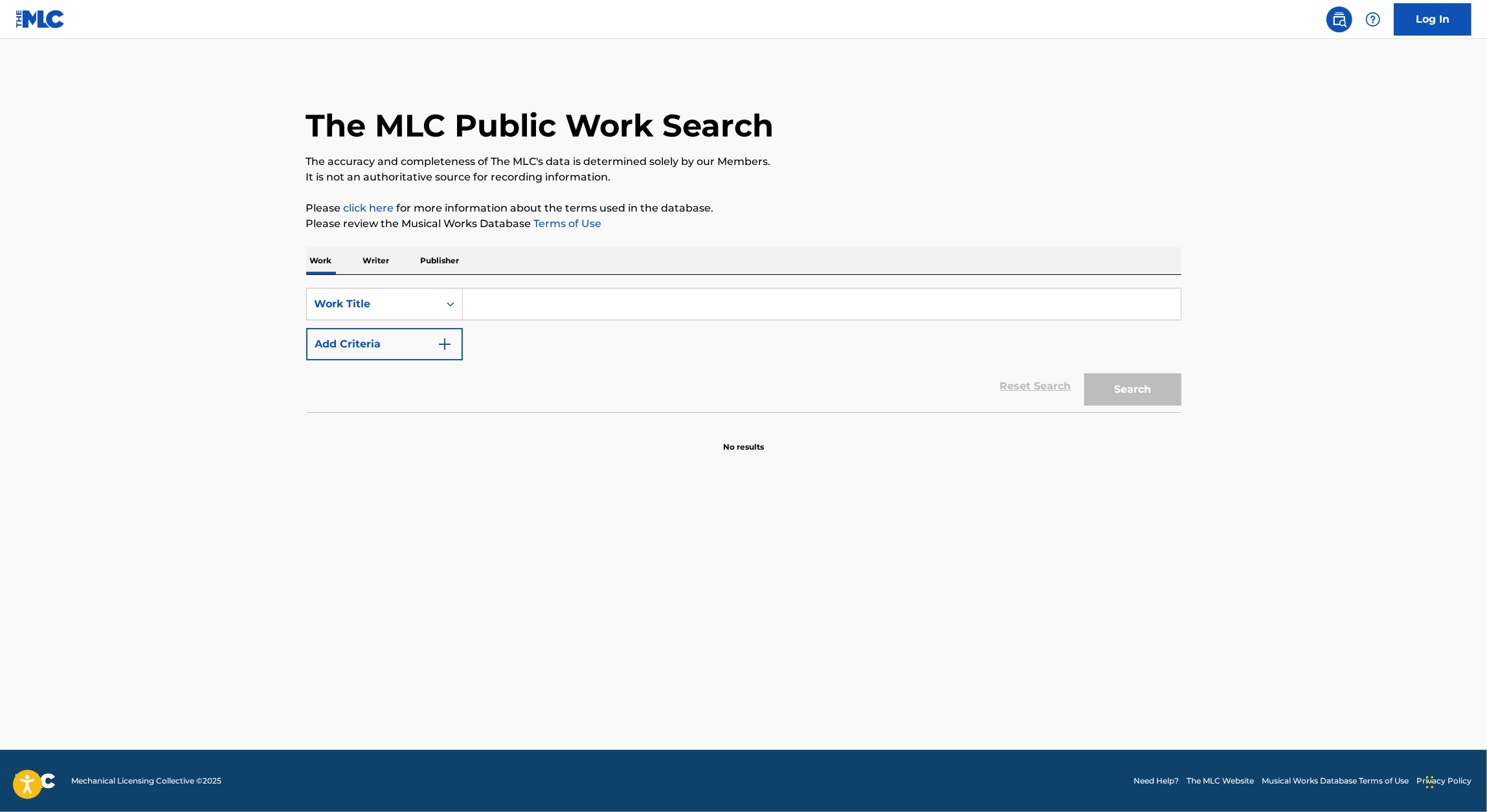
click at [485, 296] on input "Search Form" at bounding box center [822, 304] width 718 height 31
paste input "THE E-TRAIN"
type input "THE E-TRAIN"
click at [432, 341] on button "Add Criteria" at bounding box center [384, 344] width 157 height 32
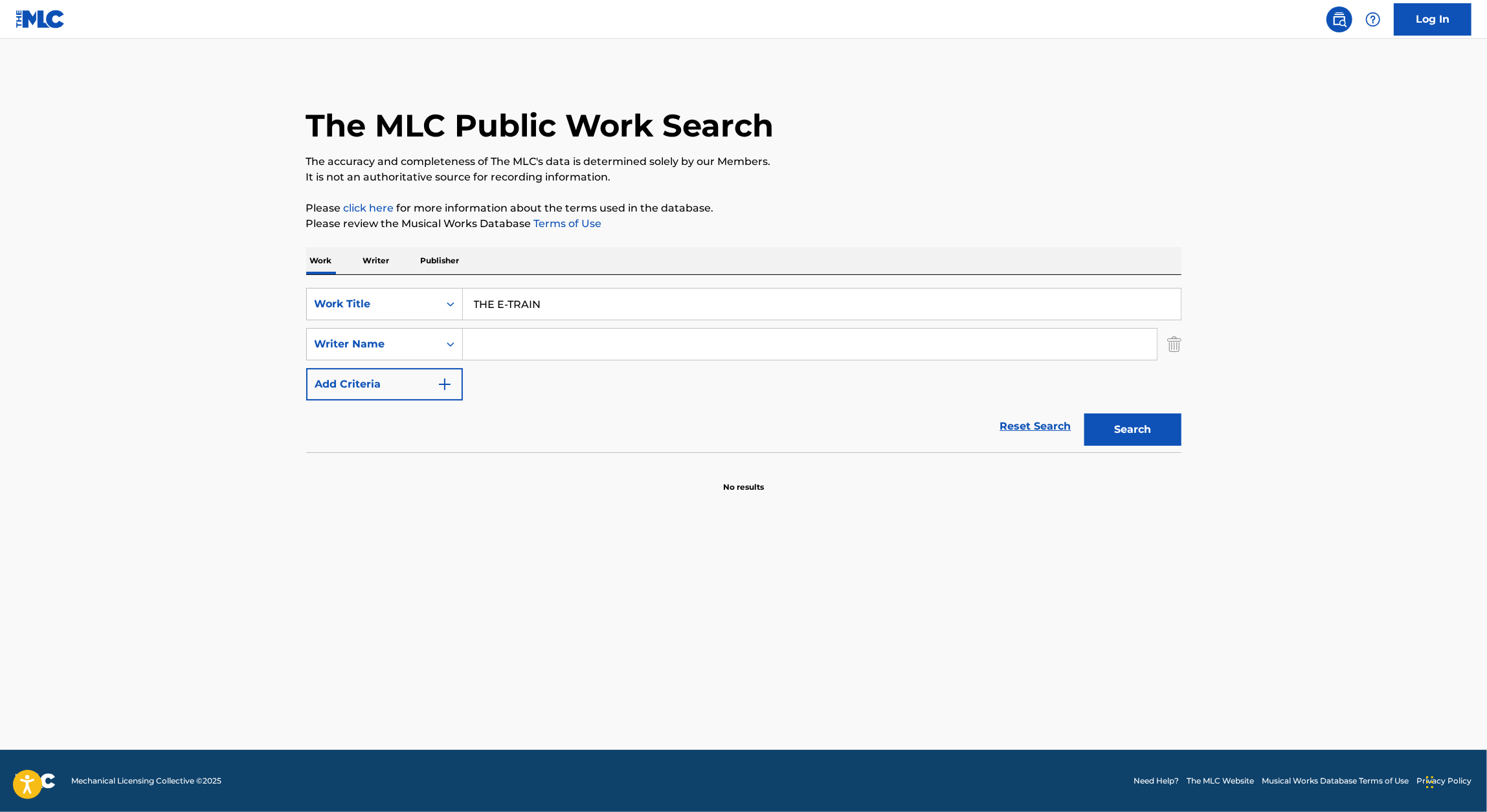
click at [531, 355] on input "Search Form" at bounding box center [810, 344] width 694 height 31
type input "Muggerud"
click at [1145, 428] on button "Search" at bounding box center [1133, 429] width 97 height 32
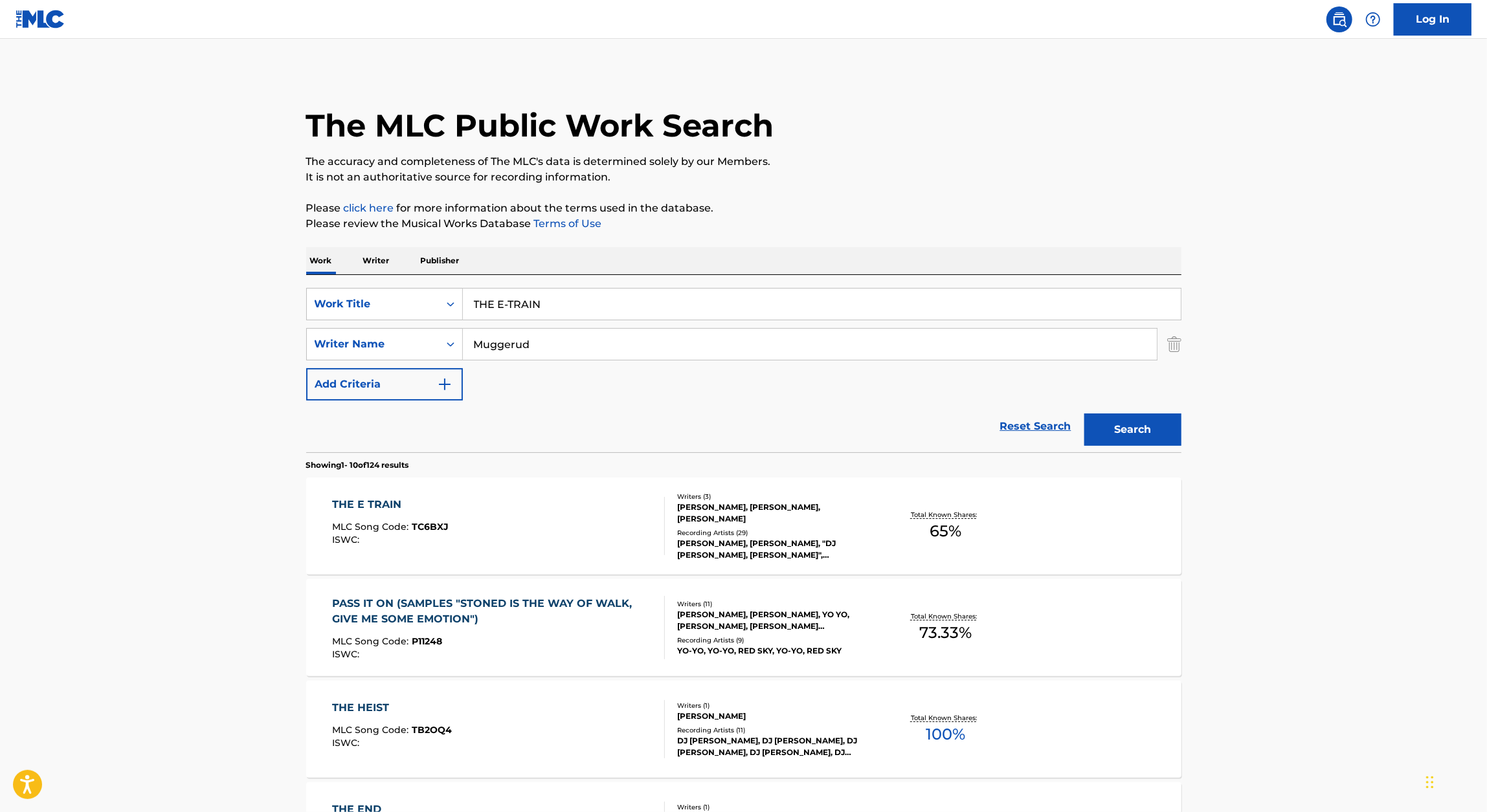
click at [474, 516] on div "THE E TRAIN MLC Song Code : TC6BXJ ISWC :" at bounding box center [499, 526] width 333 height 58
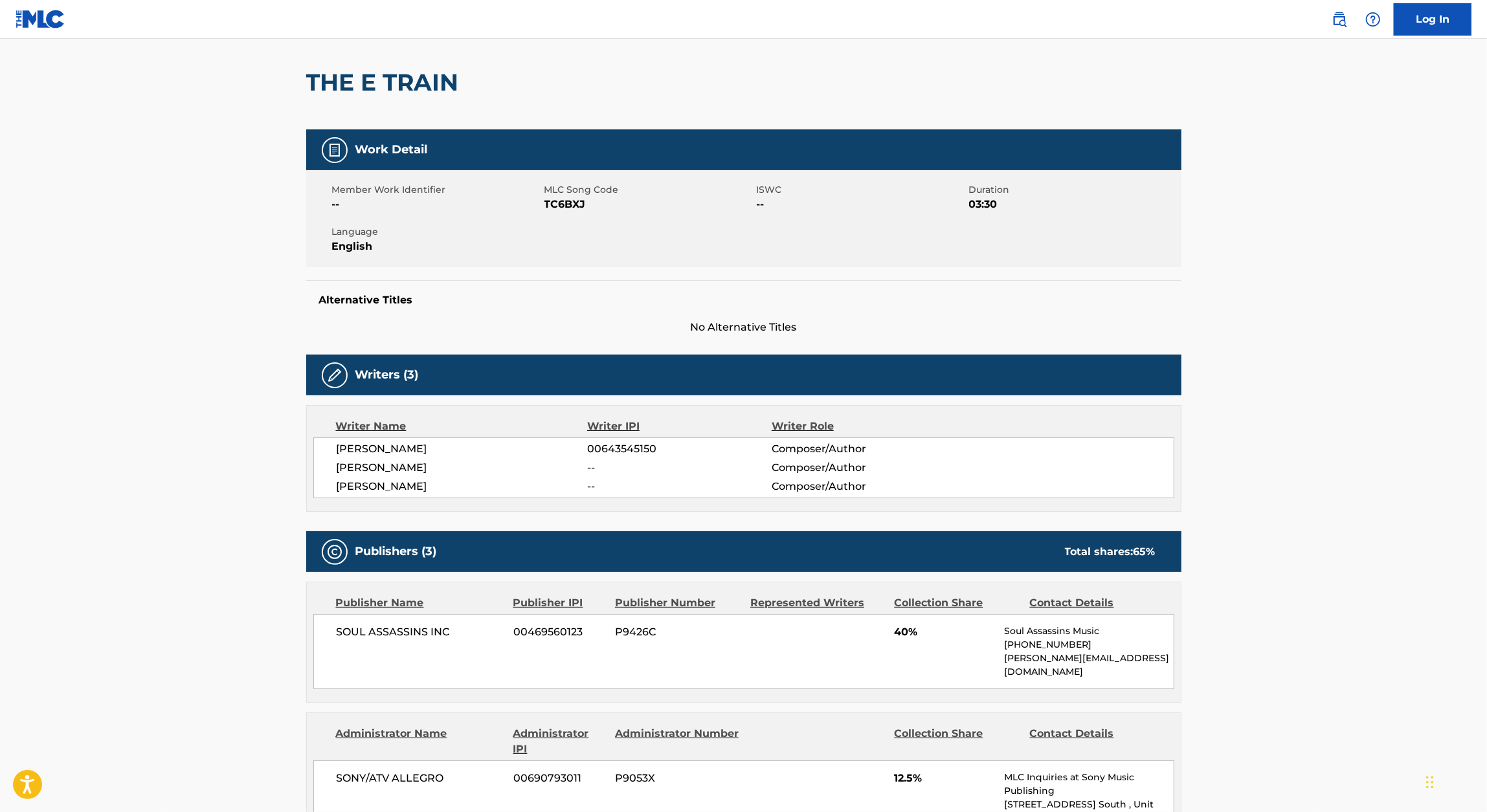
scroll to position [80, 0]
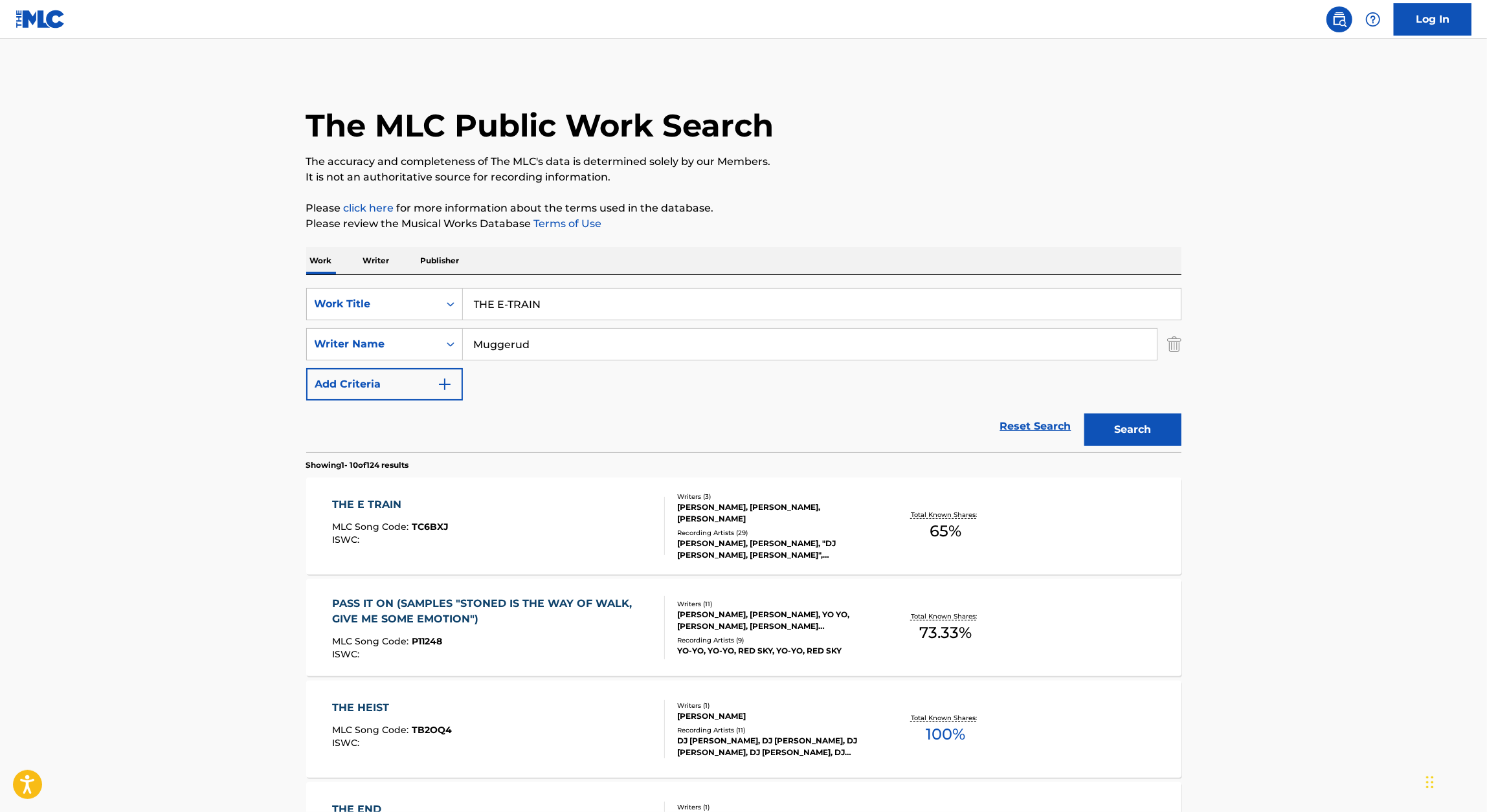
click at [552, 303] on input "THE E-TRAIN" at bounding box center [822, 304] width 718 height 31
paste input "ROLLS ROYCE RUGS"
type input "ROLLS ROYCE RUGS"
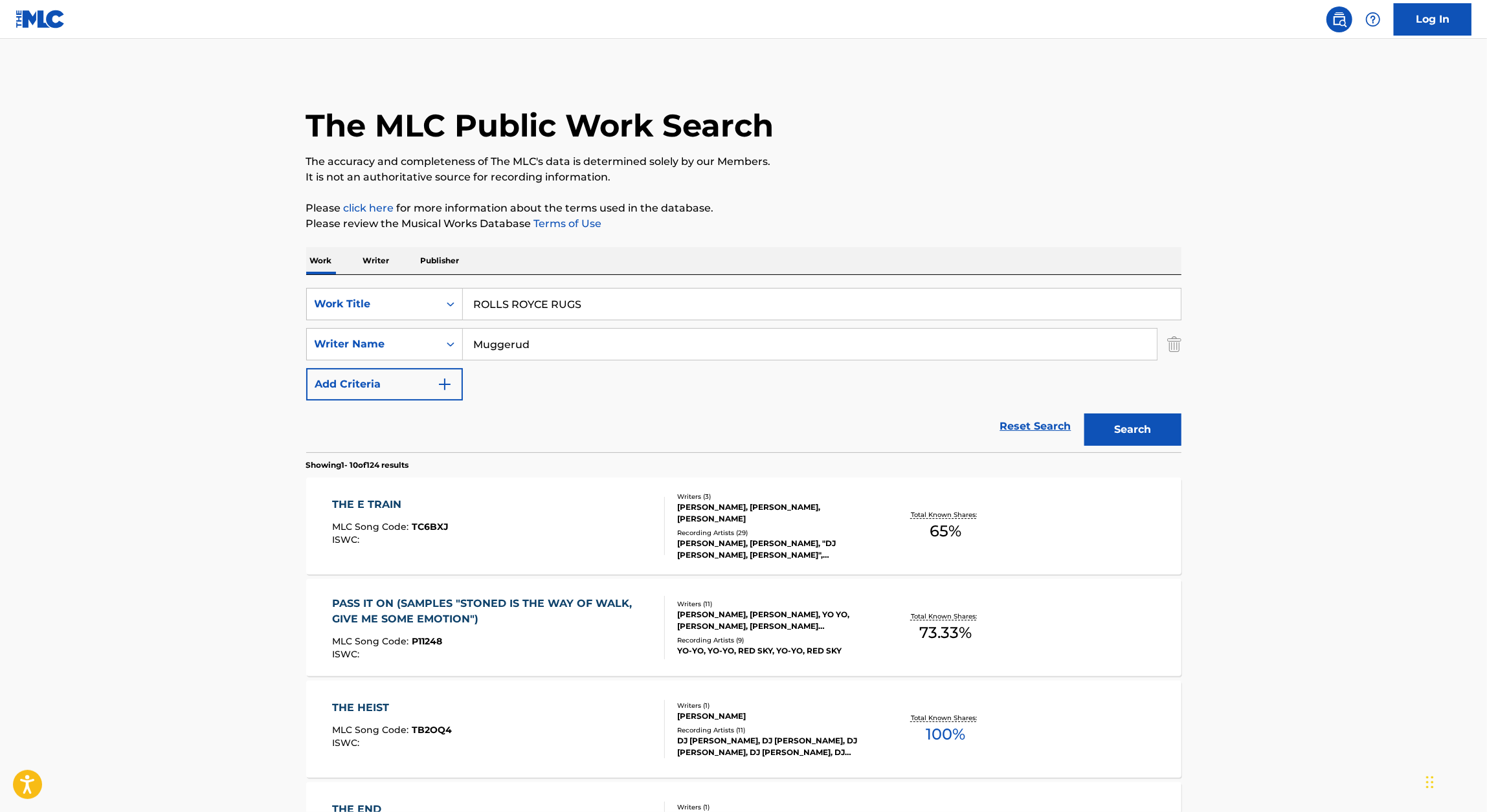
click at [967, 212] on p "Please click here for more information about the terms used in the database." at bounding box center [744, 208] width 875 height 15
click at [1124, 428] on button "Search" at bounding box center [1133, 429] width 97 height 32
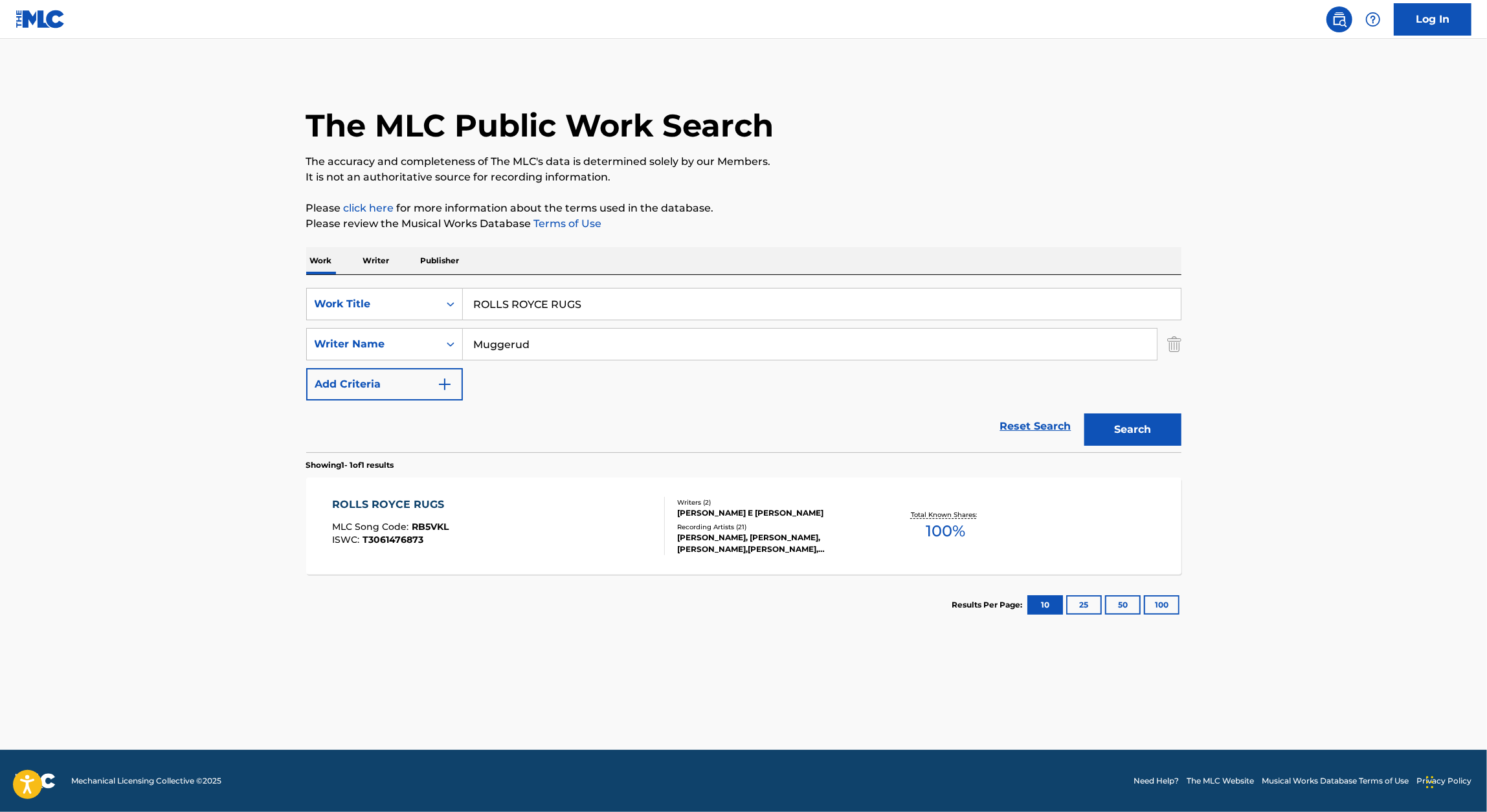
click at [464, 516] on div "ROLLS ROYCE RUGS MLC Song Code : RB5VKL ISWC : T3061476873" at bounding box center [499, 526] width 333 height 58
click at [561, 299] on input "ROLLS ROYCE RUGS" at bounding box center [822, 304] width 718 height 31
paste input "[PERSON_NAME]"
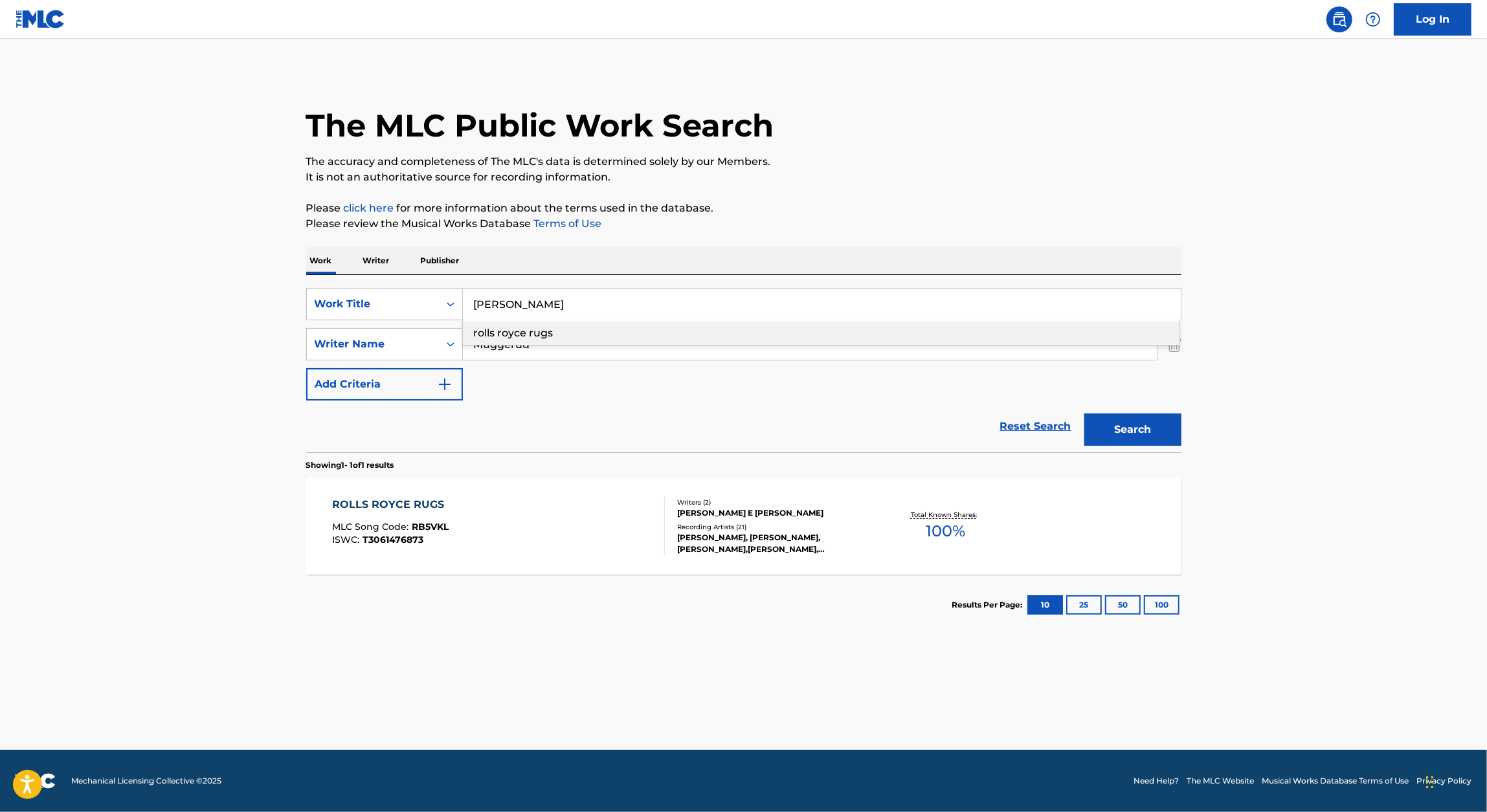
type input "[PERSON_NAME]"
click at [900, 222] on p "Please review the Musical Works Database Terms of Use" at bounding box center [744, 224] width 875 height 15
click at [1120, 421] on button "Search" at bounding box center [1133, 429] width 97 height 32
click at [391, 506] on div "[PERSON_NAME]" at bounding box center [391, 504] width 117 height 15
click at [659, 304] on input "[PERSON_NAME]" at bounding box center [822, 304] width 718 height 31
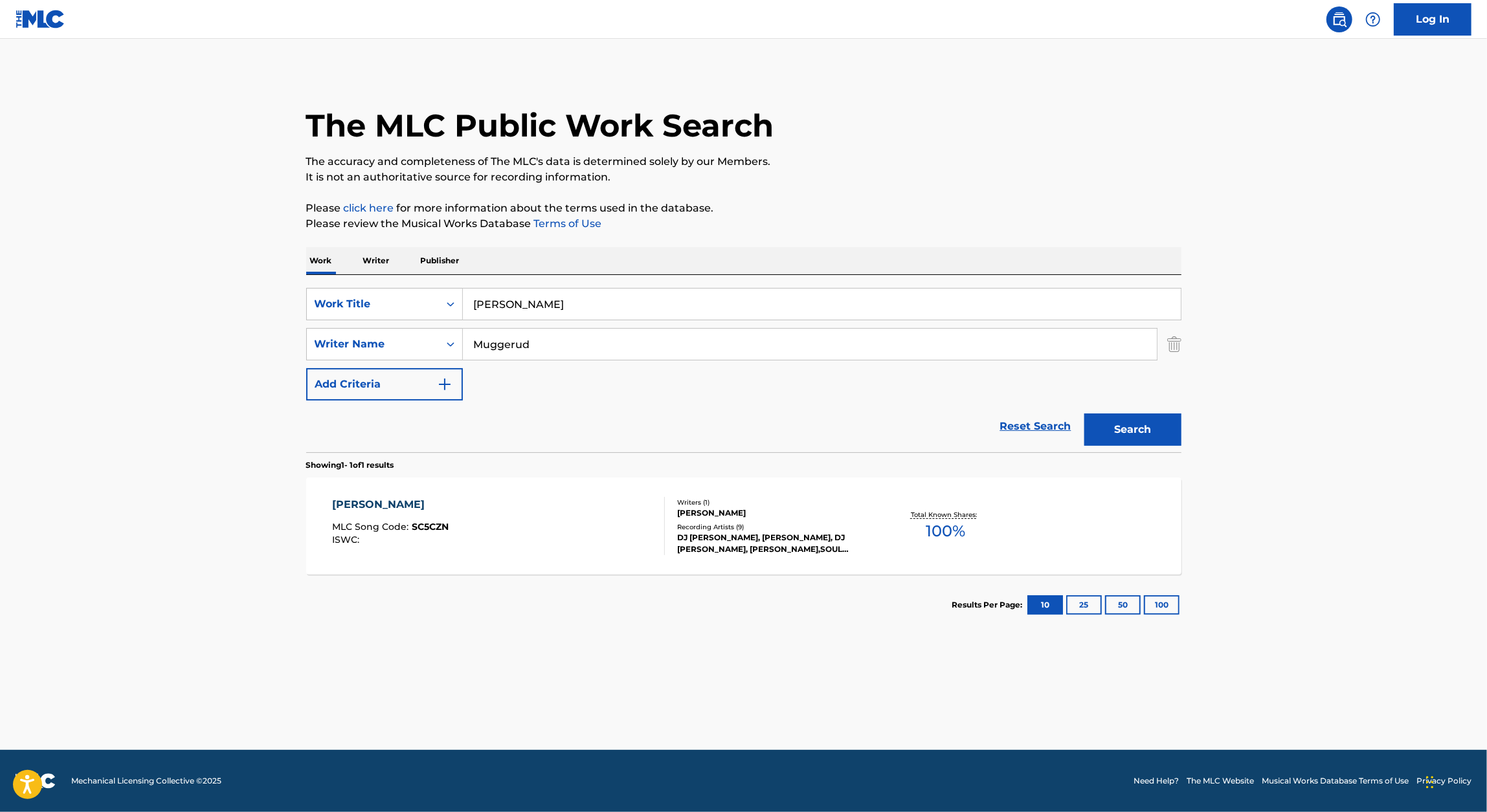
click at [659, 304] on input "[PERSON_NAME]" at bounding box center [822, 304] width 718 height 31
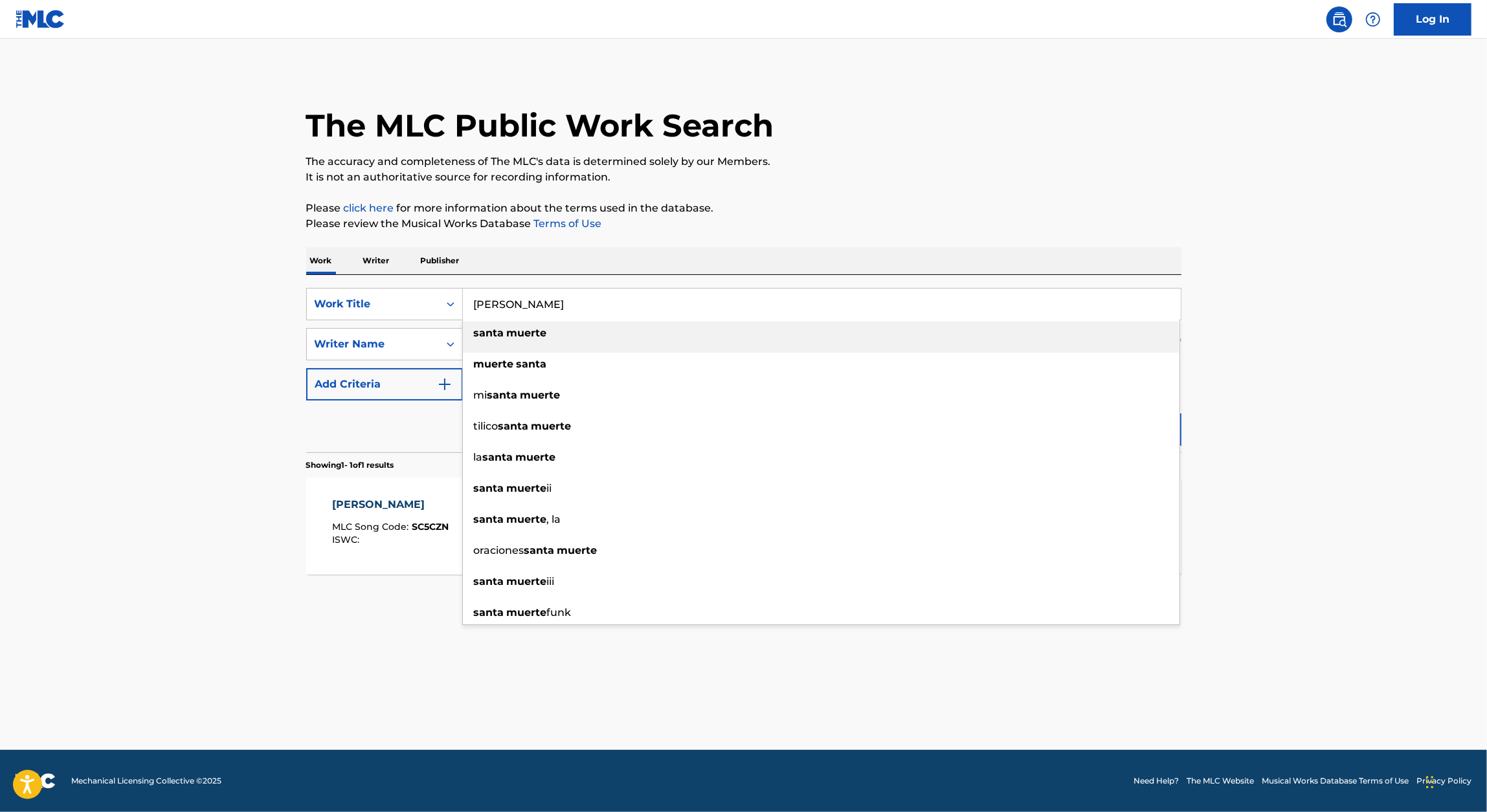
click at [659, 304] on input "[PERSON_NAME]" at bounding box center [822, 304] width 718 height 31
paste input "[DATE]"
type input "[DATE]"
click at [841, 244] on div "The MLC Public Work Search The accuracy and completeness of The MLC's data is d…" at bounding box center [744, 353] width 906 height 564
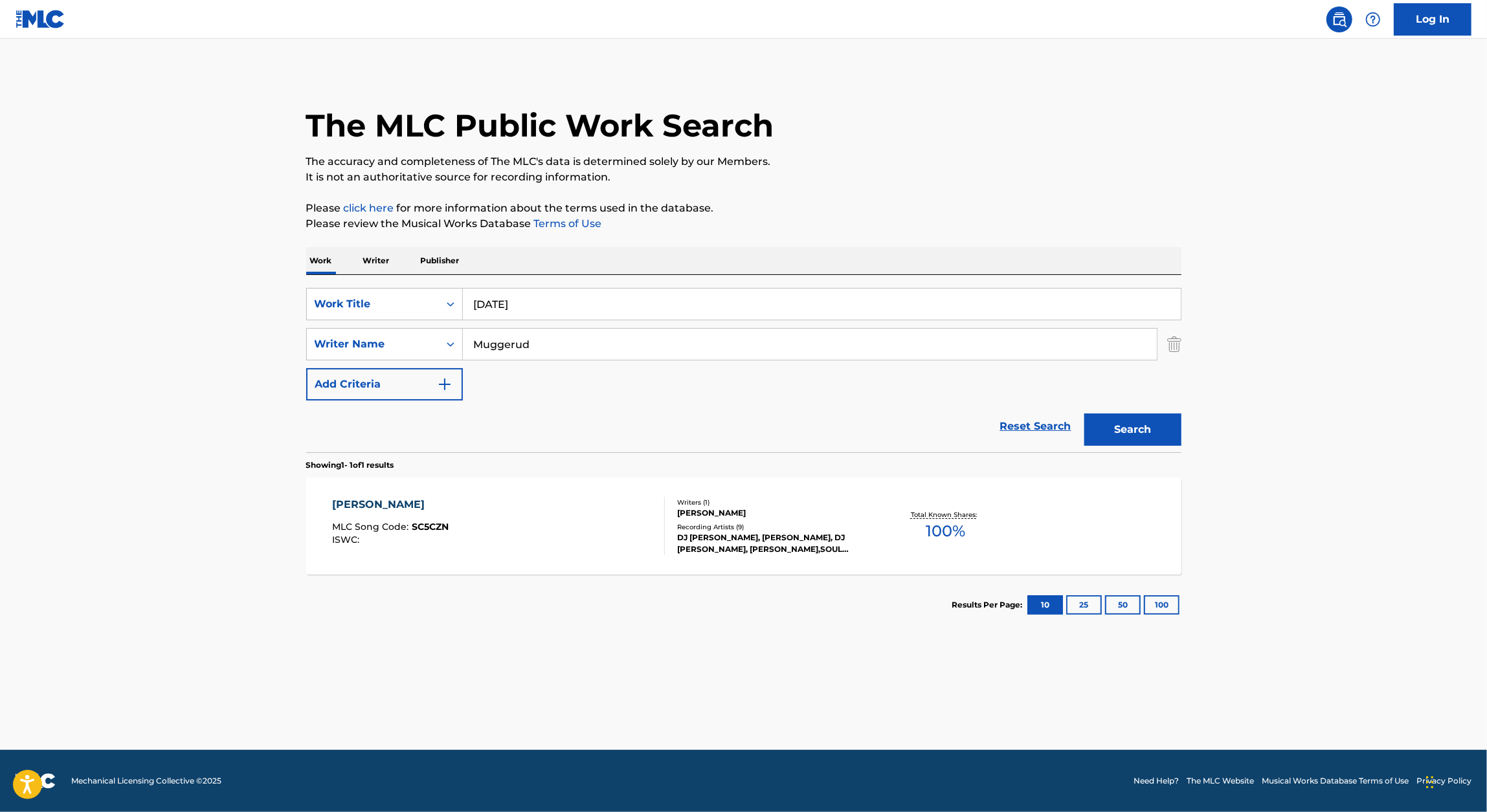
click at [1138, 429] on button "Search" at bounding box center [1133, 429] width 97 height 32
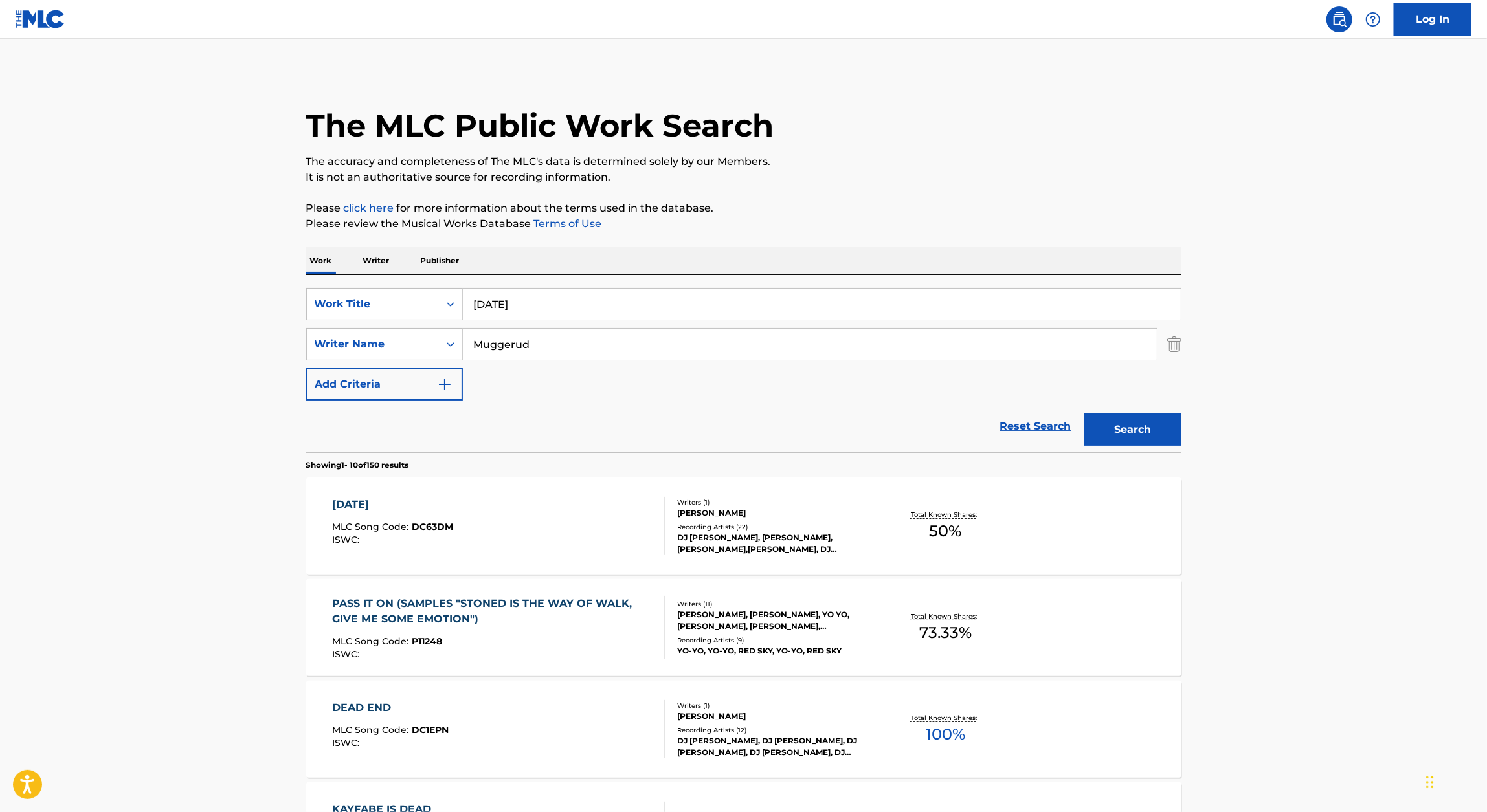
click at [410, 505] on div "[DATE]" at bounding box center [393, 504] width 121 height 15
click at [610, 301] on input "[DATE]" at bounding box center [822, 304] width 718 height 31
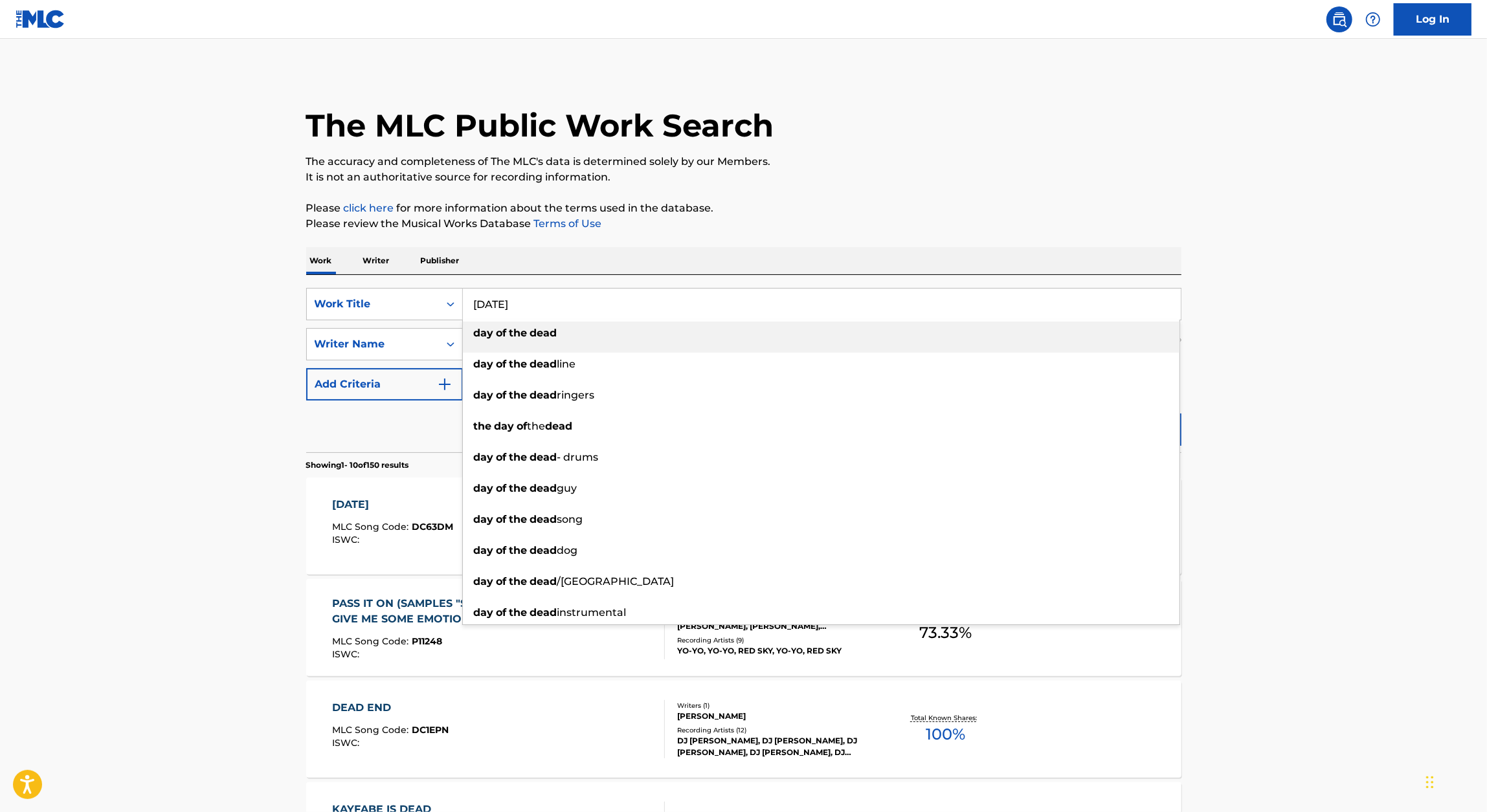
paste input "ASSASSINATION DAY"
type input "ASSASSINATION DAY"
click at [1065, 201] on p "Please click here for more information about the terms used in the database." at bounding box center [744, 208] width 875 height 15
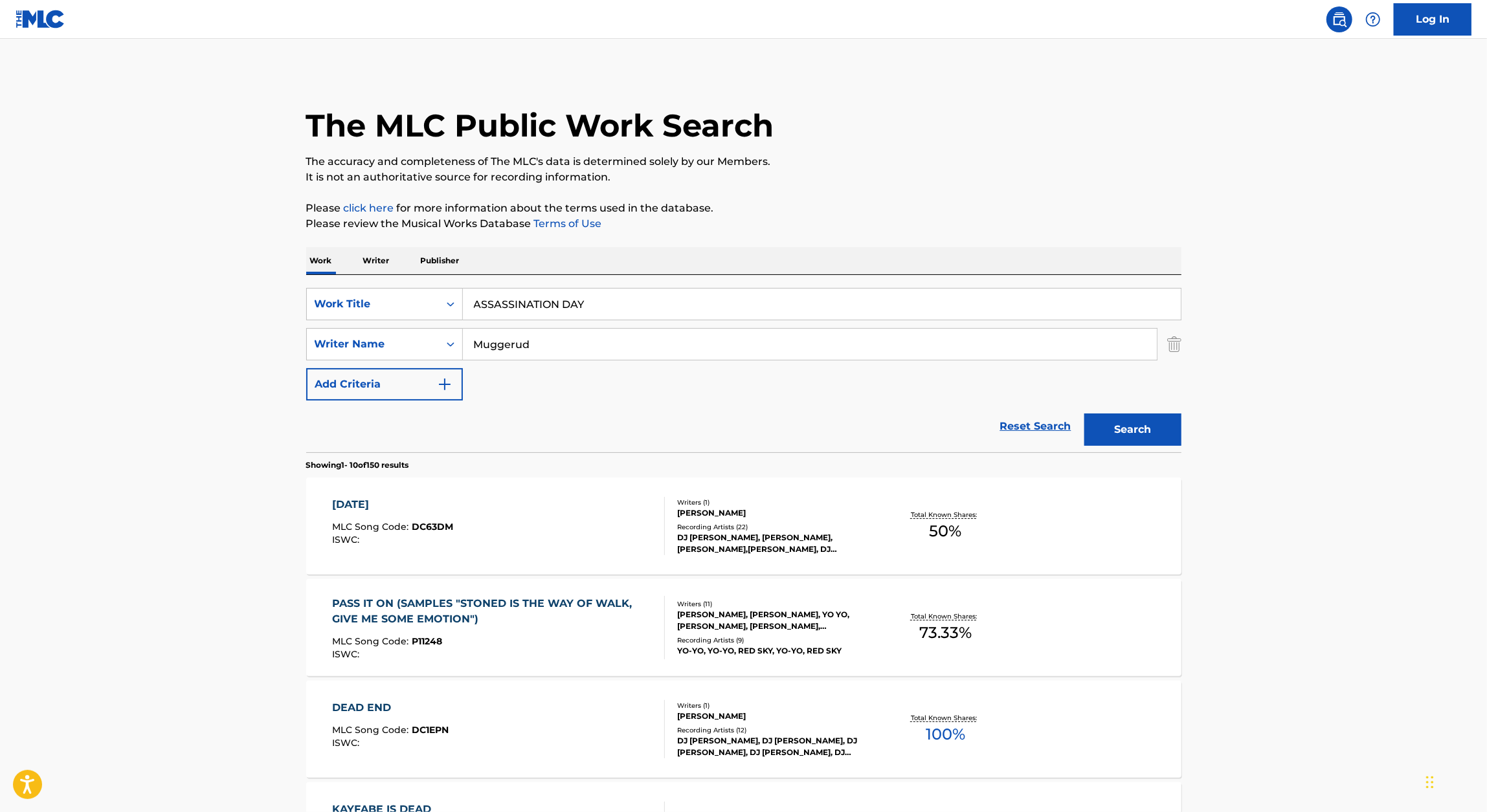
click at [1147, 423] on button "Search" at bounding box center [1133, 429] width 97 height 32
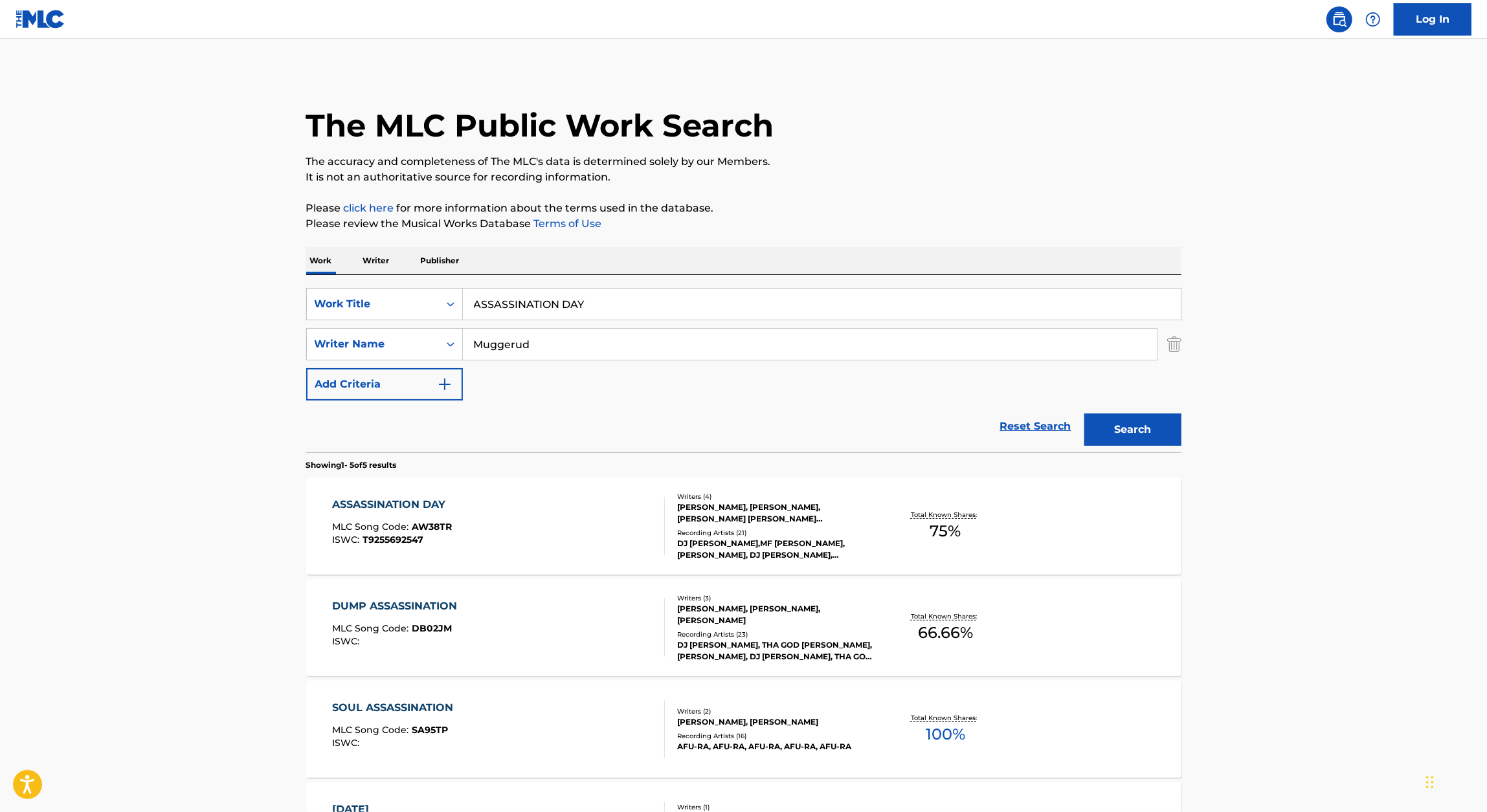
click at [363, 506] on div "ASSASSINATION DAY" at bounding box center [392, 504] width 120 height 15
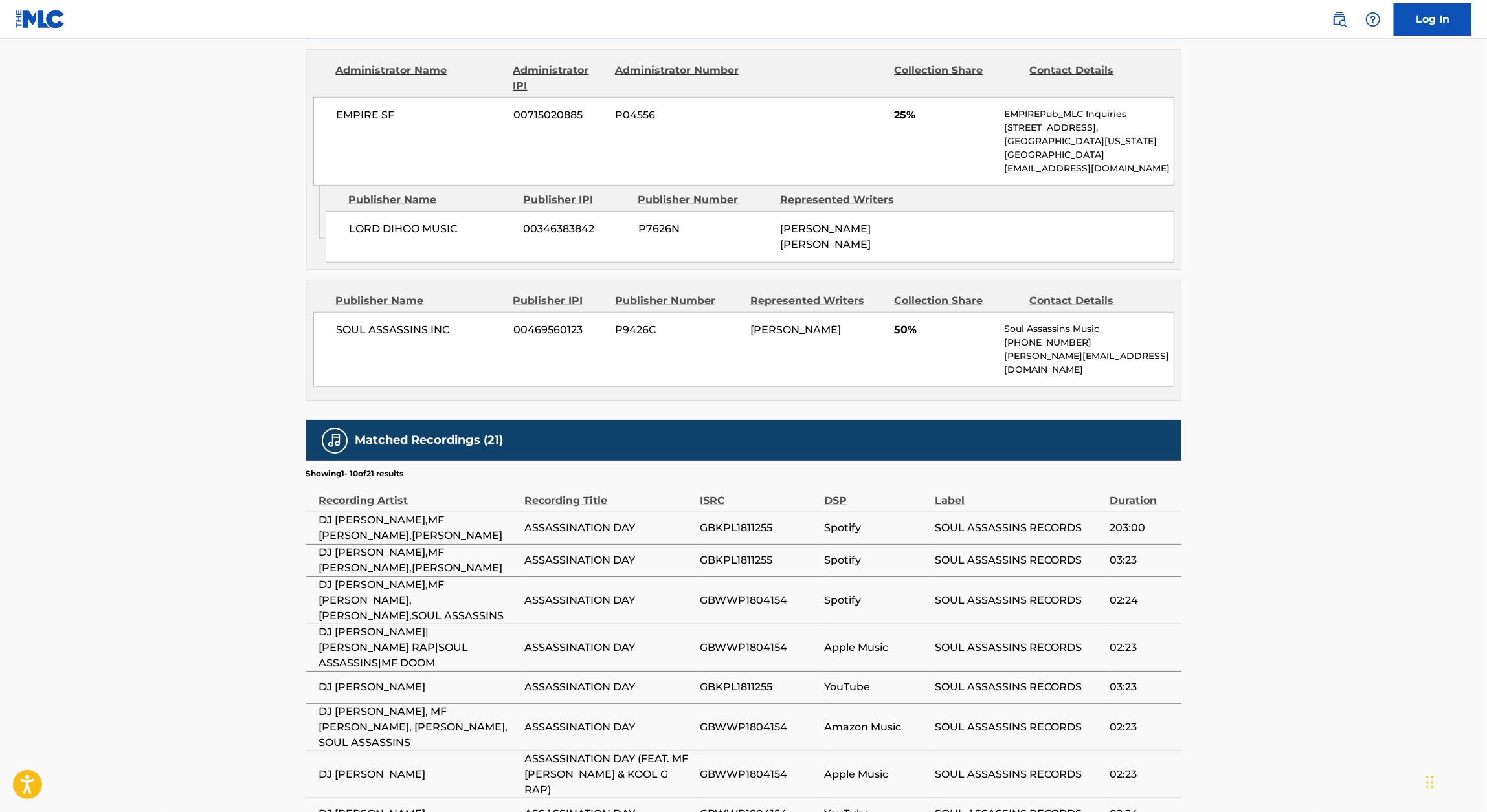
scroll to position [672, 0]
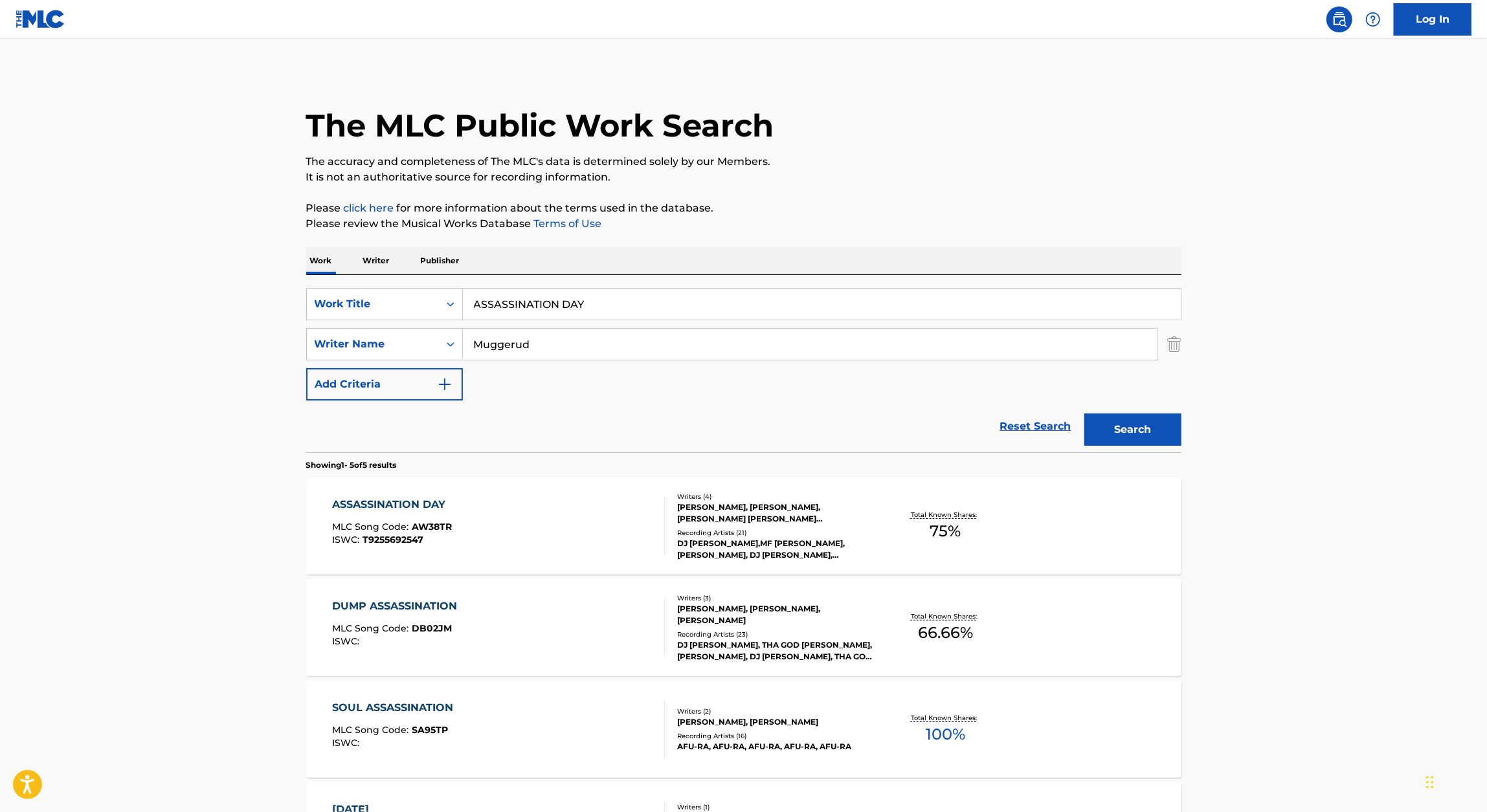
click at [569, 309] on input "ASSASSINATION DAY" at bounding box center [822, 304] width 718 height 31
type input "yacht party"
click at [1108, 420] on button "Search" at bounding box center [1133, 429] width 97 height 32
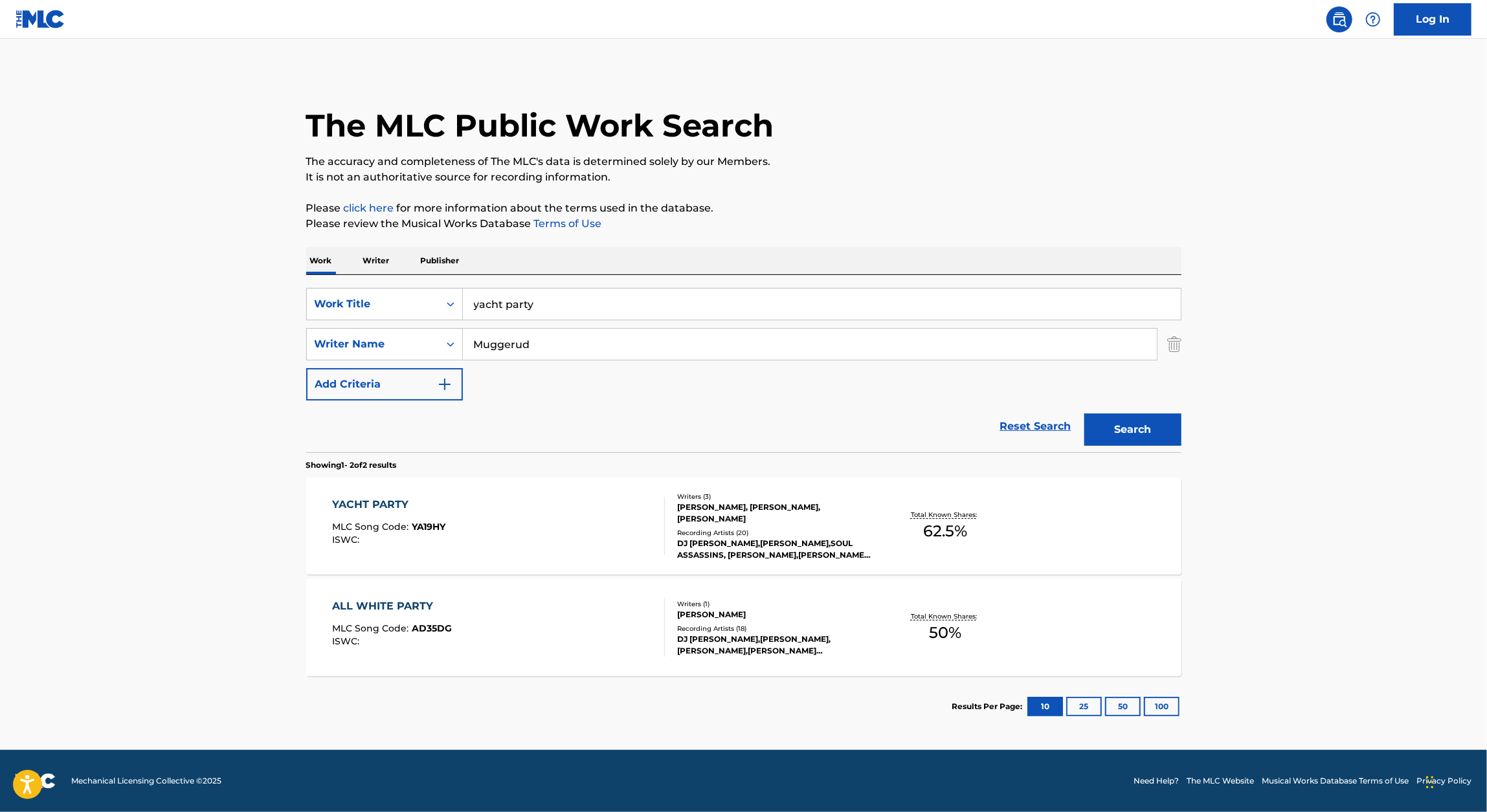
click at [397, 507] on div "YACHT PARTY" at bounding box center [389, 504] width 113 height 15
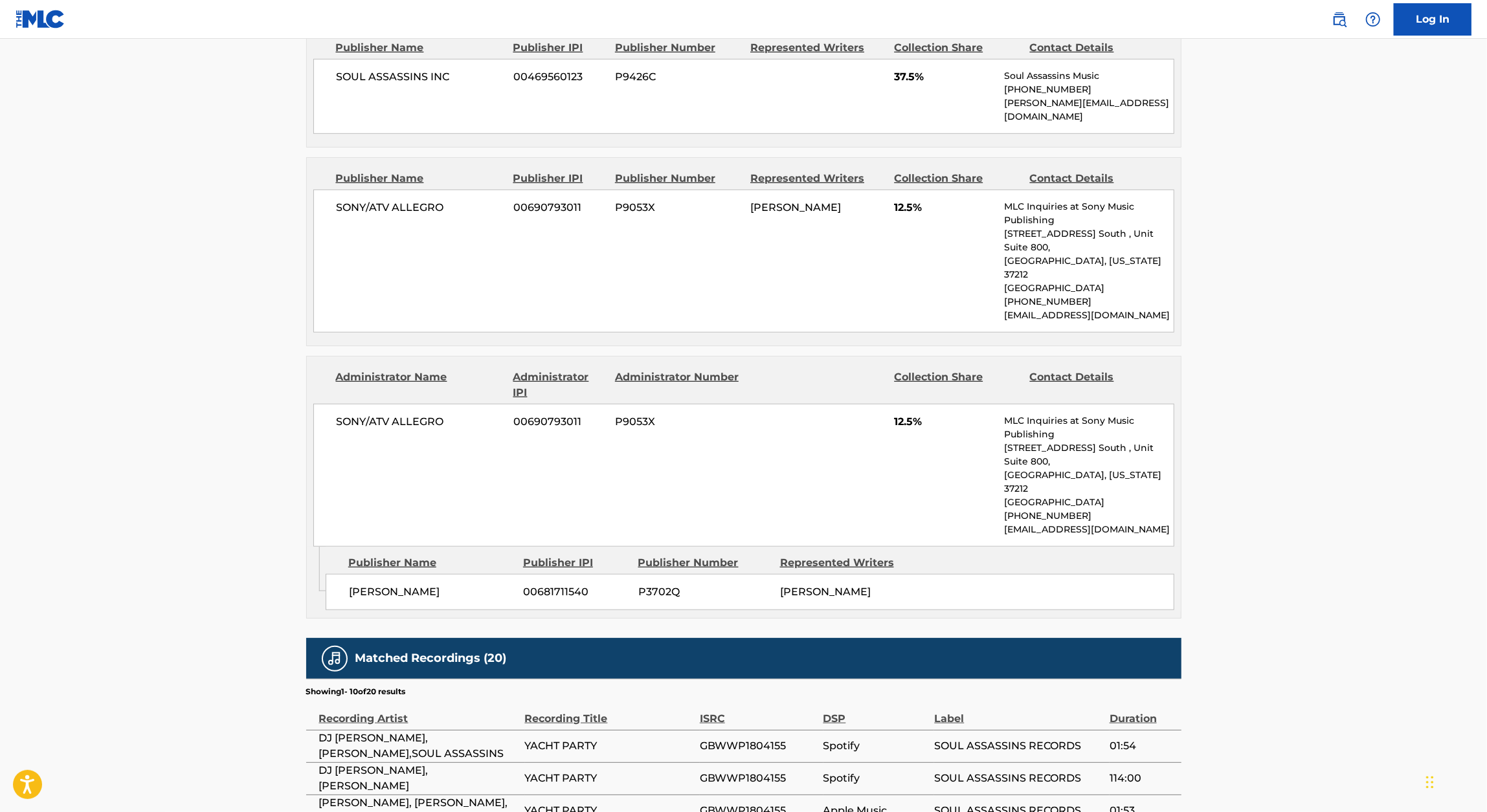
scroll to position [658, 0]
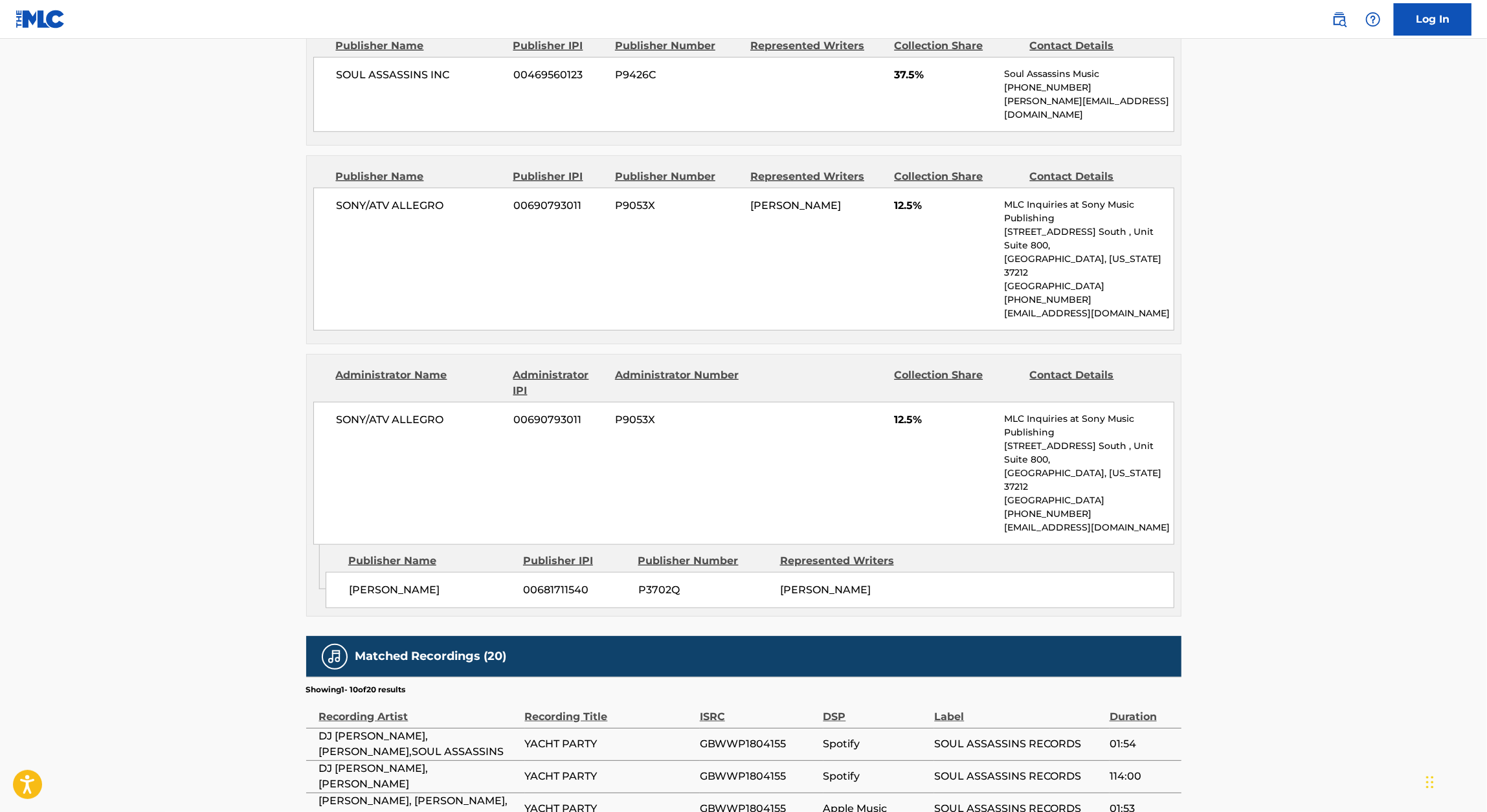
click at [399, 582] on span "[PERSON_NAME]" at bounding box center [431, 590] width 165 height 15
copy div "[PERSON_NAME]"
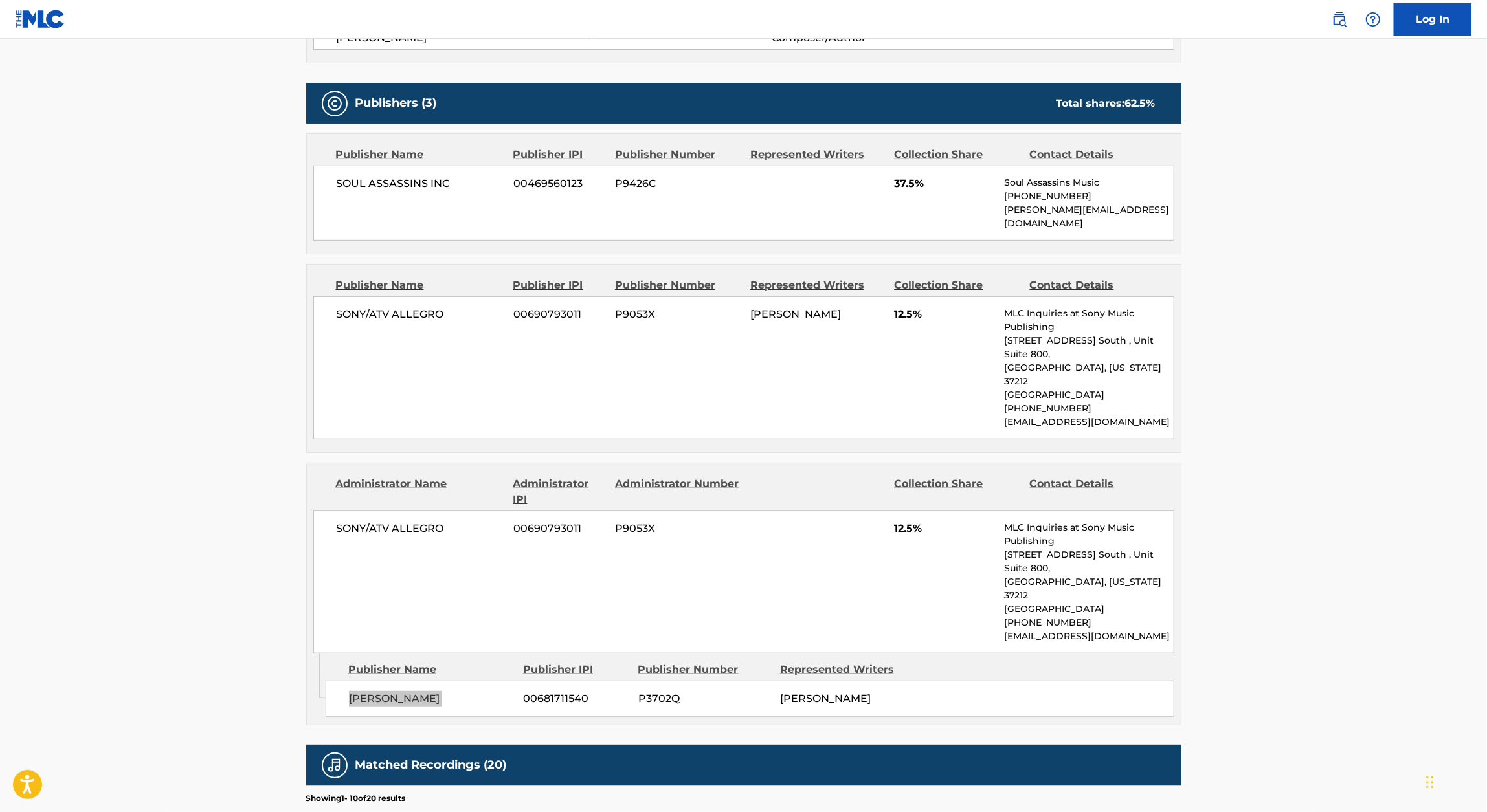
scroll to position [547, 0]
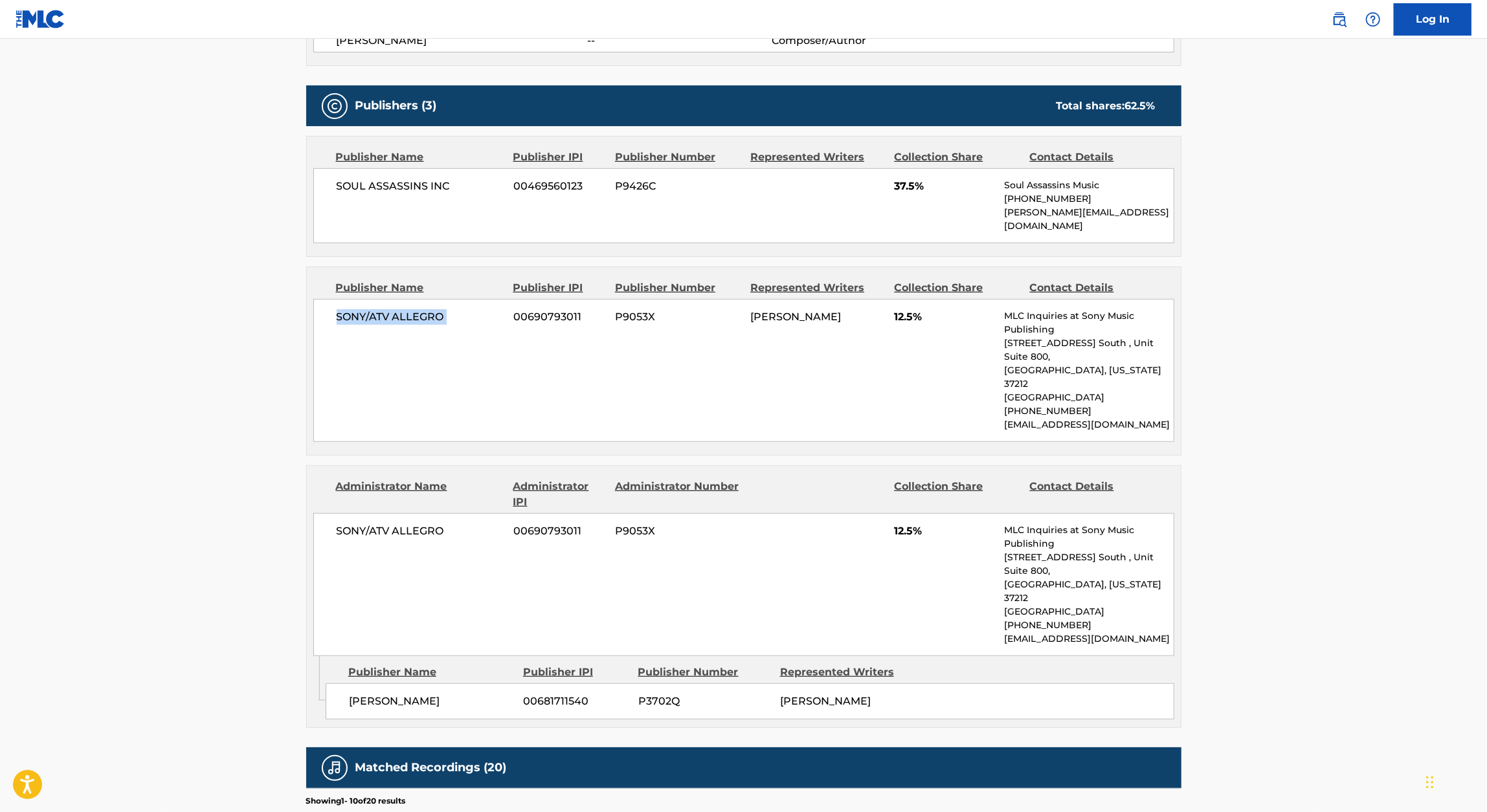
drag, startPoint x: 333, startPoint y: 301, endPoint x: 508, endPoint y: 307, distance: 175.1
click at [508, 307] on div "SONY/ATV ALLEGRO 00690793011 P9053X [PERSON_NAME] 12.5% MLC Inquiries at Sony M…" at bounding box center [744, 371] width 861 height 143
copy div "SONY/ATV ALLEGRO"
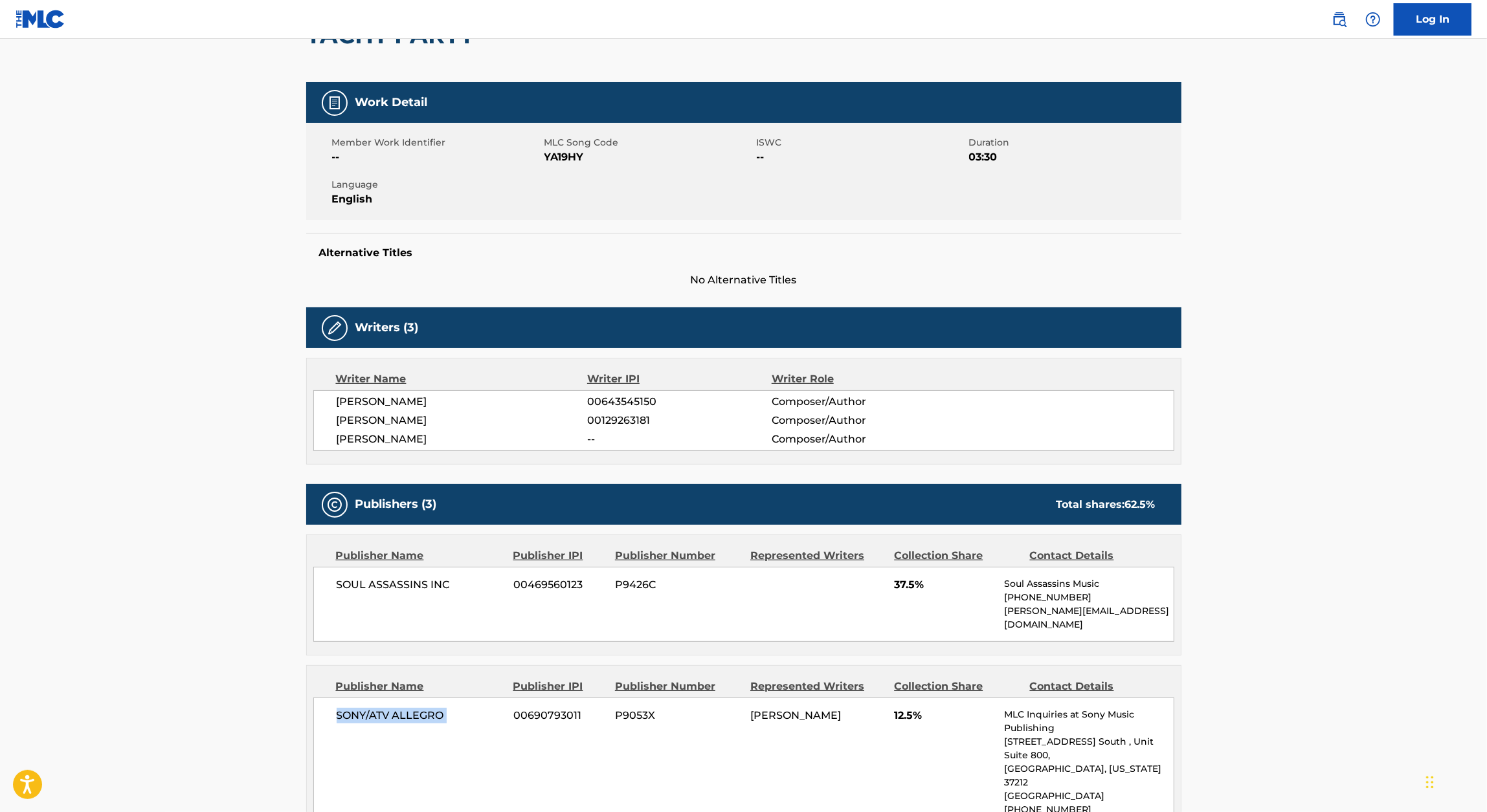
scroll to position [0, 0]
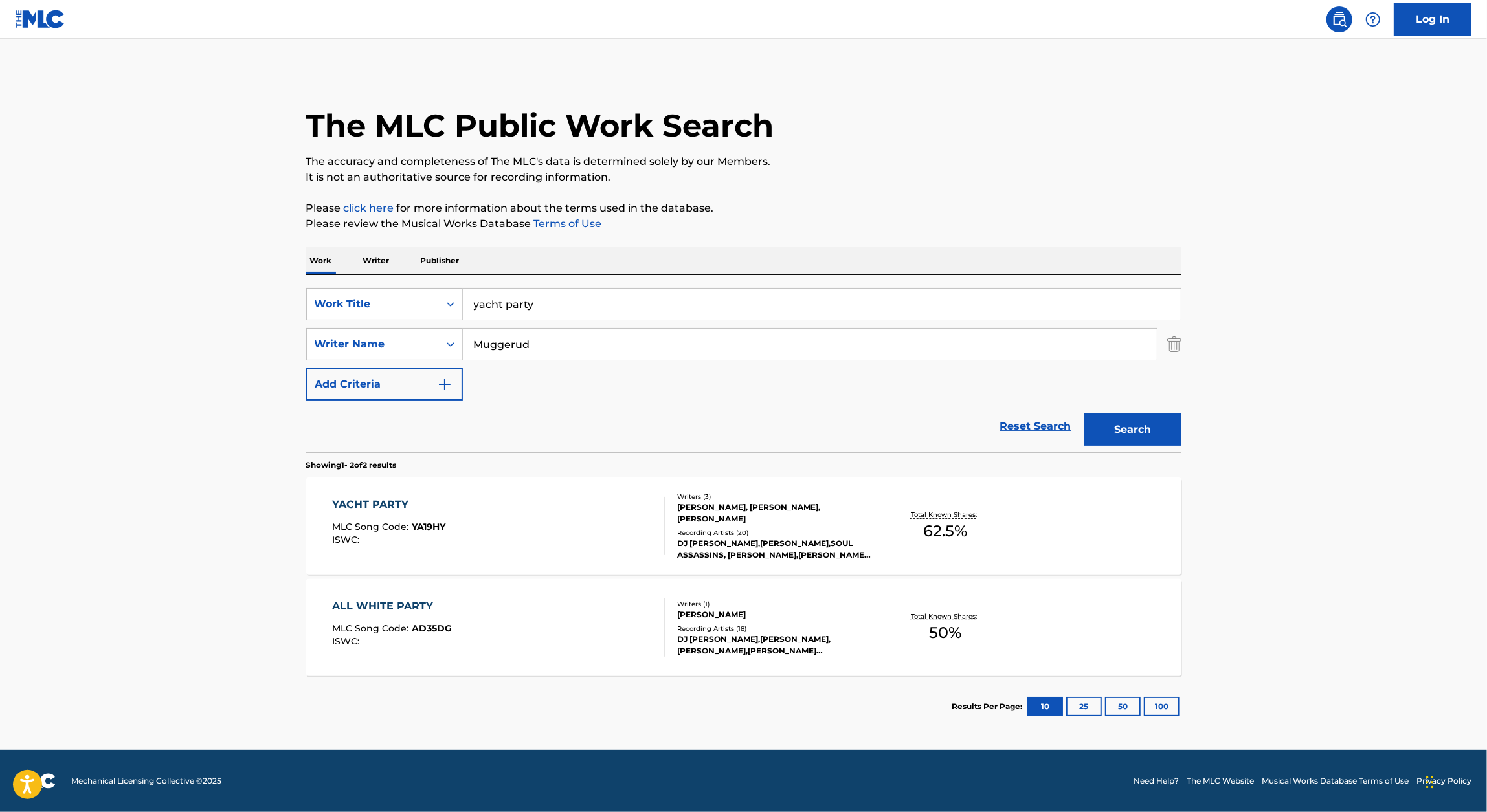
click at [600, 314] on input "yacht party" at bounding box center [822, 304] width 718 height 31
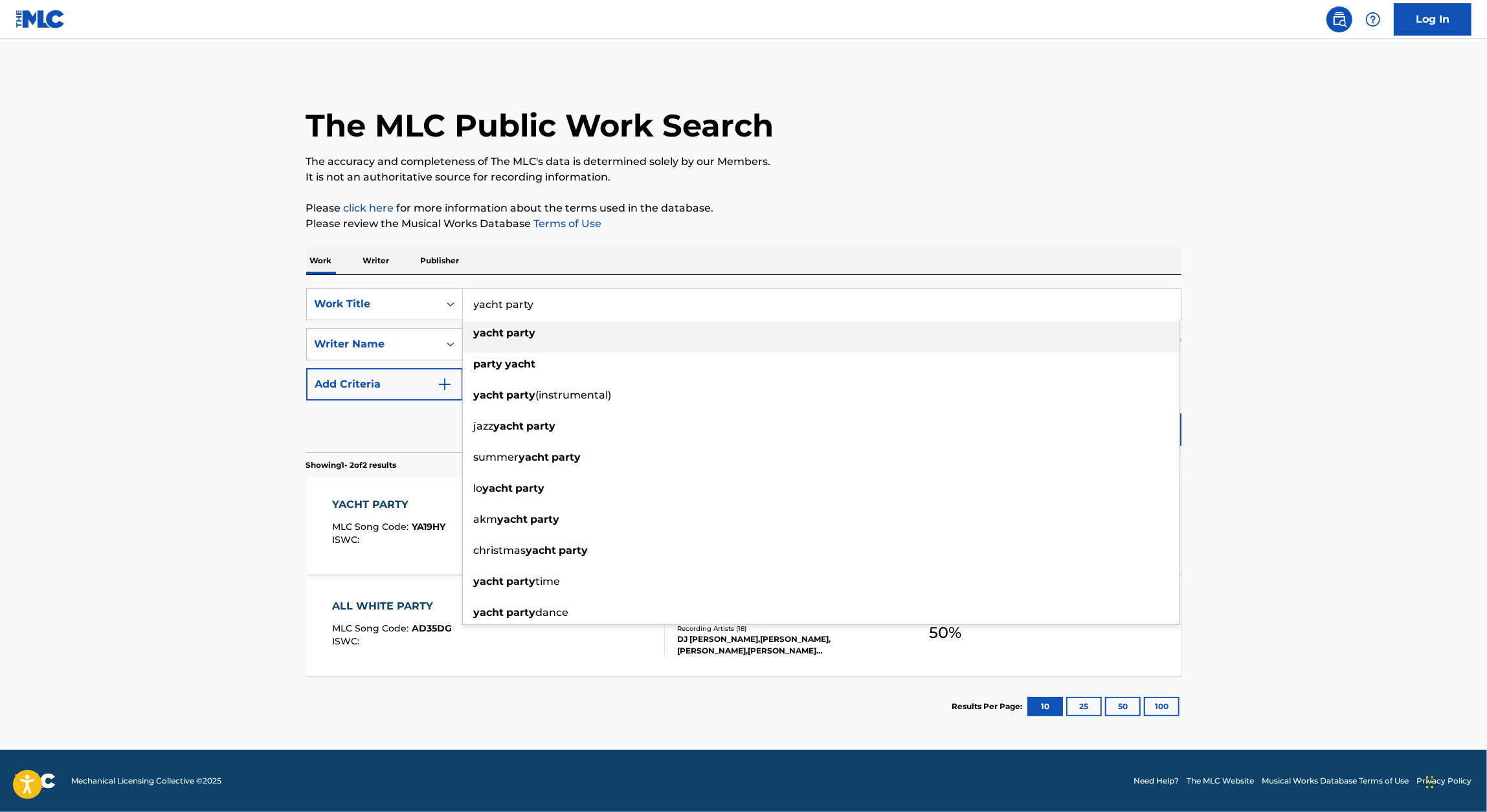
paste input "CONTAGION THEORY"
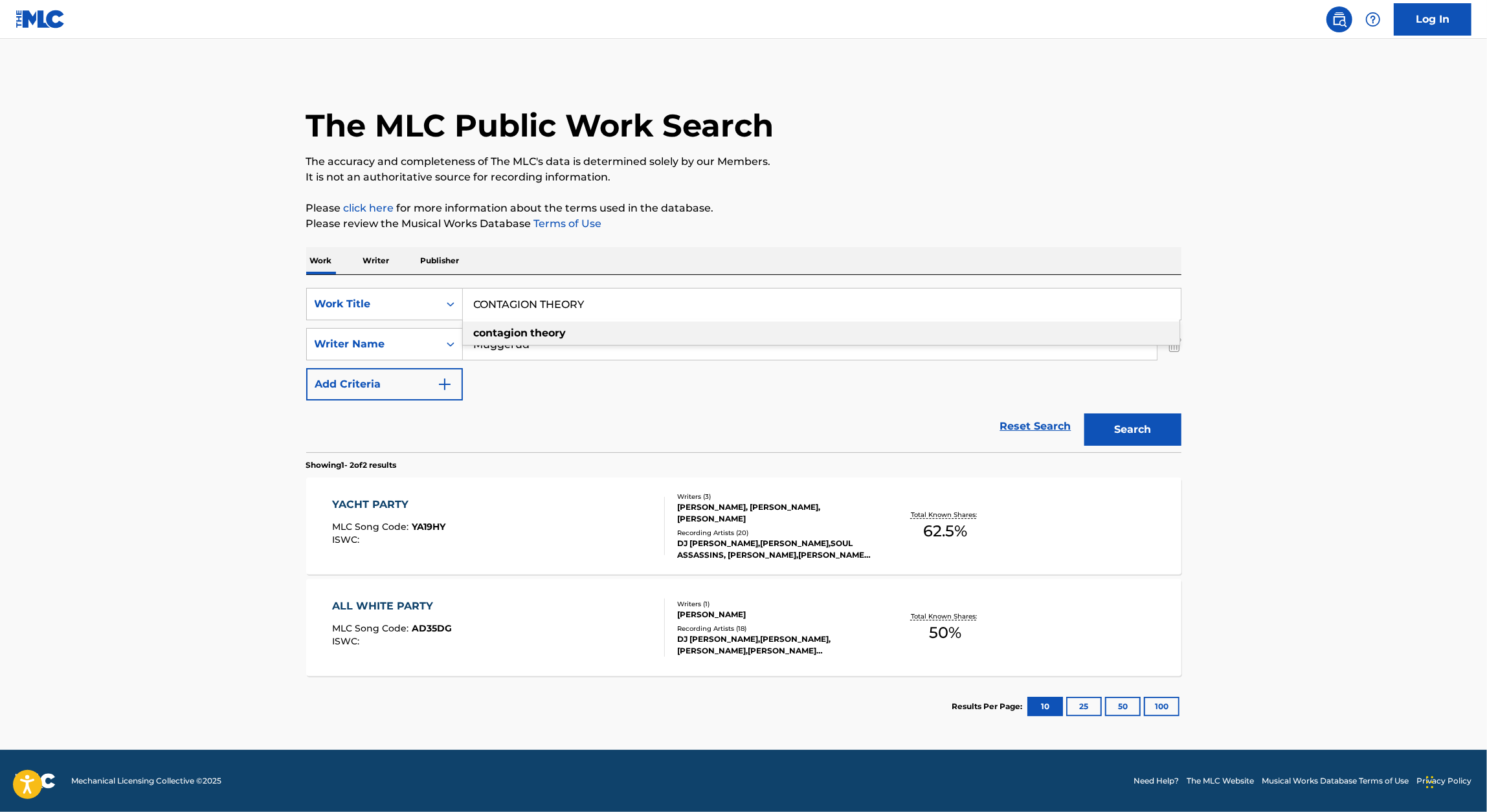
type input "CONTAGION THEORY"
click at [864, 215] on p "Please click here for more information about the terms used in the database." at bounding box center [744, 208] width 875 height 15
click at [1146, 426] on button "Search" at bounding box center [1133, 429] width 97 height 32
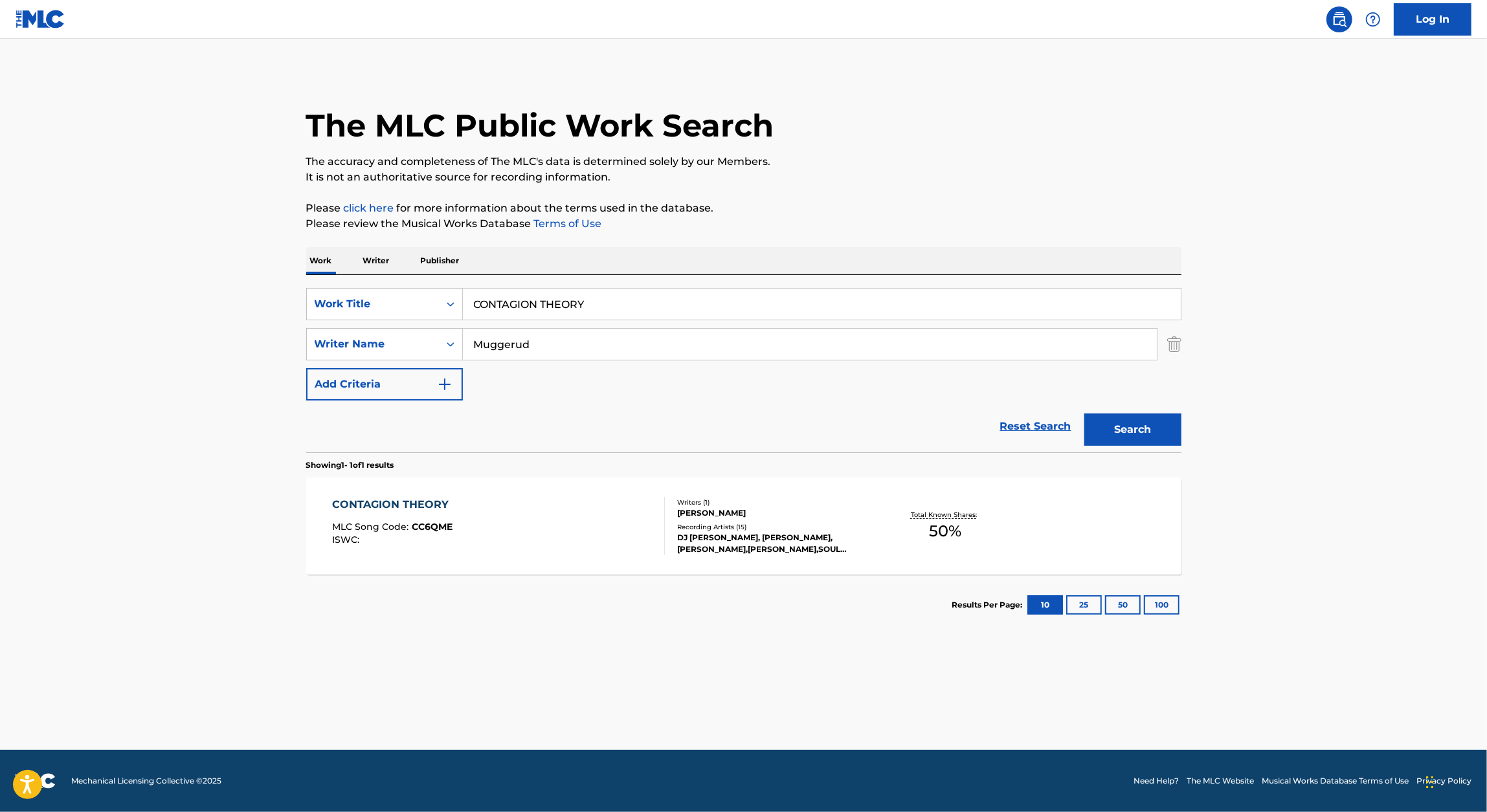
click at [549, 559] on div "CONTAGION THEORY MLC Song Code : CC6QME ISWC : Writers ( 1 ) LARRY E MUGGERUD R…" at bounding box center [744, 526] width 875 height 97
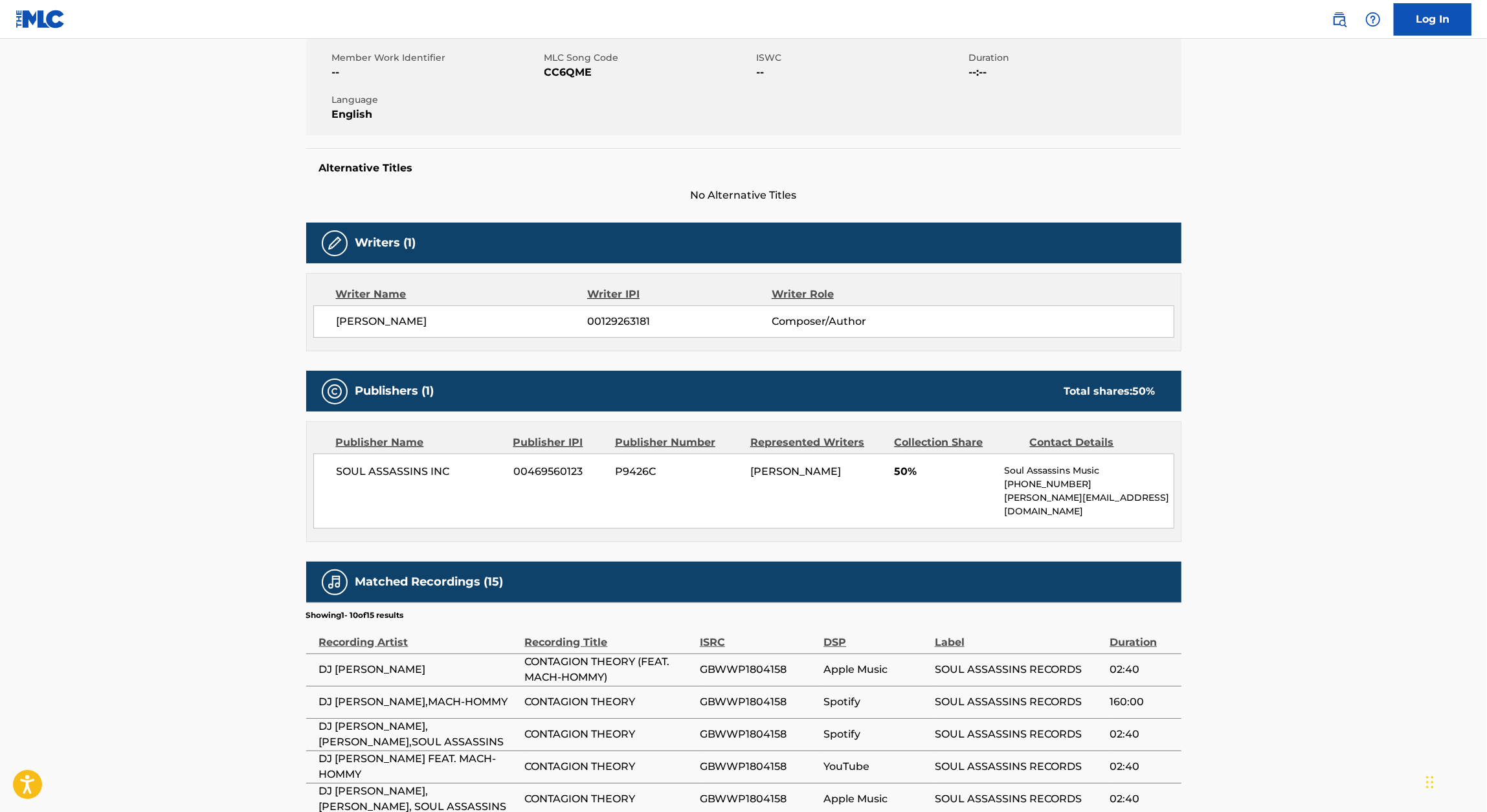
scroll to position [282, 0]
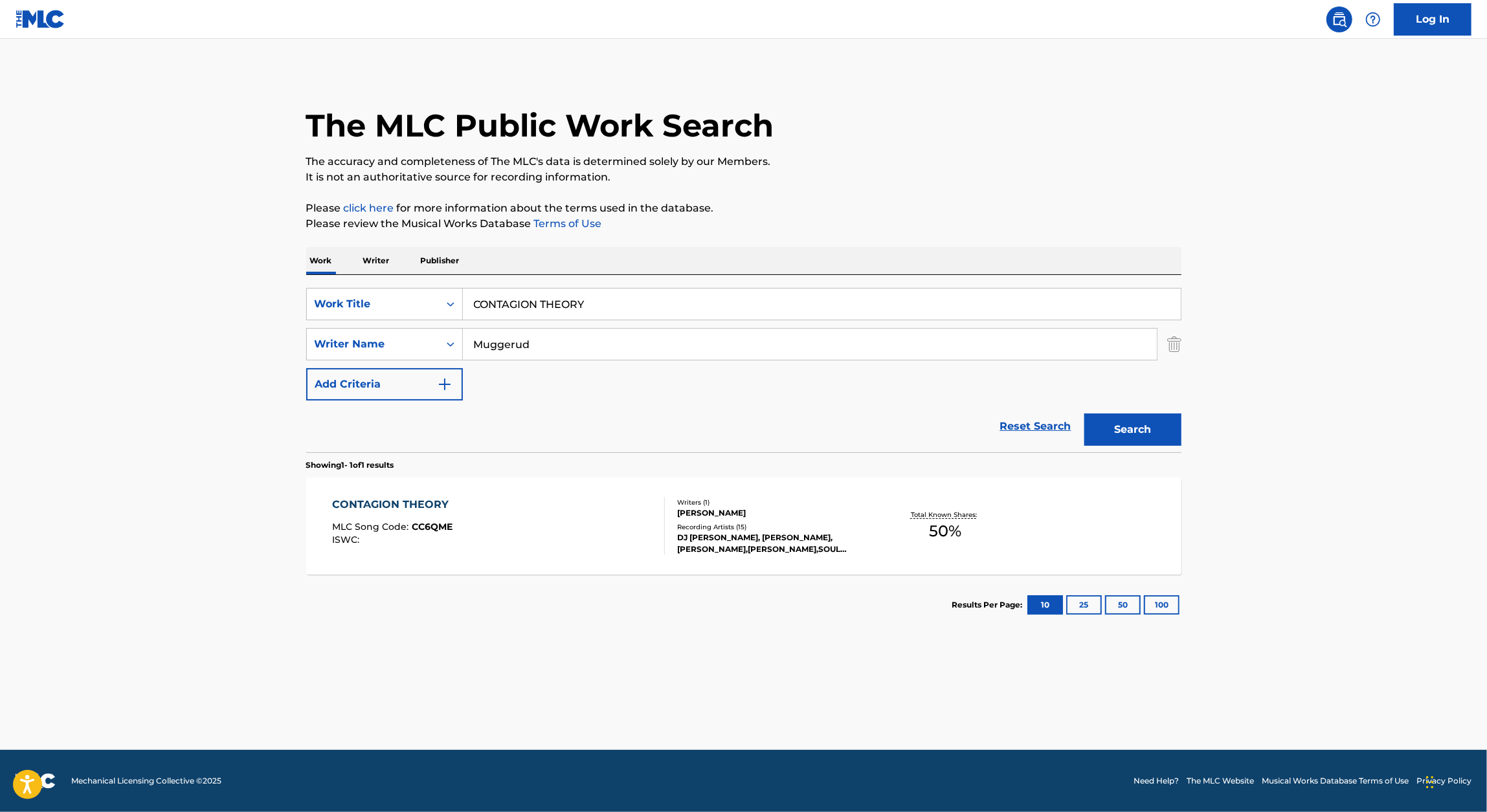
click at [594, 310] on input "CONTAGION THEORY" at bounding box center [822, 304] width 718 height 31
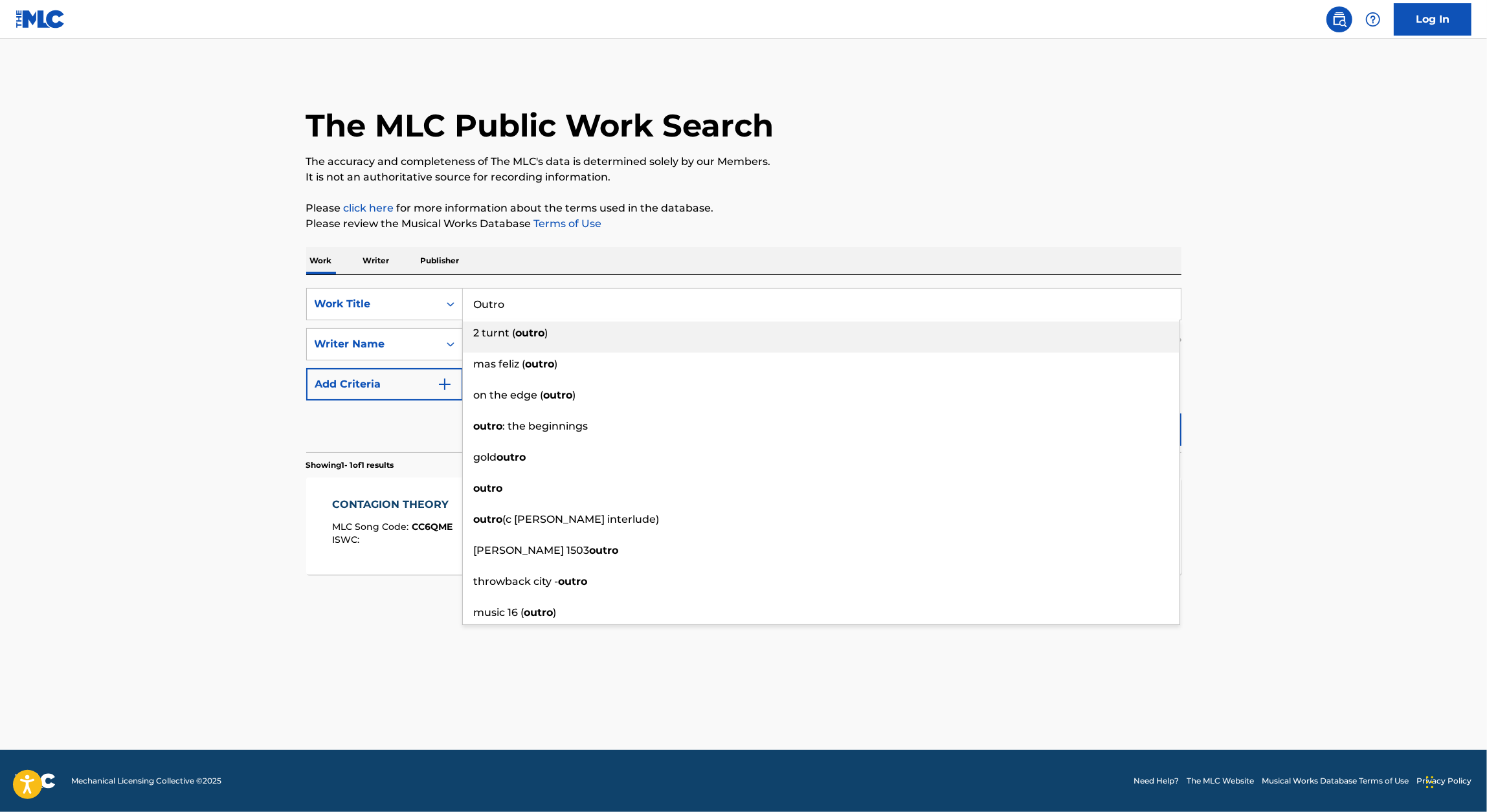
type input "Outro"
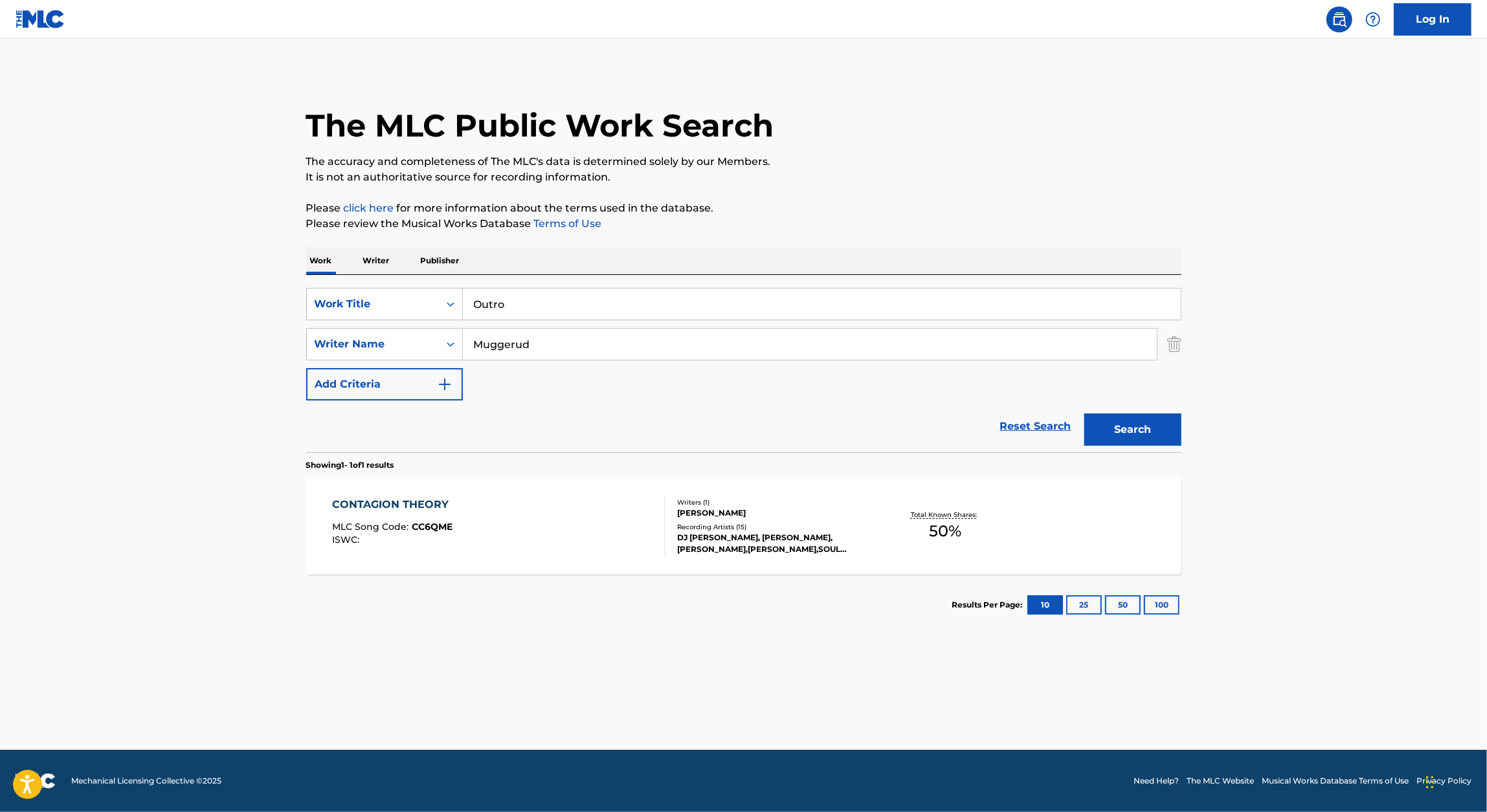
click at [1018, 192] on div "The MLC Public Work Search The accuracy and completeness of The MLC's data is d…" at bounding box center [744, 353] width 906 height 564
click at [1154, 416] on button "Search" at bounding box center [1133, 429] width 97 height 32
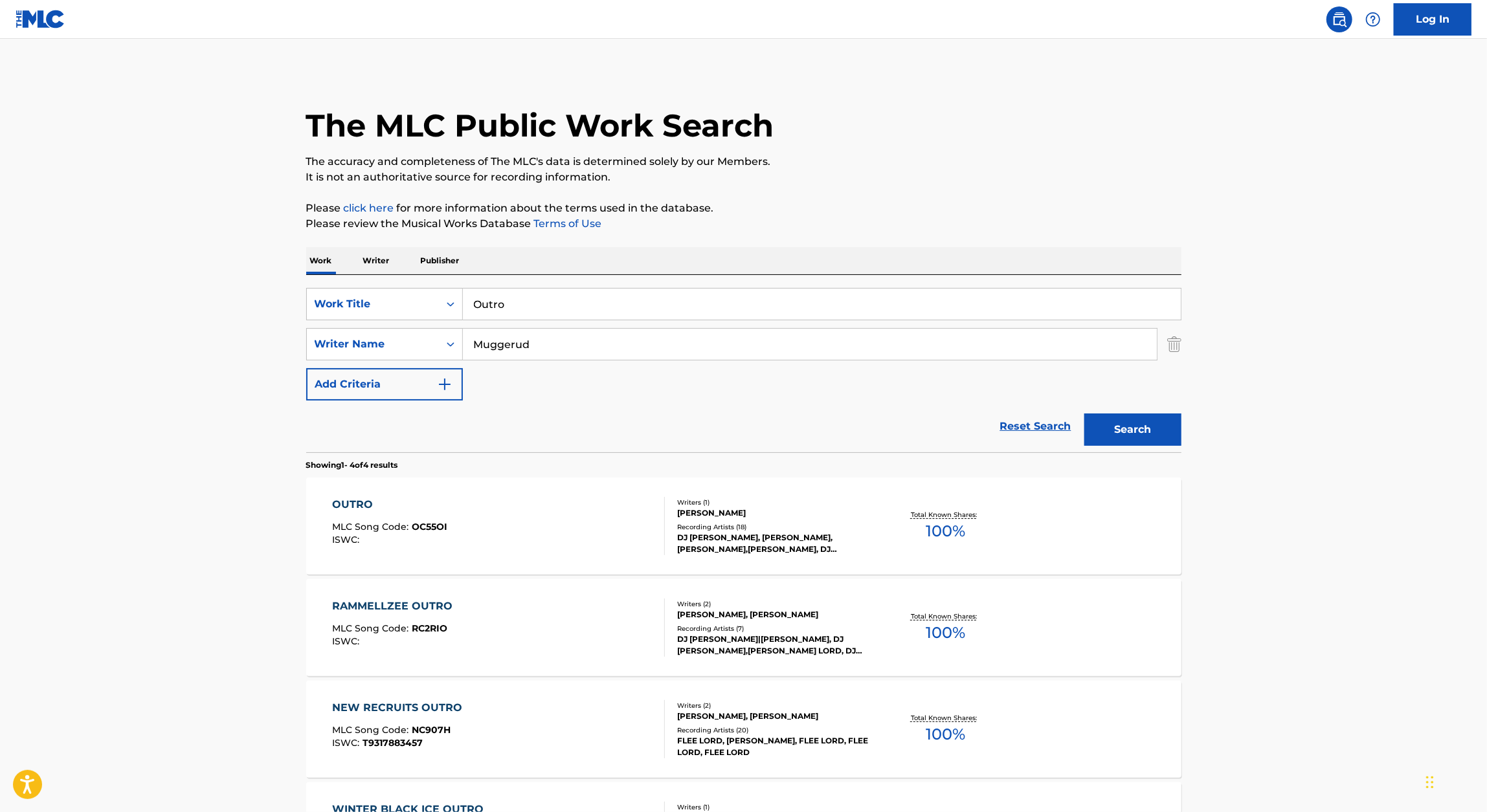
click at [354, 510] on div "OUTRO" at bounding box center [390, 504] width 115 height 15
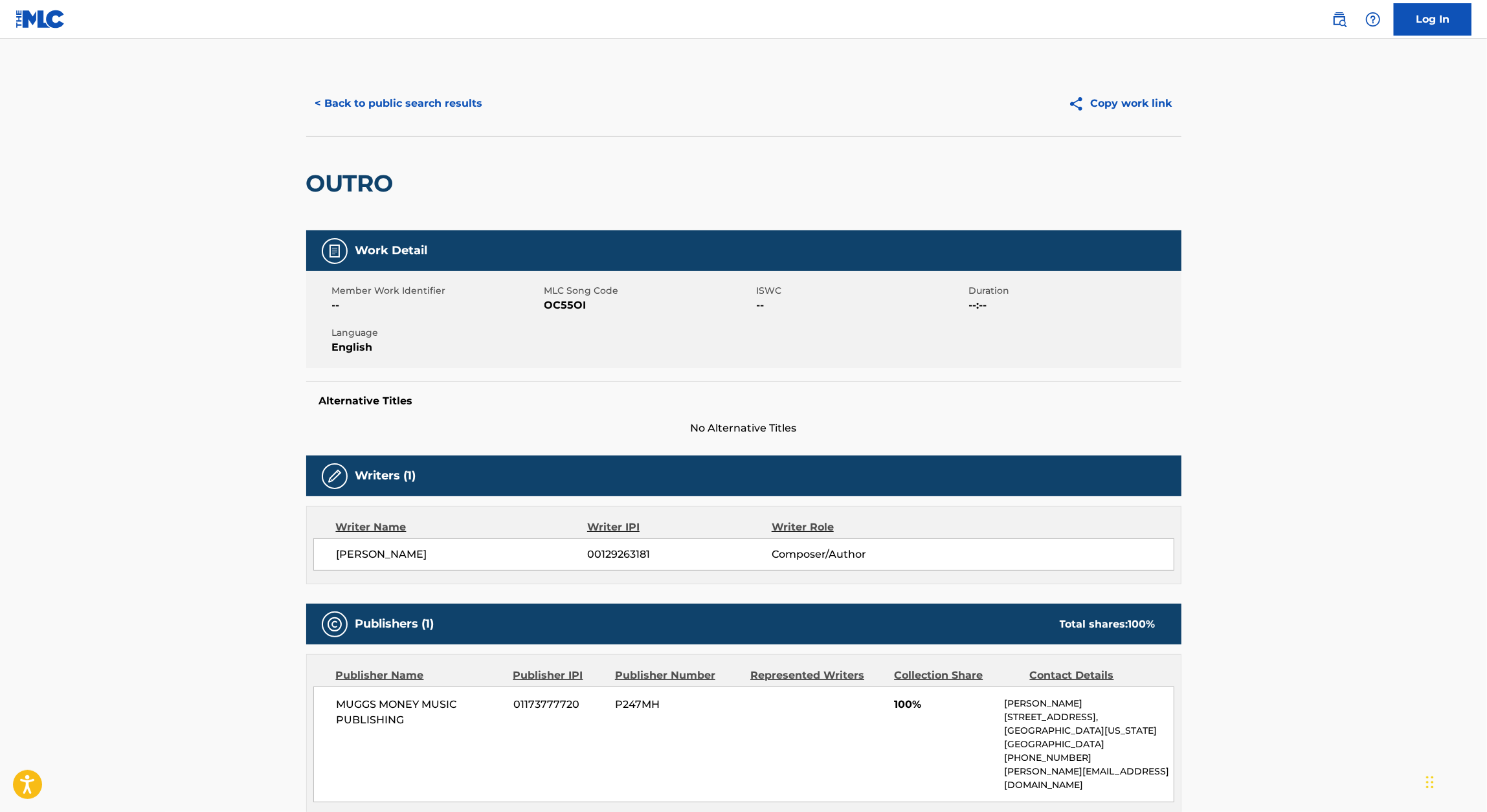
click at [568, 308] on span "OC55OI" at bounding box center [649, 305] width 209 height 15
copy span "OC55OI"
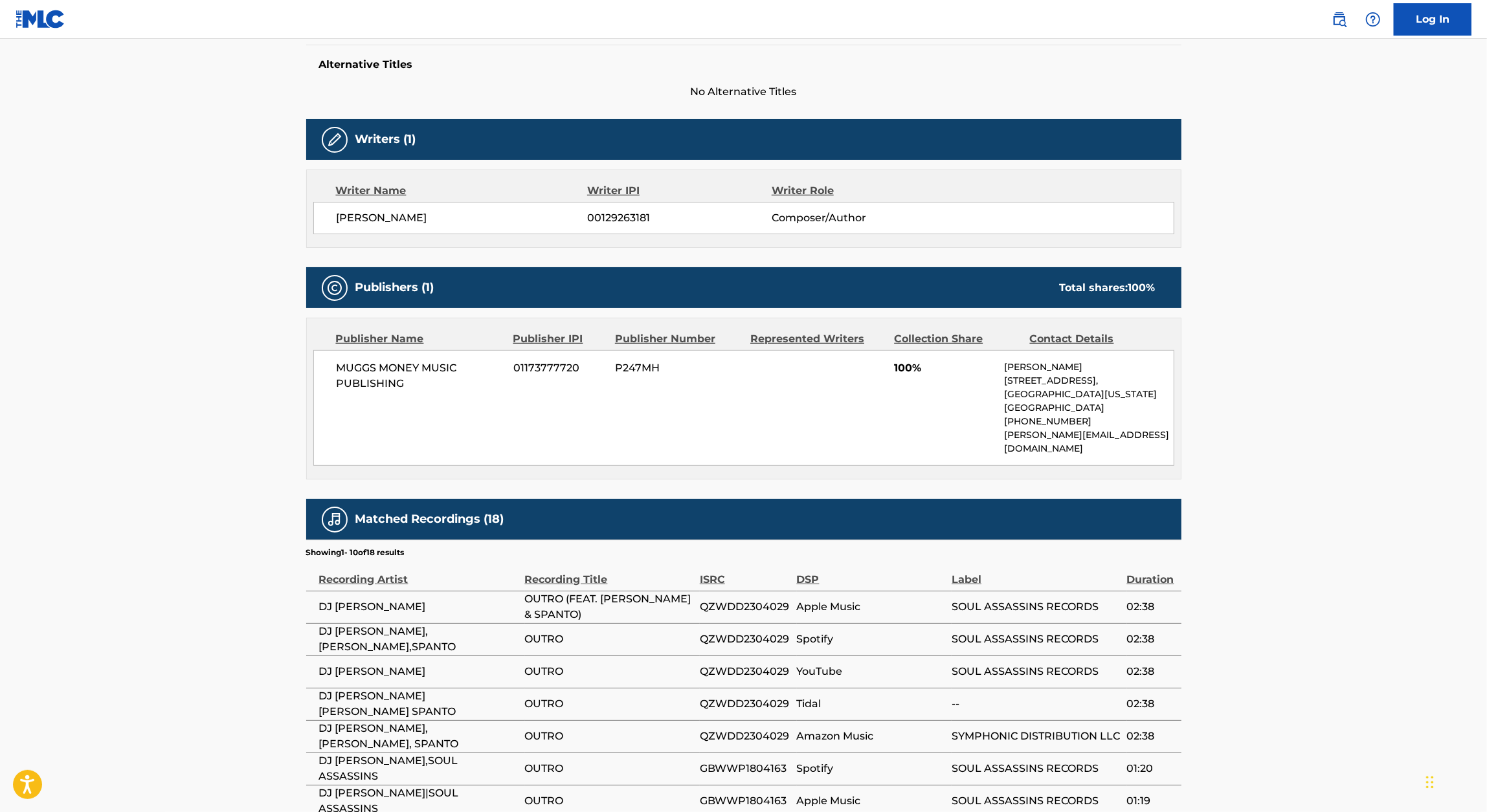
scroll to position [553, 0]
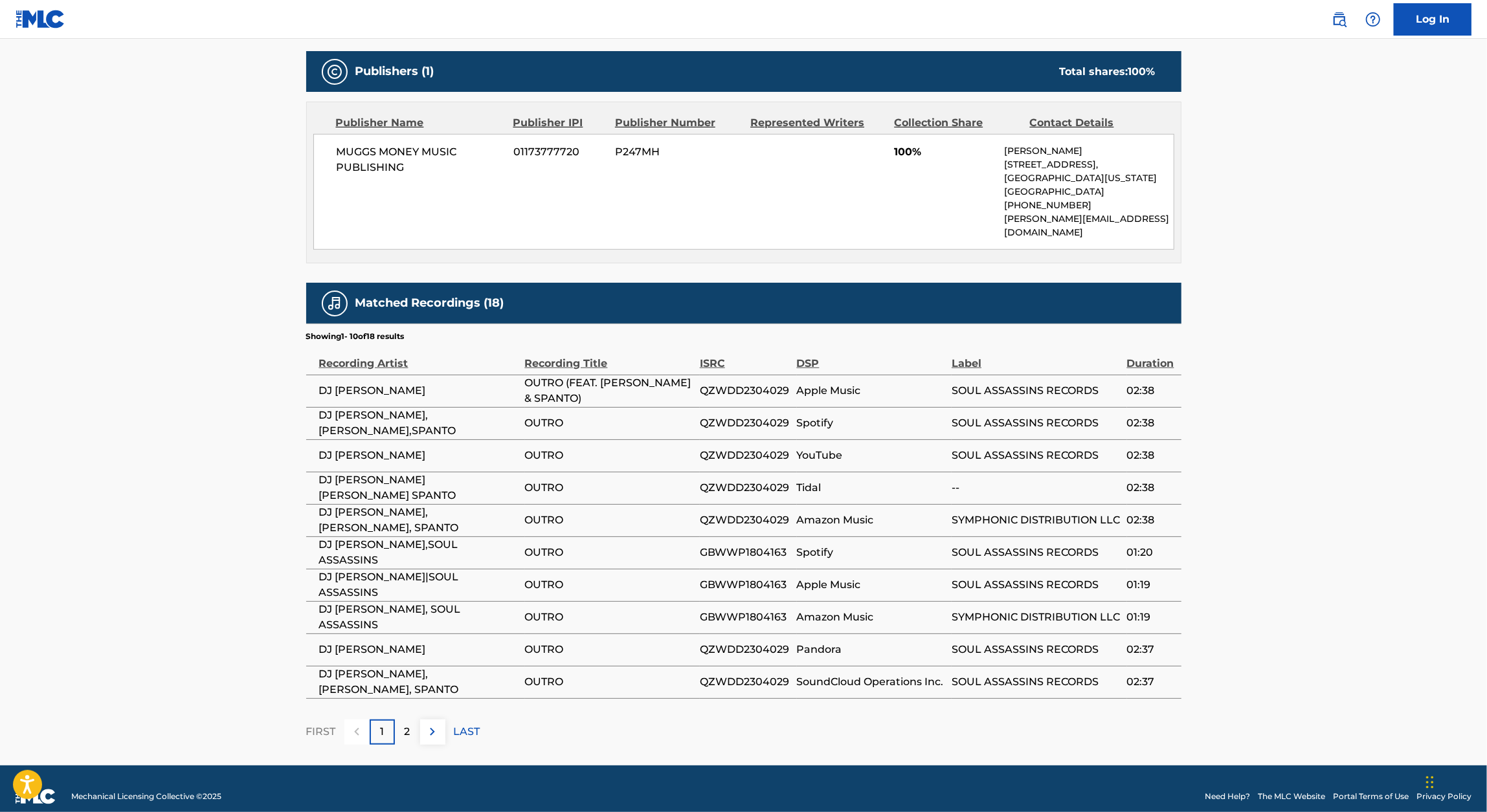
click at [411, 719] on div "2" at bounding box center [407, 732] width 25 height 25
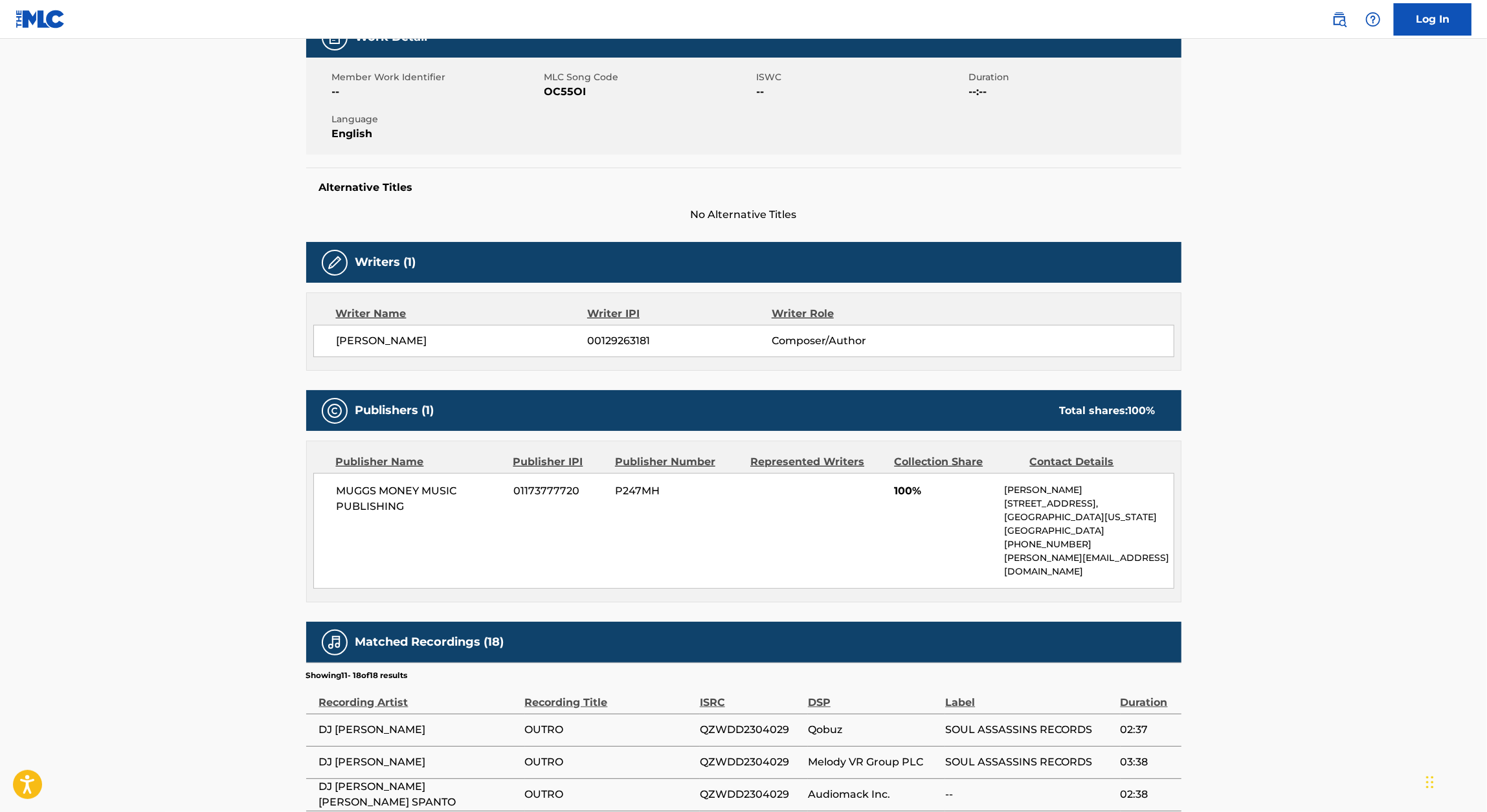
scroll to position [488, 0]
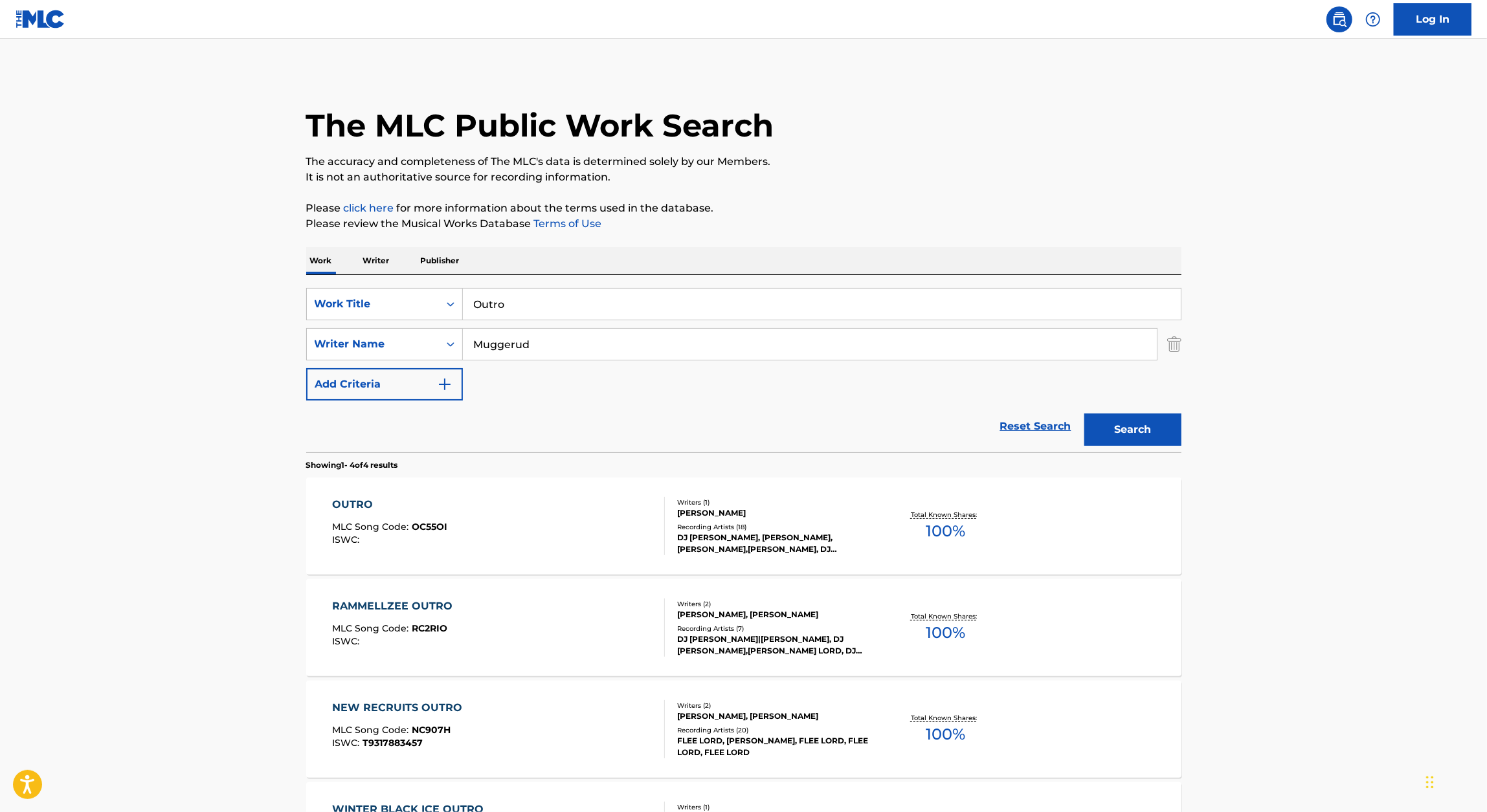
click at [575, 304] on input "Outro" at bounding box center [822, 304] width 718 height 31
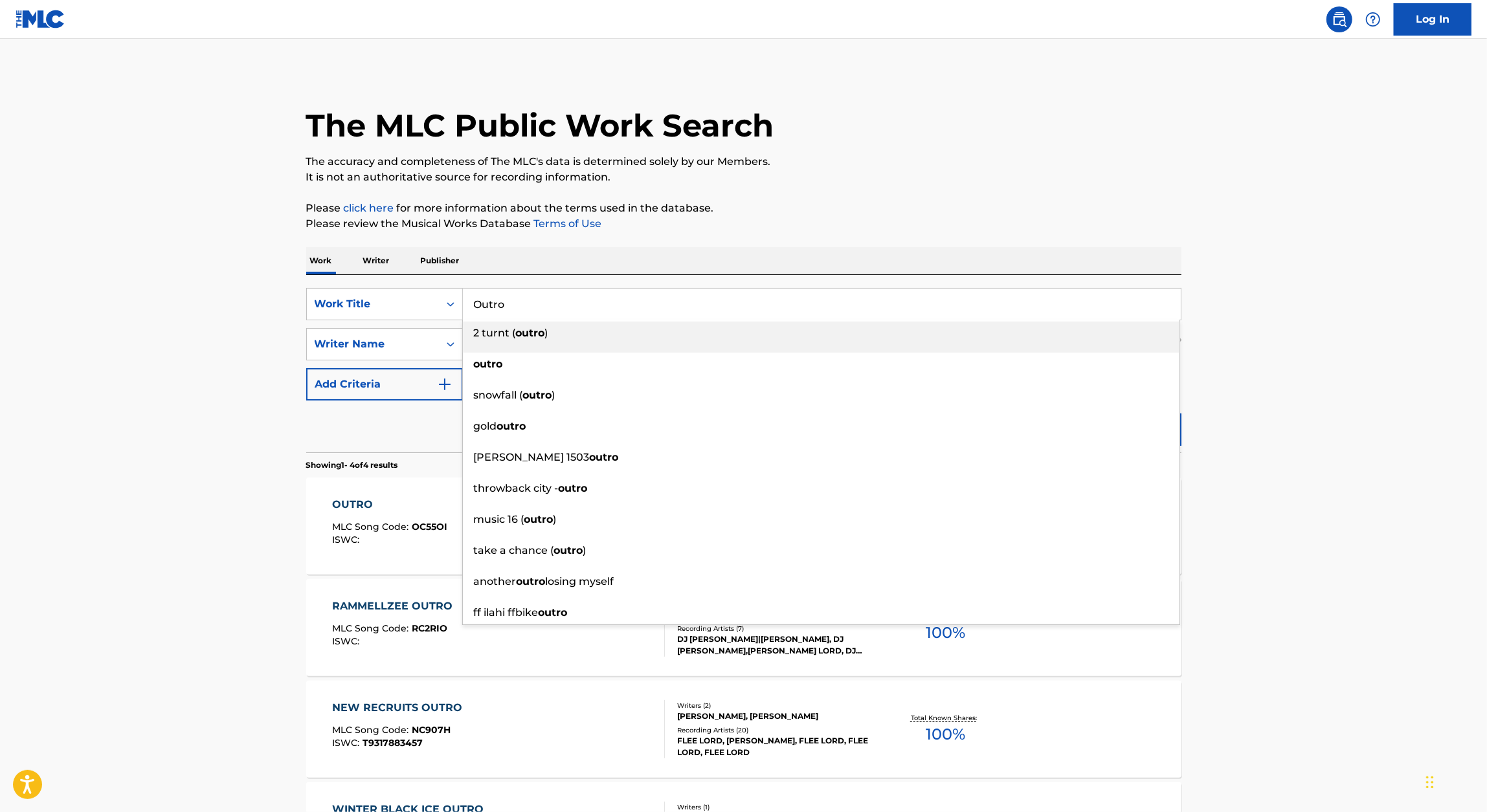
paste input "GHETTO STOCKBROKER"
type input "GHETTO STOCKBROKER"
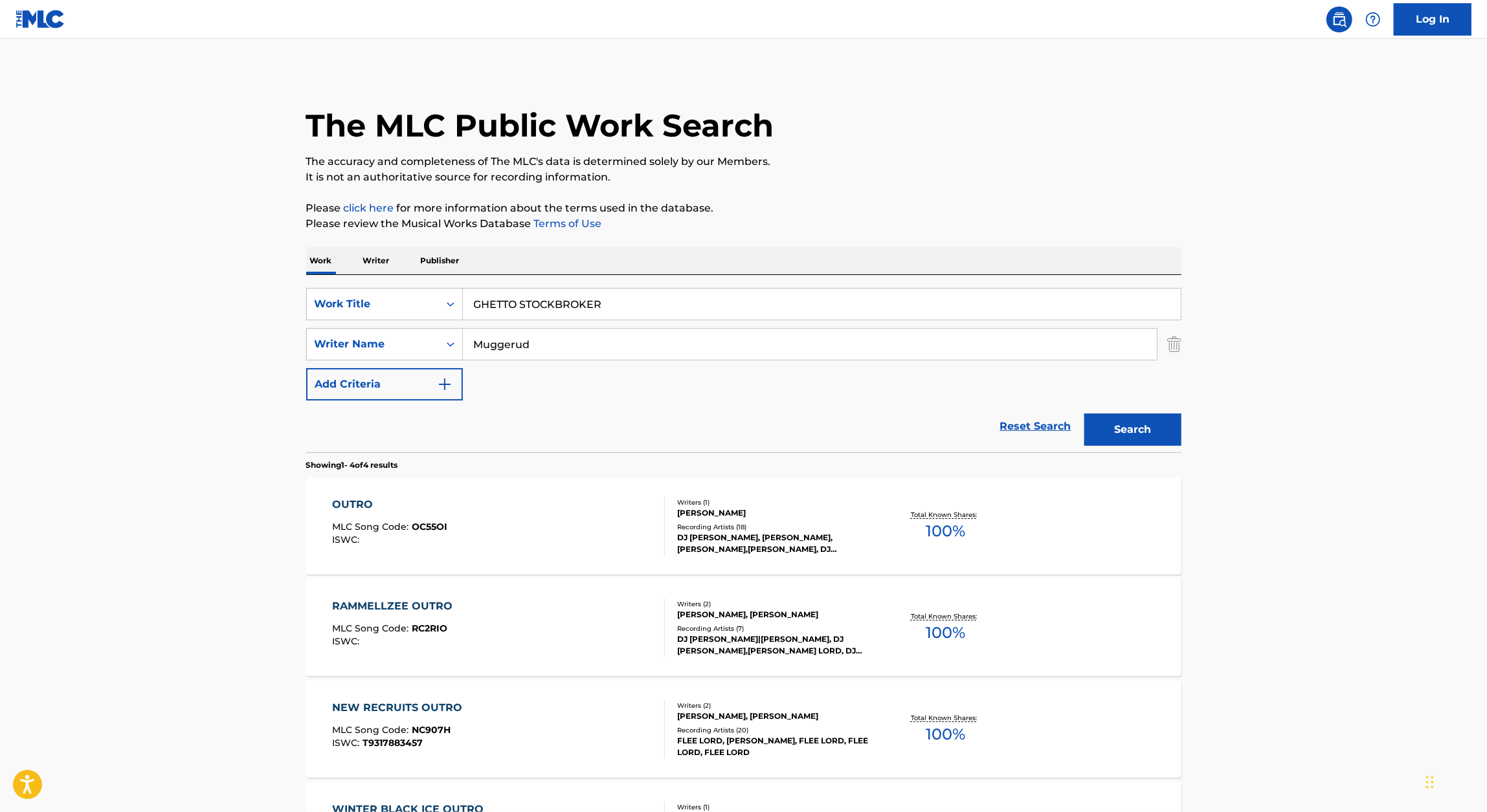
click at [975, 181] on p "It is not an authoritative source for recording information." at bounding box center [744, 177] width 875 height 15
click at [1122, 414] on button "Search" at bounding box center [1133, 429] width 97 height 32
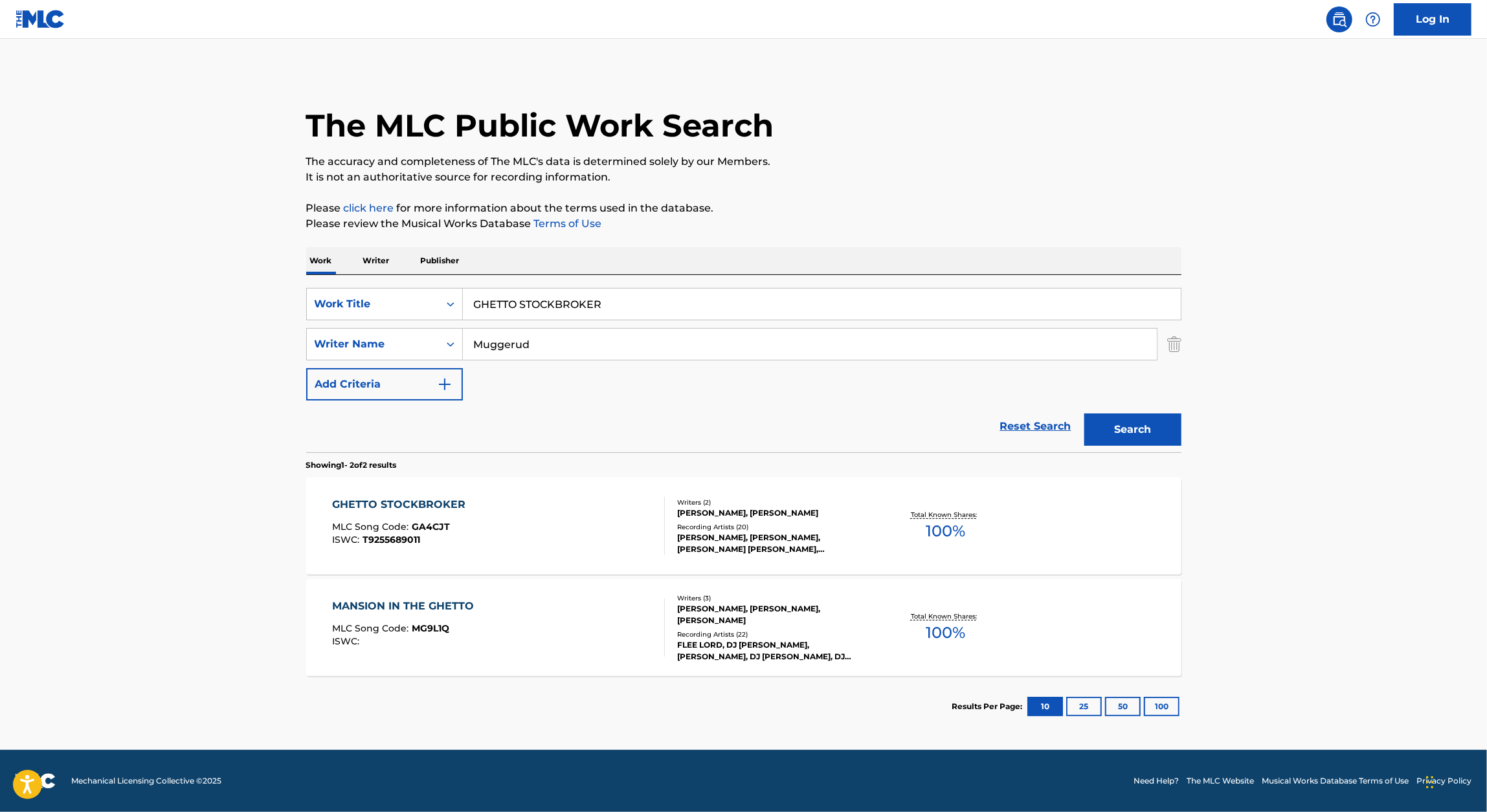
click at [442, 507] on div "GHETTO STOCKBROKER" at bounding box center [402, 504] width 140 height 15
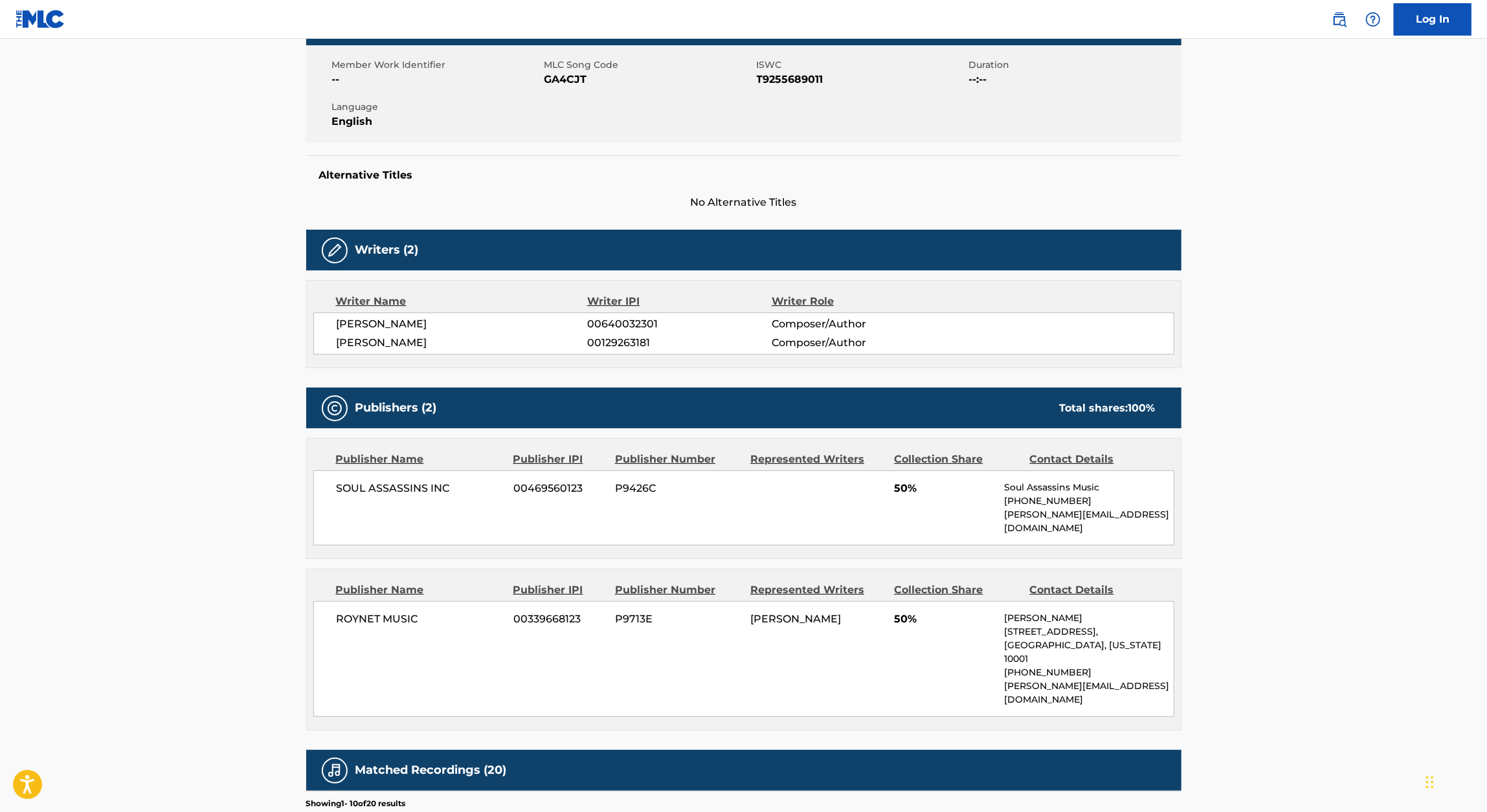
scroll to position [61, 0]
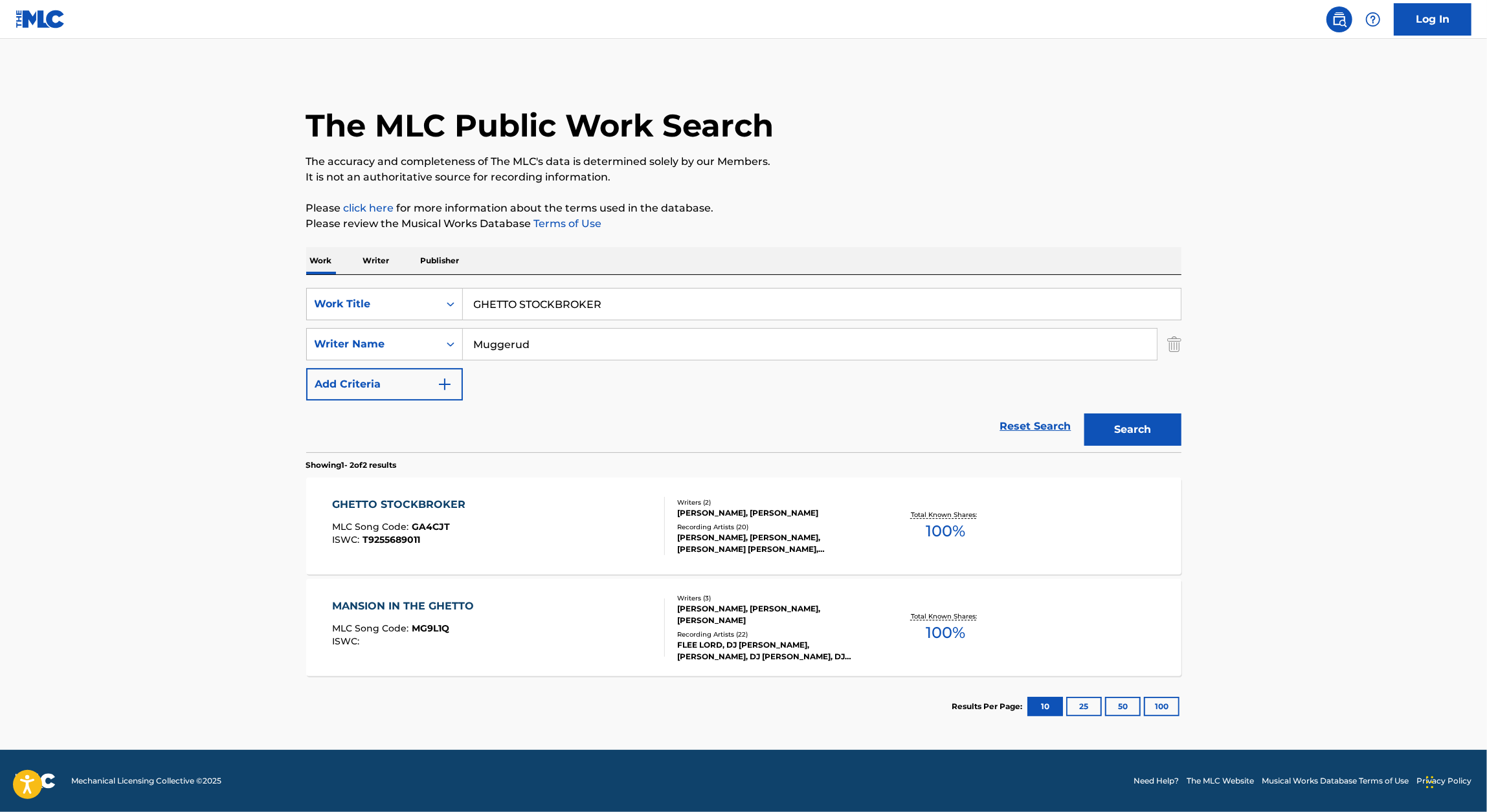
click at [564, 304] on input "GHETTO STOCKBROKER" at bounding box center [822, 304] width 718 height 31
paste input "STAIRCASE MONEY"
type input "STAIRCASE MONEY"
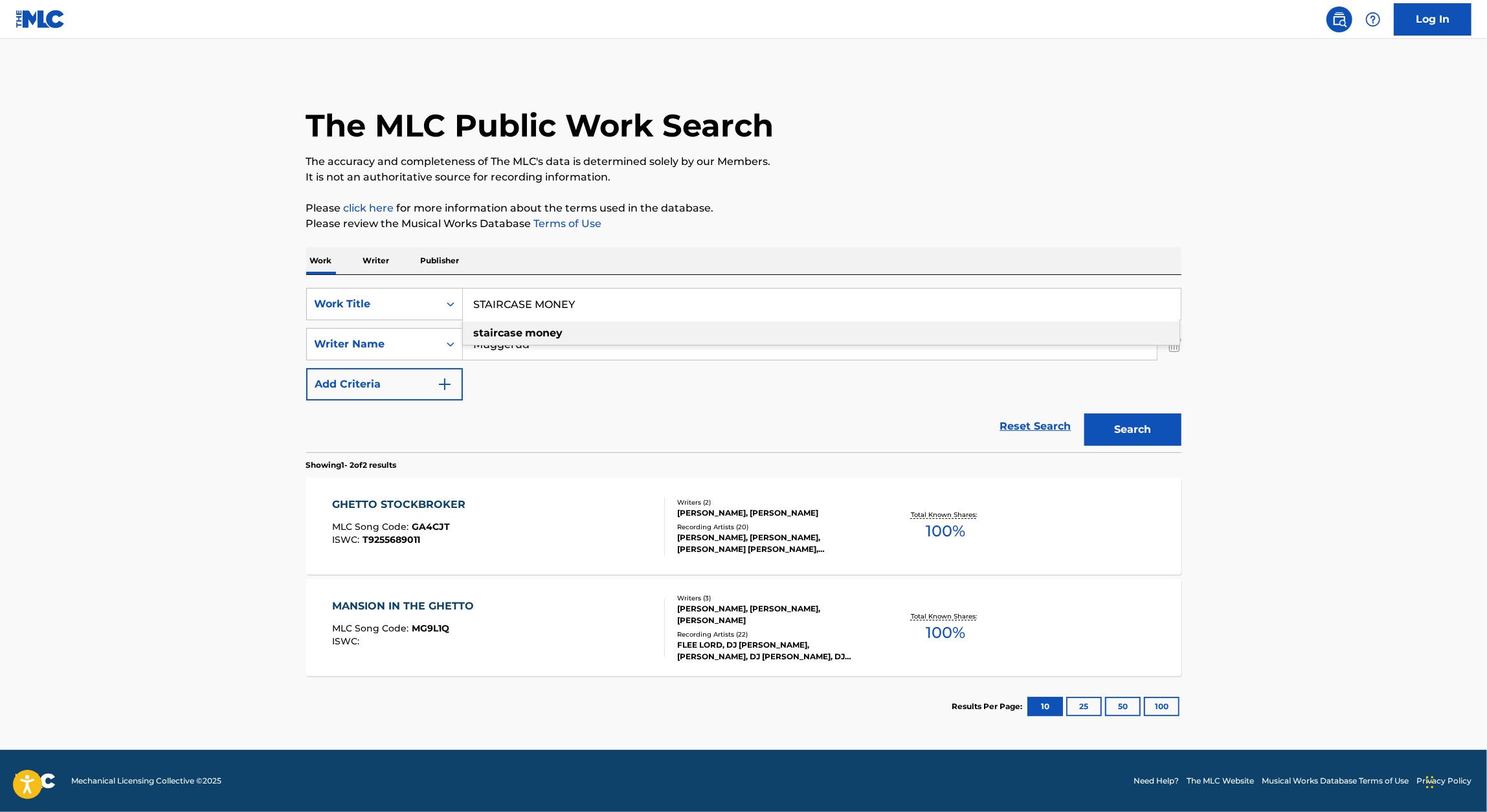
click at [1016, 232] on div "The MLC Public Work Search The accuracy and completeness of The MLC's data is d…" at bounding box center [744, 404] width 906 height 666
click at [1155, 431] on button "Search" at bounding box center [1133, 429] width 97 height 32
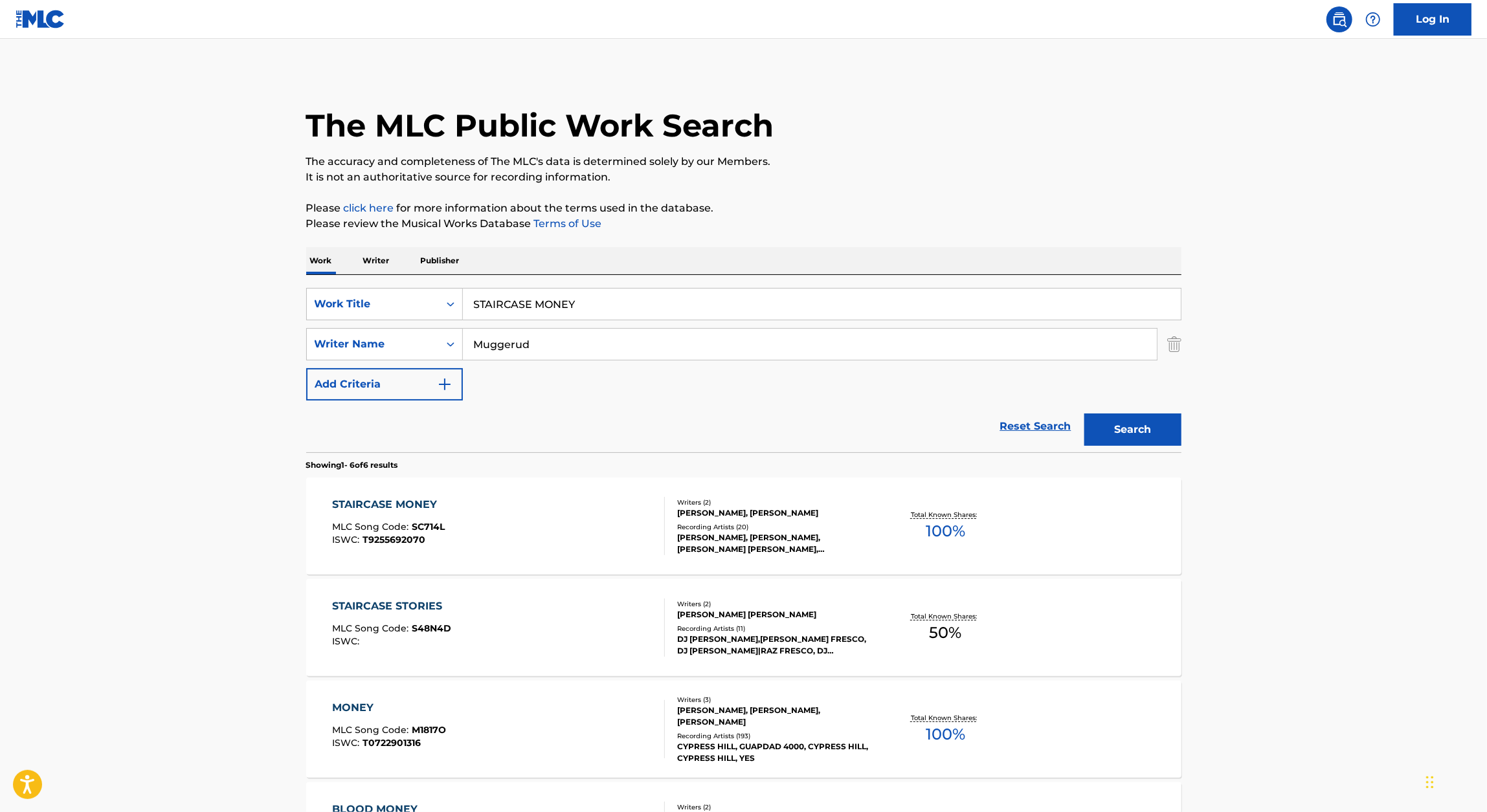
click at [463, 504] on div "STAIRCASE MONEY MLC Song Code : SC714L ISWC : T9255692070" at bounding box center [499, 526] width 333 height 58
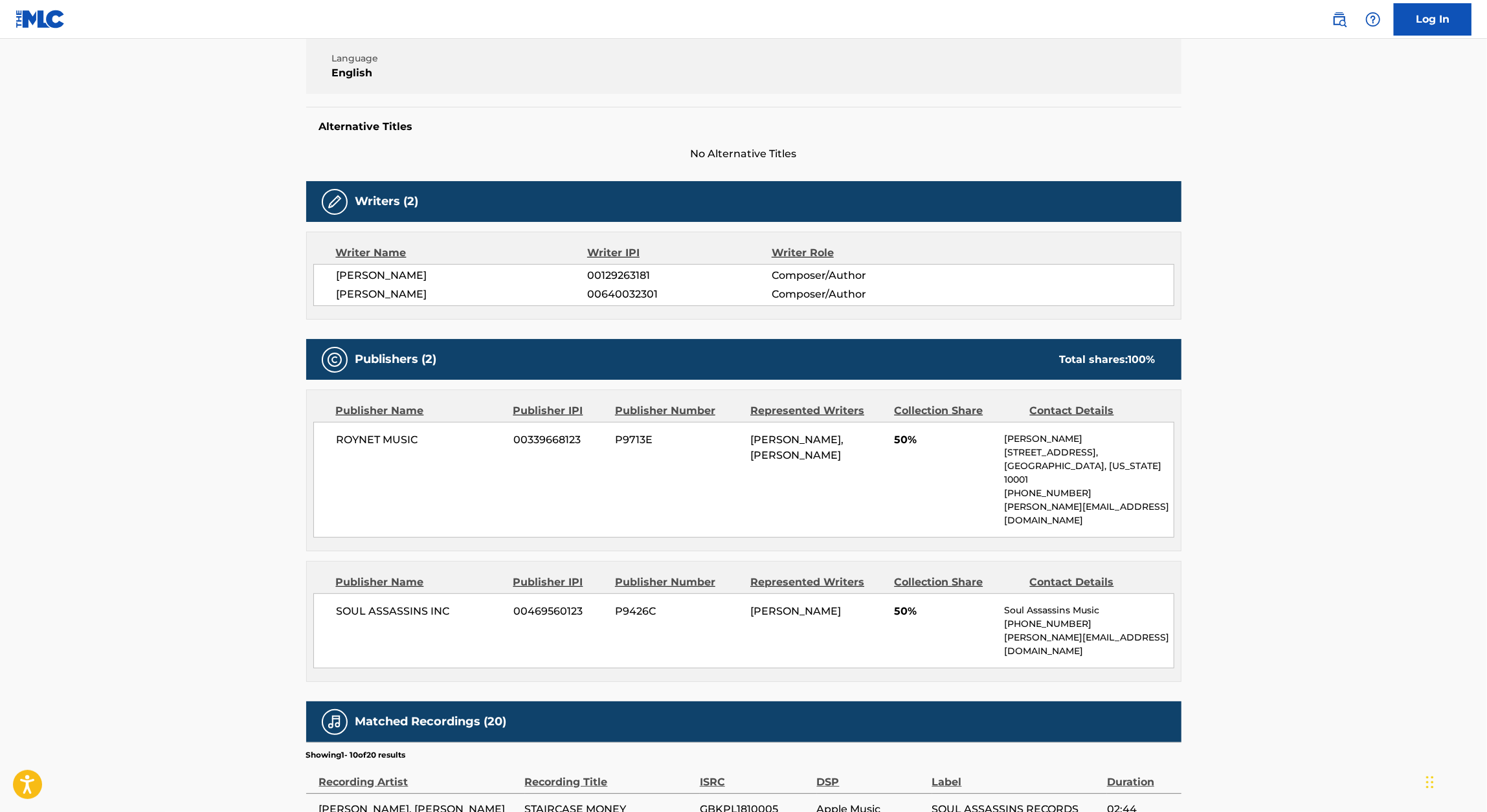
scroll to position [275, 0]
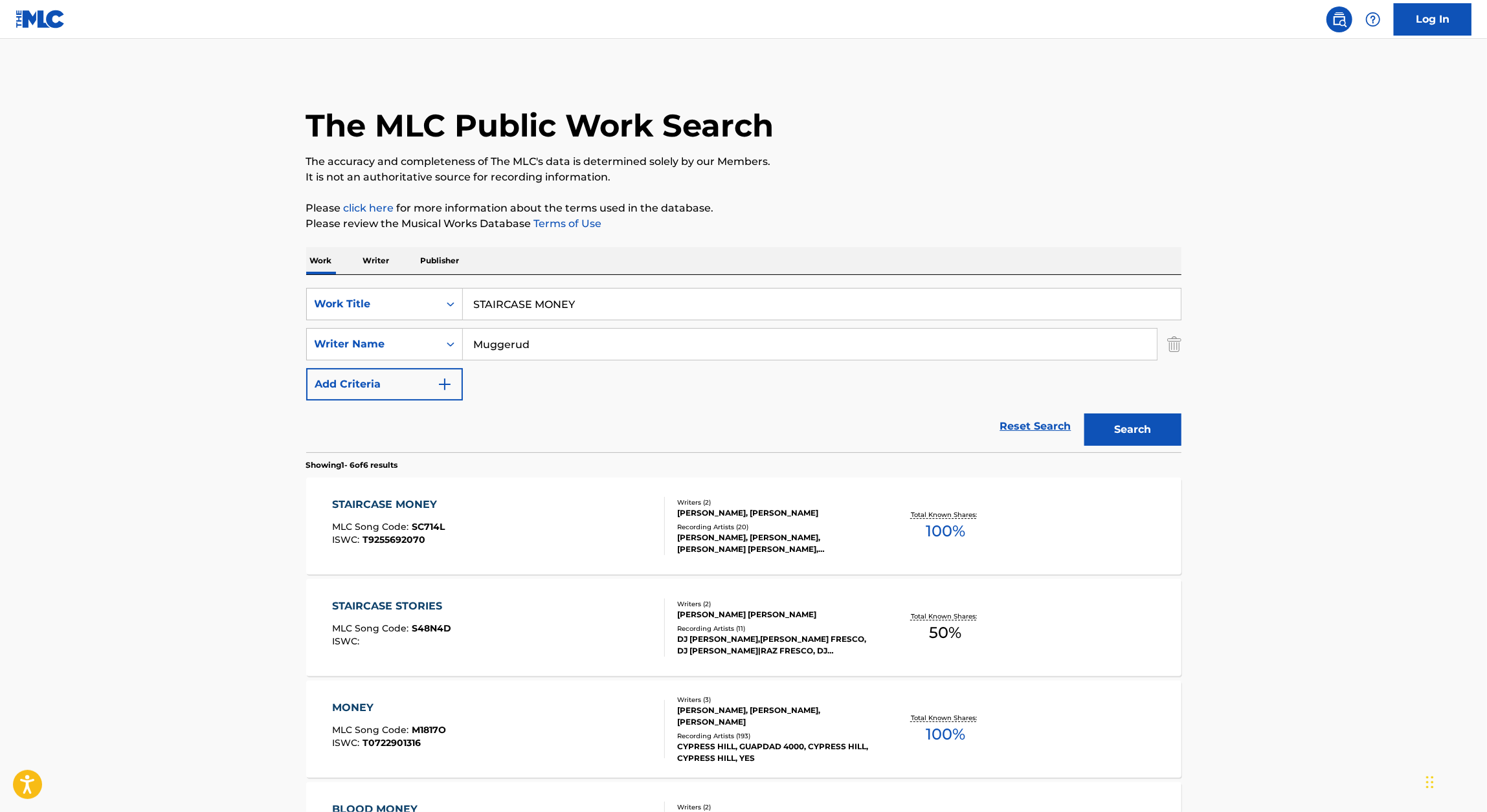
click at [710, 307] on input "STAIRCASE MONEY" at bounding box center [822, 304] width 718 height 31
paste input "FROZEN ANGELS"
type input "FROZEN ANGELS"
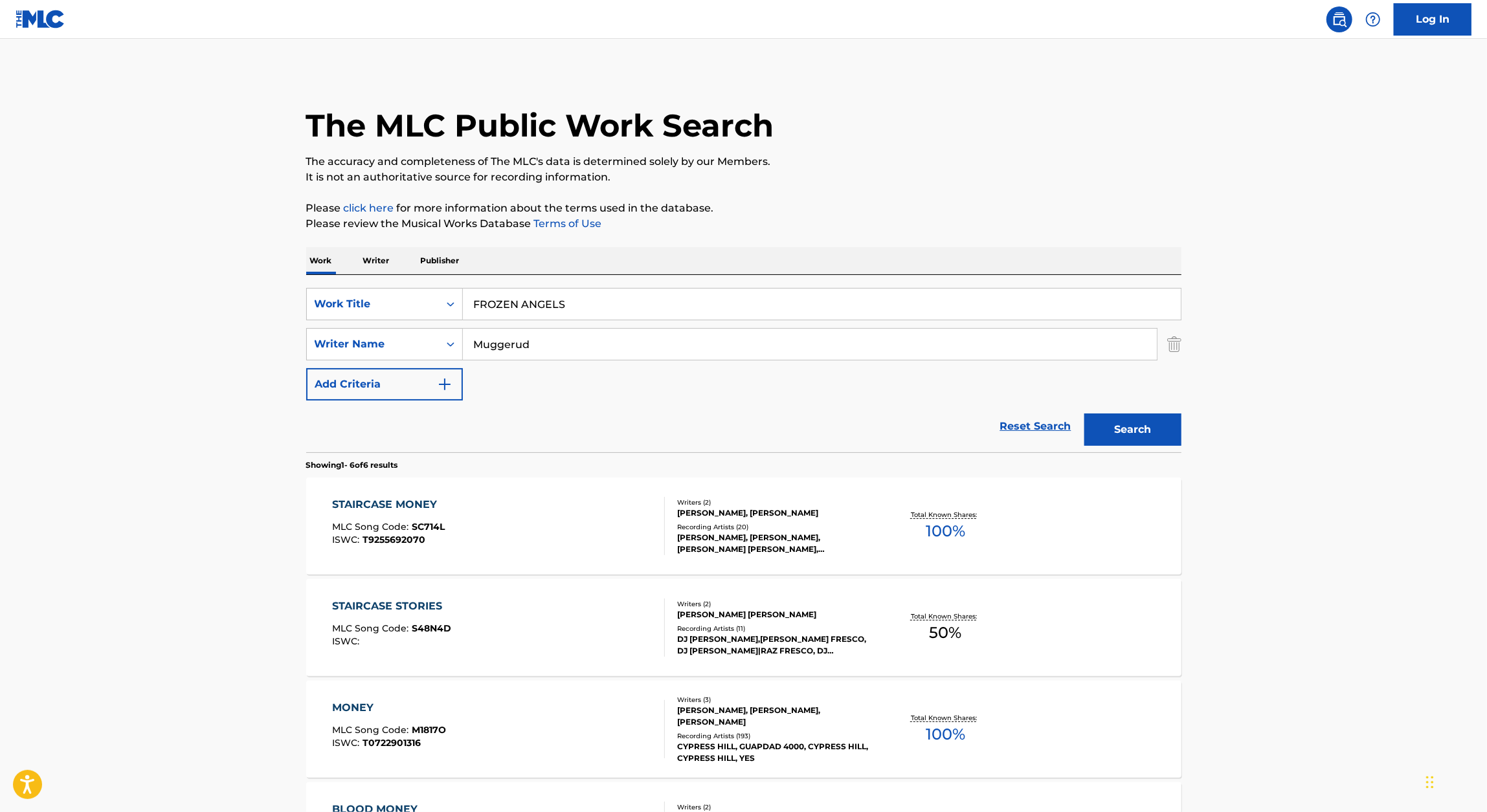
click at [953, 199] on div "The MLC Public Work Search The accuracy and completeness of The MLC's data is d…" at bounding box center [744, 608] width 906 height 1072
click at [1141, 428] on button "Search" at bounding box center [1133, 429] width 97 height 32
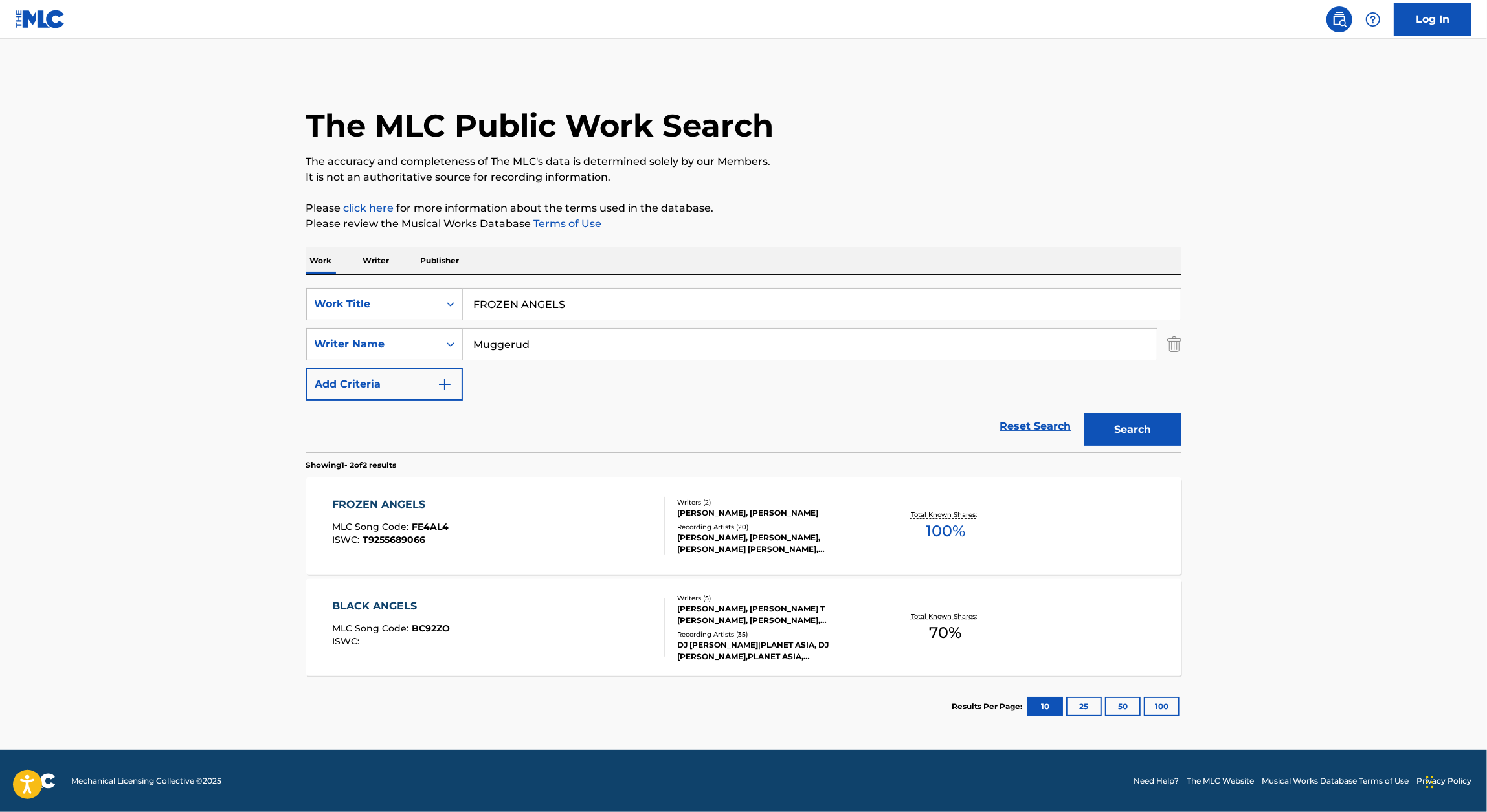
click at [431, 513] on div "FROZEN ANGELS MLC Song Code : FE4AL4 ISWC : T9255689066" at bounding box center [391, 526] width 117 height 58
click at [520, 308] on input "FROZEN ANGELS" at bounding box center [822, 304] width 718 height 31
paste input "STREET RELIGION"
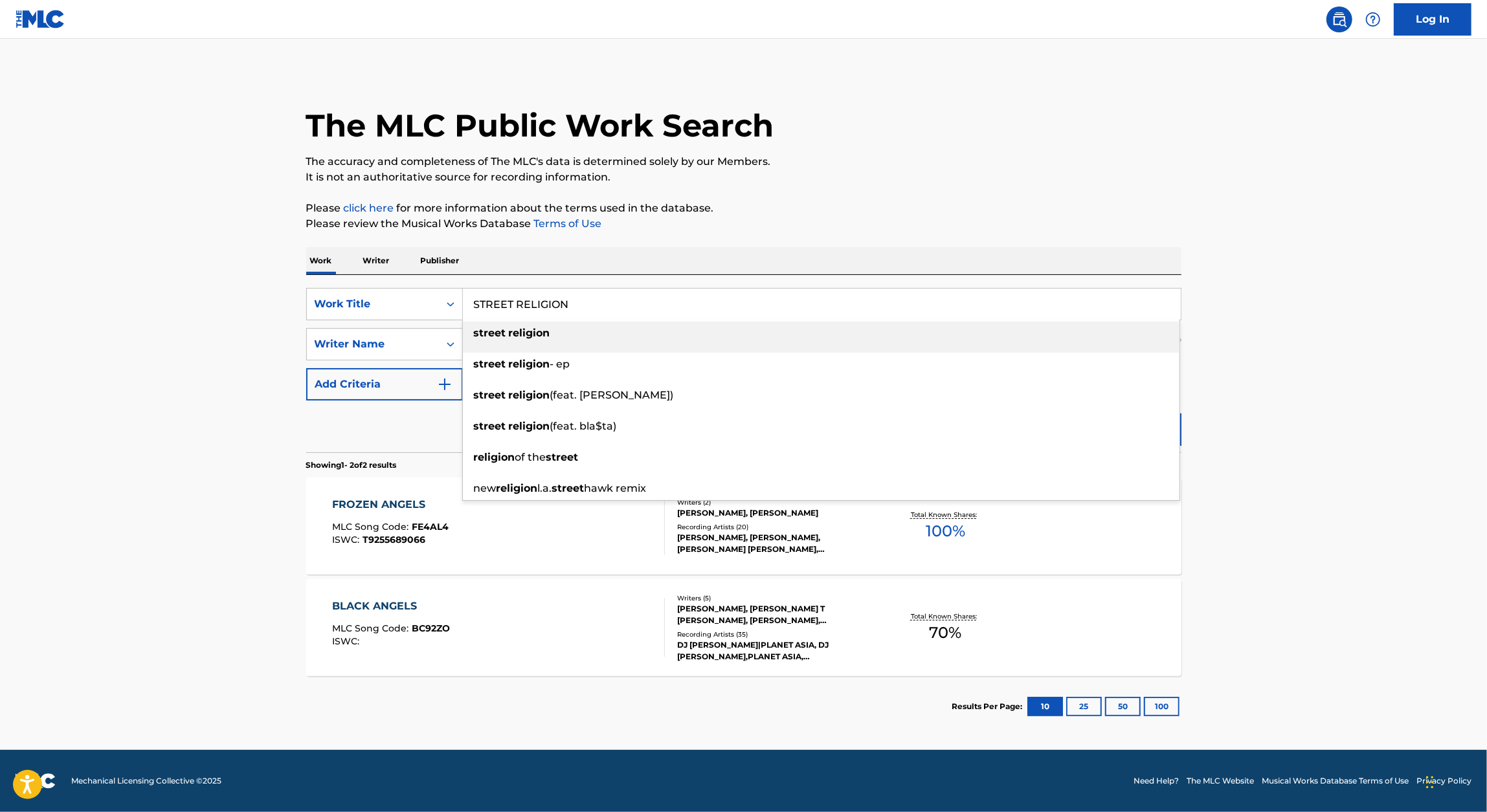
type input "STREET RELIGION"
click at [869, 253] on div "Work Writer Publisher" at bounding box center [744, 260] width 875 height 27
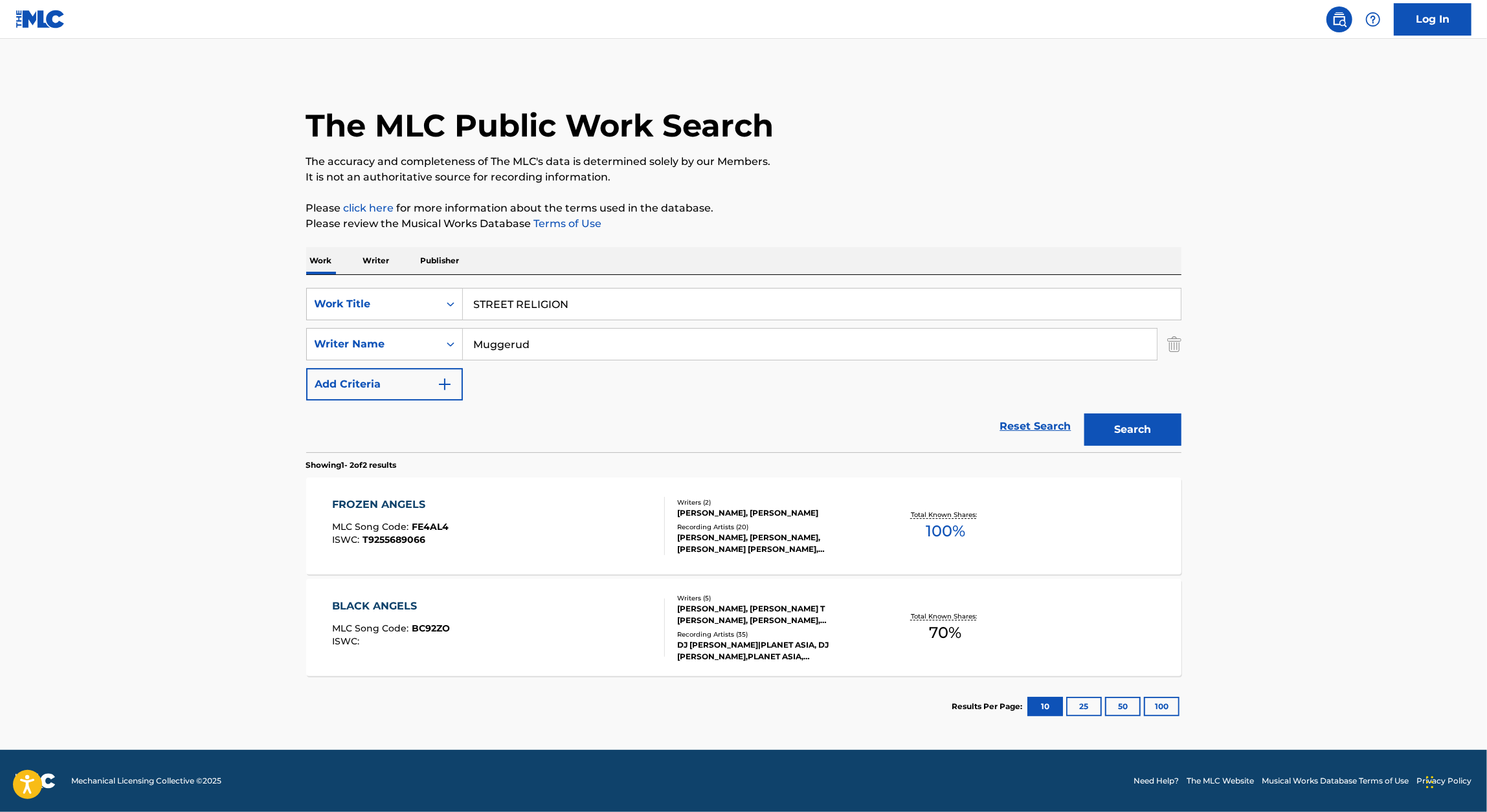
click at [1154, 423] on button "Search" at bounding box center [1133, 429] width 97 height 32
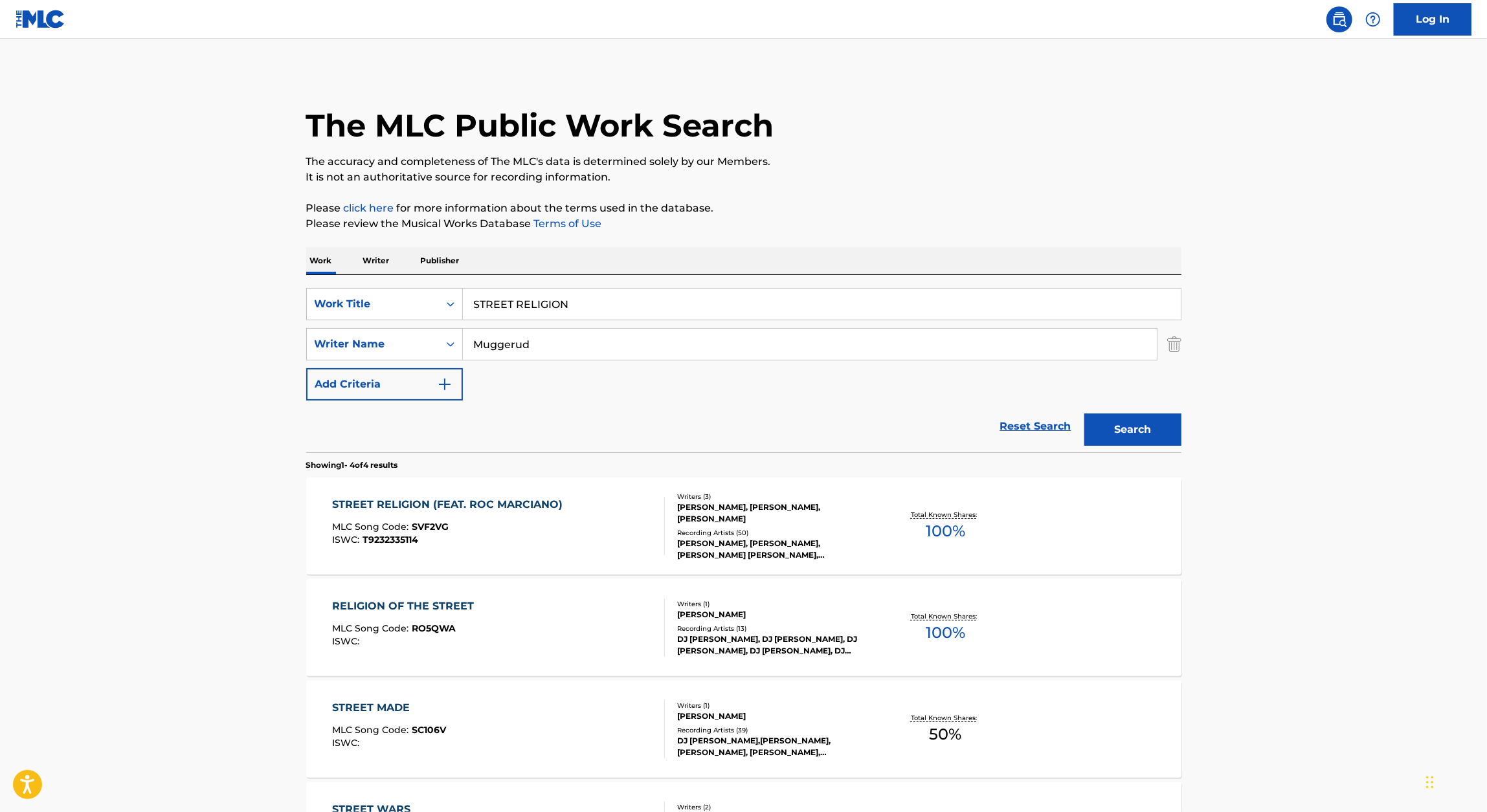
click at [538, 507] on div "STREET RELIGION (FEAT. ROC MARCIANO)" at bounding box center [451, 504] width 237 height 15
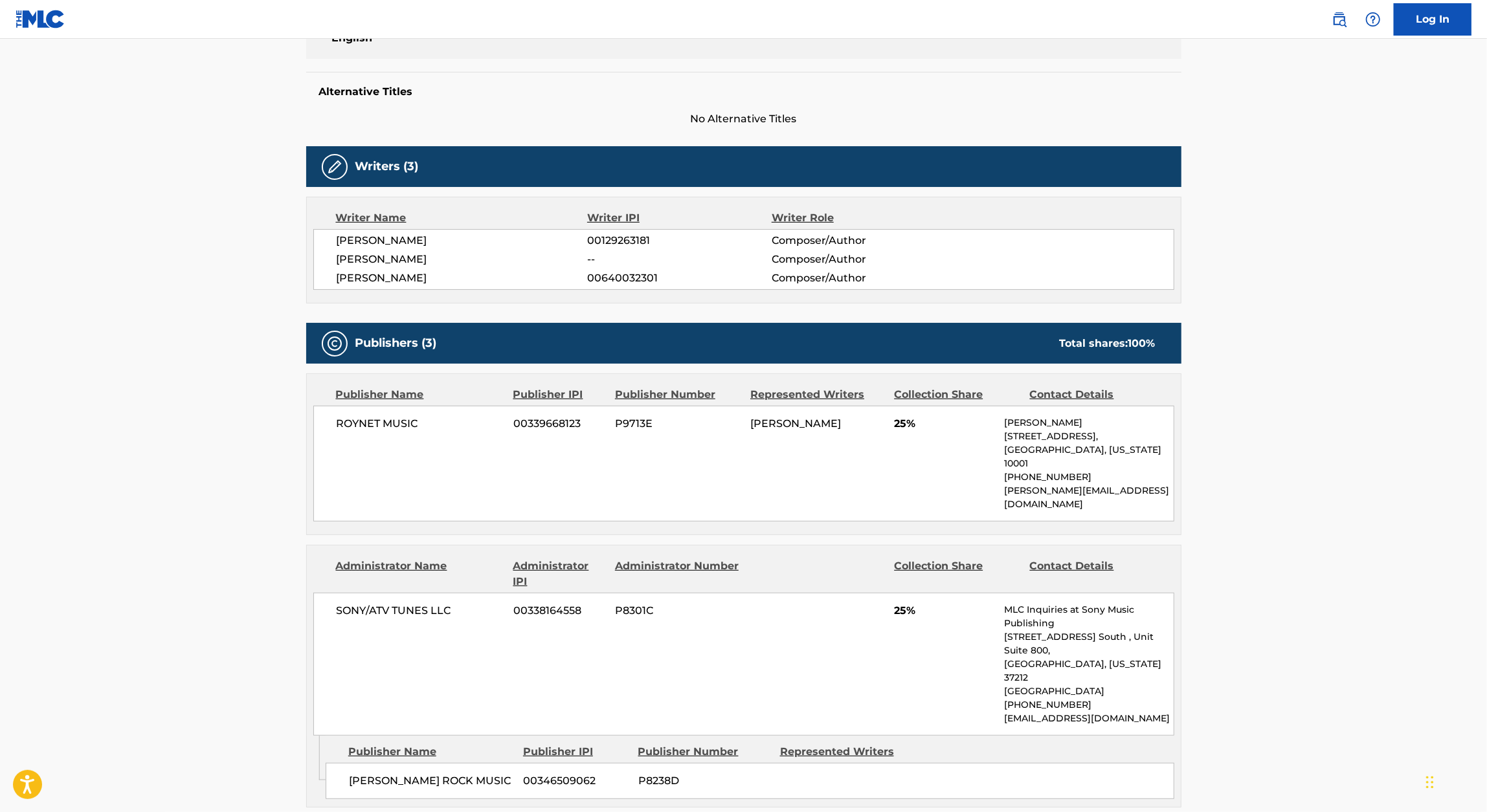
scroll to position [465, 0]
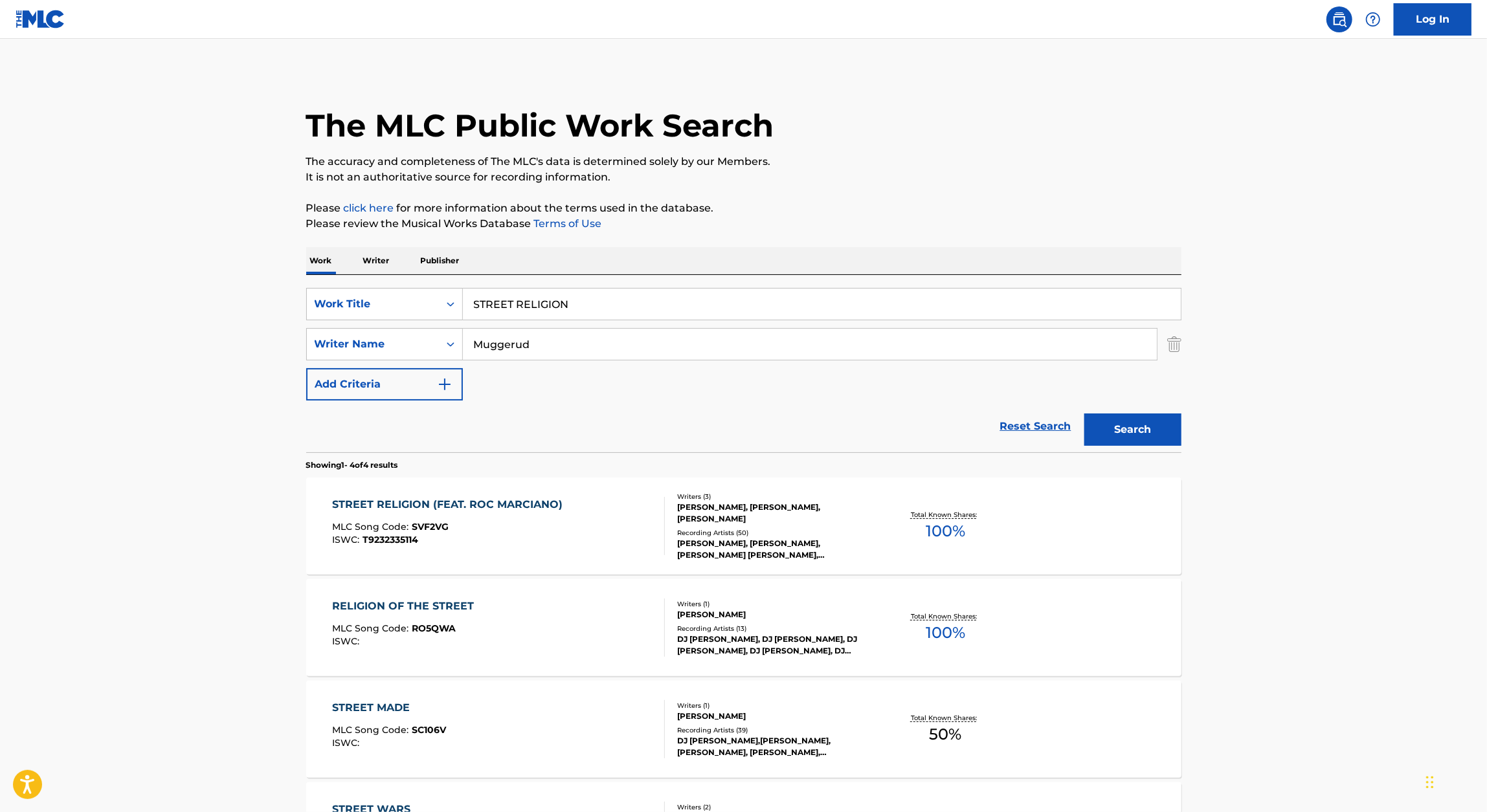
click at [583, 295] on input "STREET RELIGION" at bounding box center [822, 304] width 718 height 31
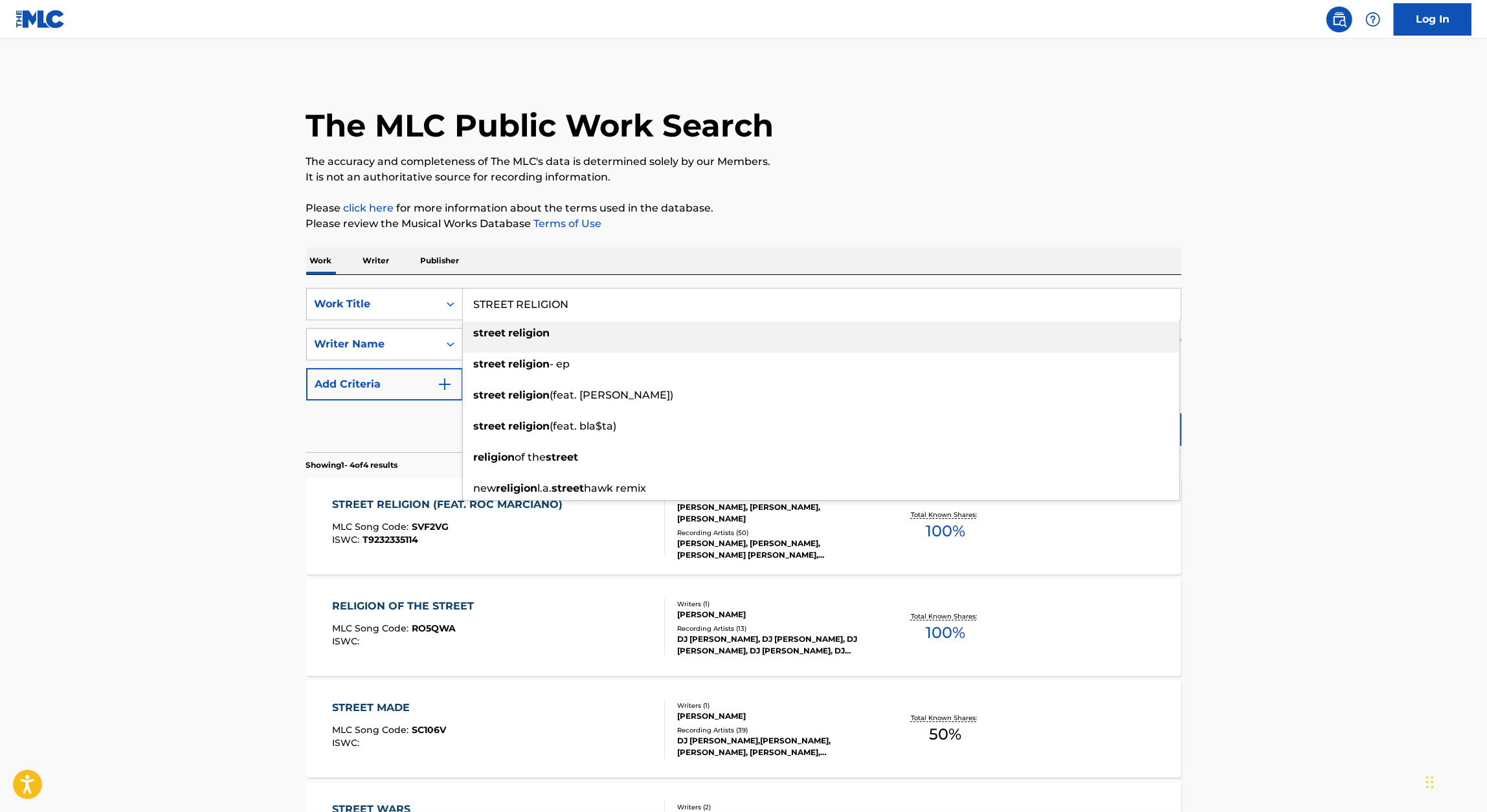
paste input "MURDER RAP"
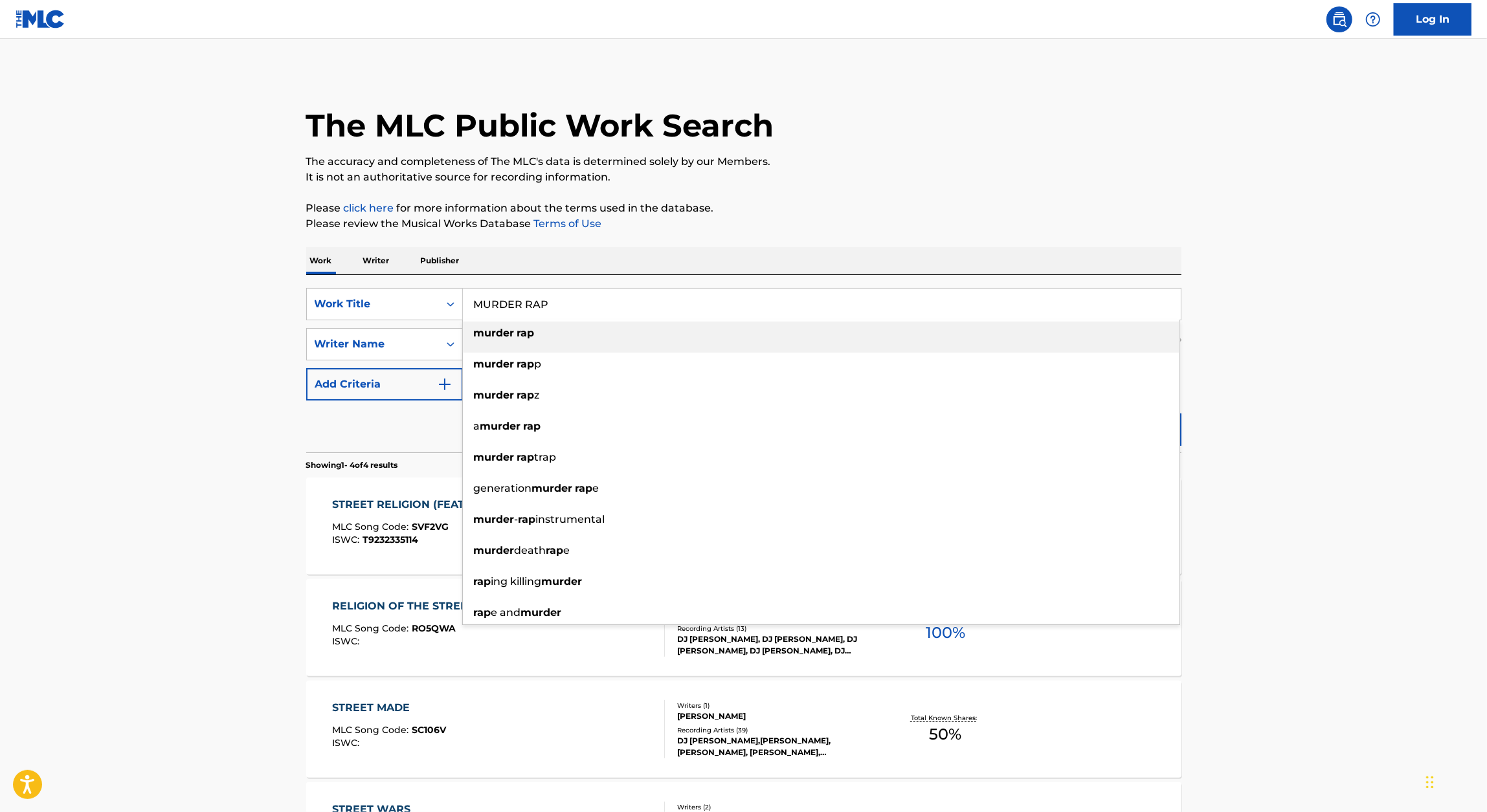
type input "MURDER RAP"
click at [997, 230] on p "Please review the Musical Works Database Terms of Use" at bounding box center [744, 224] width 875 height 15
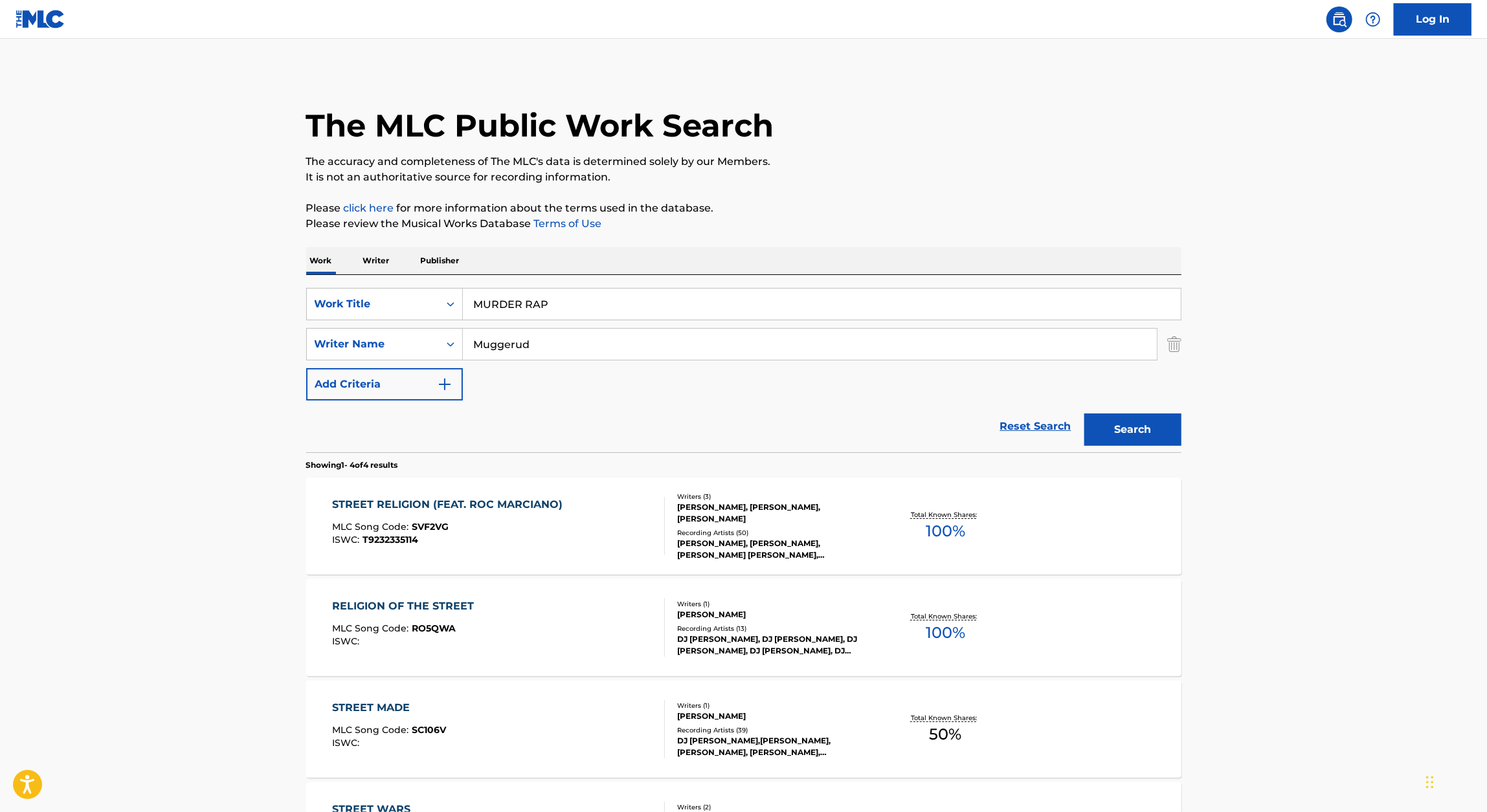
click at [1129, 422] on button "Search" at bounding box center [1133, 429] width 97 height 32
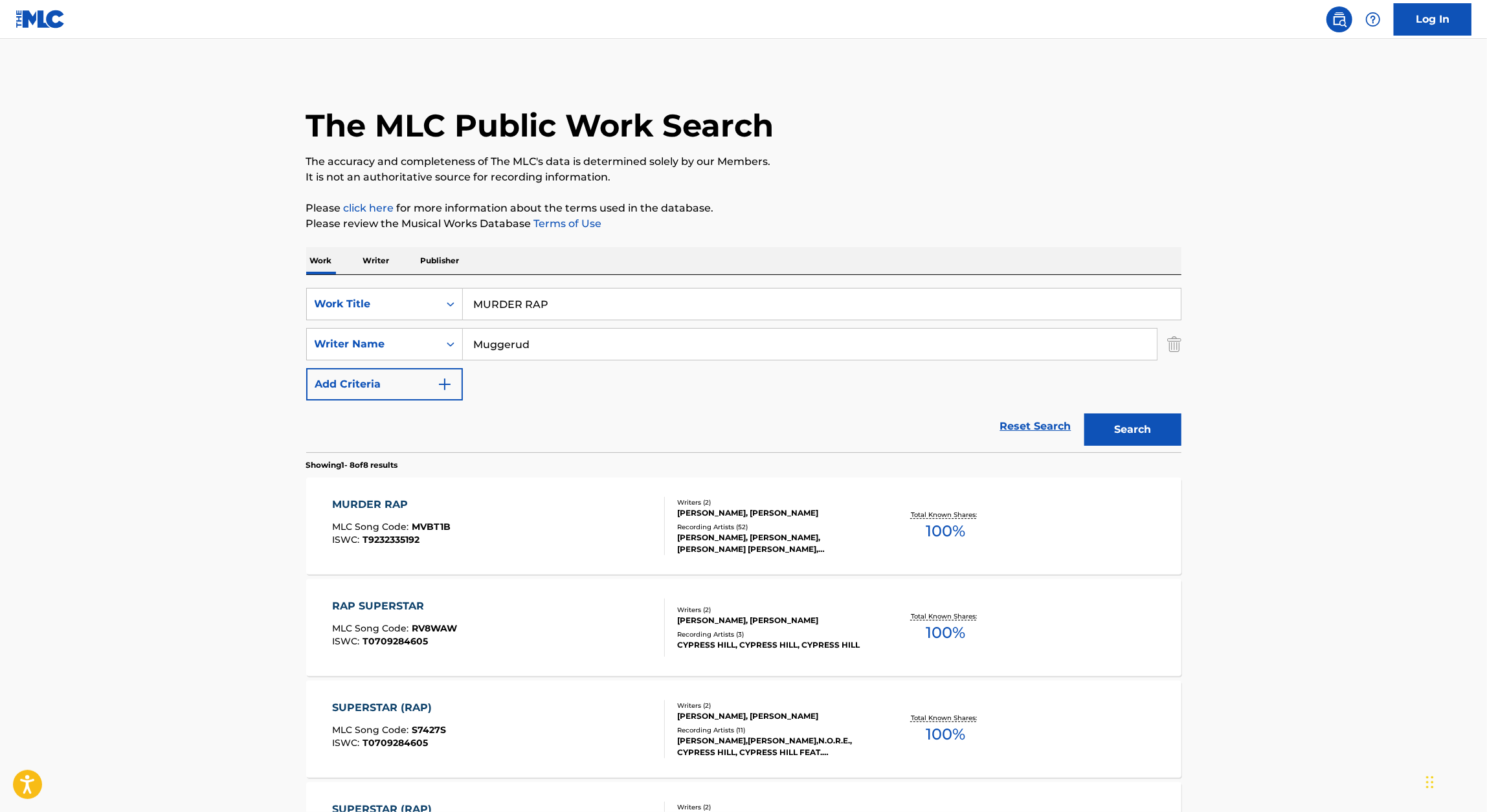
click at [581, 457] on section "Showing 1 - 8 of 8 results" at bounding box center [744, 461] width 875 height 19
click at [389, 493] on div "MURDER RAP MLC Song Code : MVBT1B ISWC : T9232335192 Writers ( 2 ) JAMES W. REN…" at bounding box center [744, 526] width 875 height 97
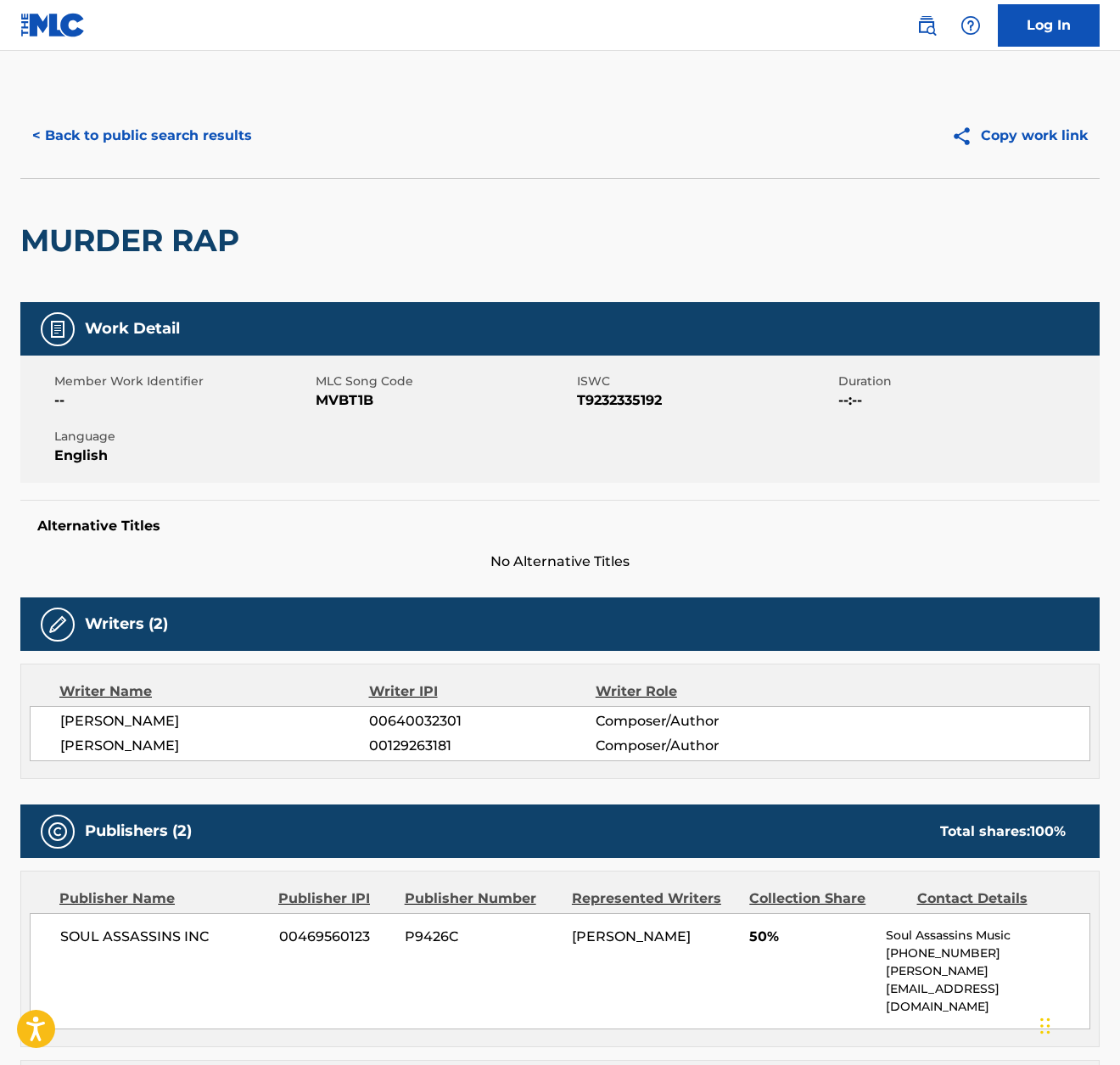
click at [322, 149] on div "< Back to public search results" at bounding box center [290, 135] width 540 height 43
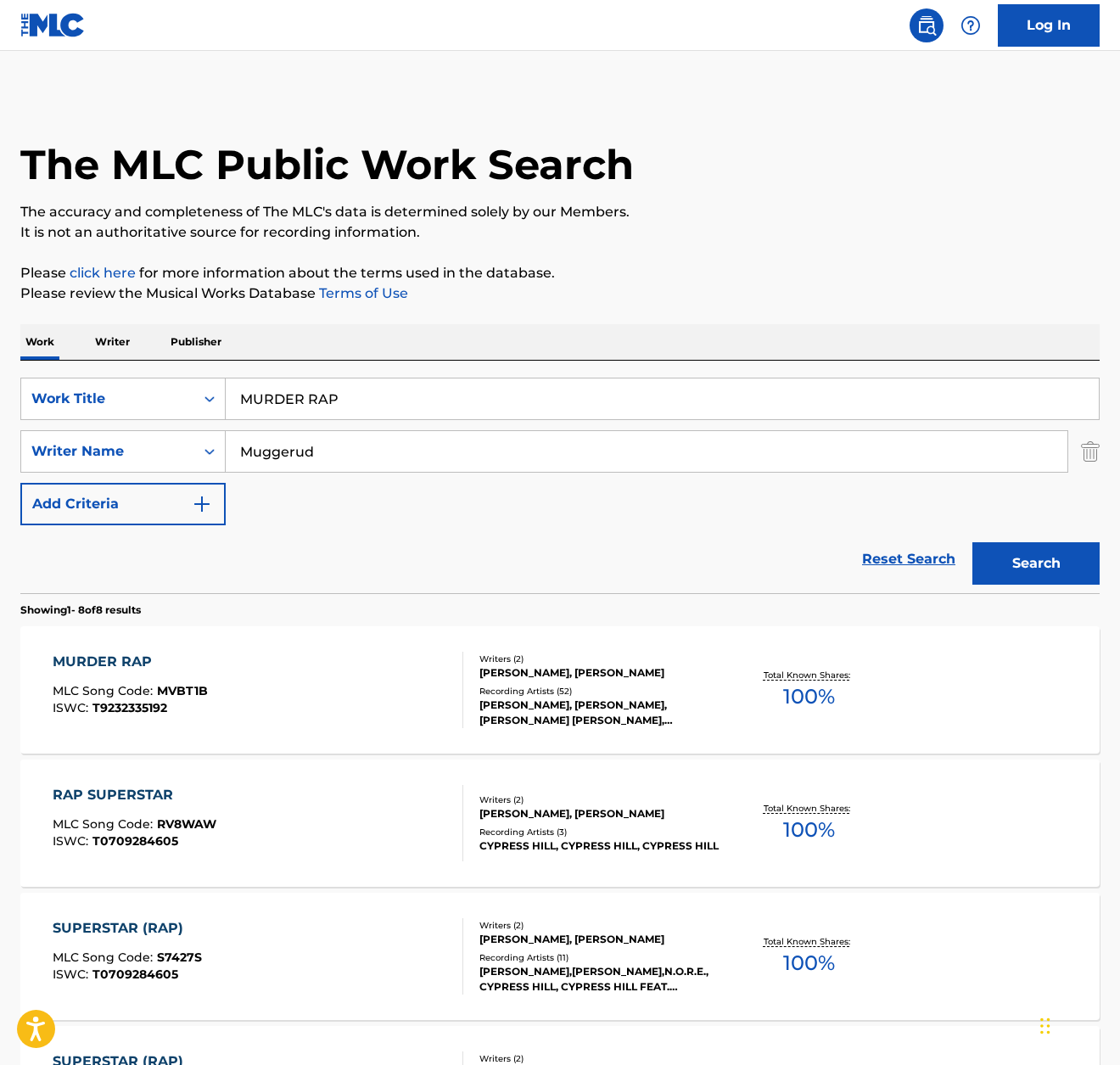
click at [403, 391] on input "MURDER RAP" at bounding box center [662, 398] width 873 height 41
type input "camel crush"
click at [1031, 570] on button "Search" at bounding box center [1036, 563] width 128 height 43
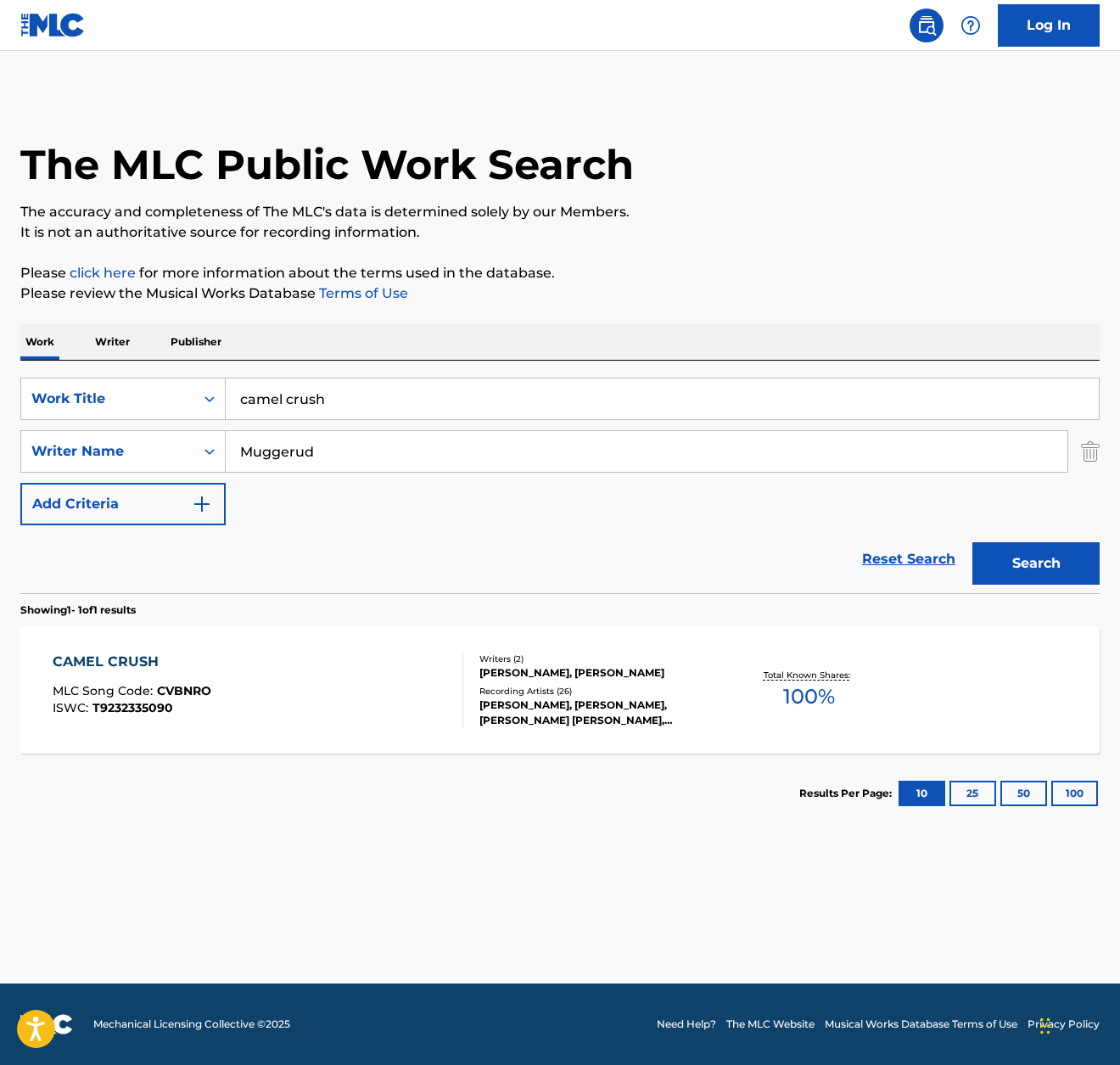
click at [676, 666] on div "[PERSON_NAME], [PERSON_NAME]" at bounding box center [599, 673] width 240 height 16
click at [339, 390] on input "camel crush" at bounding box center [662, 398] width 873 height 41
paste input "[PERSON_NAME][GEOGRAPHIC_DATA]"
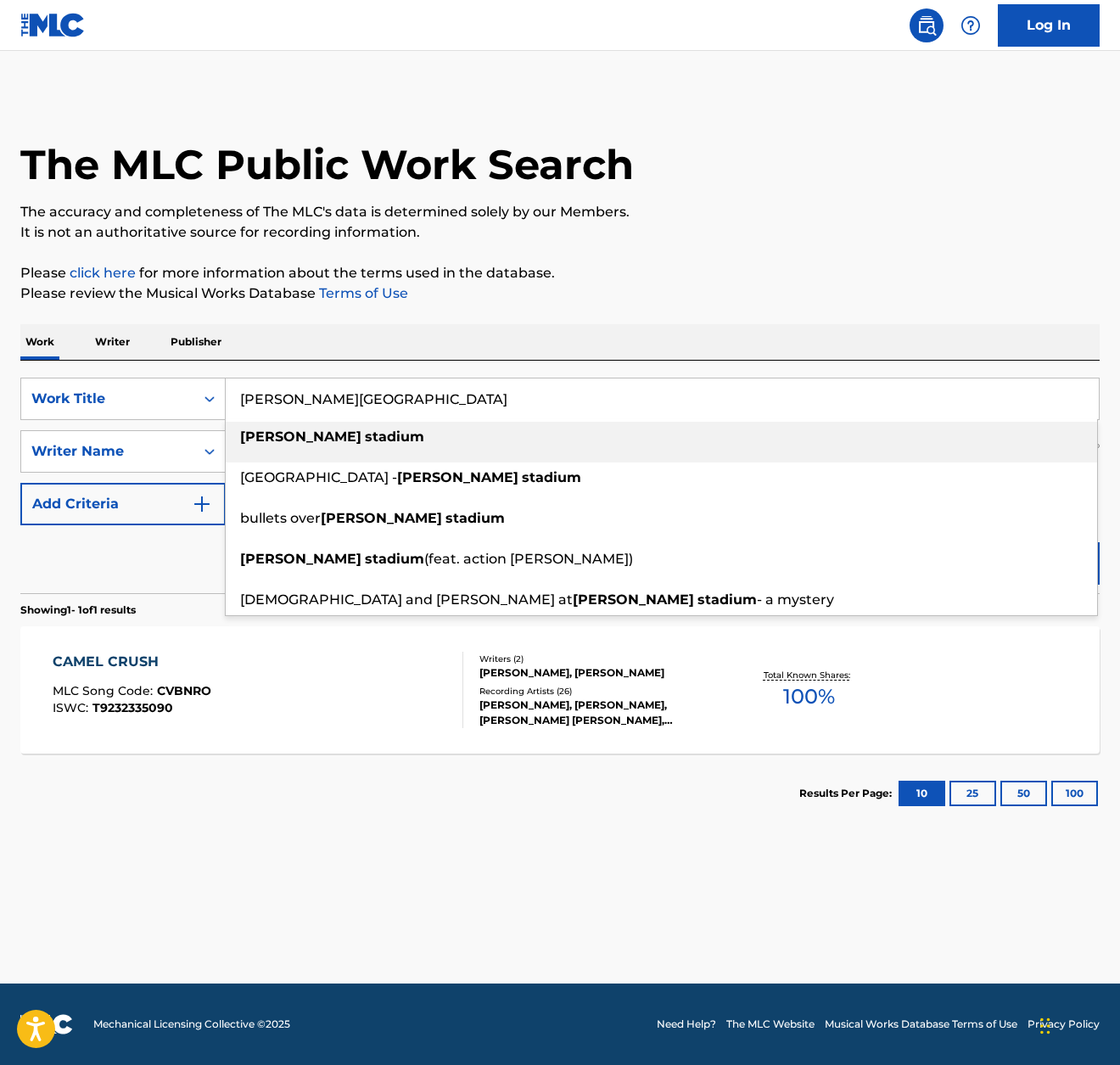
type input "[PERSON_NAME][GEOGRAPHIC_DATA]"
click at [647, 279] on p "Please click here for more information about the terms used in the database." at bounding box center [560, 273] width 1080 height 20
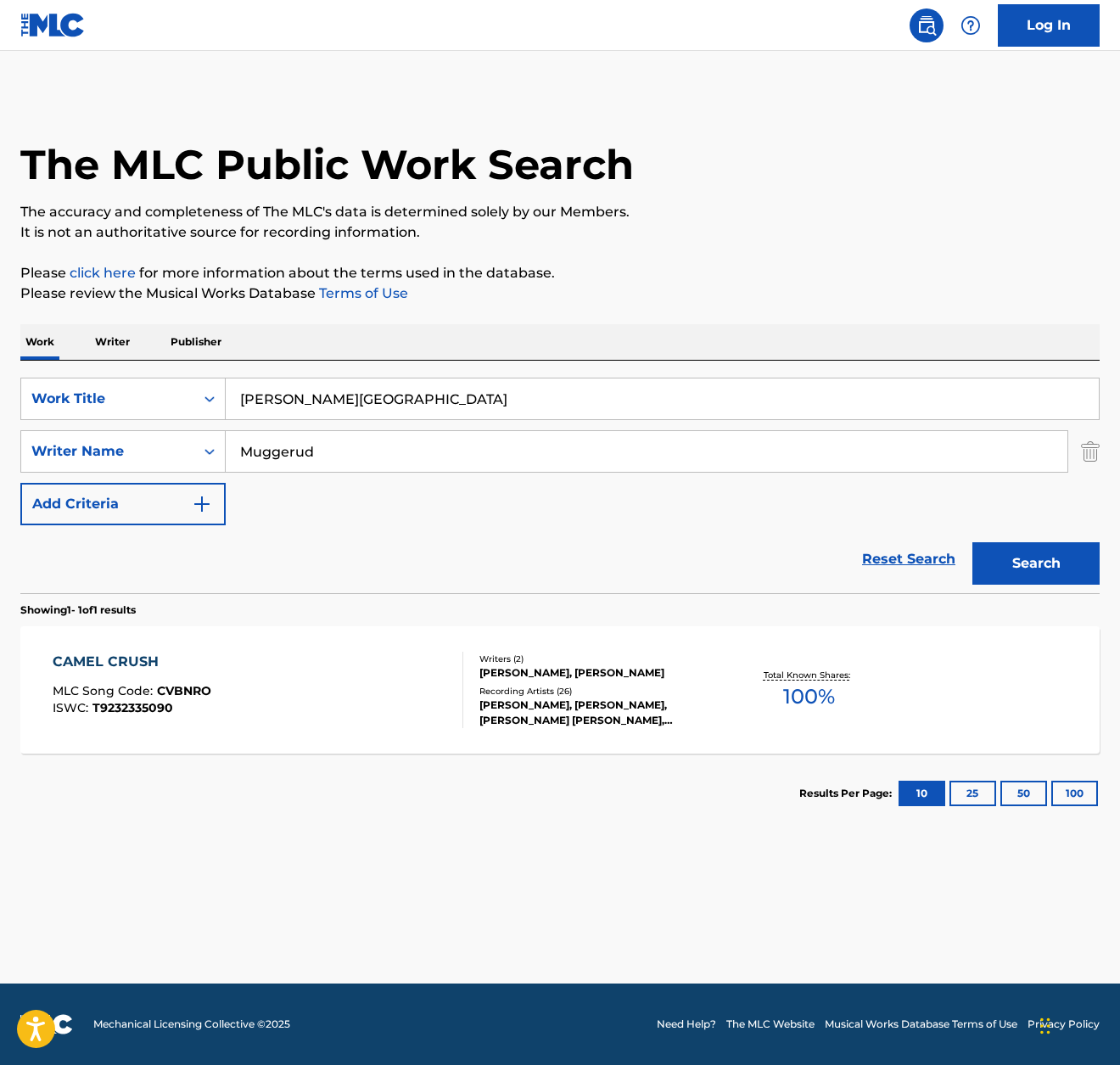
click at [1044, 555] on button "Search" at bounding box center [1036, 563] width 128 height 43
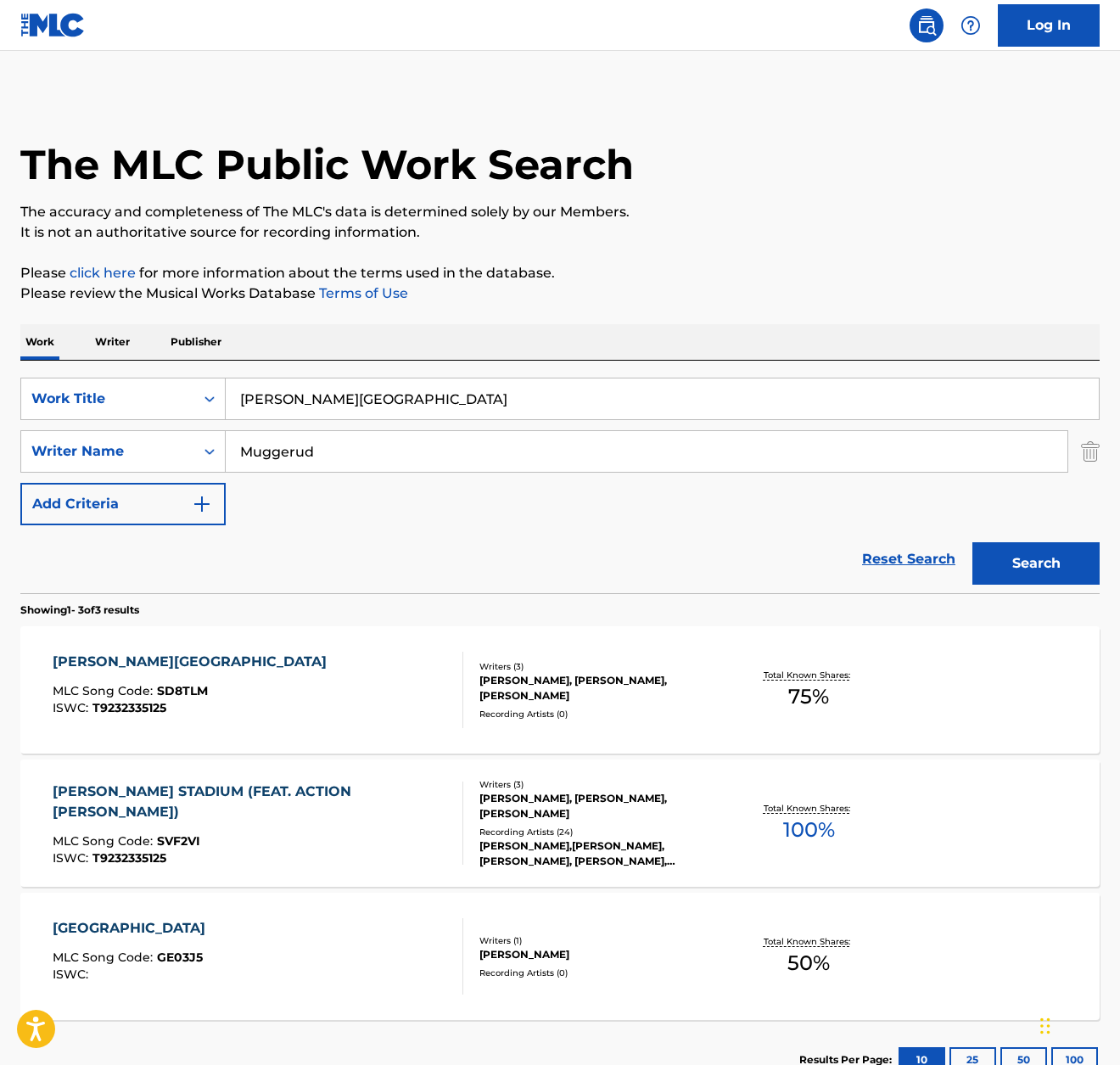
click at [212, 660] on div "SHEA STADIUM MLC Song Code : SD8TLM ISWC : T9232335125" at bounding box center [258, 690] width 410 height 76
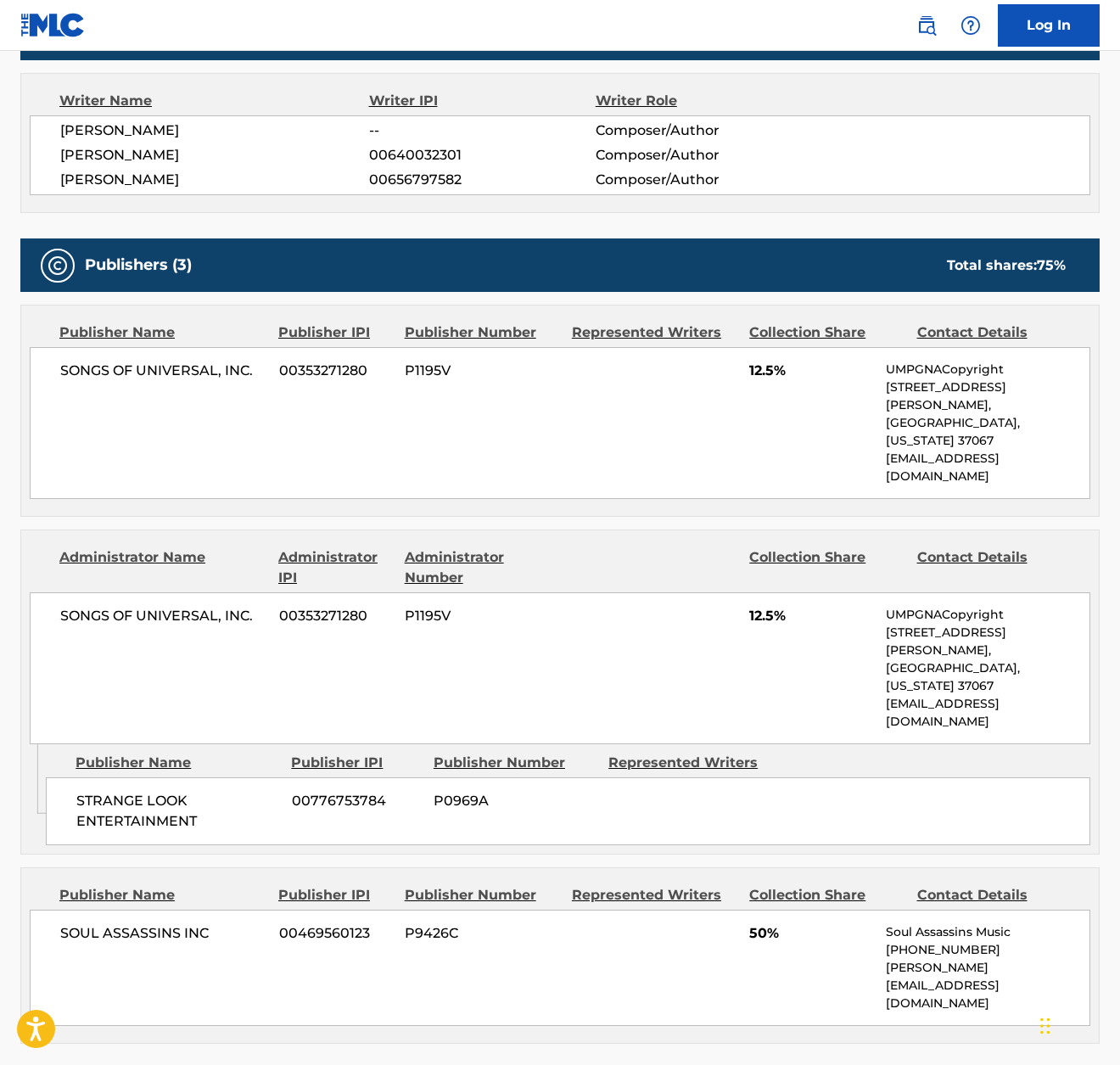
scroll to position [591, 0]
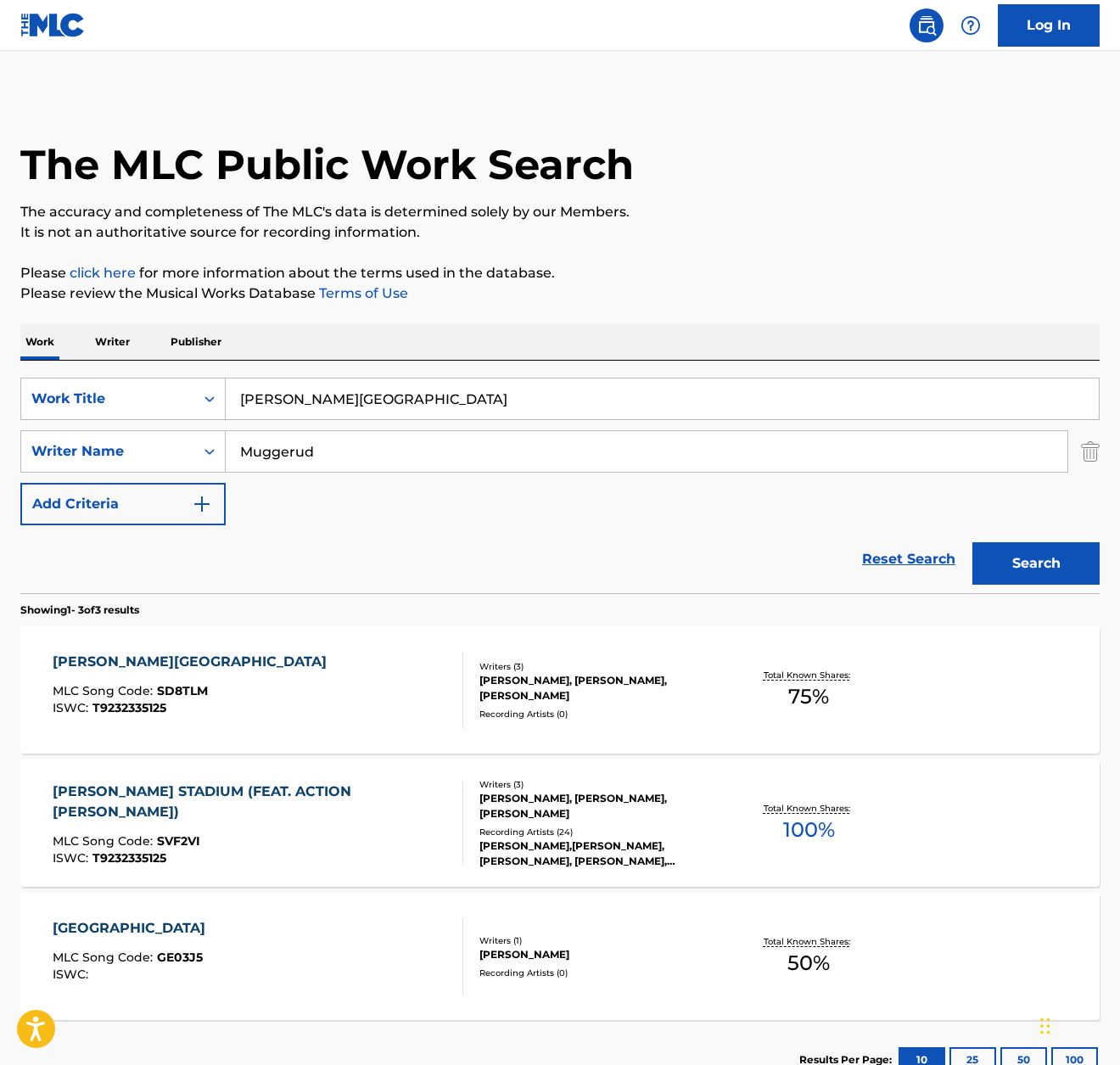
click at [174, 794] on div "[PERSON_NAME] STADIUM (FEAT. ACTION [PERSON_NAME])" at bounding box center [251, 801] width 396 height 41
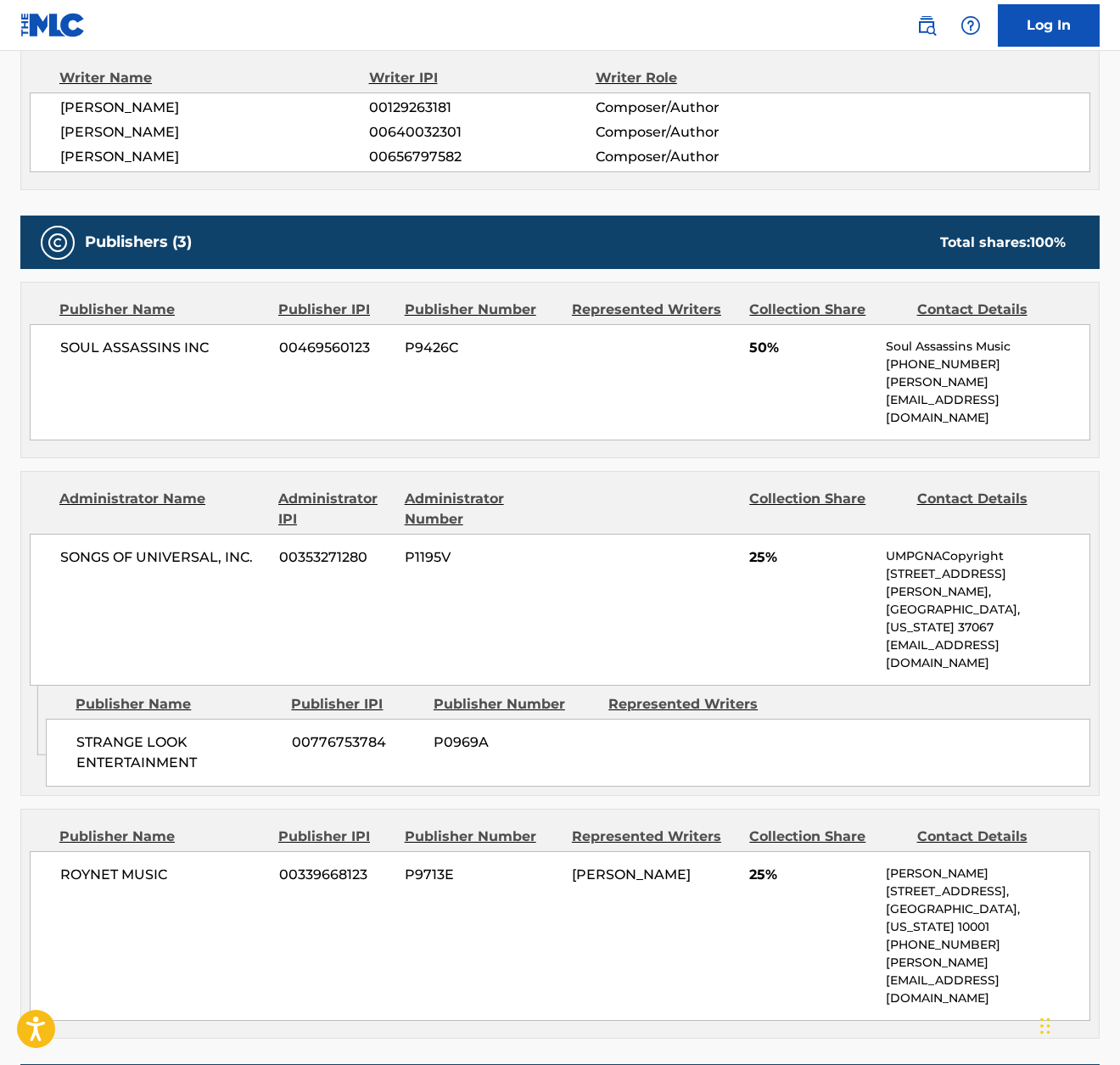
scroll to position [654, 0]
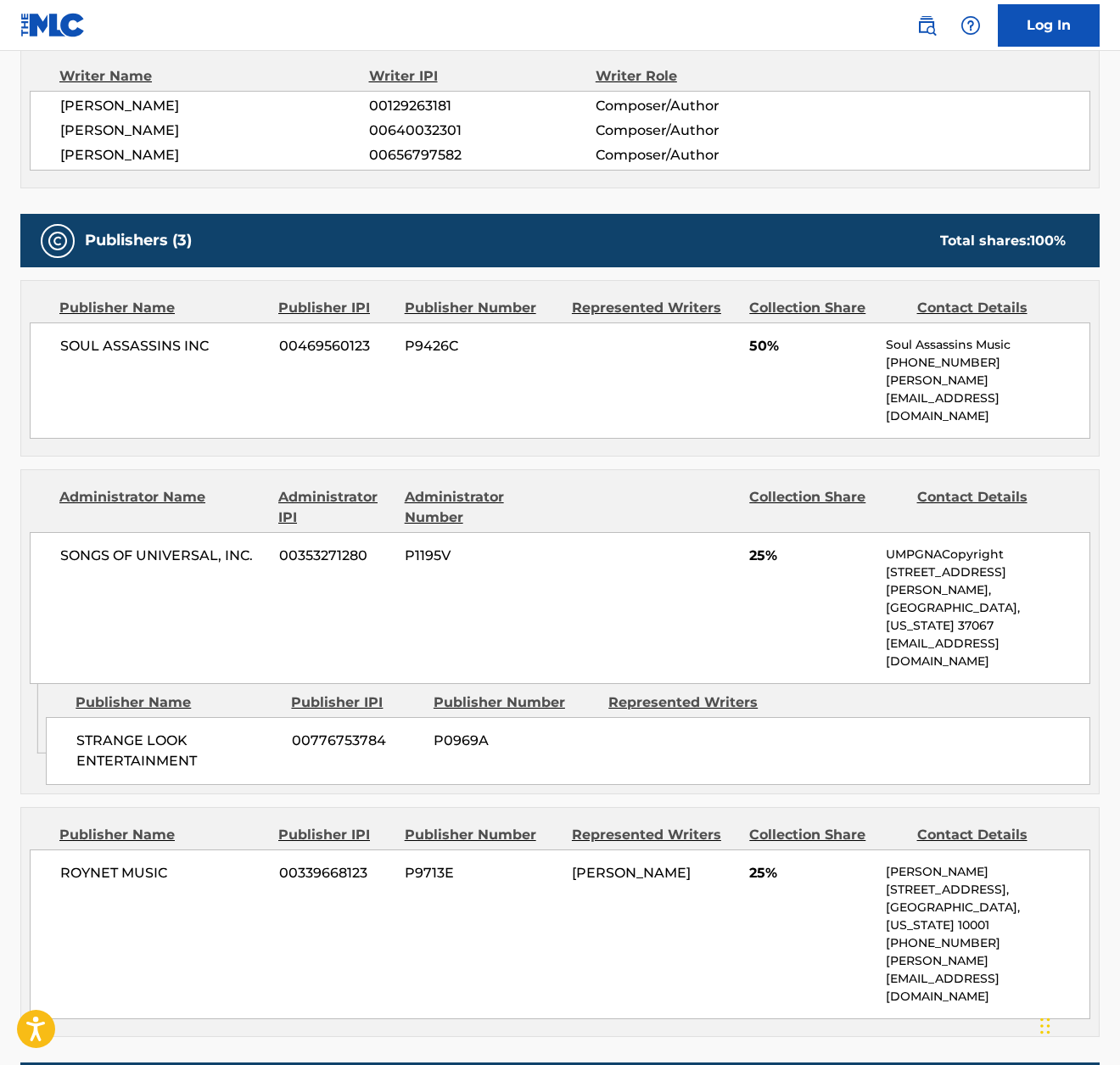
click at [446, 152] on span "00656797582" at bounding box center [482, 154] width 227 height 20
click at [296, 546] on span "00353271280" at bounding box center [336, 556] width 113 height 20
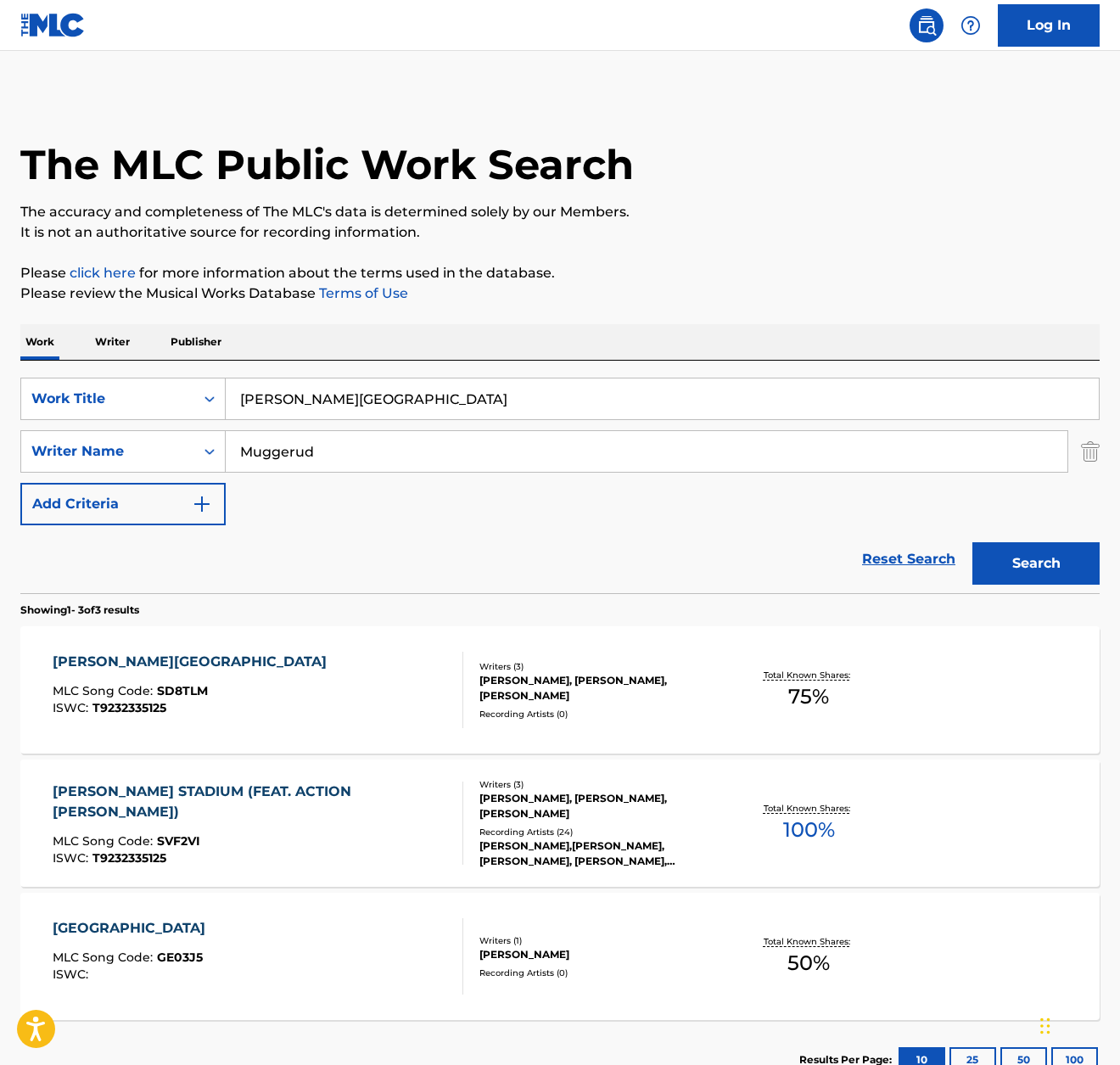
click at [141, 660] on div "[PERSON_NAME][GEOGRAPHIC_DATA]" at bounding box center [194, 661] width 283 height 20
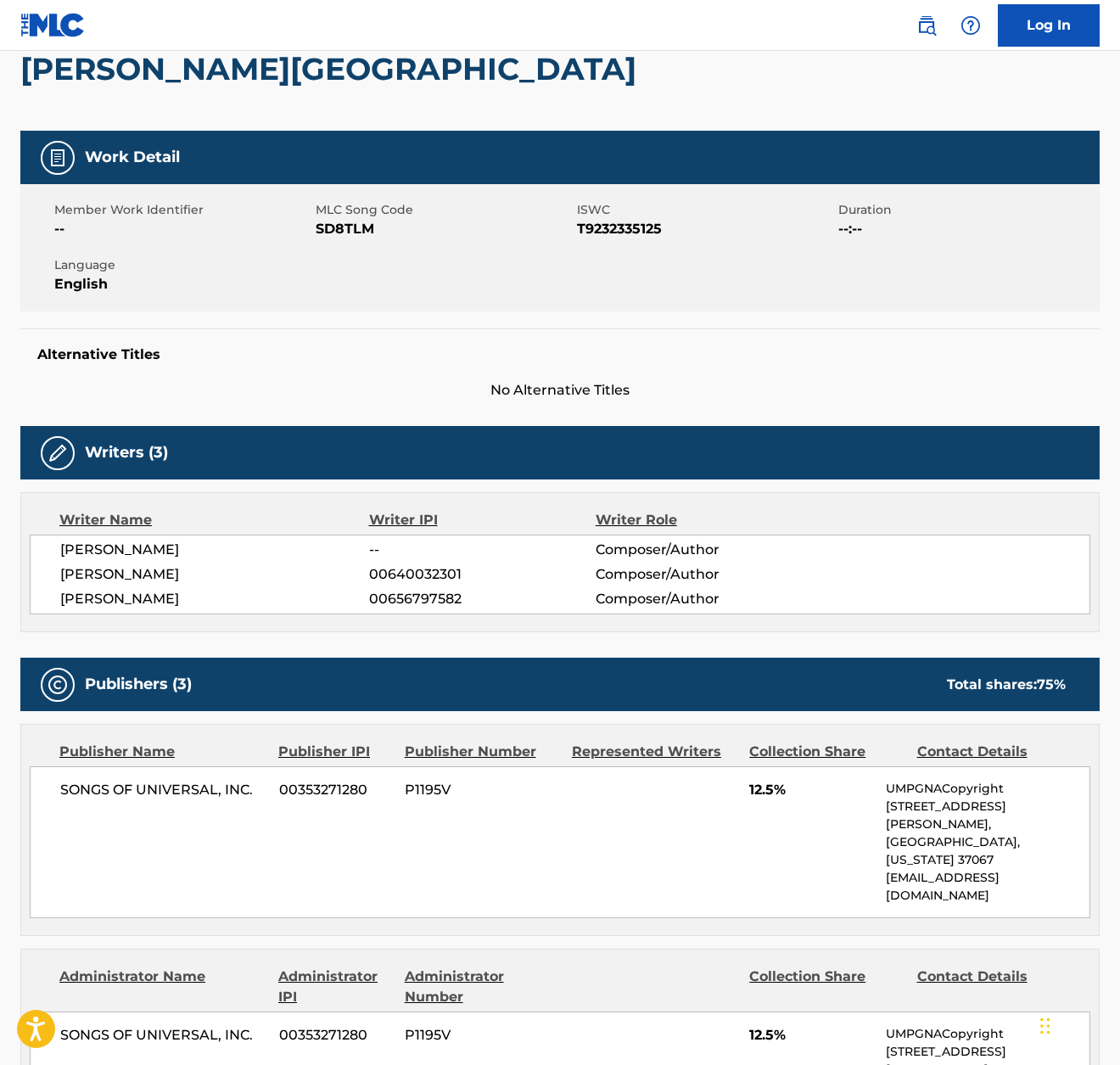
scroll to position [161, 0]
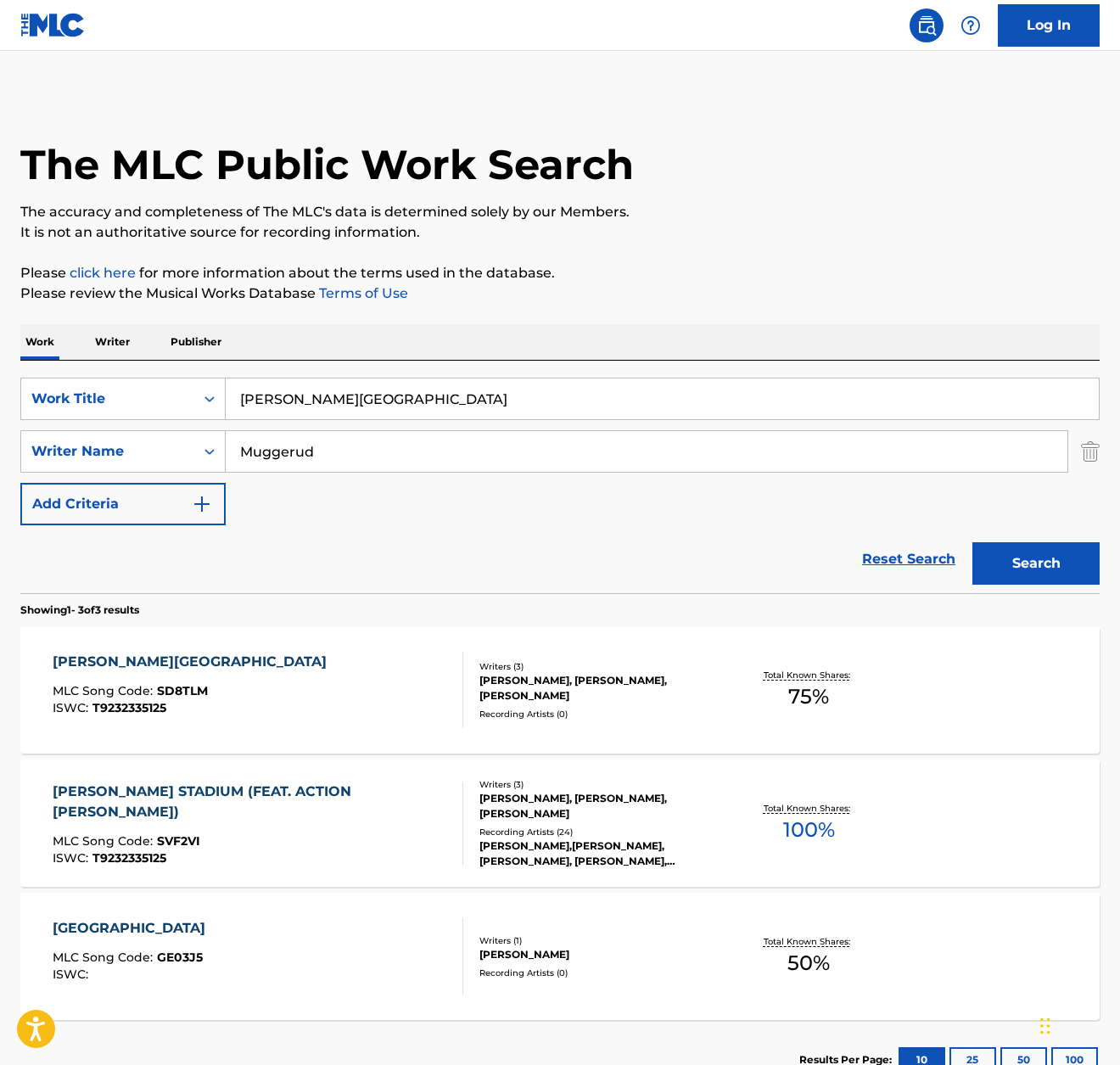
click at [351, 835] on div "MLC Song Code : SVF2VI" at bounding box center [251, 844] width 396 height 17
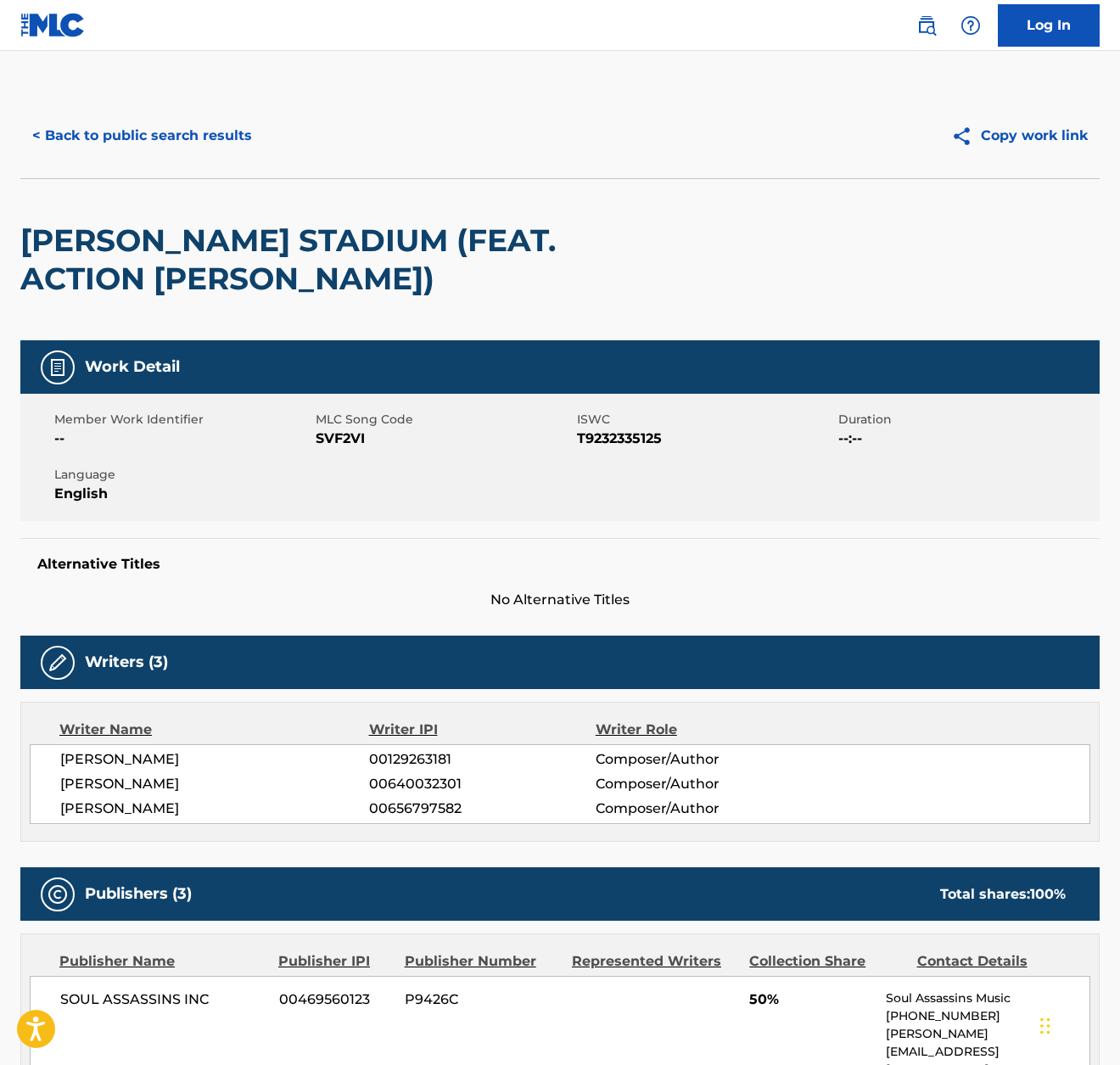
click at [359, 431] on span "SVF2VI" at bounding box center [445, 438] width 257 height 20
copy span "SVF2VI"
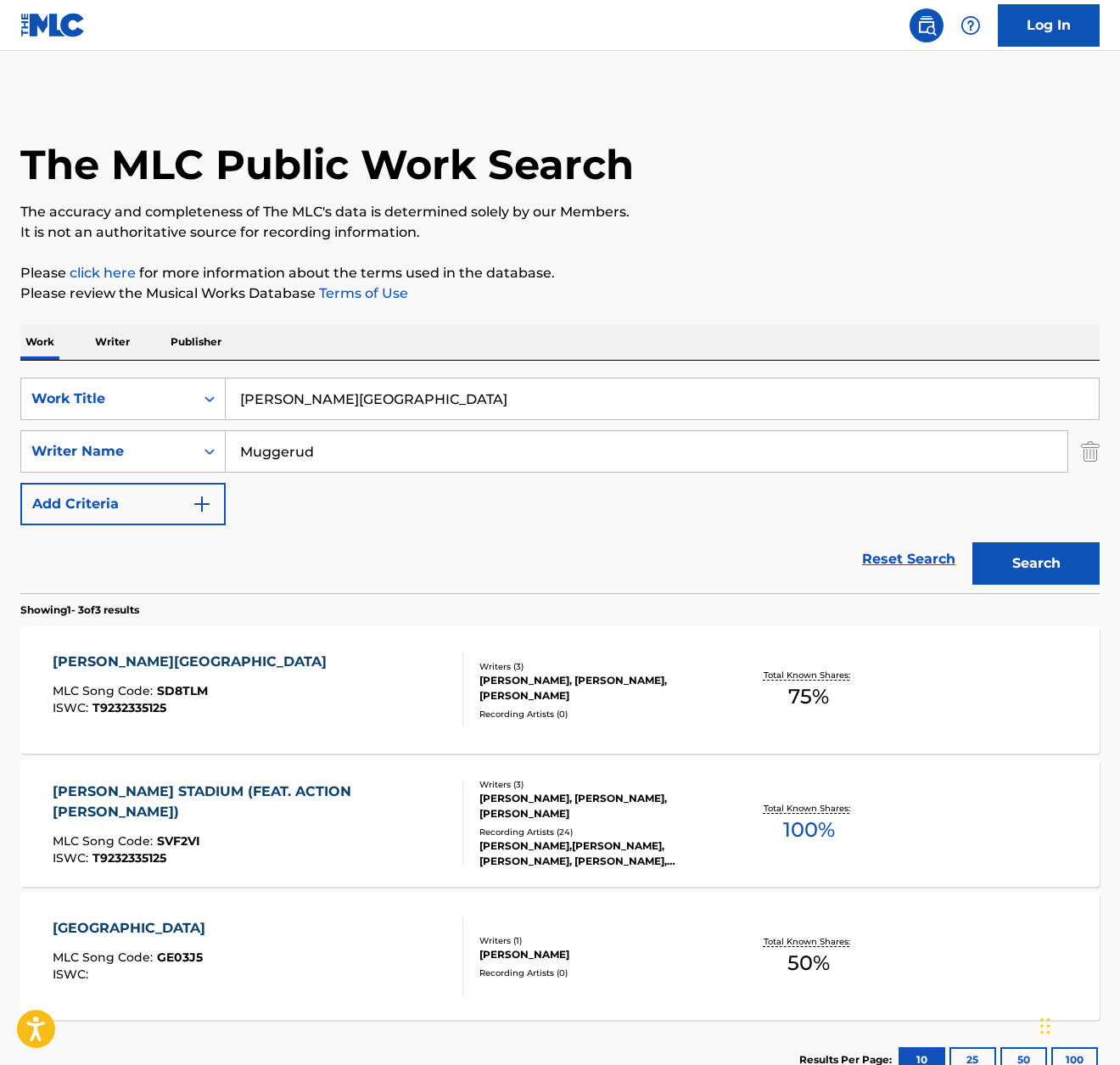
click at [307, 392] on input "[PERSON_NAME][GEOGRAPHIC_DATA]" at bounding box center [662, 398] width 873 height 41
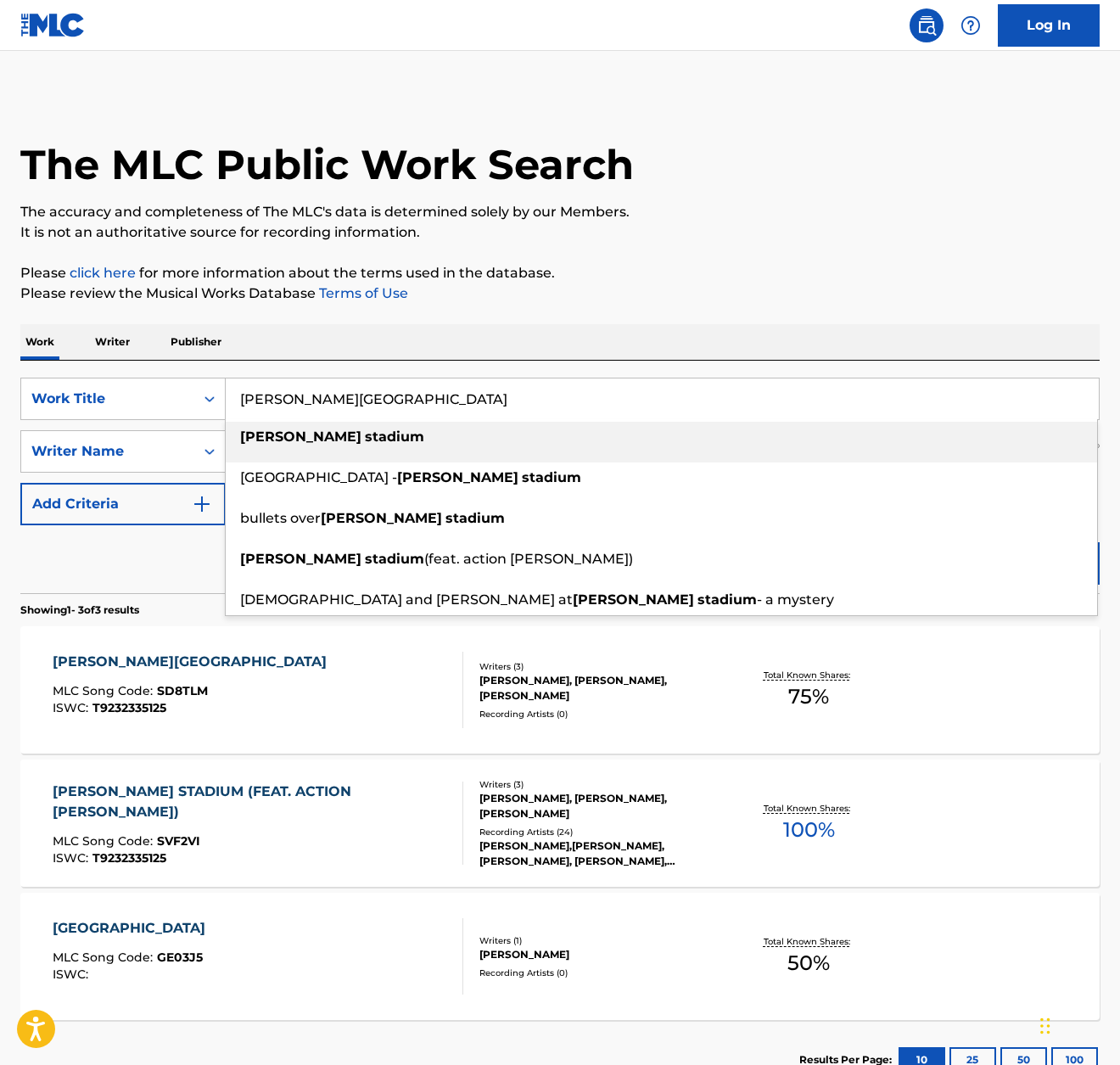
paste input "ZECHUAN PEPPERCORNS"
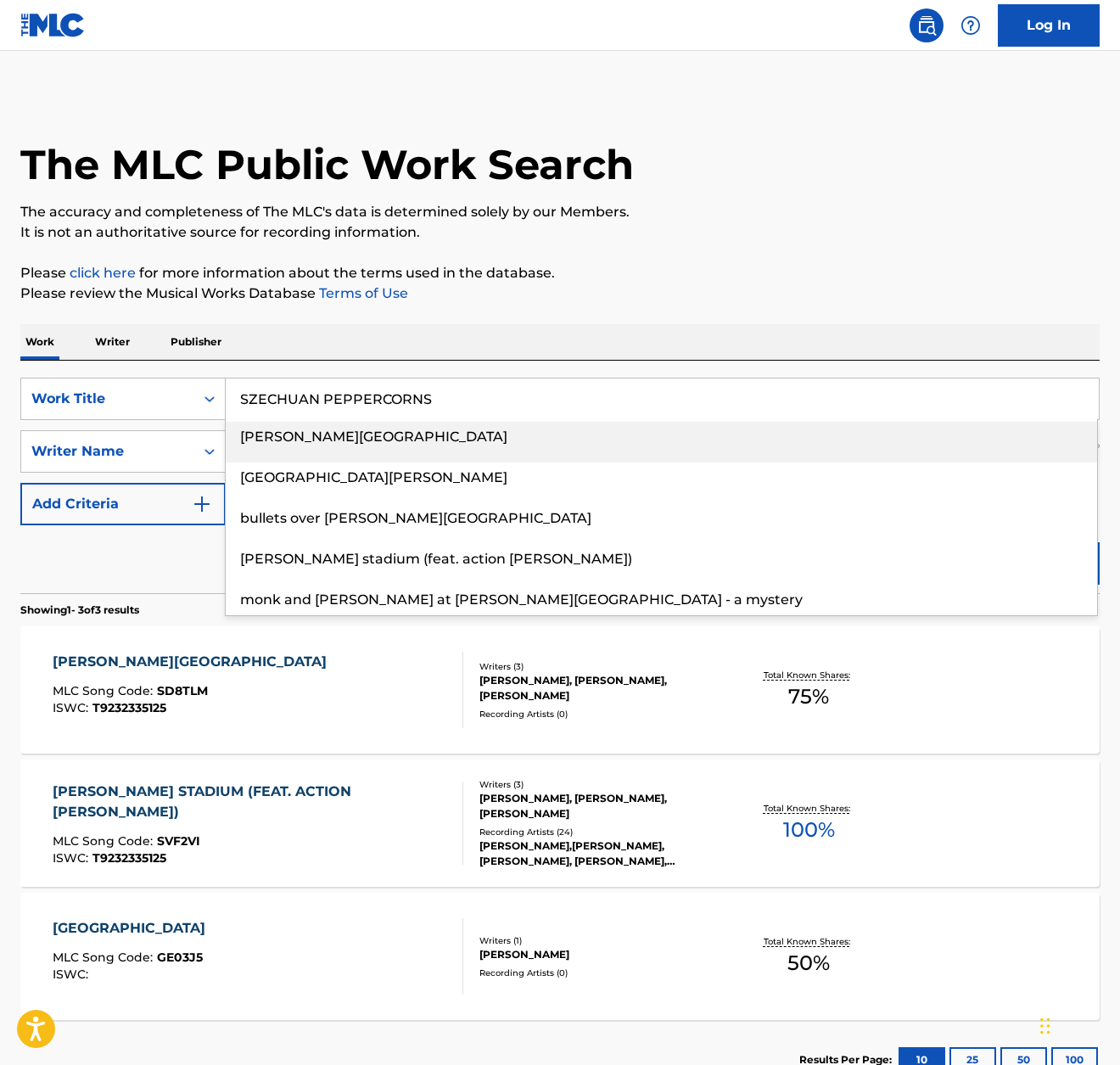
type input "SZECHUAN PEPPERCORNS"
click at [511, 301] on p "Please review the Musical Works Database Terms of Use" at bounding box center [560, 293] width 1080 height 20
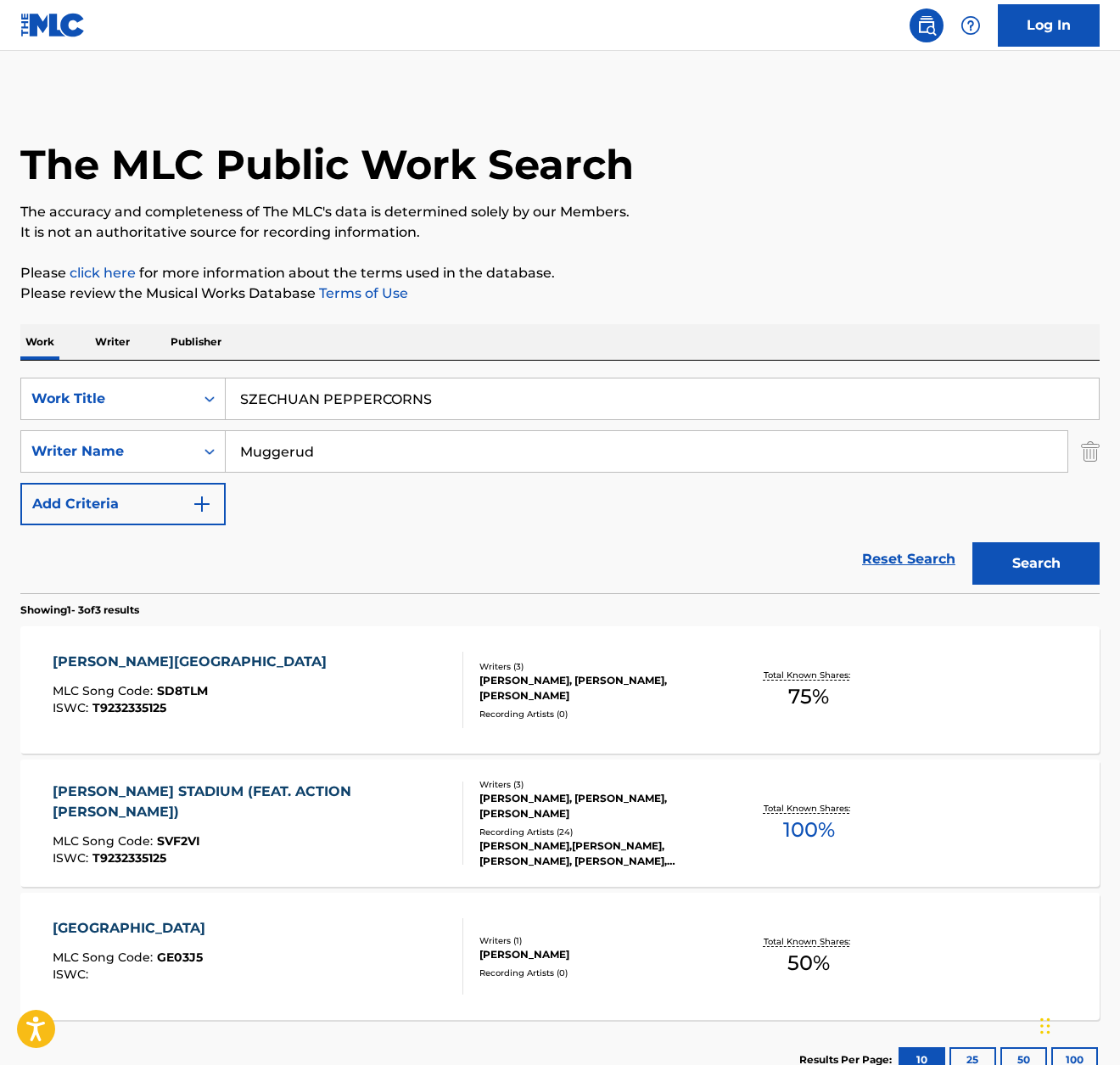
click at [998, 566] on button "Search" at bounding box center [1036, 563] width 128 height 43
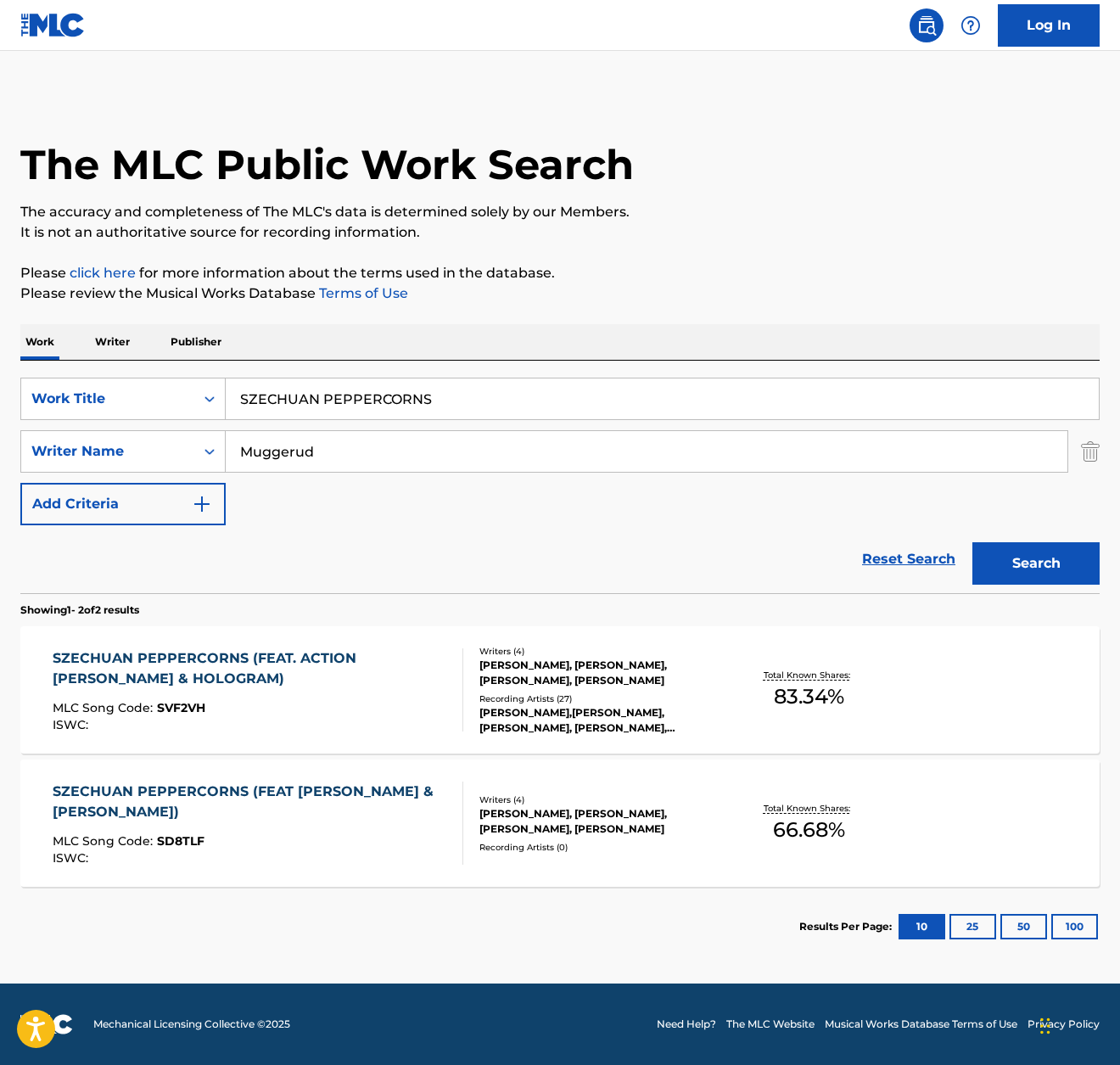
click at [385, 656] on div "SZECHUAN PEPPERCORNS (FEAT. ACTION BRONSON & HOLOGRAM)" at bounding box center [251, 668] width 396 height 41
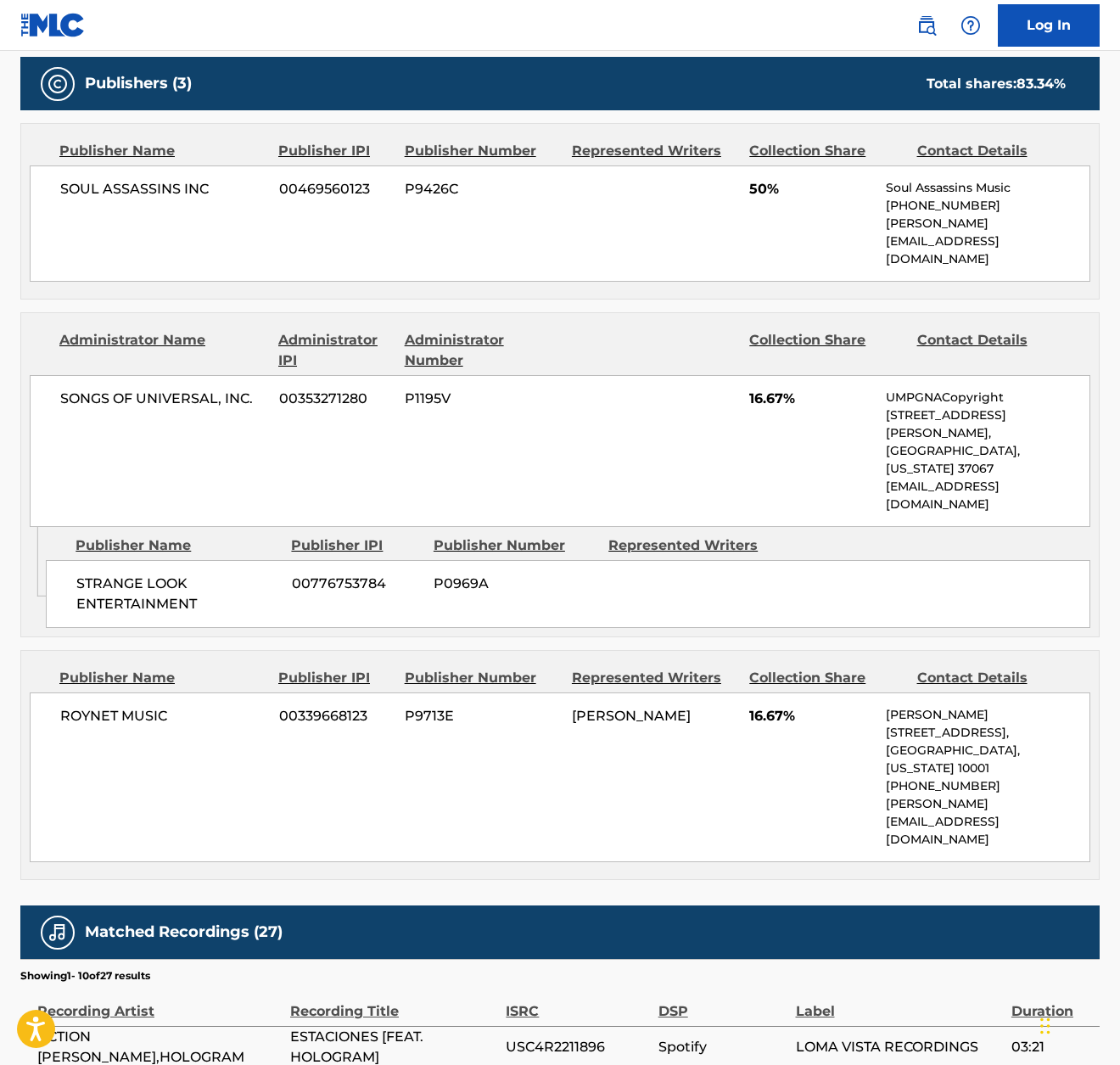
scroll to position [897, 0]
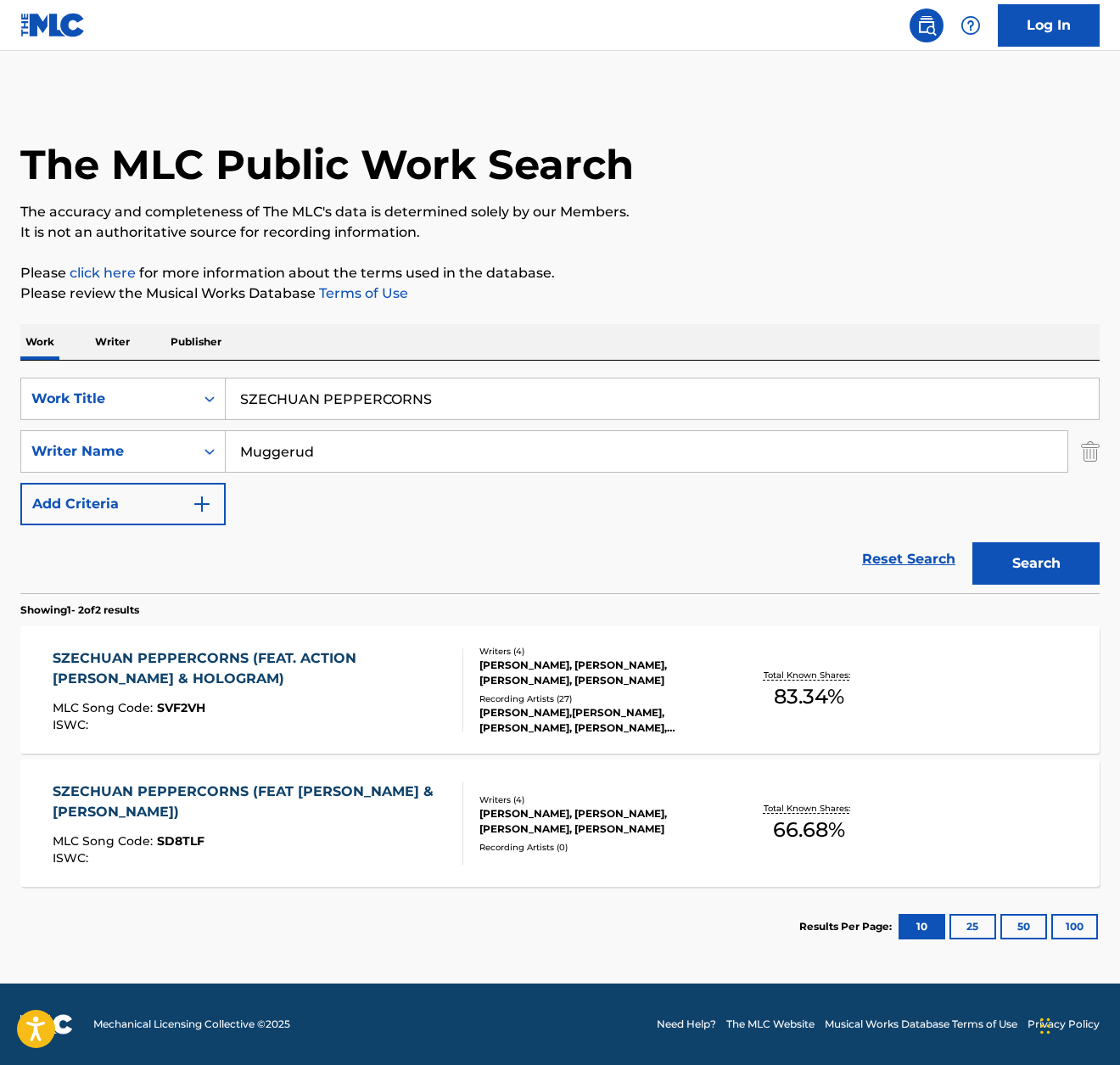
click at [308, 782] on div "SZECHUAN PEPPERCORNS (FEAT ACTION BRONSON & HOLOGRAM)" at bounding box center [251, 801] width 396 height 41
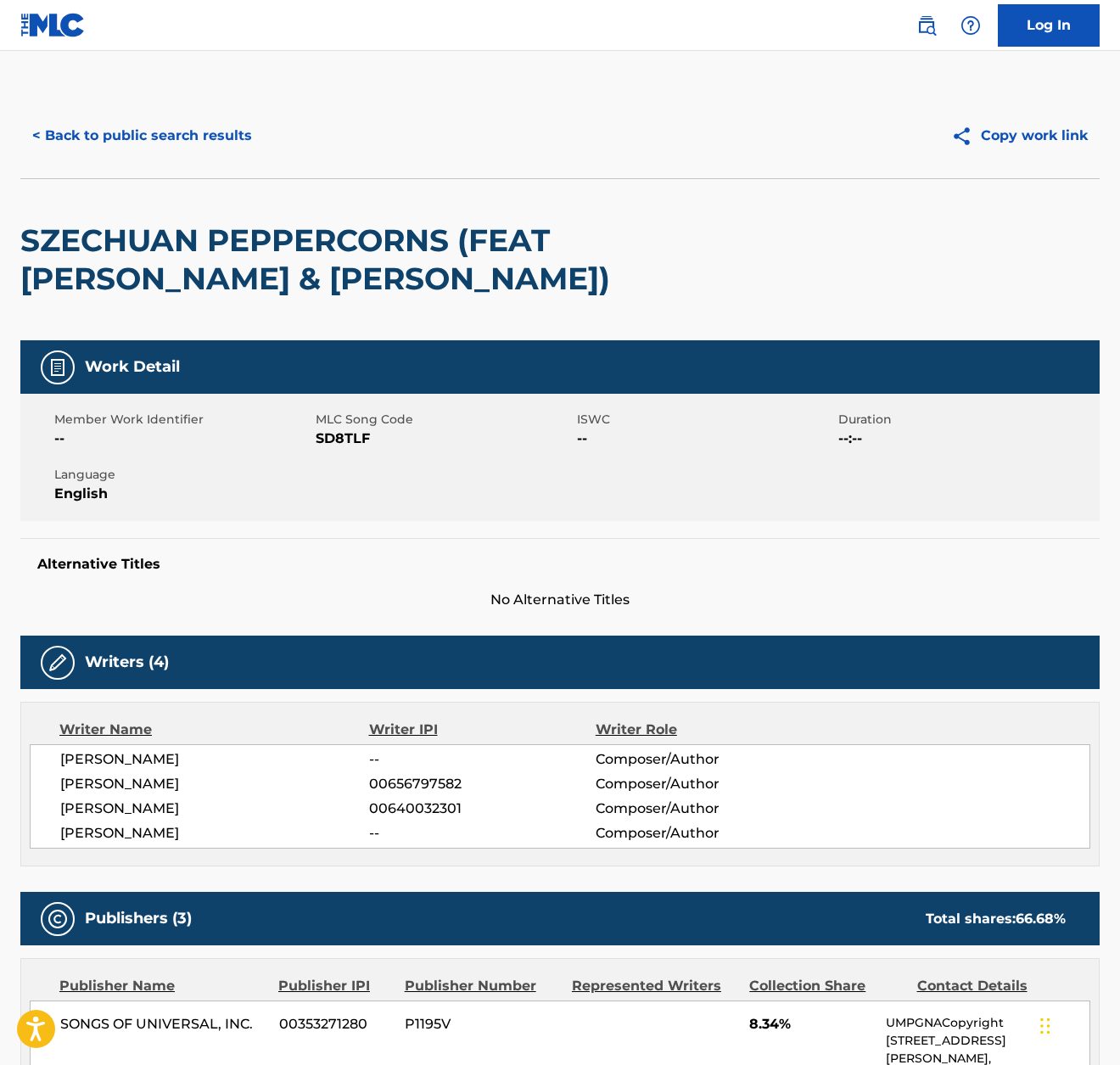
click at [326, 431] on span "SD8TLF" at bounding box center [445, 438] width 257 height 20
copy span "SD8TLF"
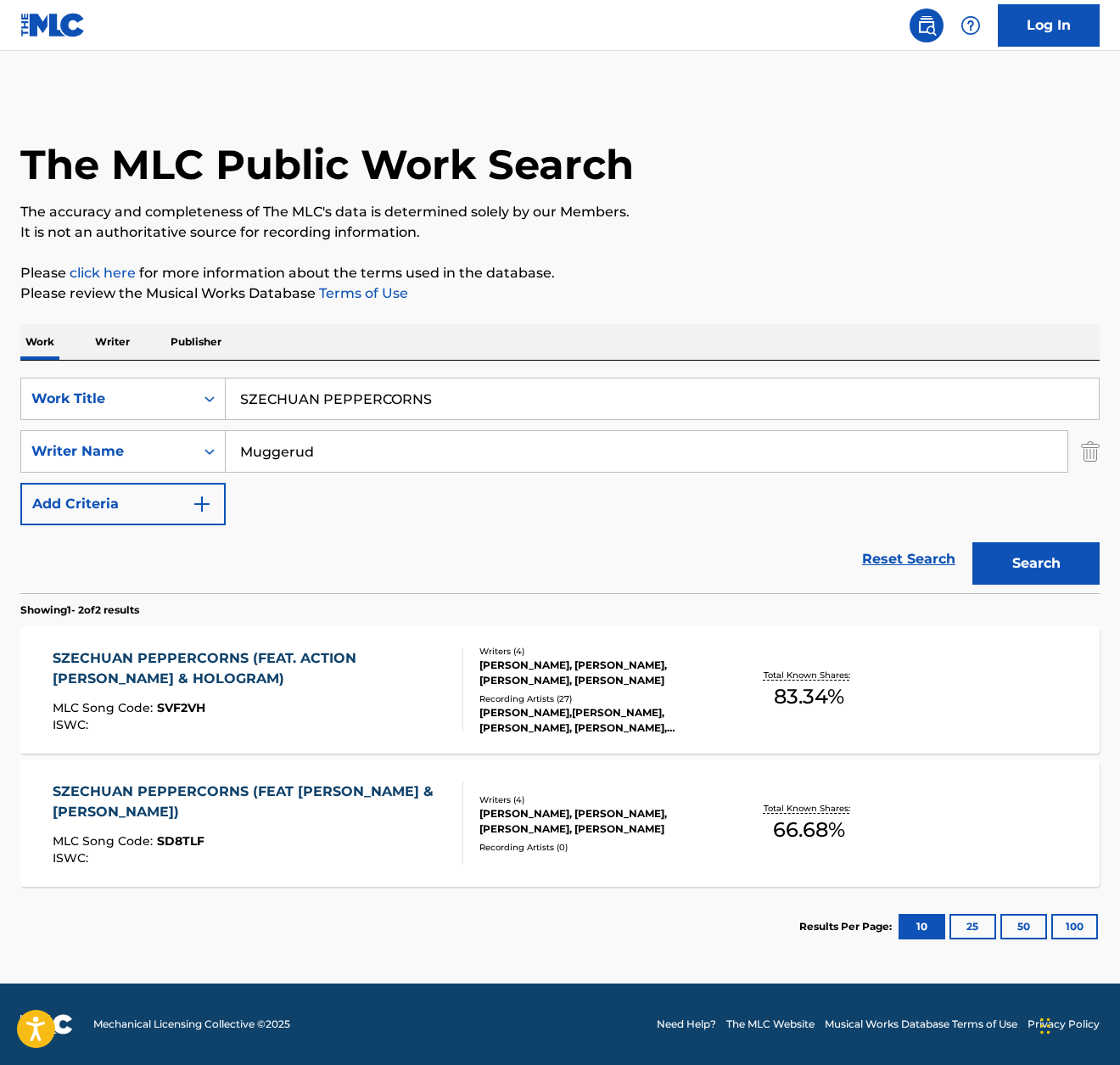
click at [307, 674] on div "SZECHUAN PEPPERCORNS (FEAT. ACTION BRONSON & HOLOGRAM)" at bounding box center [251, 668] width 396 height 41
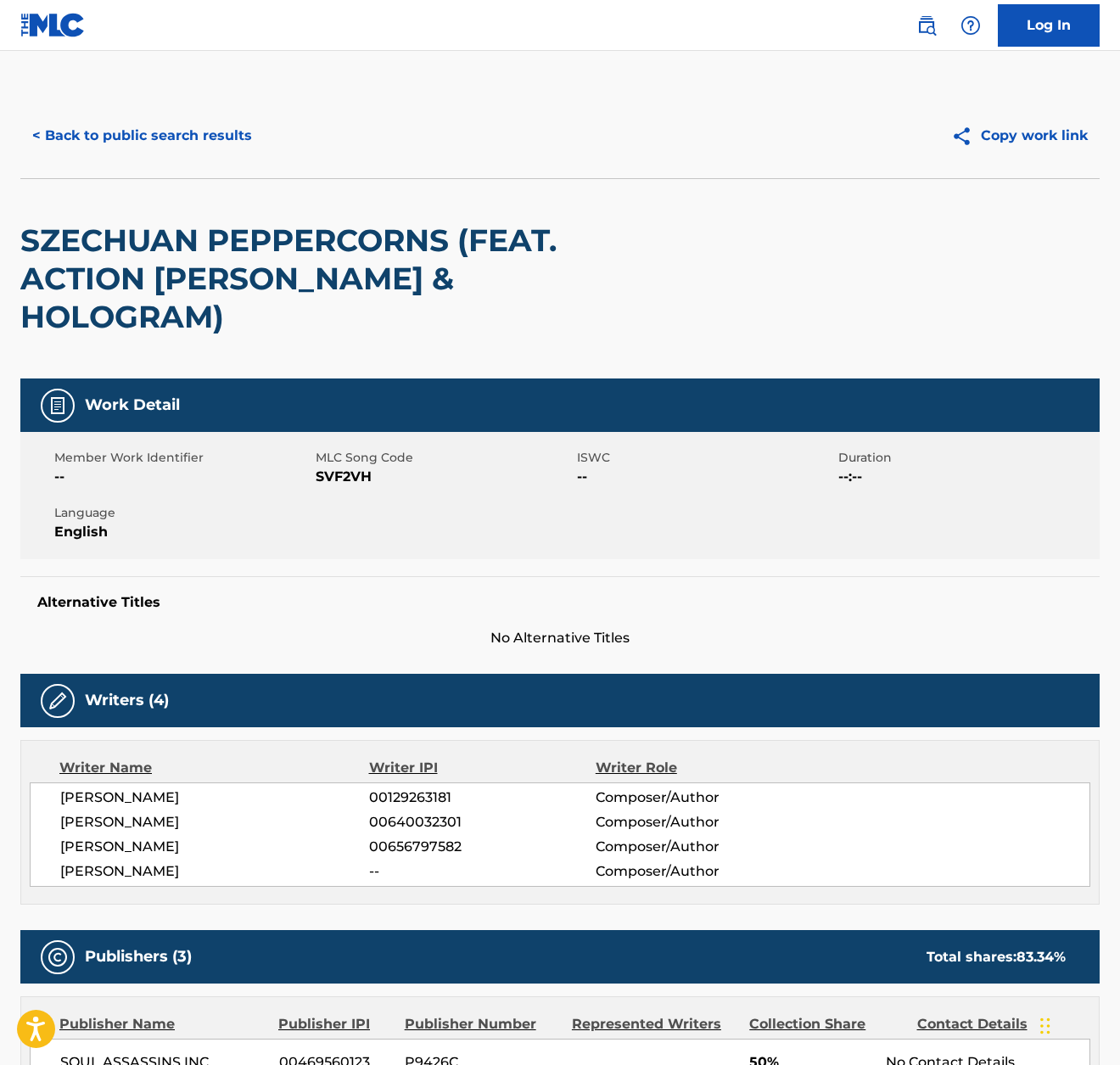
click at [345, 467] on span "SVF2VH" at bounding box center [445, 477] width 257 height 20
copy span "SVF2VH"
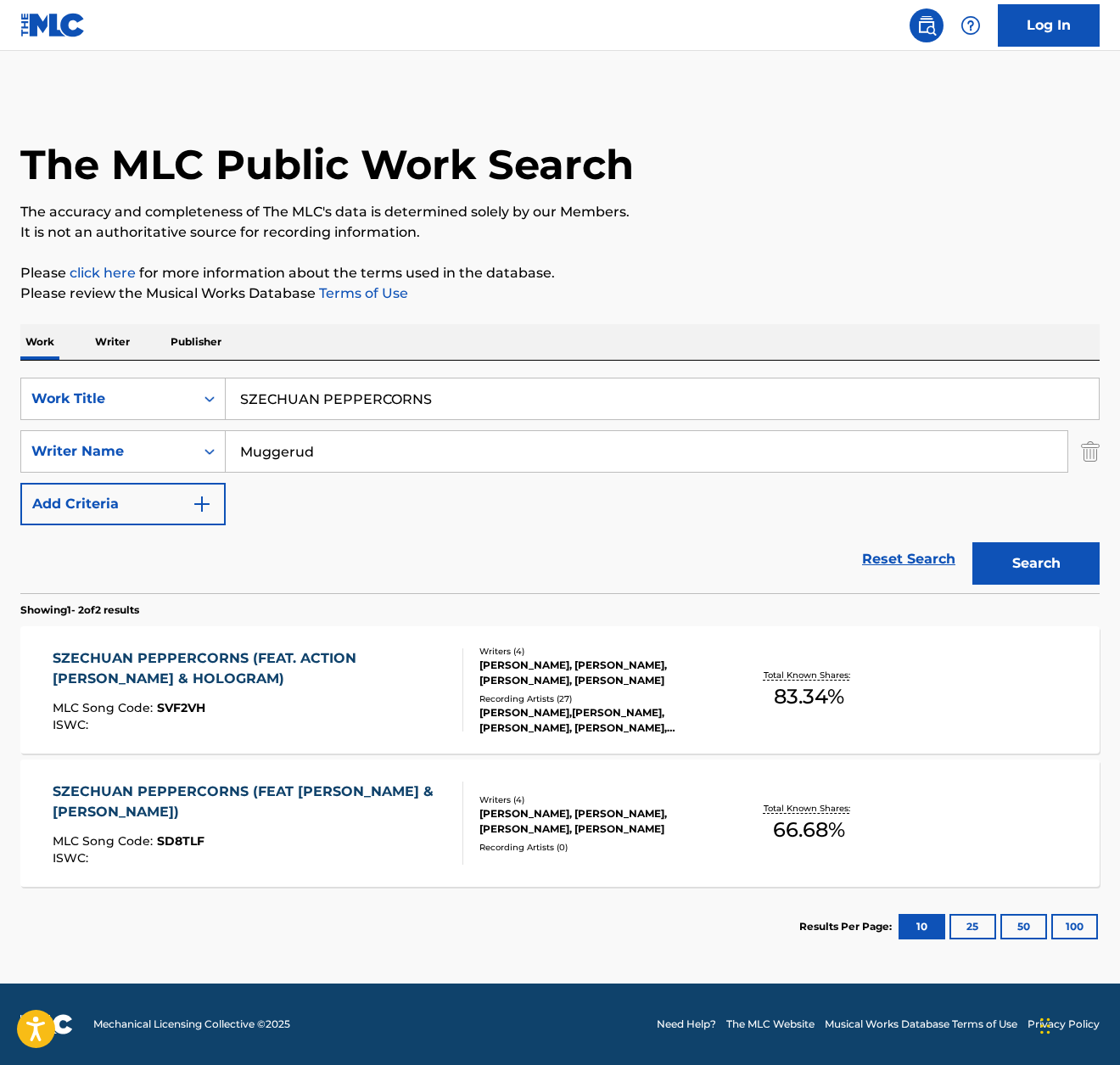
click at [437, 395] on input "SZECHUAN PEPPERCORNS" at bounding box center [662, 398] width 873 height 41
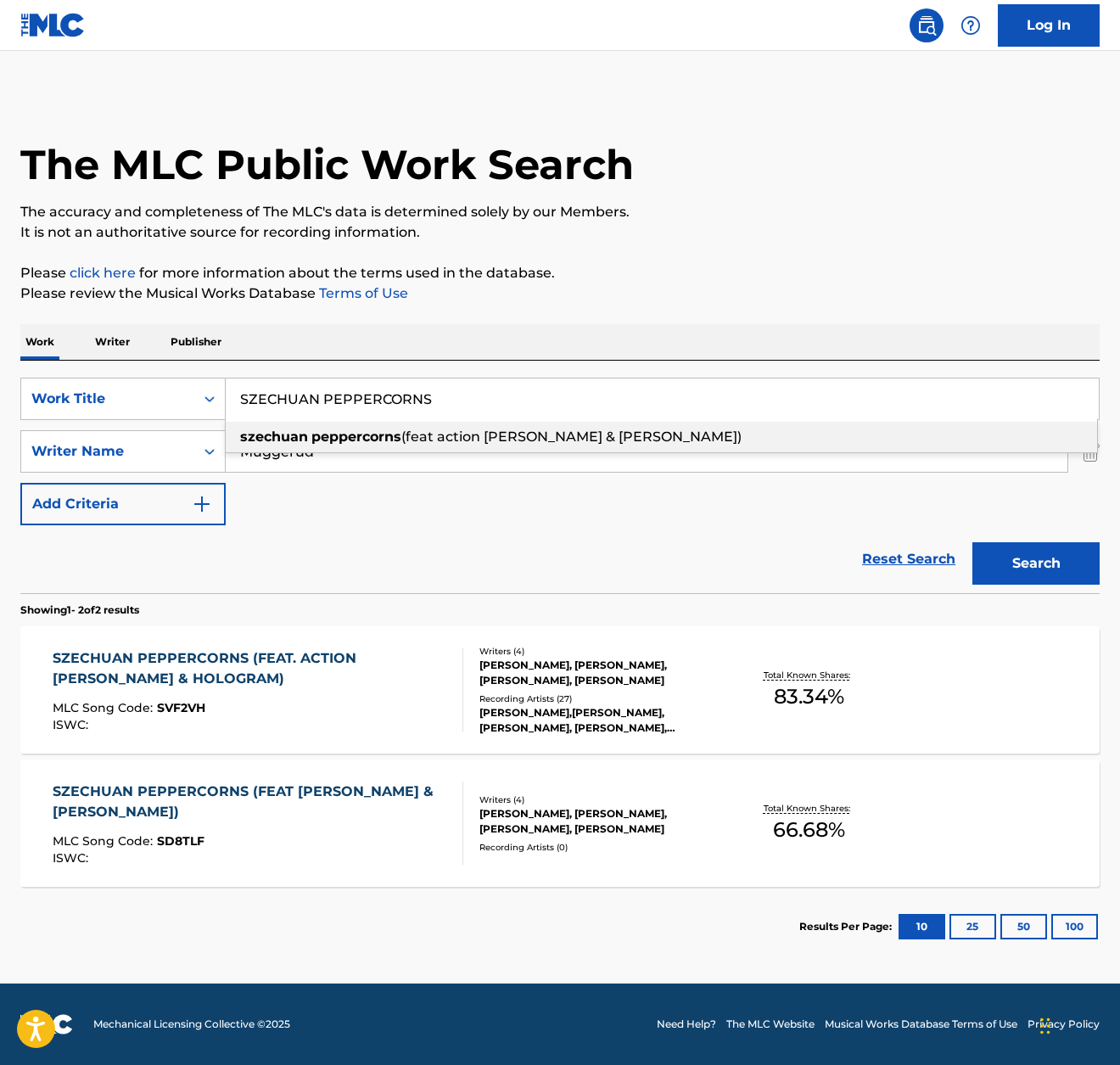
click at [437, 395] on input "SZECHUAN PEPPERCORNS" at bounding box center [662, 398] width 873 height 41
paste input "VF2VH"
click at [743, 334] on div "Work Writer Publisher" at bounding box center [560, 341] width 1080 height 36
click at [590, 404] on input "SZECHUAN PEPPERCORNS" at bounding box center [662, 398] width 873 height 41
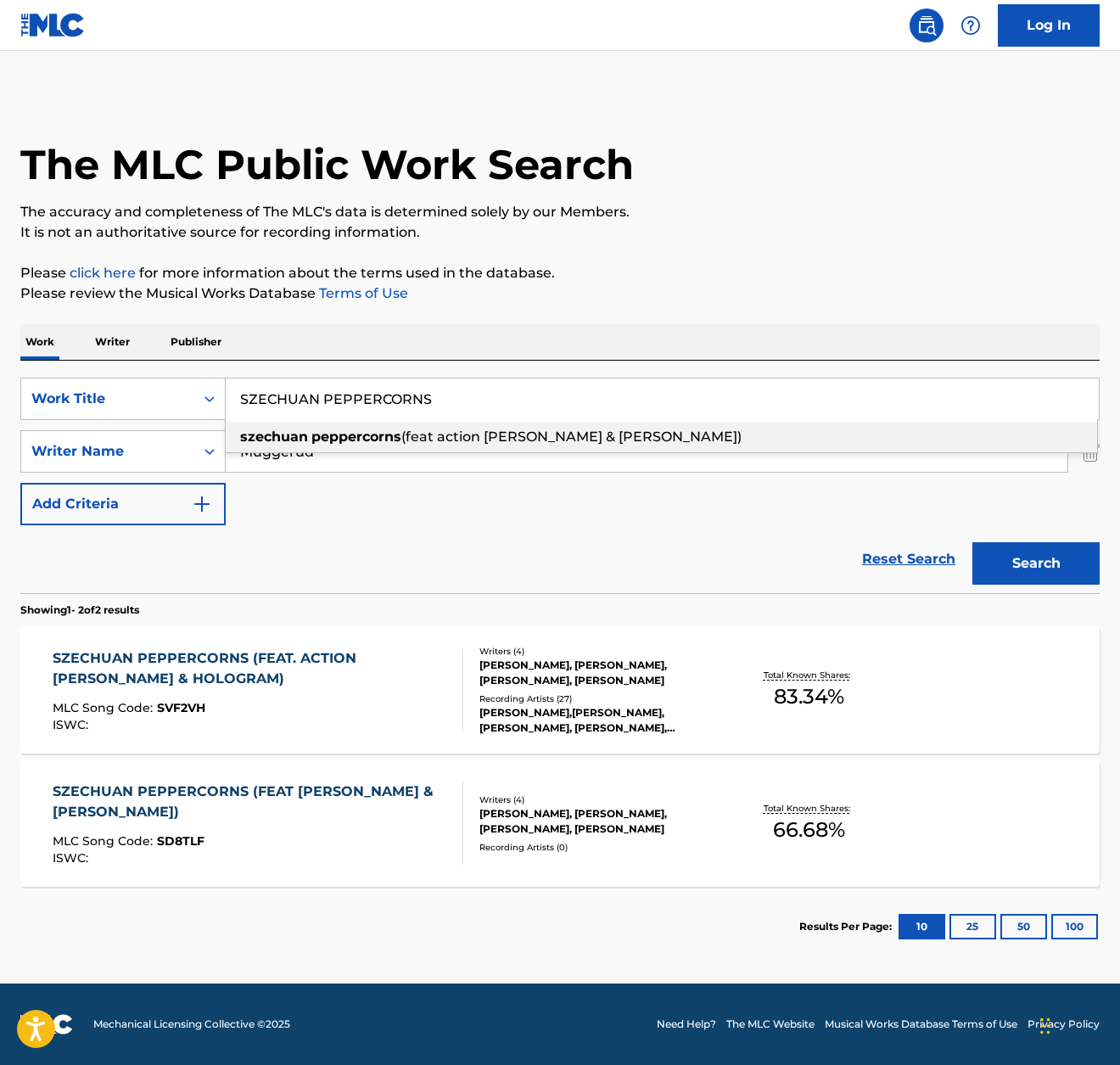
click at [590, 404] on input "SZECHUAN PEPPERCORNS" at bounding box center [662, 398] width 873 height 41
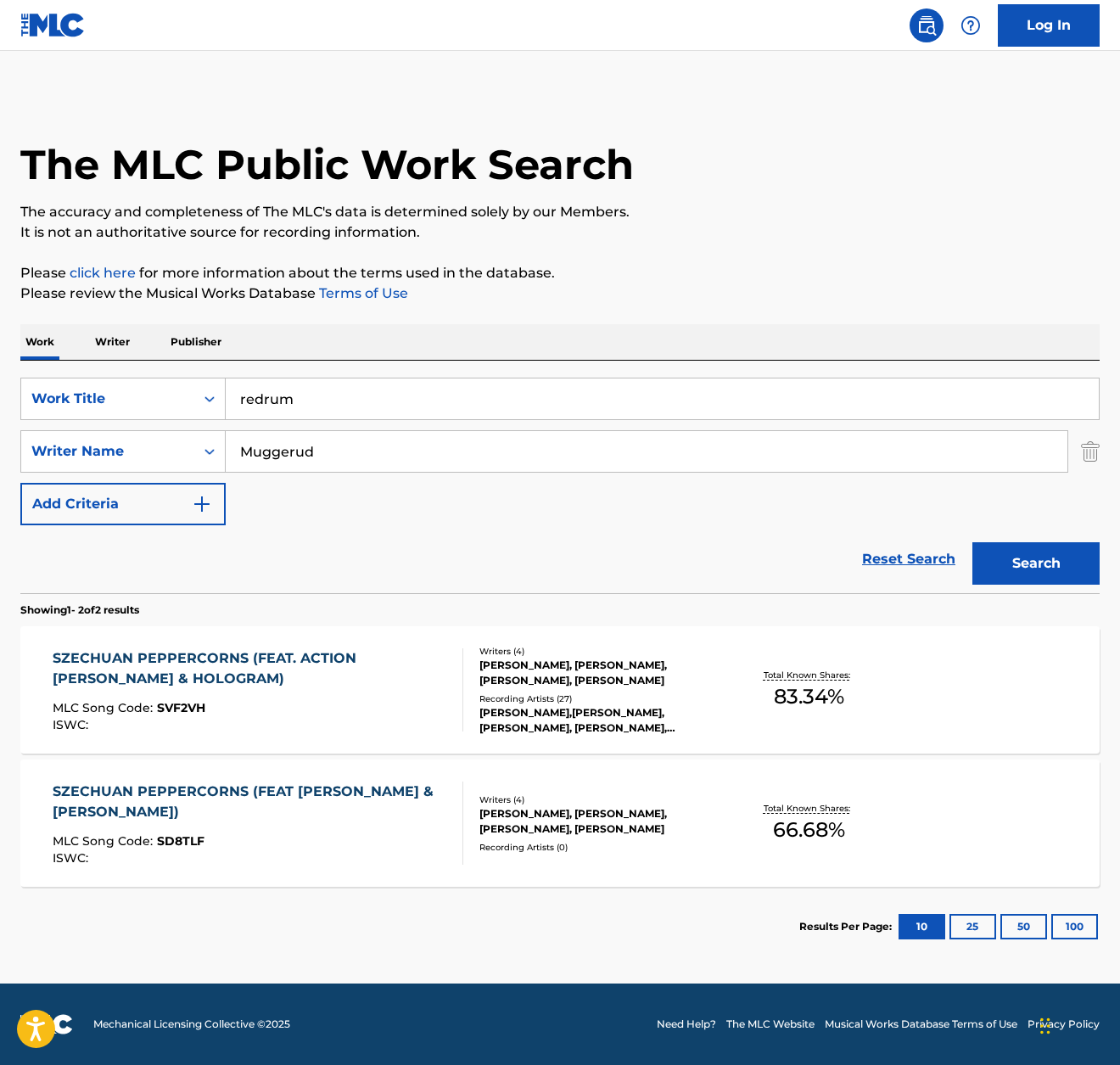
type input "redrum"
click at [972, 542] on button "Search" at bounding box center [1036, 563] width 128 height 43
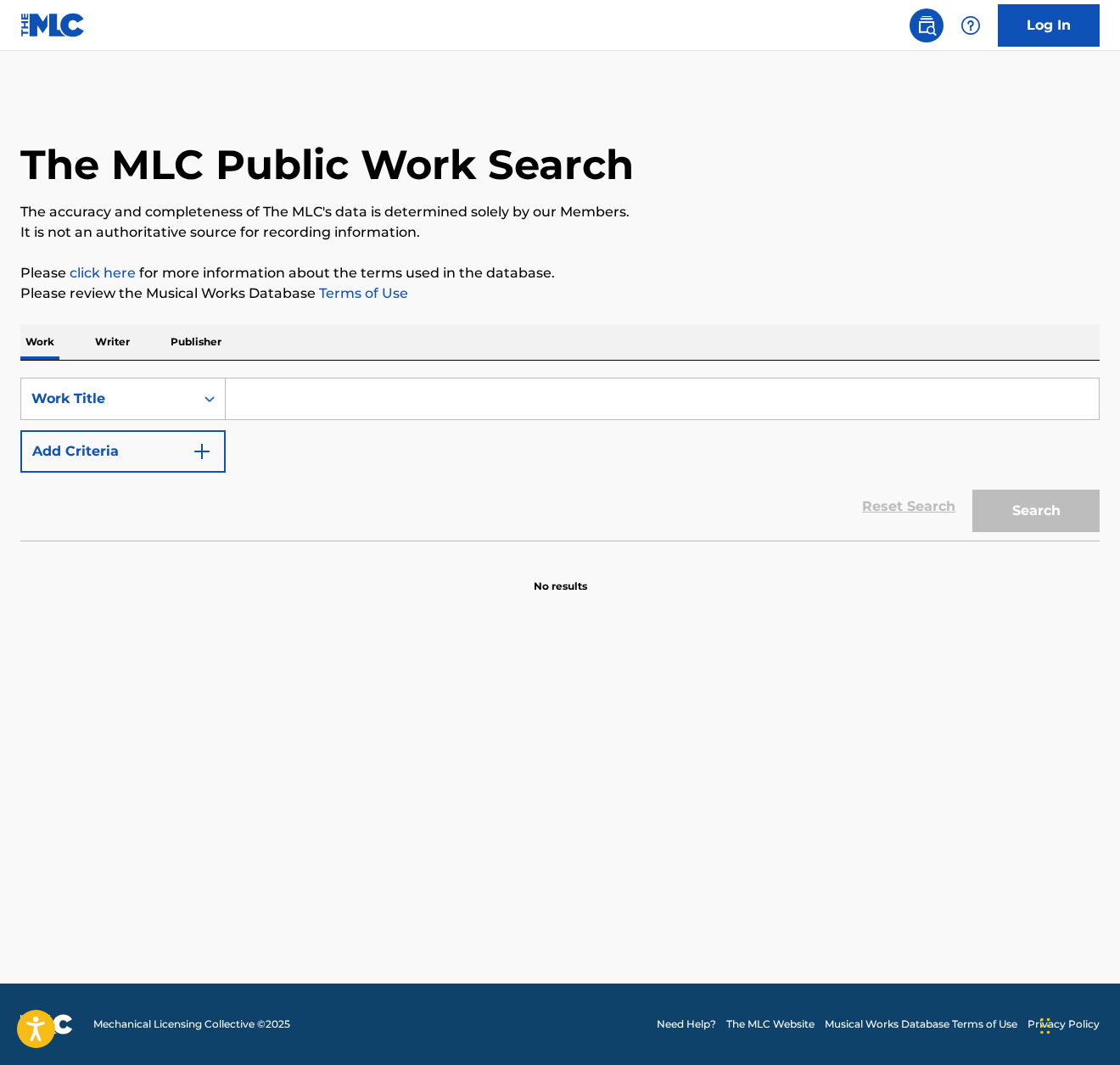
click at [310, 397] on input "Search Form" at bounding box center [662, 398] width 873 height 41
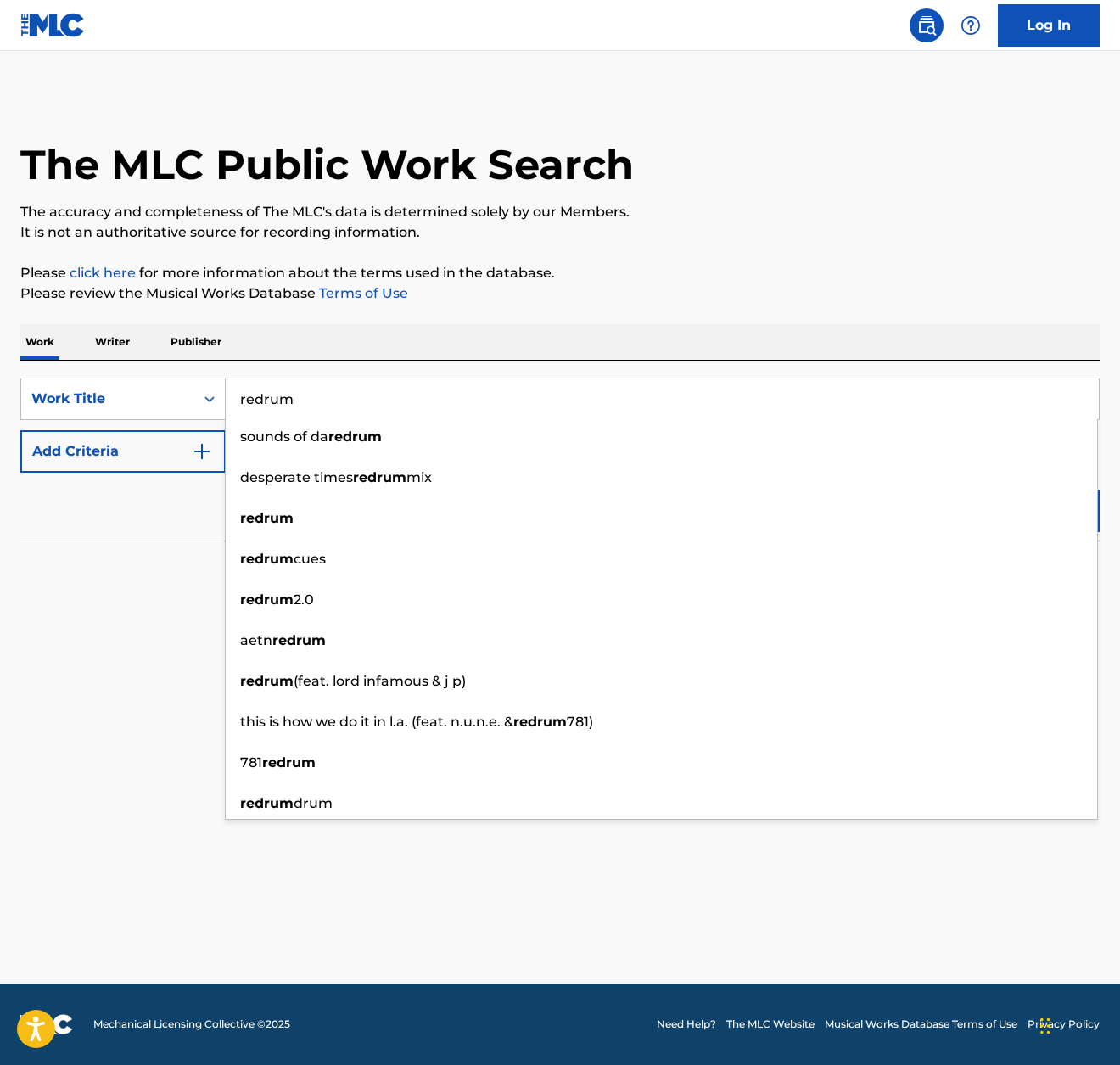
type input "redrum"
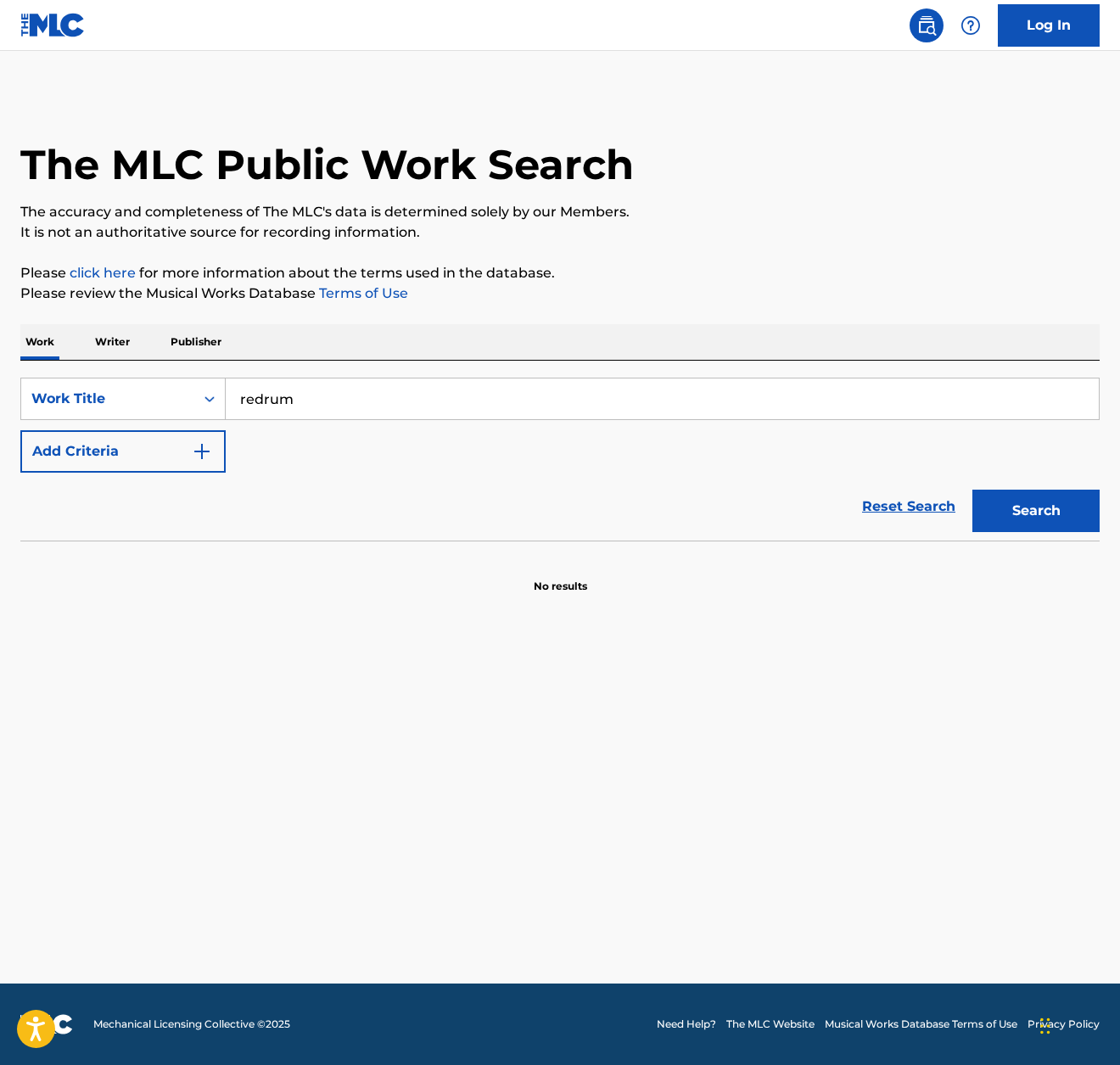
click at [57, 682] on main "The MLC Public Work Search The accuracy and completeness of The MLC's data is d…" at bounding box center [560, 517] width 1120 height 932
click at [132, 457] on button "Add Criteria" at bounding box center [122, 451] width 206 height 43
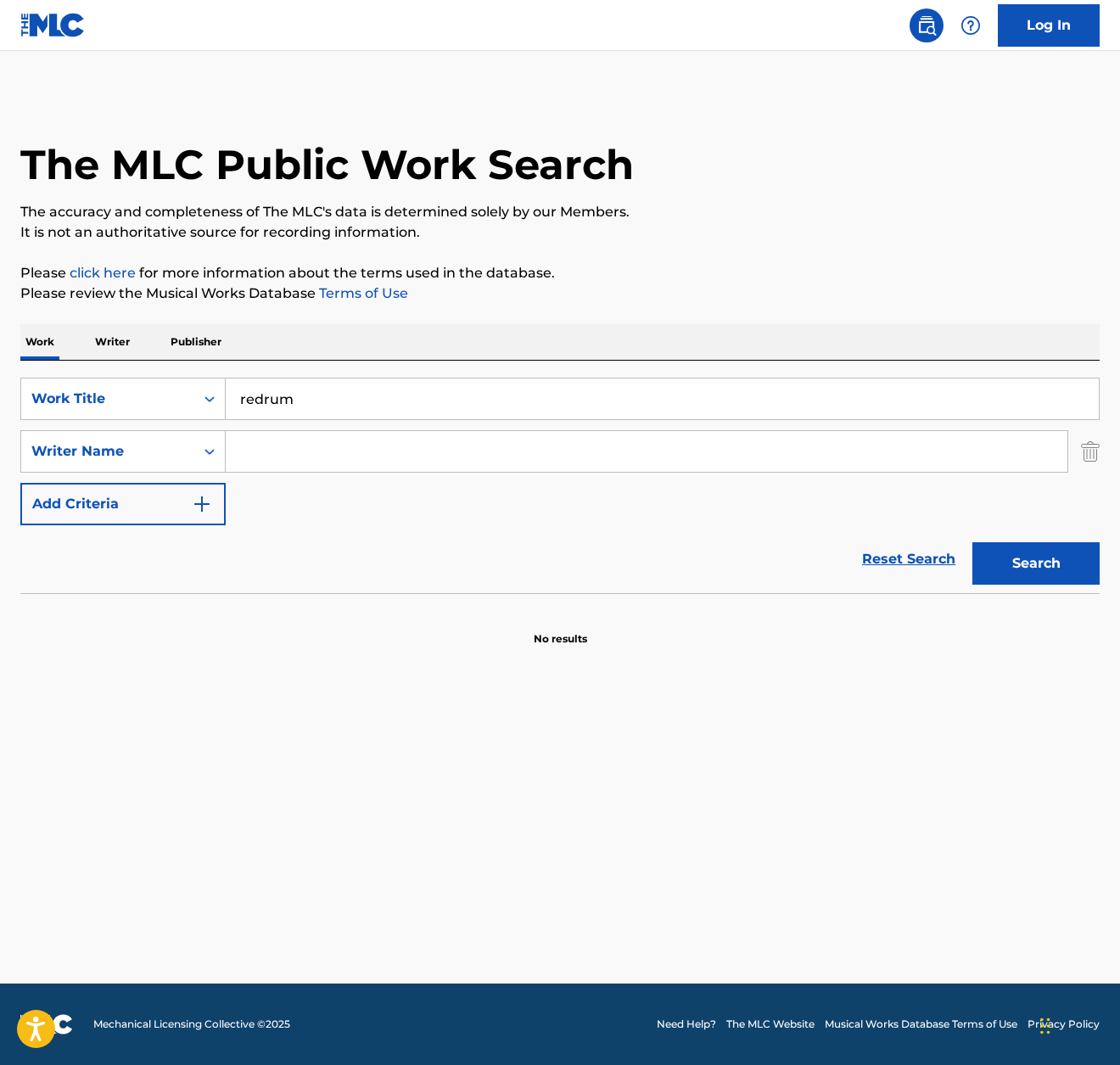
click at [263, 438] on input "Search Form" at bounding box center [647, 451] width 842 height 41
type input "Muggerud"
click at [1012, 555] on button "Search" at bounding box center [1036, 563] width 128 height 43
click at [376, 398] on input "redrum" at bounding box center [662, 398] width 873 height 41
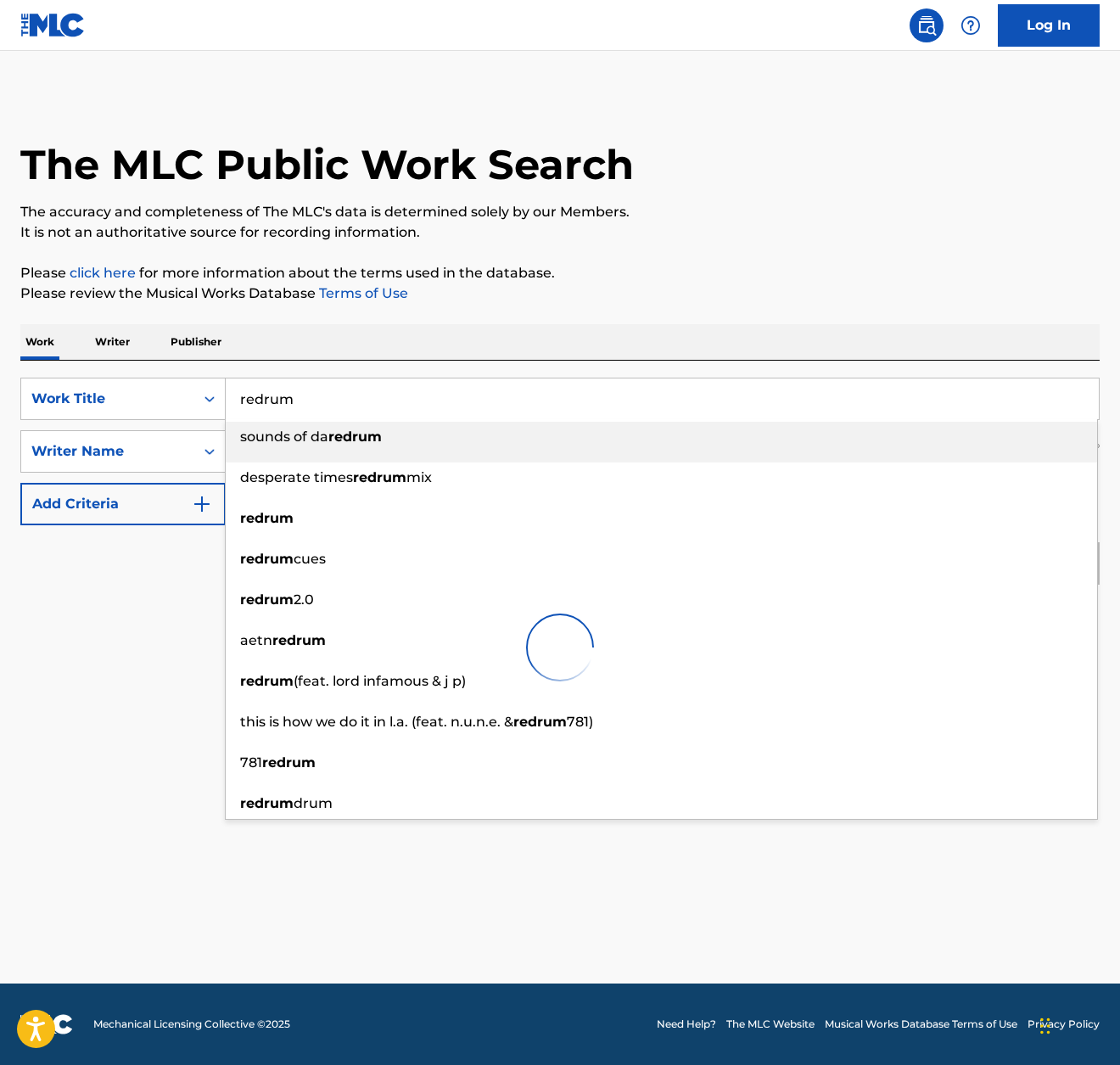
click at [376, 398] on input "redrum" at bounding box center [662, 398] width 873 height 41
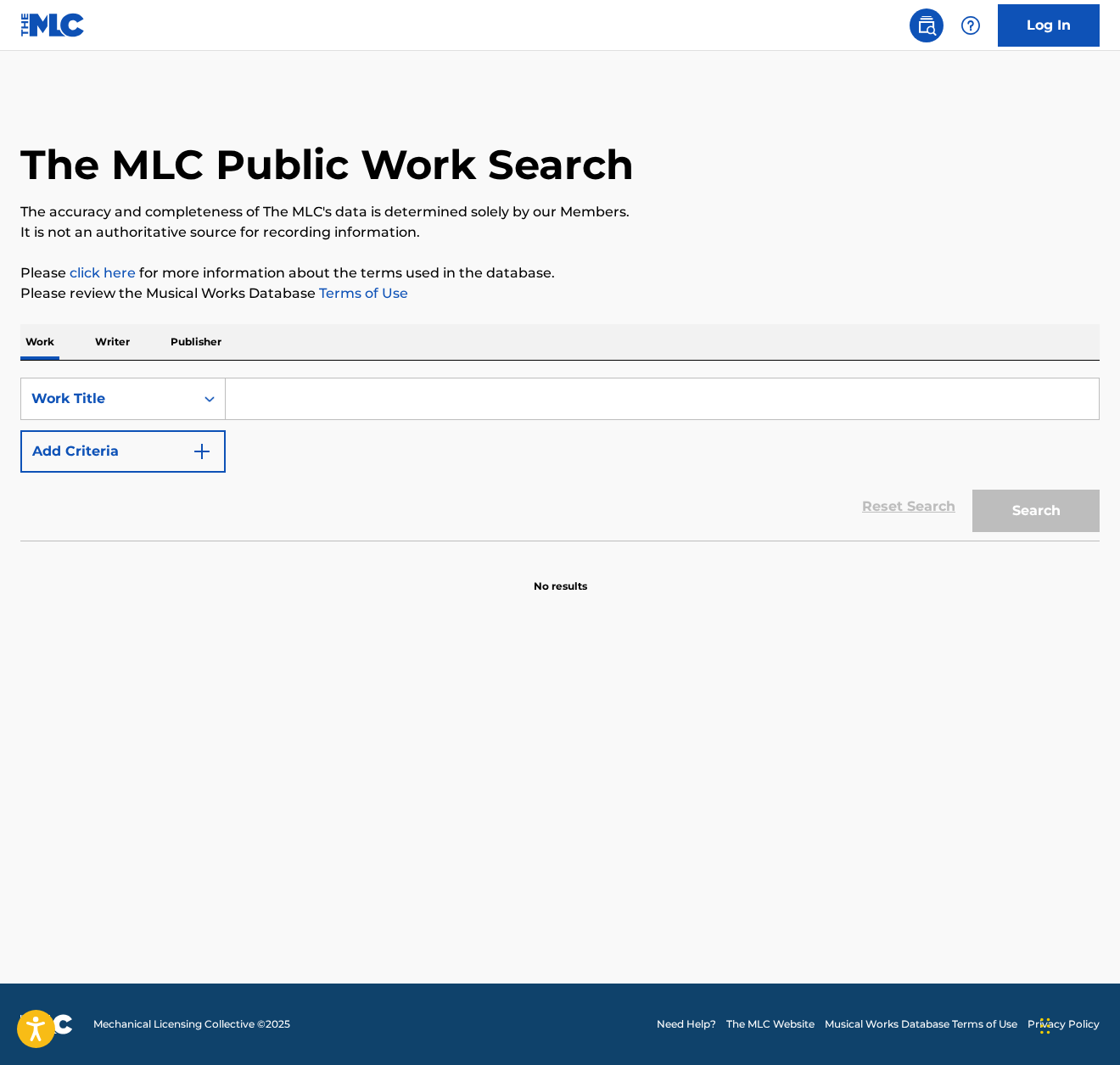
click at [269, 385] on input "Search Form" at bounding box center [662, 398] width 873 height 41
paste input "redrum"
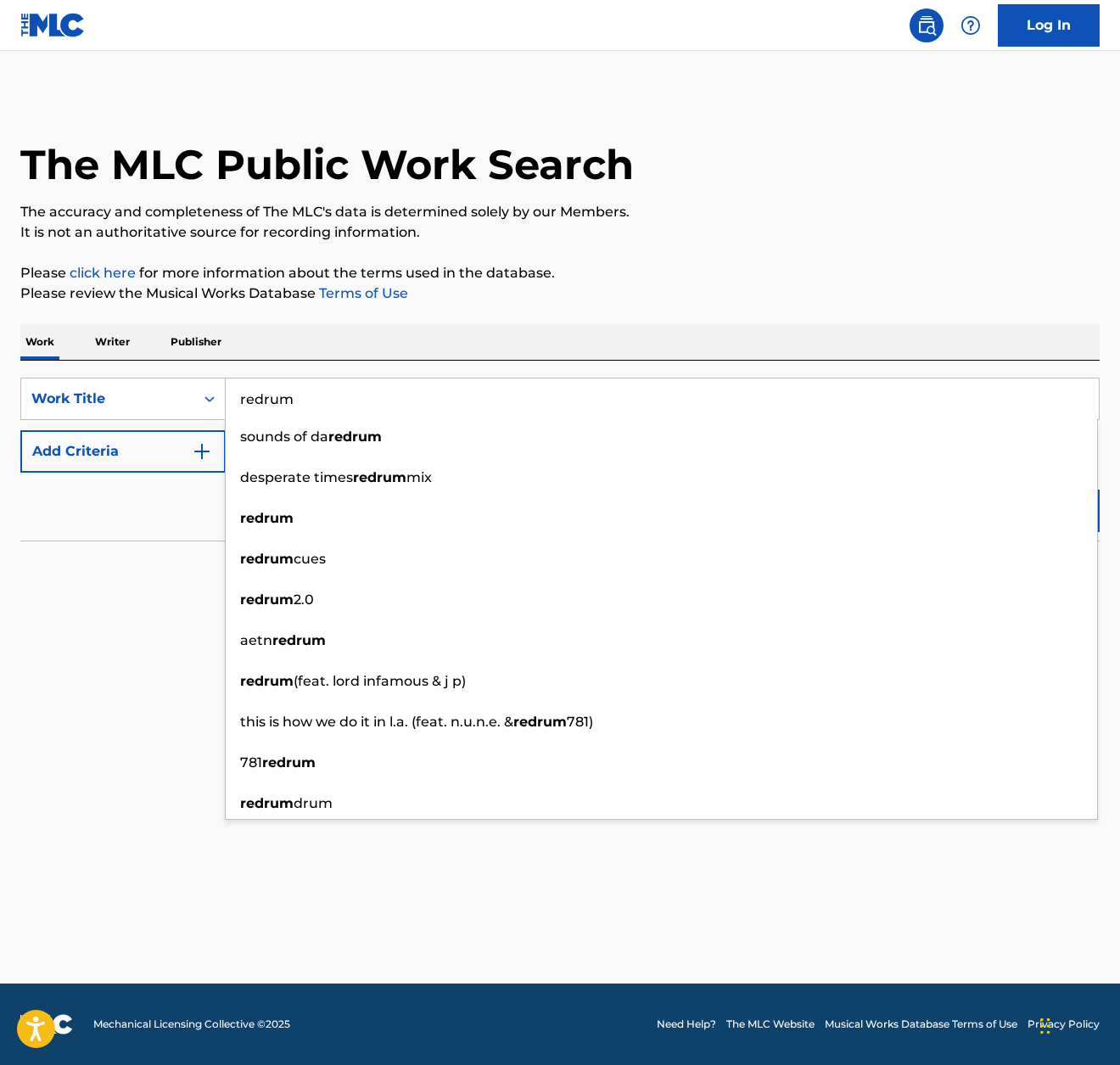
type input "redrum"
click at [590, 214] on p "The accuracy and completeness of The MLC's data is determined solely by our Mem…" at bounding box center [560, 212] width 1080 height 20
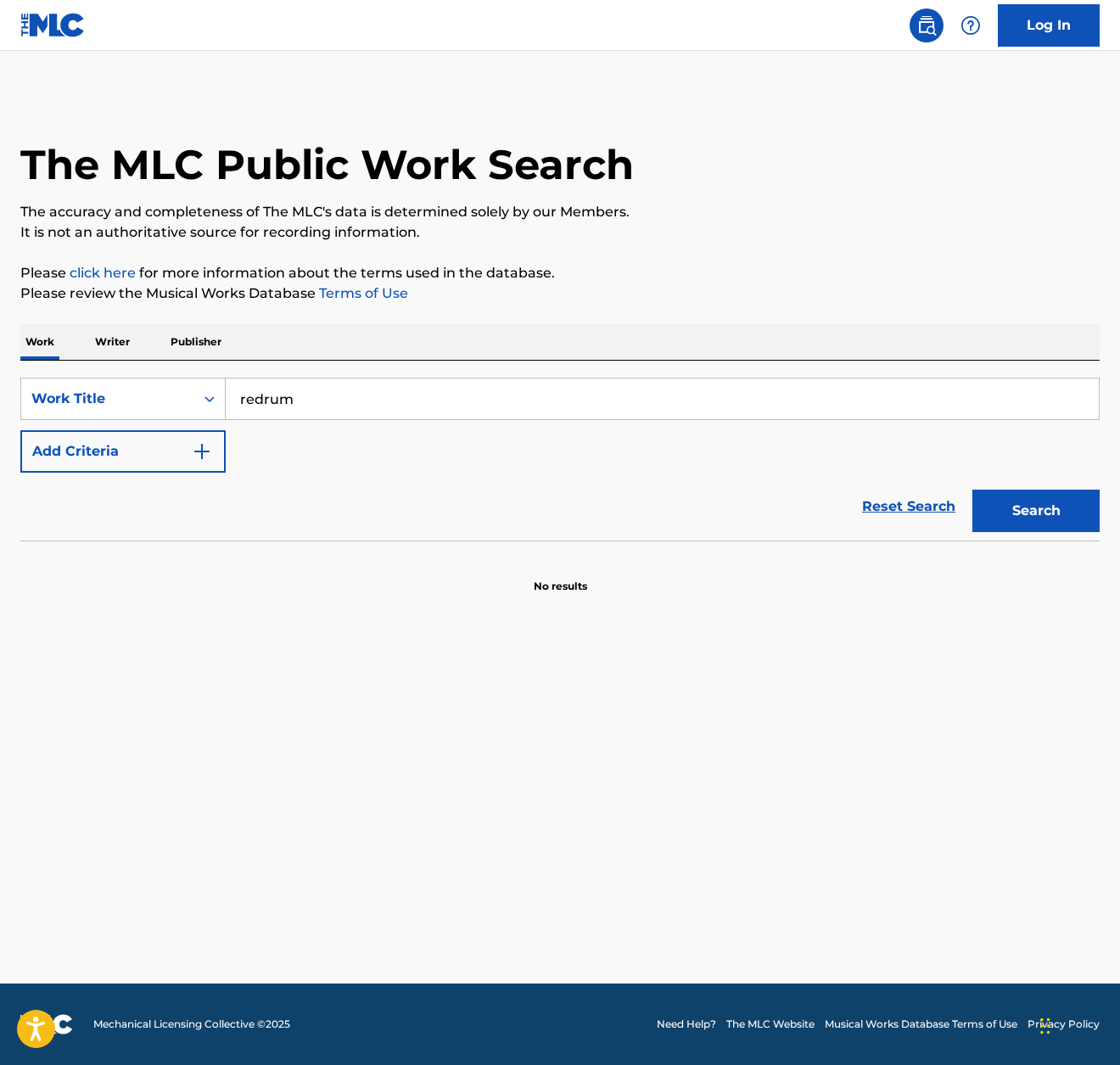
click at [1031, 529] on button "Search" at bounding box center [1036, 510] width 128 height 43
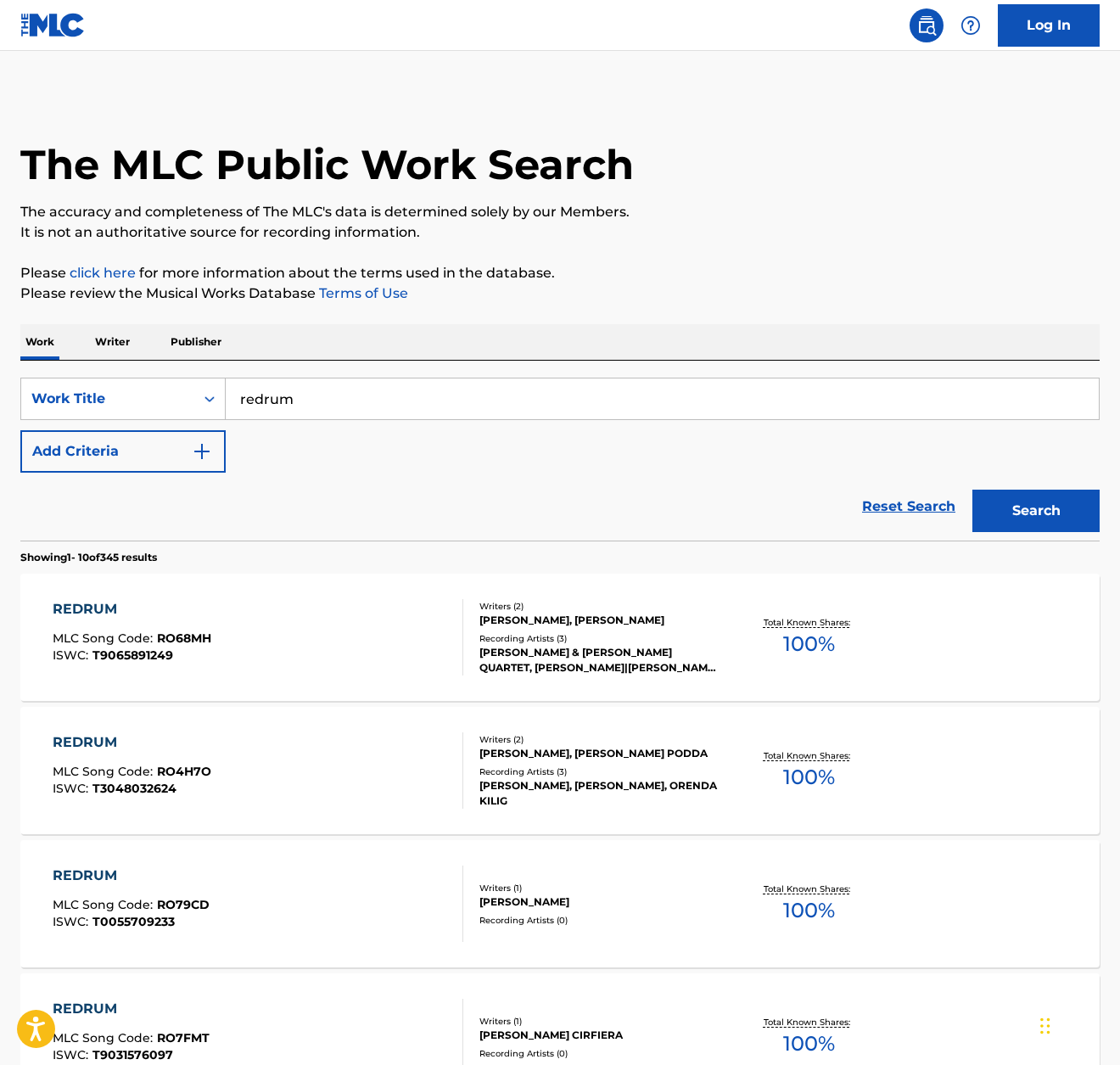
click at [212, 453] on button "Add Criteria" at bounding box center [122, 451] width 206 height 43
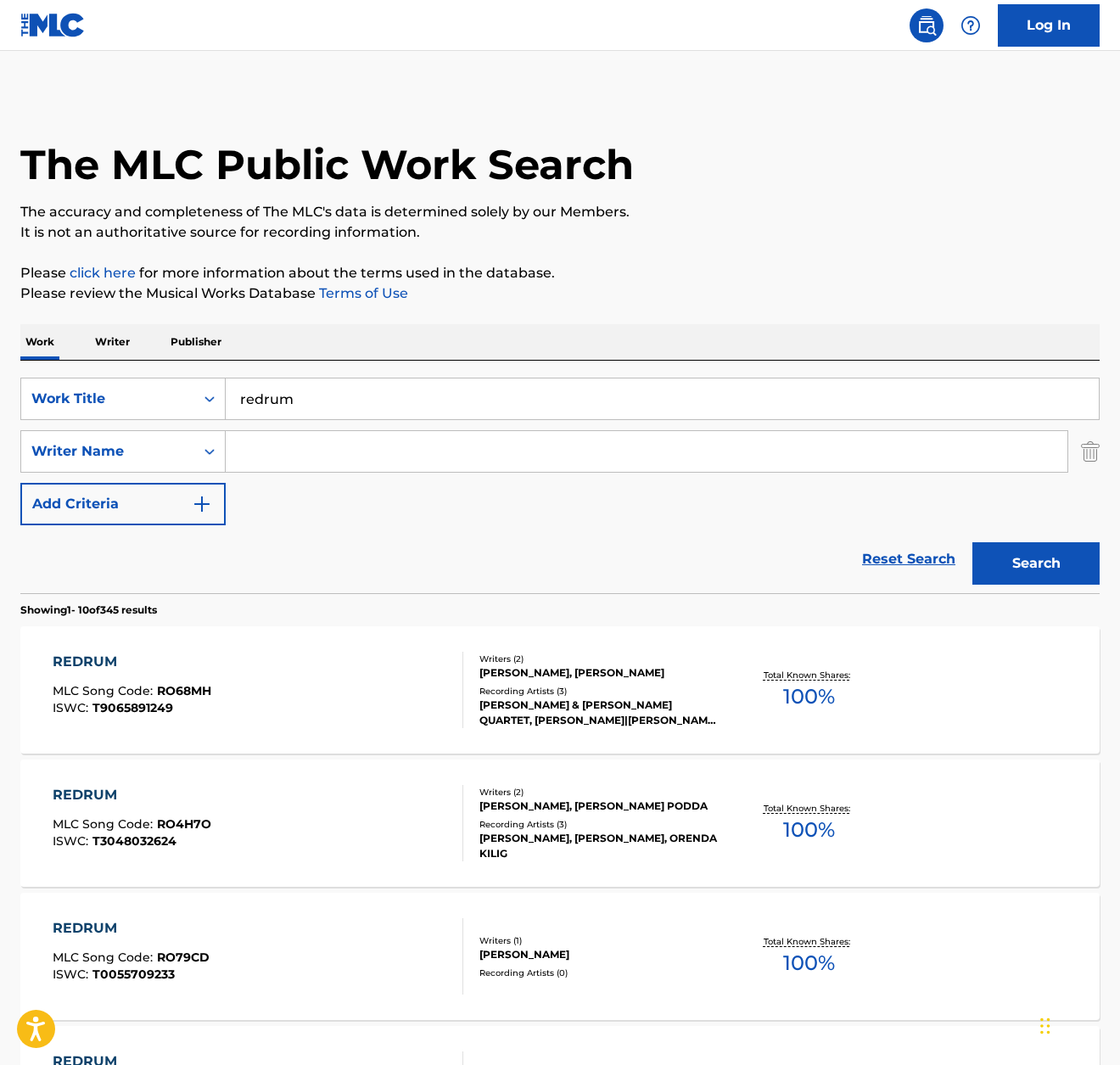
click at [261, 452] on input "Search Form" at bounding box center [647, 451] width 842 height 41
type input "Muggerud"
click at [982, 562] on button "Search" at bounding box center [1036, 563] width 128 height 43
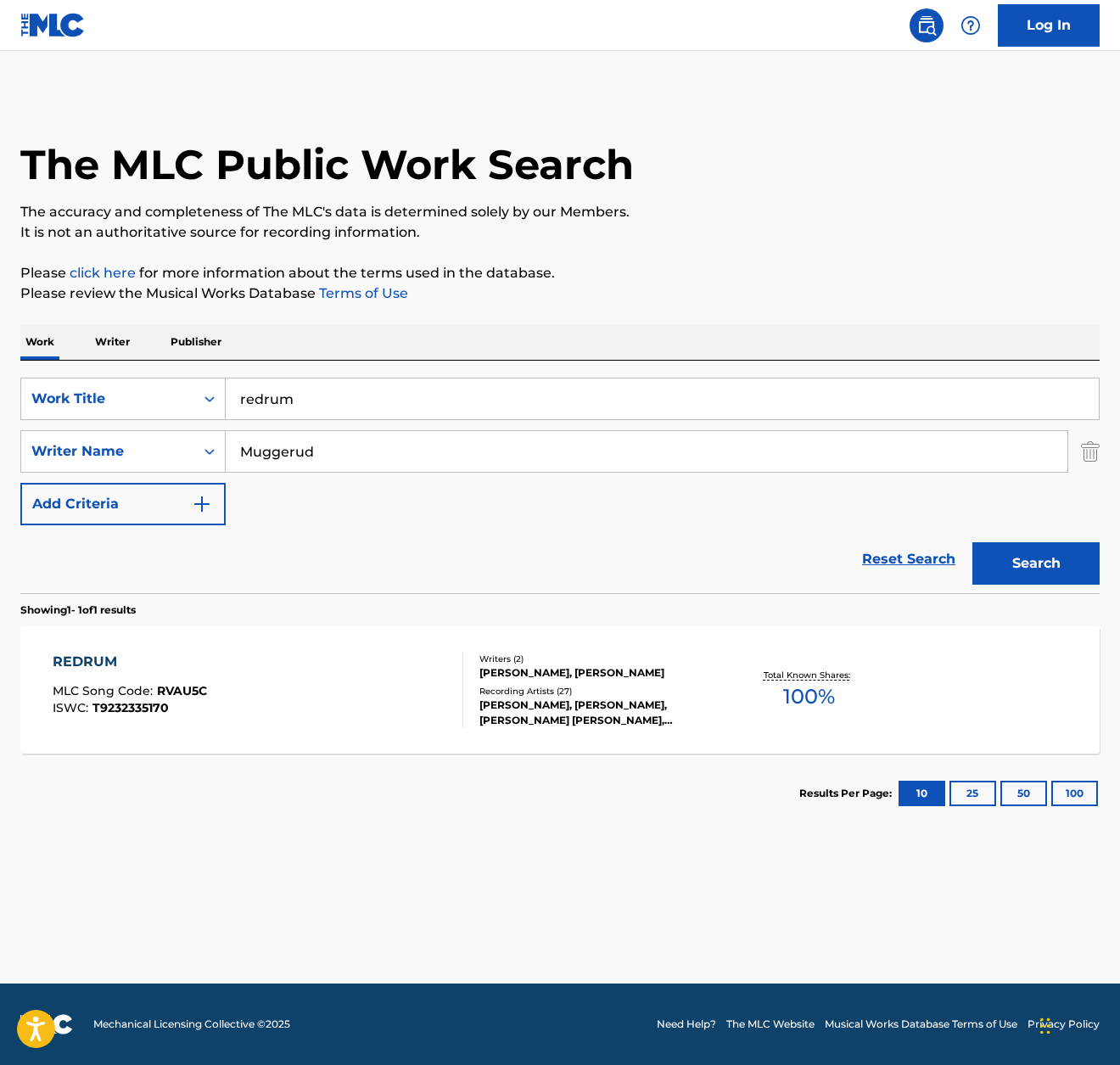
click at [257, 649] on div "REDRUM MLC Song Code : RVAU5C ISWC : T9232335170 Writers ( 2 ) [PERSON_NAME], […" at bounding box center [560, 690] width 1080 height 128
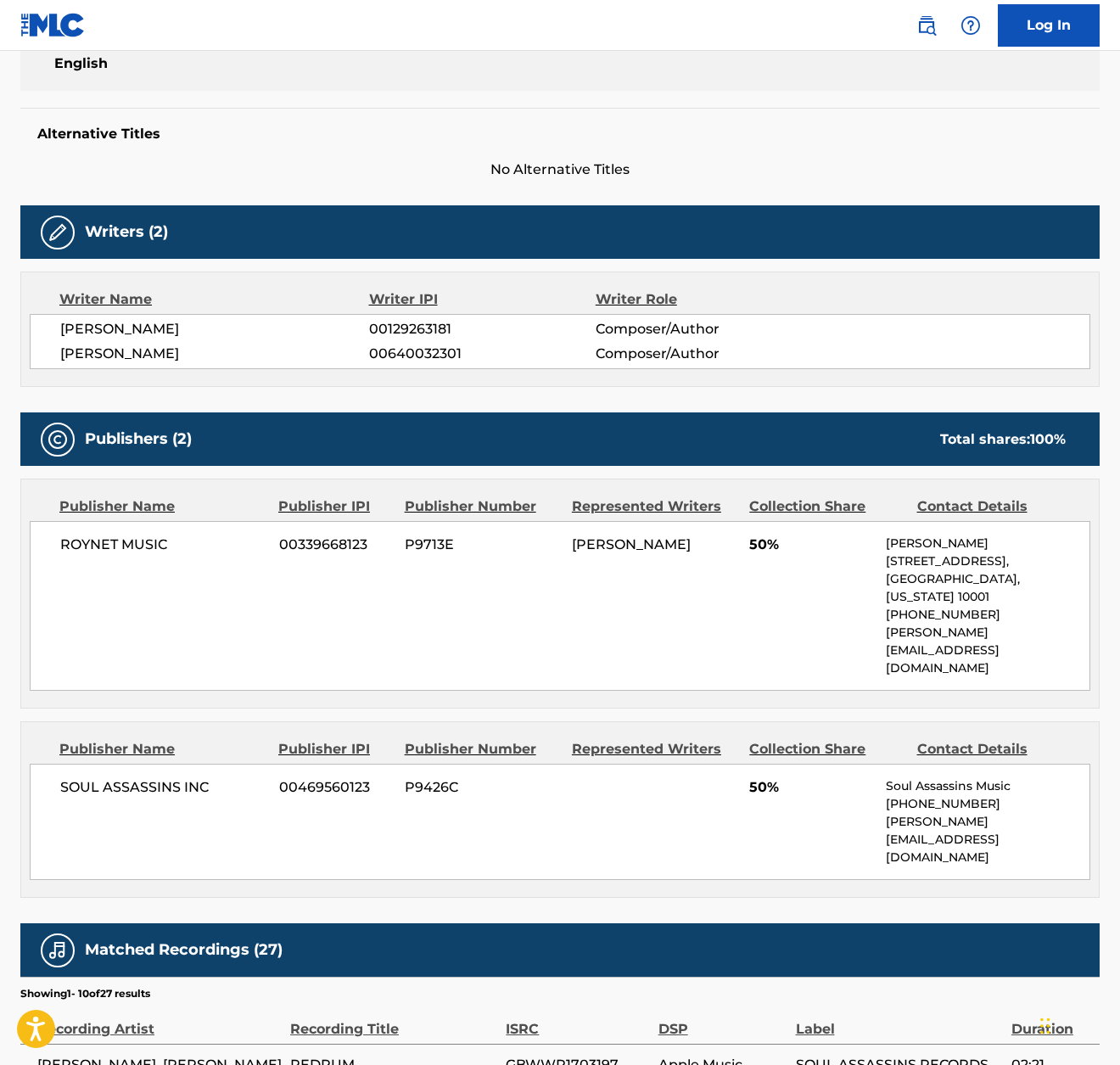
scroll to position [391, 0]
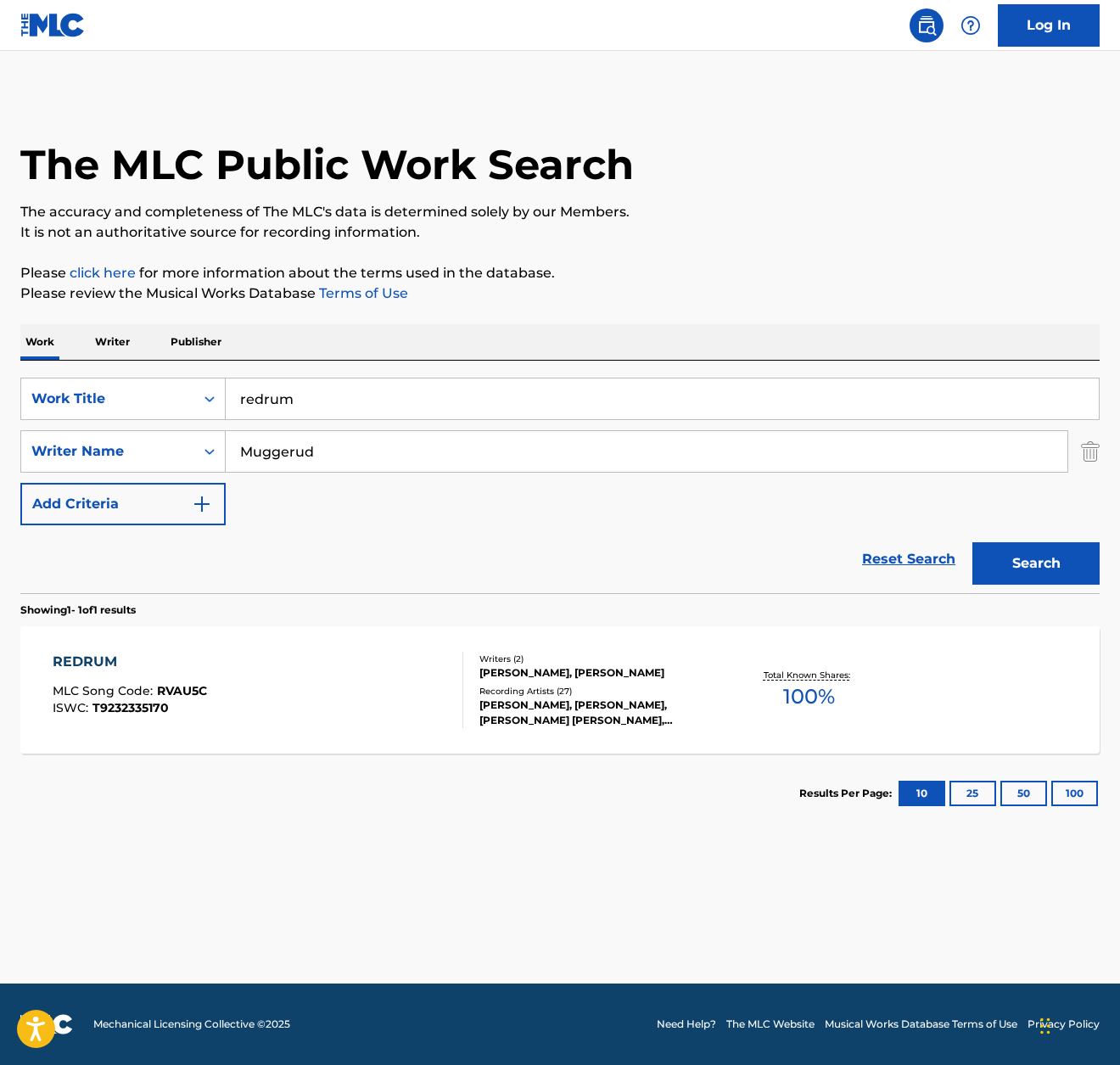
click at [499, 404] on input "redrum" at bounding box center [662, 398] width 873 height 41
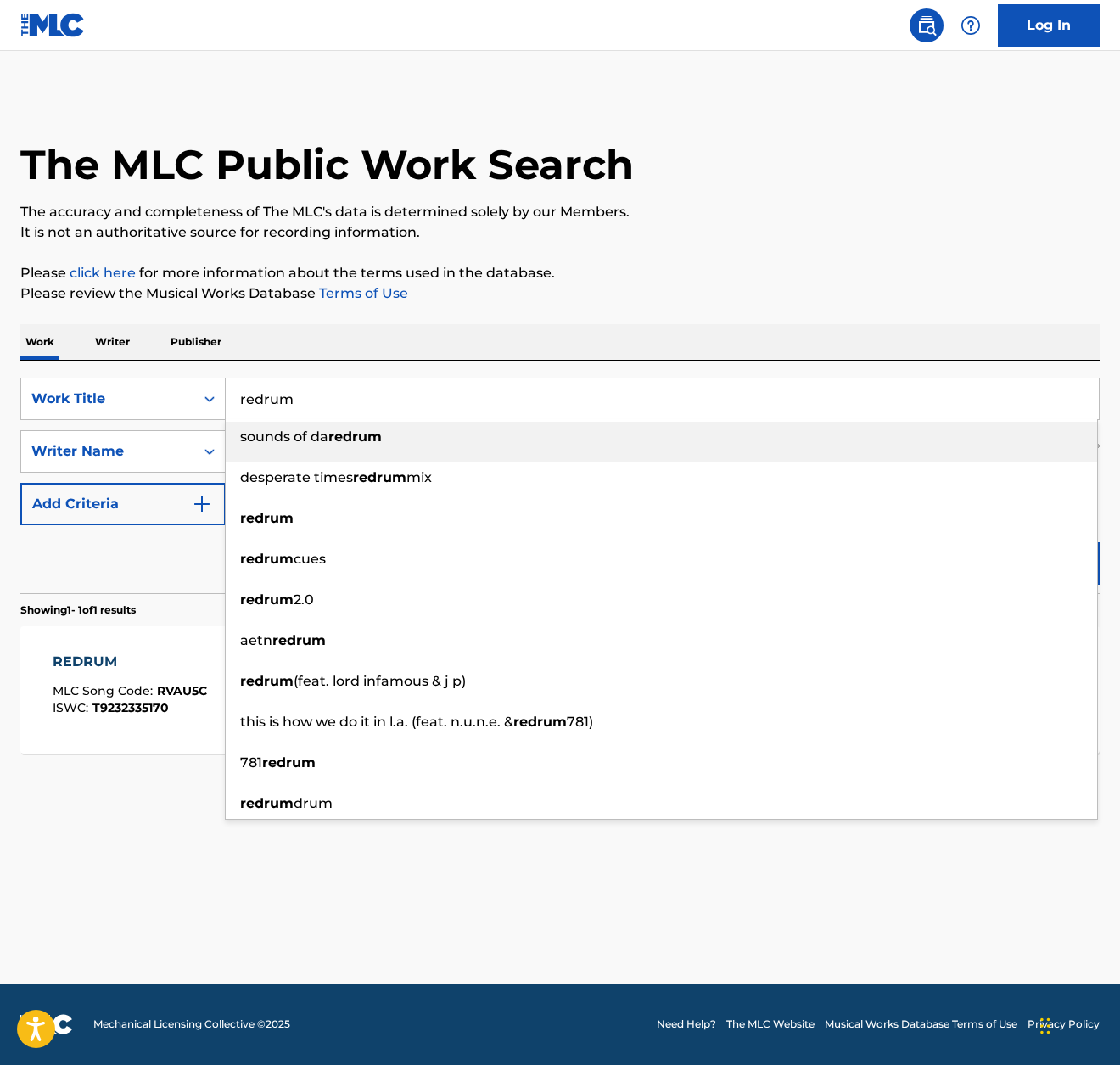
click at [499, 404] on input "redrum" at bounding box center [662, 398] width 873 height 41
paste input "TENSION"
type input "TENSION"
click at [797, 312] on div "The MLC Public Work Search The accuracy and completeness of The MLC's data is d…" at bounding box center [560, 463] width 1120 height 740
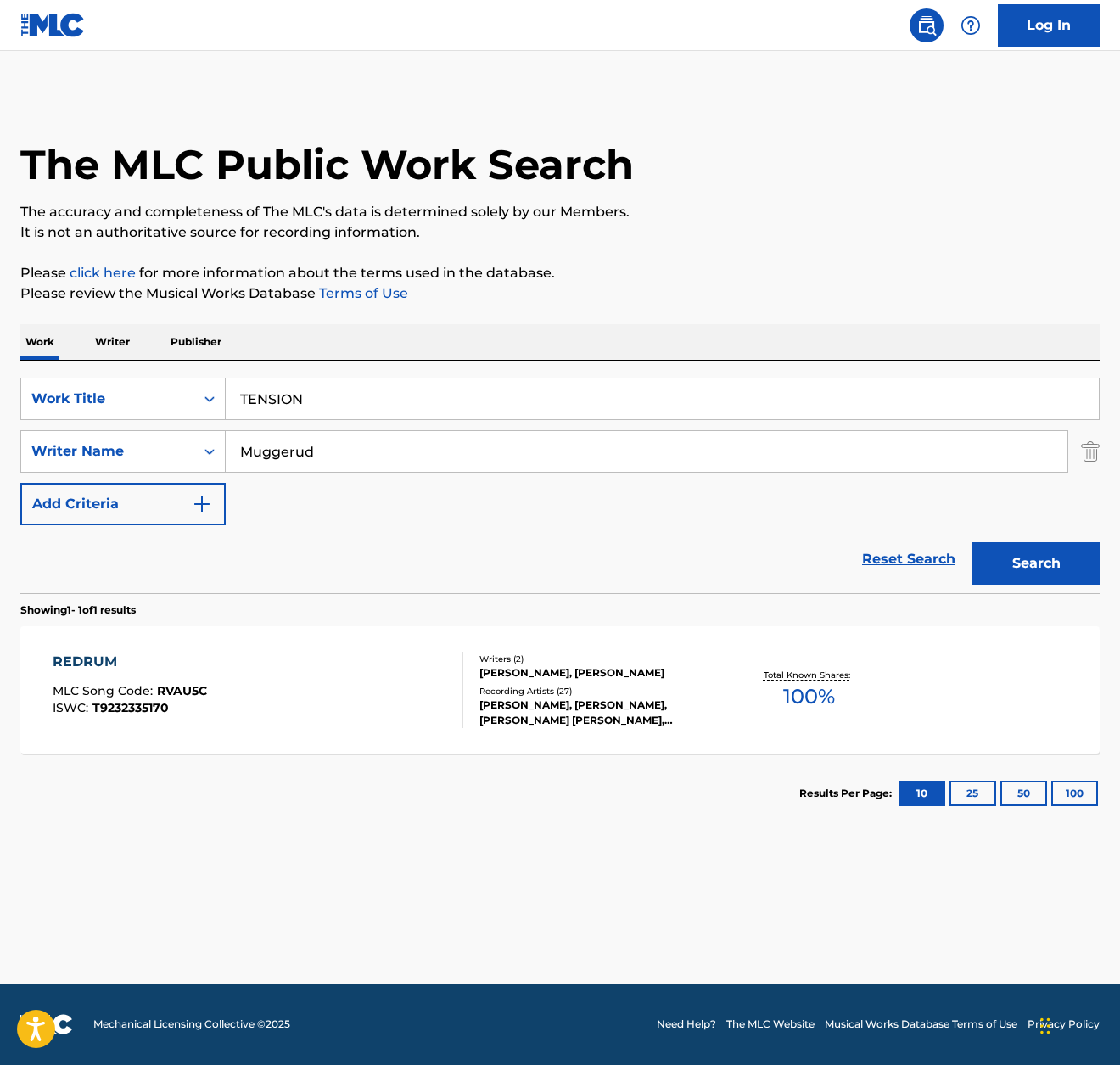
click at [1055, 568] on button "Search" at bounding box center [1036, 563] width 128 height 43
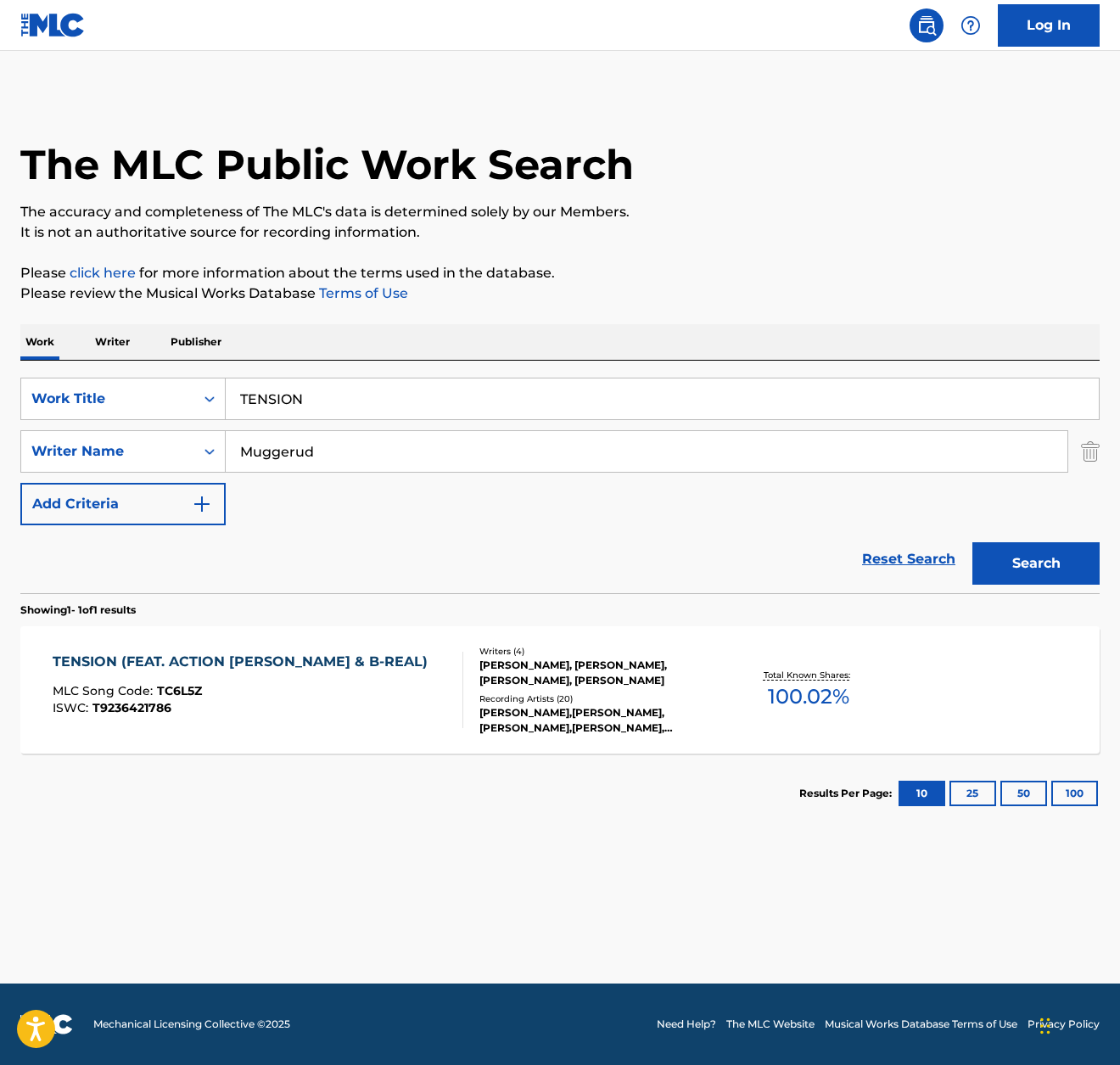
click at [301, 688] on div "MLC Song Code : TC6L5Z" at bounding box center [245, 694] width 384 height 17
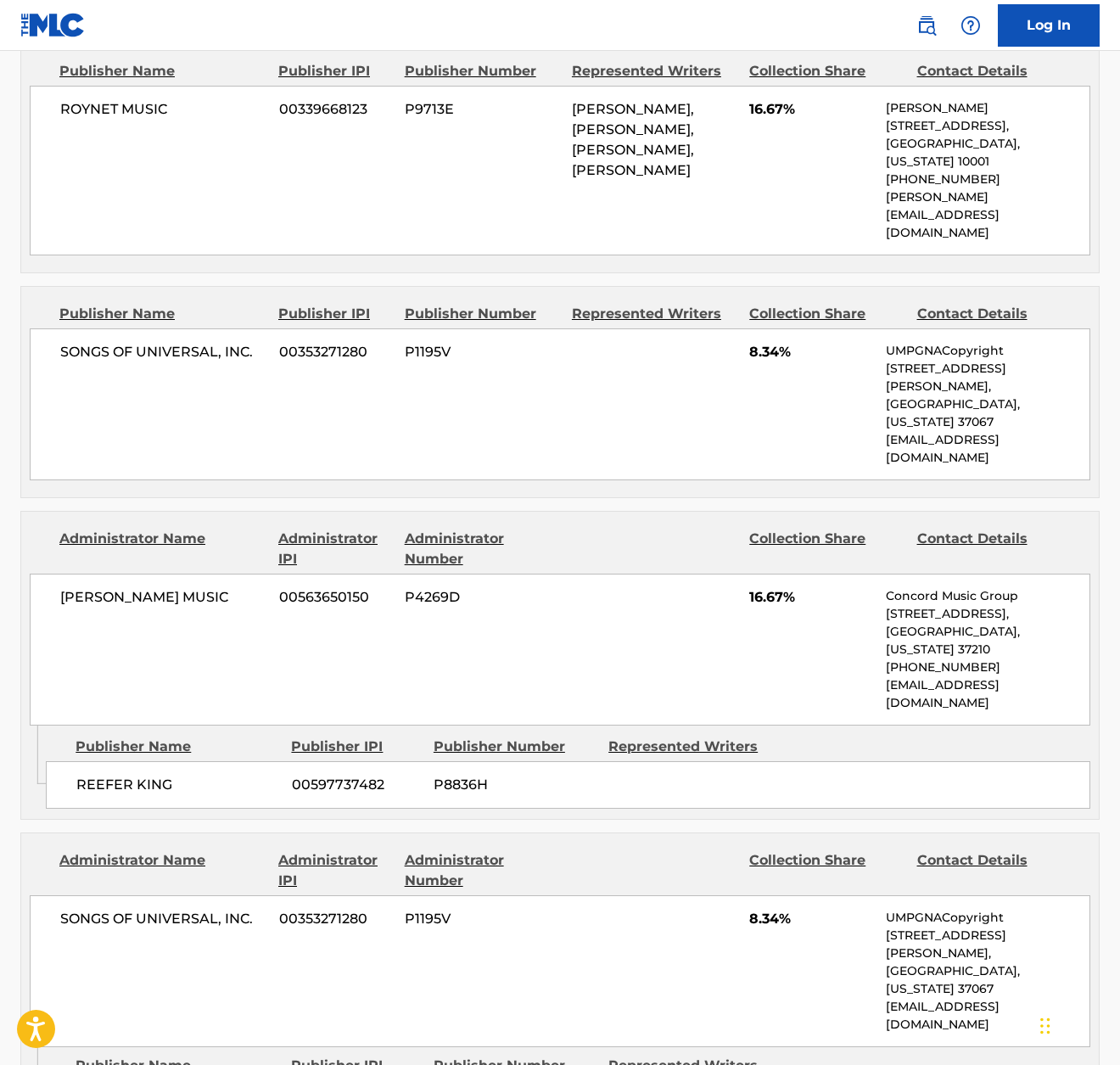
scroll to position [1108, 0]
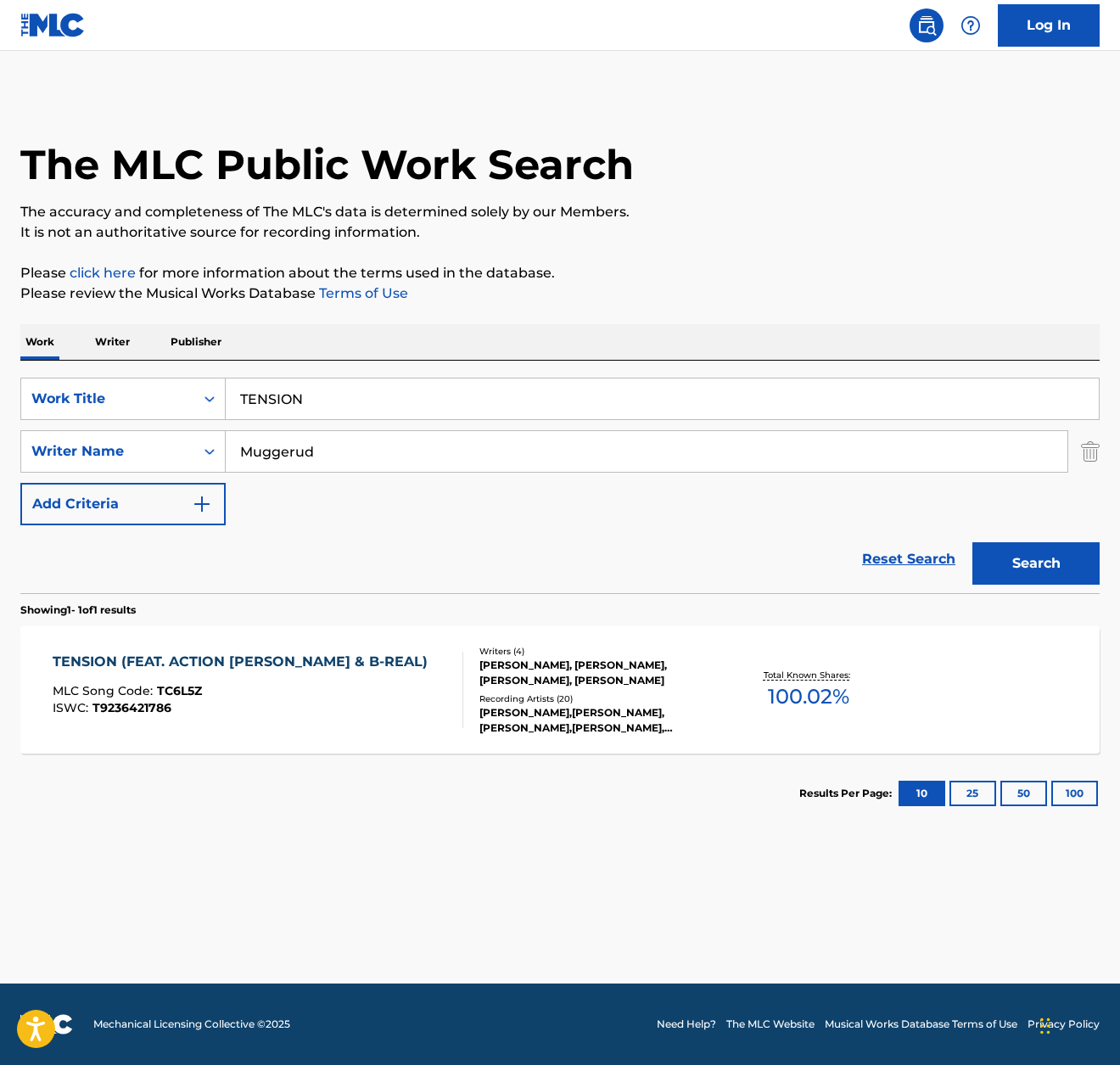
click at [408, 378] on div "TENSION" at bounding box center [662, 398] width 874 height 43
click at [400, 383] on input "TENSION" at bounding box center [662, 398] width 873 height 41
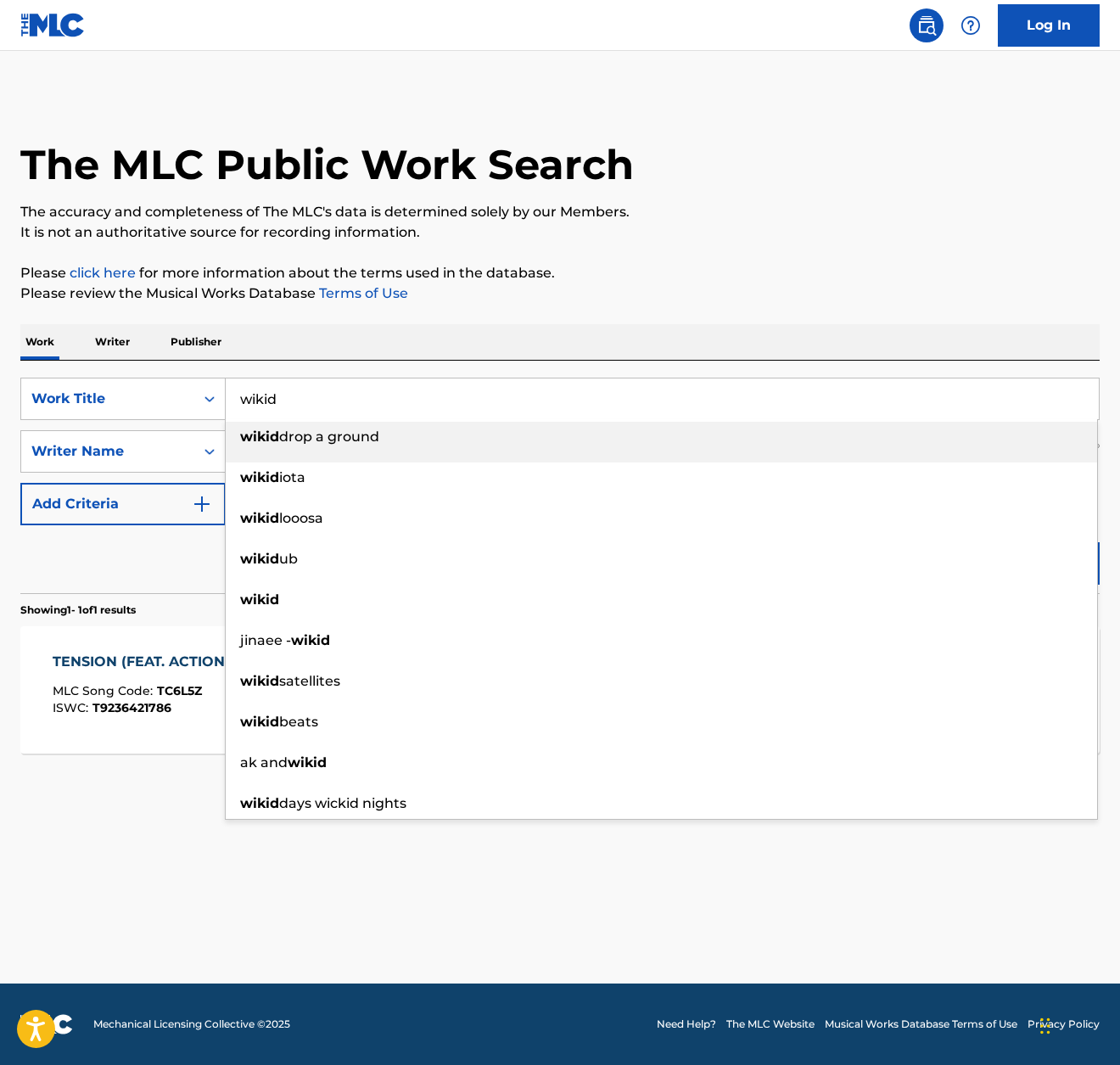
type input "wikid"
click at [682, 353] on div "Work Writer Publisher" at bounding box center [560, 341] width 1080 height 36
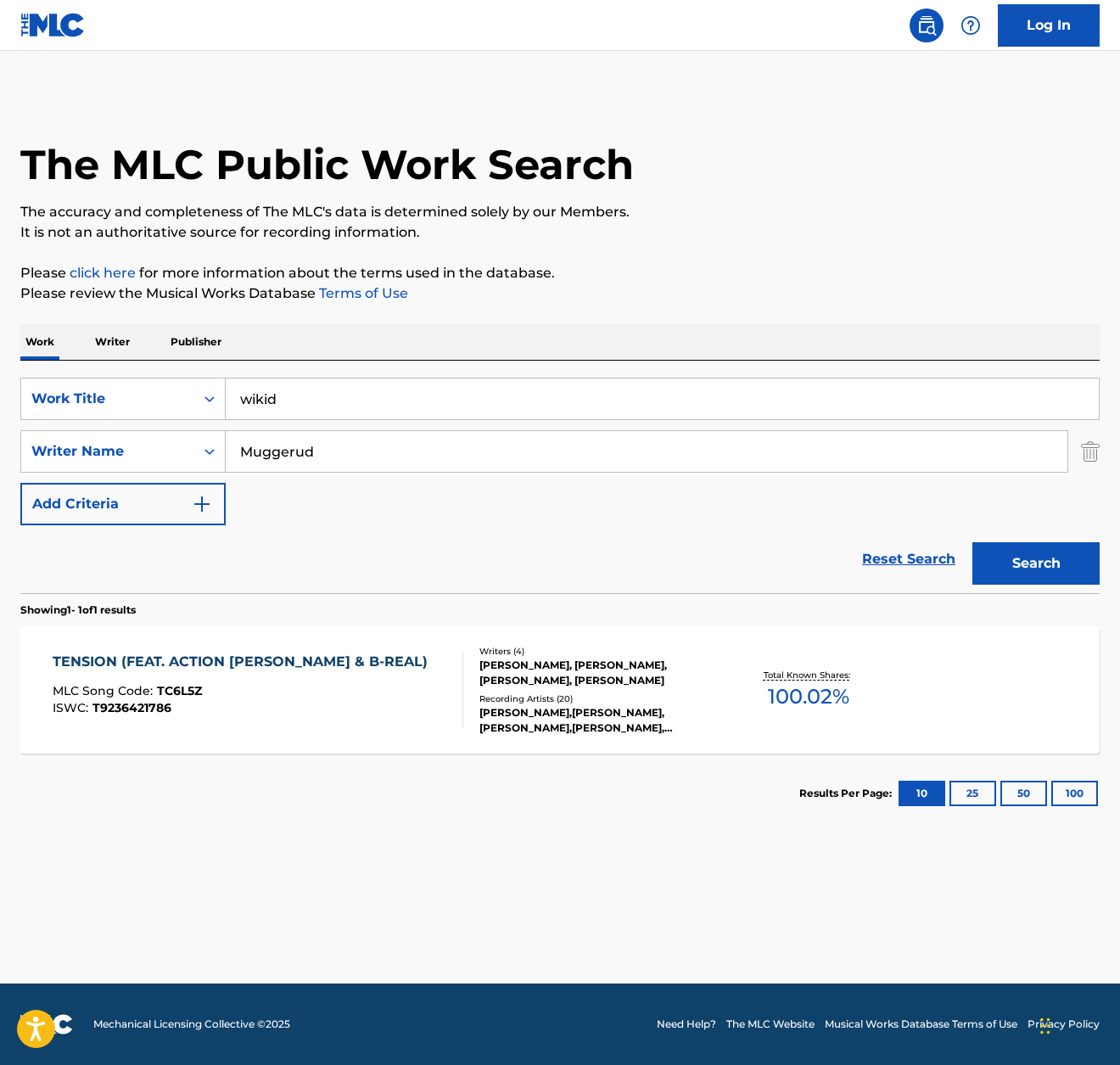
click at [1079, 550] on button "Search" at bounding box center [1036, 563] width 128 height 43
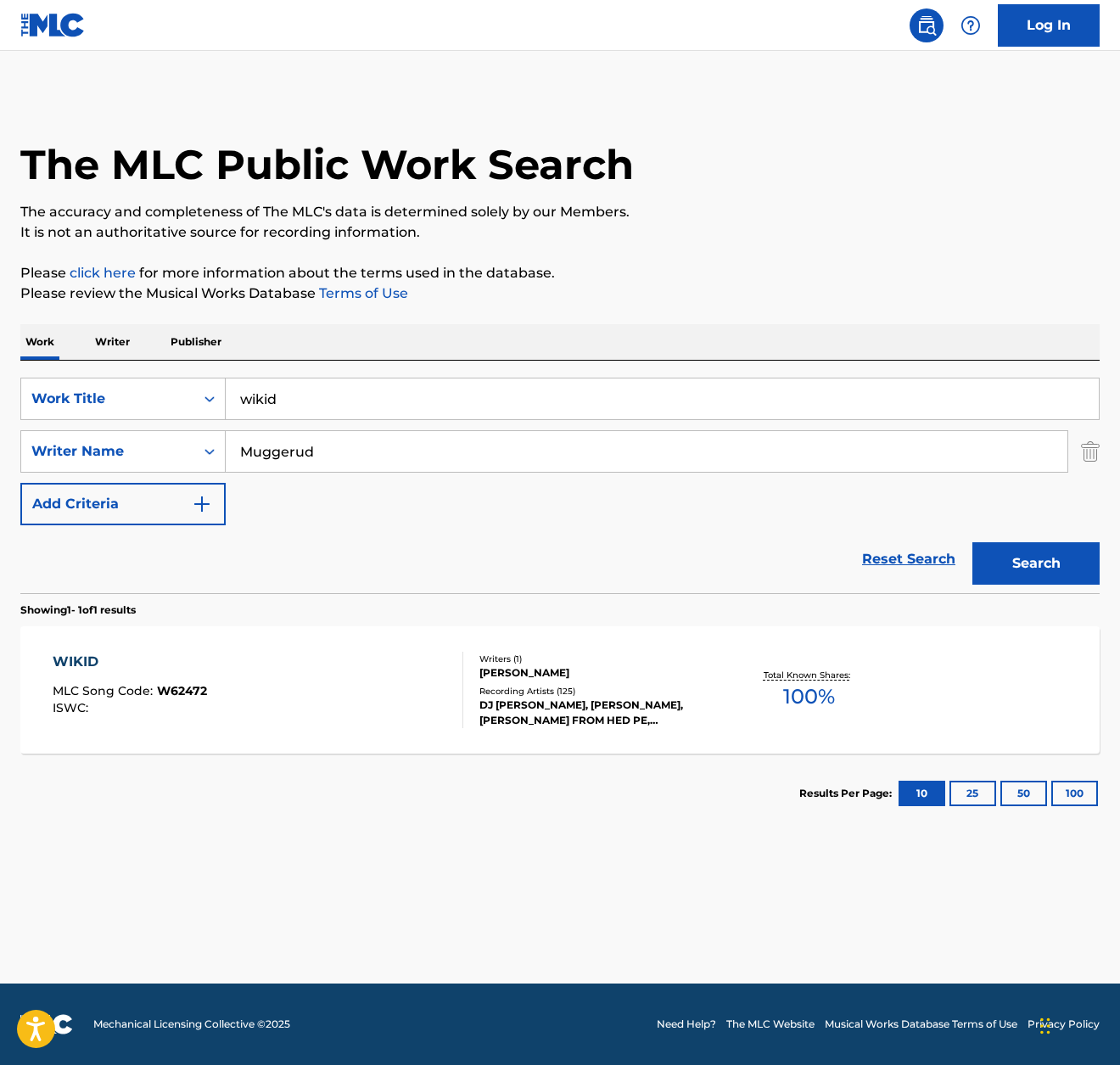
click at [326, 688] on div "WIKID MLC Song Code : W62472 ISWC :" at bounding box center [258, 690] width 410 height 76
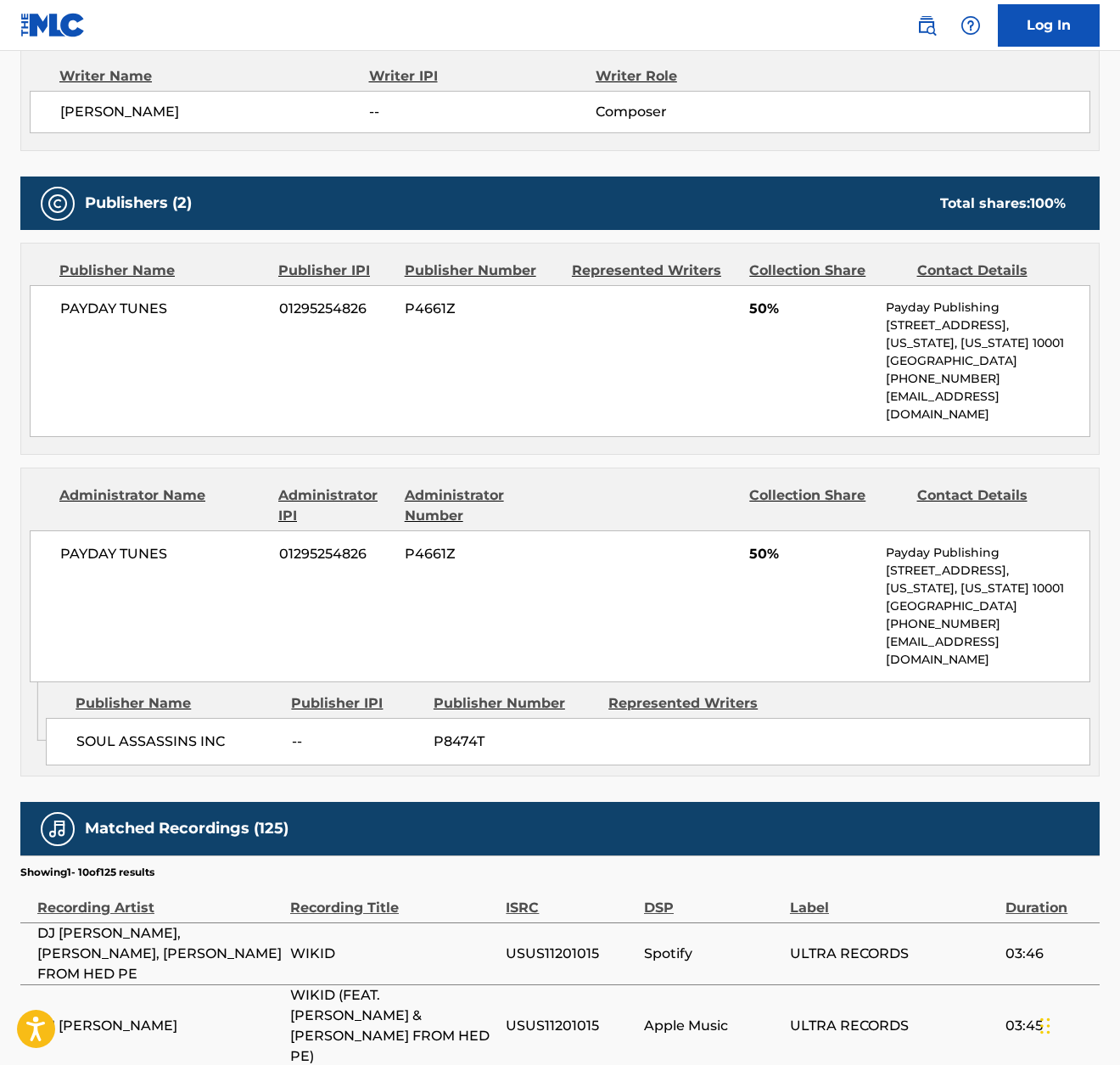
scroll to position [1027, 0]
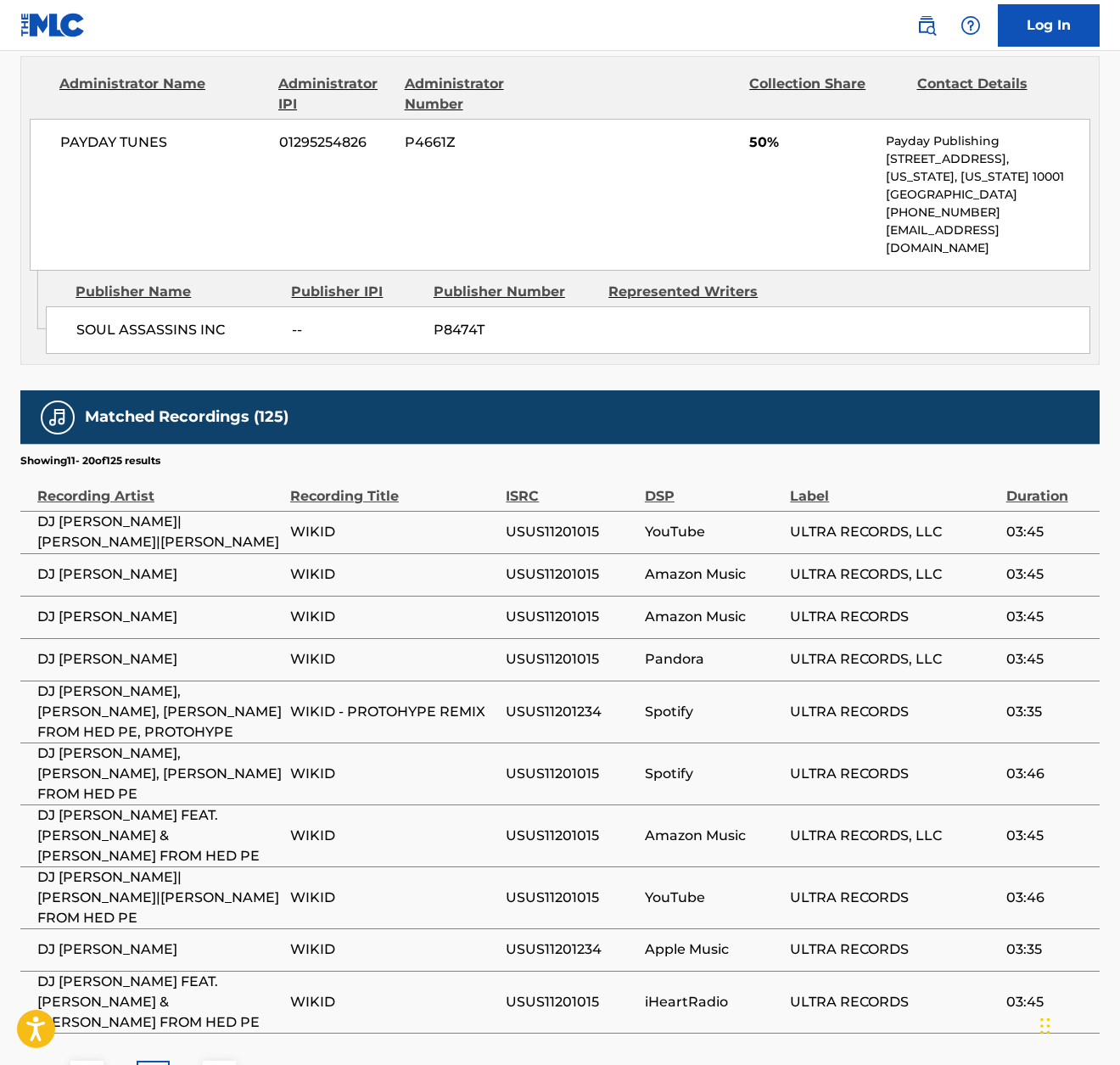
click at [181, 1061] on div "3" at bounding box center [187, 1077] width 33 height 33
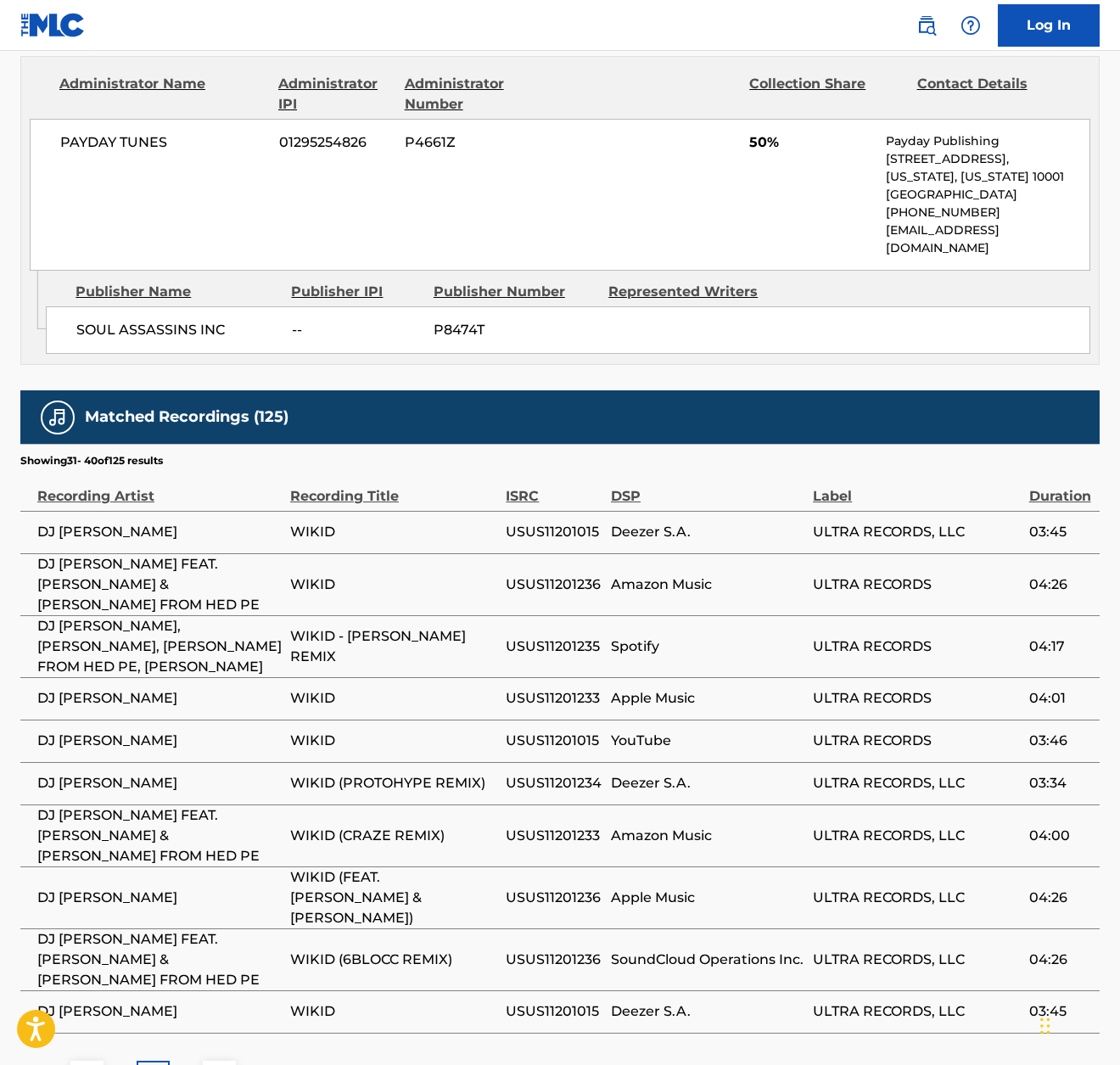
scroll to position [0, 0]
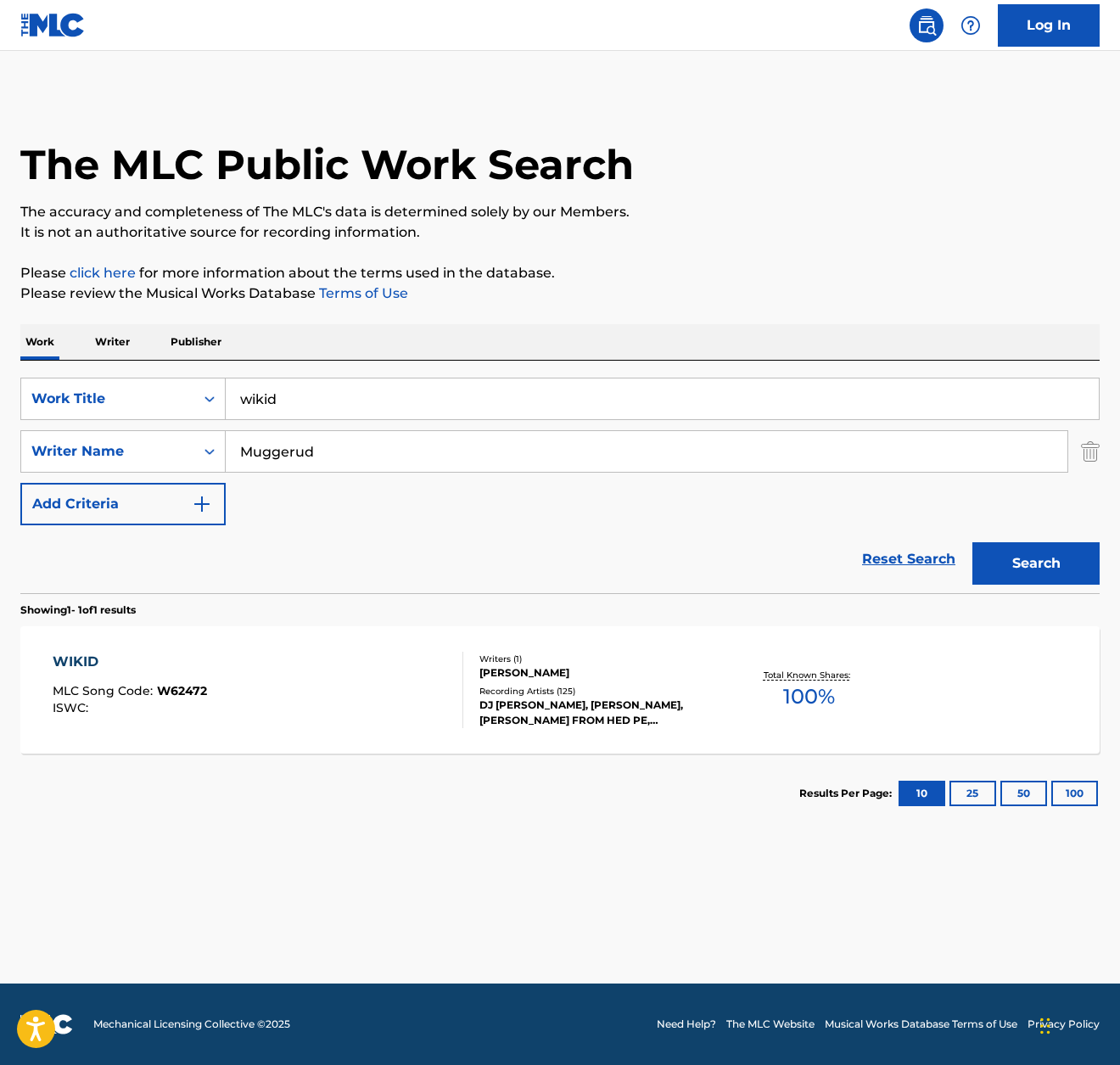
click at [373, 401] on input "wikid" at bounding box center [662, 398] width 873 height 41
paste input "TRAP ASSASSIN (FEAT. [PERSON_NAME])"
type input "TRAP ASSASSIN (FEAT. [PERSON_NAME])"
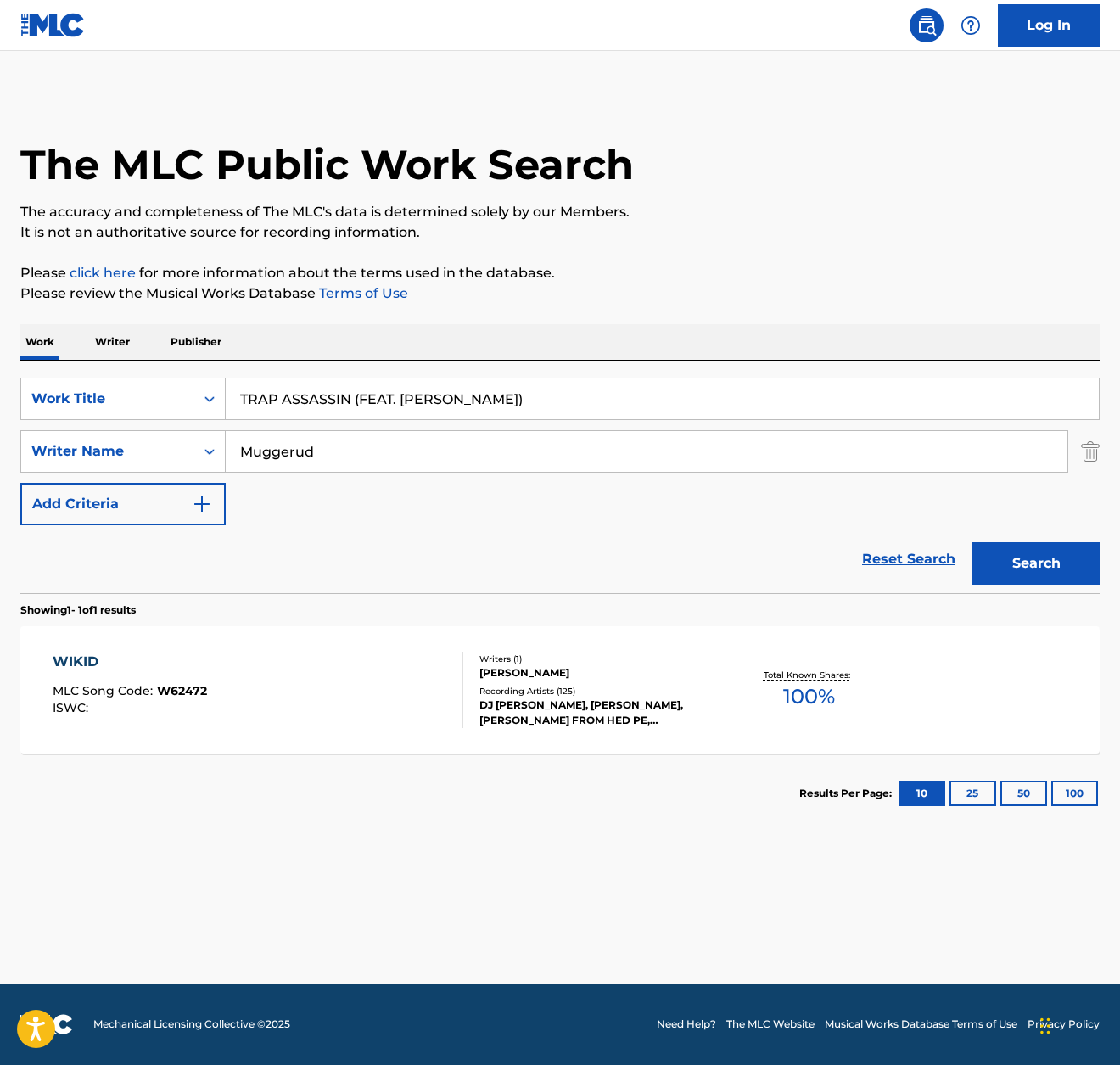
click at [662, 304] on div "The MLC Public Work Search The accuracy and completeness of The MLC's data is d…" at bounding box center [560, 463] width 1120 height 740
click at [1057, 550] on button "Search" at bounding box center [1036, 563] width 128 height 43
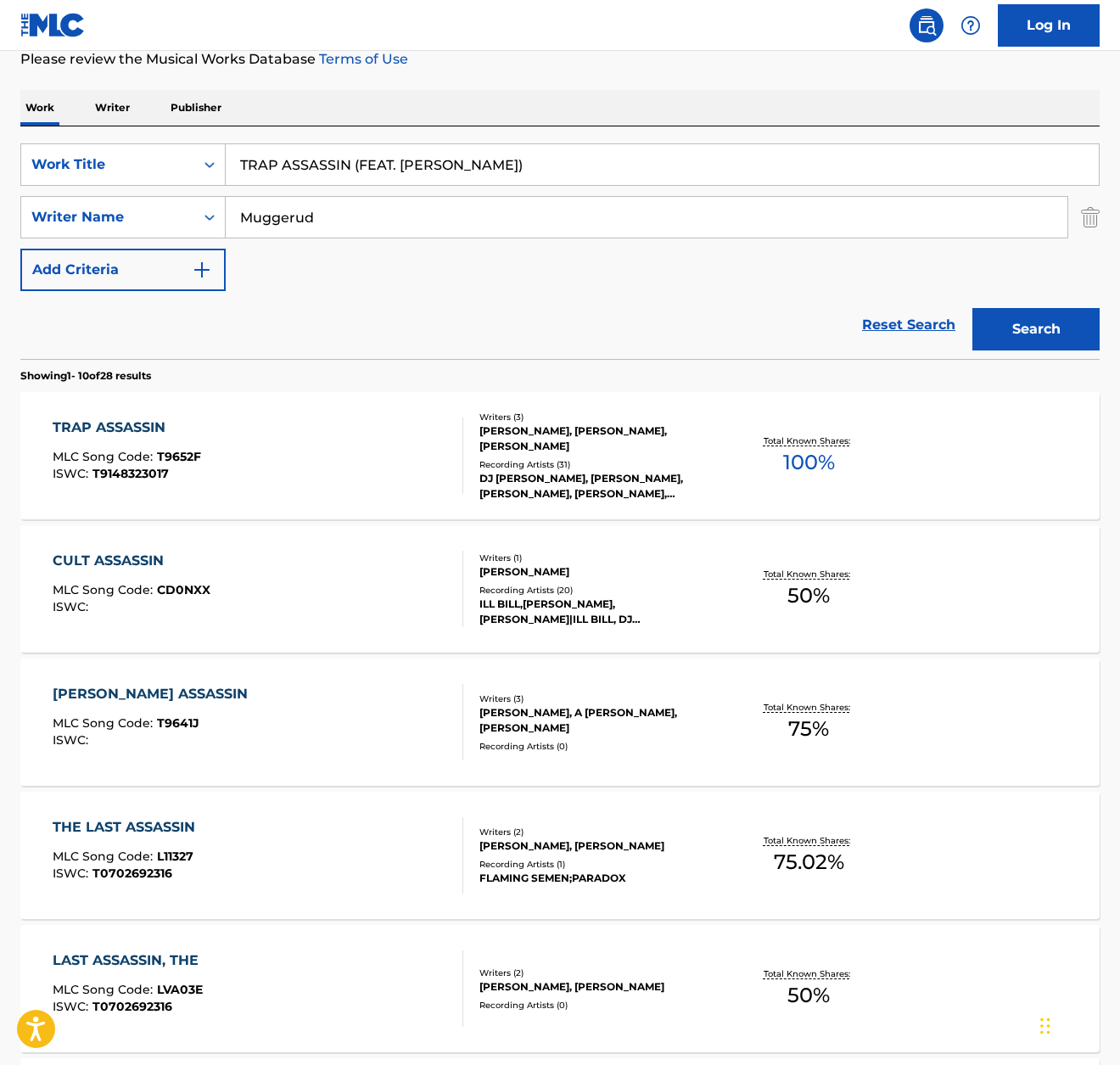
scroll to position [247, 0]
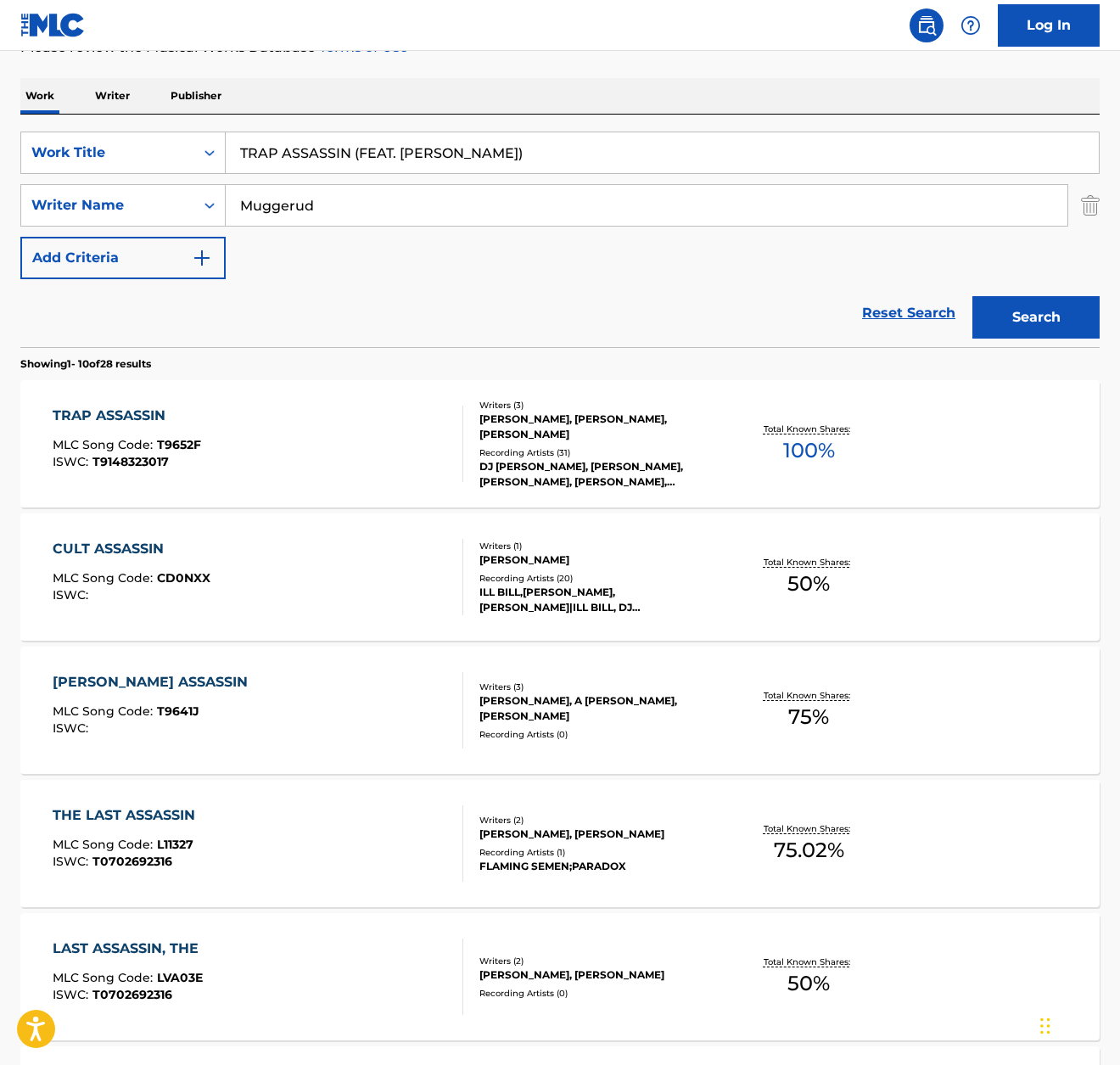
click at [162, 428] on div "TRAP ASSASSIN MLC Song Code : T9652F ISWC : T9148323017" at bounding box center [127, 444] width 148 height 76
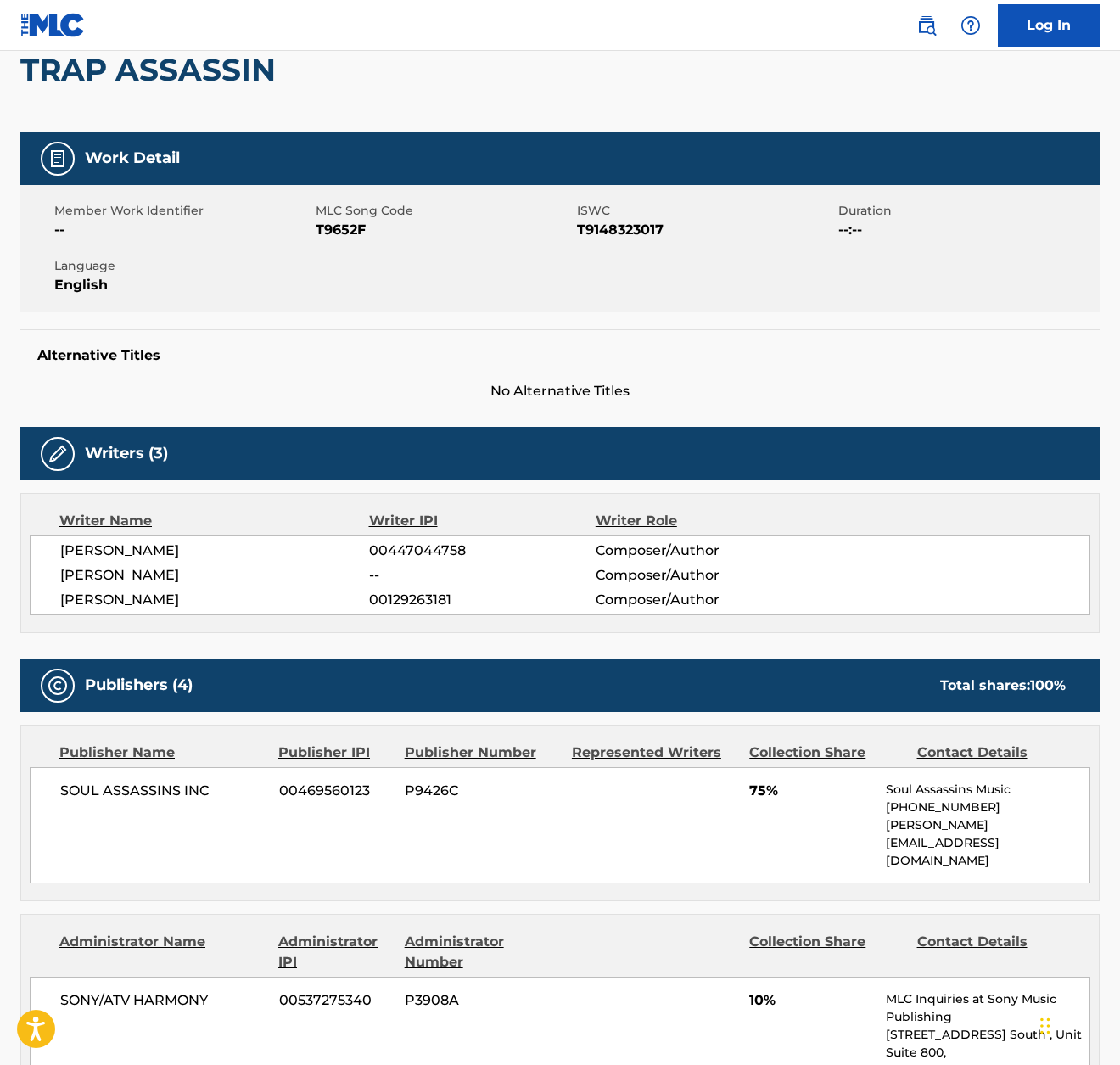
scroll to position [164, 0]
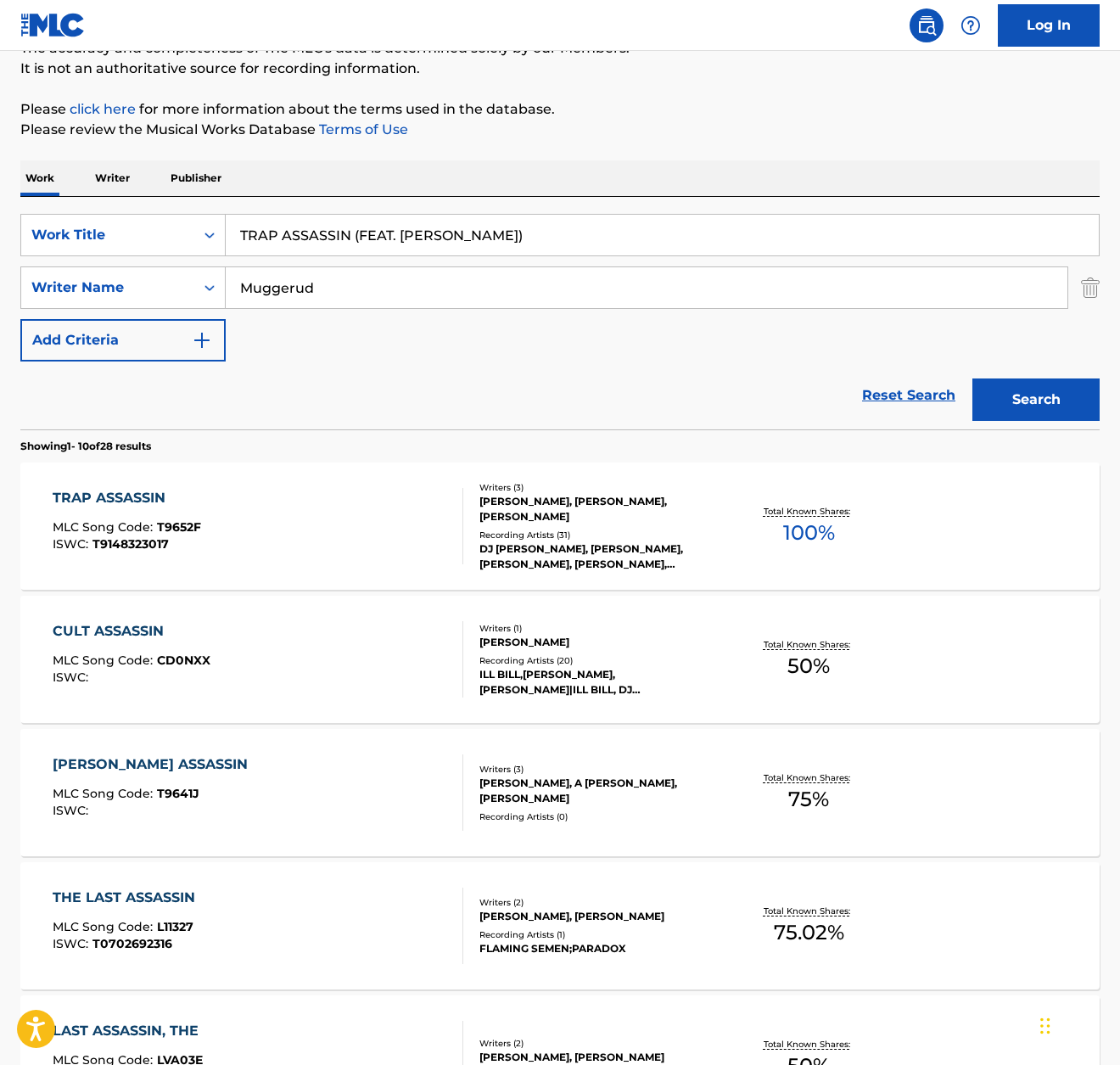
scroll to position [247, 0]
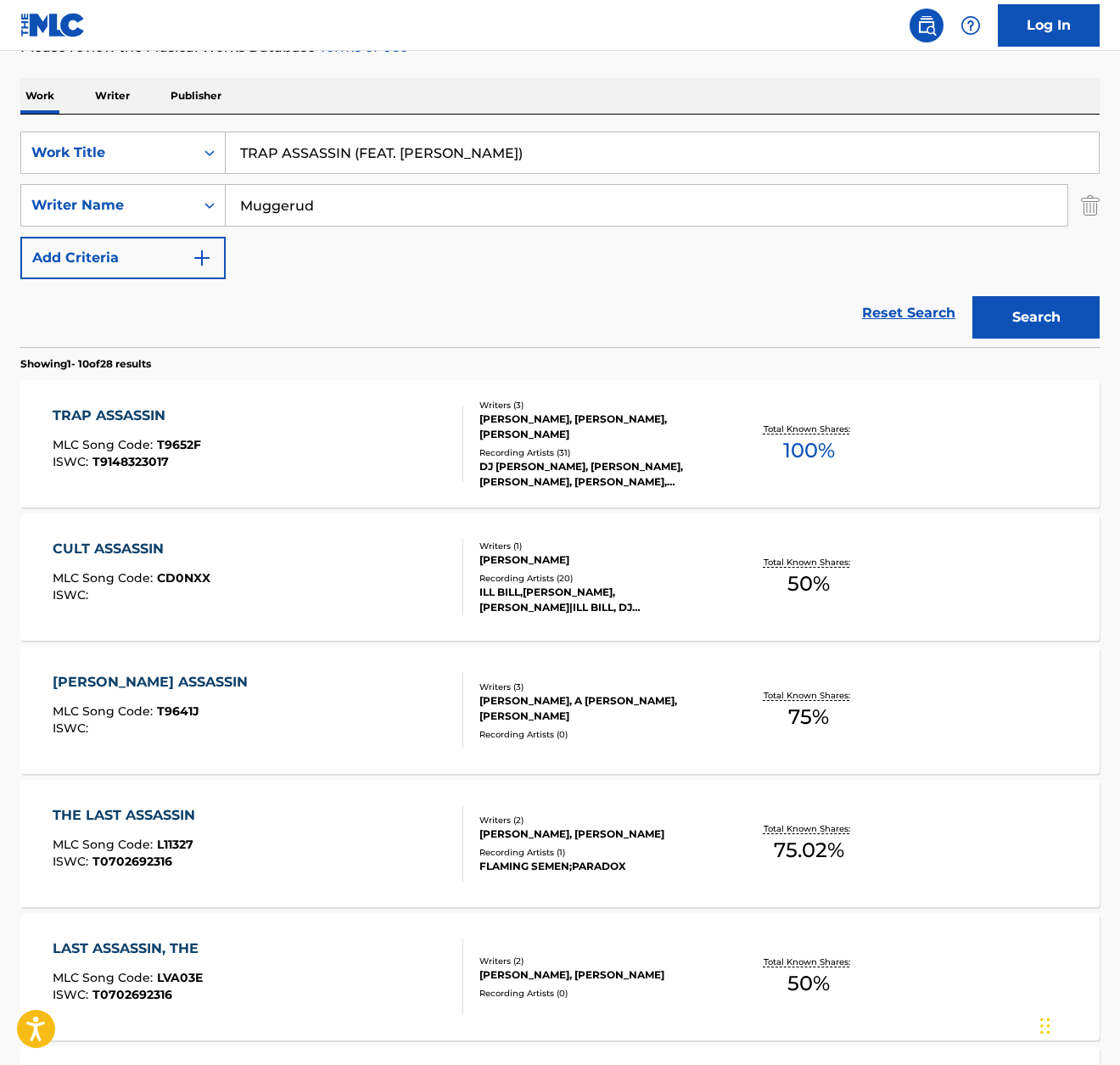
click at [180, 668] on div "[PERSON_NAME] ASSASSIN MLC Song Code : T9641J ISWC : Writers ( 3 ) [PERSON_NAME…" at bounding box center [560, 710] width 1080 height 128
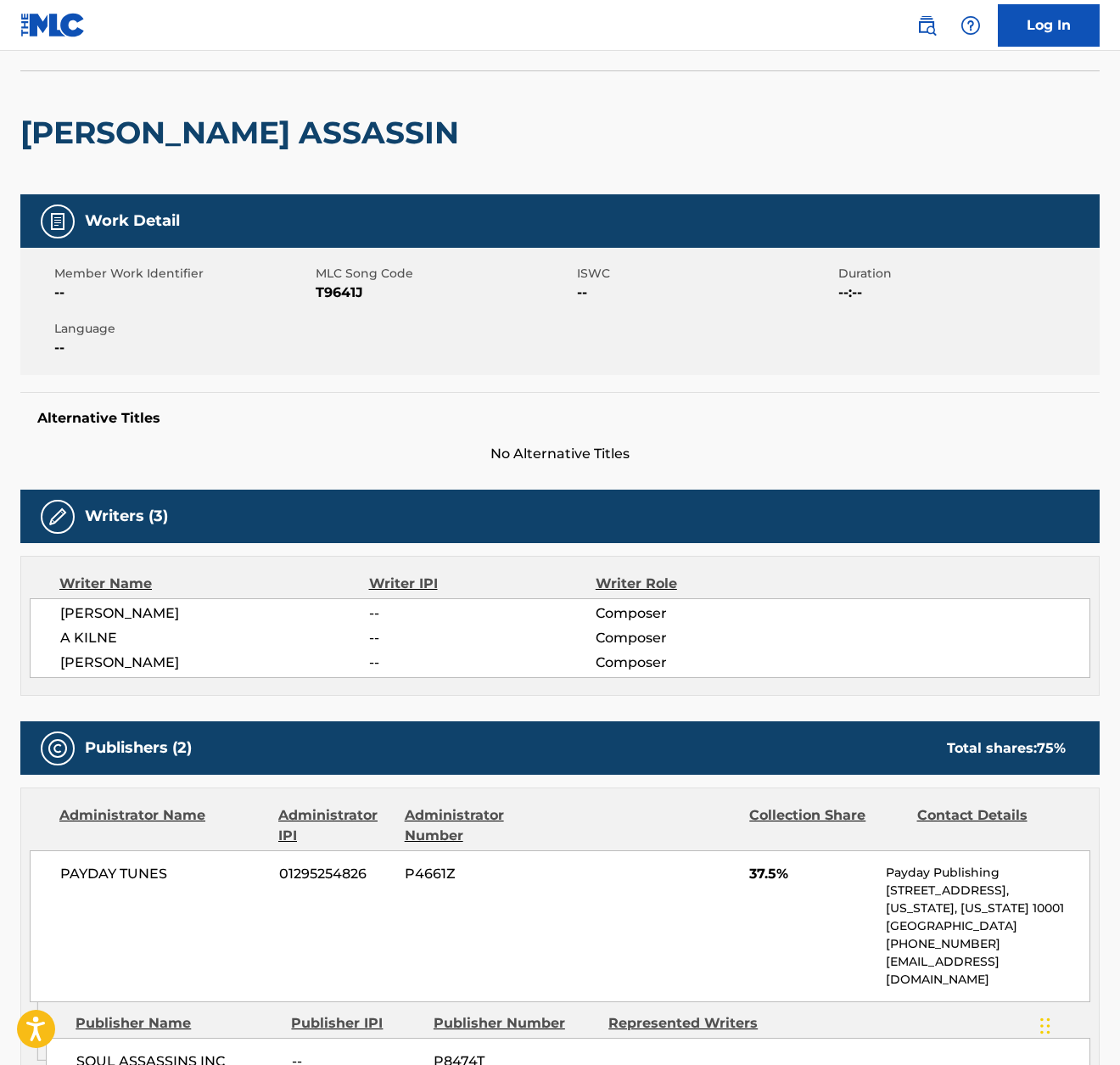
scroll to position [102, 0]
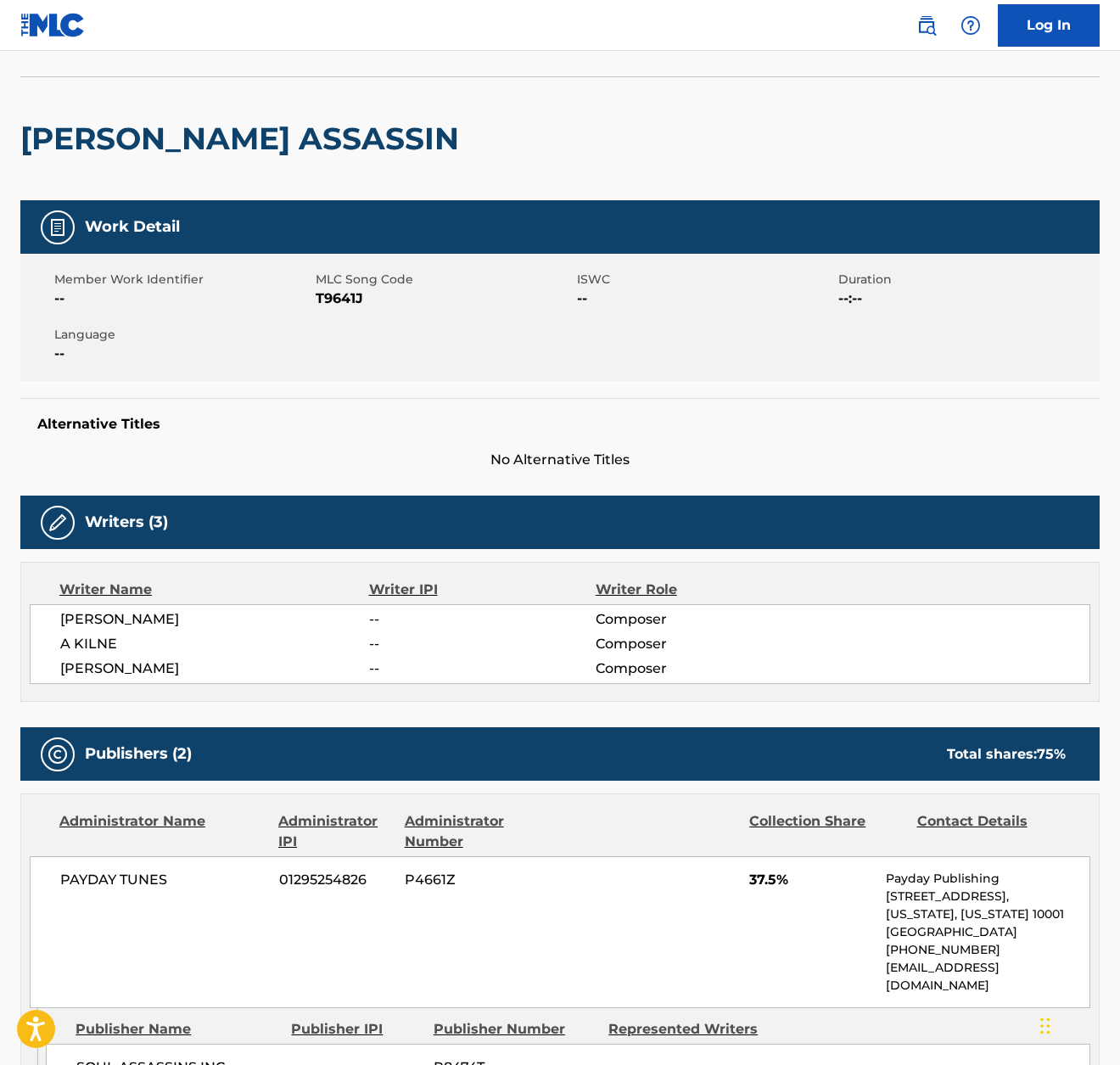
scroll to position [247, 0]
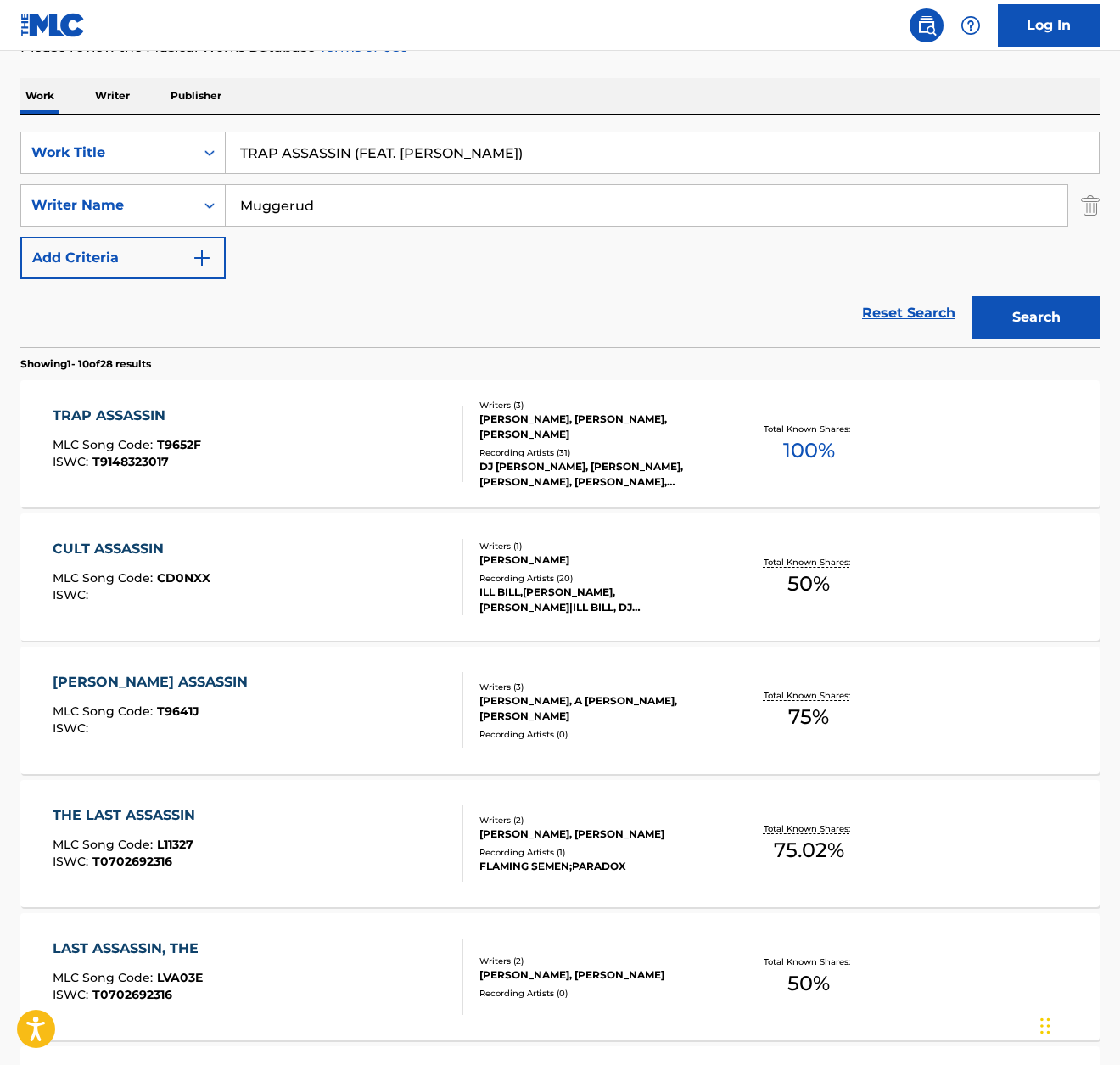
click at [221, 427] on div "TRAP ASSASSIN MLC Song Code : T9652F ISWC : T9148323017" at bounding box center [258, 444] width 410 height 76
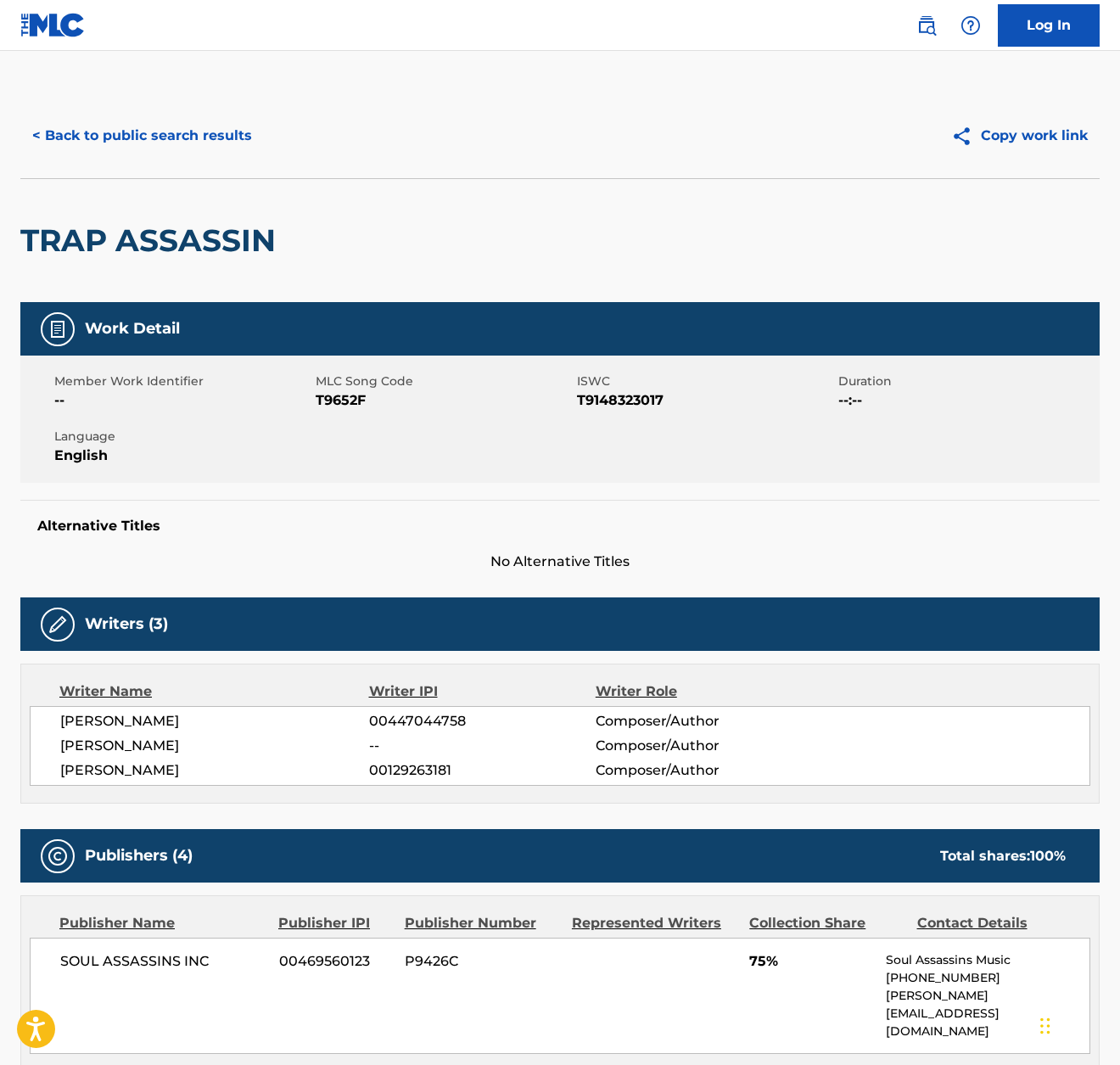
click at [335, 399] on span "T9652F" at bounding box center [445, 400] width 257 height 20
copy span "T9652F"
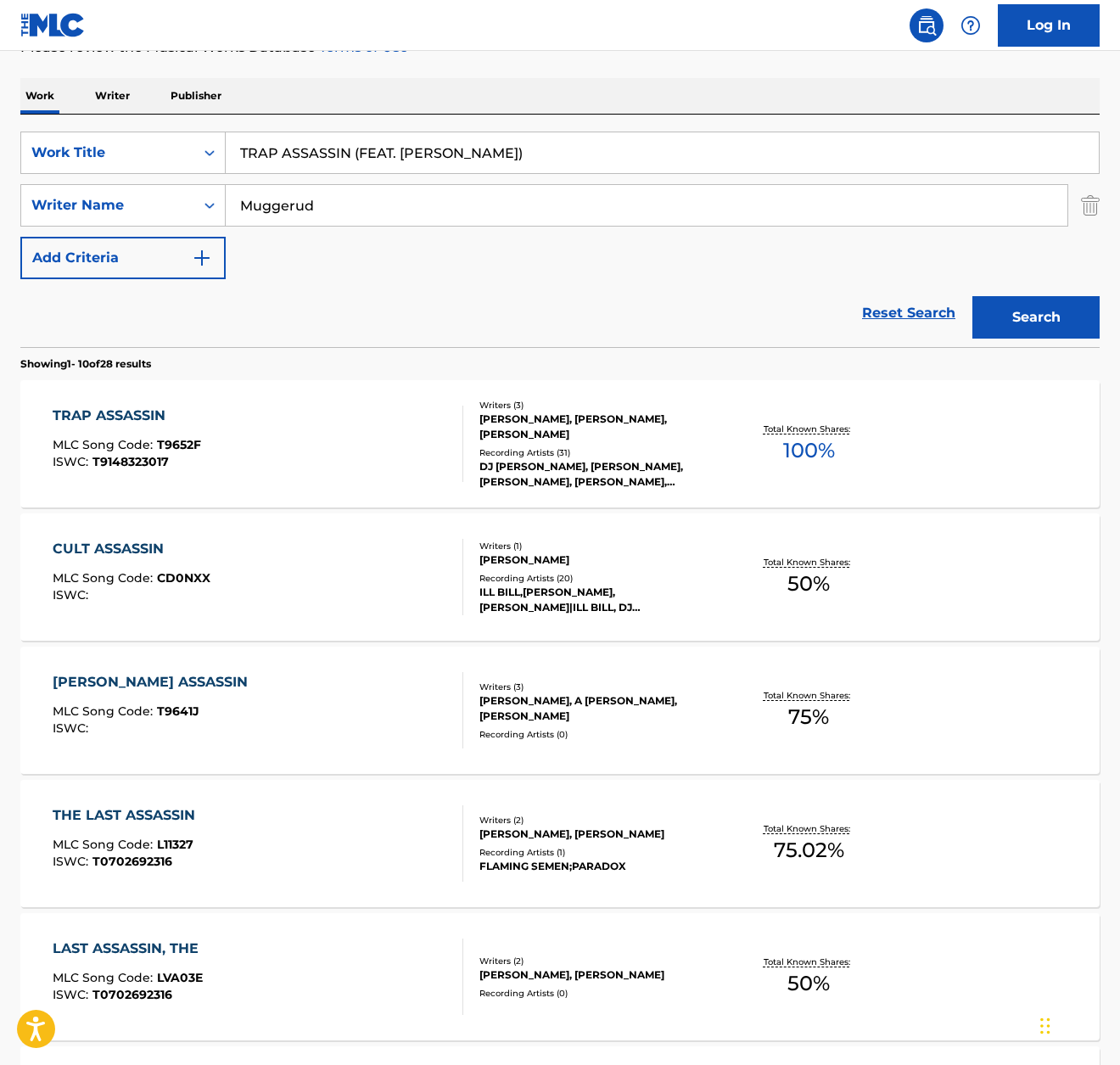
click at [462, 155] on input "TRAP ASSASSIN (FEAT. [PERSON_NAME])" at bounding box center [662, 153] width 873 height 41
paste input "shotta"
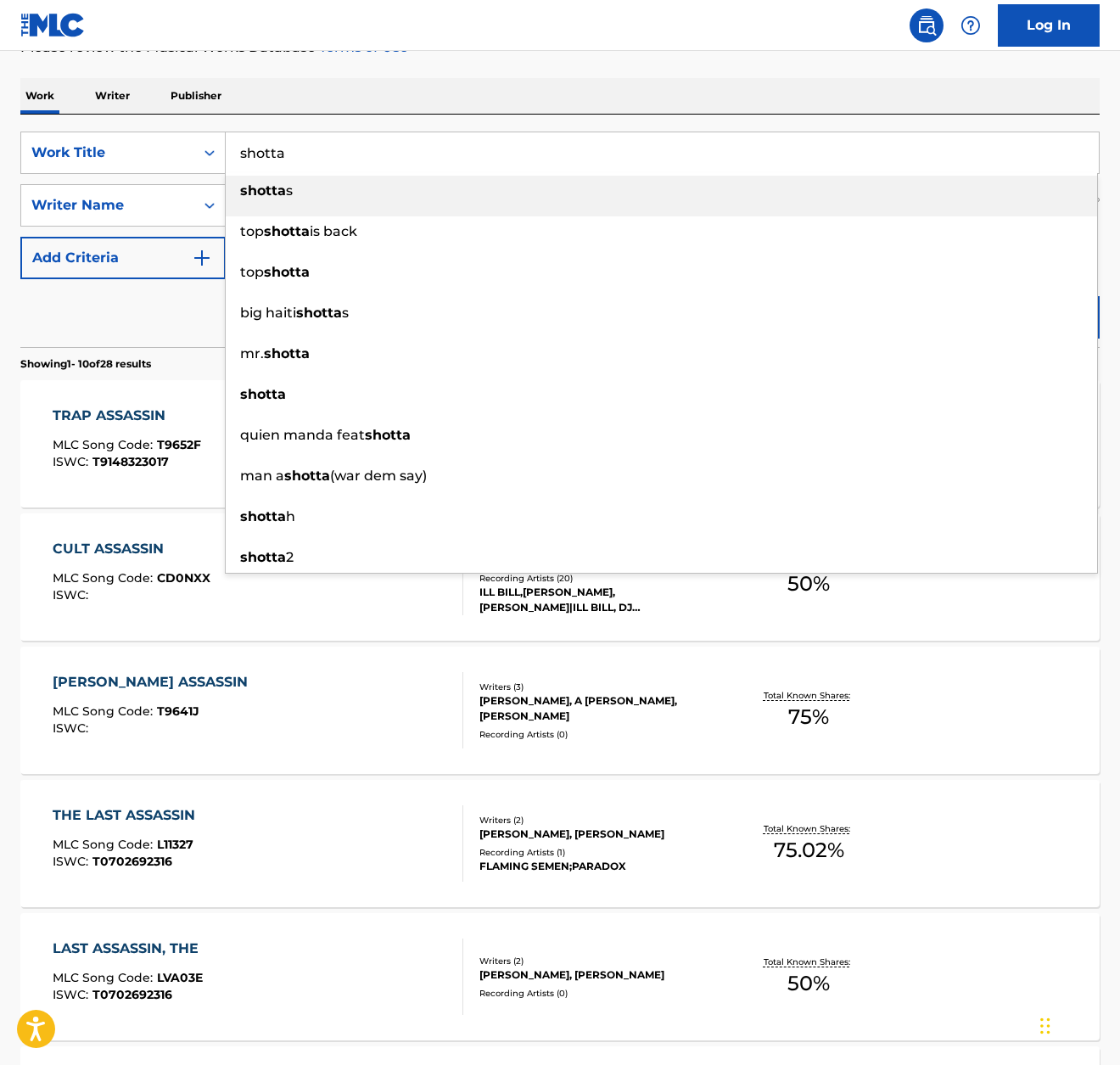
type input "shotta"
click at [610, 99] on div "Work Writer Publisher" at bounding box center [560, 95] width 1080 height 36
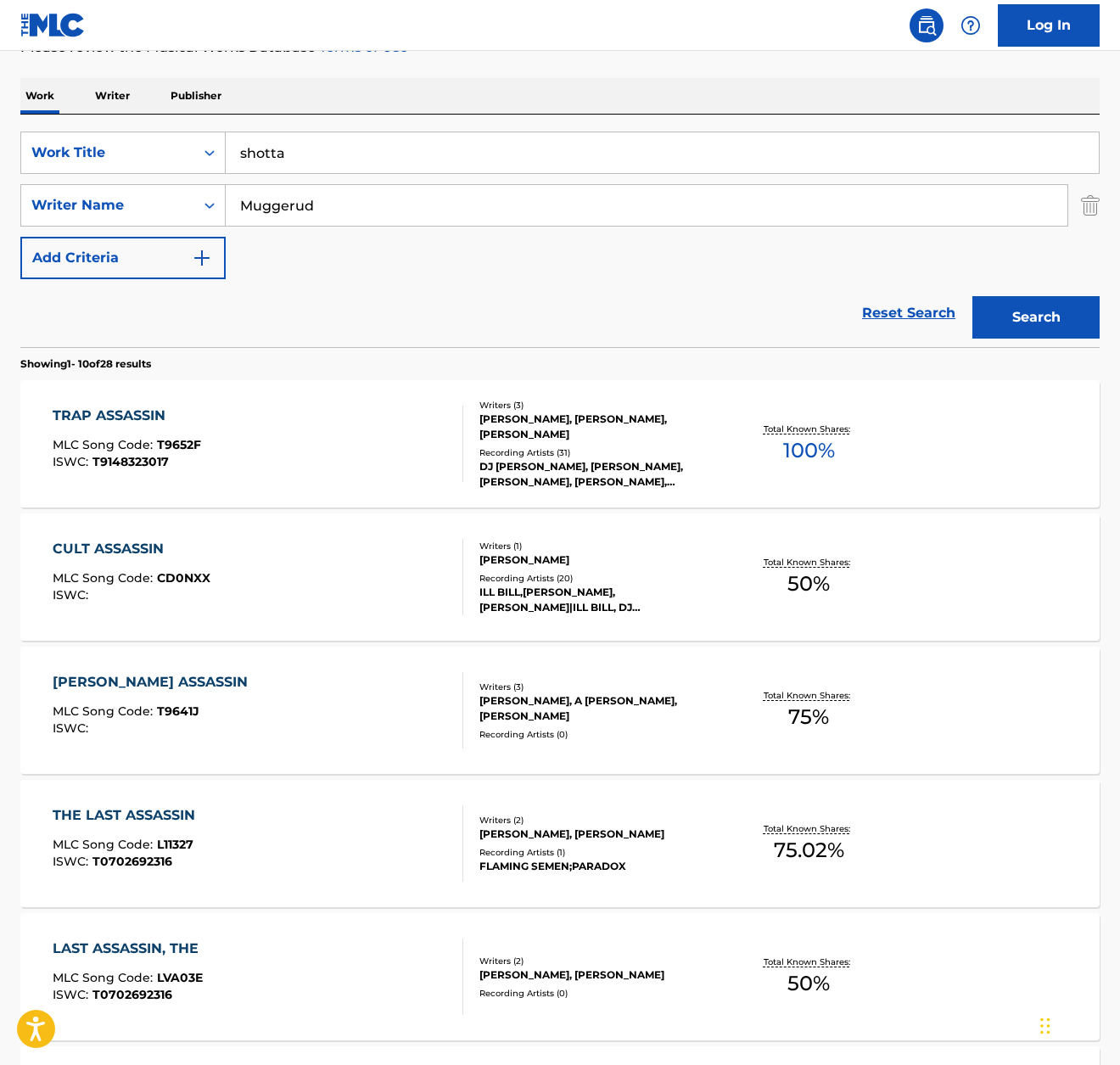
click at [1051, 311] on button "Search" at bounding box center [1036, 317] width 128 height 43
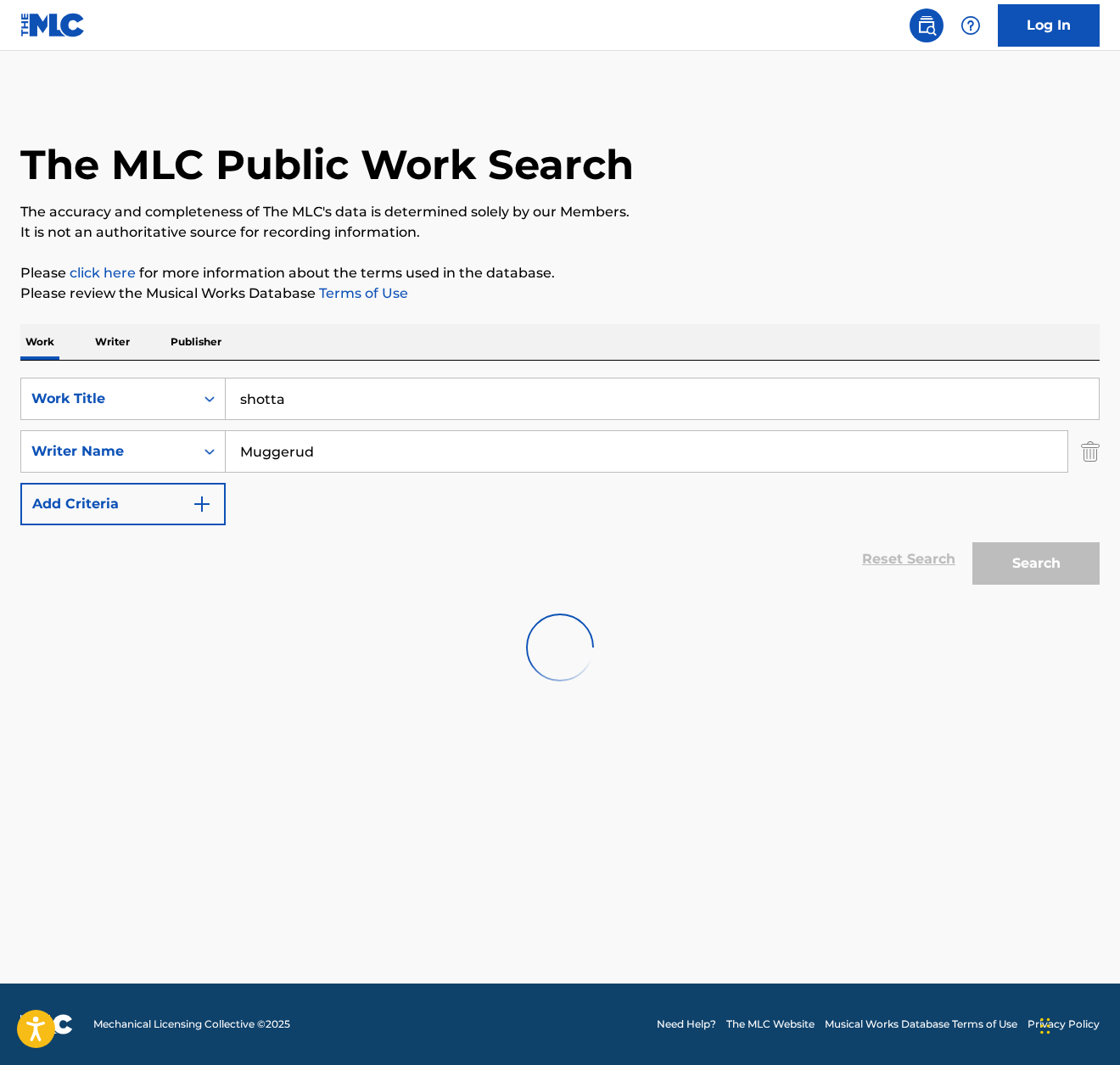
scroll to position [0, 0]
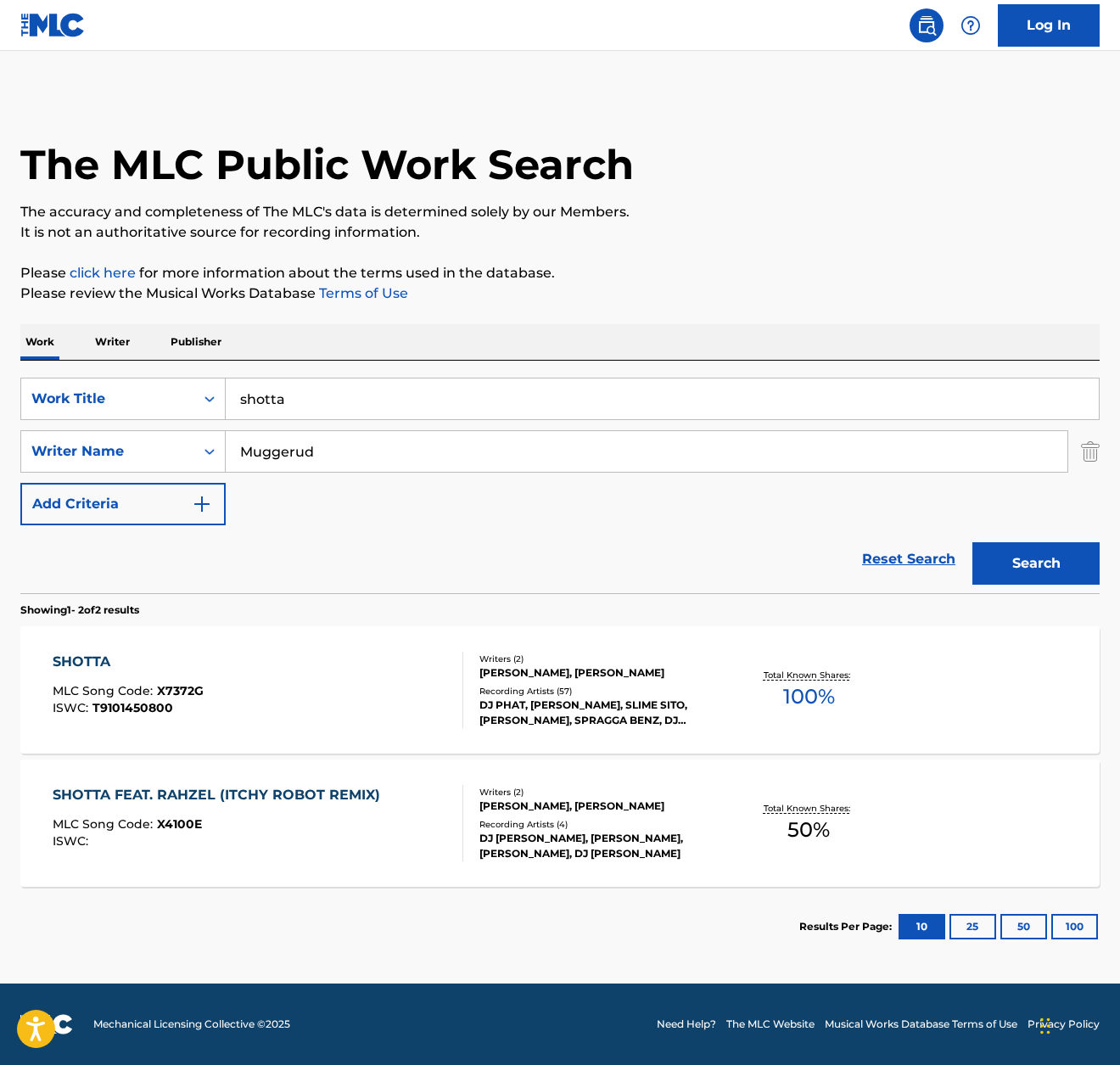
click at [280, 822] on div "MLC Song Code : X4100E" at bounding box center [221, 826] width 336 height 17
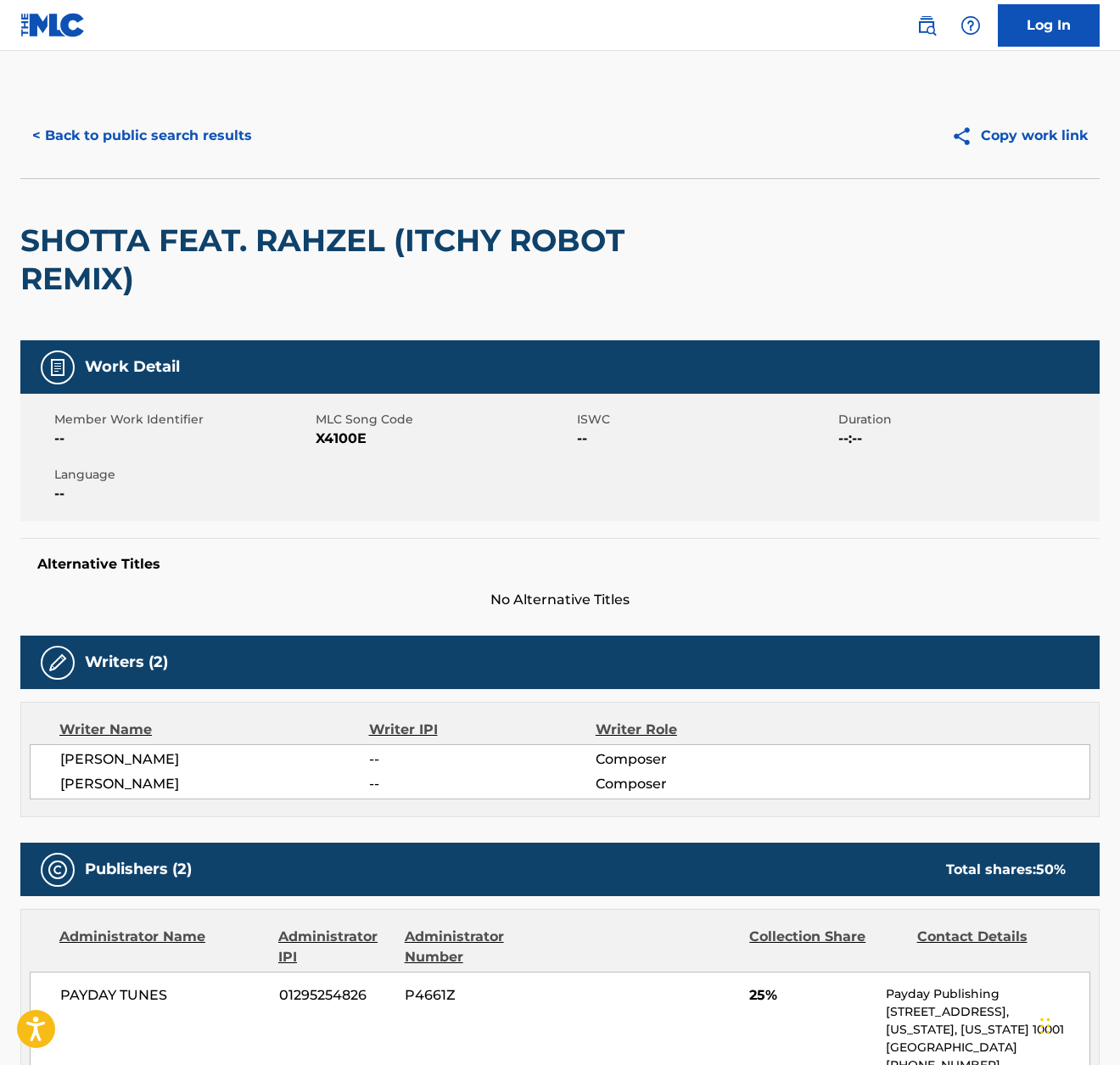
click at [333, 435] on span "X4100E" at bounding box center [445, 438] width 257 height 20
copy span "X4100E"
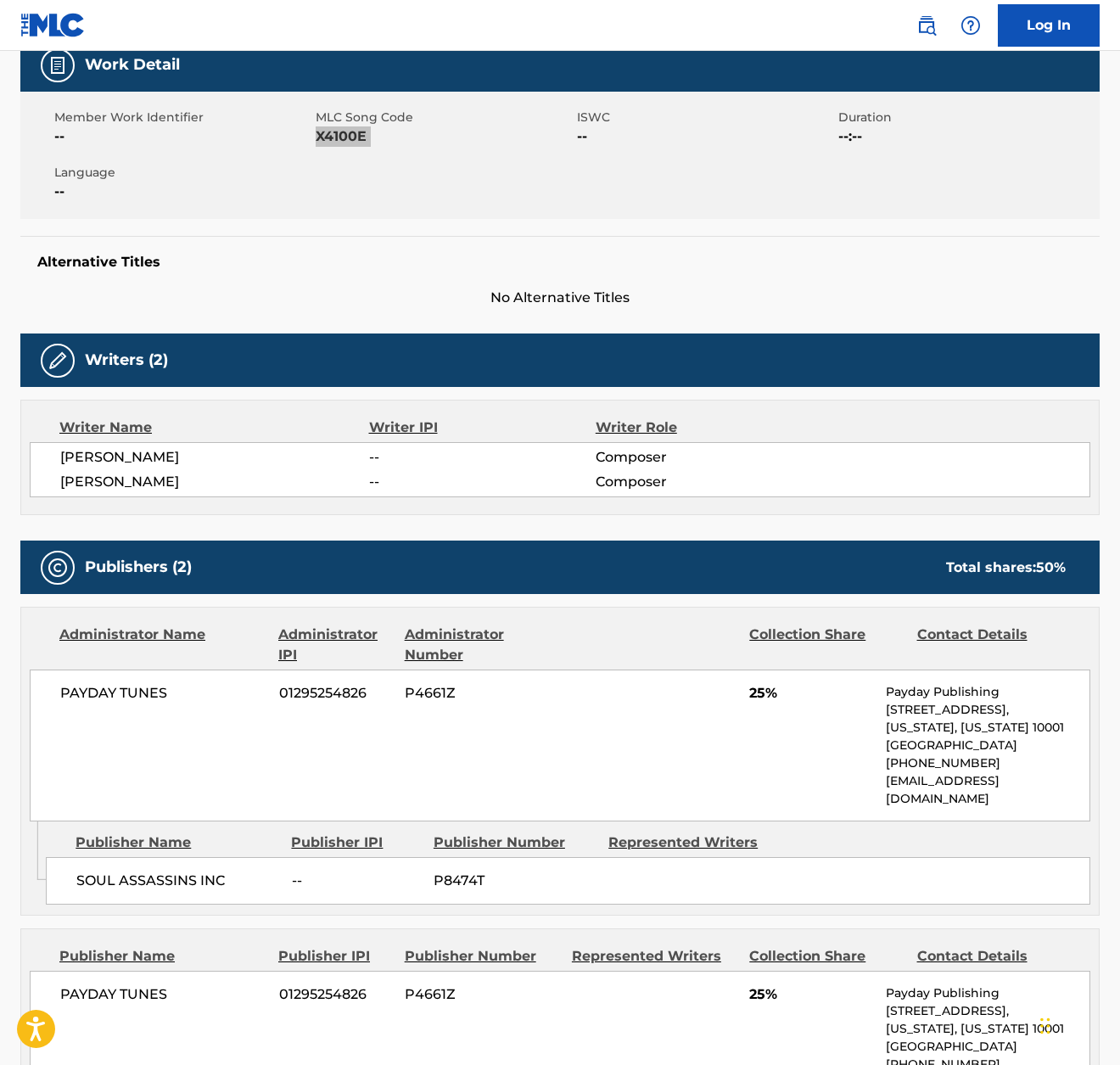
scroll to position [299, 0]
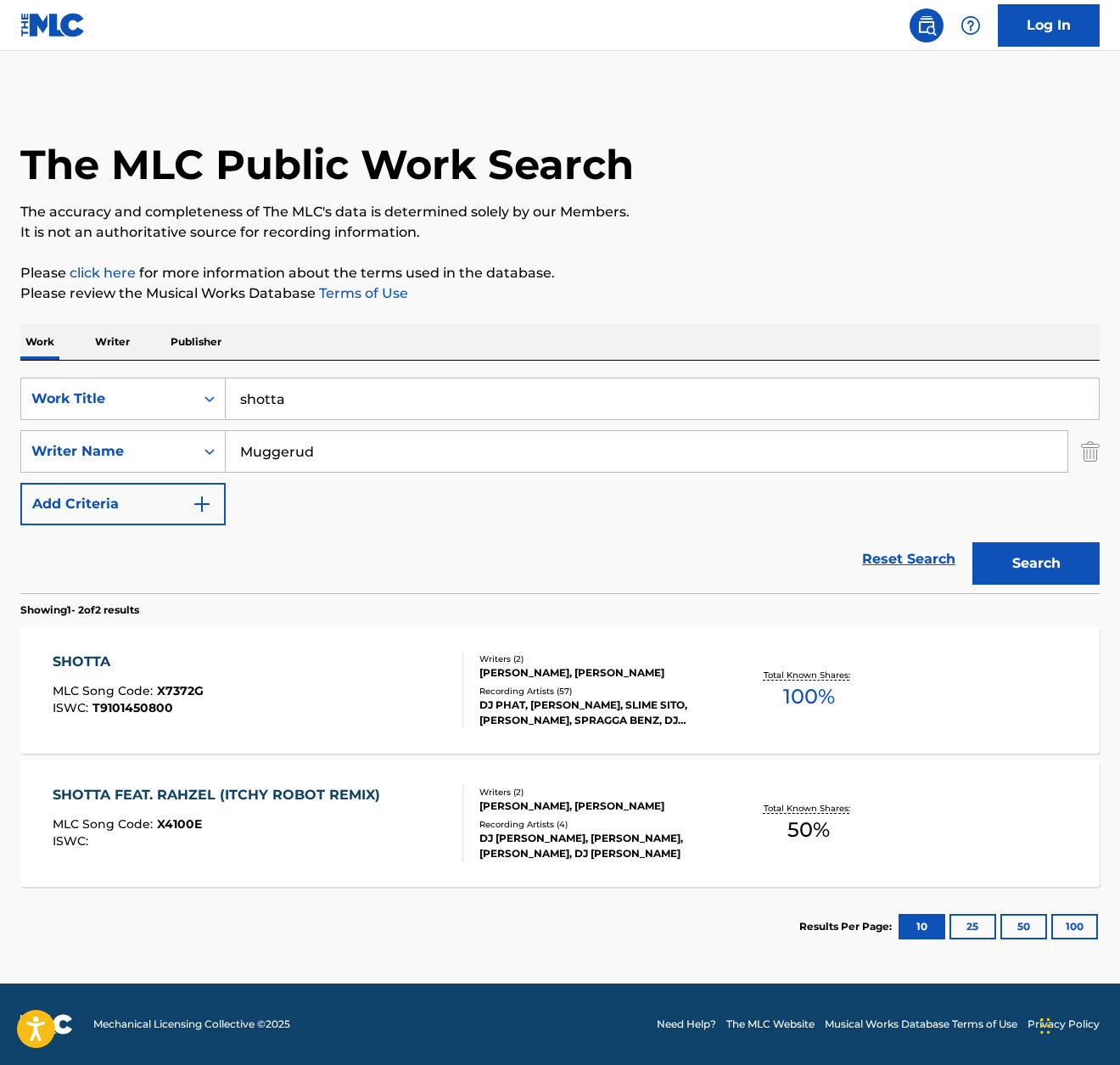
click at [221, 652] on div "SHOTTA MLC Song Code : X7372G ISWC : T9101450800" at bounding box center [258, 690] width 410 height 76
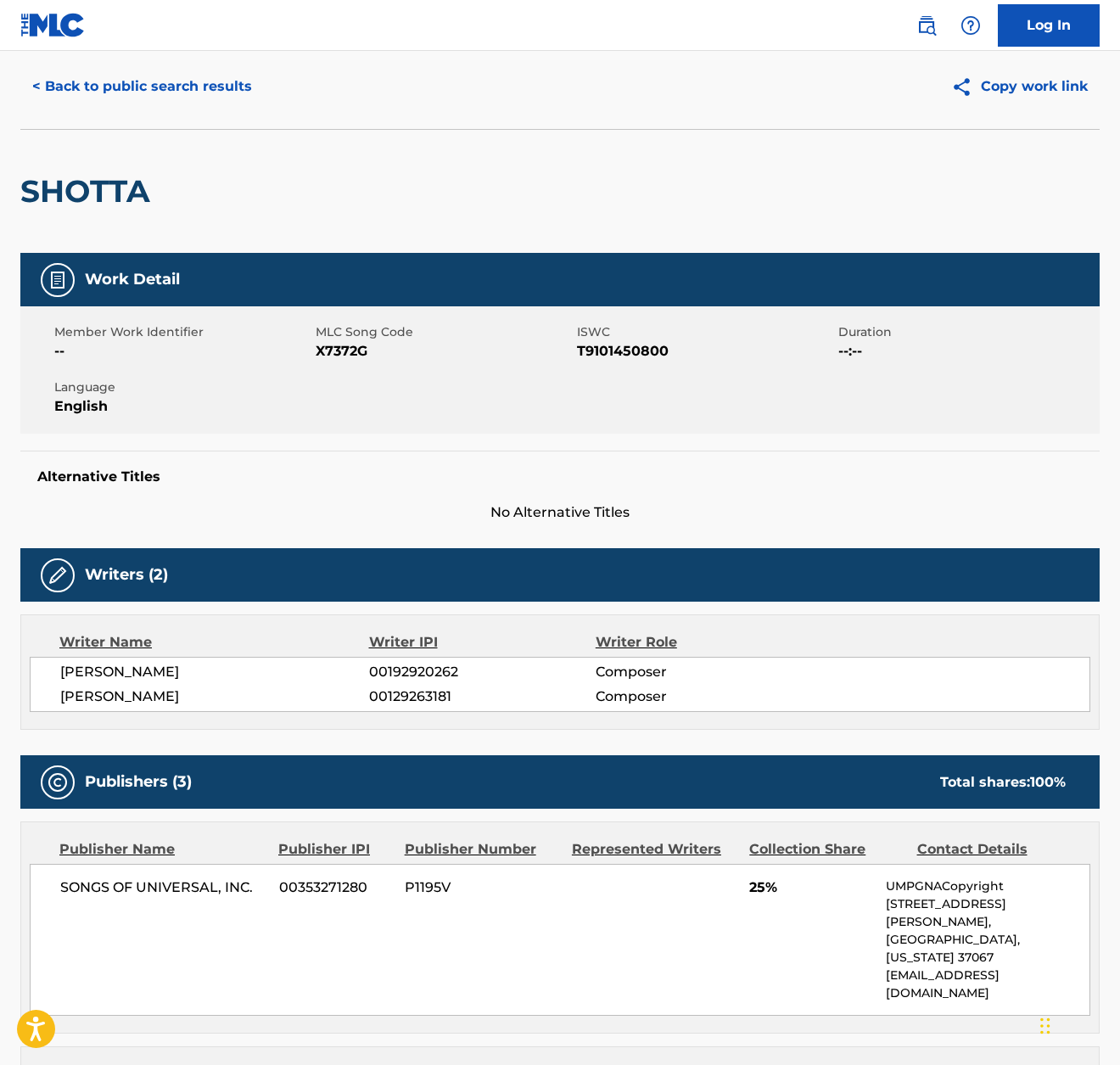
scroll to position [51, 0]
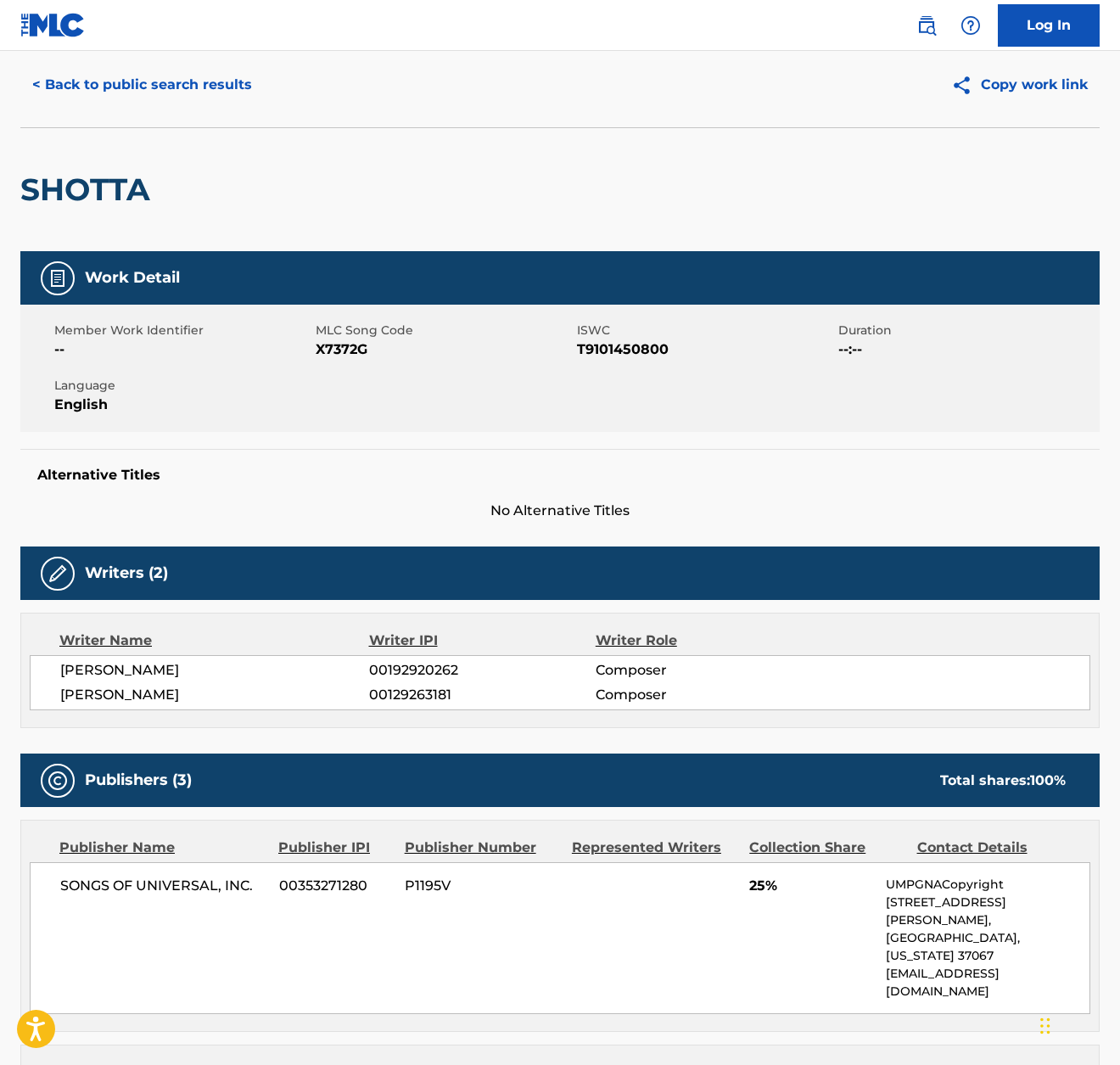
click at [432, 670] on span "00192920262" at bounding box center [482, 670] width 227 height 20
copy span "00192920262"
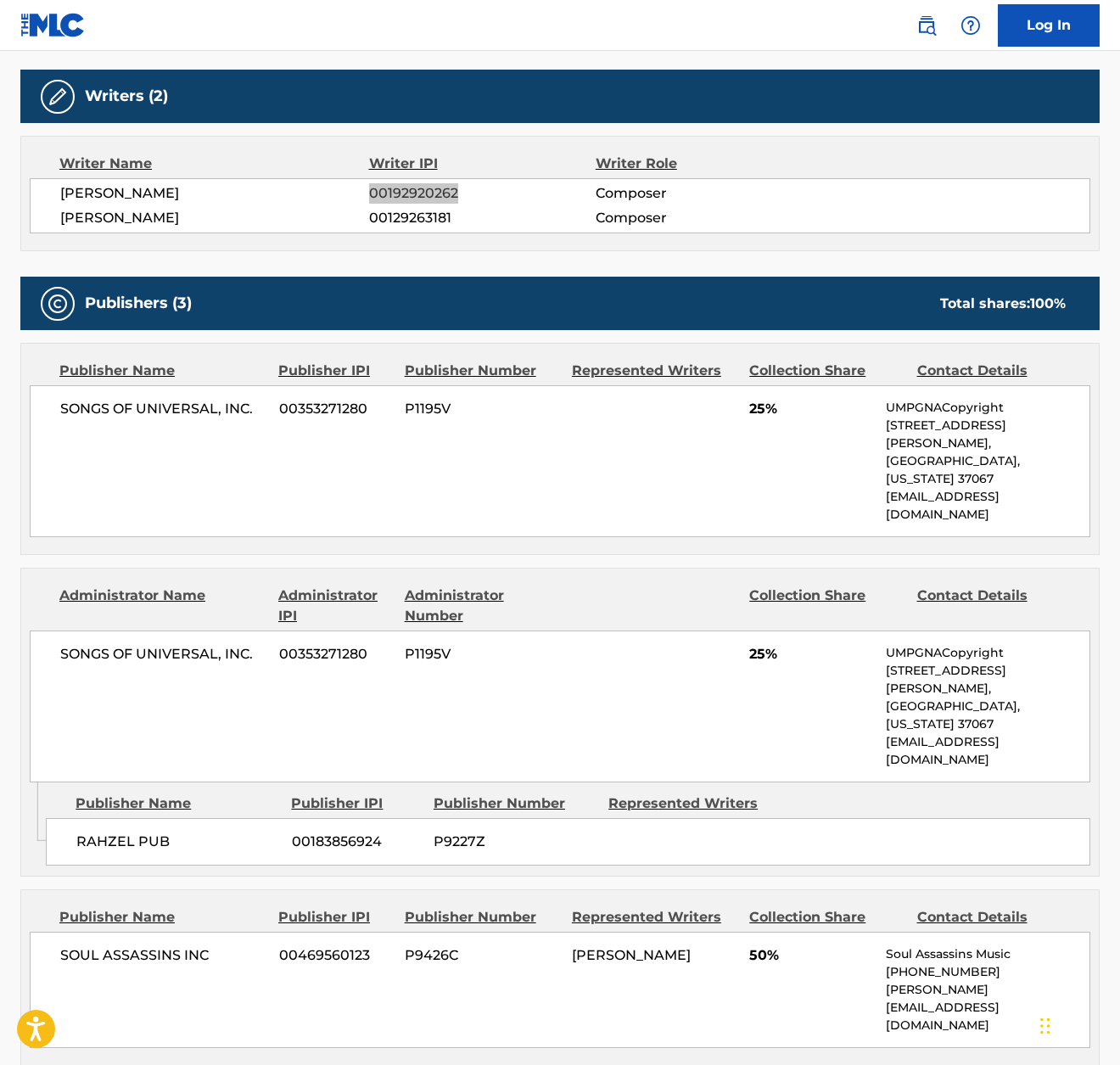
scroll to position [547, 0]
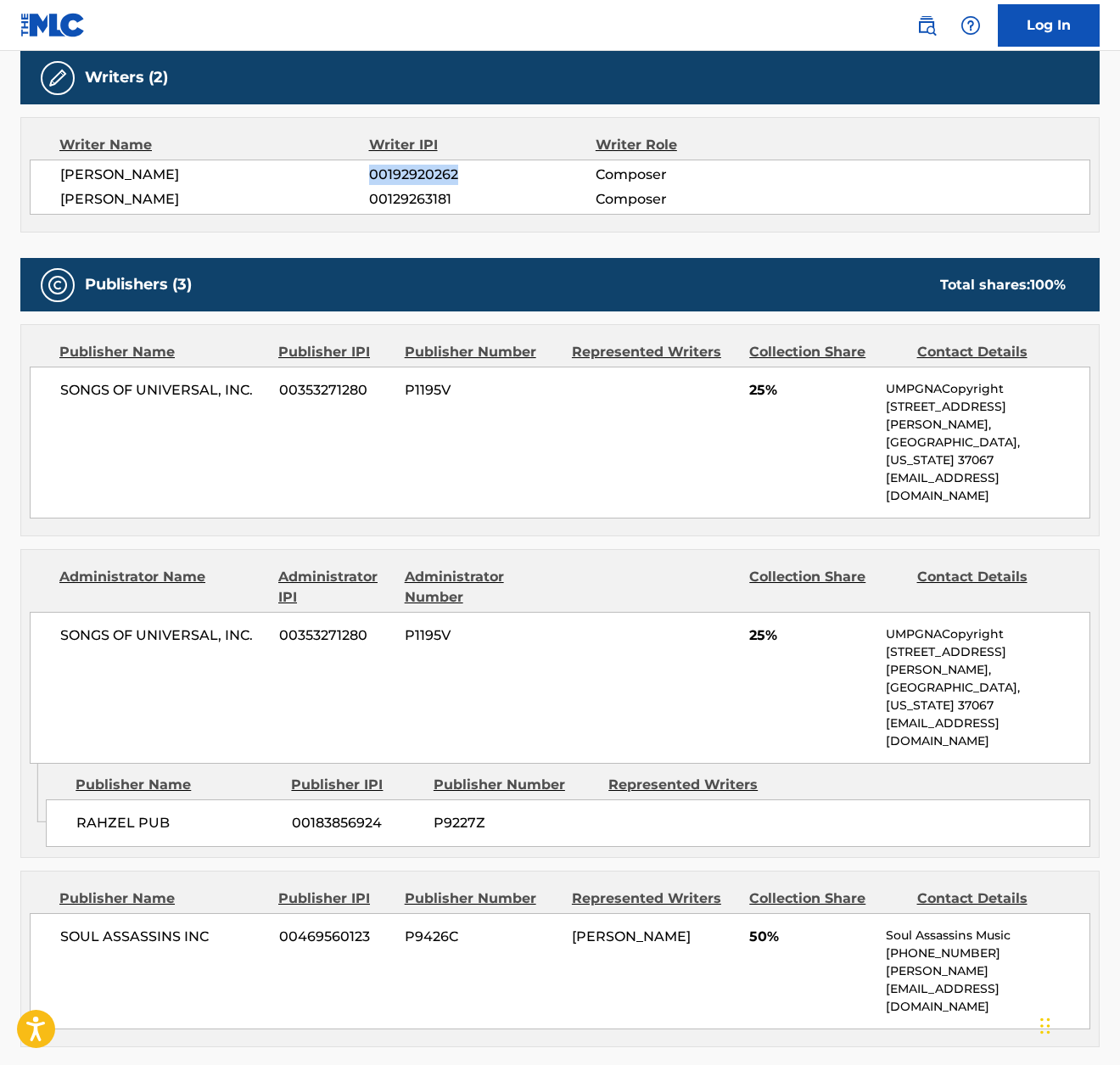
click at [327, 383] on span "00353271280" at bounding box center [336, 390] width 113 height 20
copy div "00353271280"
click at [331, 813] on span "00183856924" at bounding box center [356, 823] width 129 height 20
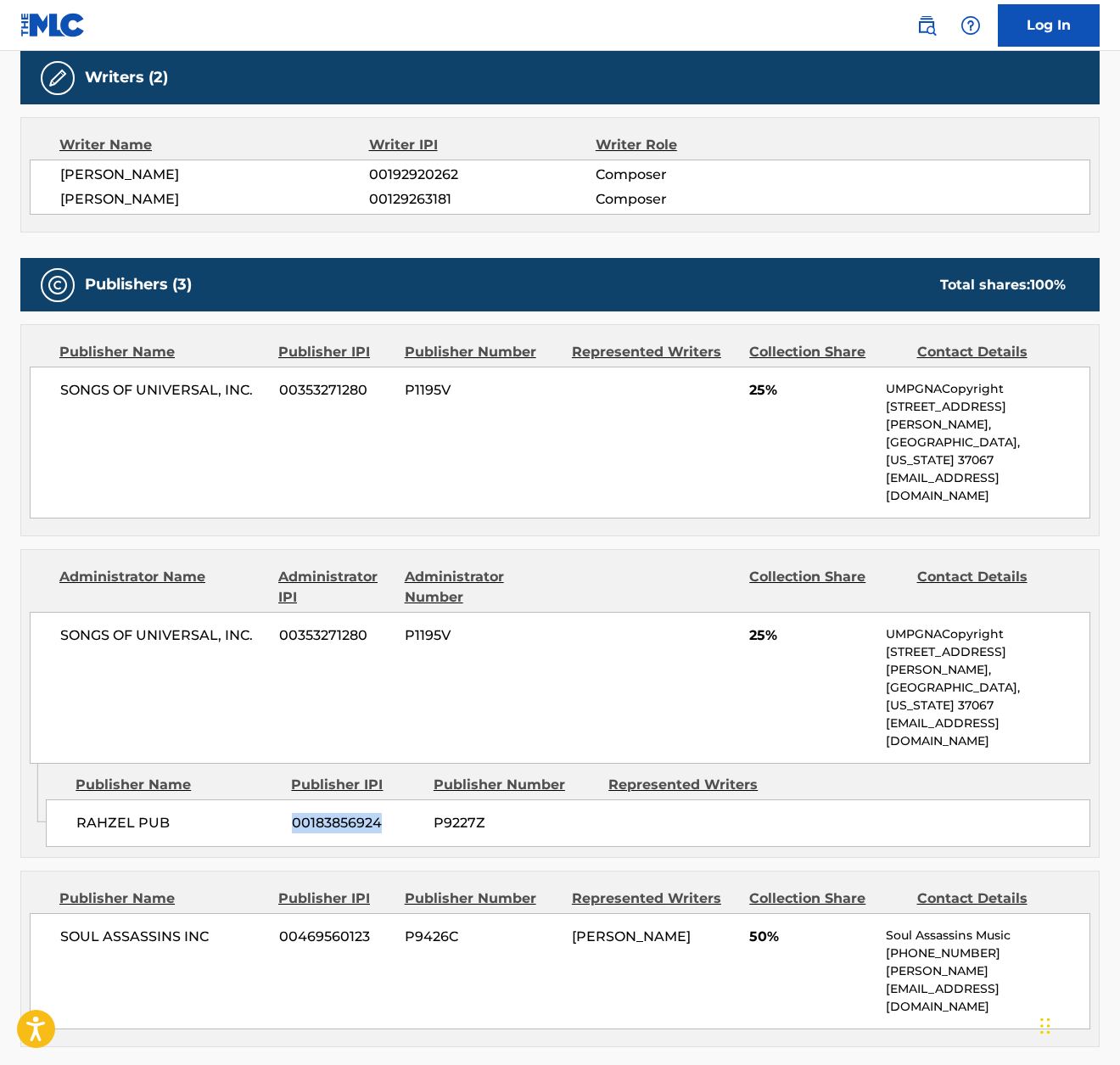
click at [331, 813] on span "00183856924" at bounding box center [356, 823] width 129 height 20
copy div "00183856924"
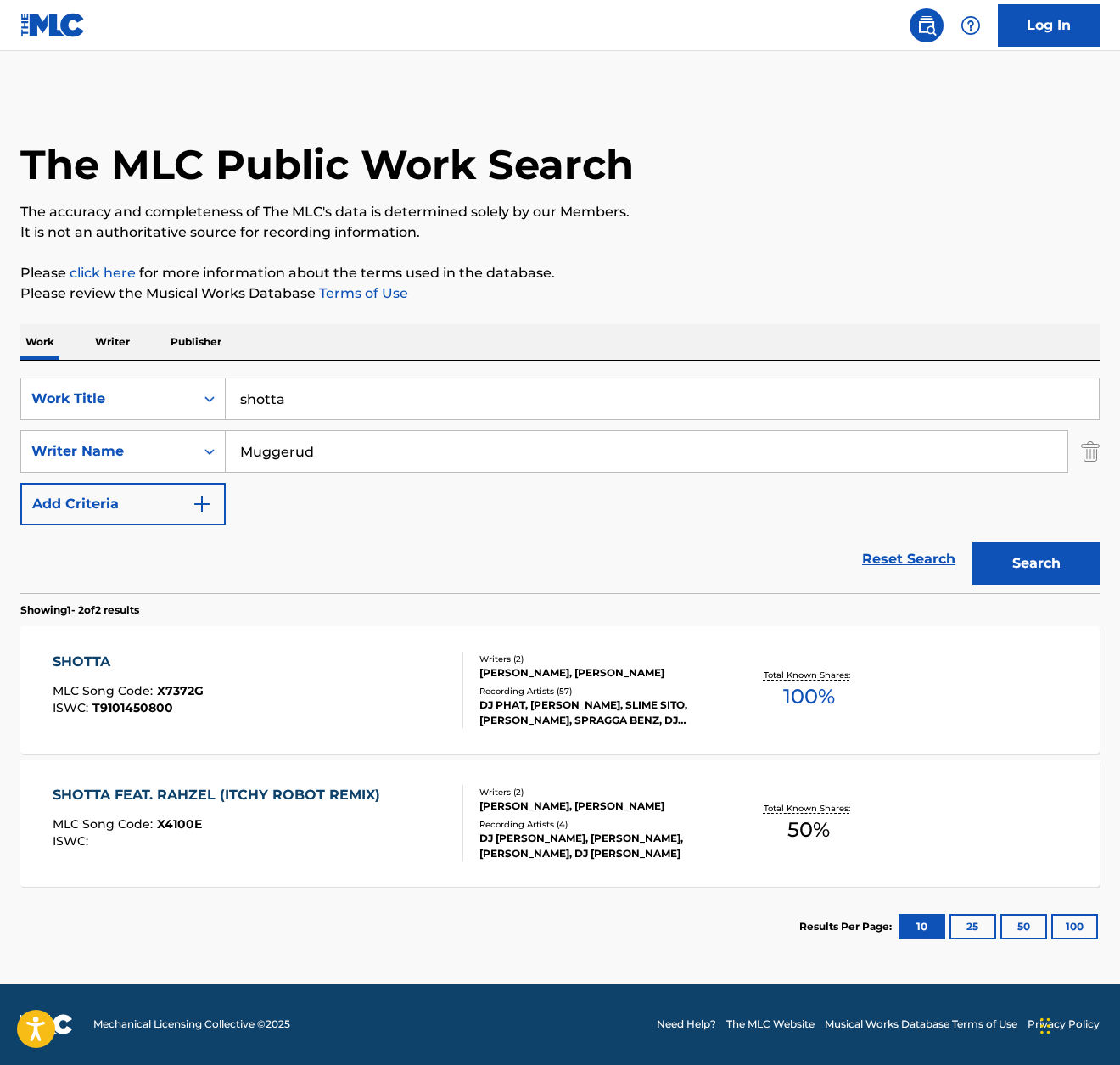
click at [320, 391] on input "shotta" at bounding box center [662, 398] width 873 height 41
paste input "SNAP YA NECK BACK"
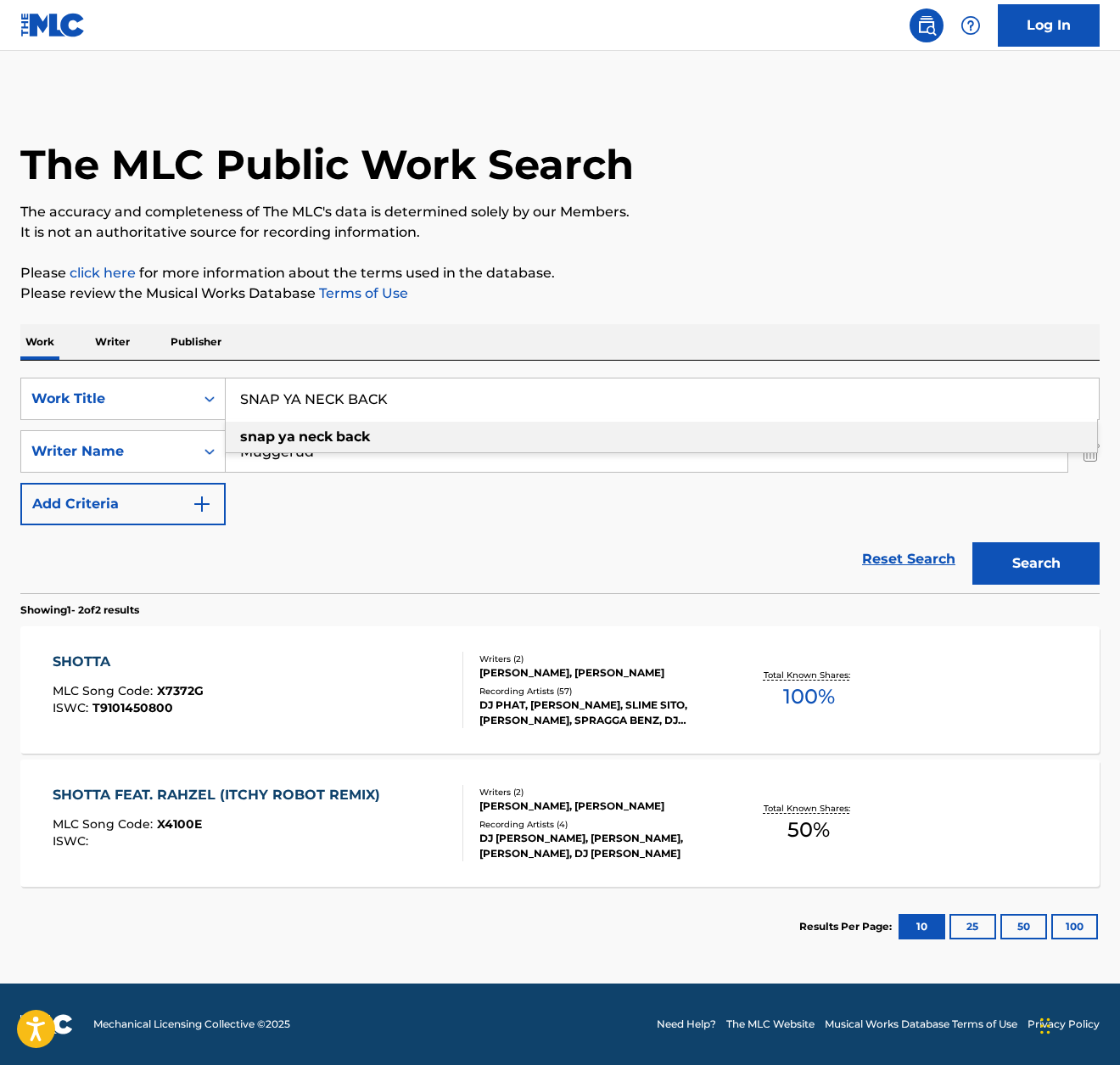
type input "SNAP YA NECK BACK"
click at [785, 318] on div "The MLC Public Work Search The accuracy and completeness of The MLC's data is d…" at bounding box center [560, 530] width 1120 height 873
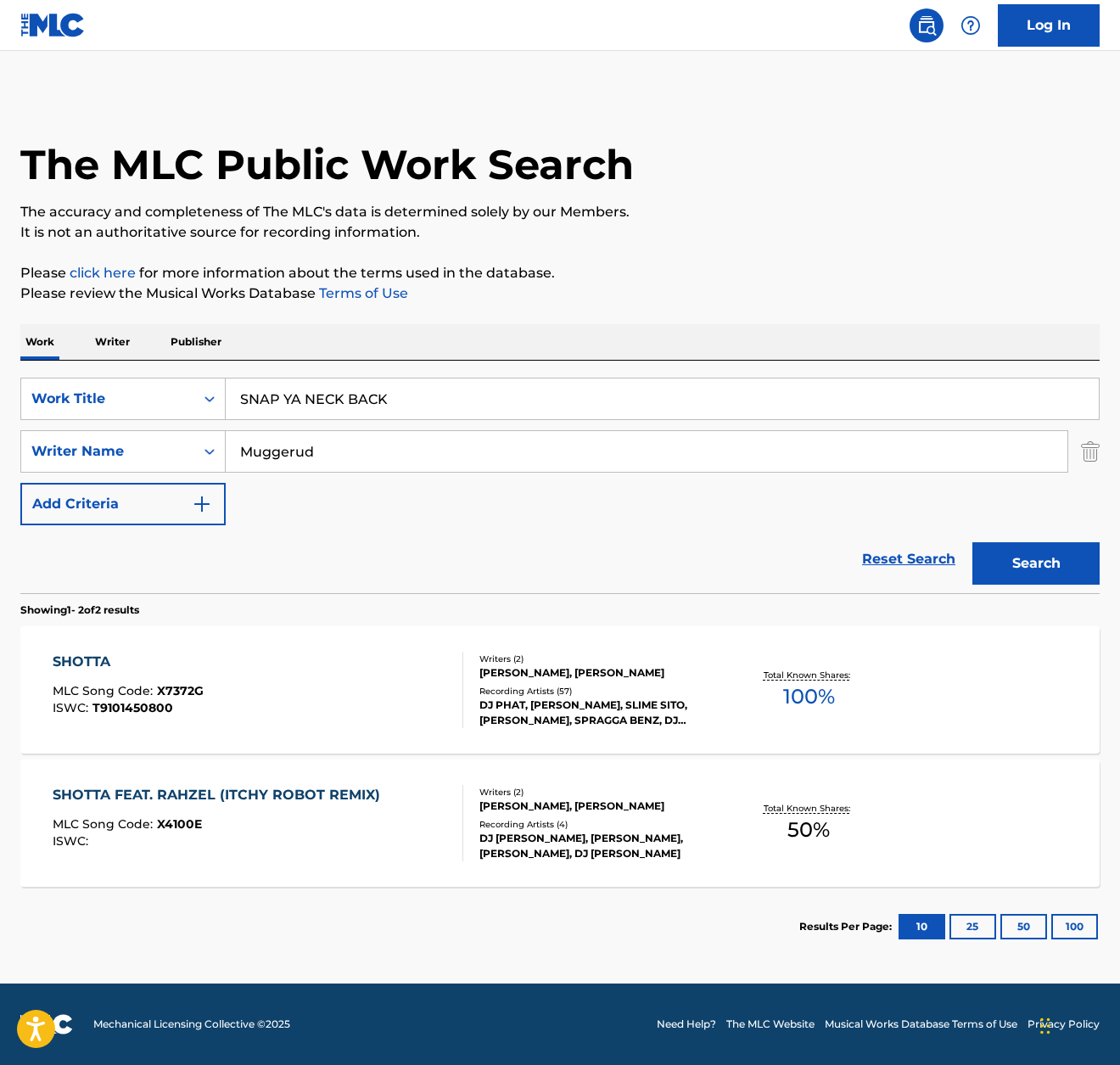
click at [1039, 569] on button "Search" at bounding box center [1036, 563] width 128 height 43
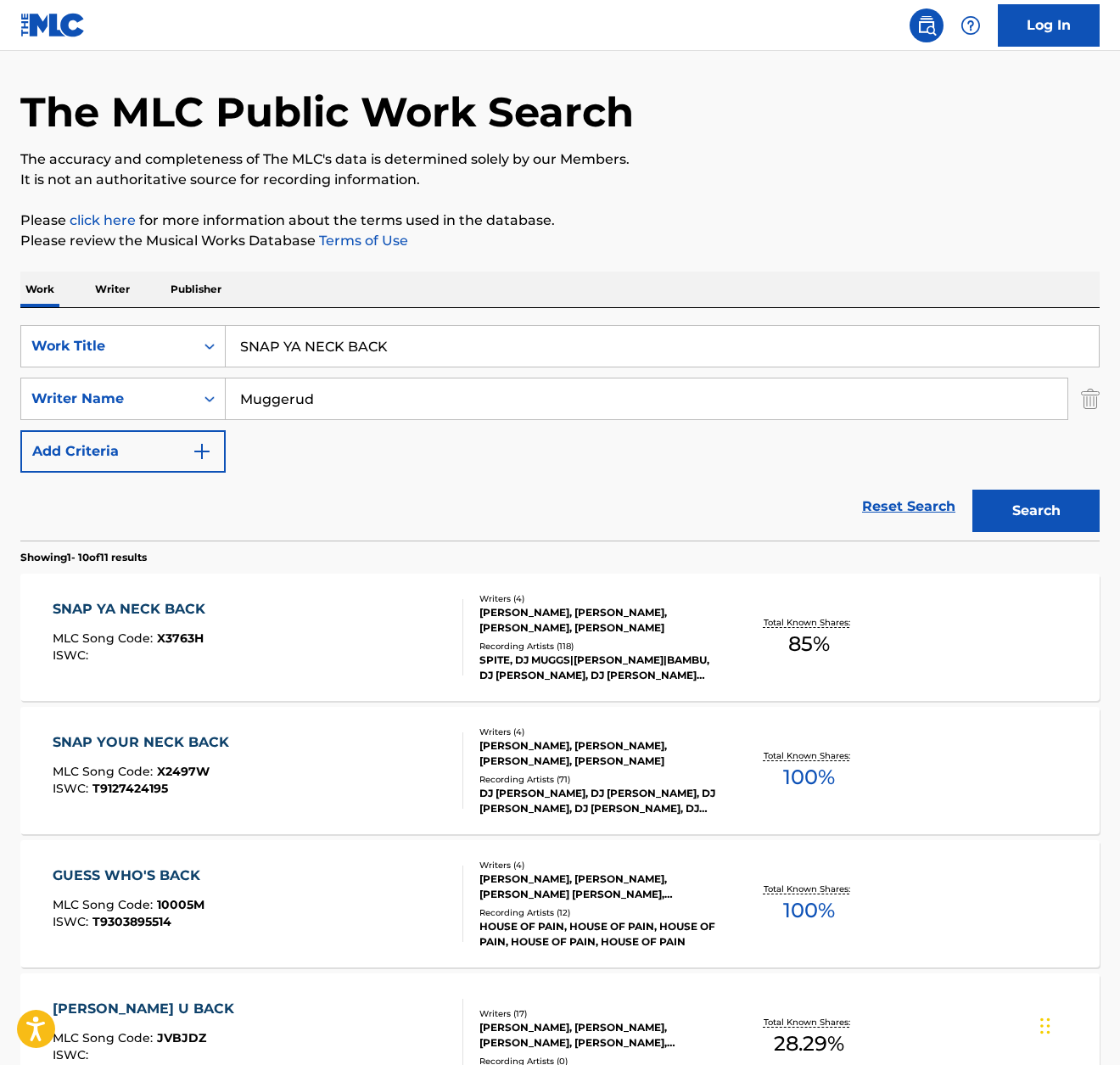
scroll to position [58, 0]
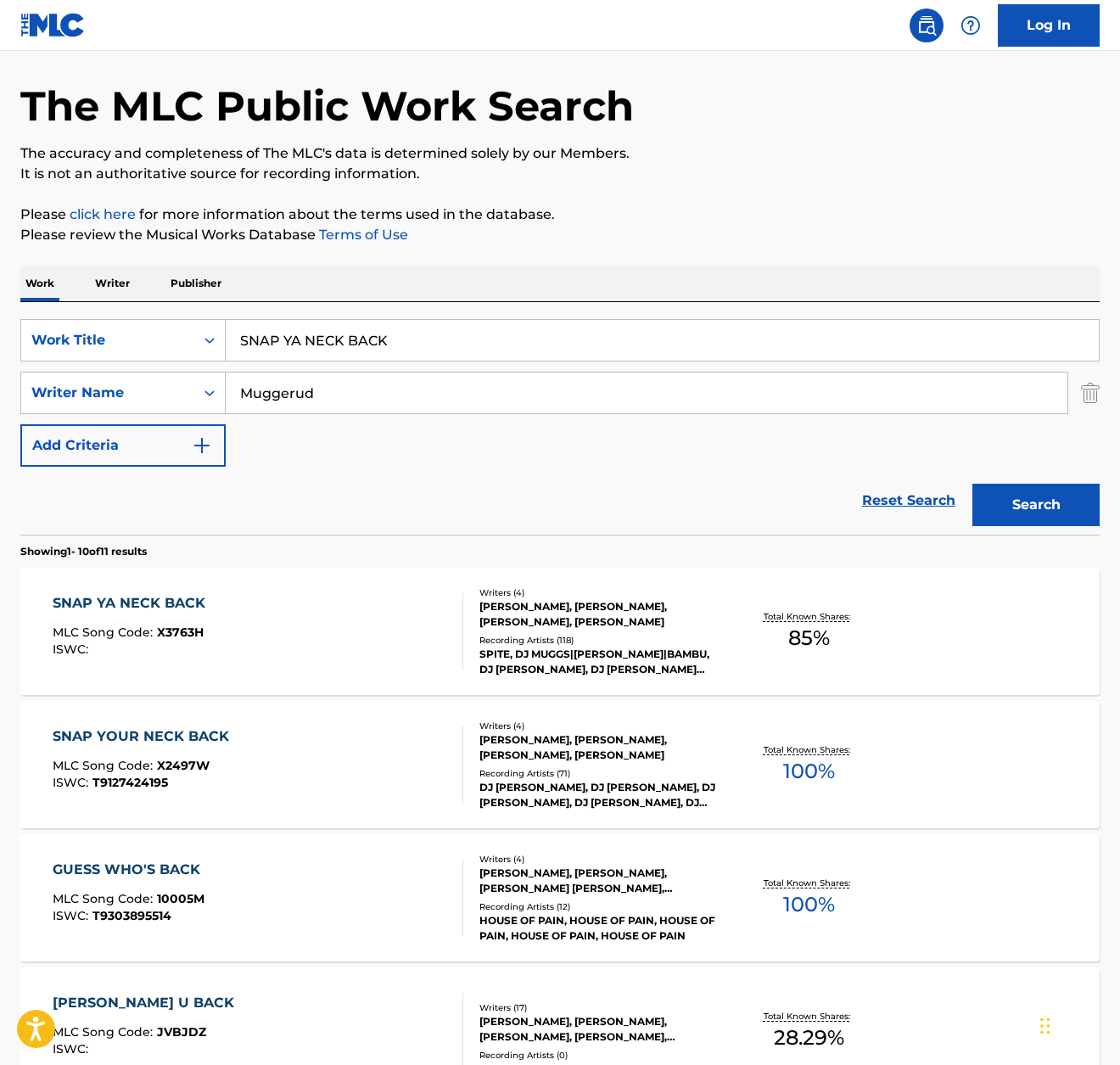
click at [175, 602] on div "SNAP YA NECK BACK" at bounding box center [134, 602] width 161 height 20
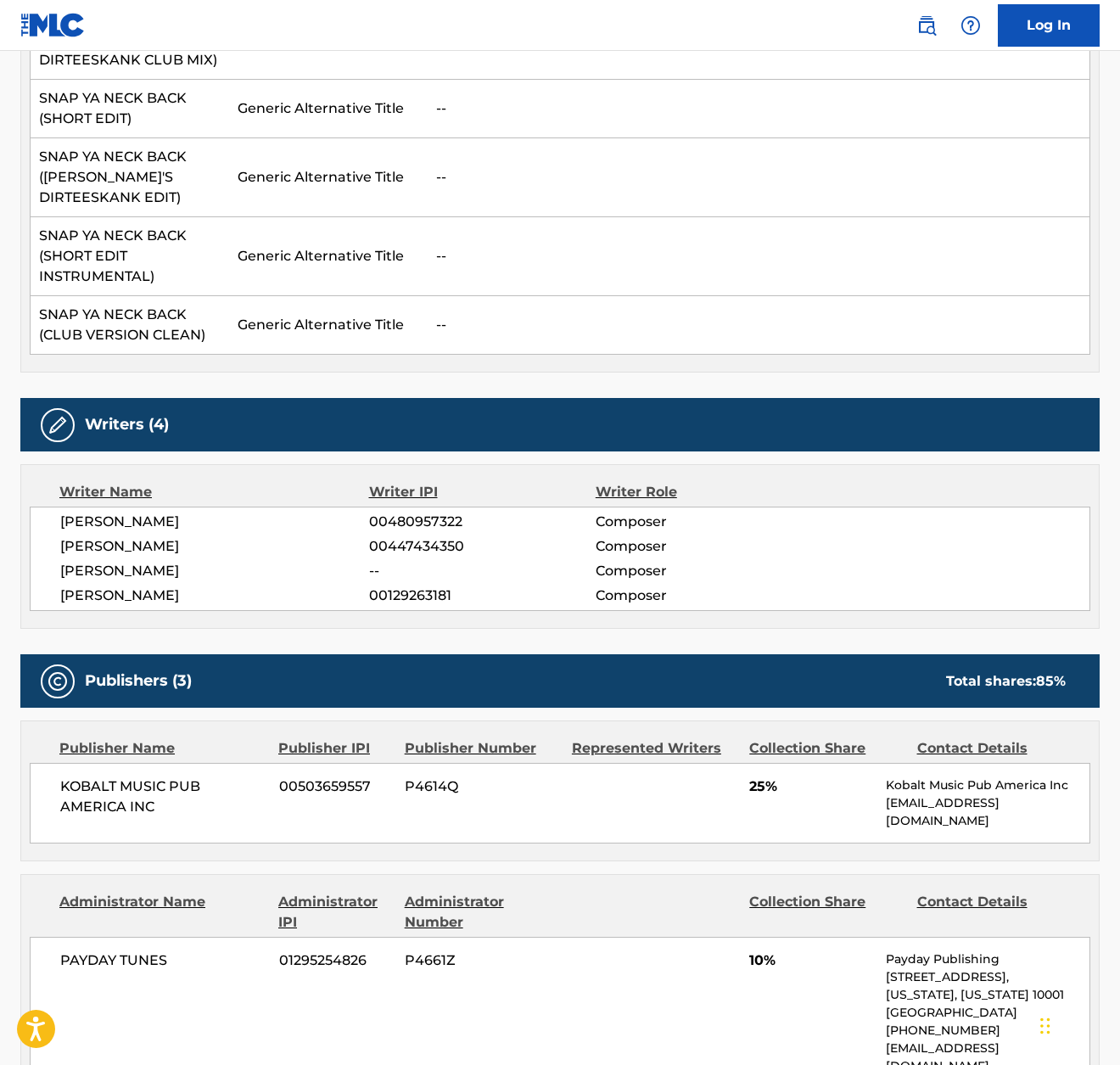
scroll to position [657, 0]
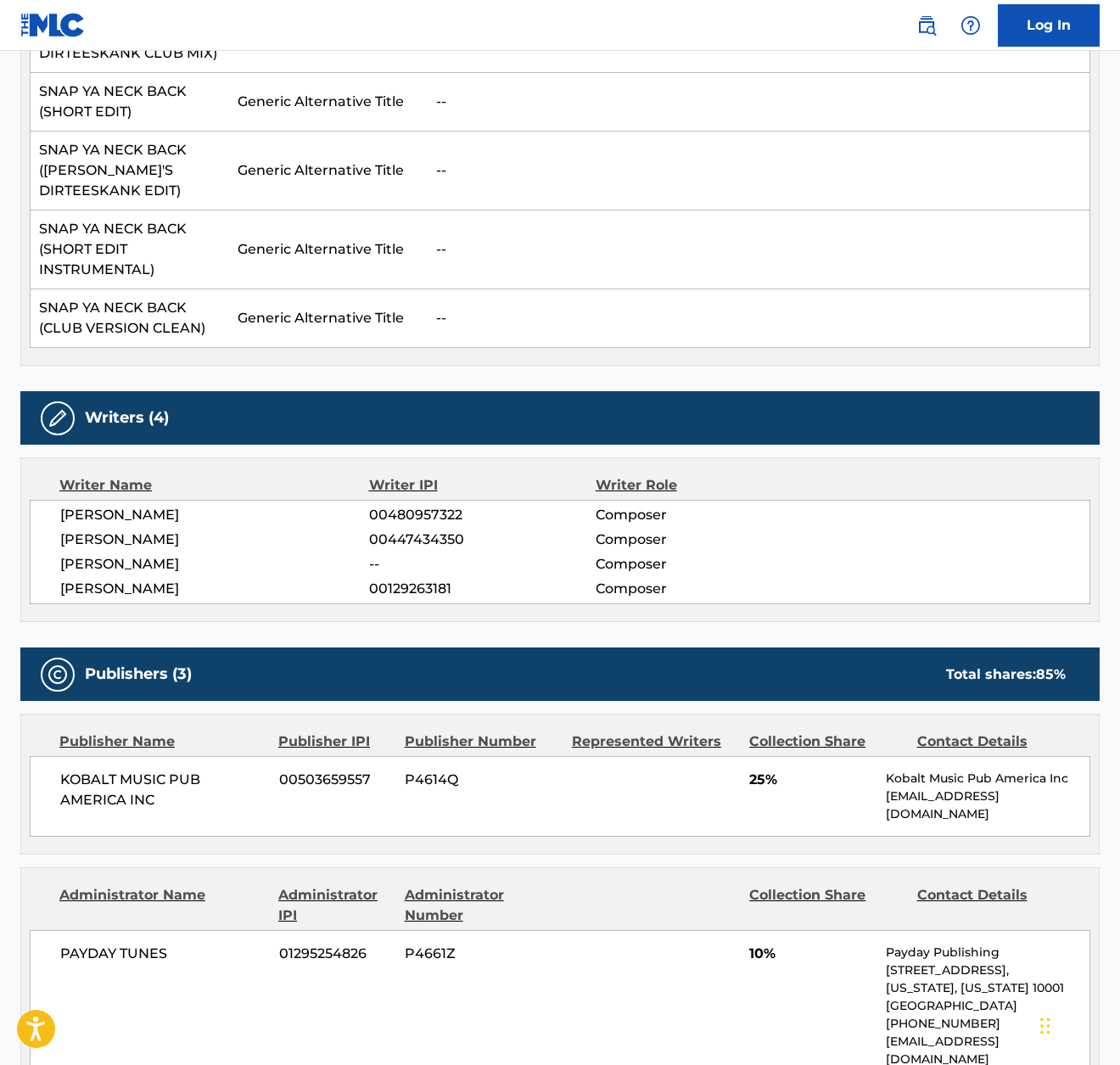
click at [412, 531] on span "00447434350" at bounding box center [482, 539] width 227 height 20
copy span "00447434350"
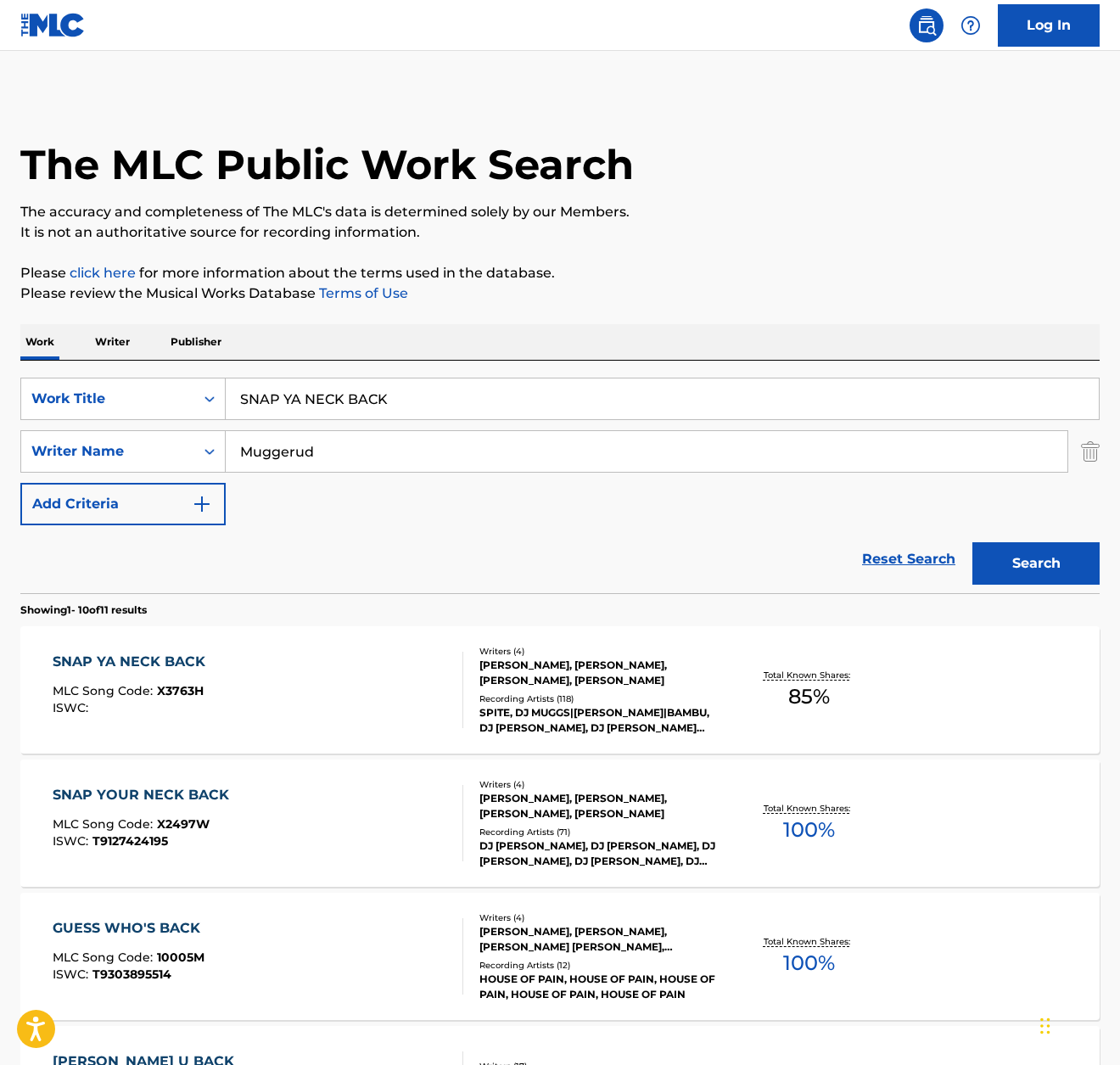
scroll to position [57, 0]
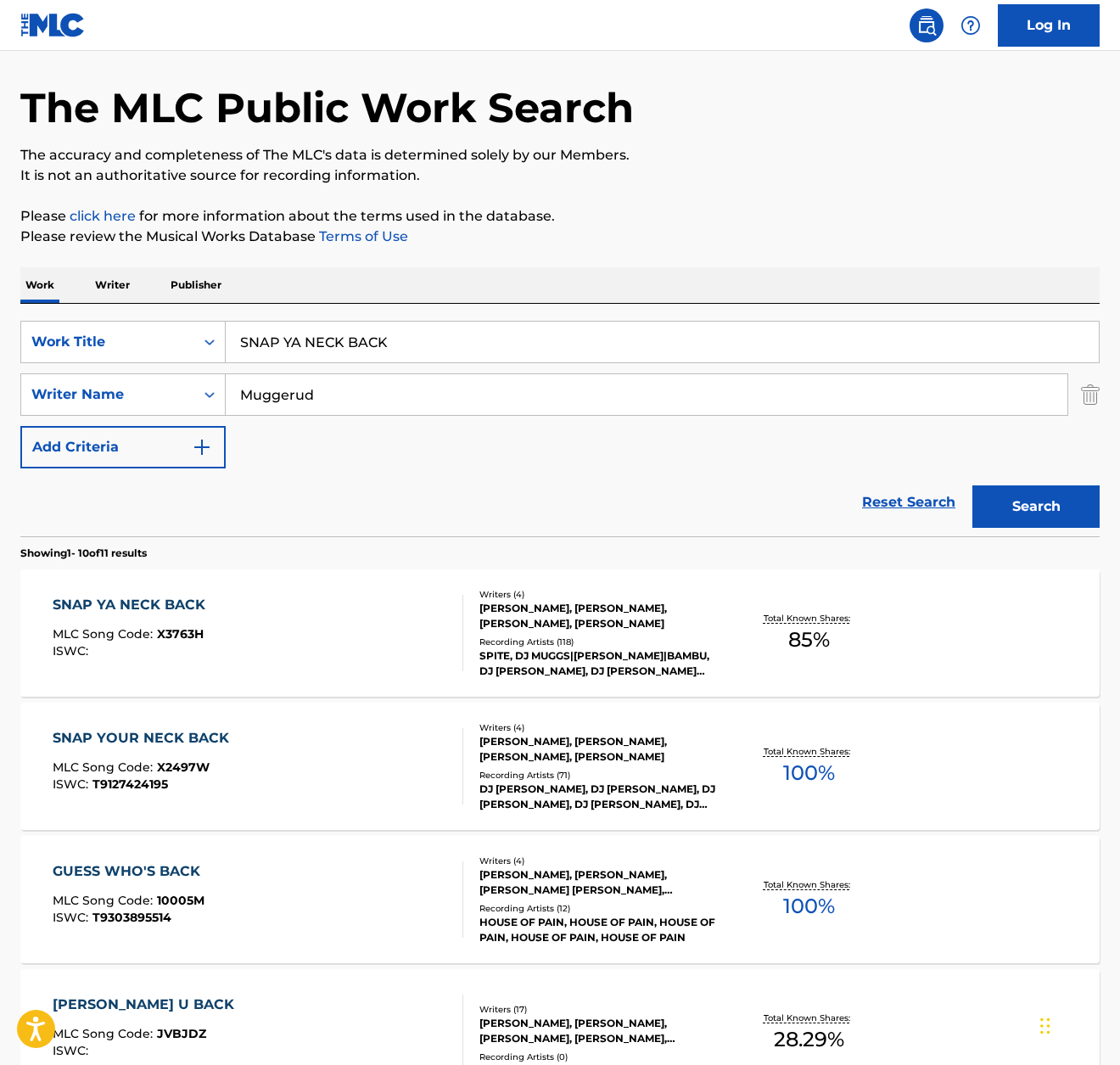
click at [349, 332] on input "SNAP YA NECK BACK" at bounding box center [662, 342] width 873 height 41
paste input "00447434350"
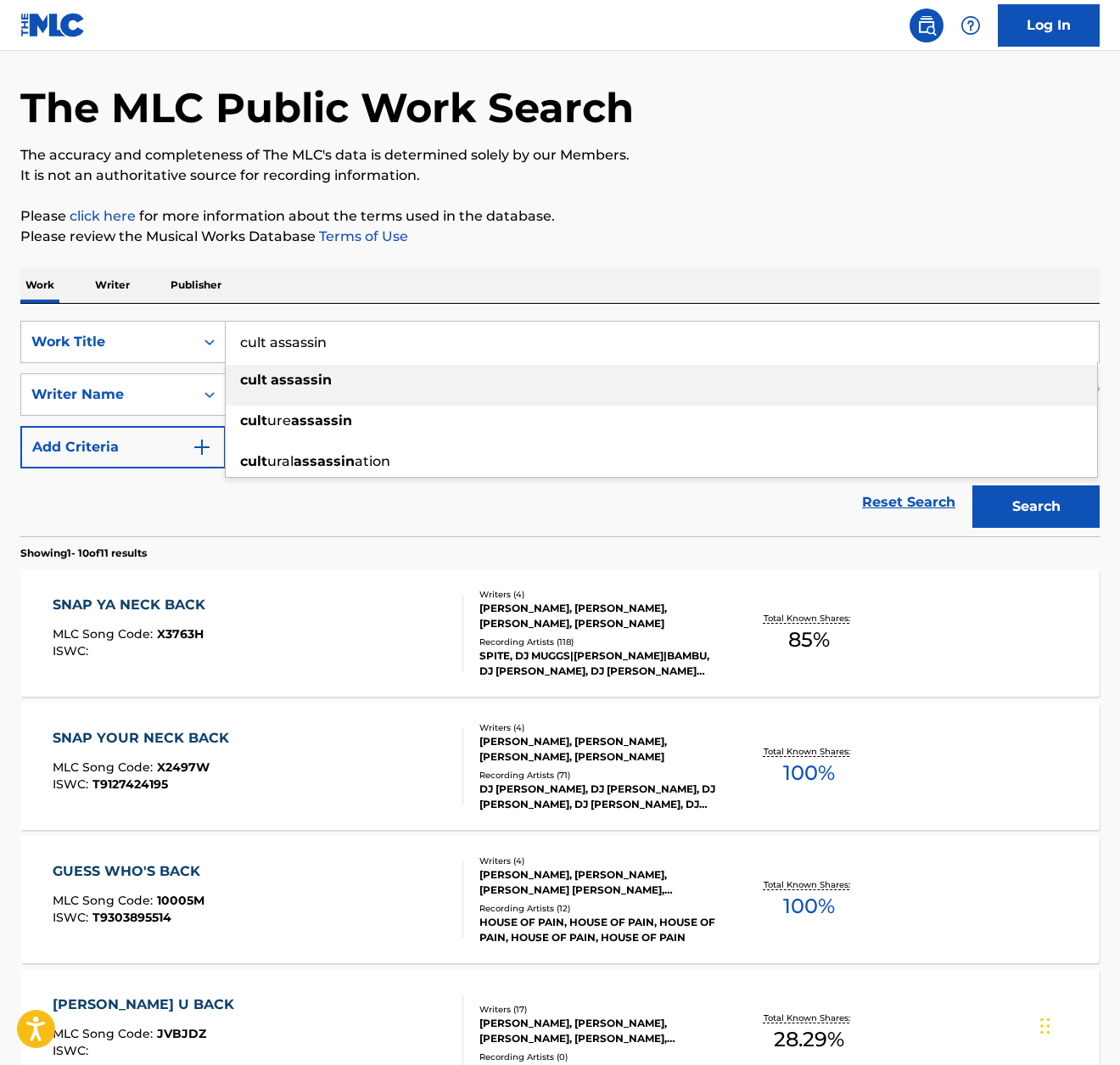
type input "cult assassin"
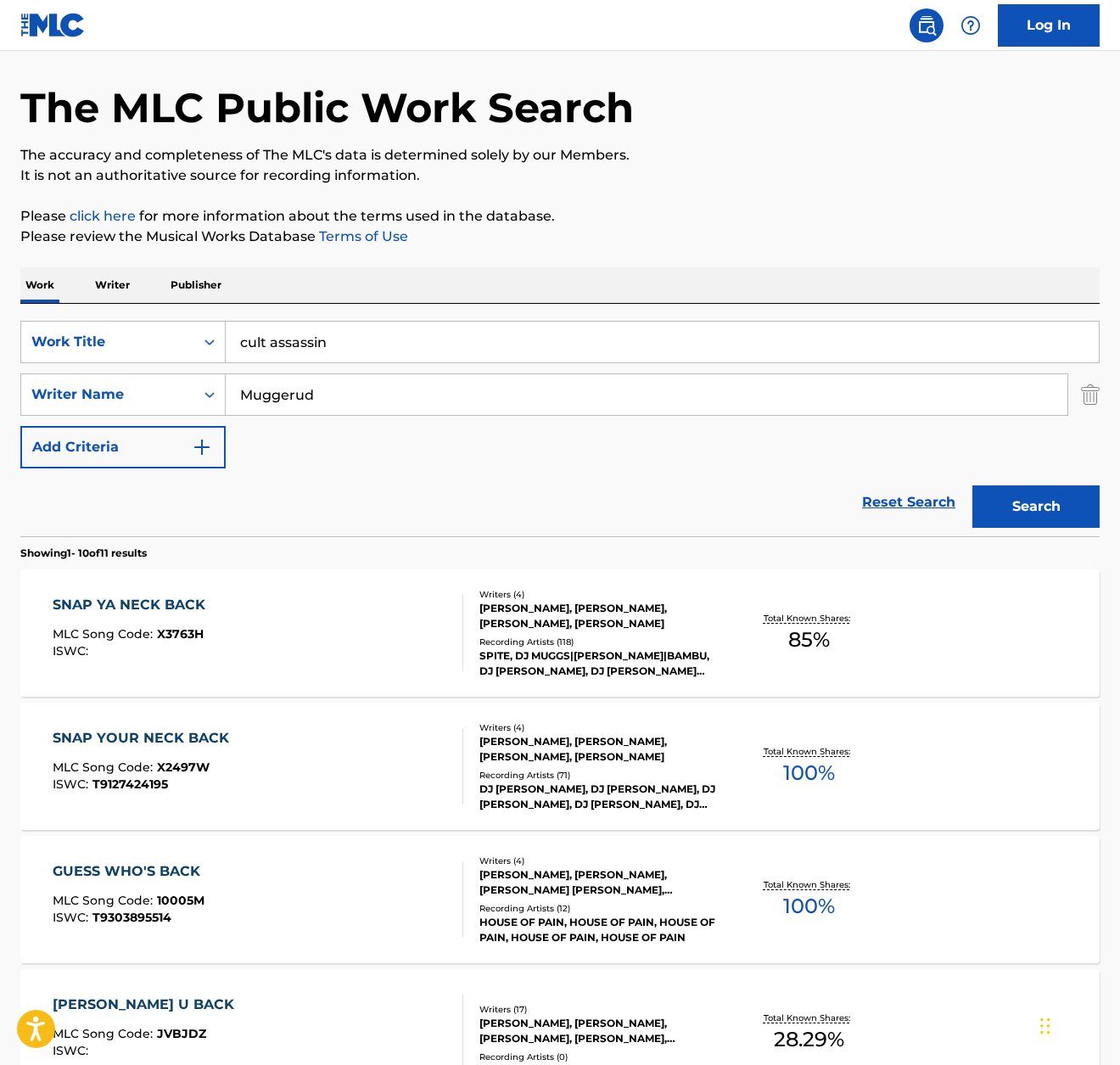
click at [781, 189] on div "The MLC Public Work Search The accuracy and completeness of The MLC's data is d…" at bounding box center [560, 1009] width 1120 height 1947
click at [1053, 506] on button "Search" at bounding box center [1036, 506] width 128 height 43
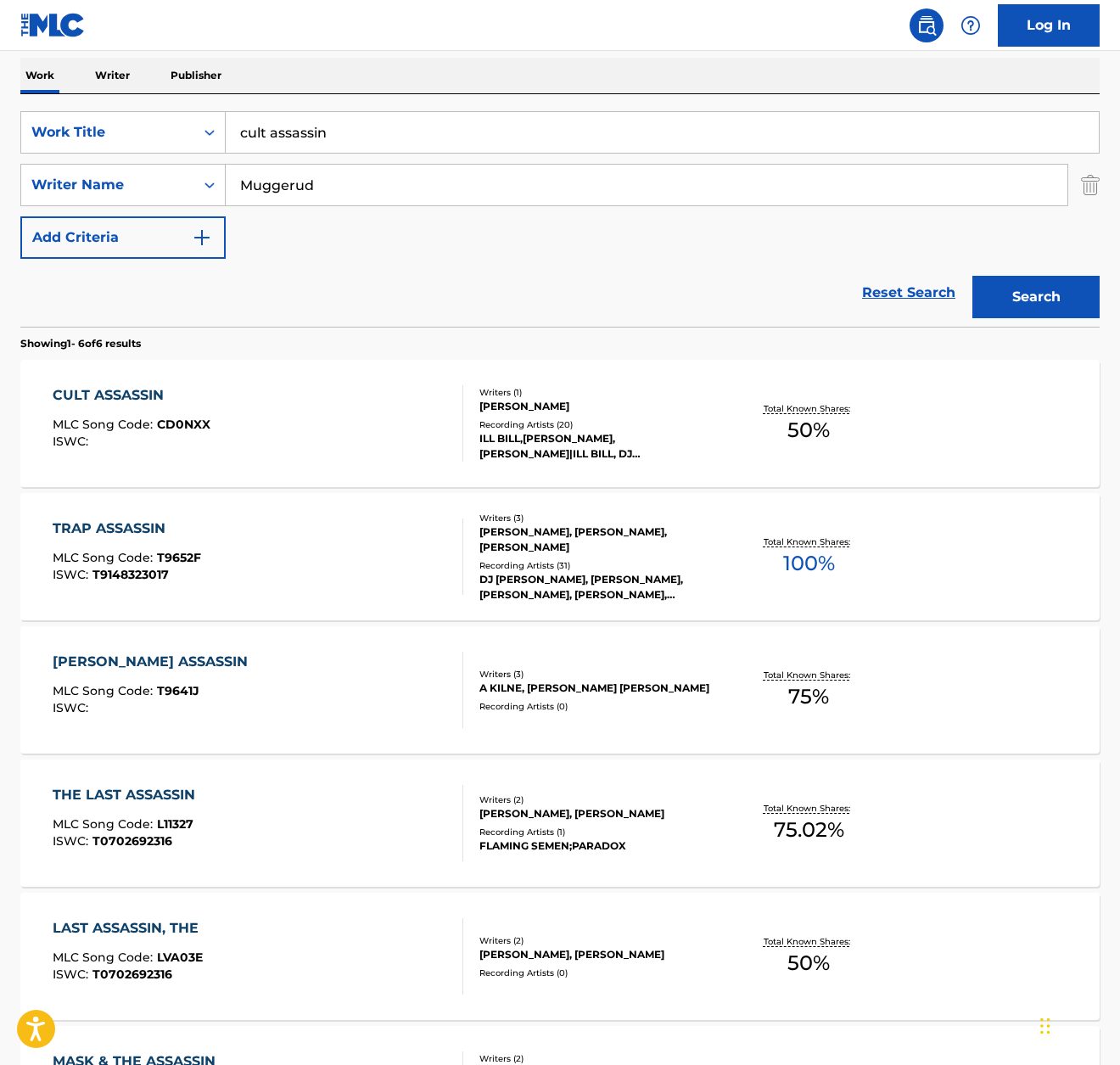
scroll to position [270, 0]
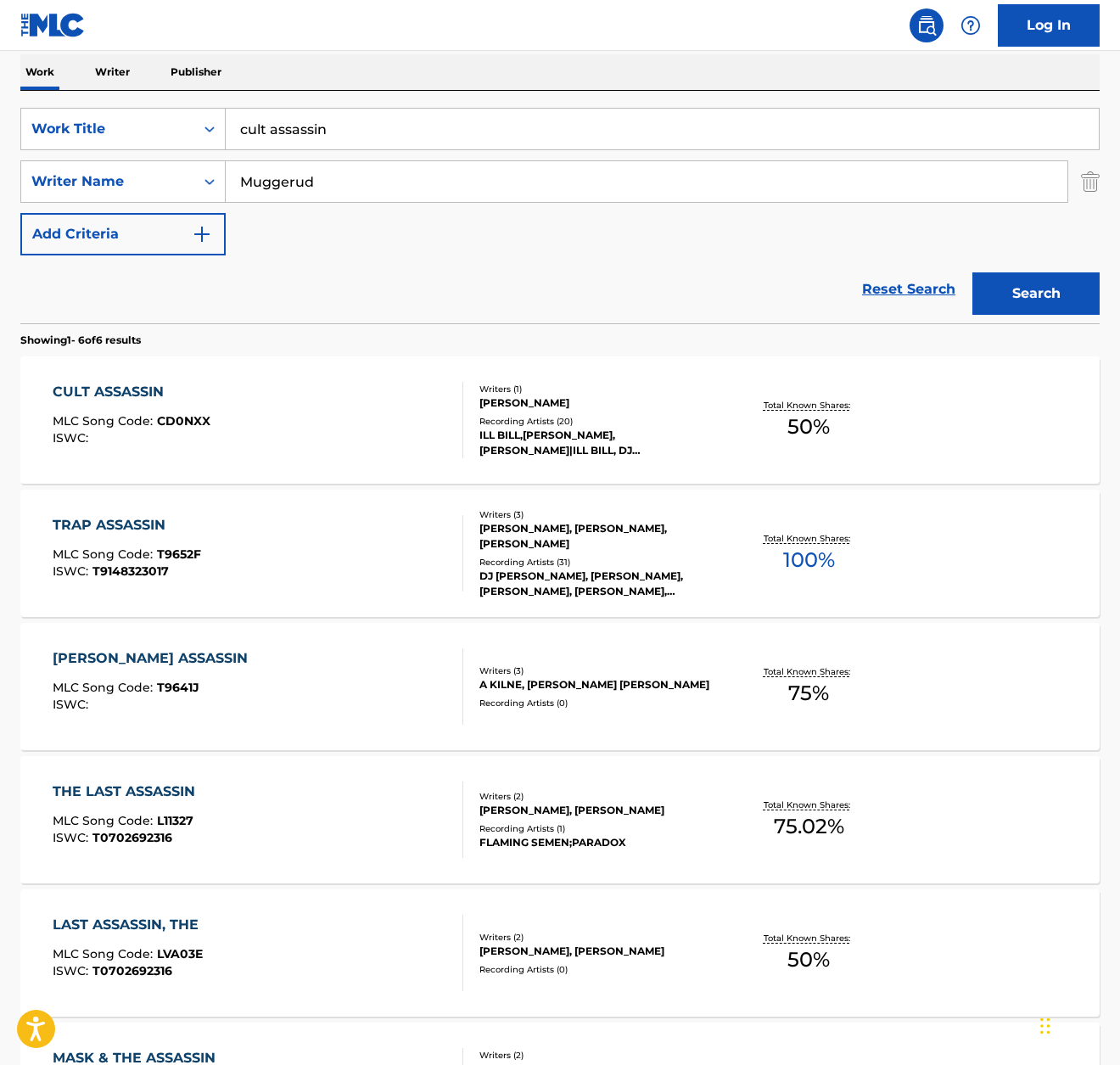
click at [146, 401] on div "CULT ASSASSIN MLC Song Code : CD0NXX ISWC :" at bounding box center [132, 420] width 158 height 76
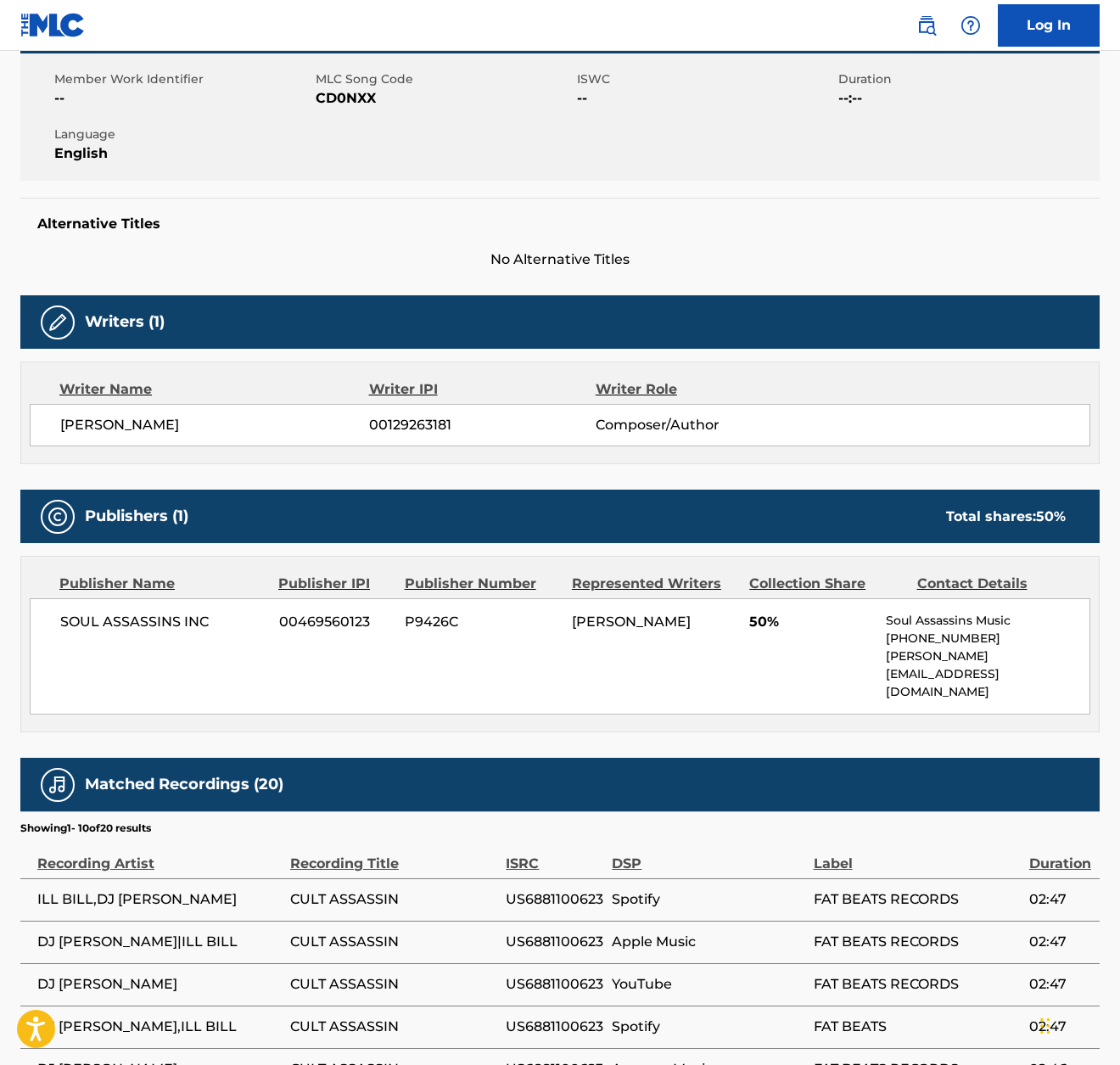
scroll to position [306, 0]
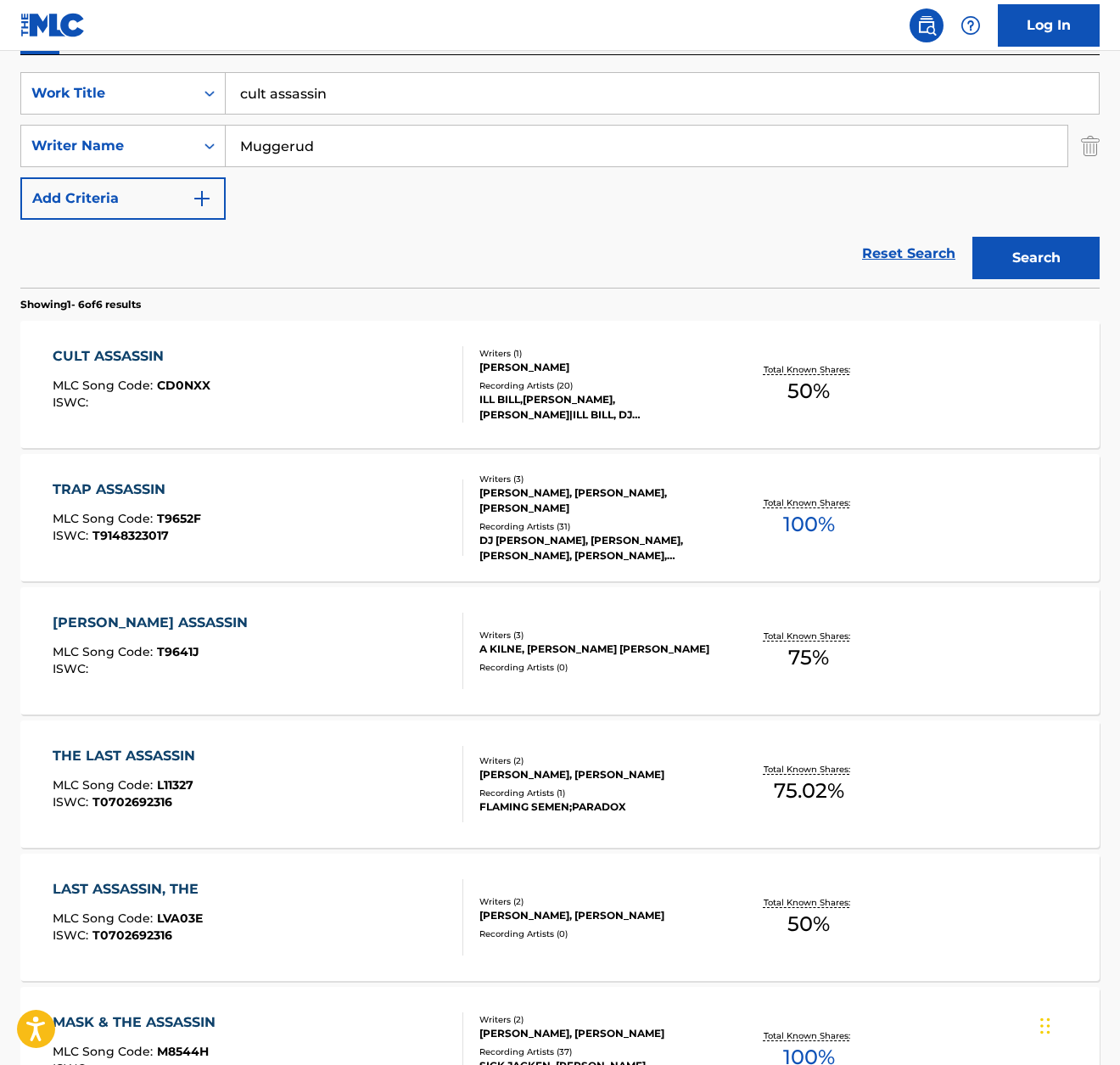
scroll to position [270, 0]
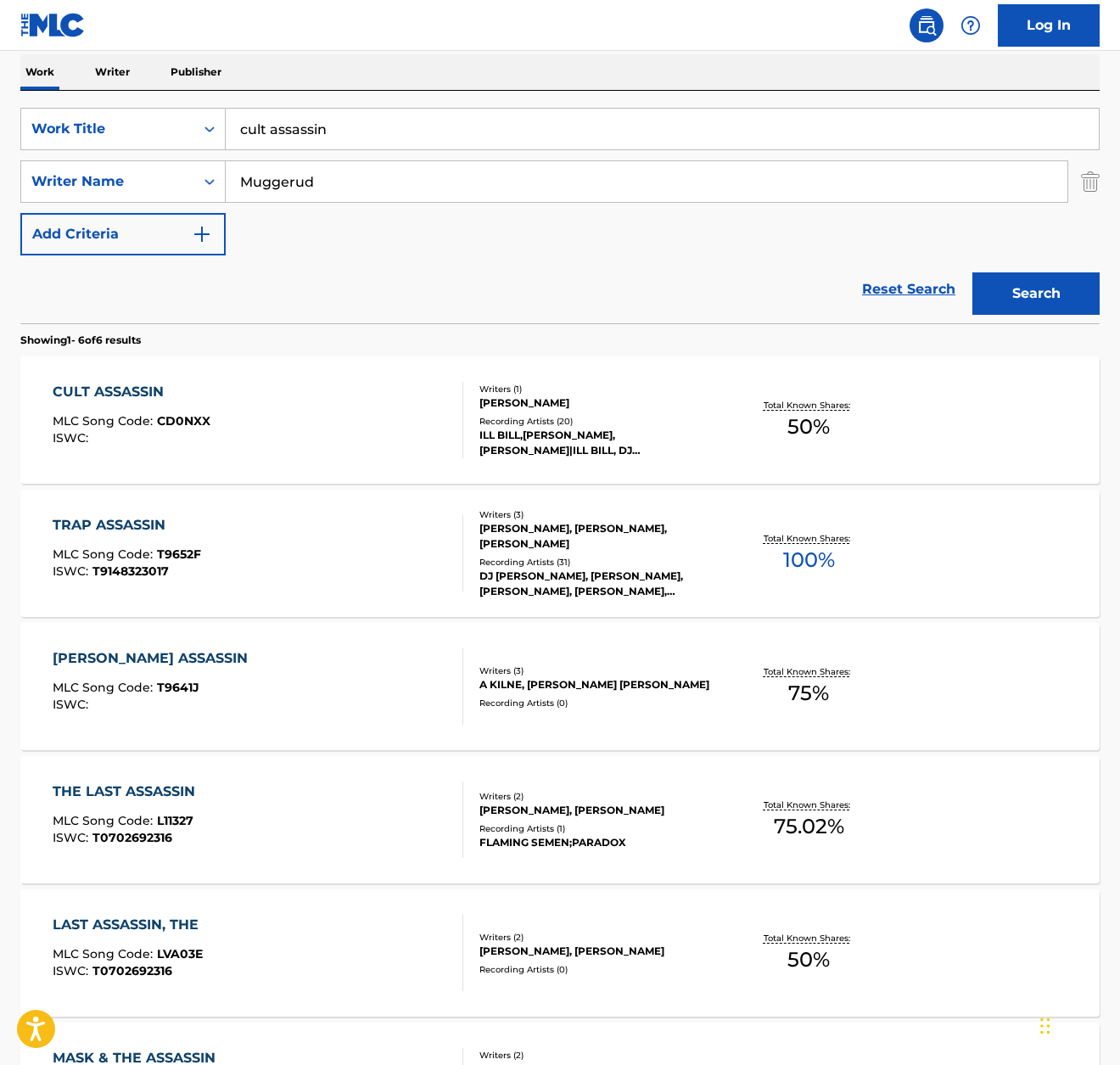
click at [425, 133] on input "cult assassin" at bounding box center [662, 128] width 873 height 41
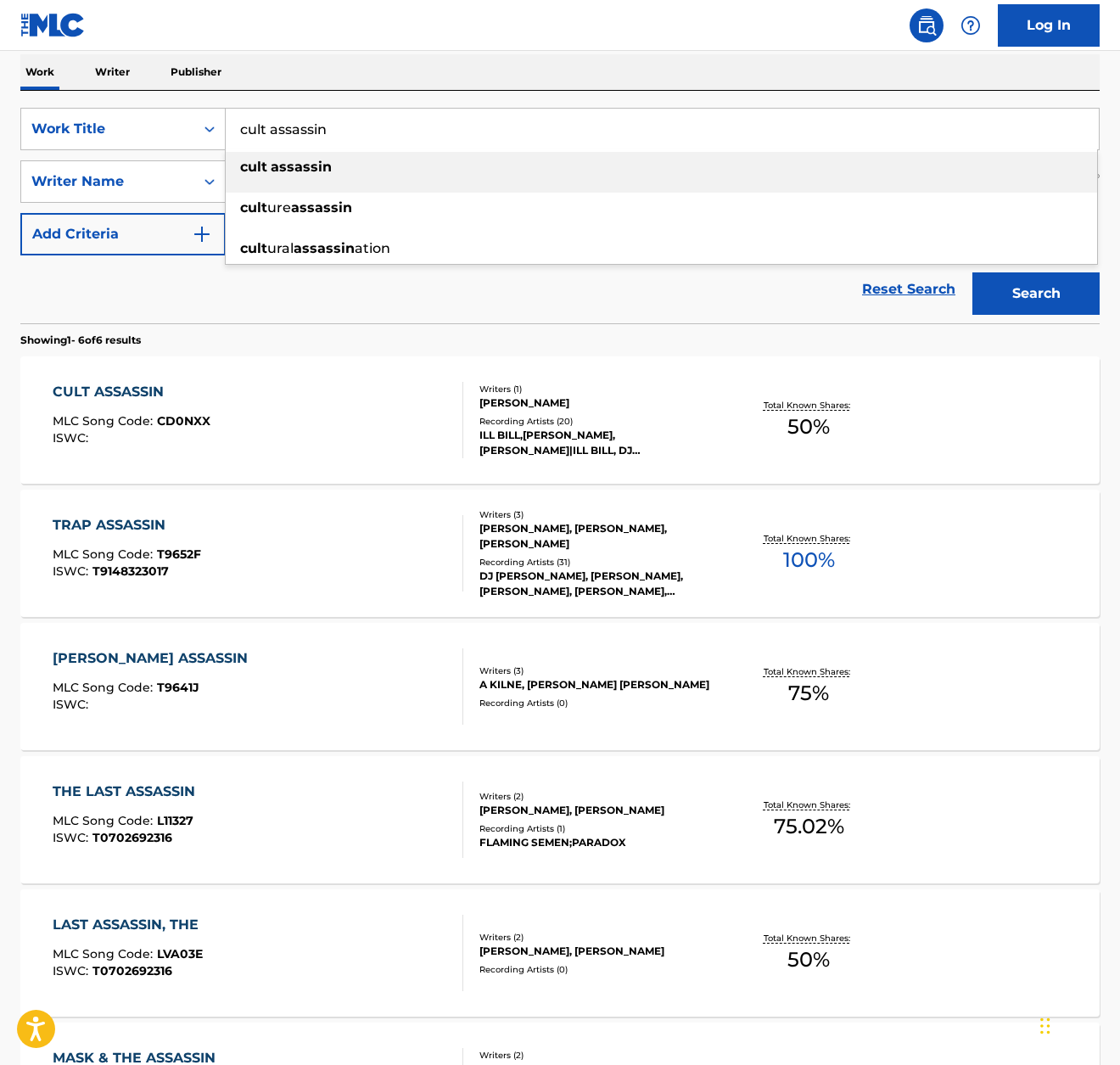
click at [425, 133] on input "cult assassin" at bounding box center [662, 128] width 873 height 41
paste input "ILLUMINATI 666"
type input "ILLUMINATI 666"
click at [530, 82] on div "Work Writer Publisher" at bounding box center [560, 72] width 1080 height 36
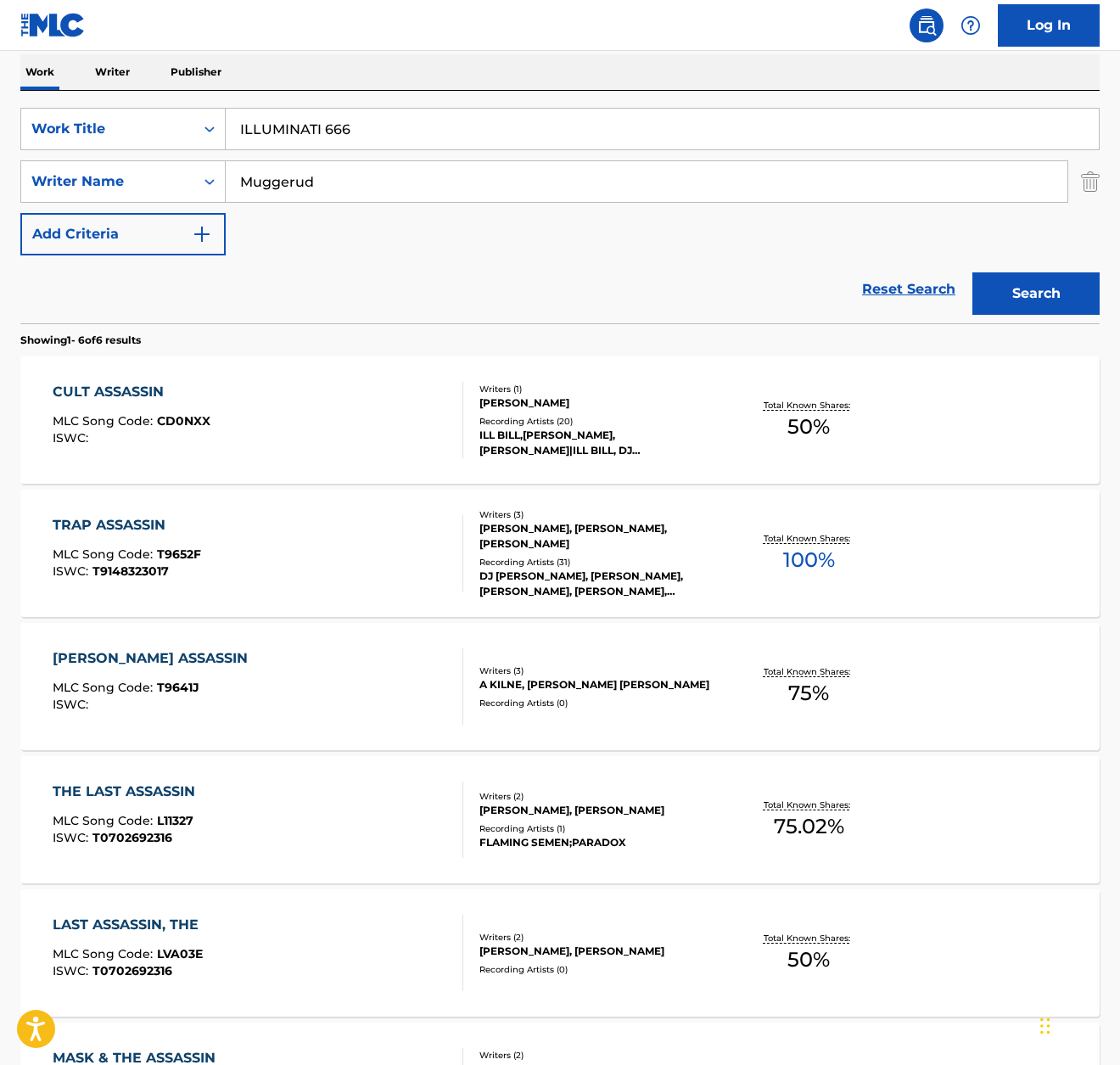
click at [1051, 301] on button "Search" at bounding box center [1036, 293] width 128 height 43
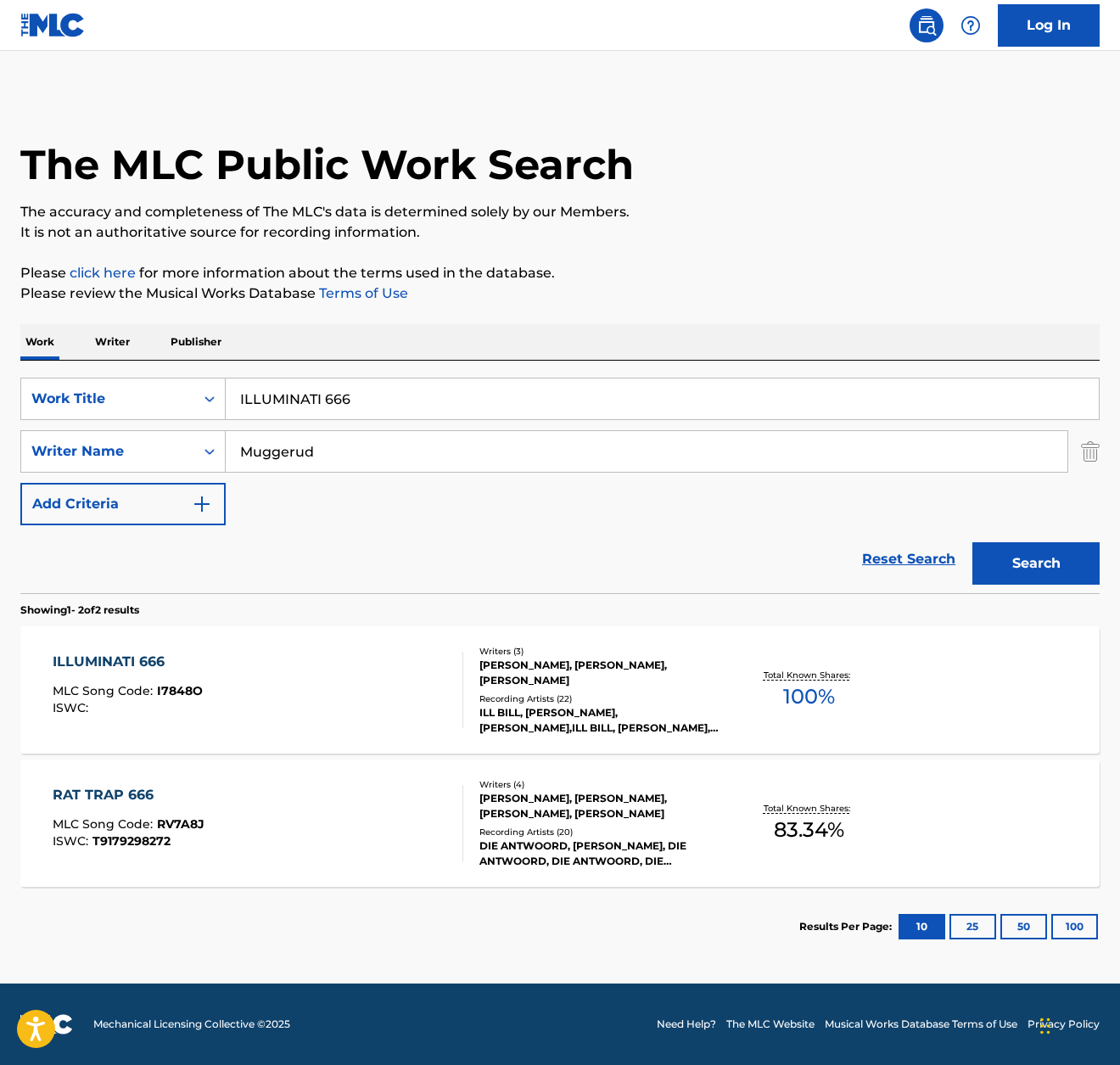
click at [152, 656] on div "ILLUMINATI 666" at bounding box center [128, 661] width 150 height 20
click at [456, 398] on input "ILLUMINATI 666" at bounding box center [662, 398] width 873 height 41
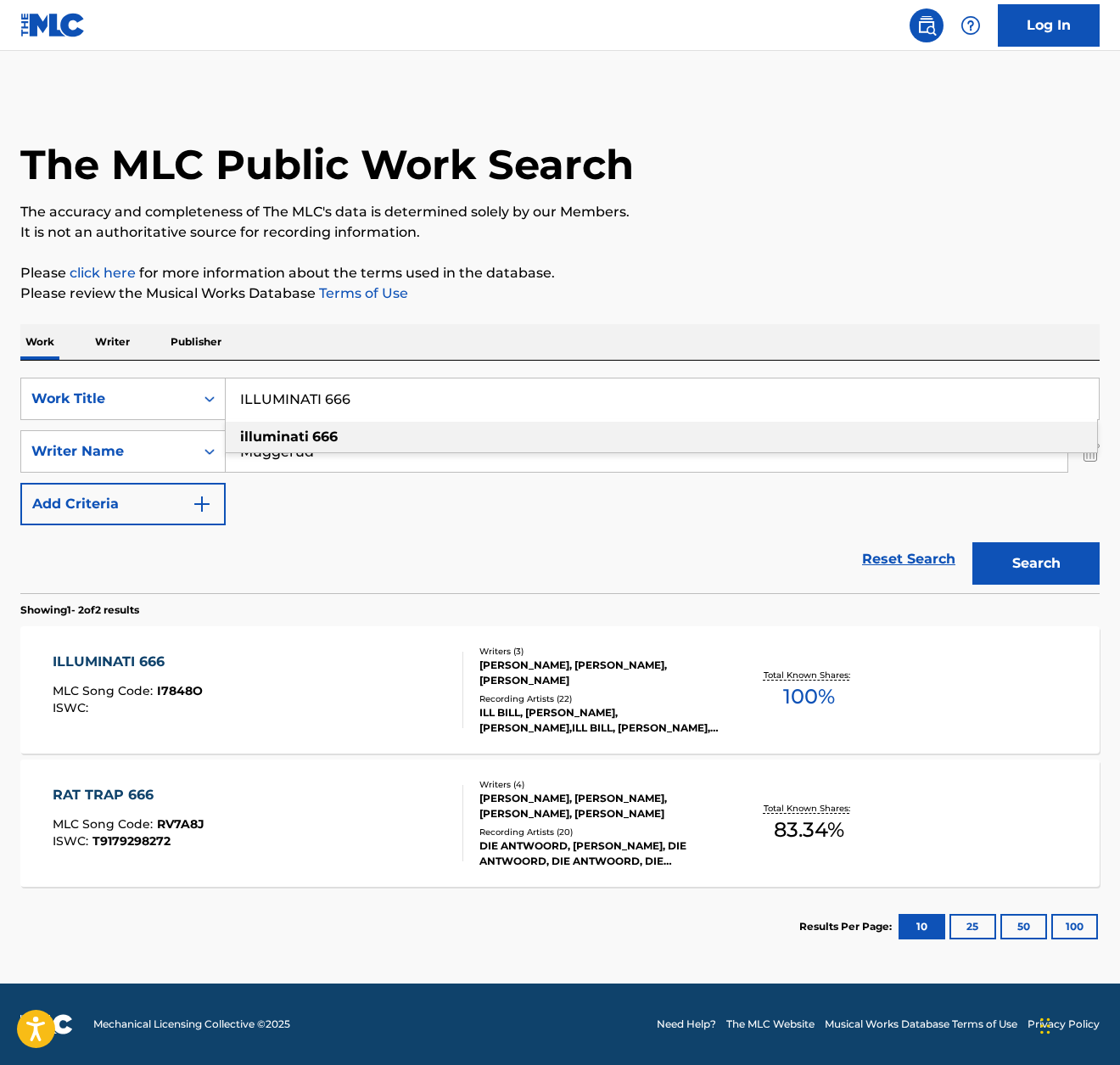
click at [456, 398] on input "ILLUMINATI 666" at bounding box center [662, 398] width 873 height 41
paste input "AMPUTATED SAINT"
type input "AMPUTATED SAINT"
click at [738, 266] on p "Please click here for more information about the terms used in the database." at bounding box center [560, 273] width 1080 height 20
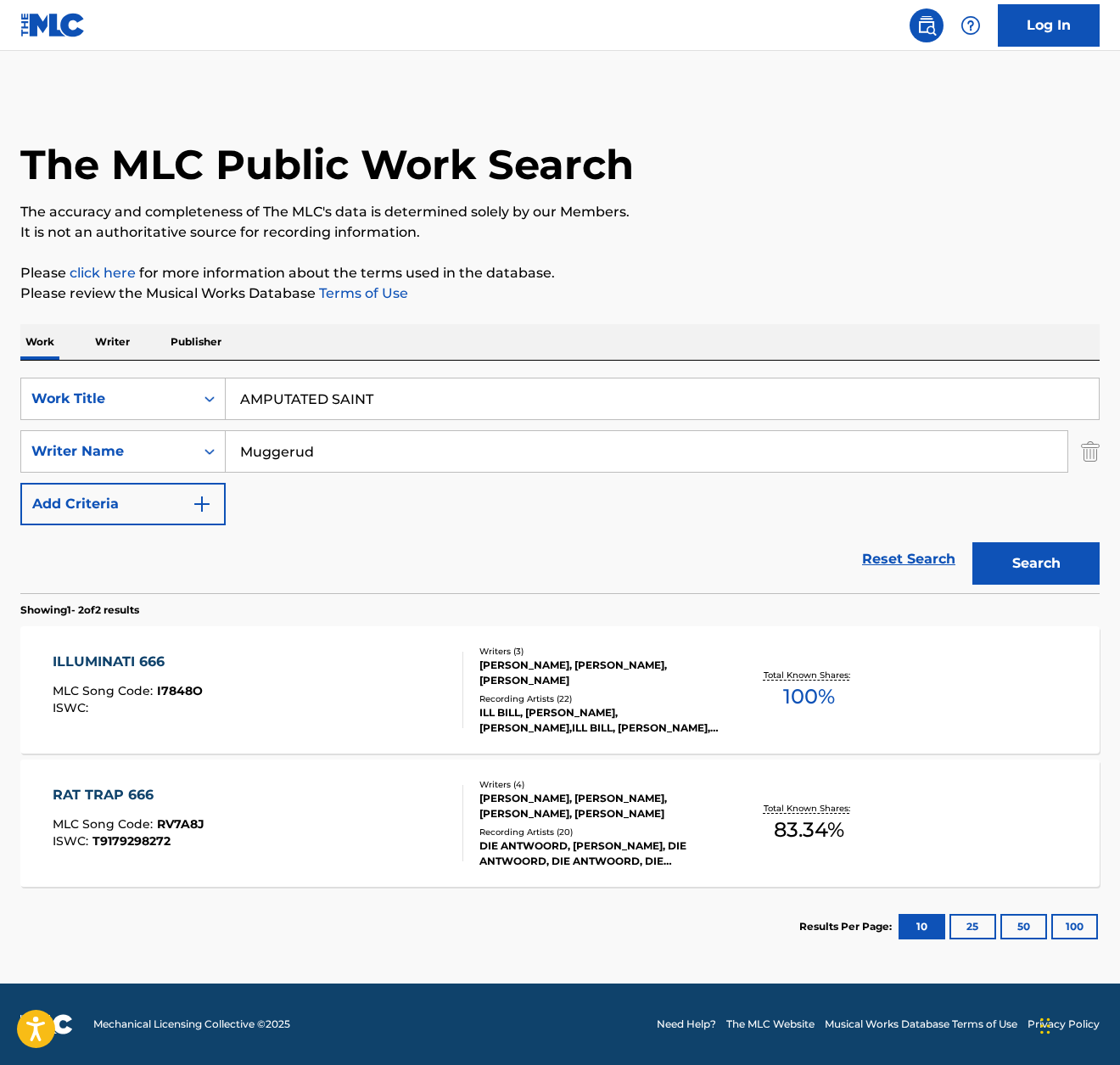
click at [1032, 556] on button "Search" at bounding box center [1036, 563] width 128 height 43
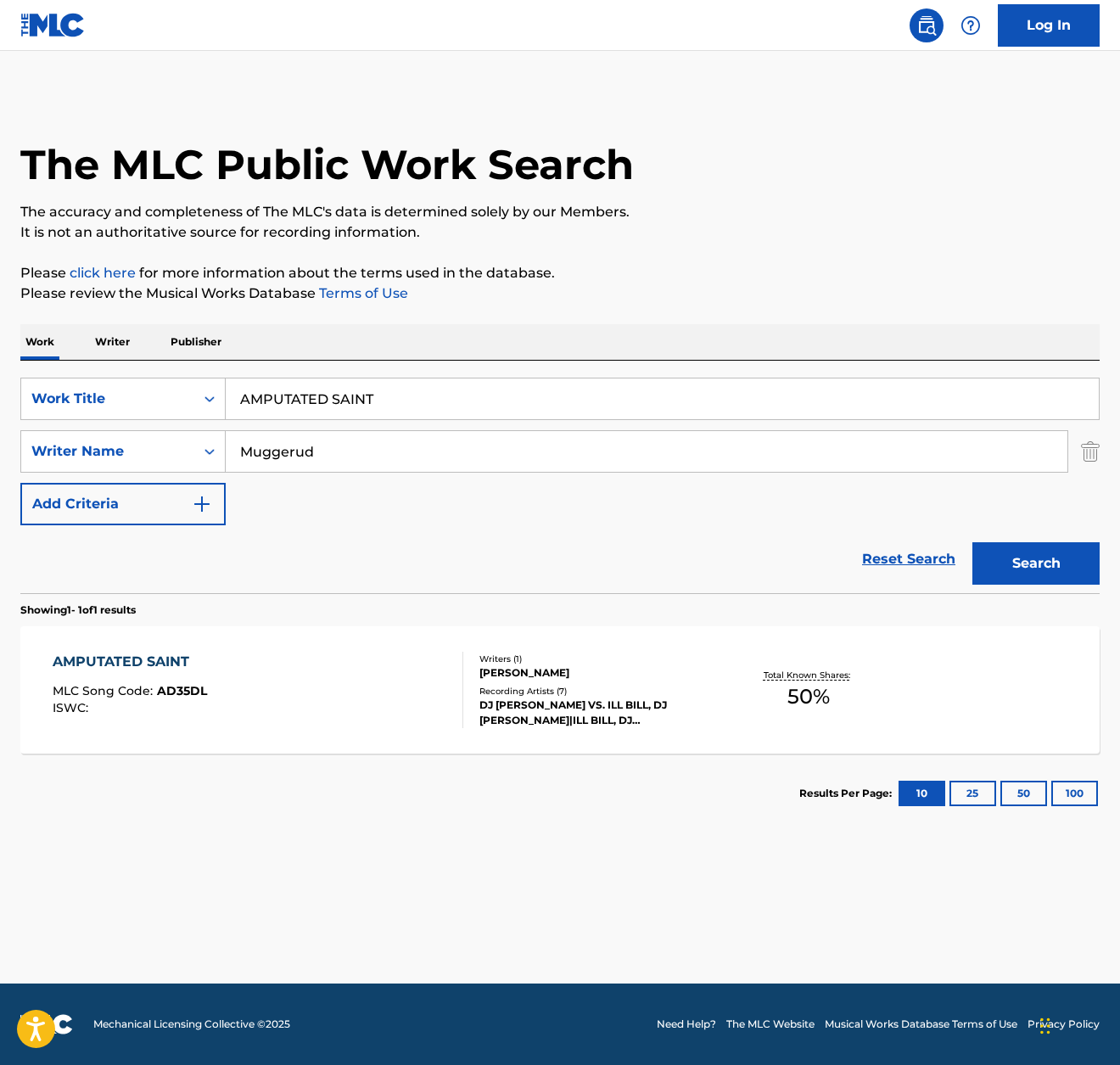
click at [319, 680] on div "AMPUTATED SAINT MLC Song Code : AD35DL ISWC :" at bounding box center [258, 690] width 410 height 76
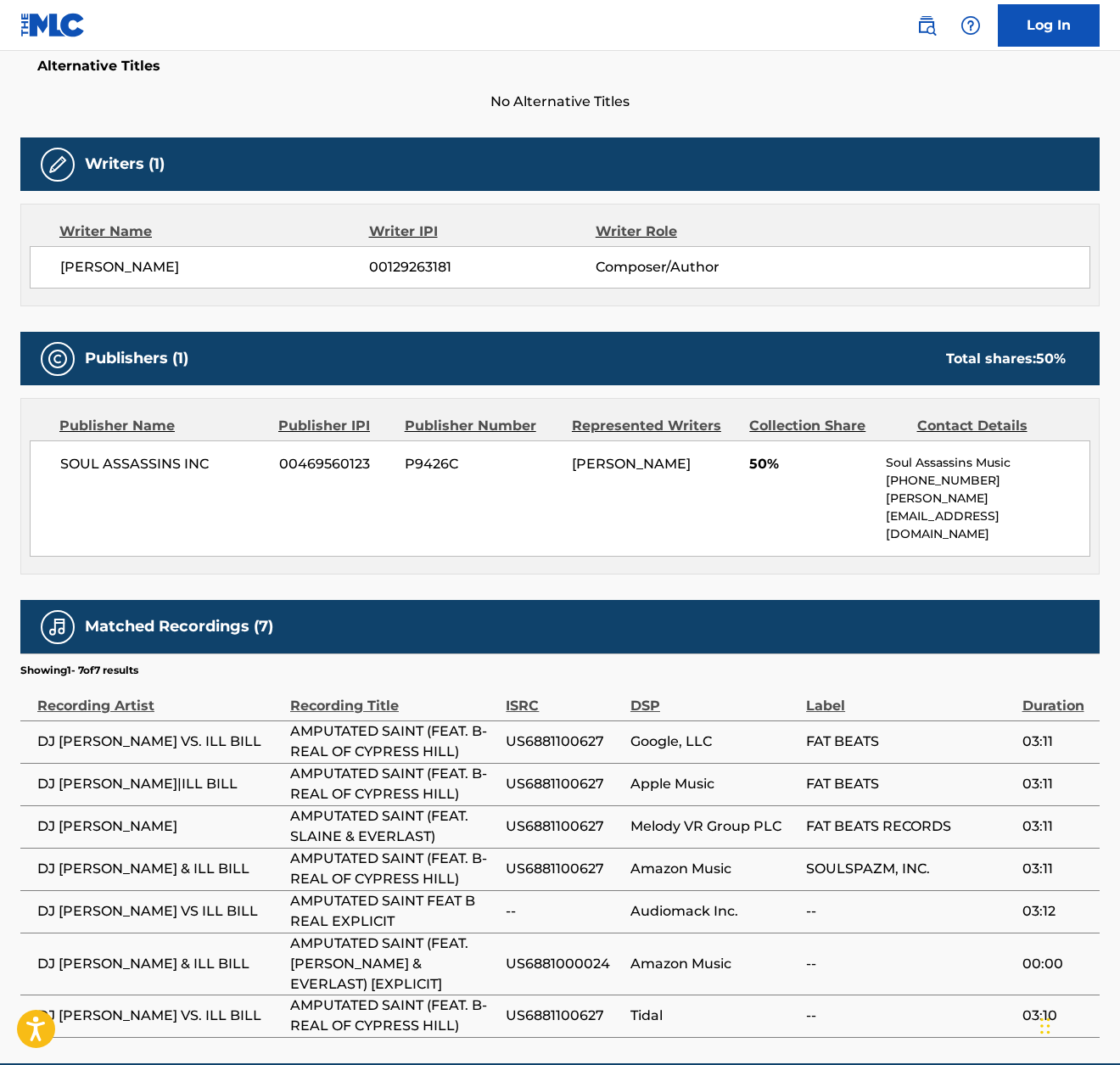
scroll to position [501, 0]
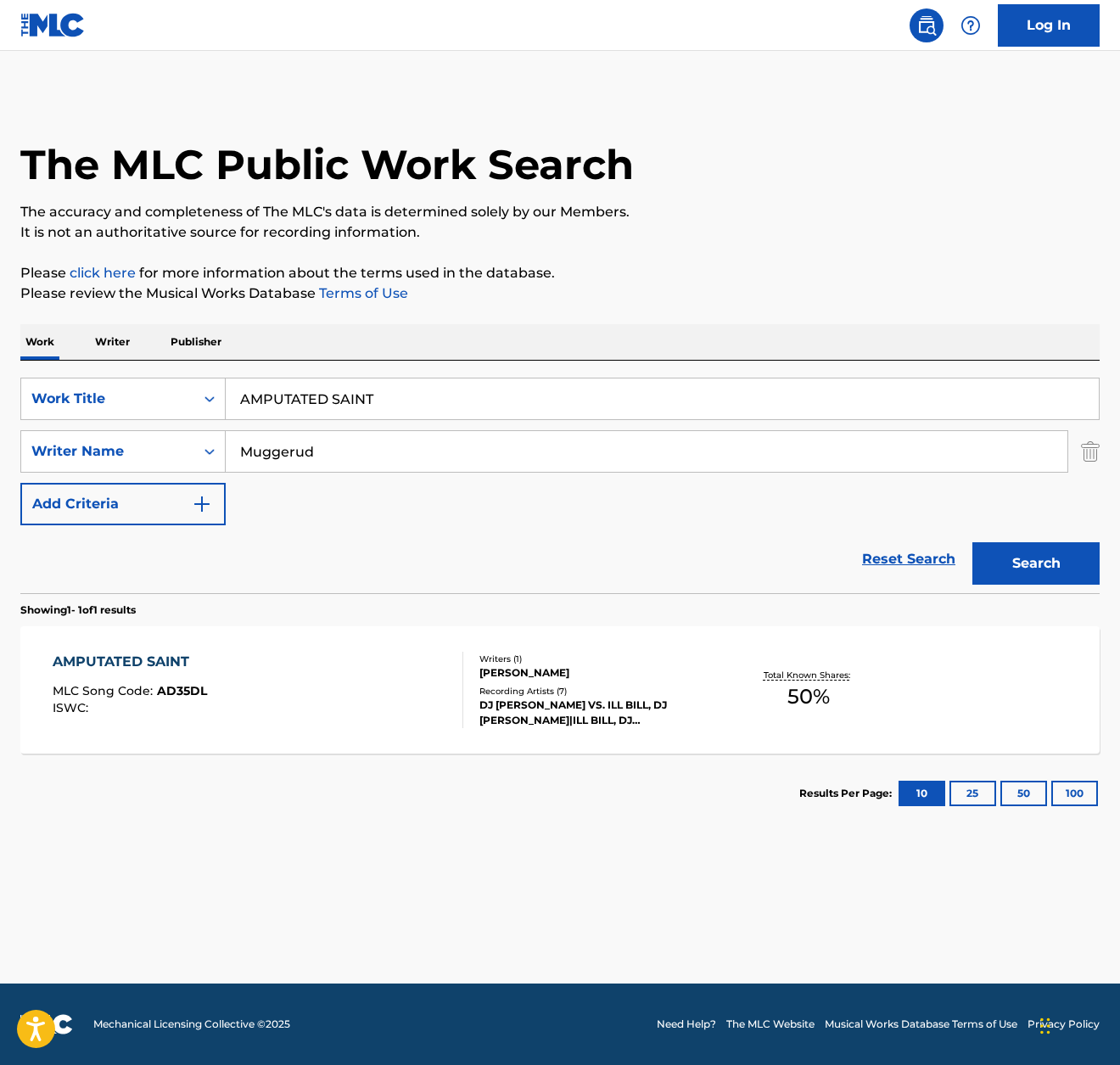
click at [416, 404] on input "AMPUTATED SAINT" at bounding box center [662, 398] width 873 height 41
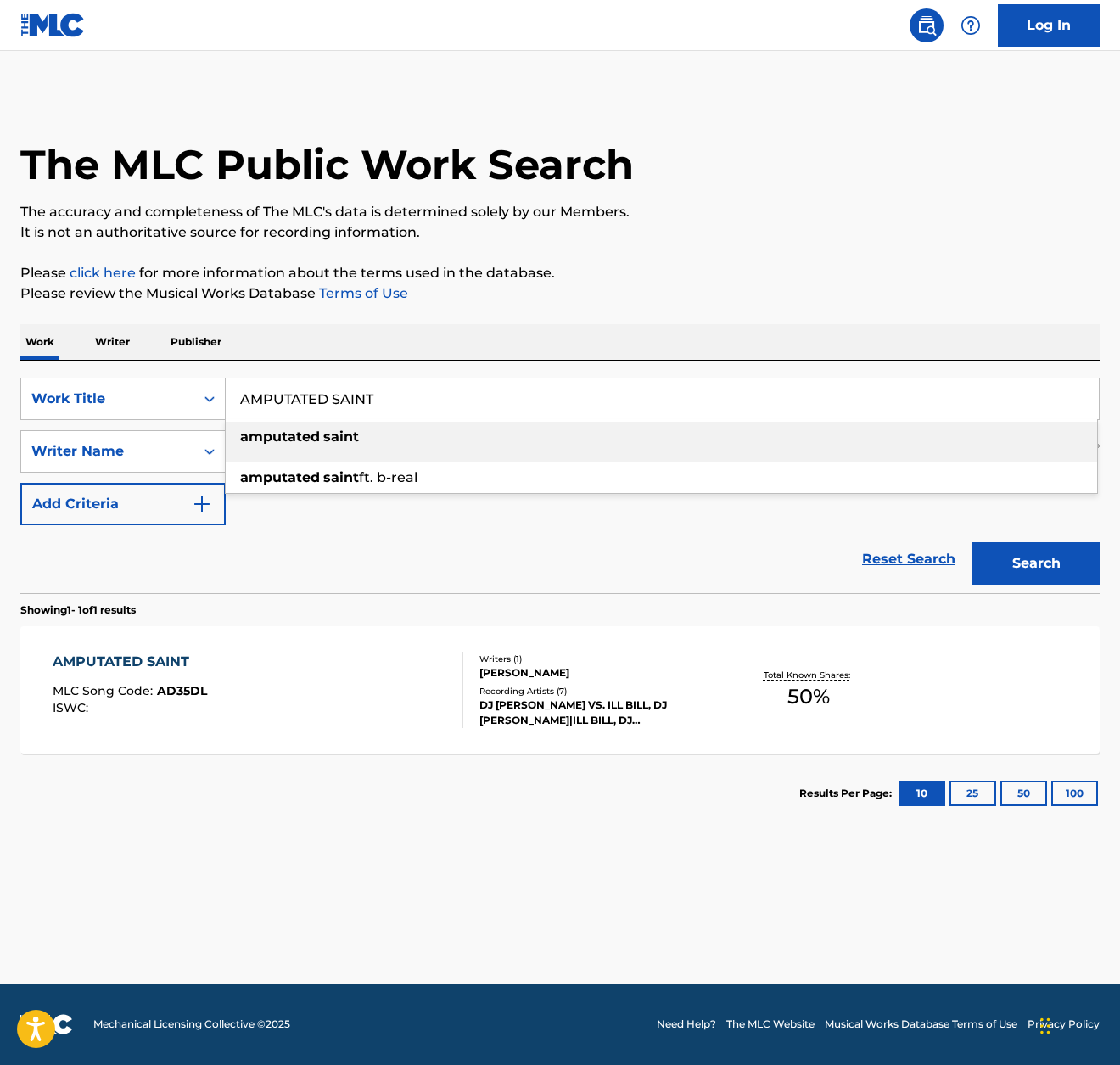
click at [416, 404] on input "AMPUTATED SAINT" at bounding box center [662, 398] width 873 height 41
paste input "SKULL & GUNS"
type input "SKULL & GUNS"
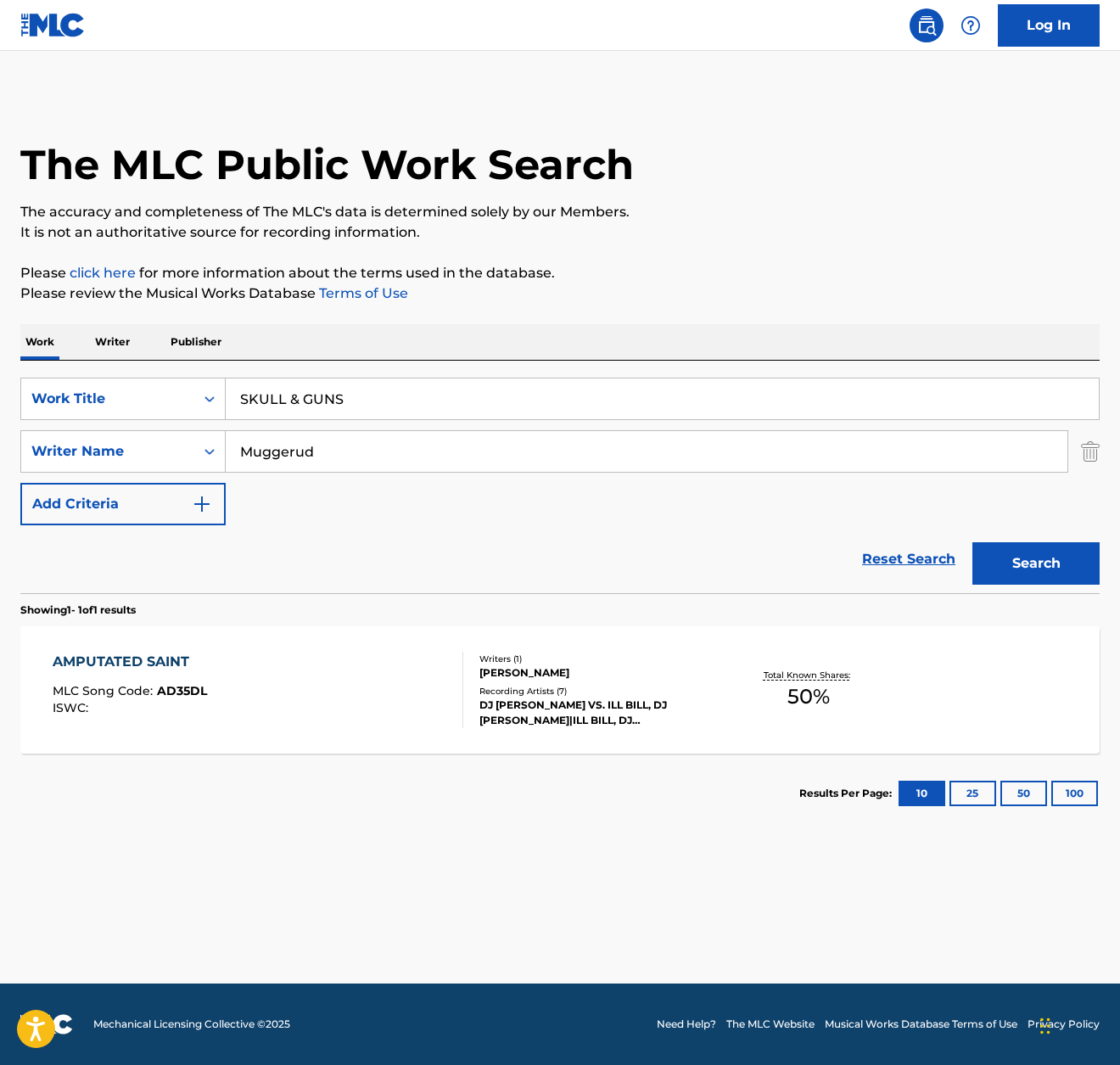
click at [693, 277] on p "Please click here for more information about the terms used in the database." at bounding box center [560, 273] width 1080 height 20
click at [1044, 553] on button "Search" at bounding box center [1036, 563] width 128 height 43
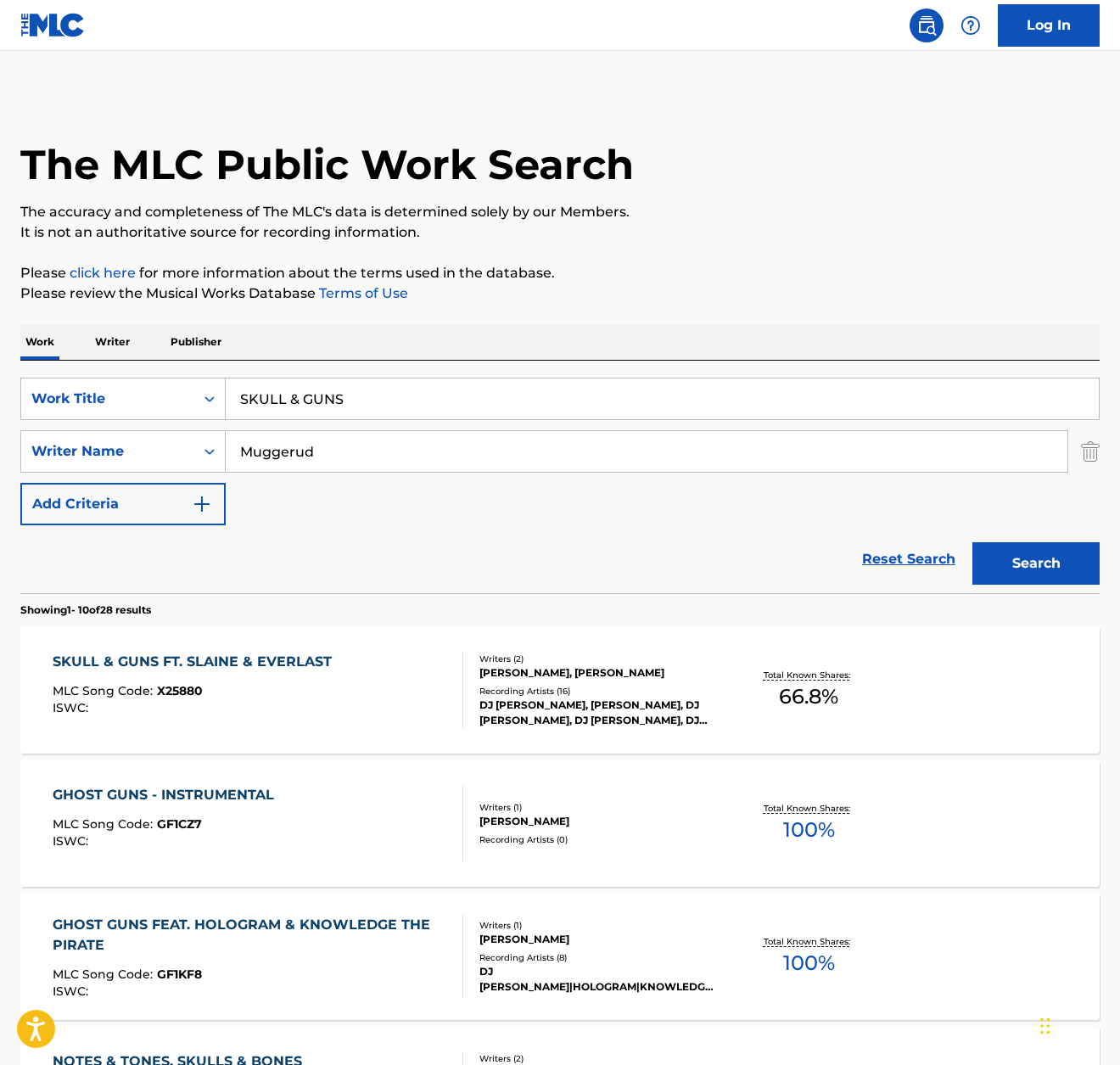
click at [314, 664] on div "SKULL & GUNS FT. SLAINE & EVERLAST" at bounding box center [196, 661] width 287 height 20
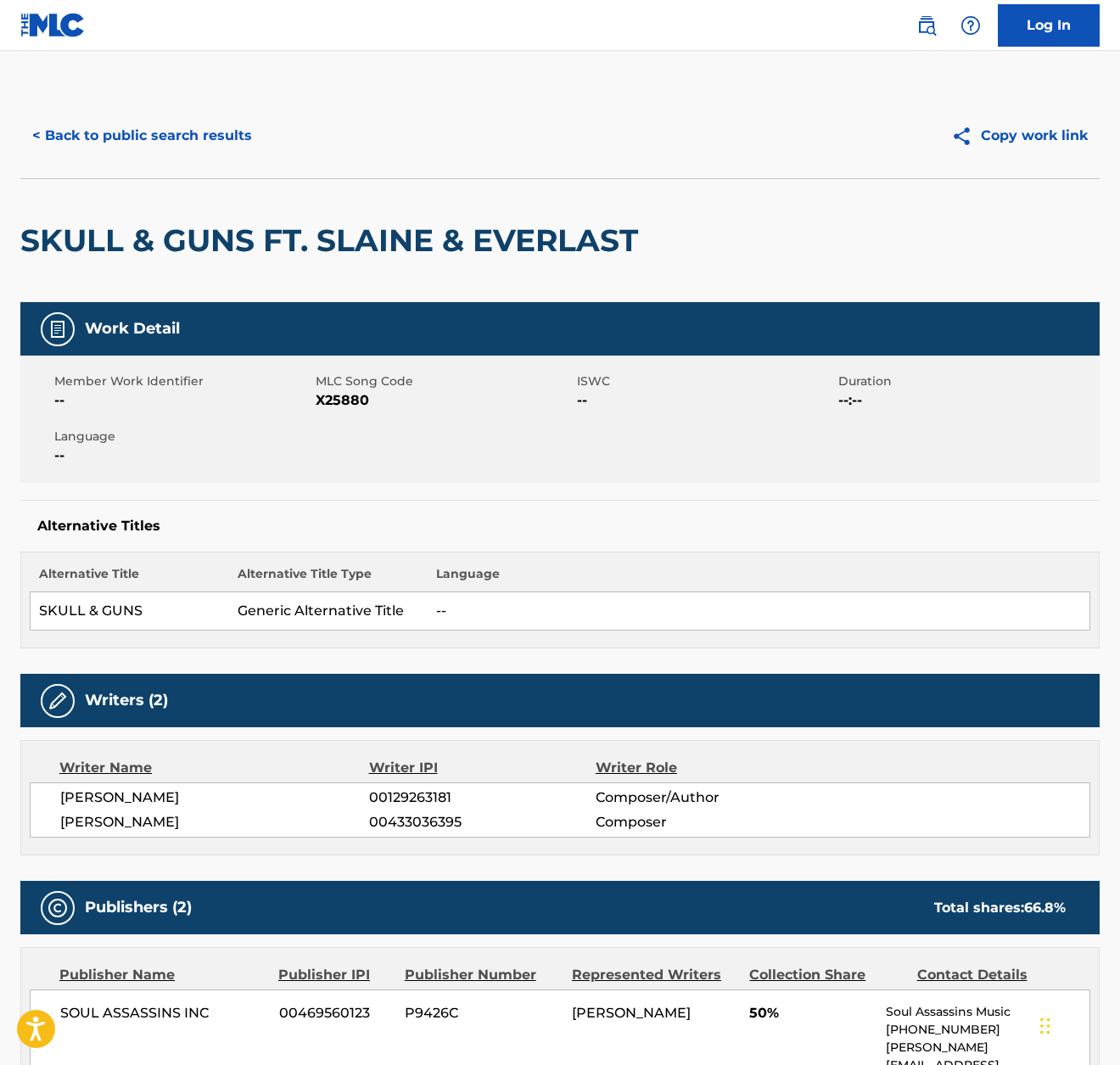
click at [476, 241] on h2 "SKULL & GUNS FT. SLAINE & EVERLAST" at bounding box center [333, 240] width 627 height 38
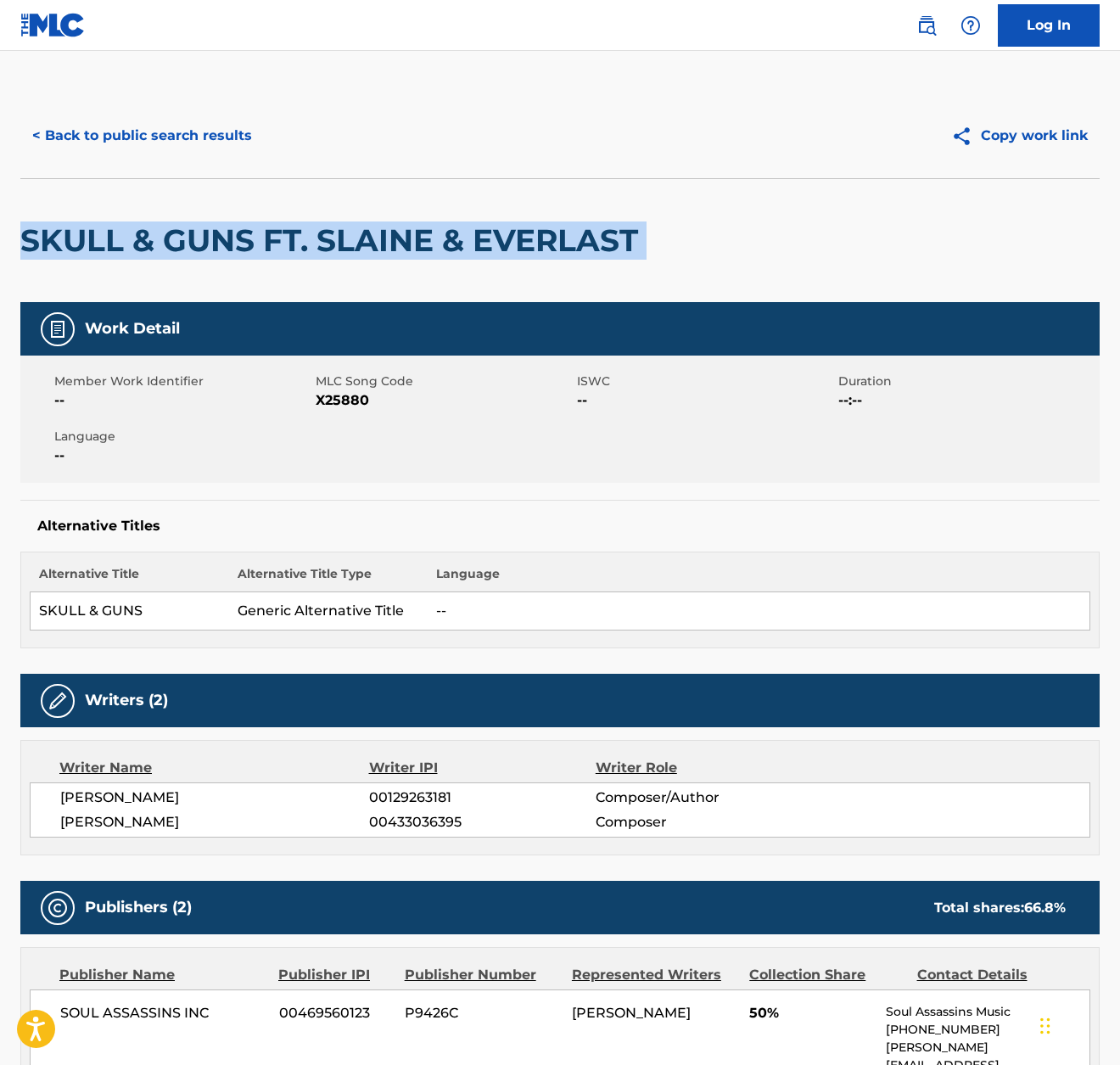
click at [476, 241] on h2 "SKULL & GUNS FT. SLAINE & EVERLAST" at bounding box center [333, 240] width 627 height 38
copy div "SKULL & GUNS FT. SLAINE & EVERLAST"
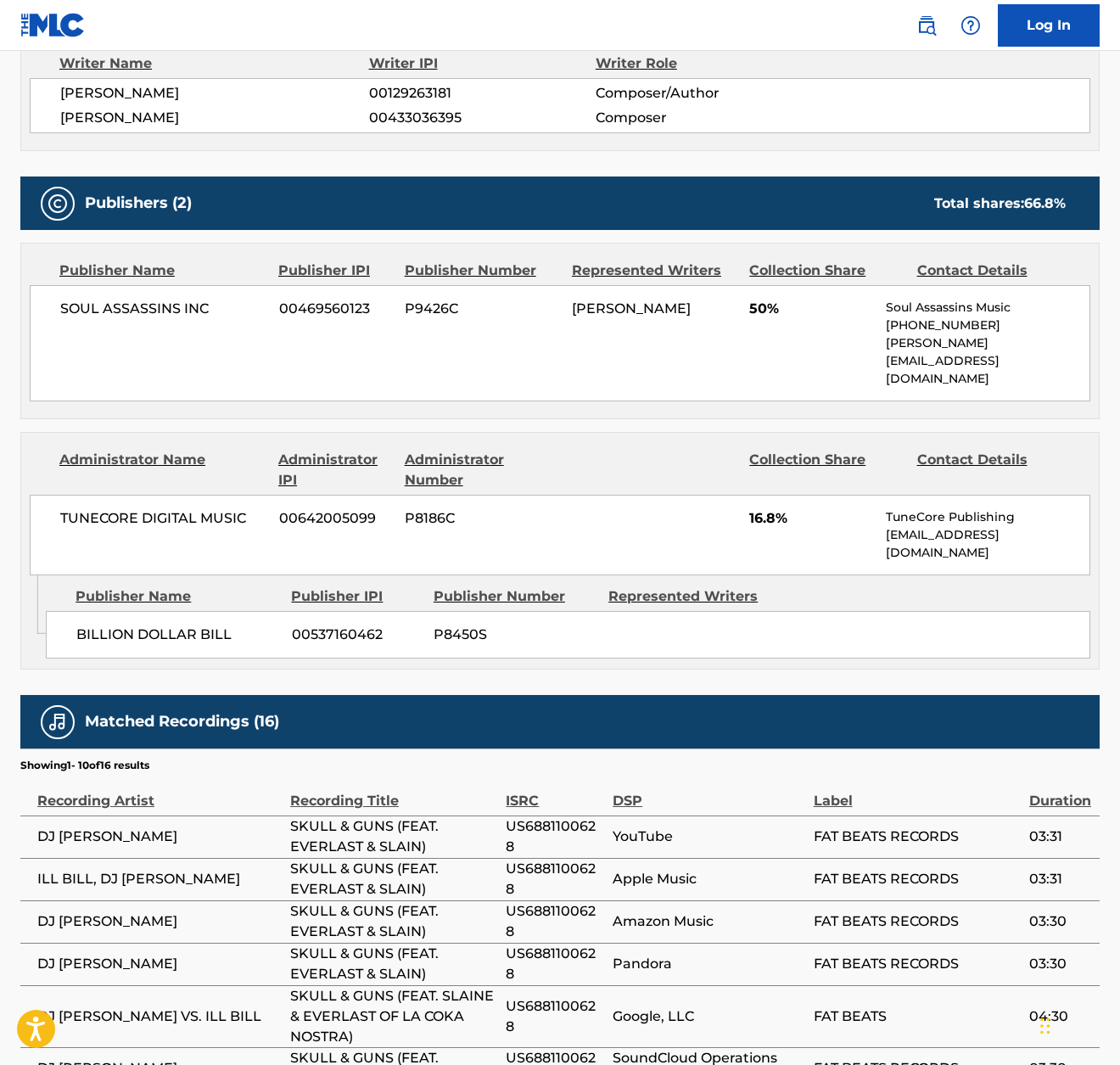
scroll to position [707, 0]
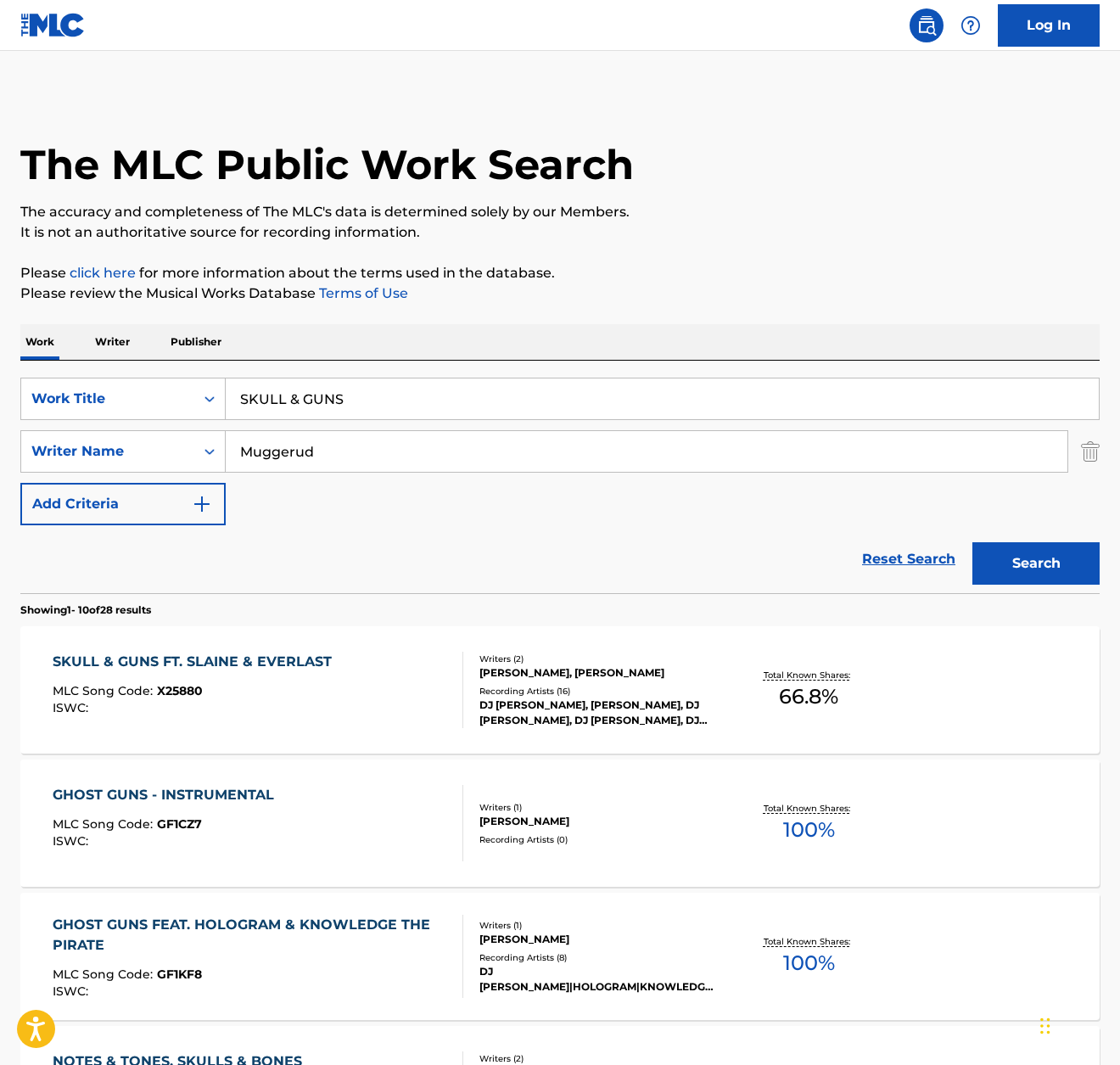
click at [429, 385] on input "SKULL & GUNS" at bounding box center [662, 398] width 873 height 41
paste input "[GEOGRAPHIC_DATA]"
type input "[GEOGRAPHIC_DATA]"
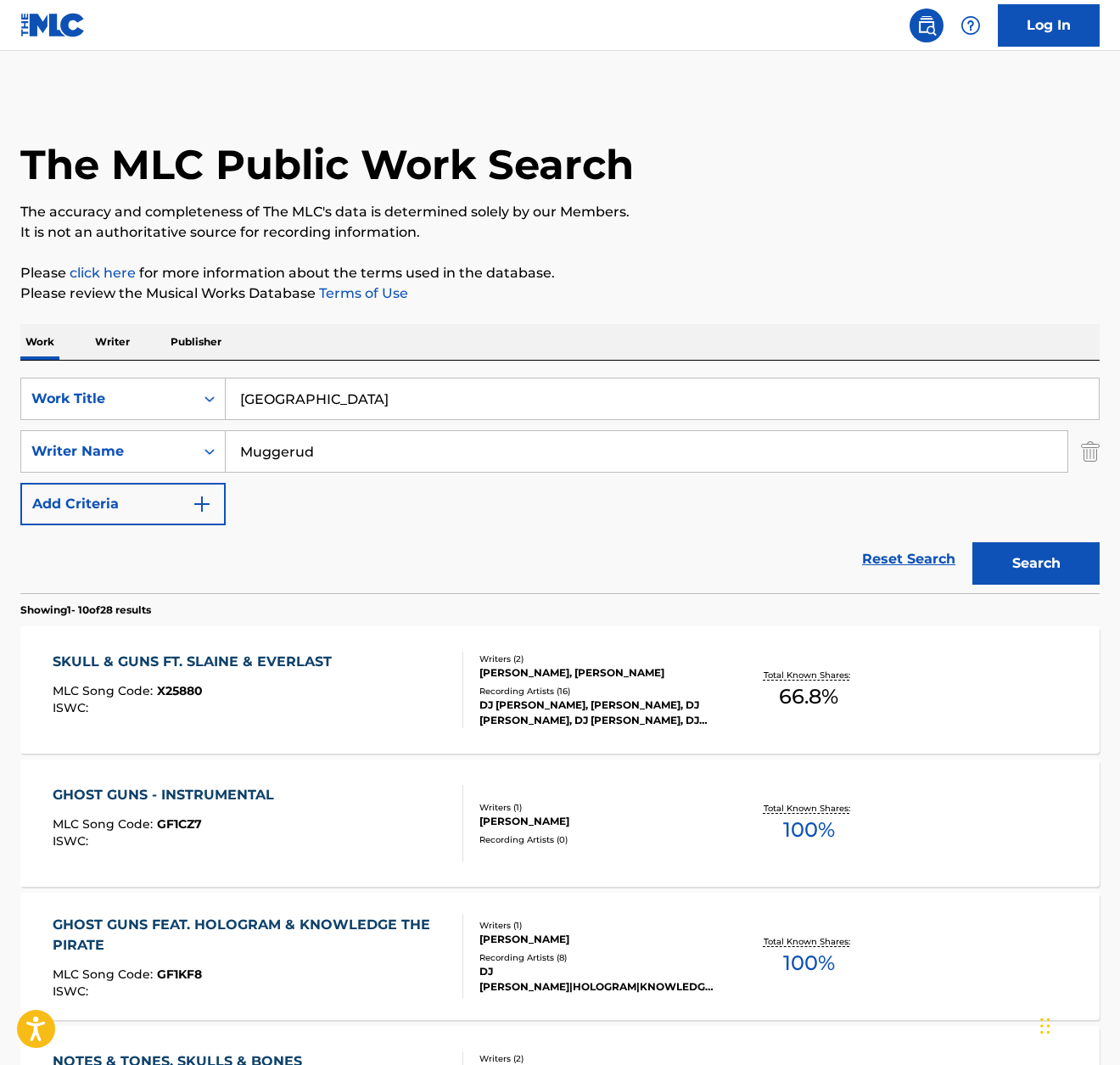
click at [715, 312] on div "The MLC Public Work Search The accuracy and completeness of The MLC's data is d…" at bounding box center [560, 1067] width 1120 height 1947
click at [1018, 545] on button "Search" at bounding box center [1036, 563] width 128 height 43
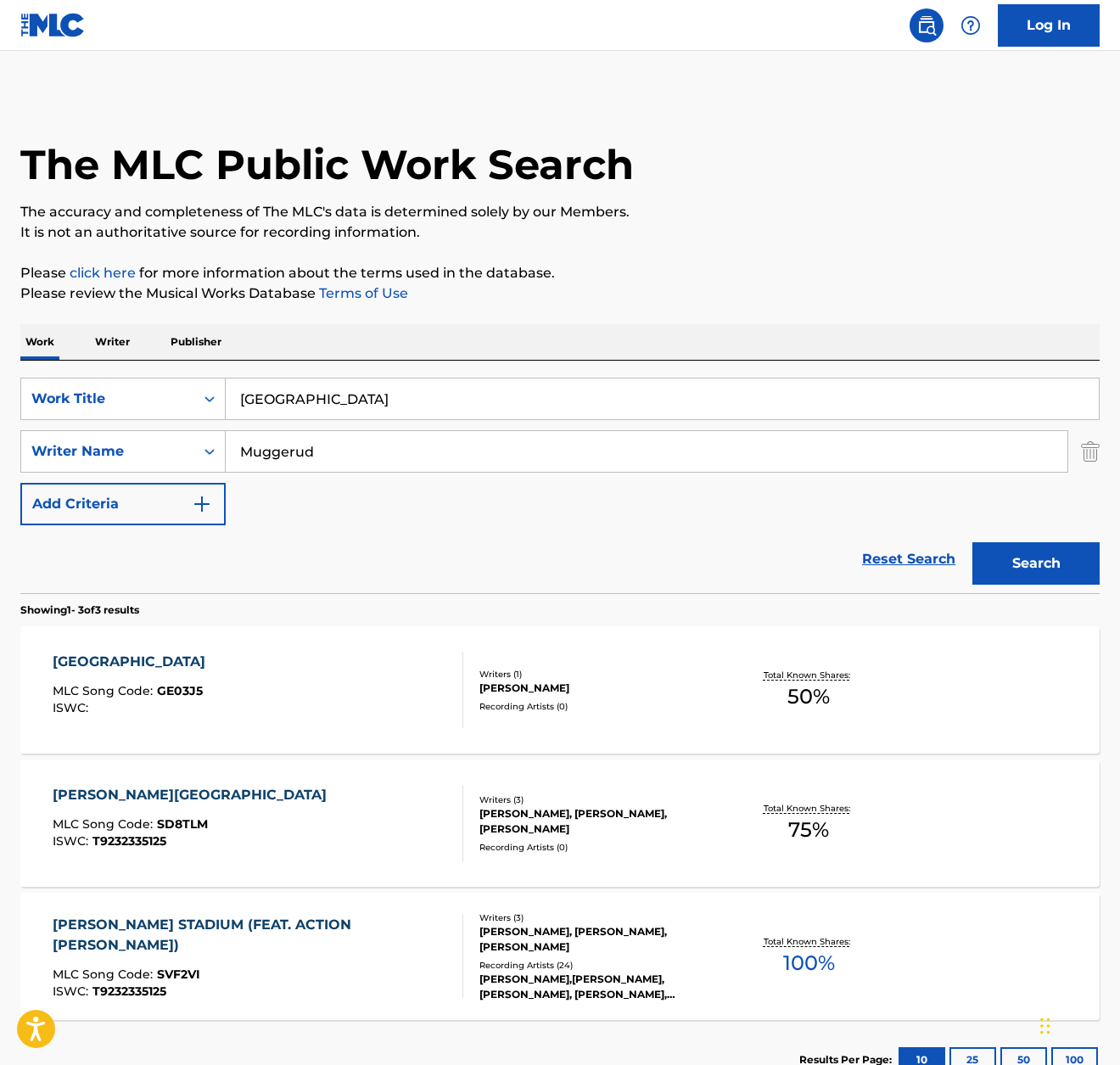
click at [267, 678] on div "GIANT'S STADIUM MLC Song Code : GE03J5 ISWC :" at bounding box center [258, 690] width 410 height 76
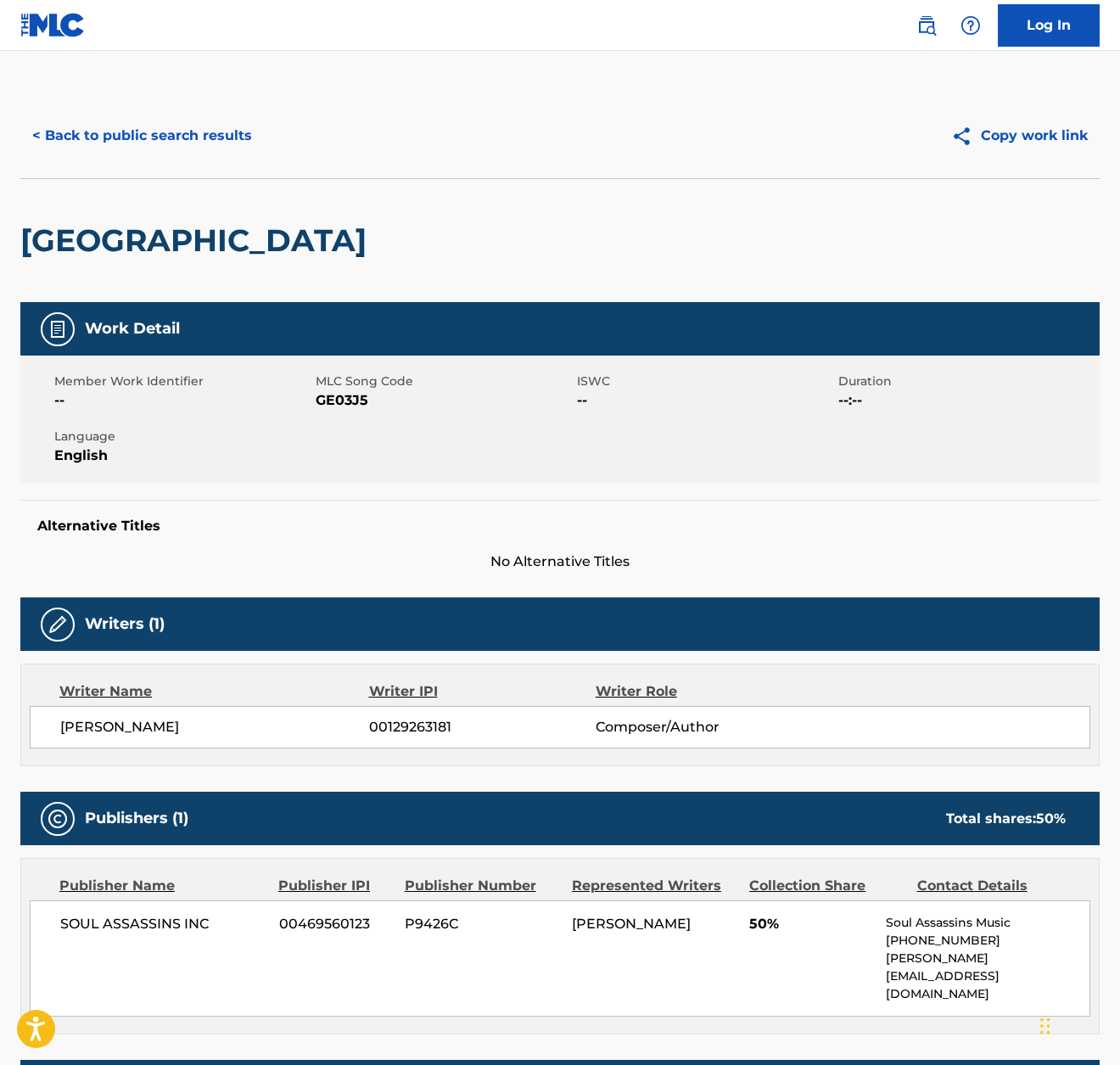
scroll to position [171, 0]
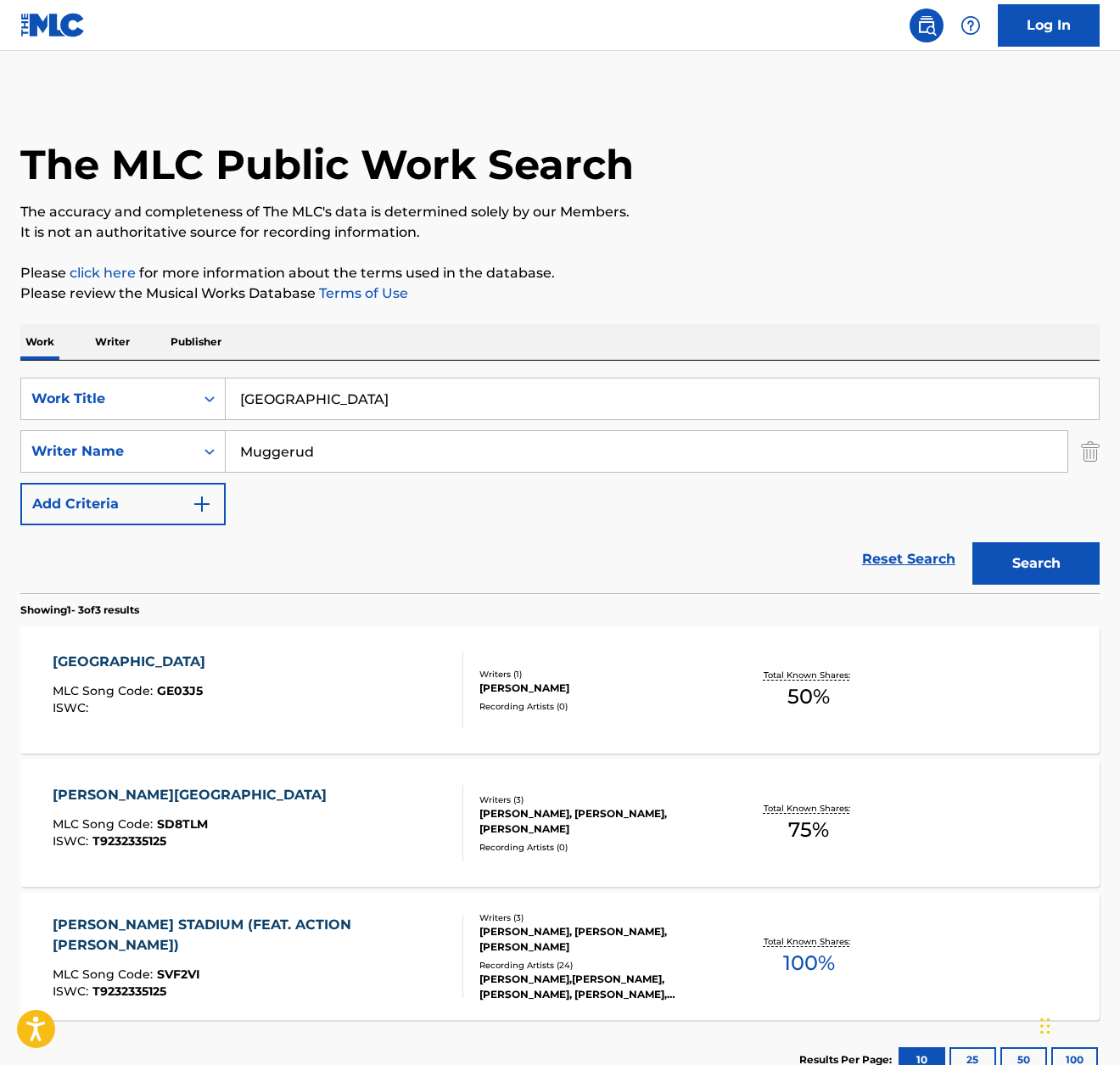
click at [292, 397] on input "[GEOGRAPHIC_DATA]" at bounding box center [662, 398] width 873 height 41
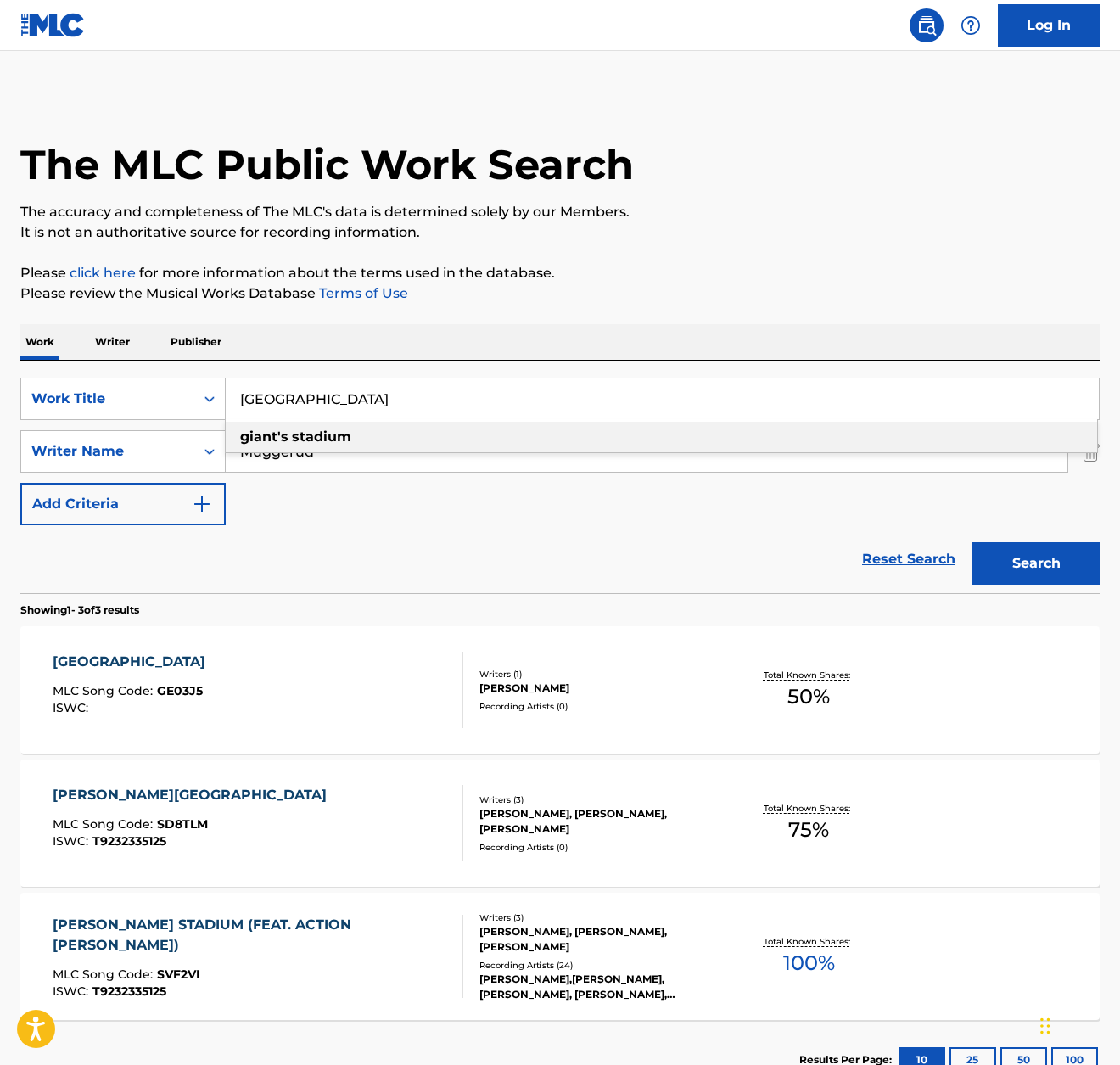
click at [292, 397] on input "[GEOGRAPHIC_DATA]" at bounding box center [662, 398] width 873 height 41
paste input "THE OWL"
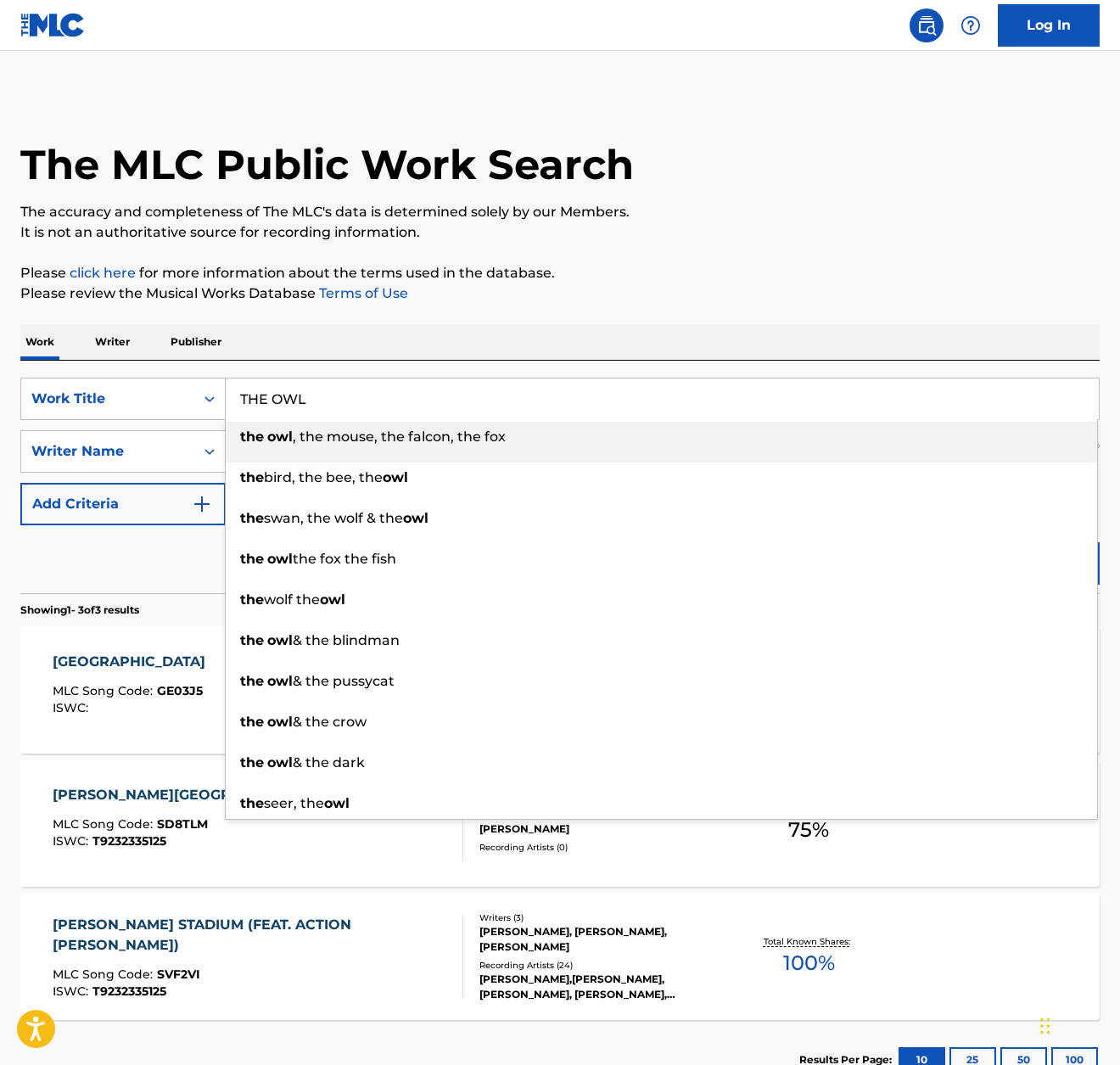
click at [864, 233] on p "It is not an authoritative source for recording information." at bounding box center [560, 232] width 1080 height 20
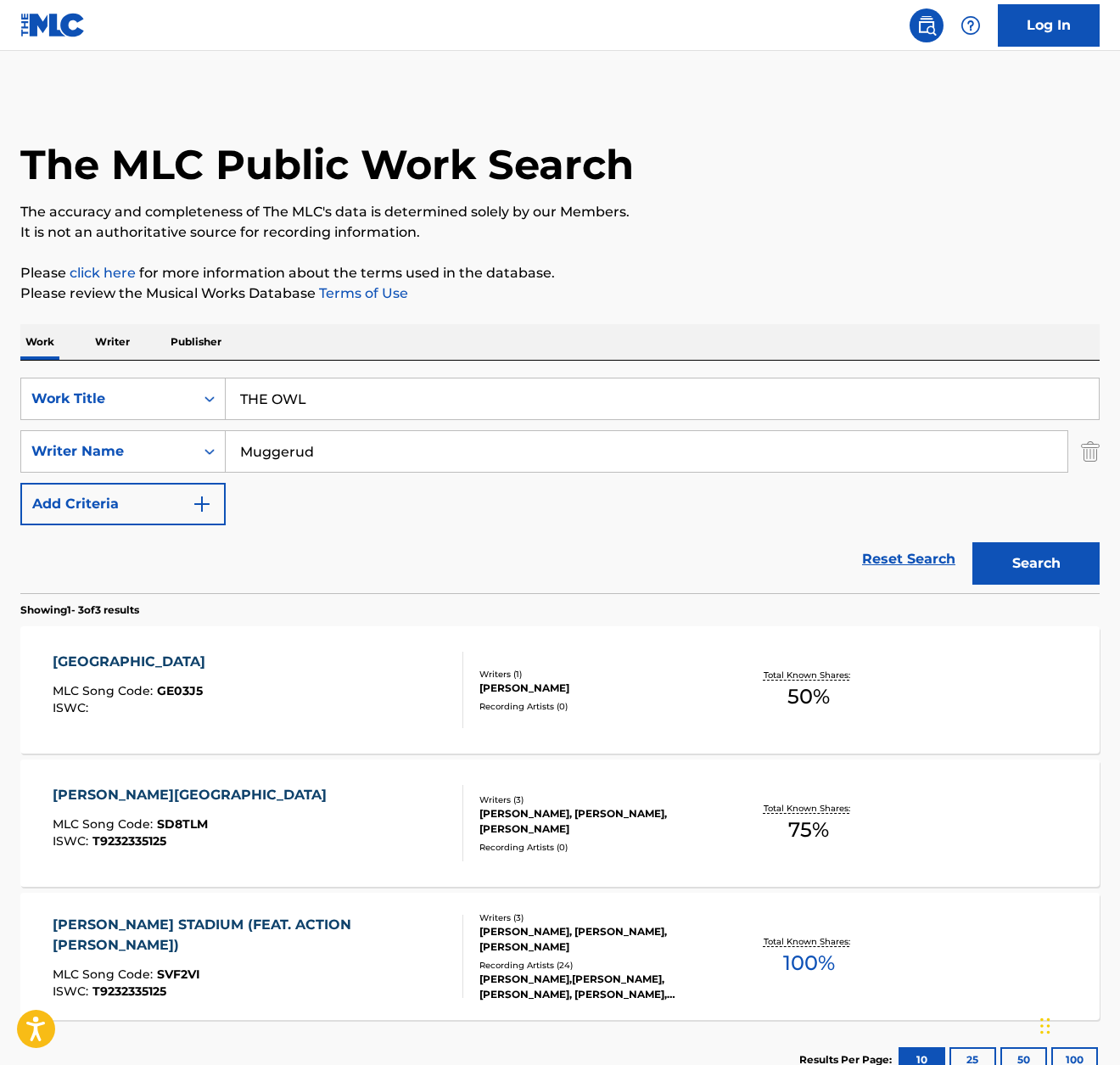
click at [1066, 561] on button "Search" at bounding box center [1036, 563] width 128 height 43
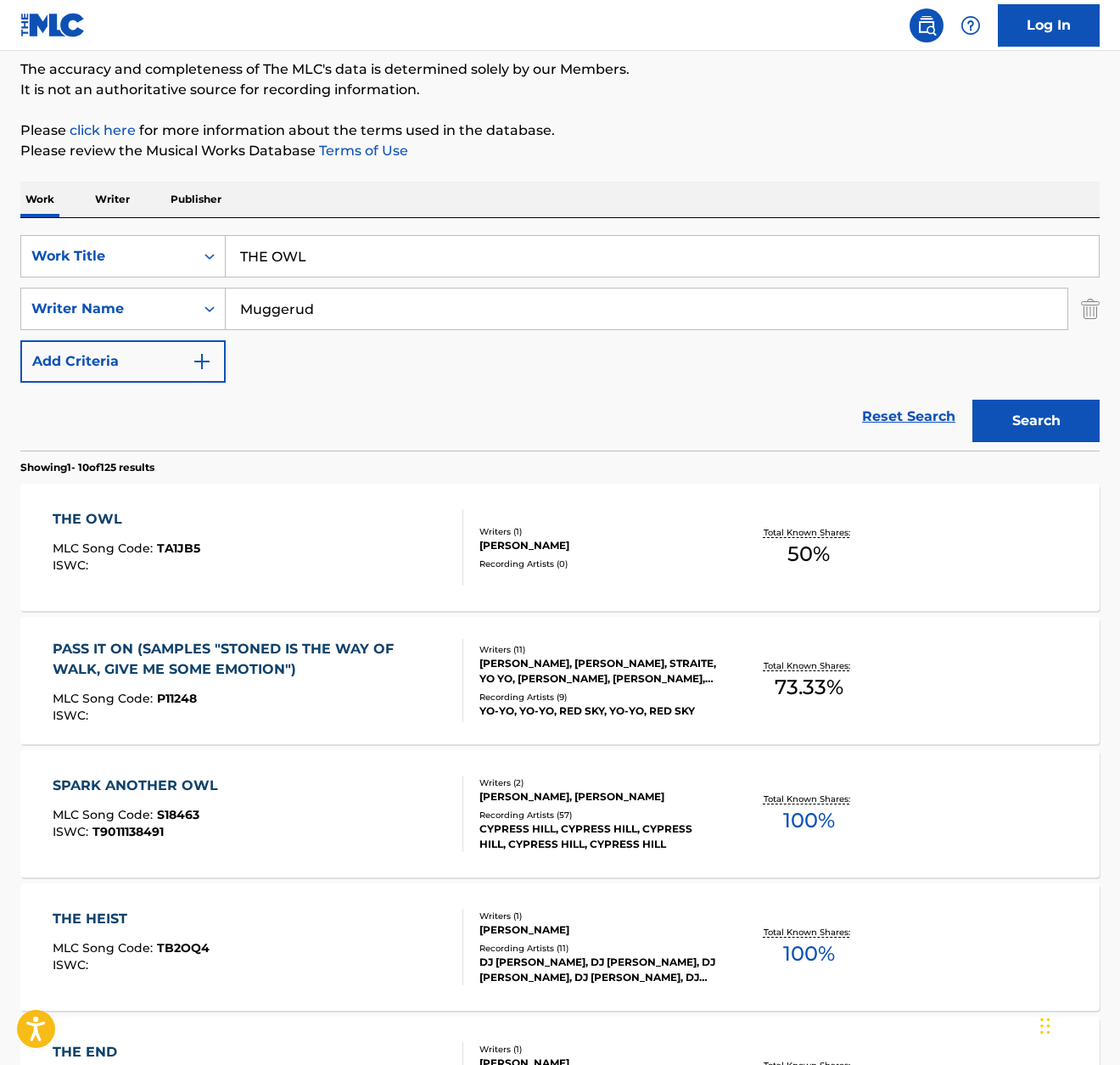
scroll to position [144, 0]
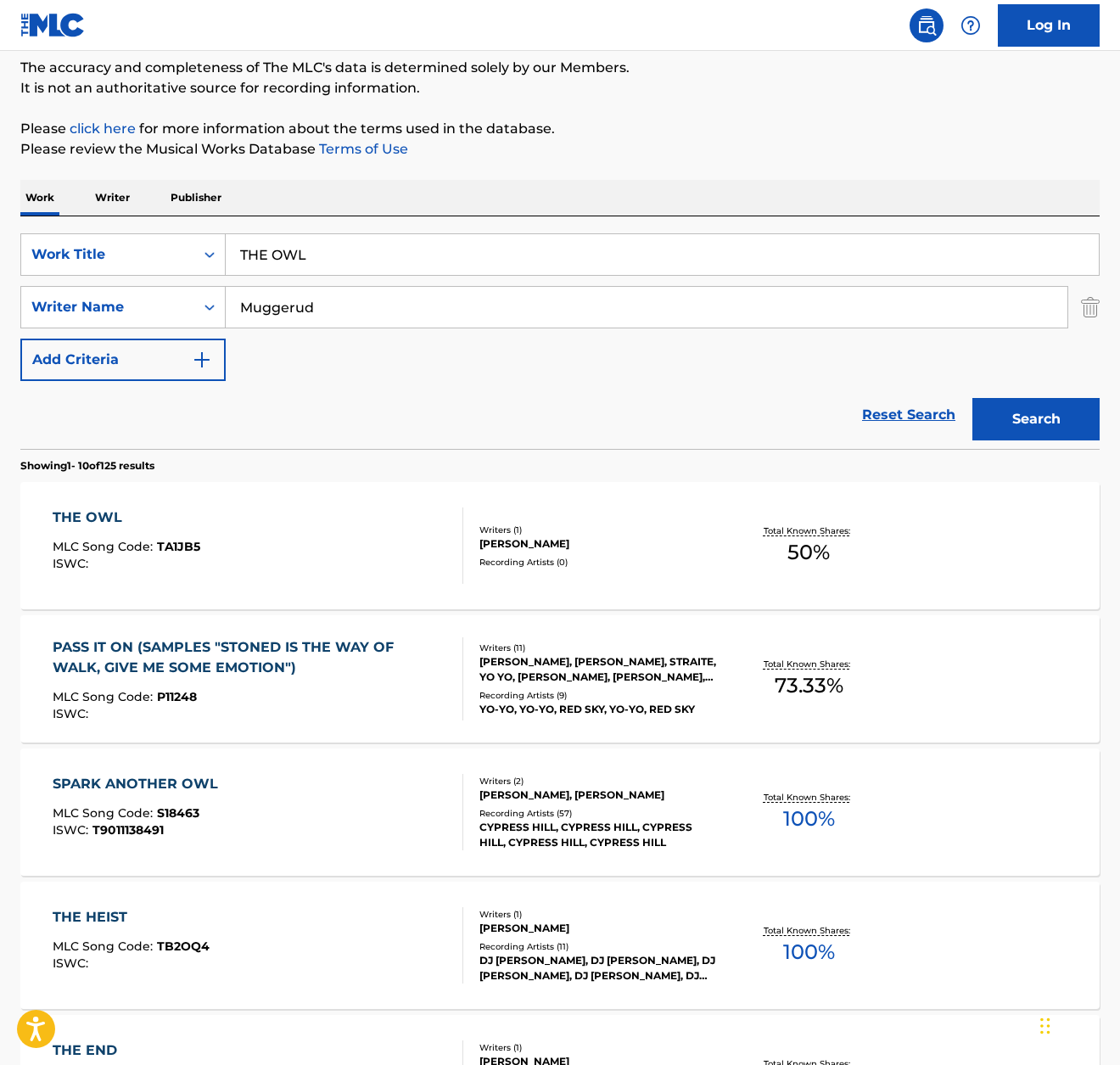
click at [326, 234] on input "THE OWL" at bounding box center [662, 254] width 873 height 41
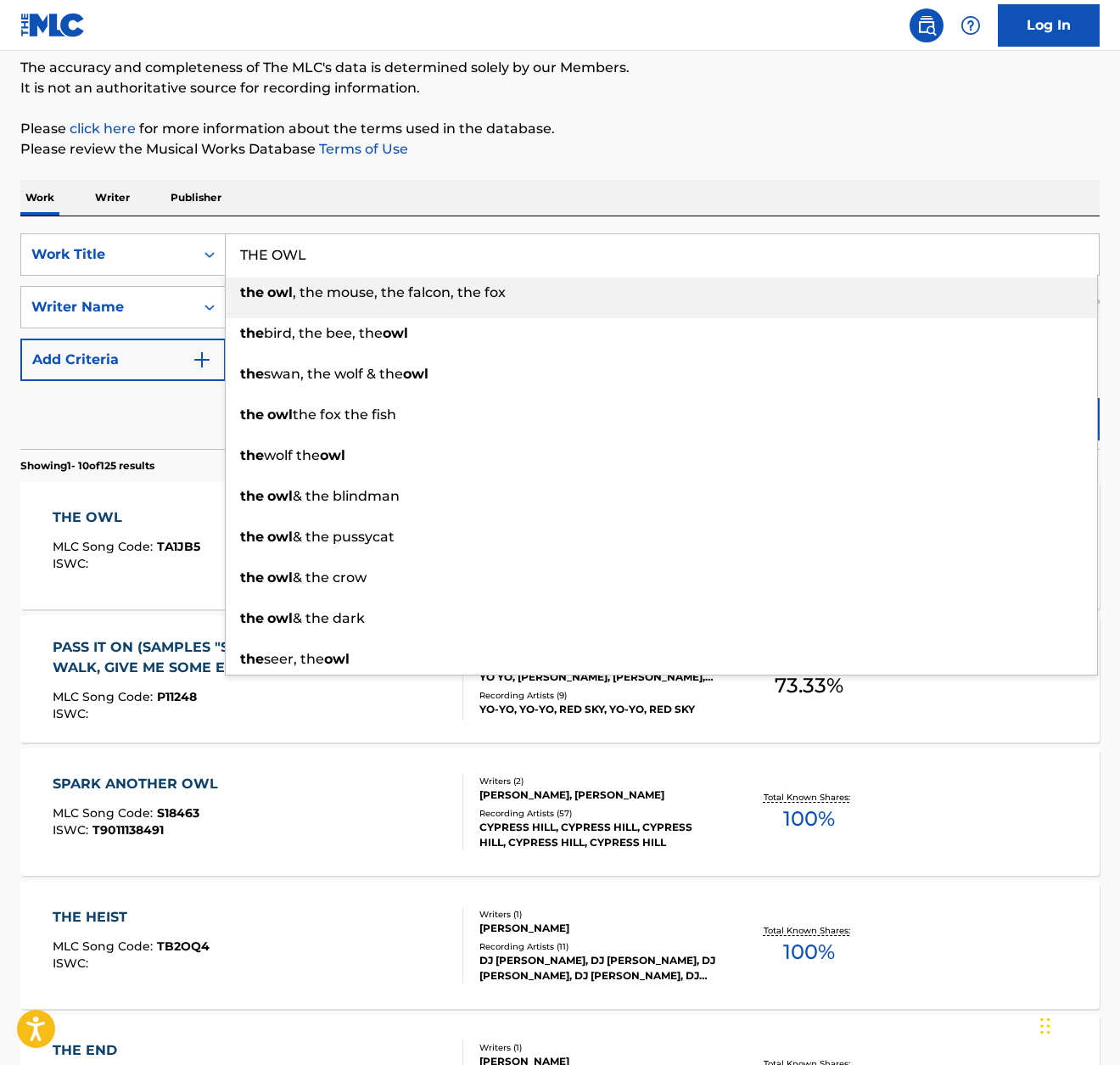
click at [326, 234] on input "THE OWL" at bounding box center [662, 254] width 873 height 41
paste input "MILLENIUMS OF MURDER"
type input "MILLENIUMS OF MURDER"
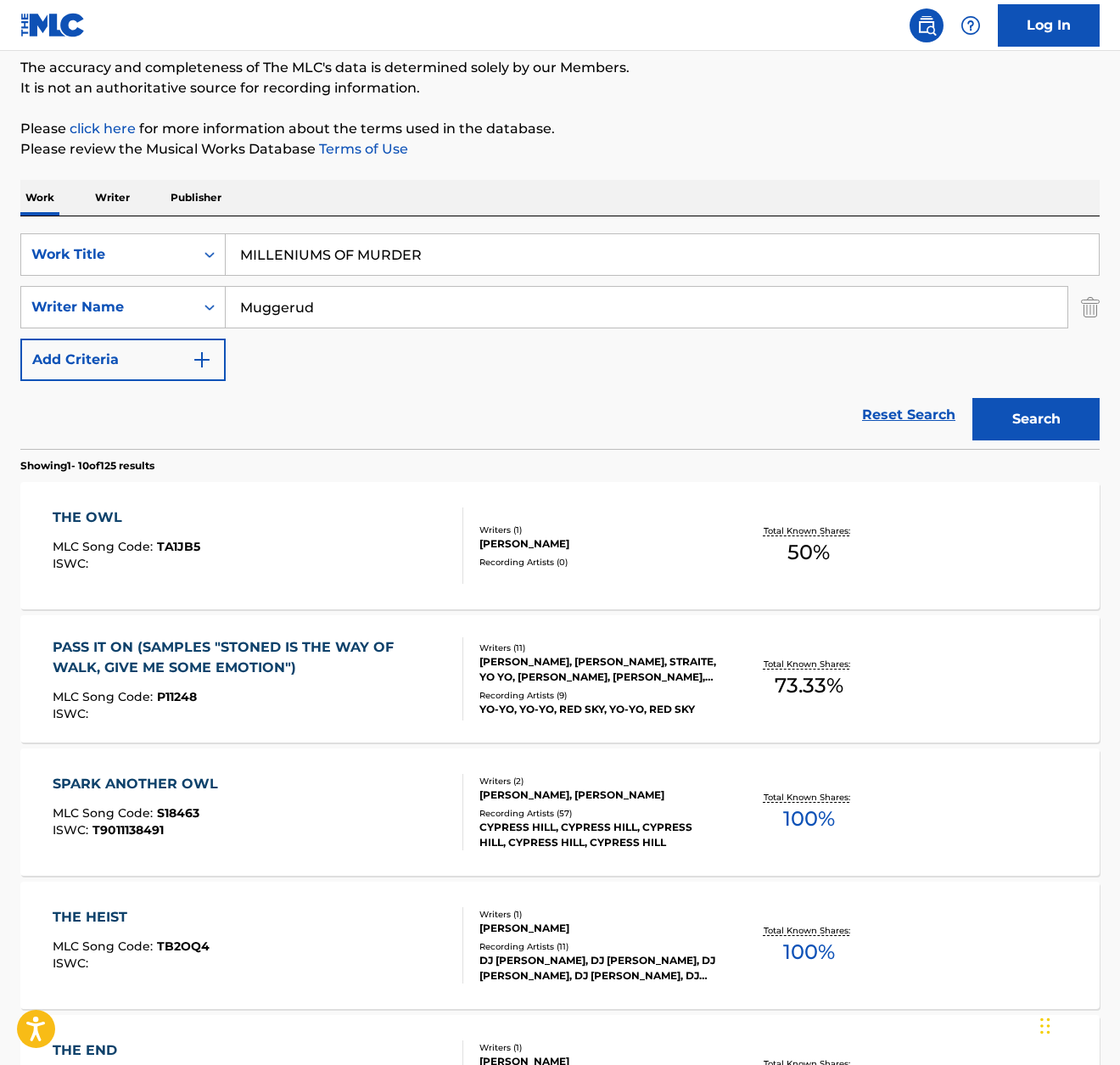
click at [681, 187] on div "Work Writer Publisher" at bounding box center [560, 197] width 1080 height 36
click at [1032, 411] on button "Search" at bounding box center [1036, 419] width 128 height 43
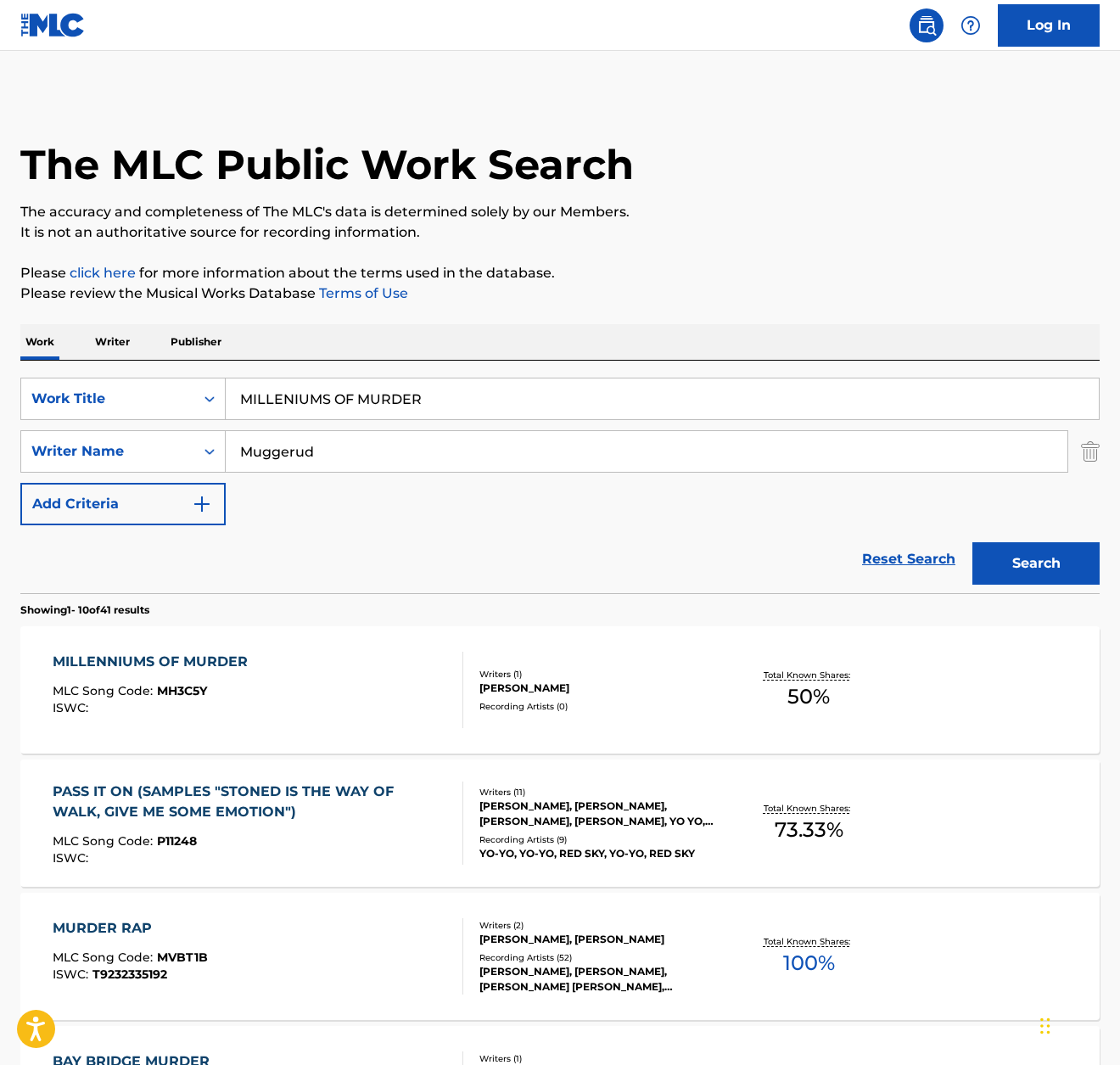
click at [240, 663] on div "MILLENNIUMS OF MURDER" at bounding box center [155, 661] width 204 height 20
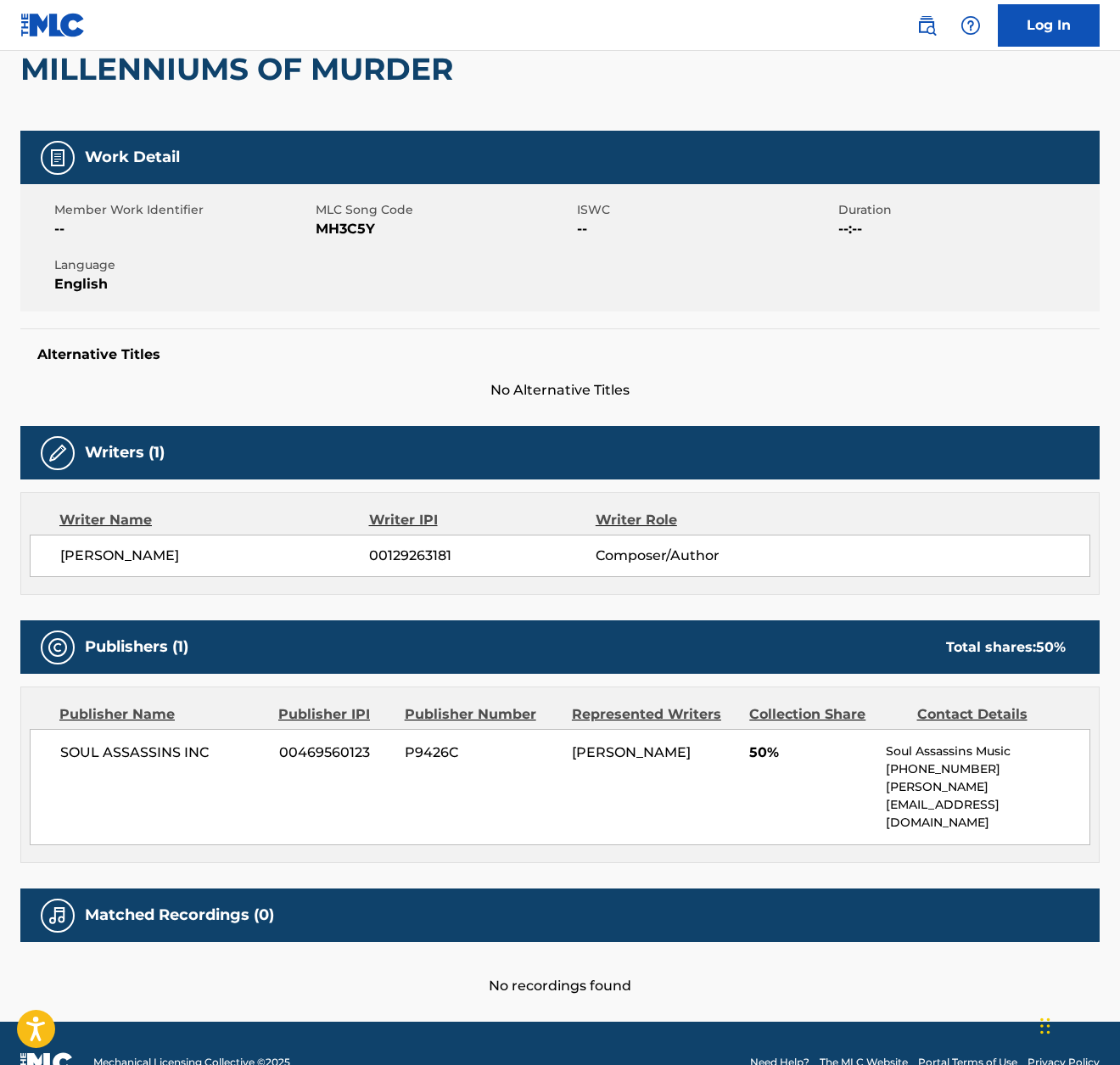
scroll to position [171, 0]
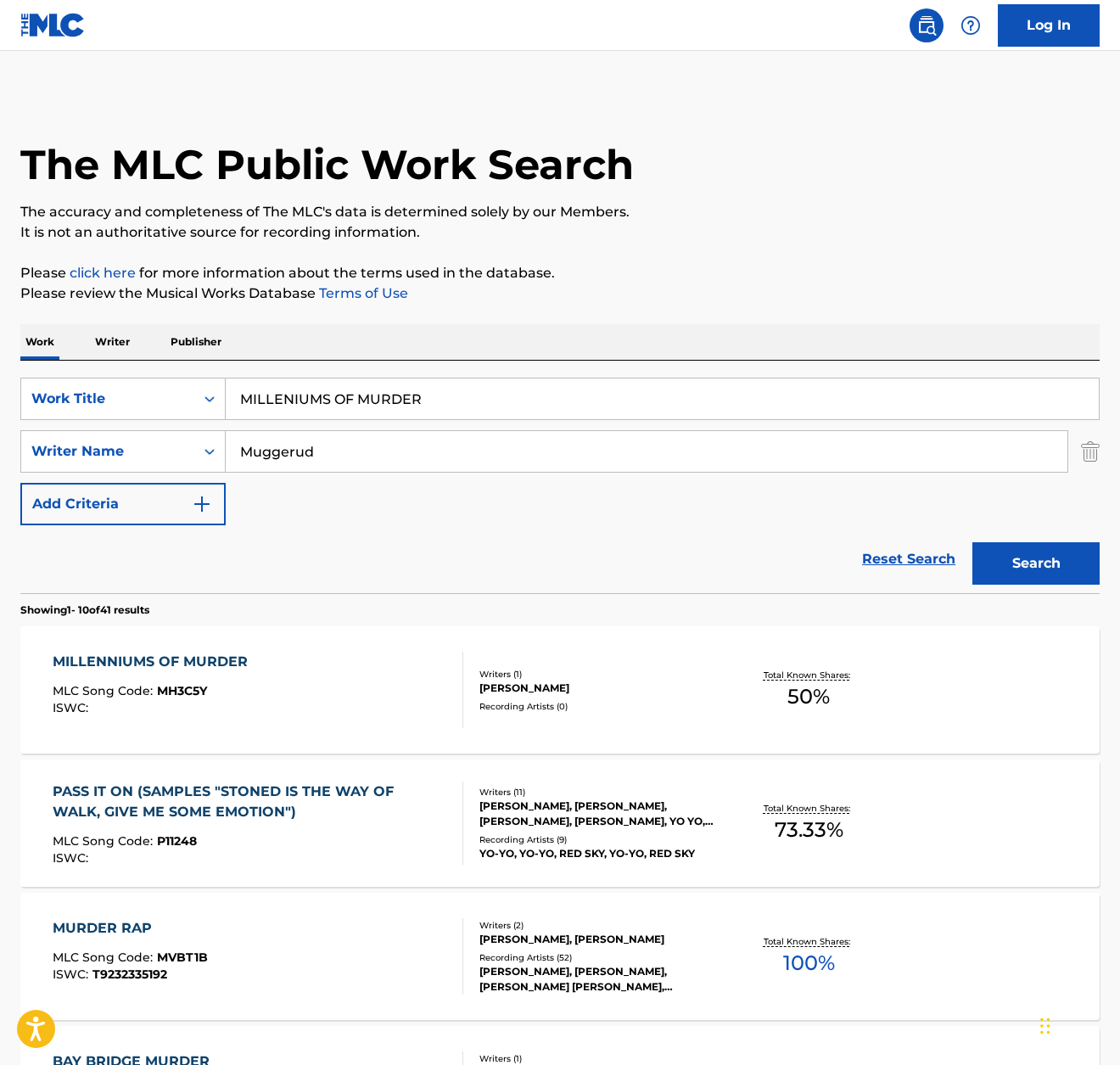
click at [460, 397] on input "MILLENIUMS OF MURDER" at bounding box center [662, 398] width 873 height 41
paste input "[DEMOGRAPHIC_DATA] IMPERIUM"
type input "[DEMOGRAPHIC_DATA] IMPERIUM"
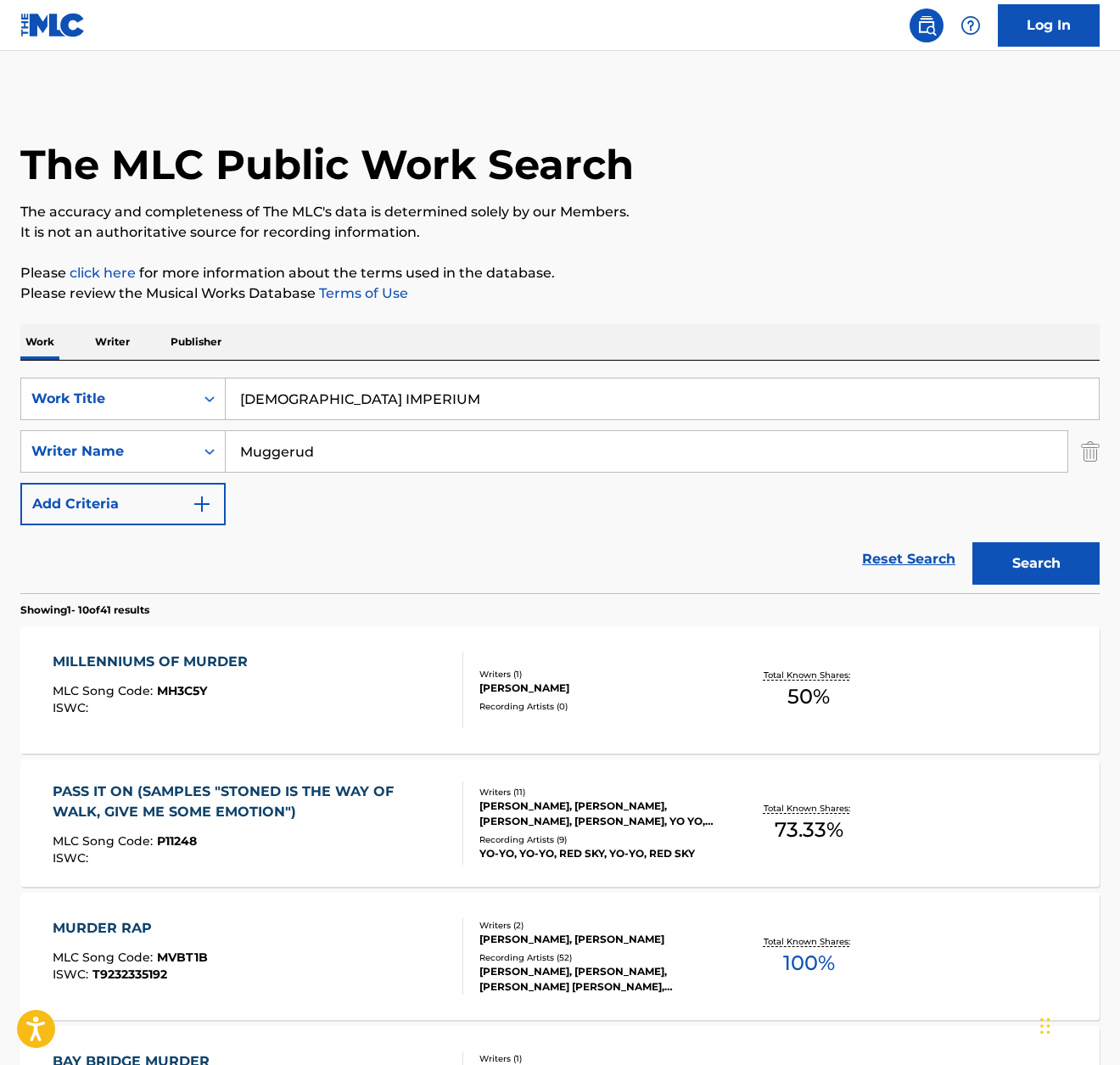
click at [662, 298] on p "Please review the Musical Works Database Terms of Use" at bounding box center [560, 293] width 1080 height 20
click at [1044, 562] on button "Search" at bounding box center [1036, 563] width 128 height 43
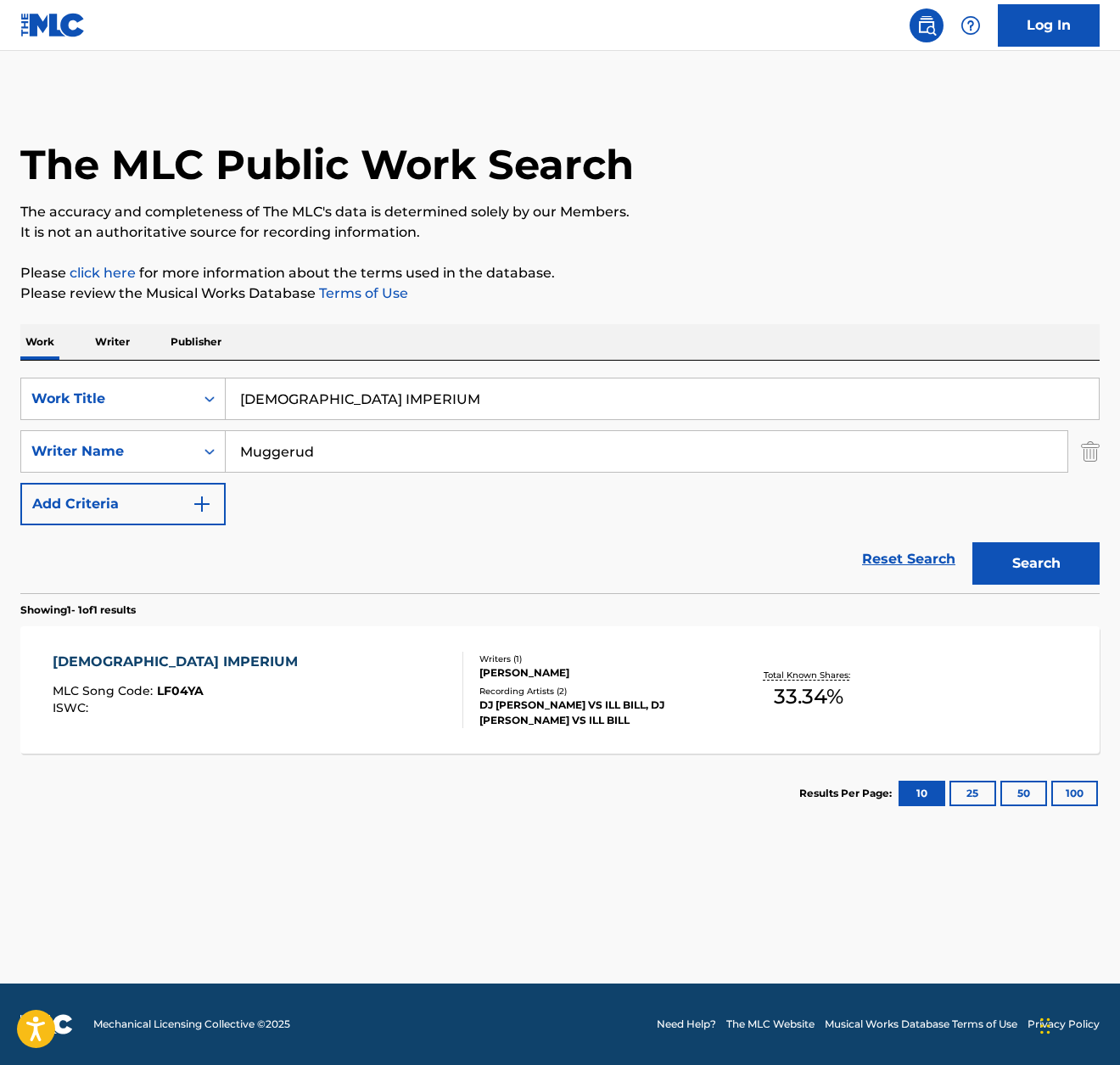
click at [281, 679] on div "LUCIFERIAN IMPERIUM MLC Song Code : LF04YA ISWC :" at bounding box center [258, 690] width 410 height 76
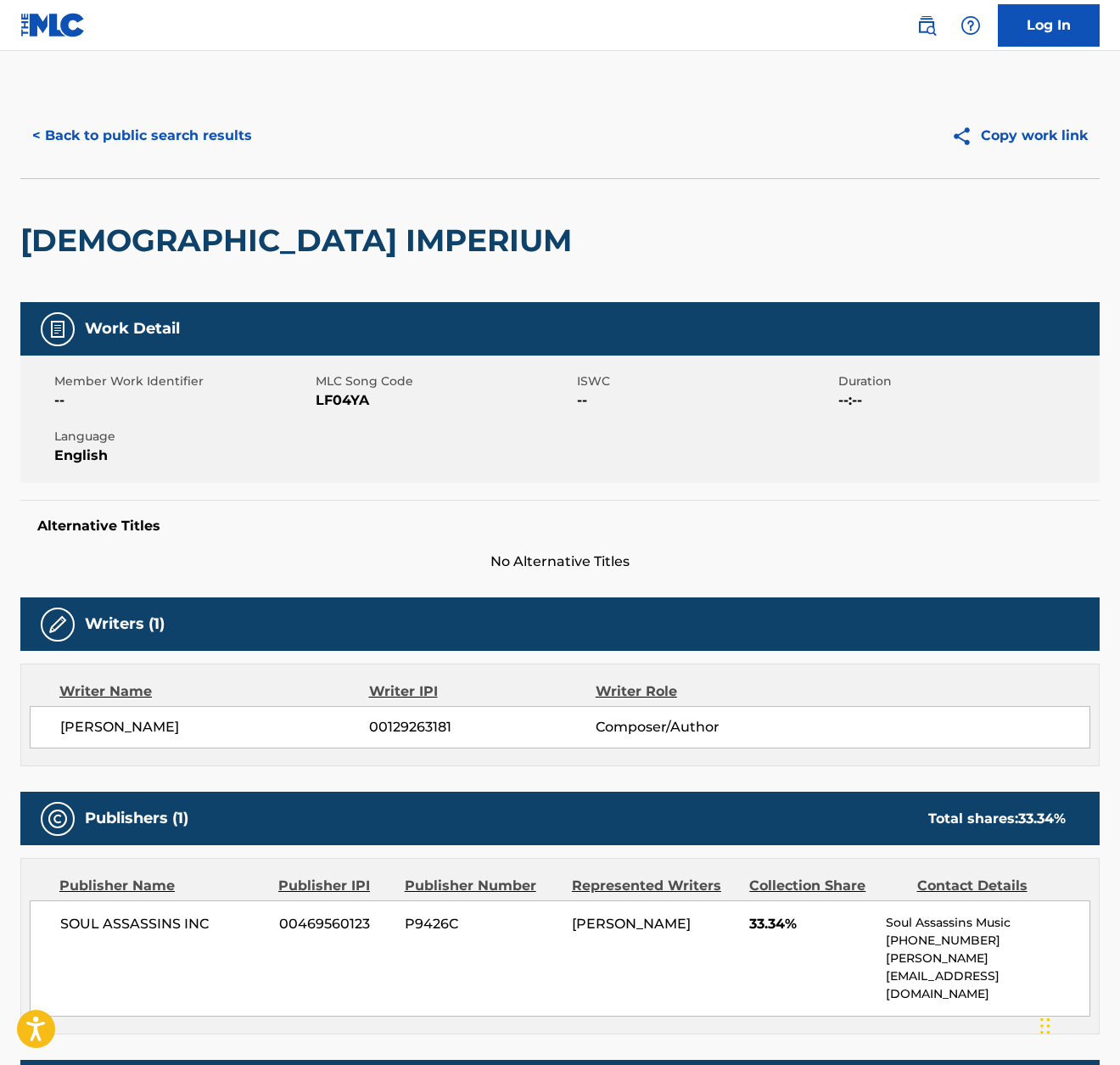
scroll to position [270, 0]
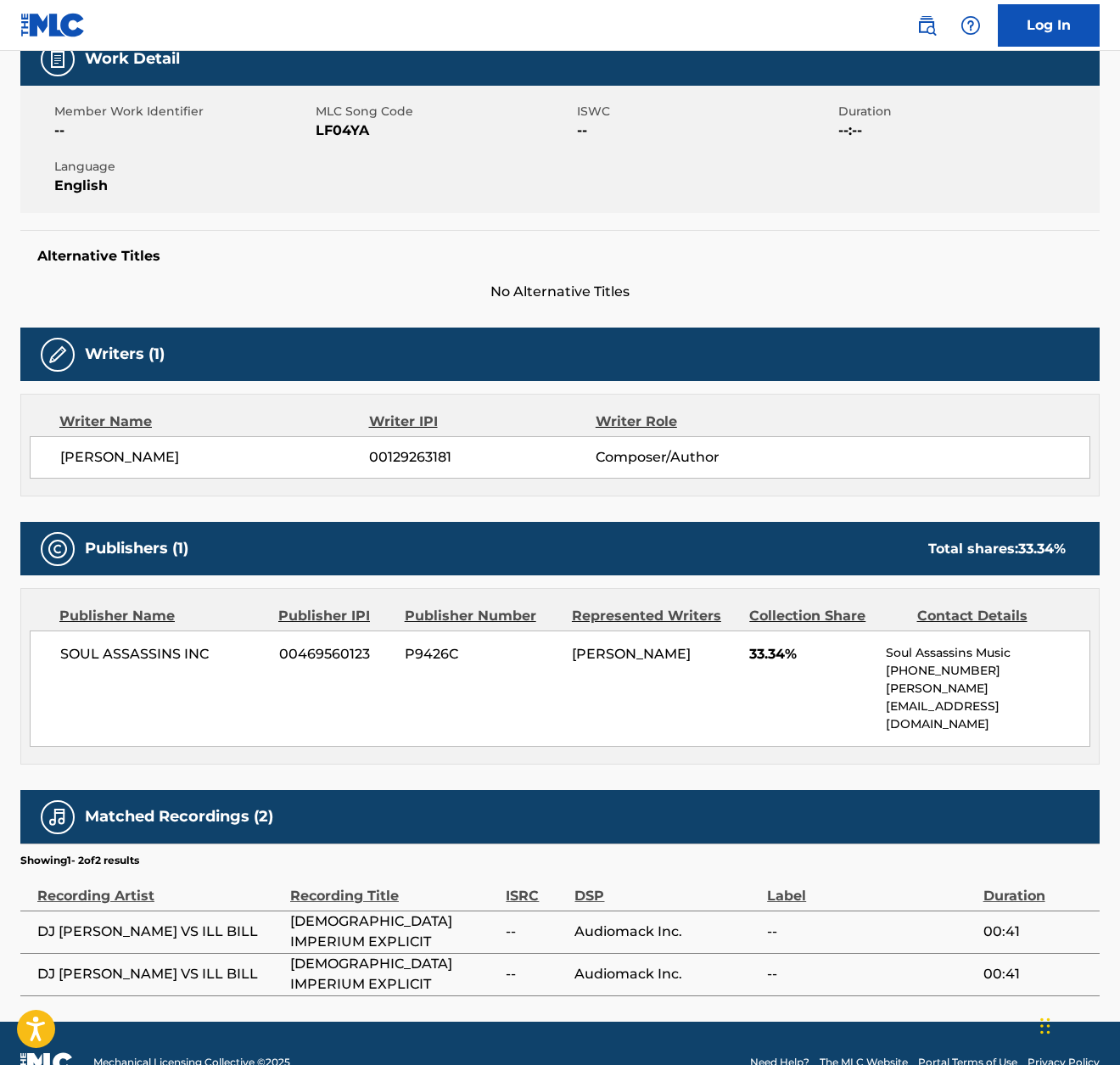
click at [133, 404] on div "Writer Name Writer IPI Writer Role [PERSON_NAME] 00129263181 Composer/Author" at bounding box center [560, 445] width 1080 height 102
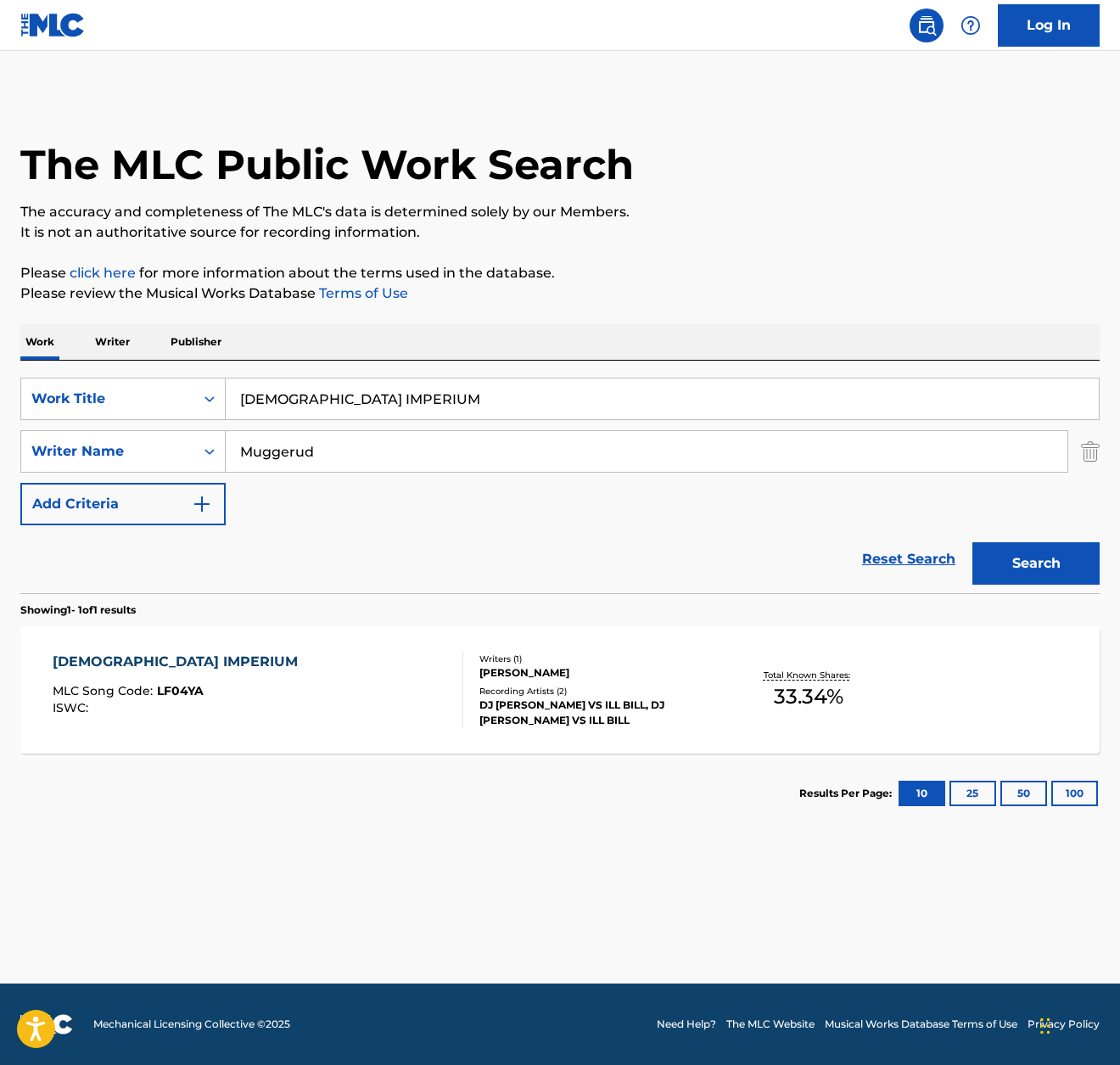
click at [431, 396] on input "[DEMOGRAPHIC_DATA] IMPERIUM" at bounding box center [662, 398] width 873 height 41
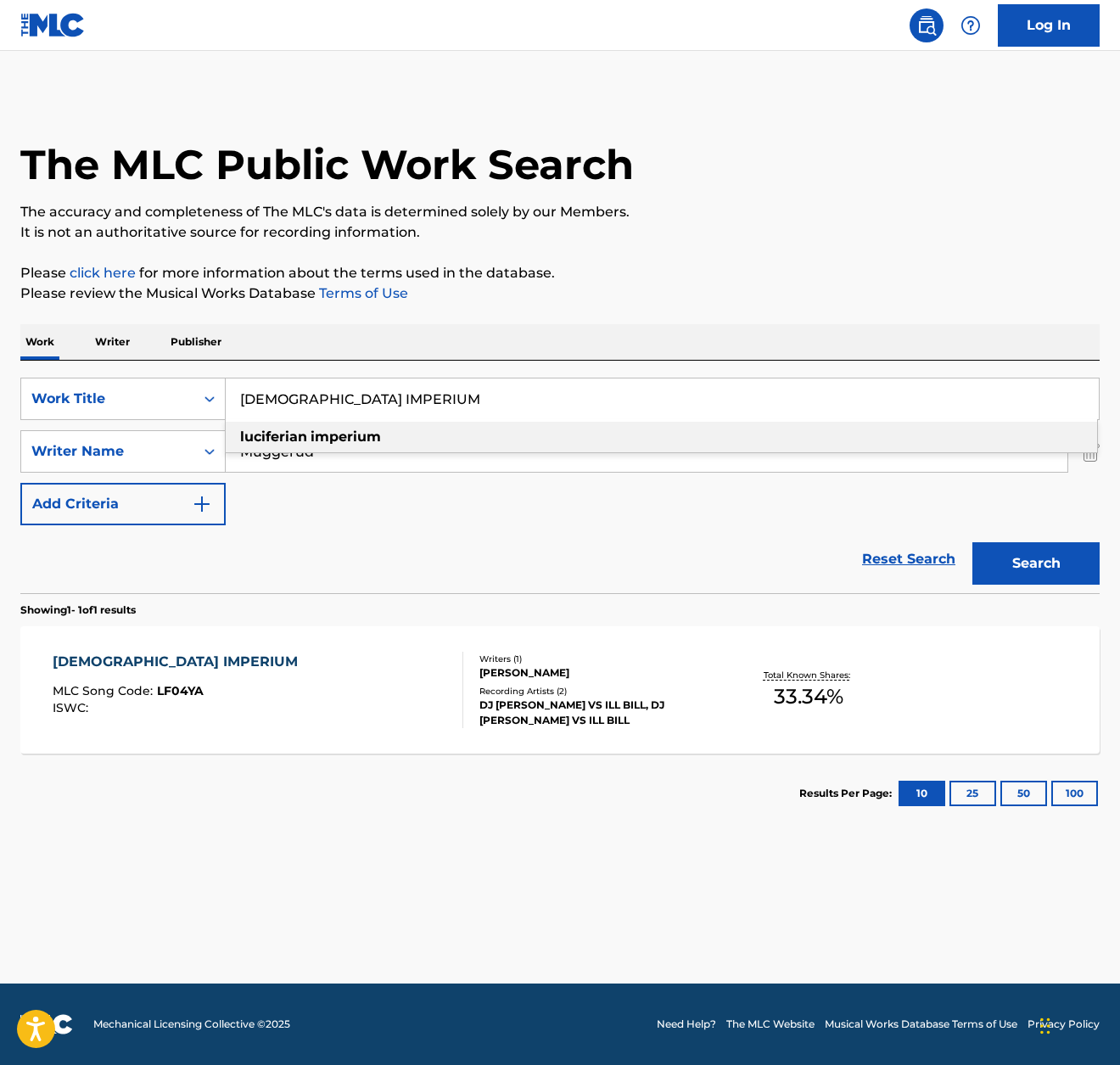
click at [431, 396] on input "[DEMOGRAPHIC_DATA] IMPERIUM" at bounding box center [662, 398] width 873 height 41
paste input "ILL BILL TV"
type input "ILL BILL TV"
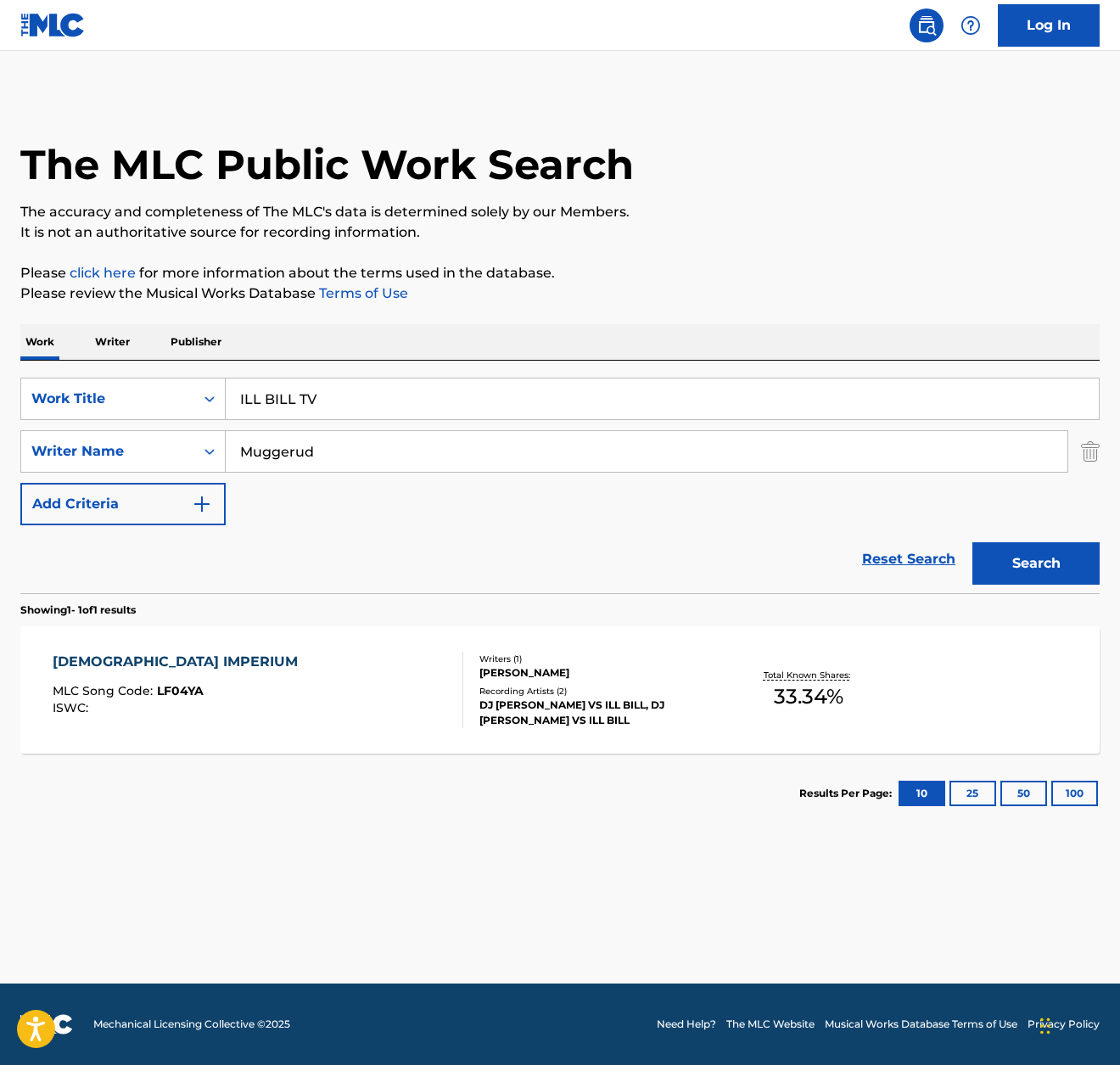
click at [606, 331] on div "Work Writer Publisher" at bounding box center [560, 341] width 1080 height 36
click at [1030, 542] on button "Search" at bounding box center [1036, 563] width 128 height 43
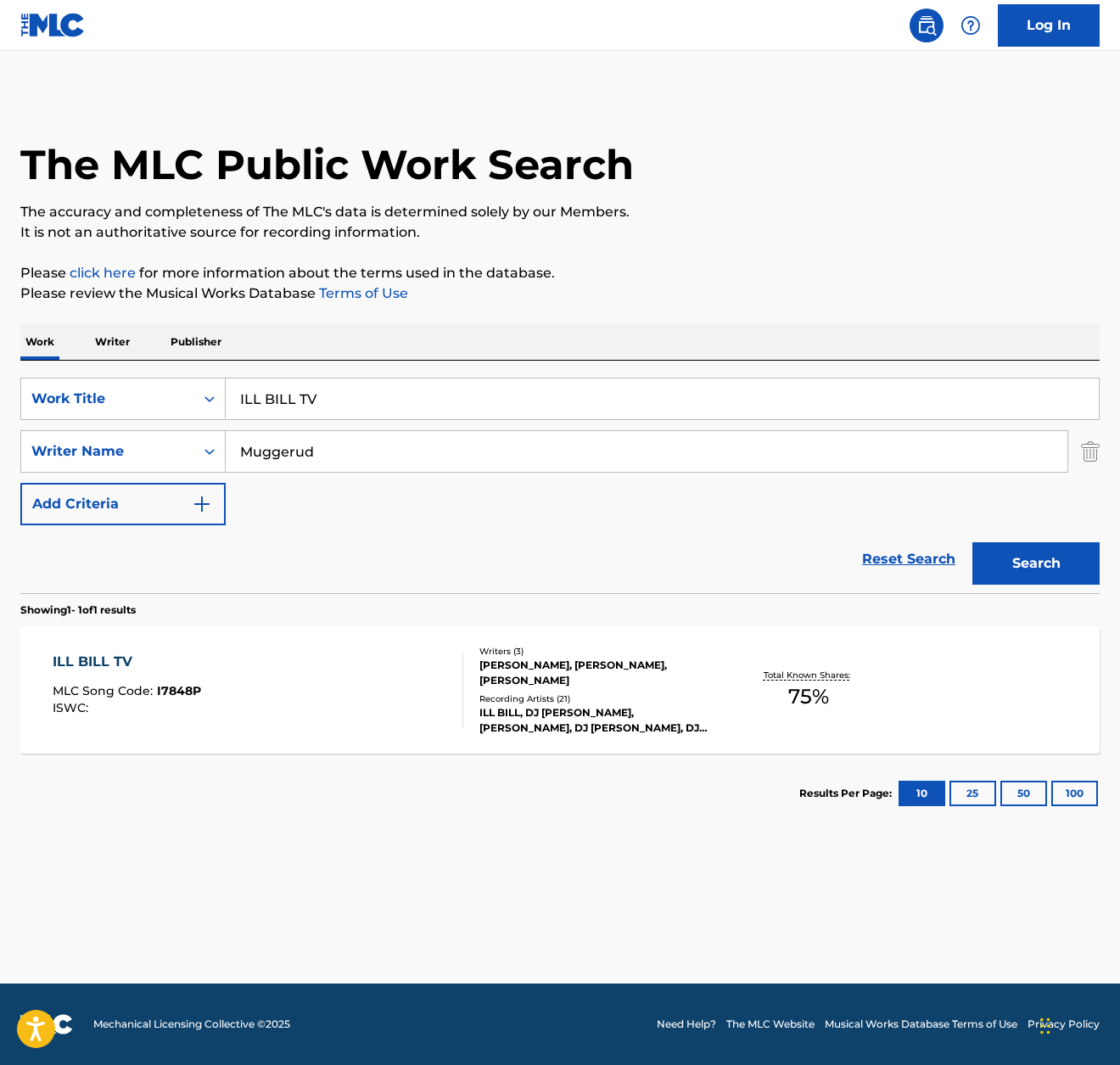
click at [151, 660] on div "ILL BILL TV" at bounding box center [127, 661] width 148 height 20
click at [419, 399] on input "ILL BILL TV" at bounding box center [662, 398] width 873 height 41
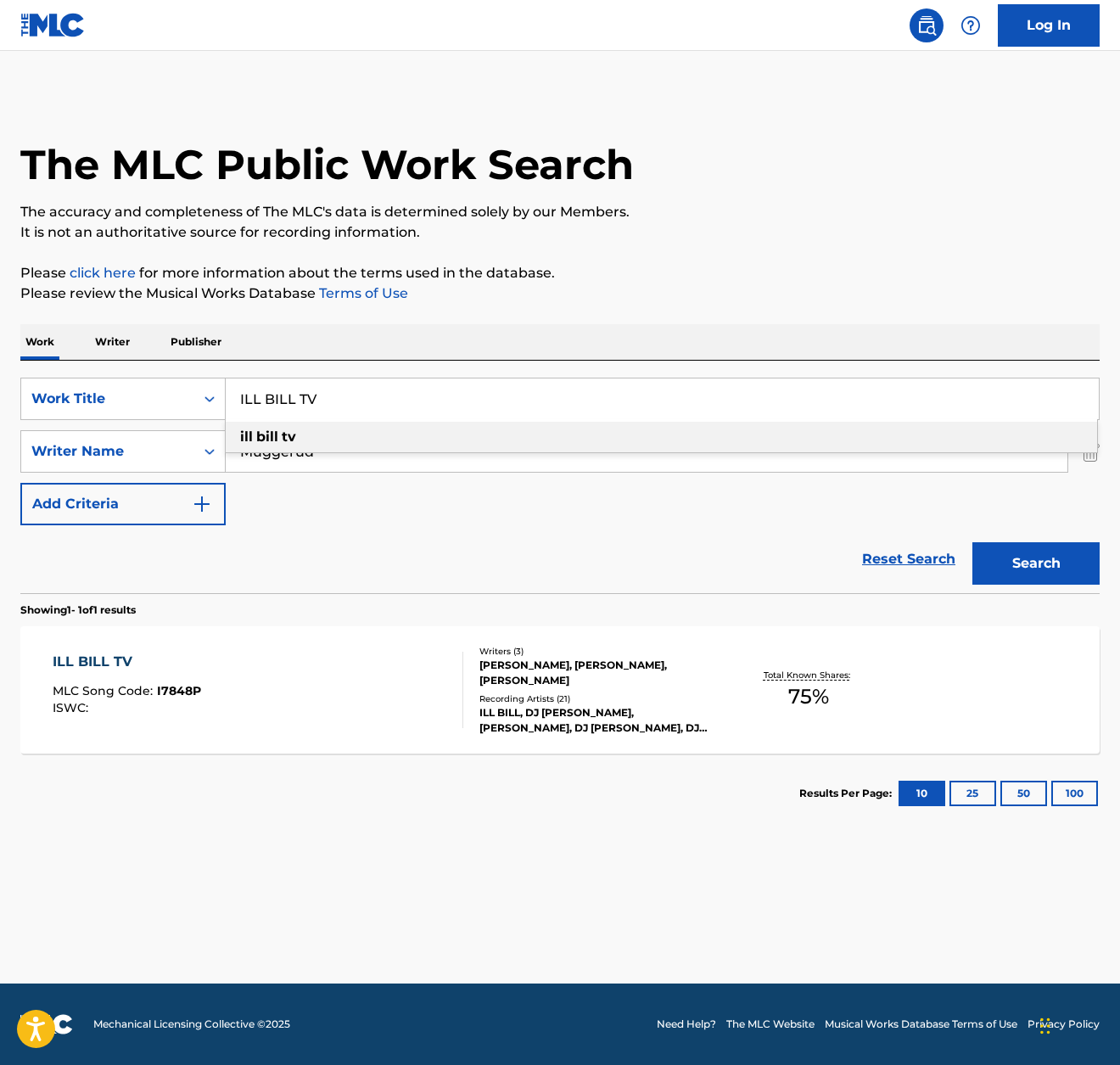
drag, startPoint x: 419, startPoint y: 404, endPoint x: 395, endPoint y: 378, distance: 35.4
click at [420, 404] on input "ILL BILL TV" at bounding box center [662, 398] width 873 height 41
click at [456, 387] on input "ILL BILL TV" at bounding box center [662, 398] width 873 height 41
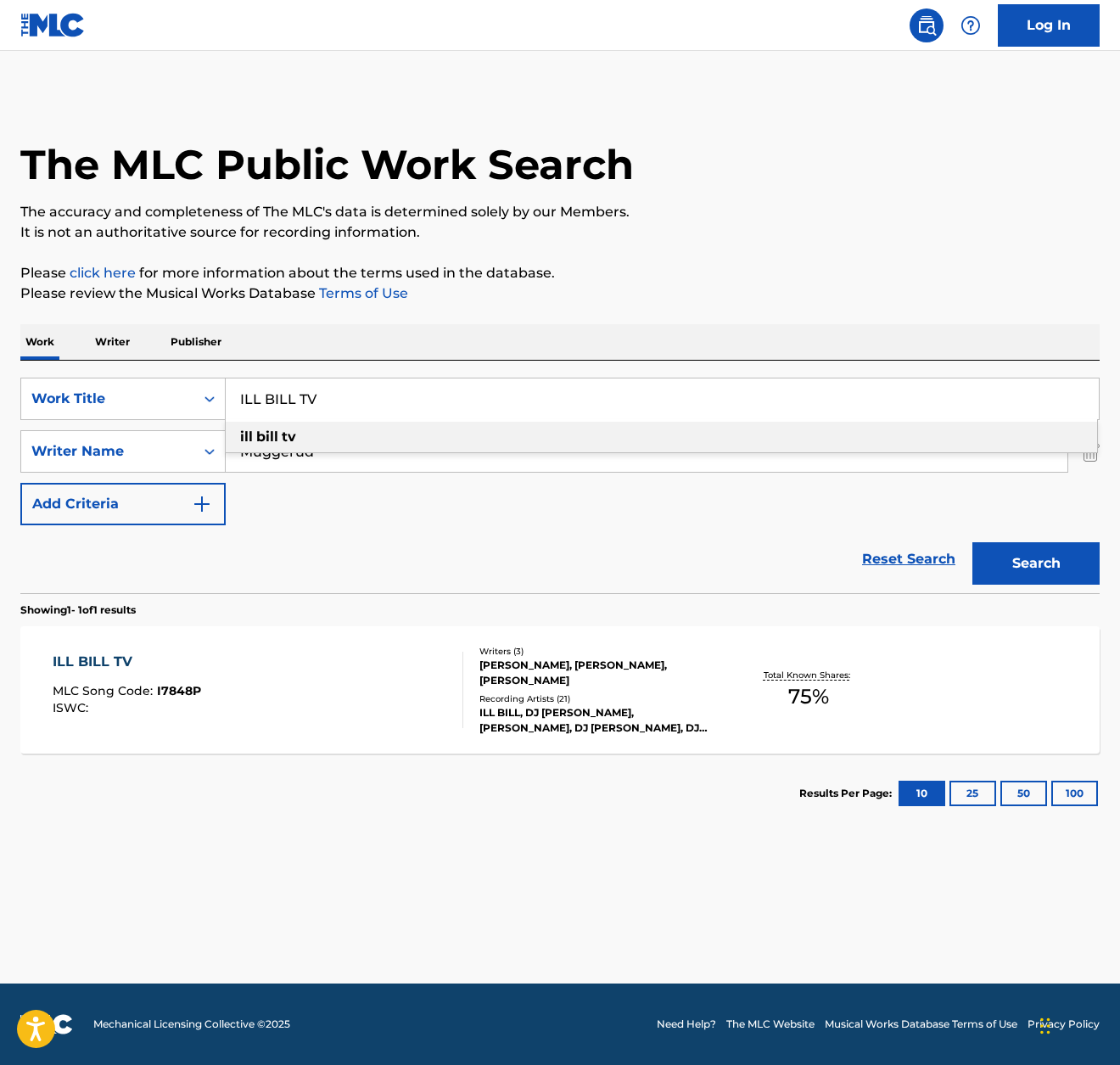
paste input "SECRETS WORTH DYING FOR"
type input "SECRETS WORTH DYING FOR"
click at [758, 316] on div "The MLC Public Work Search The accuracy and completeness of The MLC's data is d…" at bounding box center [560, 463] width 1120 height 740
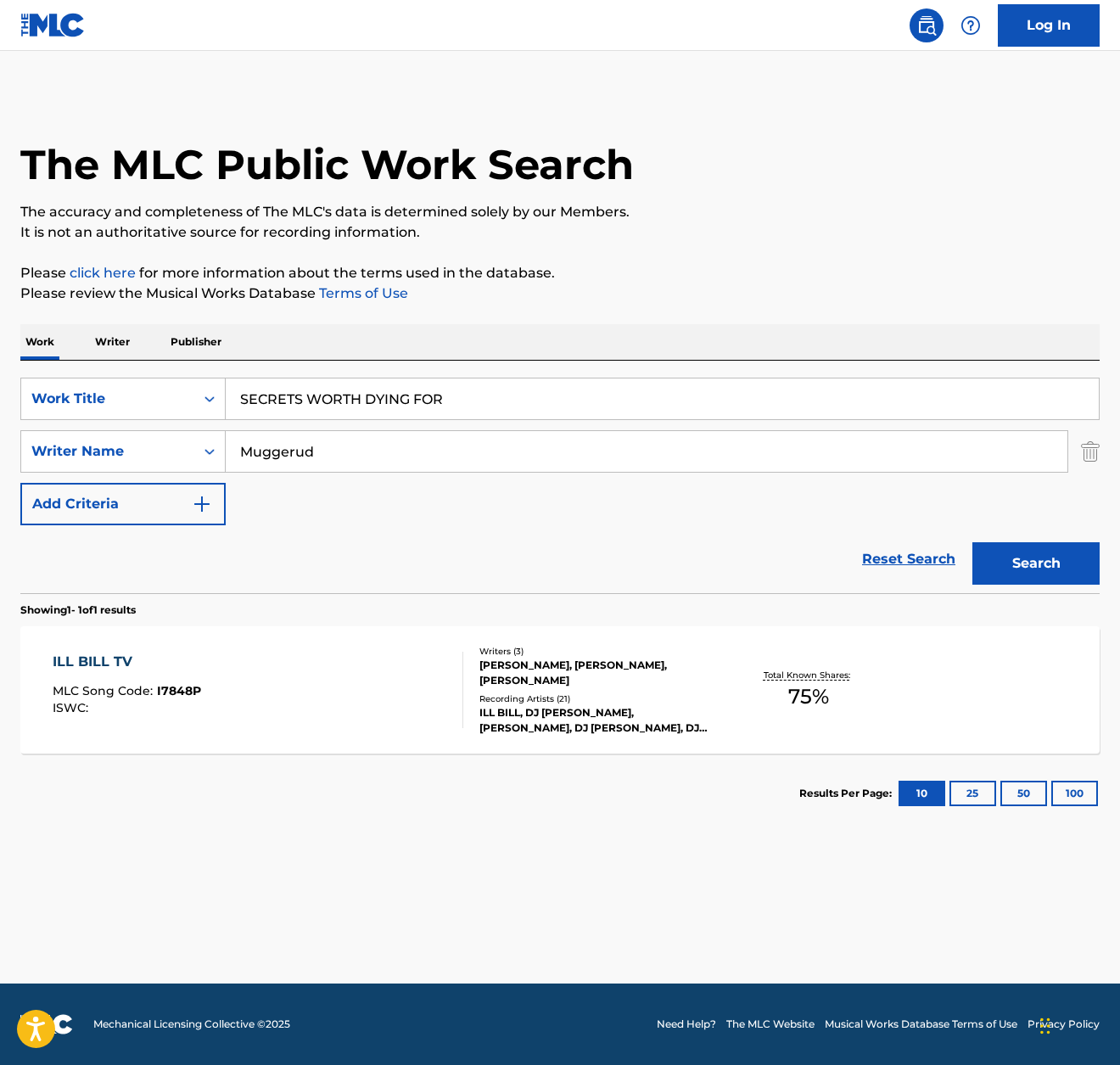
click at [1063, 565] on button "Search" at bounding box center [1036, 563] width 128 height 43
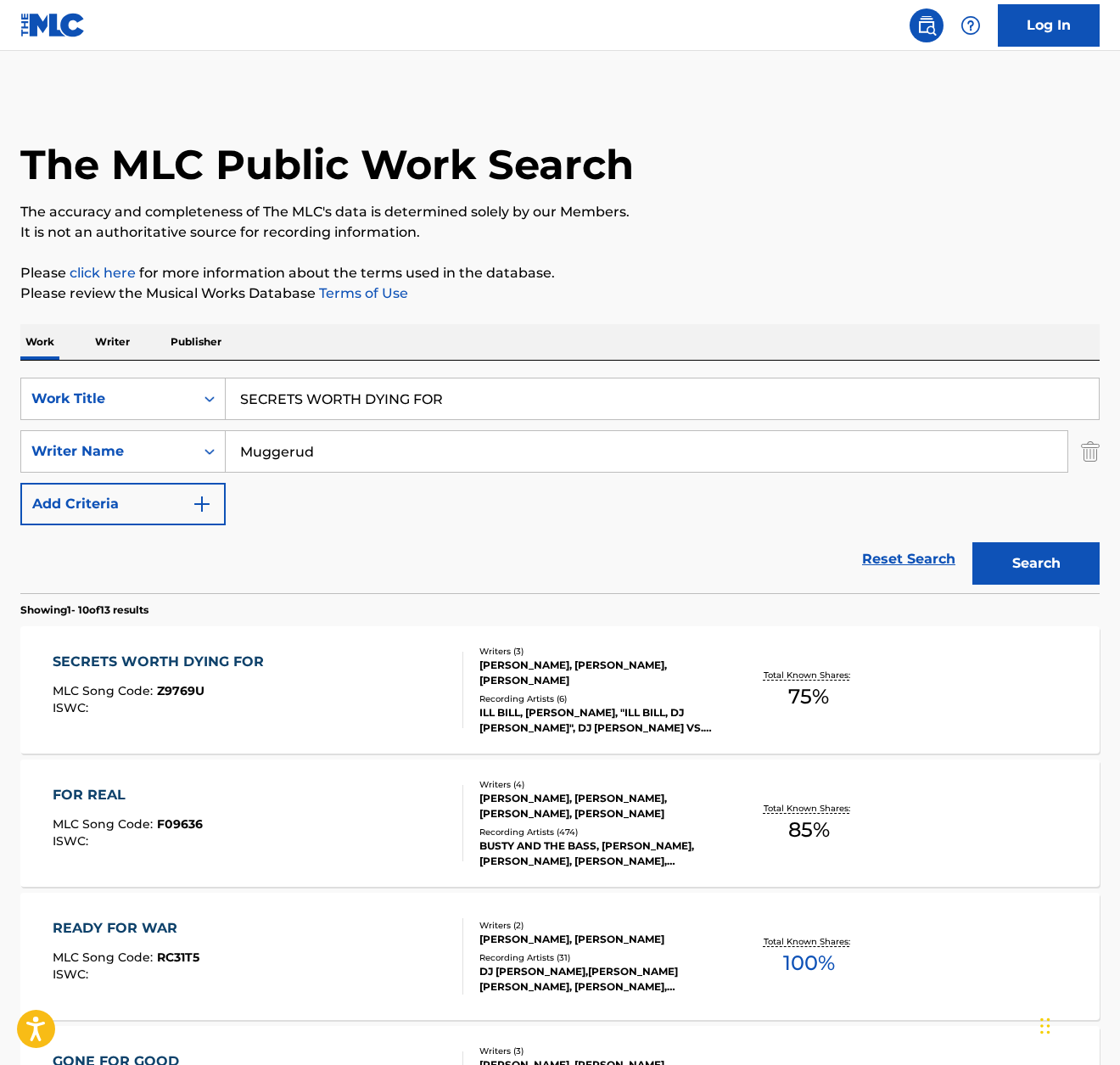
click at [223, 680] on div "SECRETS WORTH DYING FOR MLC Song Code : Z9769U ISWC :" at bounding box center [162, 690] width 220 height 76
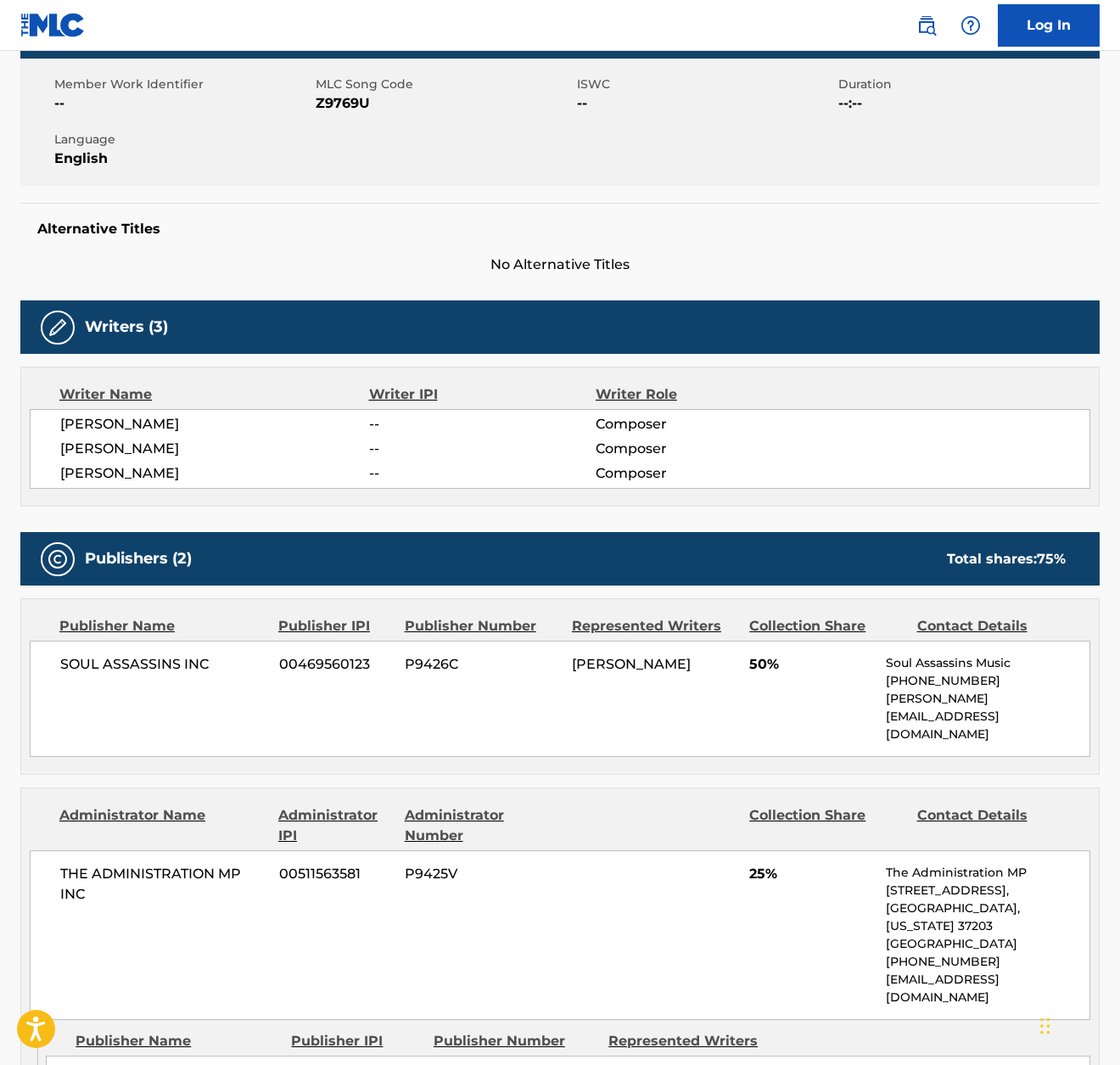
scroll to position [303, 0]
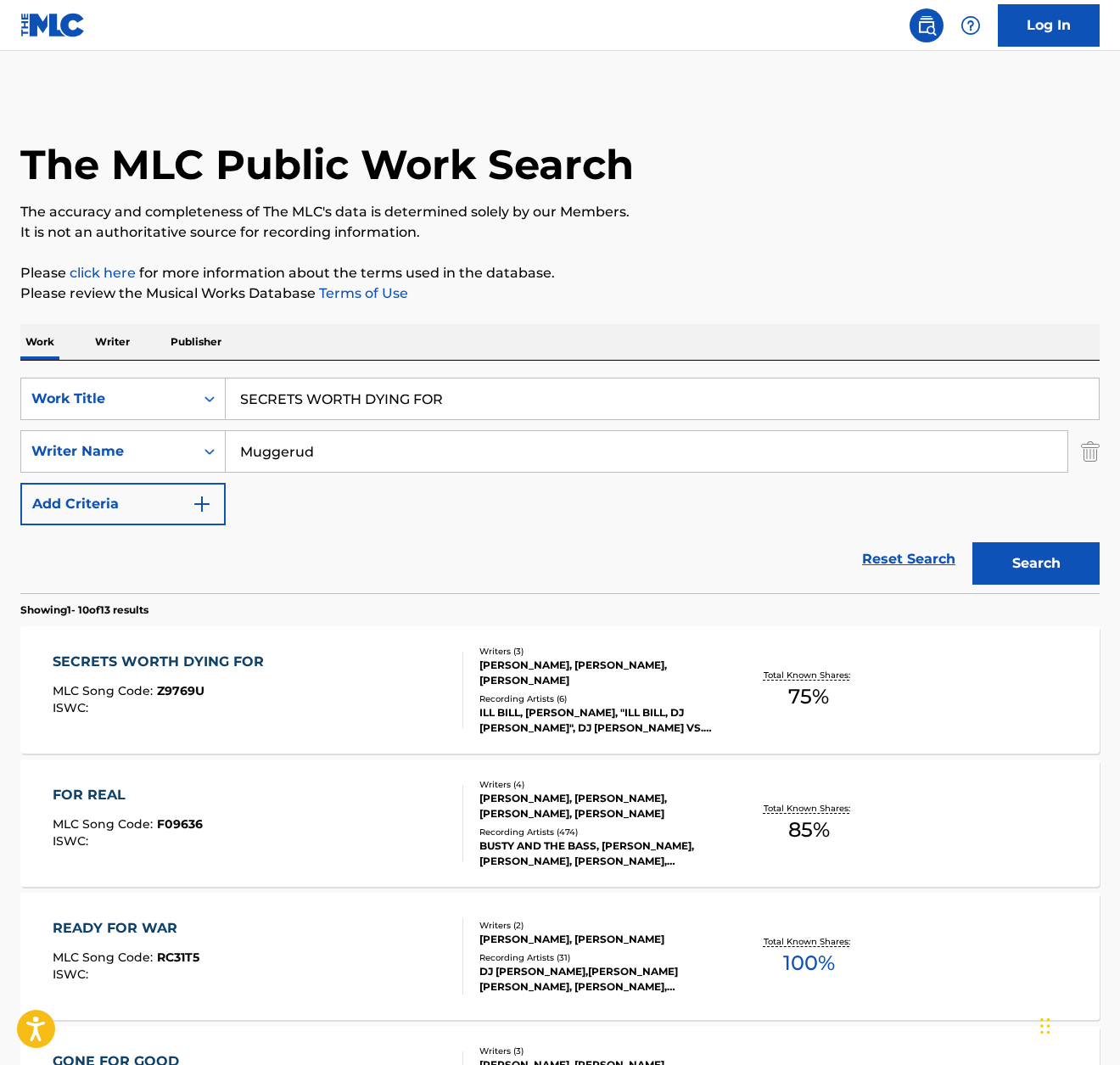
click at [452, 397] on input "SECRETS WORTH DYING FOR" at bounding box center [662, 398] width 873 height 41
paste input "KILL DEVIL HILLS"
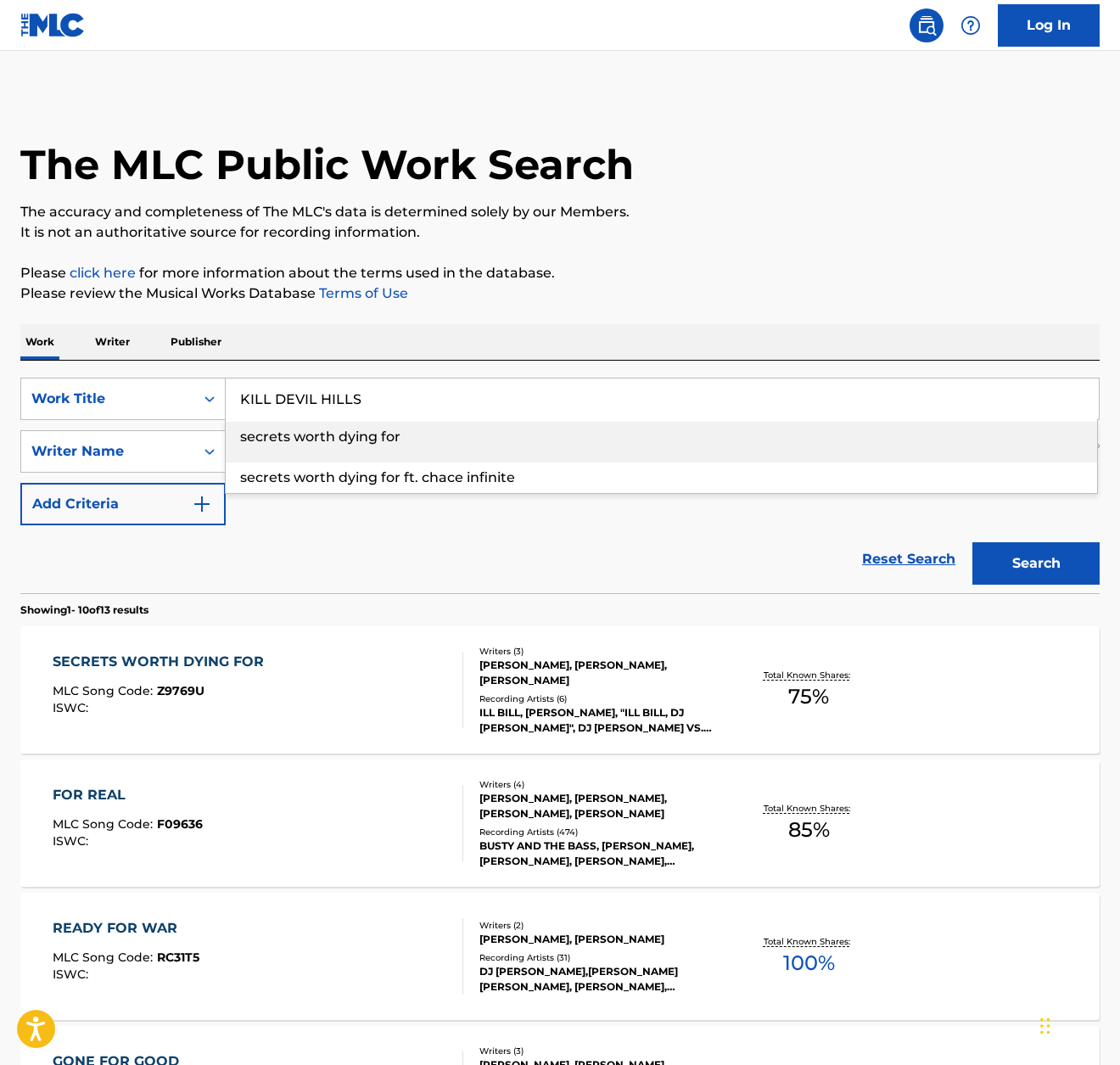
type input "KILL DEVIL HILLS"
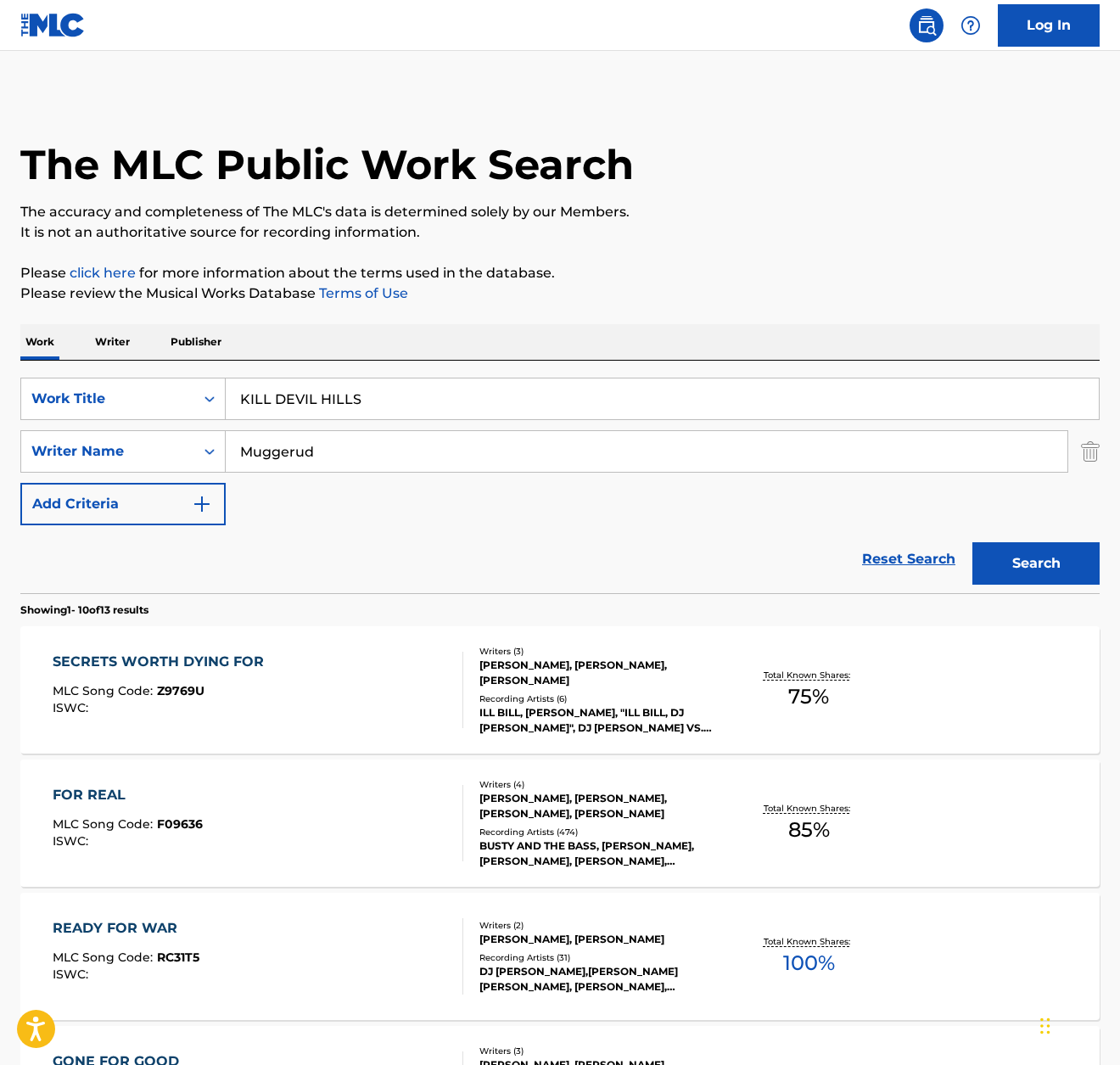
click at [624, 326] on div "Work Writer Publisher" at bounding box center [560, 341] width 1080 height 36
click at [1043, 575] on button "Search" at bounding box center [1036, 563] width 128 height 43
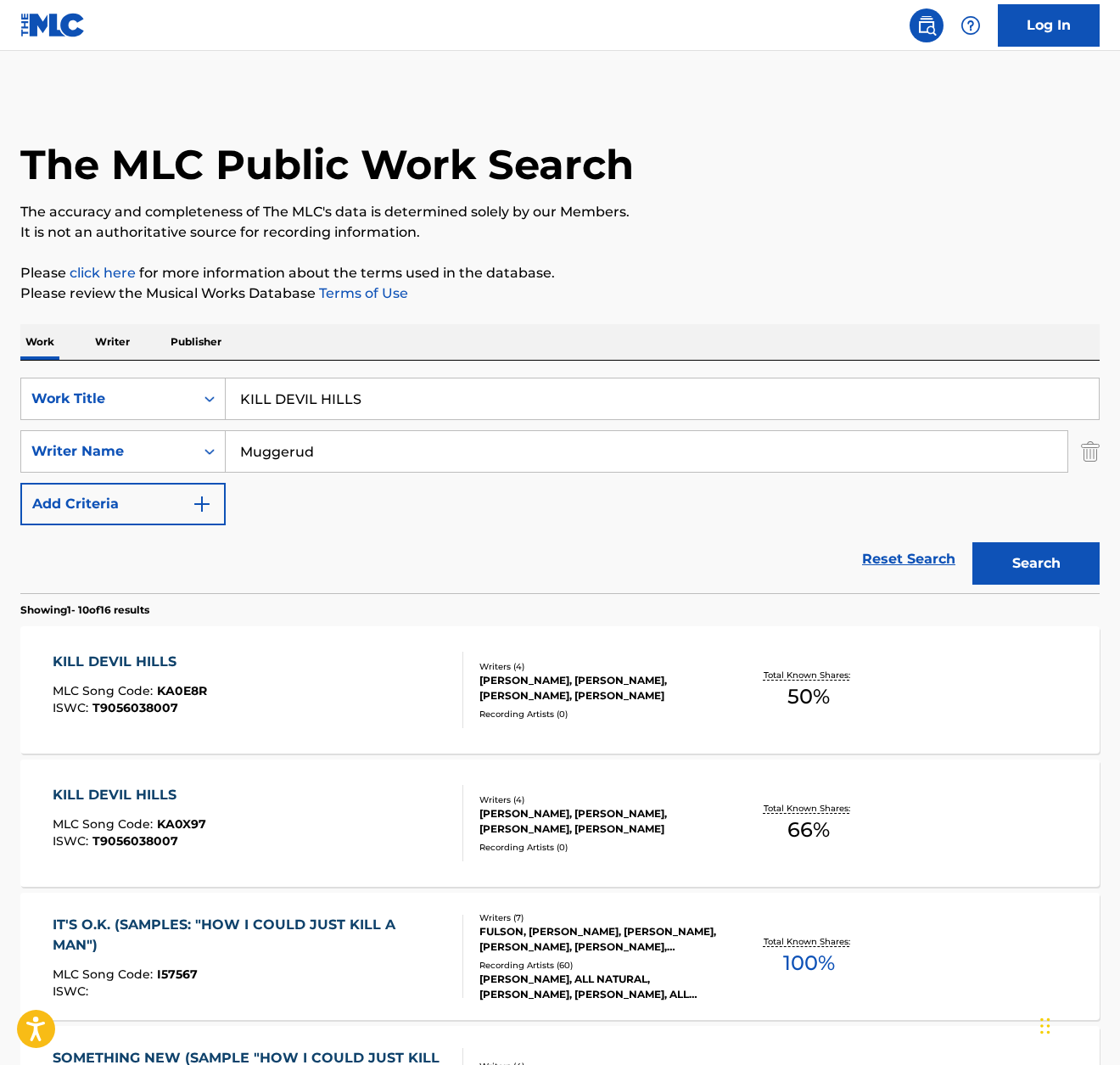
click at [221, 662] on div "KILL DEVIL HILLS MLC Song Code : KA0E8R ISWC : T9056038007" at bounding box center [258, 690] width 410 height 76
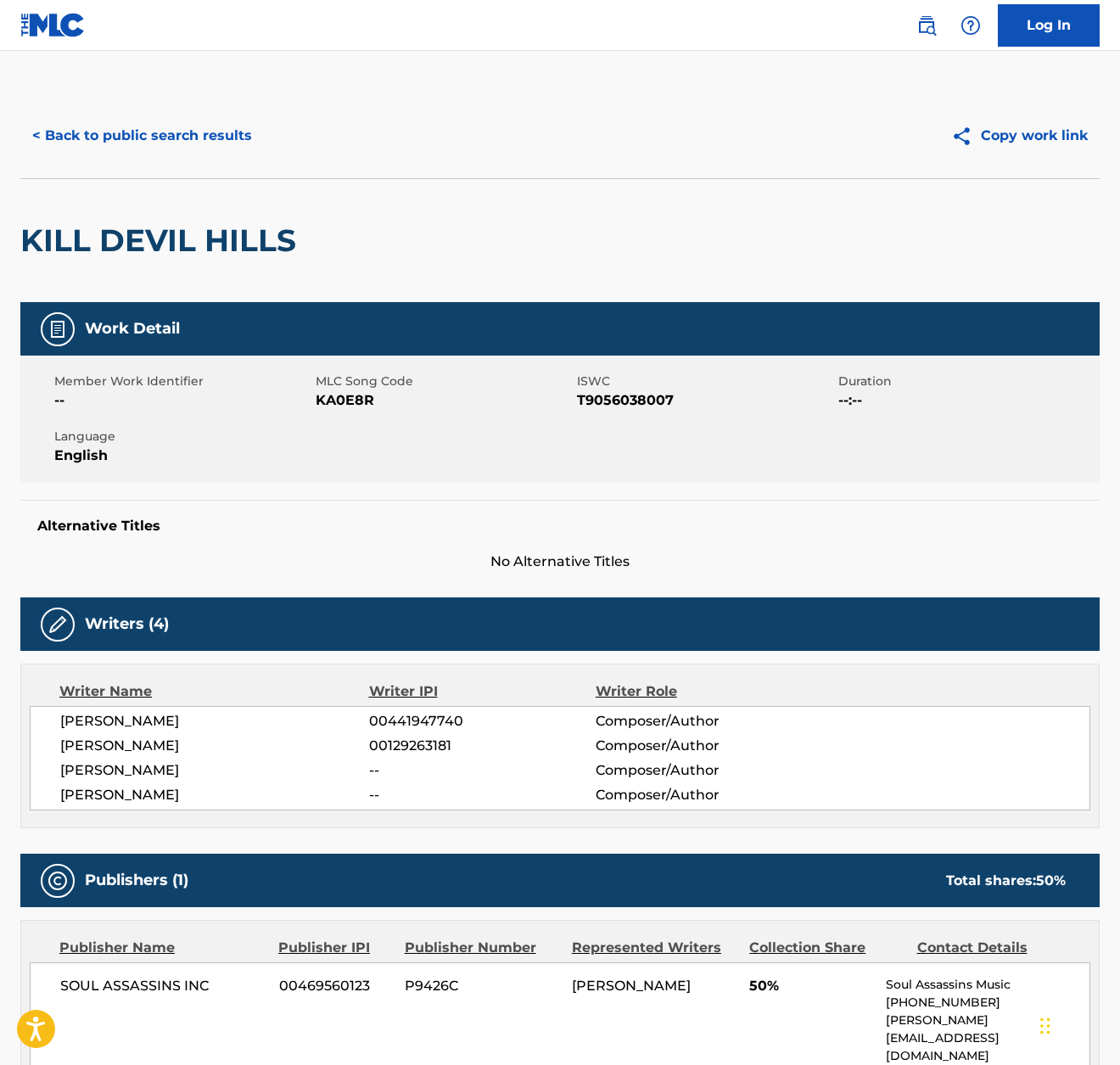
click at [352, 404] on span "KA0E8R" at bounding box center [445, 400] width 257 height 20
copy span "KA0E8R"
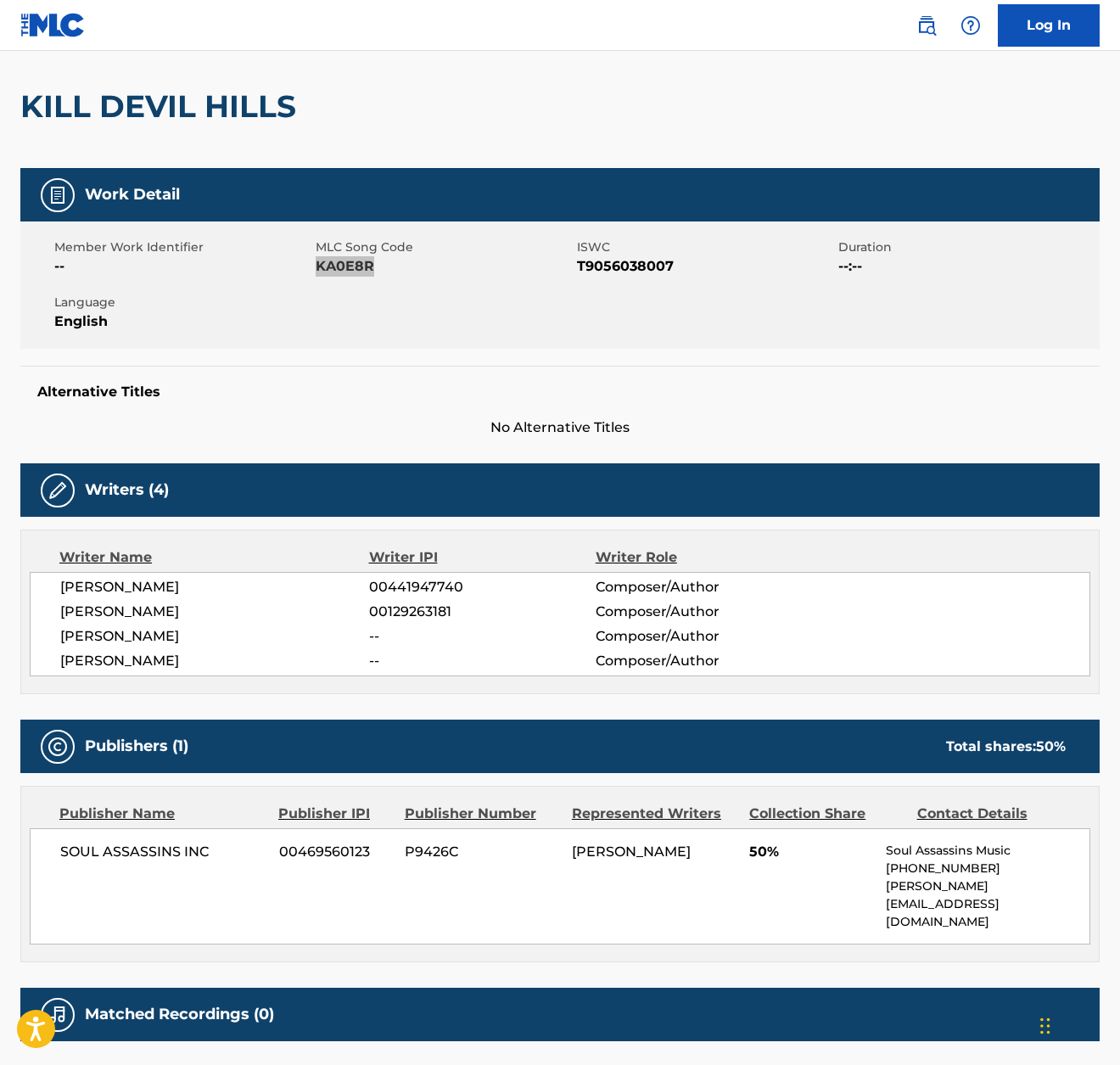
scroll to position [233, 0]
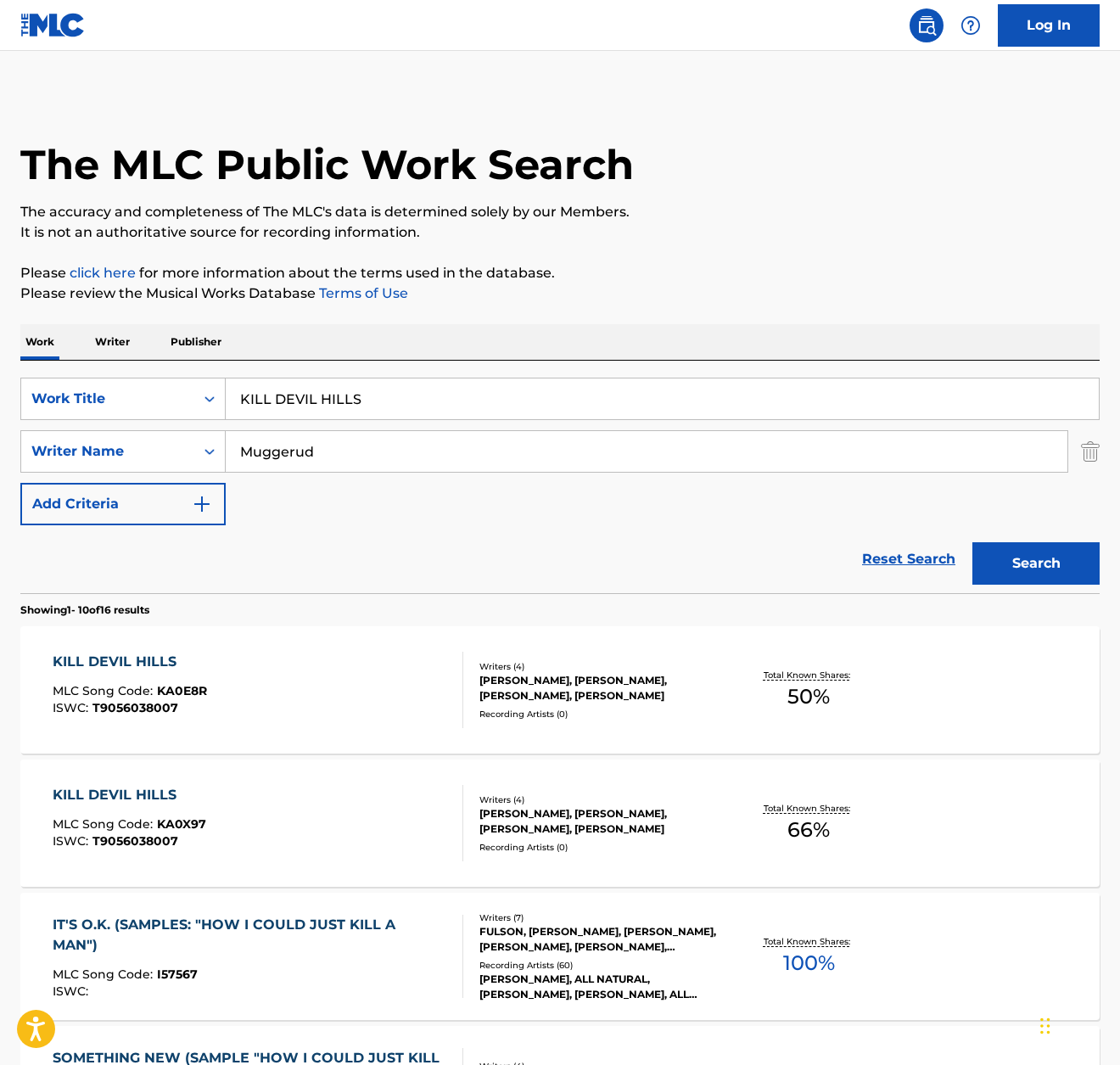
click at [271, 669] on div "KILL DEVIL HILLS MLC Song Code : KA0E8R ISWC : T9056038007" at bounding box center [258, 690] width 410 height 76
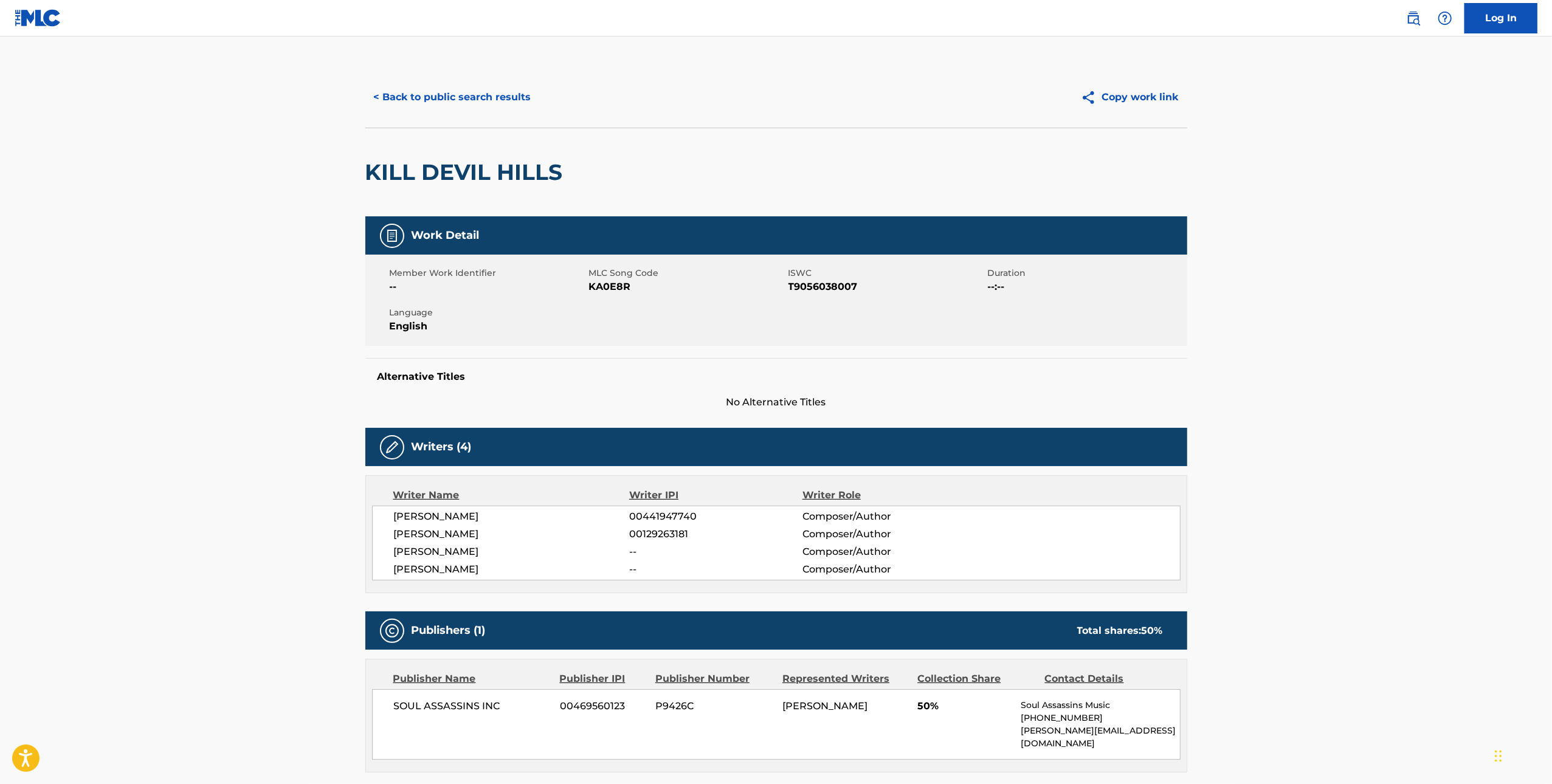
click at [167, 143] on main "< Back to public search results Copy work link KILL DEVIL HILLS Work Detail Mem…" at bounding box center [776, 461] width 1552 height 850
